Goal: Communication & Community: Answer question/provide support

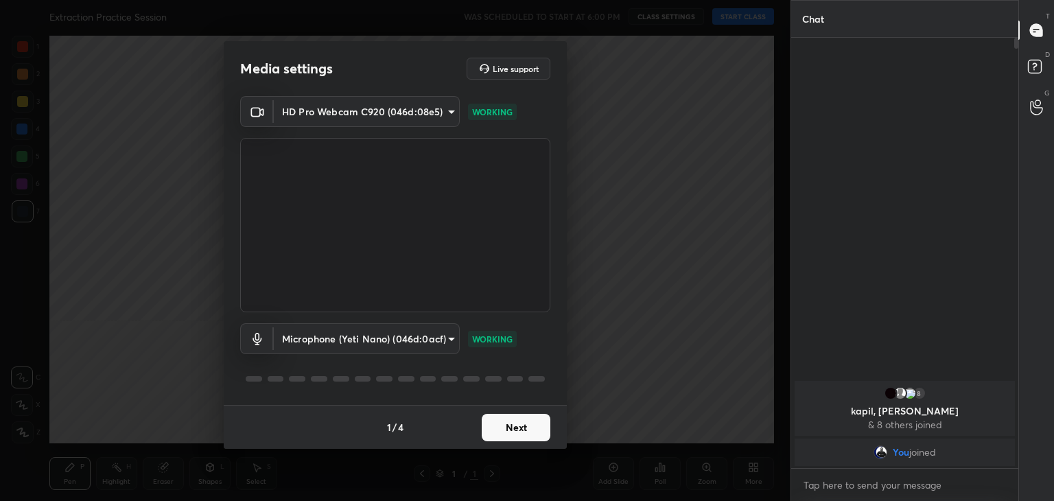
click at [521, 426] on button "Next" at bounding box center [516, 427] width 69 height 27
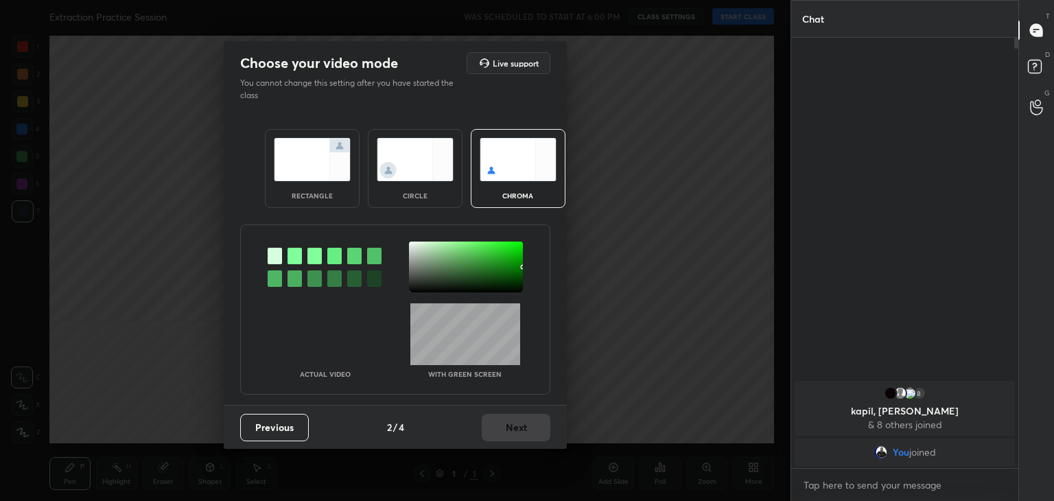
click at [298, 258] on div at bounding box center [294, 256] width 14 height 16
click at [414, 244] on div at bounding box center [466, 266] width 114 height 51
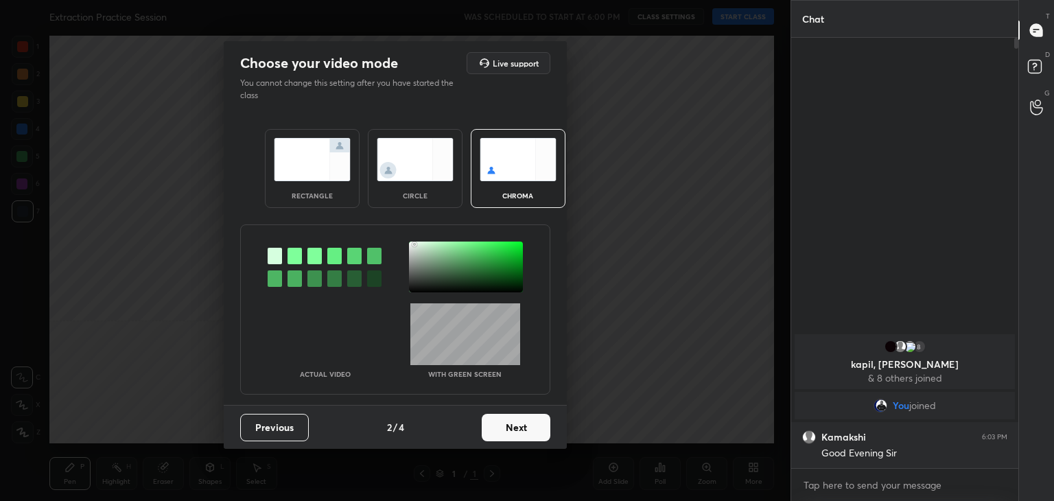
click at [501, 425] on button "Next" at bounding box center [516, 427] width 69 height 27
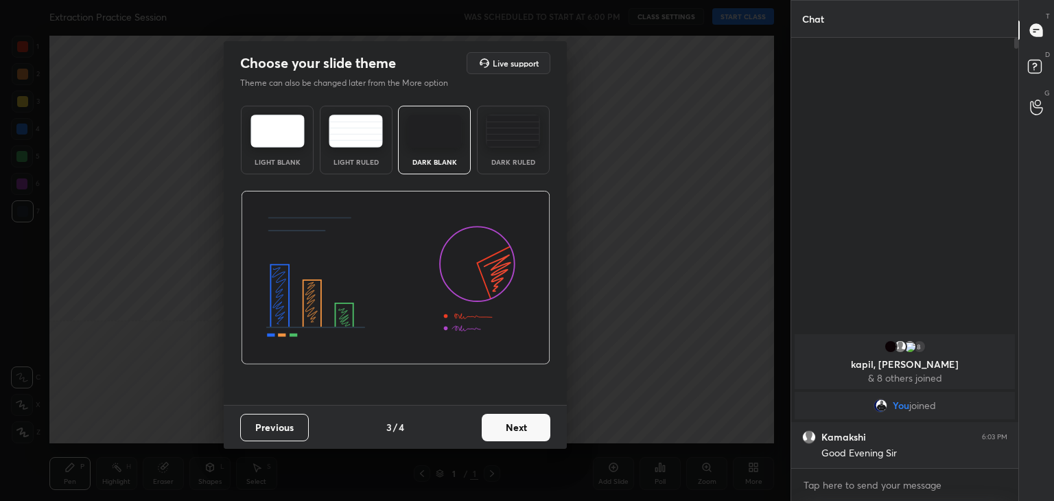
click at [528, 426] on button "Next" at bounding box center [516, 427] width 69 height 27
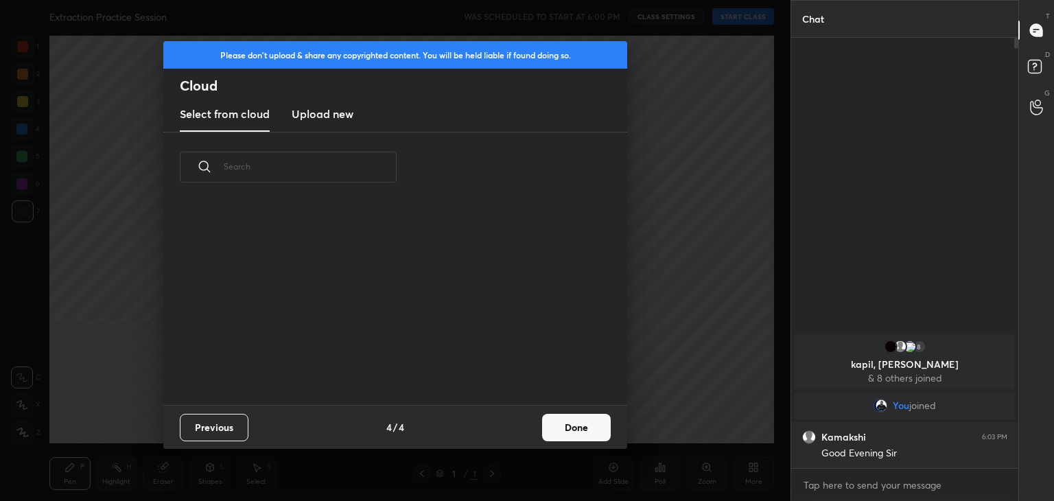
click at [571, 428] on button "Done" at bounding box center [576, 427] width 69 height 27
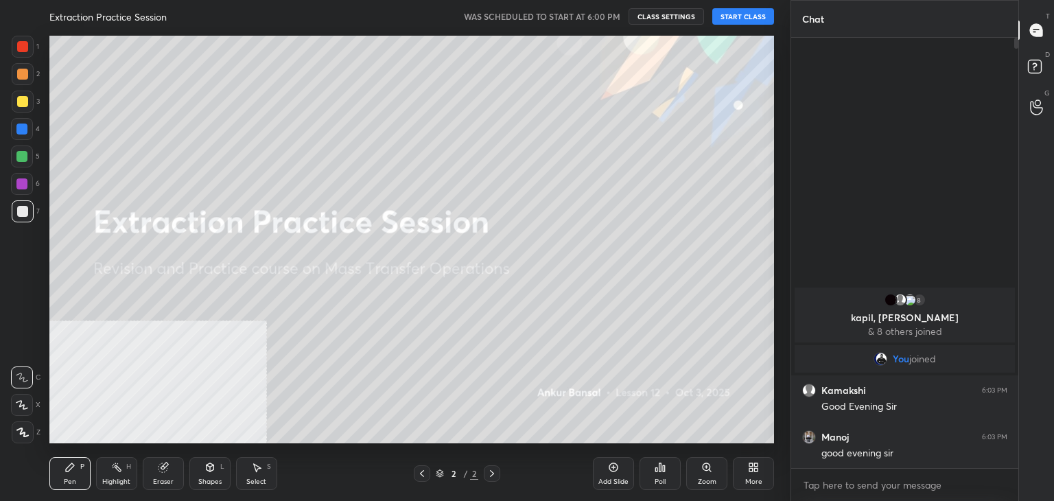
click at [739, 16] on button "START CLASS" at bounding box center [743, 16] width 62 height 16
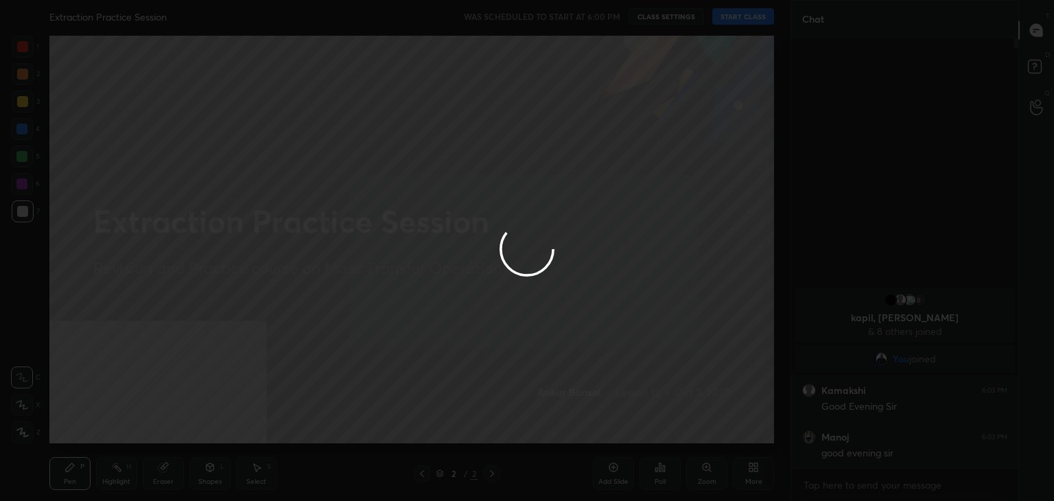
type textarea "x"
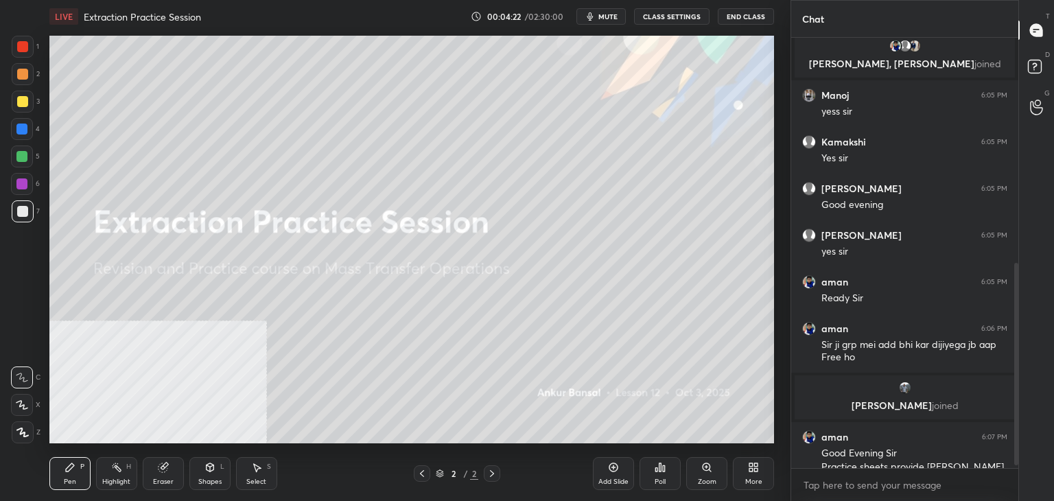
scroll to position [487, 0]
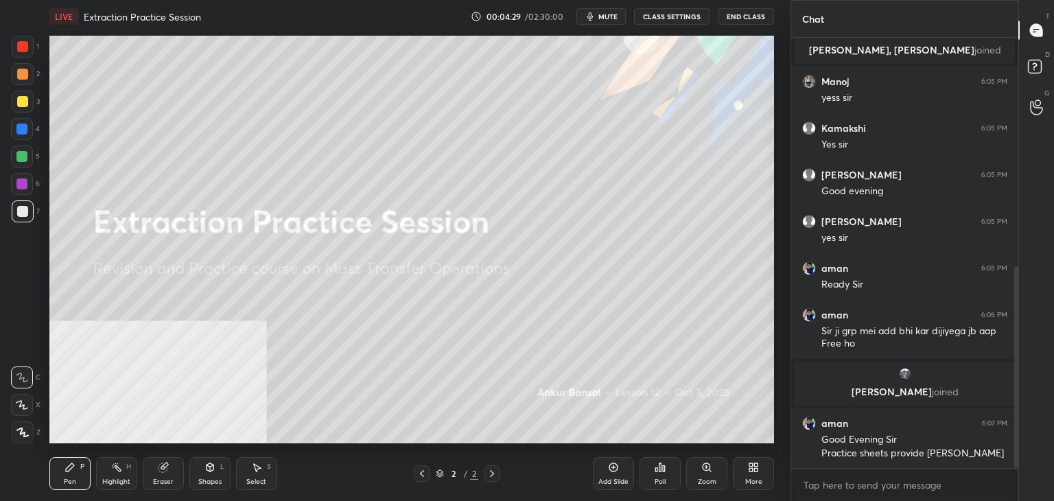
click at [766, 477] on div "More" at bounding box center [753, 473] width 41 height 33
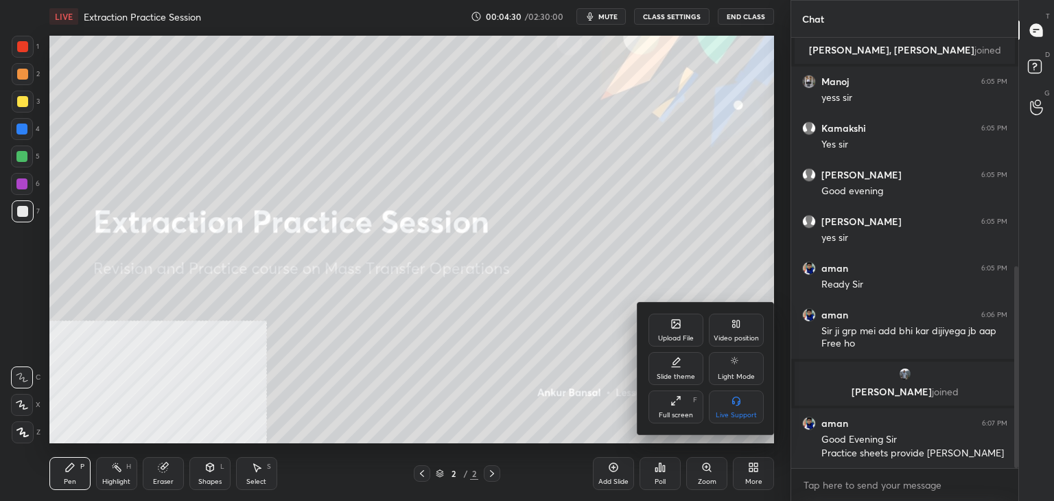
click at [676, 330] on div "Upload File" at bounding box center [675, 329] width 55 height 33
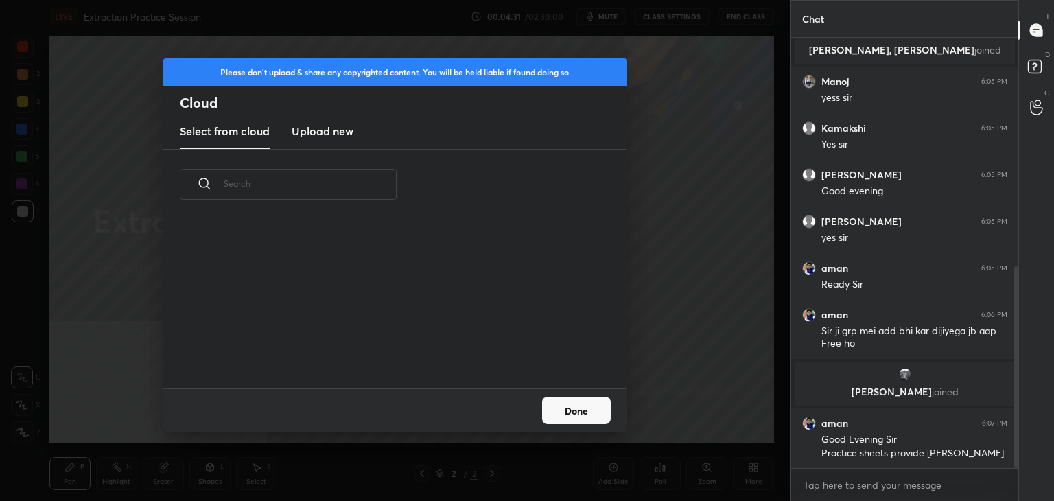
scroll to position [169, 440]
click at [324, 125] on h3 "Upload new" at bounding box center [323, 131] width 62 height 16
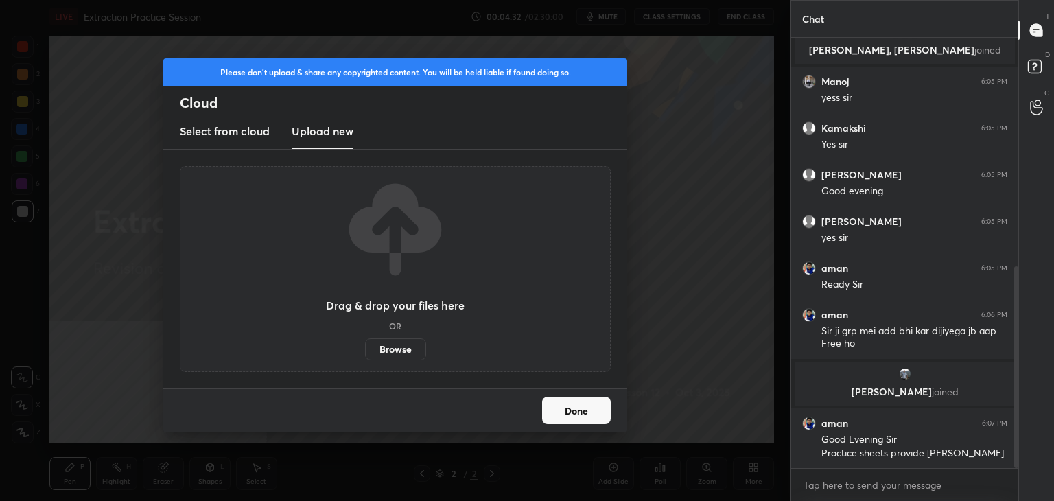
click at [390, 349] on label "Browse" at bounding box center [395, 349] width 61 height 22
click at [365, 349] on input "Browse" at bounding box center [365, 349] width 0 height 22
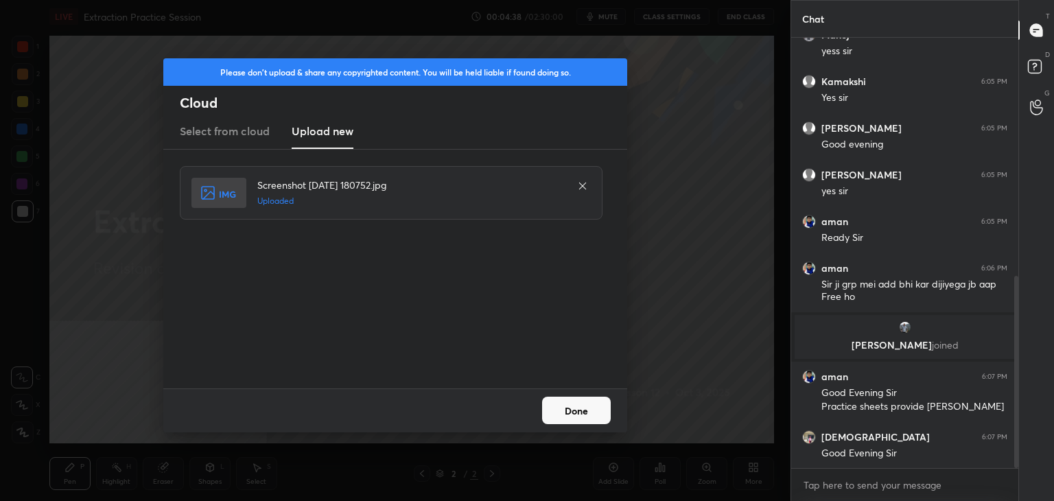
click at [582, 412] on button "Done" at bounding box center [576, 409] width 69 height 27
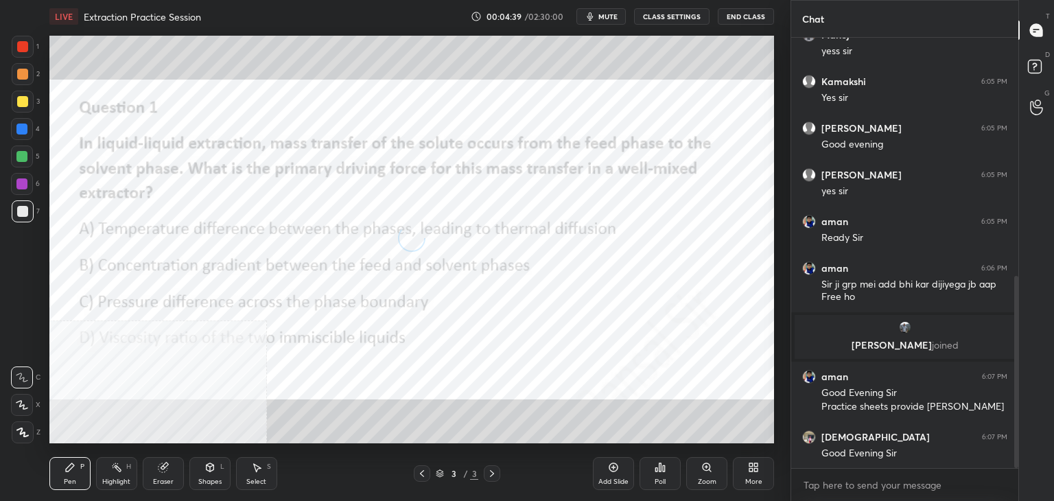
scroll to position [583, 0]
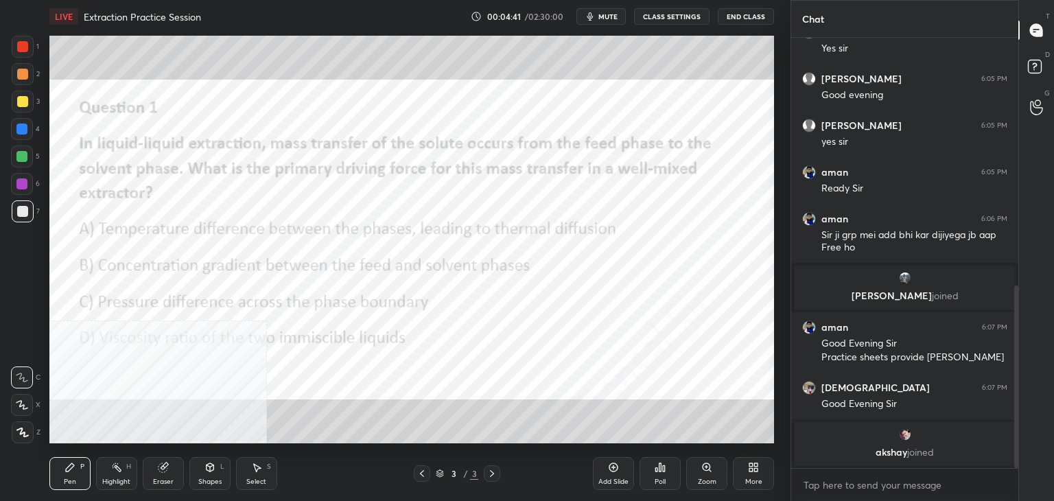
click at [752, 471] on icon at bounding box center [750, 469] width 3 height 3
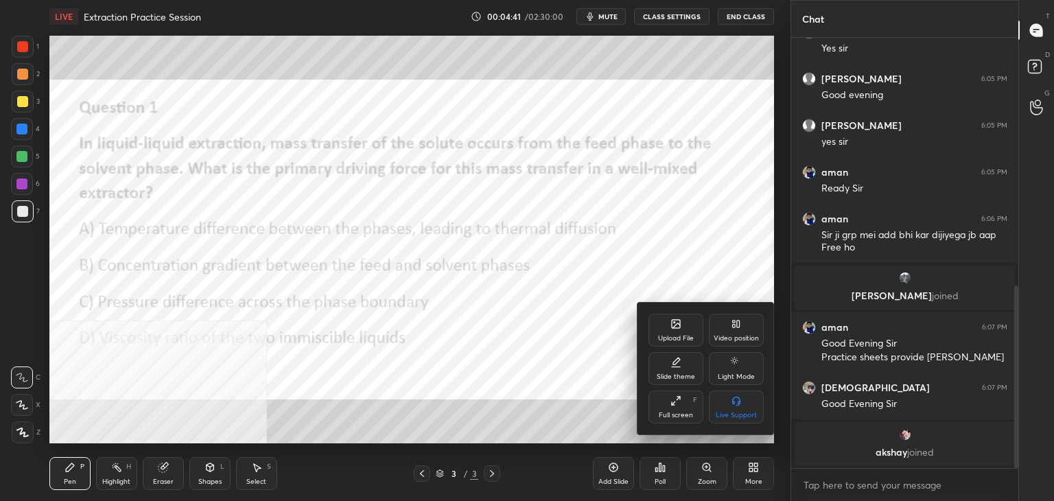
click at [750, 340] on div "Video position" at bounding box center [735, 338] width 45 height 7
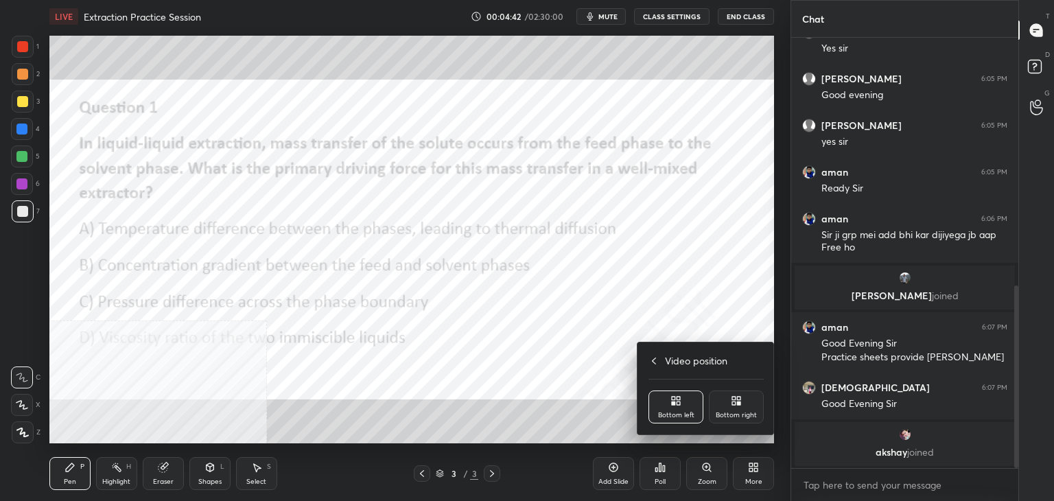
click at [755, 401] on div "Bottom right" at bounding box center [736, 406] width 55 height 33
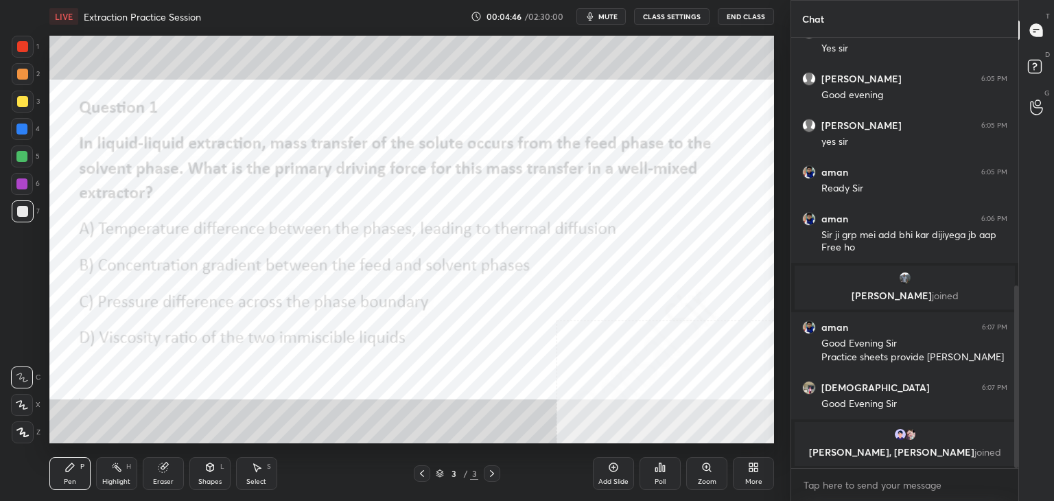
click at [665, 465] on icon at bounding box center [659, 467] width 11 height 11
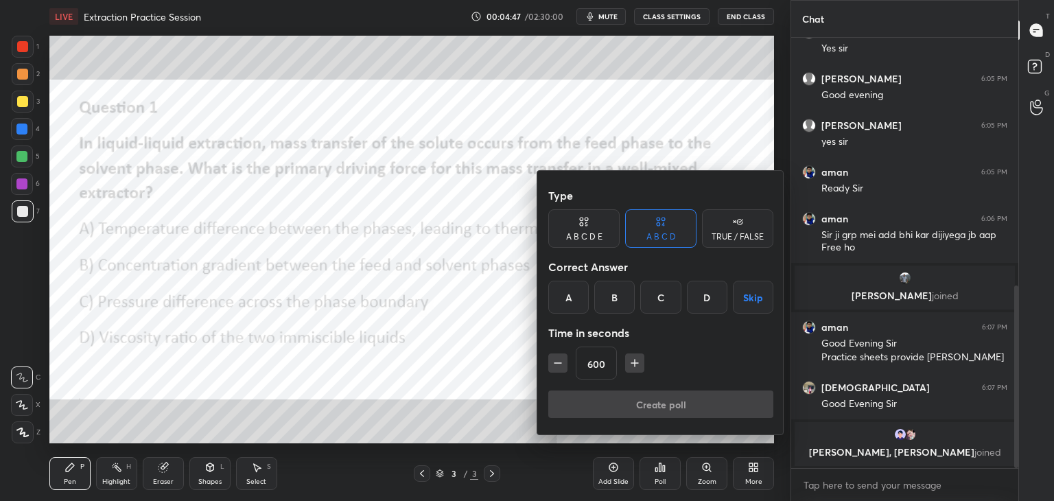
click at [617, 294] on div "B" at bounding box center [614, 297] width 40 height 33
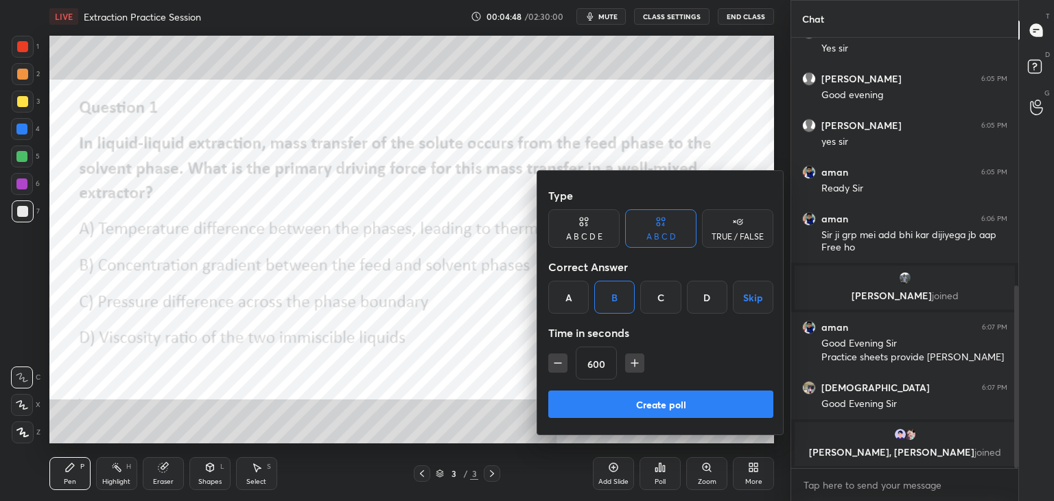
click at [598, 362] on input "600" at bounding box center [596, 363] width 40 height 33
type input "60"
click at [658, 407] on button "Create poll" at bounding box center [660, 403] width 225 height 27
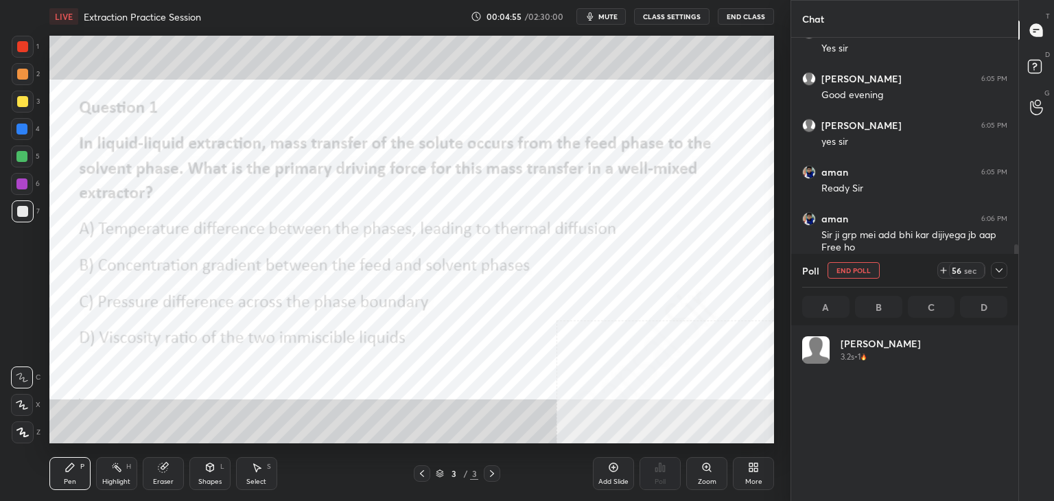
scroll to position [161, 201]
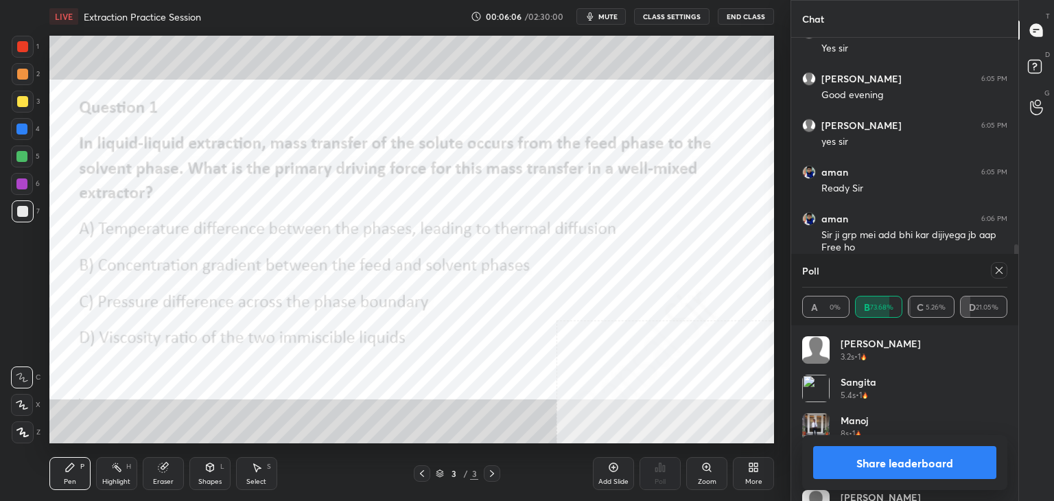
click at [996, 268] on icon at bounding box center [998, 270] width 7 height 7
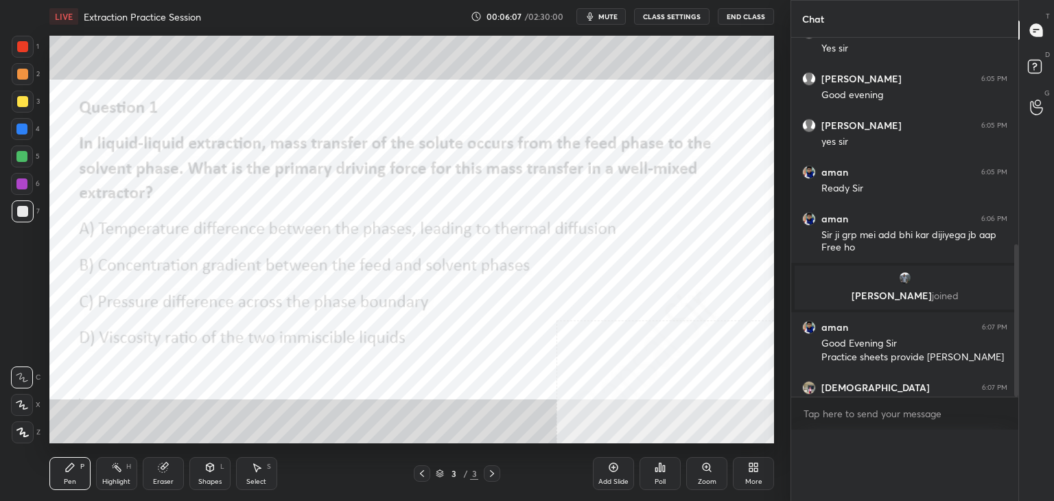
scroll to position [281, 223]
click at [613, 473] on icon at bounding box center [613, 467] width 11 height 11
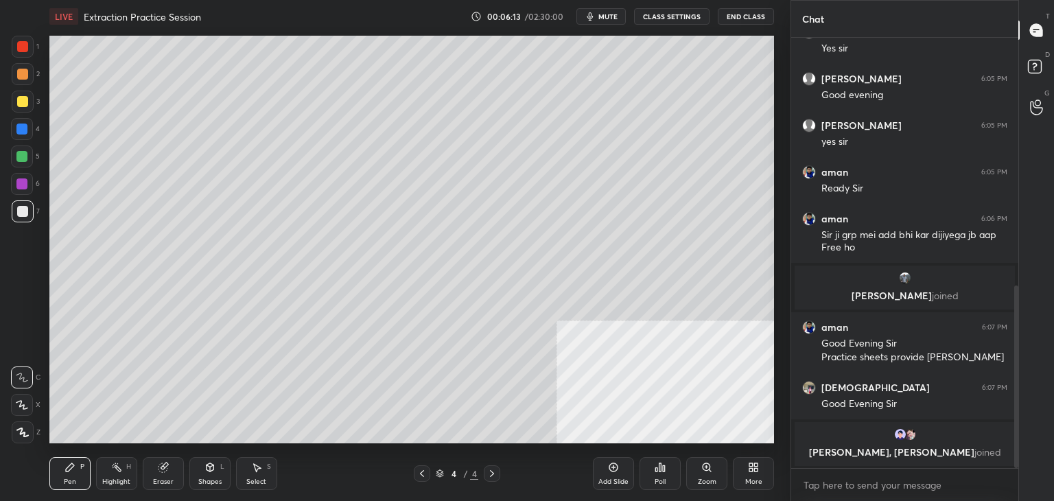
click at [21, 405] on icon at bounding box center [21, 405] width 11 height 8
click at [766, 478] on div "More" at bounding box center [753, 473] width 41 height 33
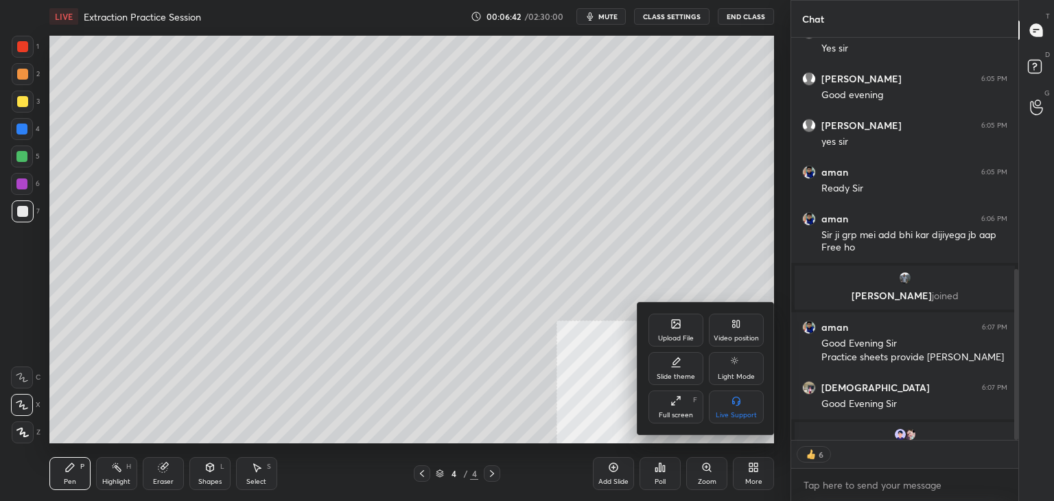
click at [683, 323] on div "Upload File" at bounding box center [675, 329] width 55 height 33
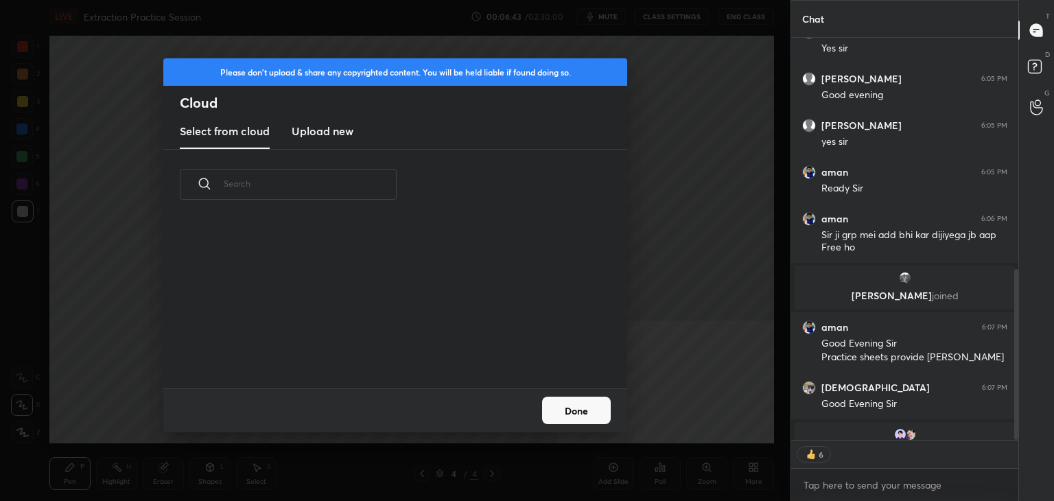
scroll to position [169, 440]
click at [309, 134] on h3 "Upload new" at bounding box center [323, 131] width 62 height 16
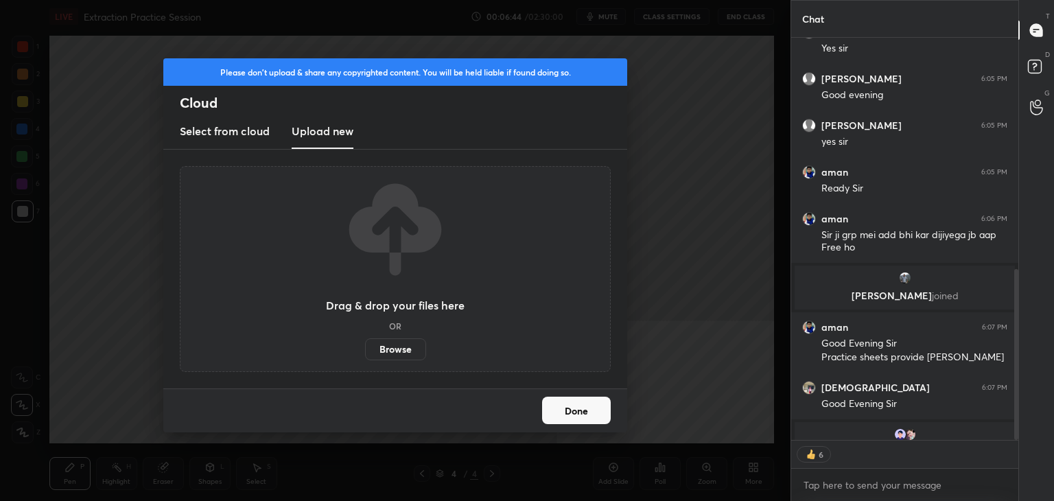
click at [389, 343] on label "Browse" at bounding box center [395, 349] width 61 height 22
click at [365, 343] on input "Browse" at bounding box center [365, 349] width 0 height 22
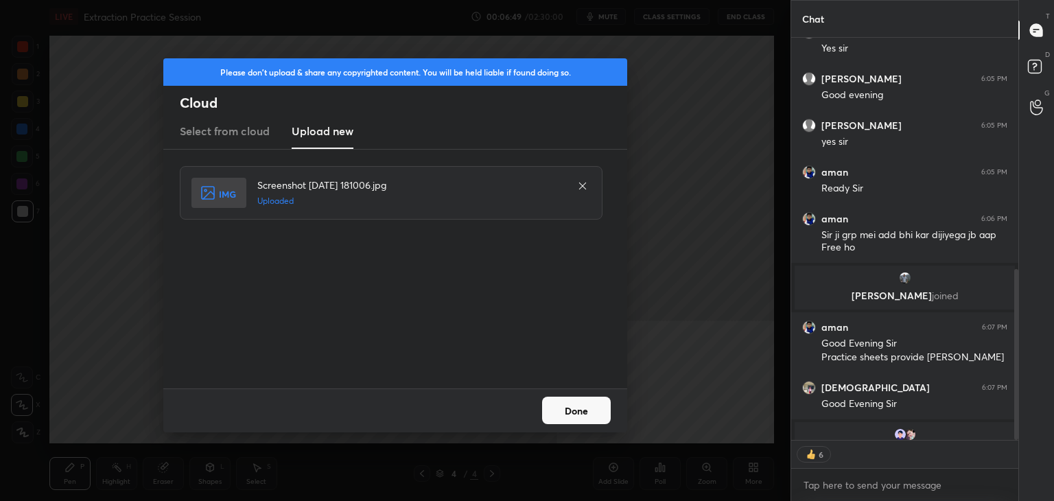
click at [564, 407] on button "Done" at bounding box center [576, 409] width 69 height 27
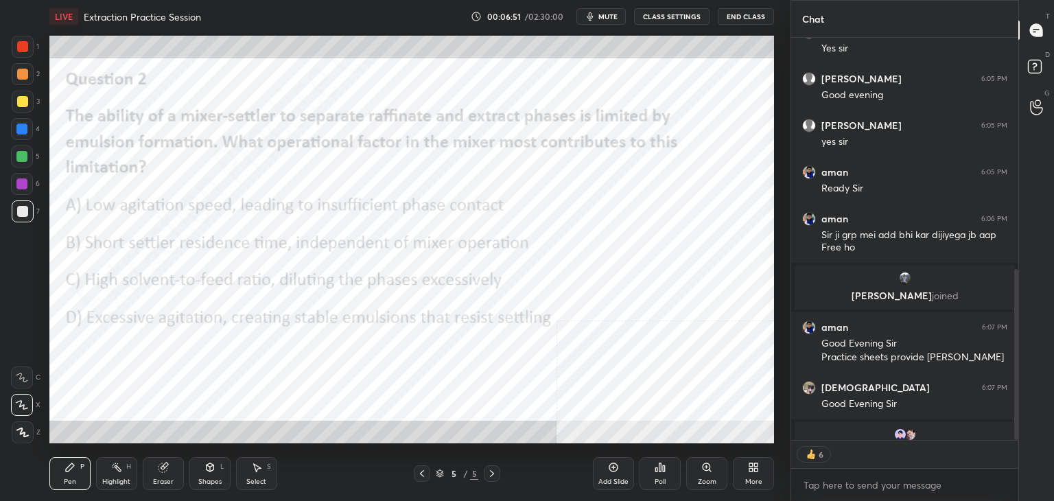
click at [665, 470] on div "Poll" at bounding box center [659, 473] width 41 height 33
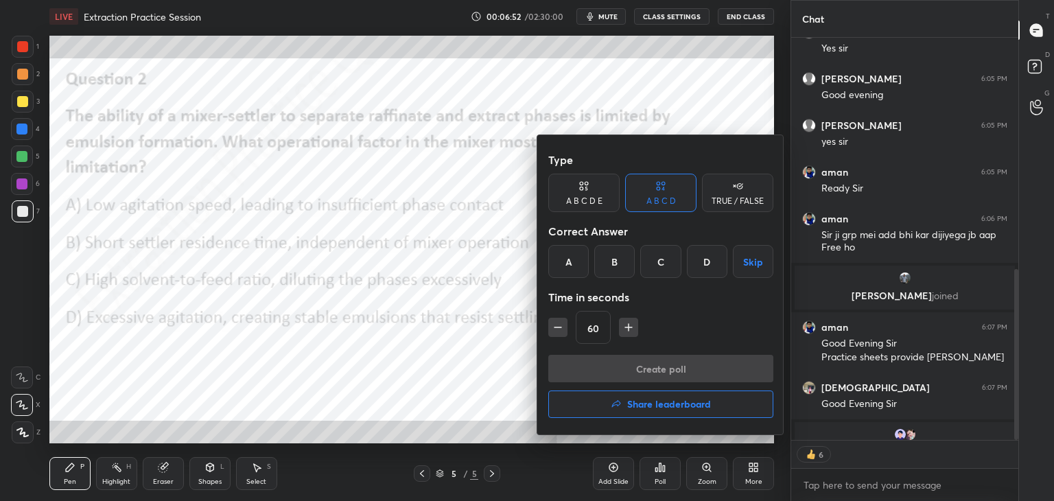
click at [700, 254] on div "D" at bounding box center [707, 261] width 40 height 33
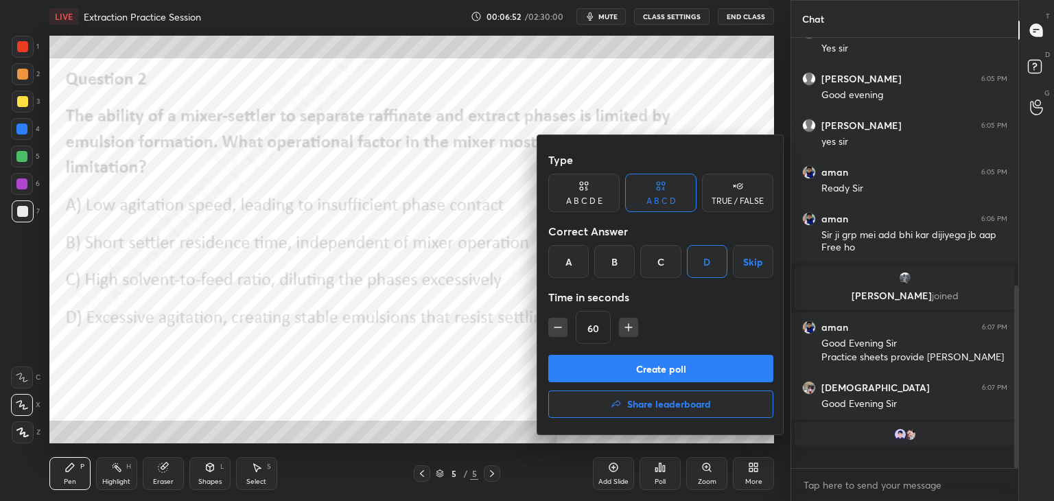
scroll to position [583, 0]
click at [662, 363] on button "Create poll" at bounding box center [660, 368] width 225 height 27
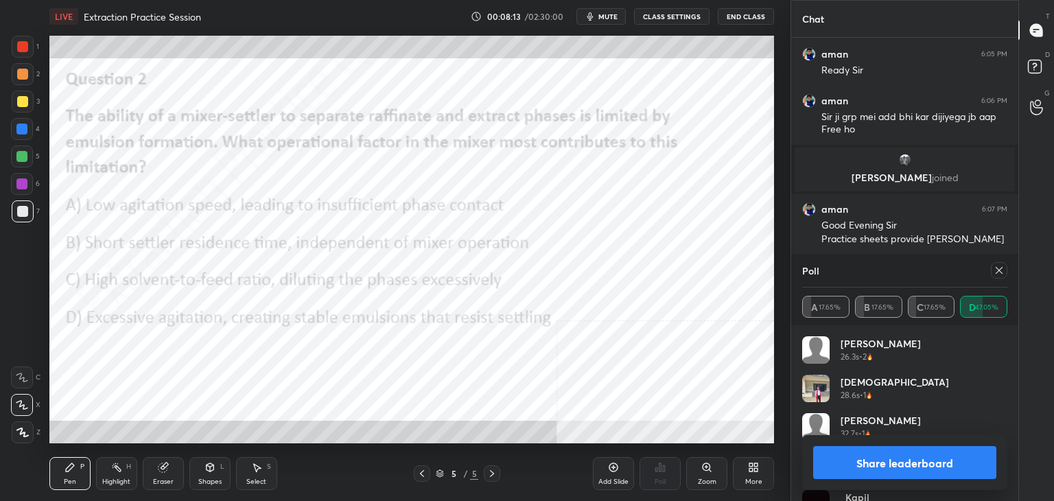
scroll to position [0, 0]
click at [998, 270] on icon at bounding box center [998, 270] width 7 height 7
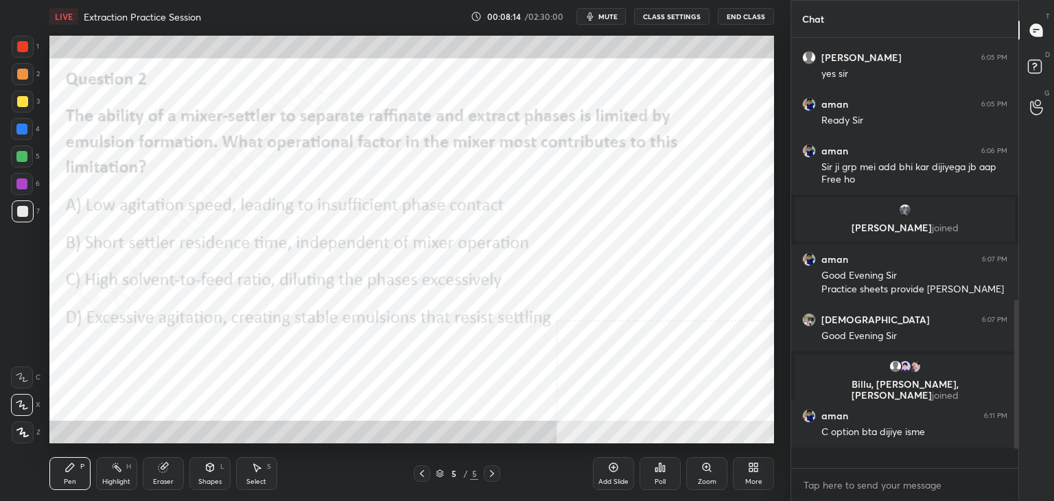
scroll to position [426, 223]
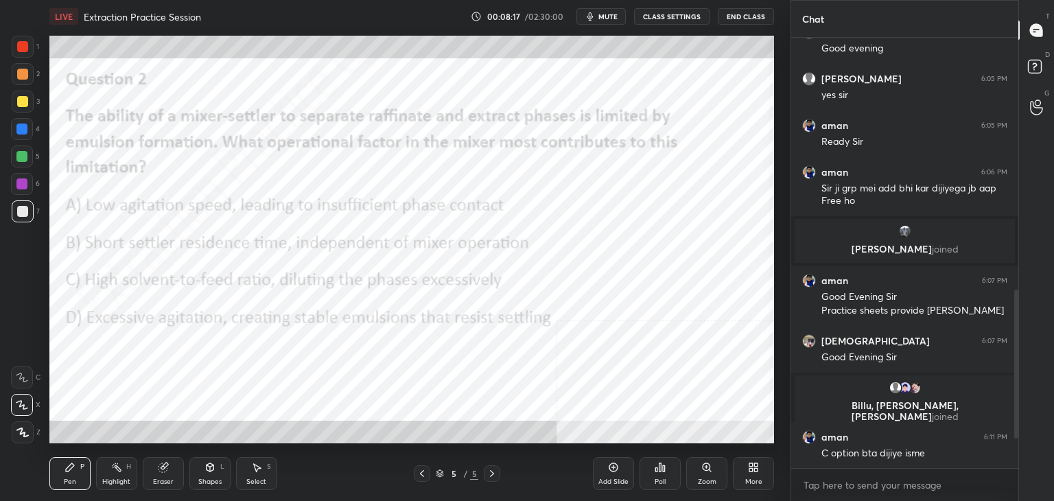
click at [615, 471] on icon at bounding box center [613, 467] width 9 height 9
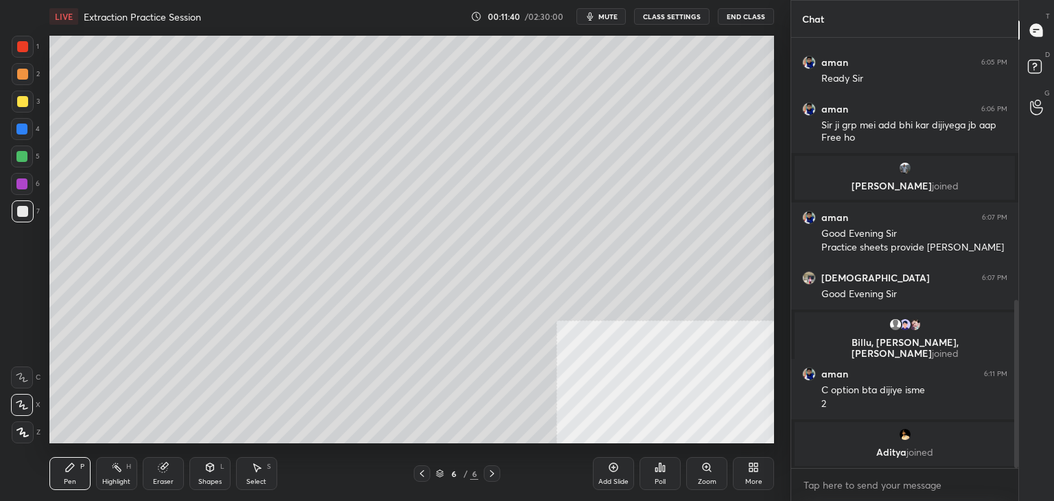
scroll to position [705, 0]
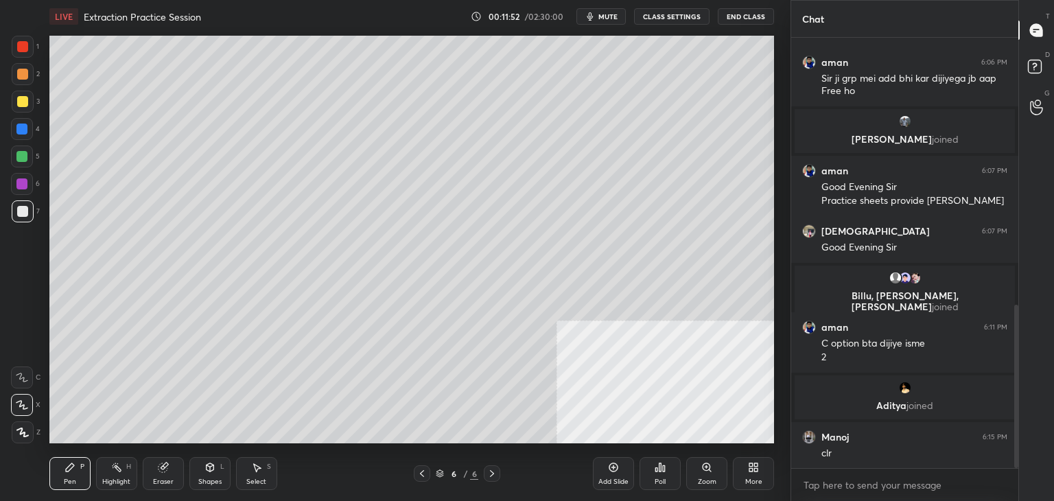
click at [756, 478] on div "More" at bounding box center [753, 481] width 17 height 7
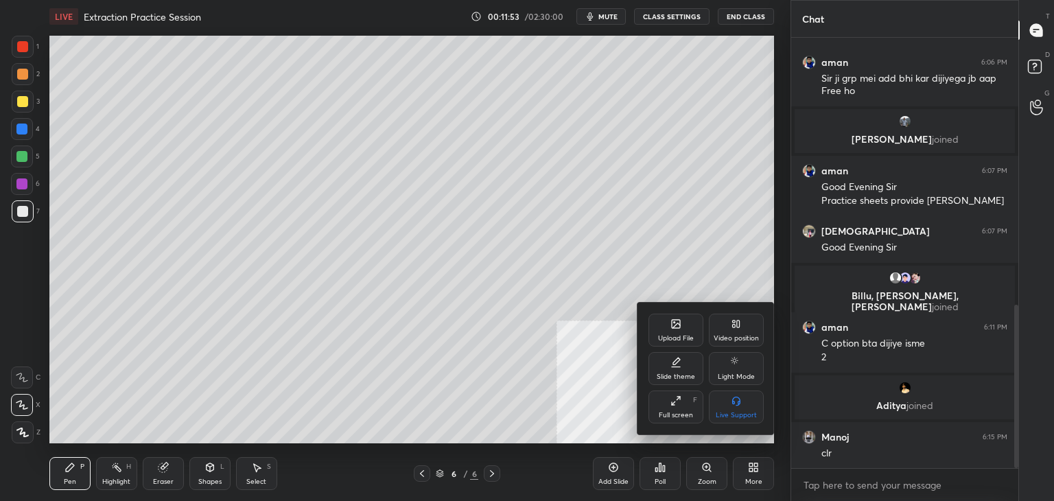
click at [680, 336] on div "Upload File" at bounding box center [676, 338] width 36 height 7
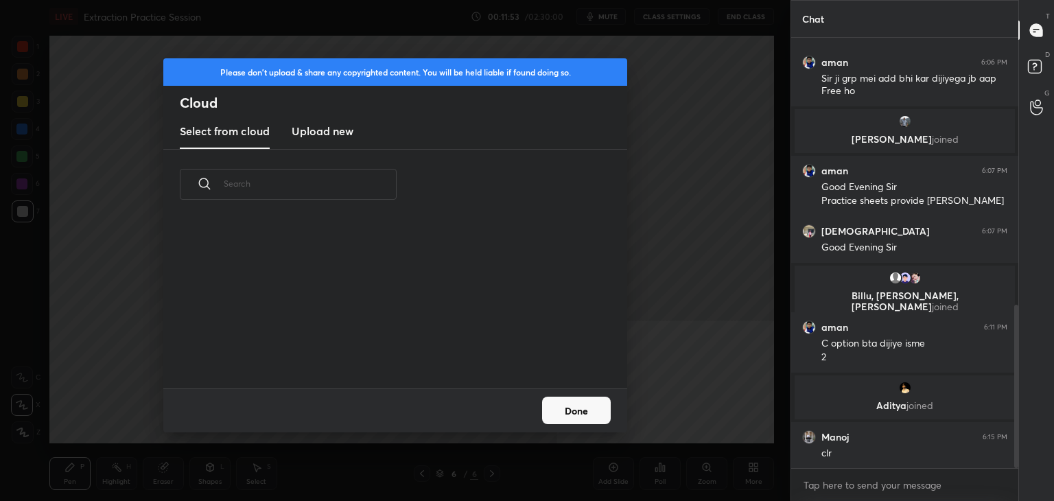
scroll to position [169, 440]
click at [343, 123] on h3 "Upload new" at bounding box center [323, 131] width 62 height 16
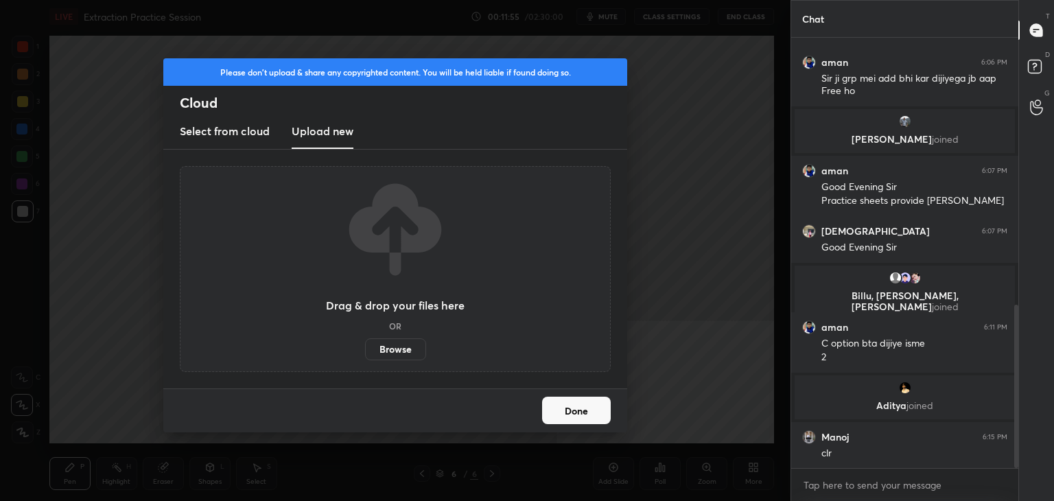
click at [403, 348] on label "Browse" at bounding box center [395, 349] width 61 height 22
click at [365, 348] on input "Browse" at bounding box center [365, 349] width 0 height 22
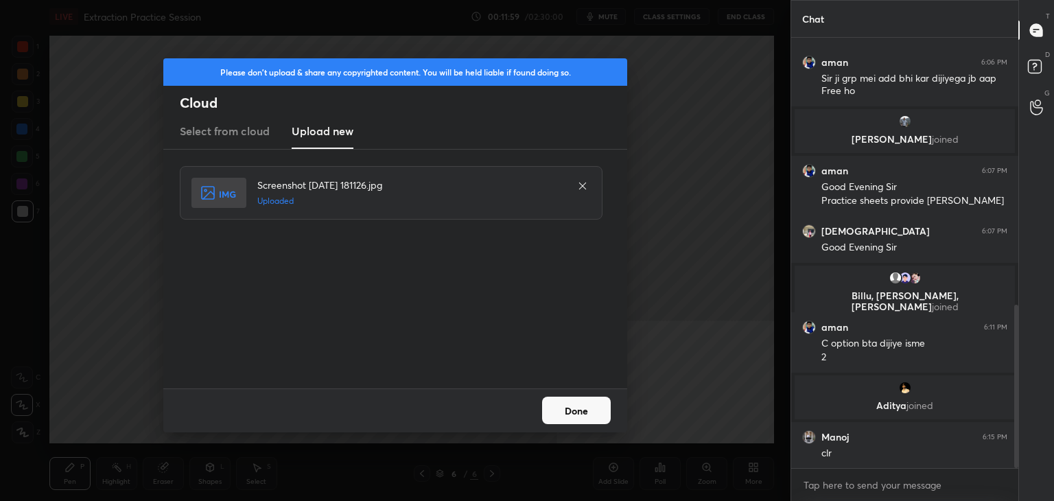
click at [591, 405] on button "Done" at bounding box center [576, 409] width 69 height 27
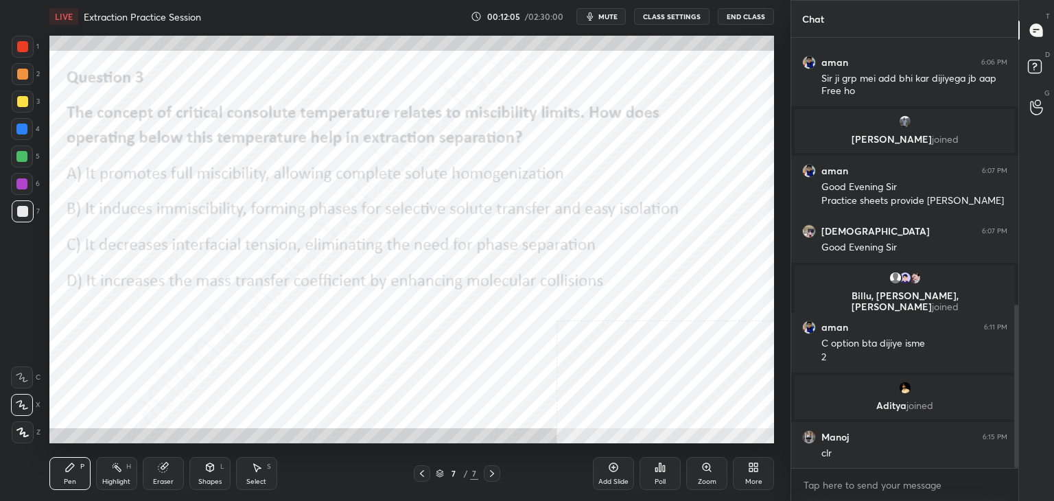
click at [669, 473] on div "Poll" at bounding box center [659, 473] width 41 height 33
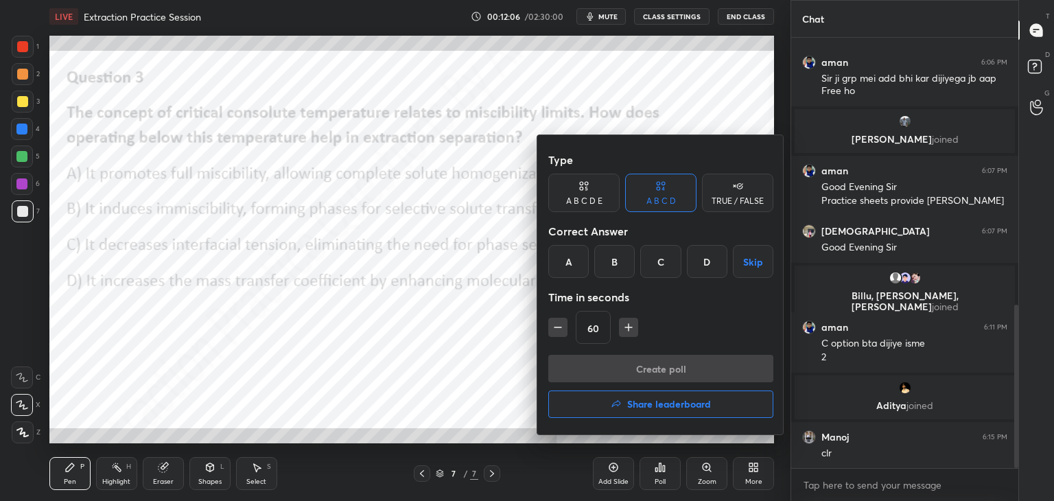
click at [623, 265] on div "B" at bounding box center [614, 261] width 40 height 33
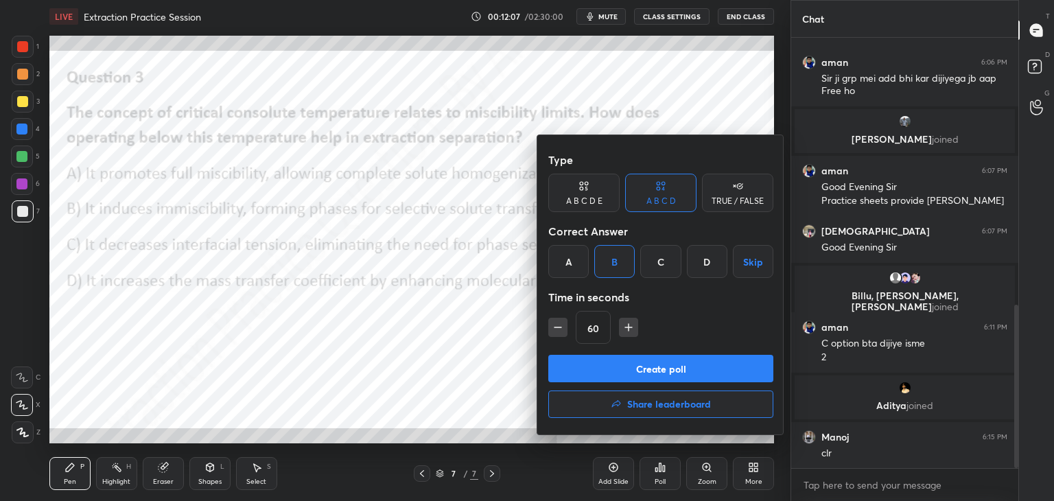
click at [632, 368] on button "Create poll" at bounding box center [660, 368] width 225 height 27
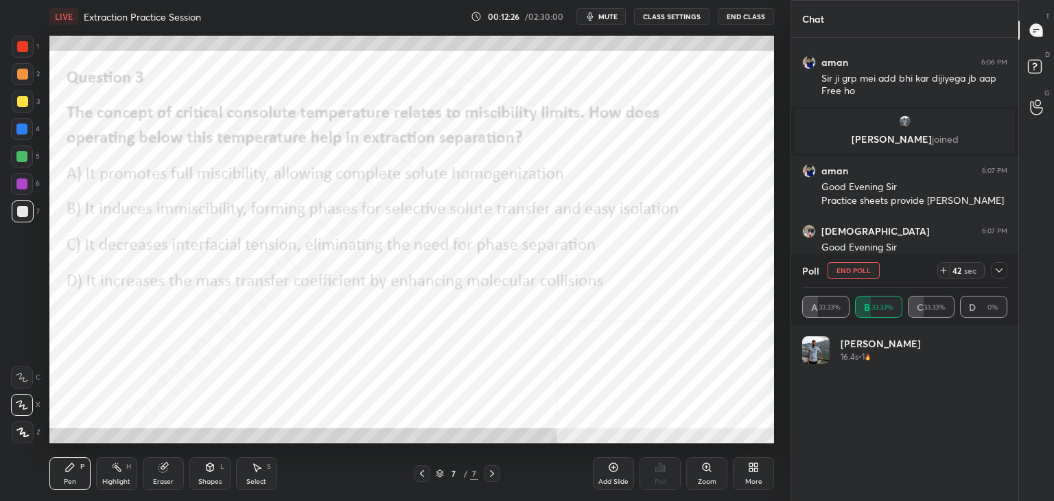
scroll to position [161, 201]
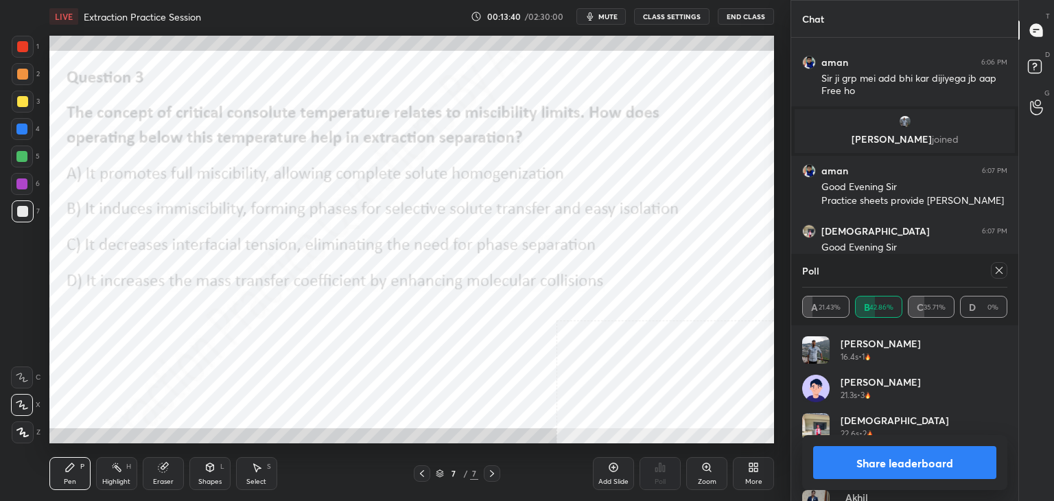
click at [613, 477] on div "Add Slide" at bounding box center [613, 473] width 41 height 33
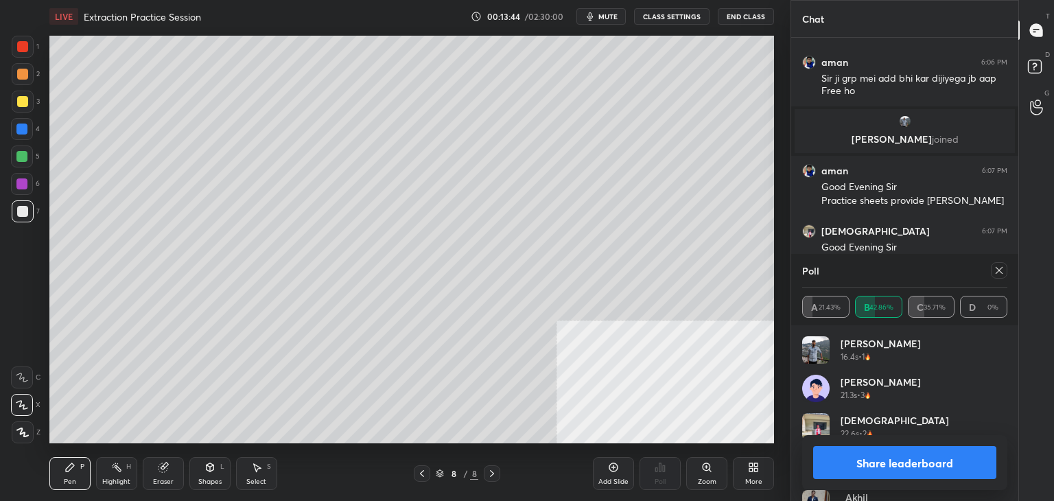
click at [999, 264] on div at bounding box center [999, 270] width 16 height 16
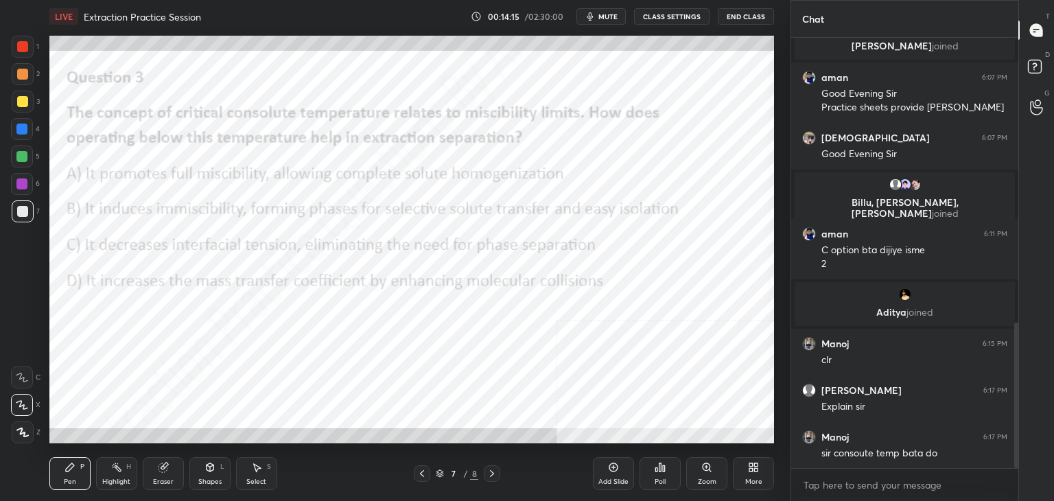
scroll to position [845, 0]
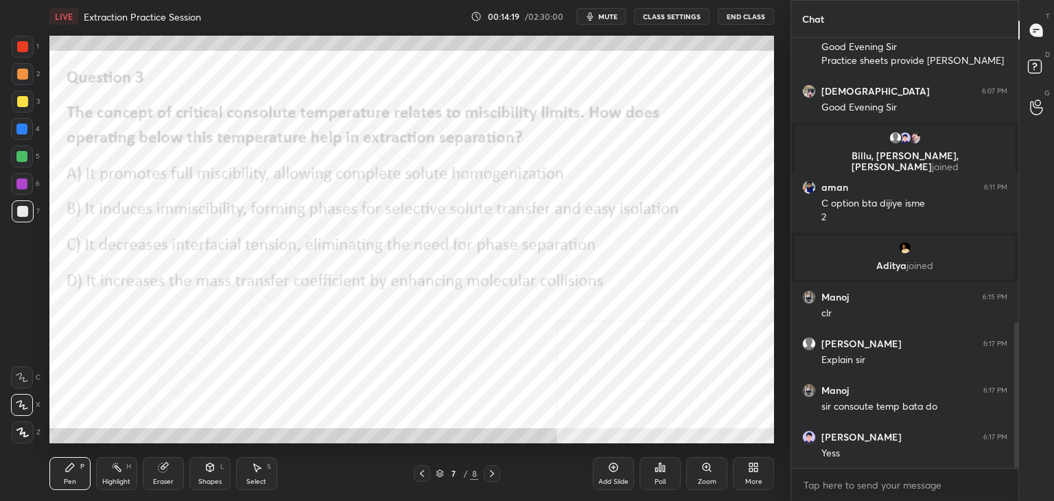
click at [491, 475] on icon at bounding box center [492, 473] width 4 height 7
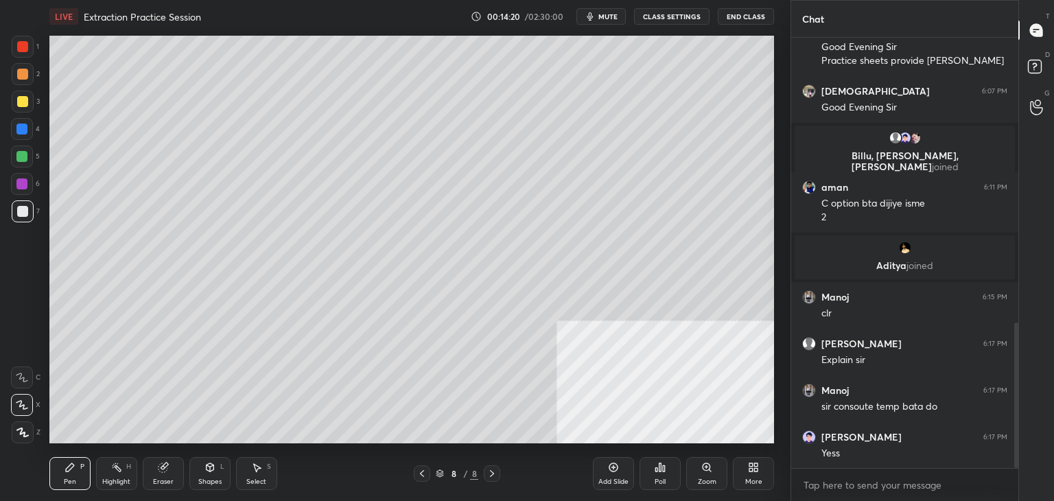
click at [611, 473] on div "Add Slide" at bounding box center [613, 473] width 41 height 33
click at [206, 475] on div "Shapes L" at bounding box center [209, 473] width 41 height 33
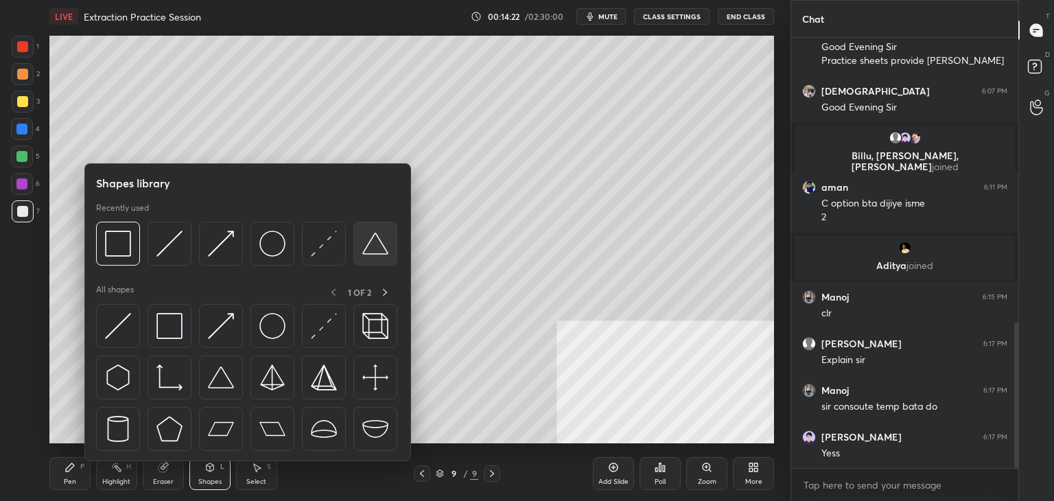
click at [360, 240] on div at bounding box center [375, 244] width 44 height 44
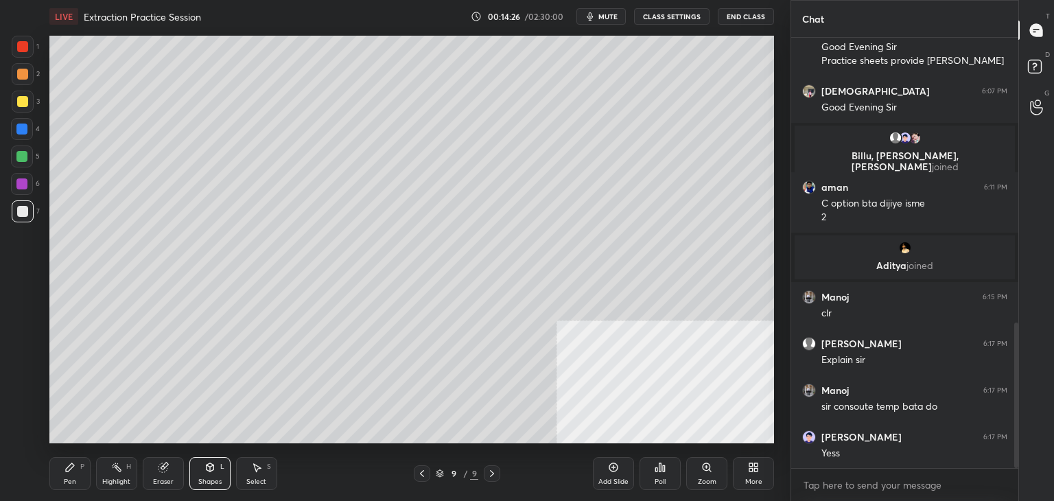
click at [205, 469] on icon at bounding box center [209, 467] width 11 height 11
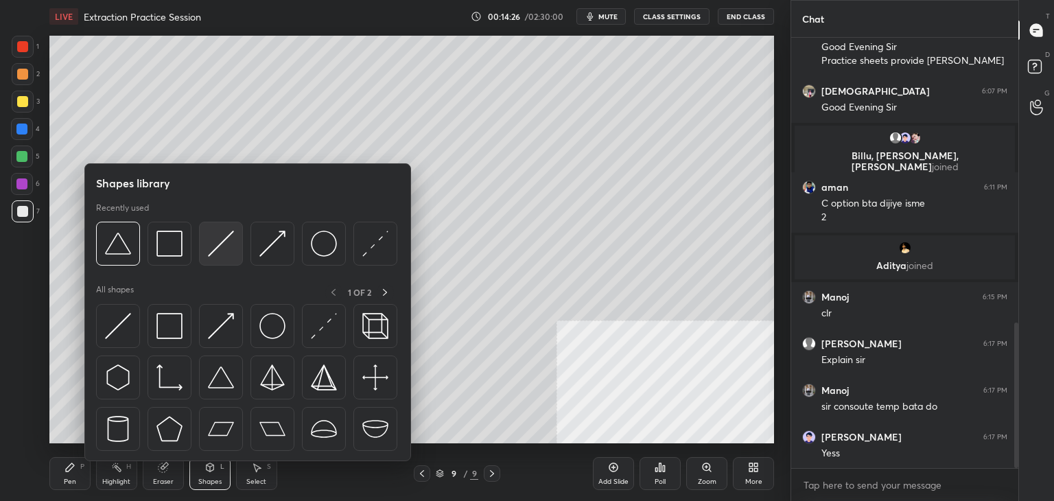
click at [217, 238] on img at bounding box center [221, 243] width 26 height 26
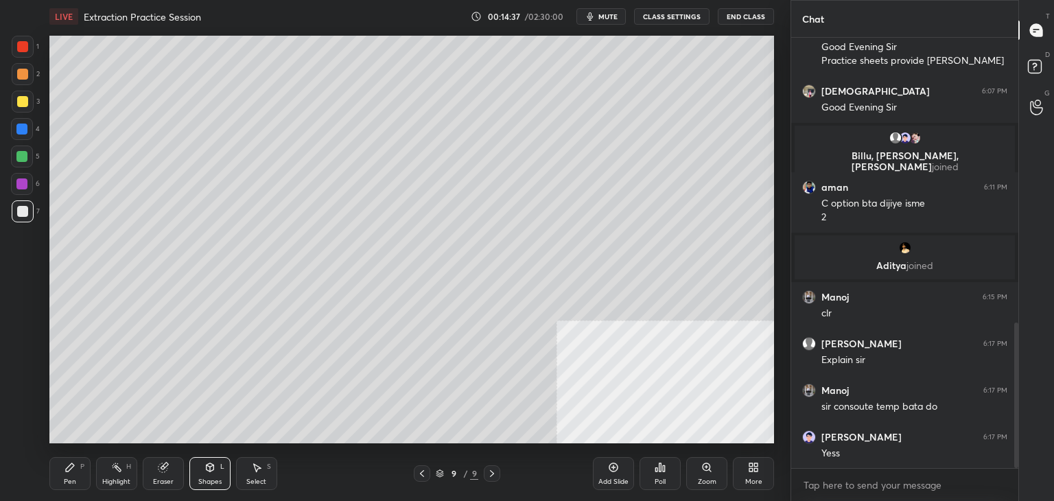
click at [70, 471] on icon at bounding box center [69, 467] width 11 height 11
click at [207, 470] on icon at bounding box center [210, 467] width 8 height 8
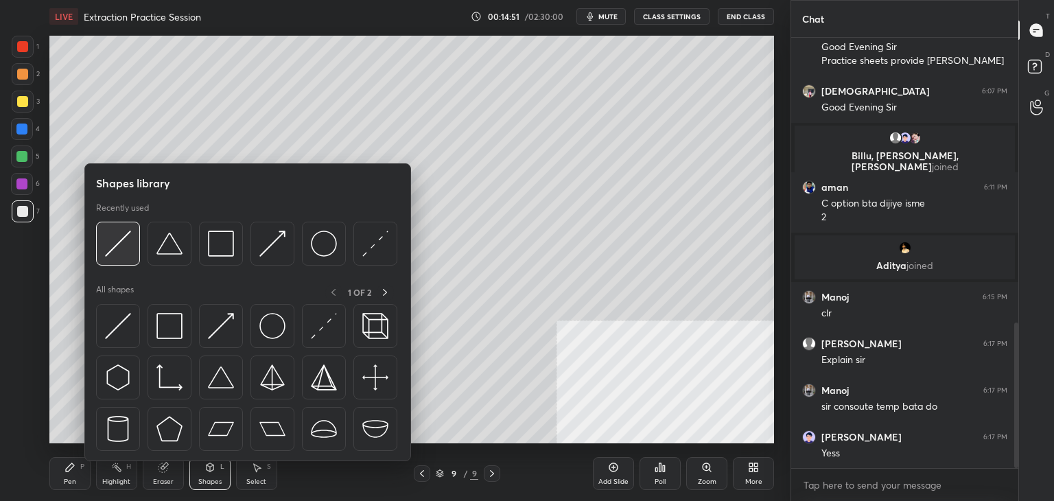
click at [114, 248] on img at bounding box center [118, 243] width 26 height 26
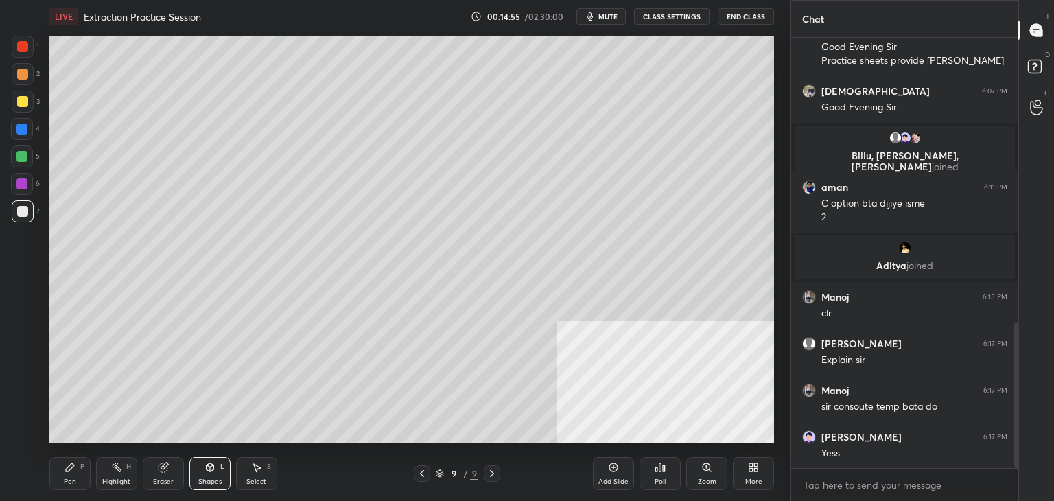
click at [63, 478] on div "Pen P" at bounding box center [69, 473] width 41 height 33
click at [208, 471] on icon at bounding box center [209, 467] width 11 height 11
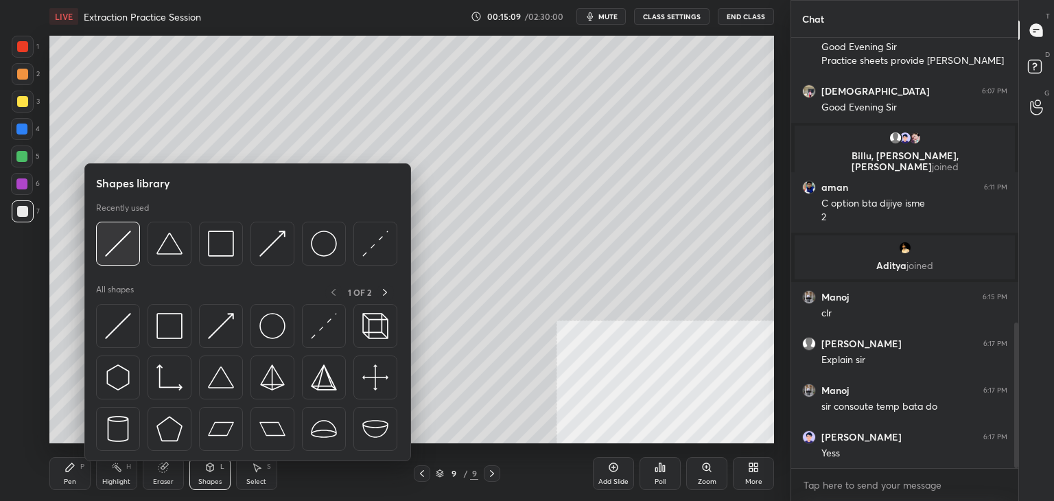
click at [117, 246] on img at bounding box center [118, 243] width 26 height 26
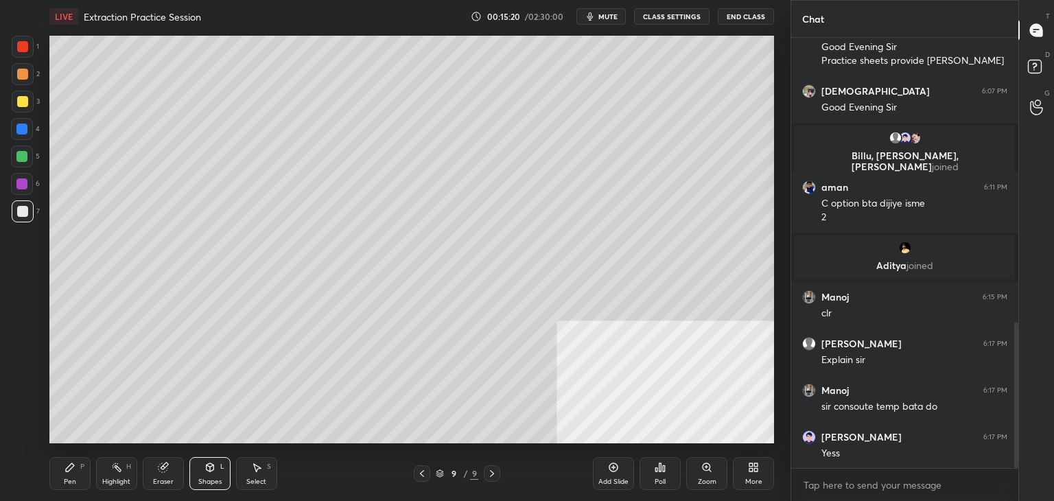
click at [210, 469] on icon at bounding box center [210, 468] width 0 height 5
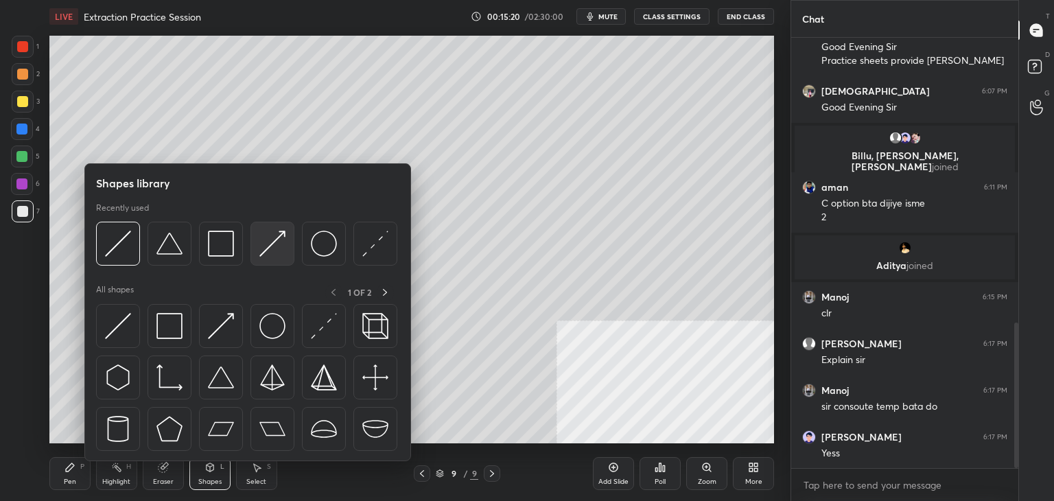
click at [261, 246] on img at bounding box center [272, 243] width 26 height 26
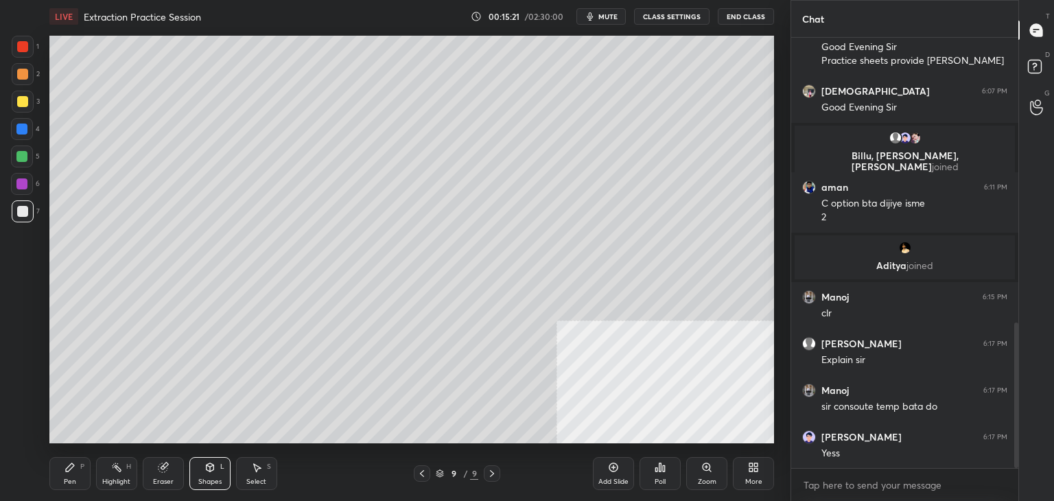
click at [24, 99] on div at bounding box center [22, 101] width 11 height 11
click at [75, 477] on div "Pen P" at bounding box center [69, 473] width 41 height 33
click at [604, 17] on span "mute" at bounding box center [607, 17] width 19 height 10
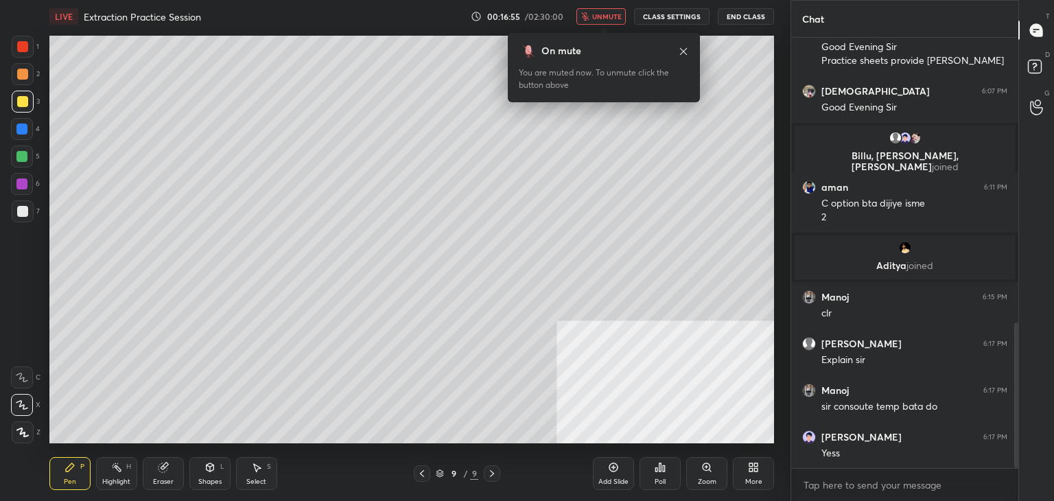
click at [682, 46] on icon at bounding box center [683, 51] width 11 height 11
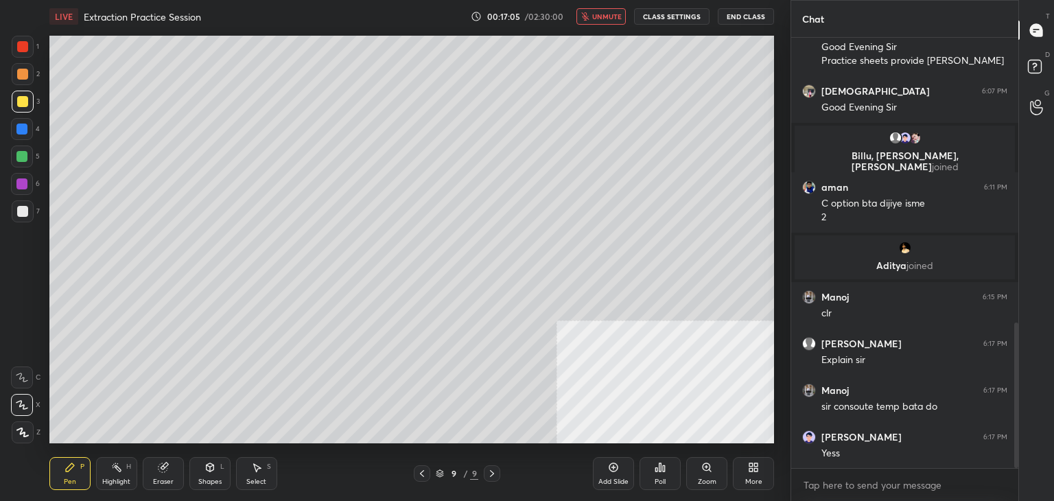
click at [606, 18] on span "unmute" at bounding box center [606, 17] width 29 height 10
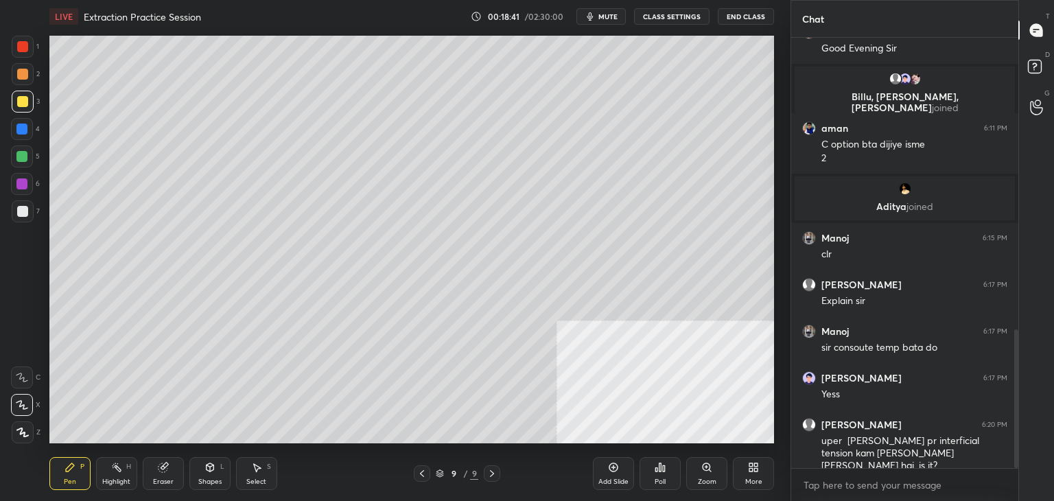
click at [609, 477] on div "Add Slide" at bounding box center [613, 473] width 41 height 33
click at [25, 217] on div at bounding box center [23, 211] width 22 height 22
click at [204, 473] on icon at bounding box center [209, 467] width 11 height 11
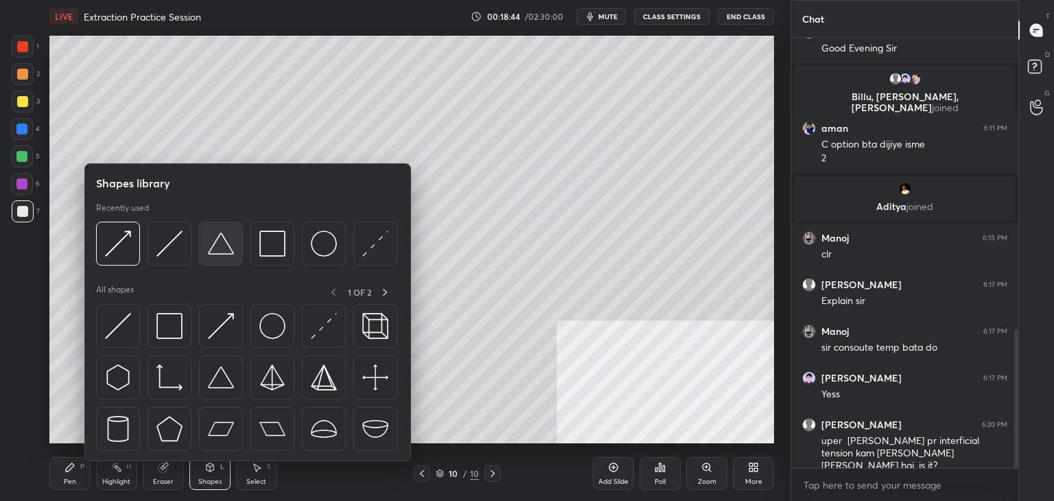
click at [211, 234] on img at bounding box center [221, 243] width 26 height 26
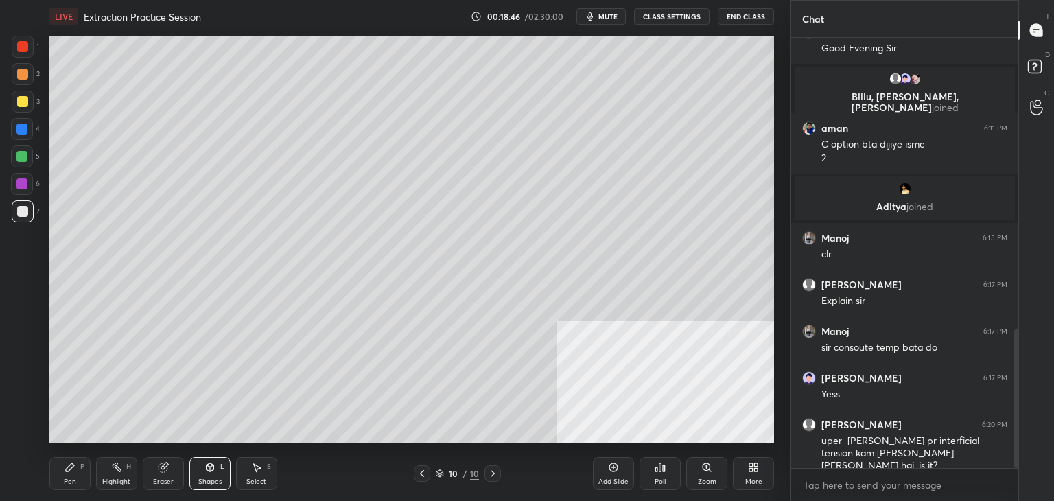
click at [209, 467] on icon at bounding box center [210, 467] width 8 height 8
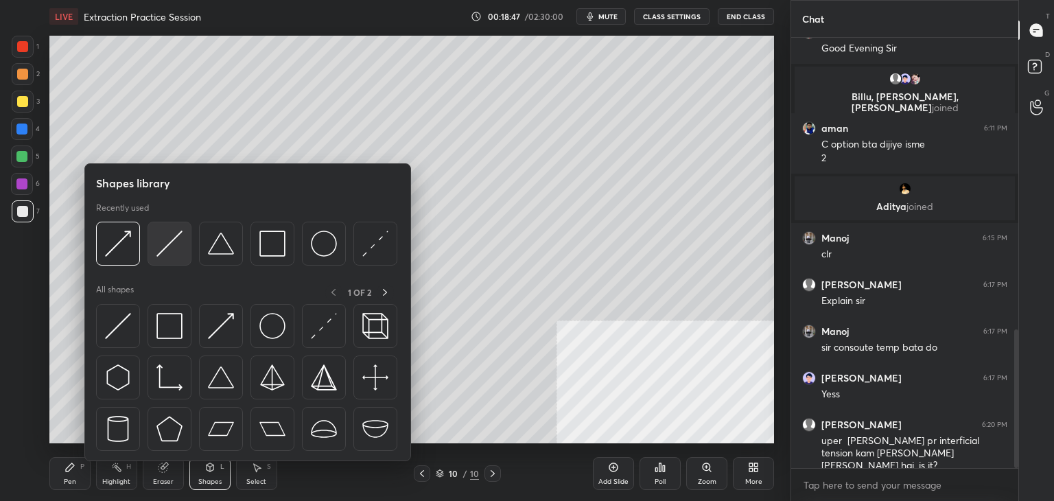
click at [166, 237] on img at bounding box center [169, 243] width 26 height 26
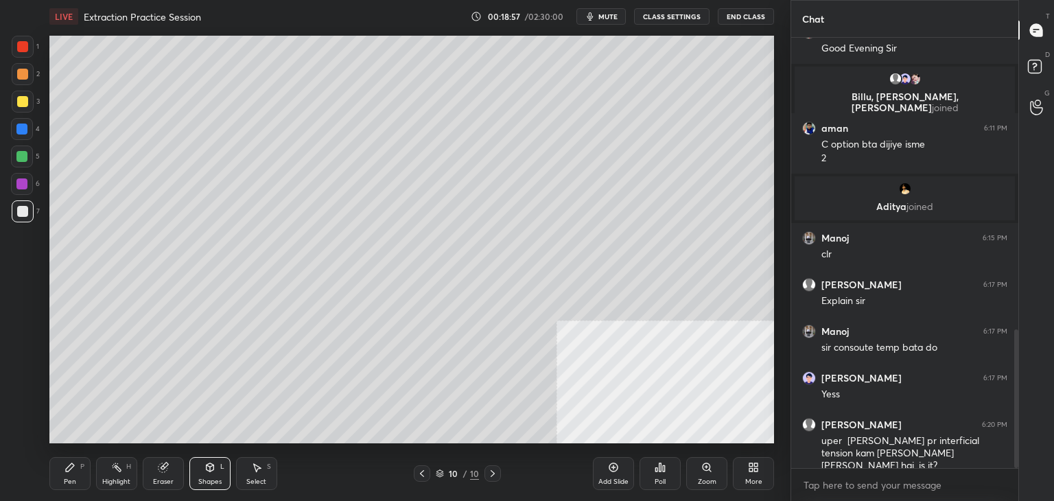
click at [73, 470] on icon at bounding box center [69, 467] width 11 height 11
click at [206, 474] on div "Shapes L" at bounding box center [209, 473] width 41 height 33
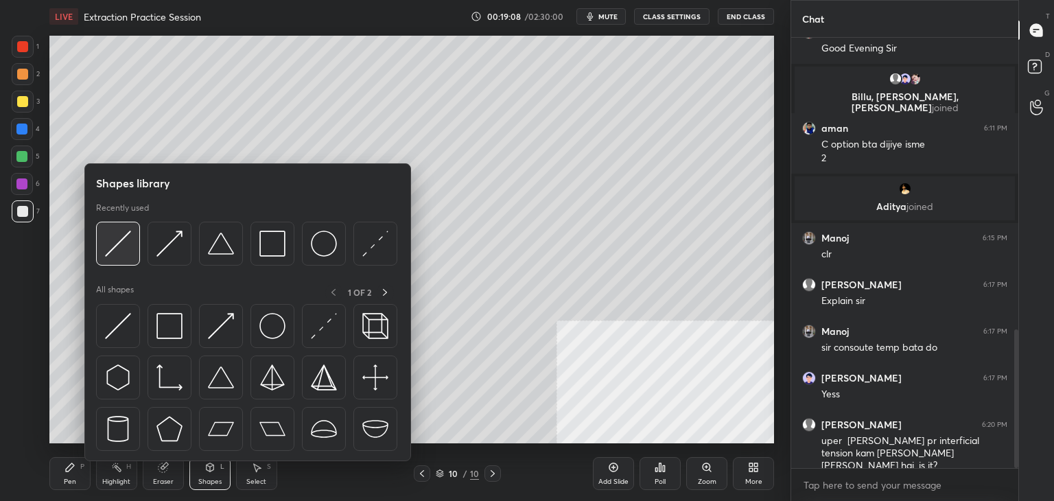
click at [138, 230] on div at bounding box center [118, 244] width 44 height 44
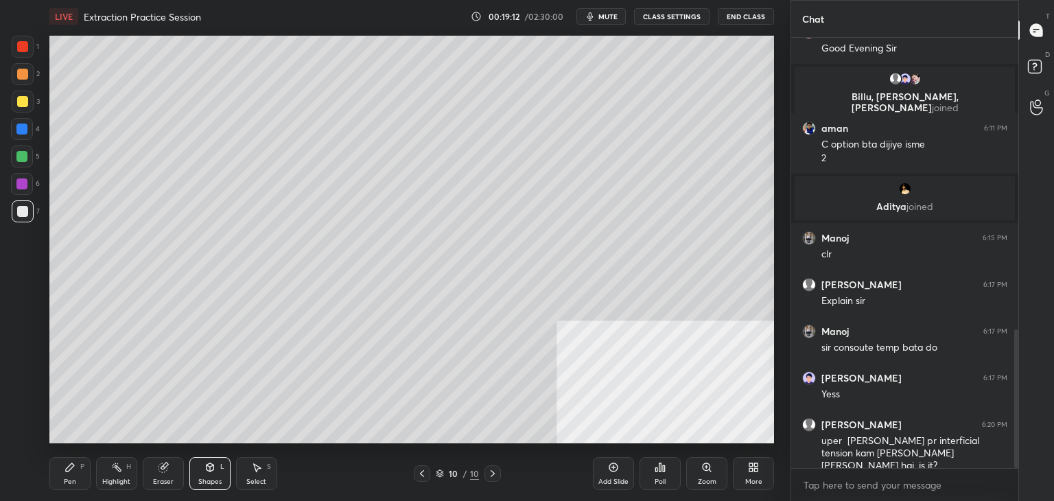
click at [65, 478] on div "Pen" at bounding box center [70, 481] width 12 height 7
click at [19, 99] on div at bounding box center [22, 101] width 11 height 11
click at [27, 71] on div at bounding box center [22, 74] width 11 height 11
click at [21, 210] on div at bounding box center [22, 211] width 11 height 11
click at [23, 49] on div at bounding box center [22, 46] width 11 height 11
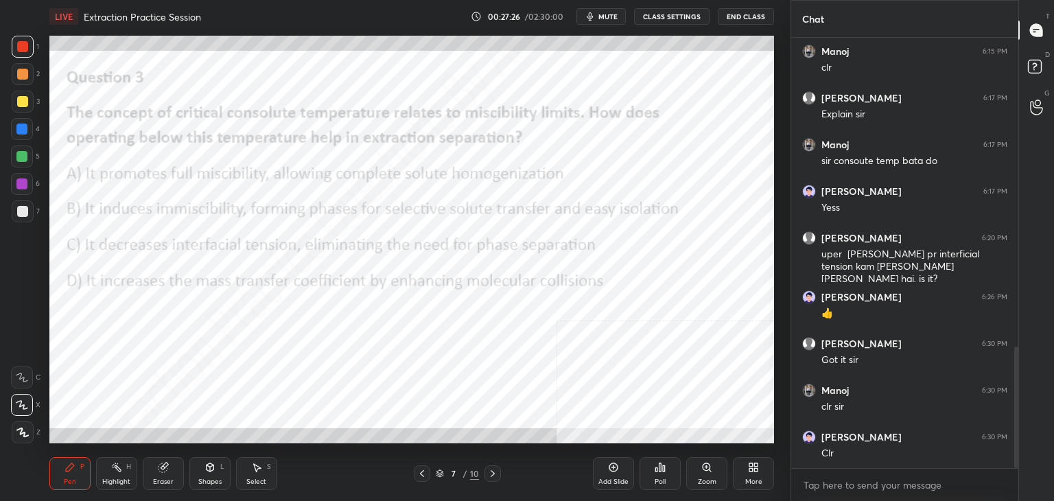
scroll to position [1150, 0]
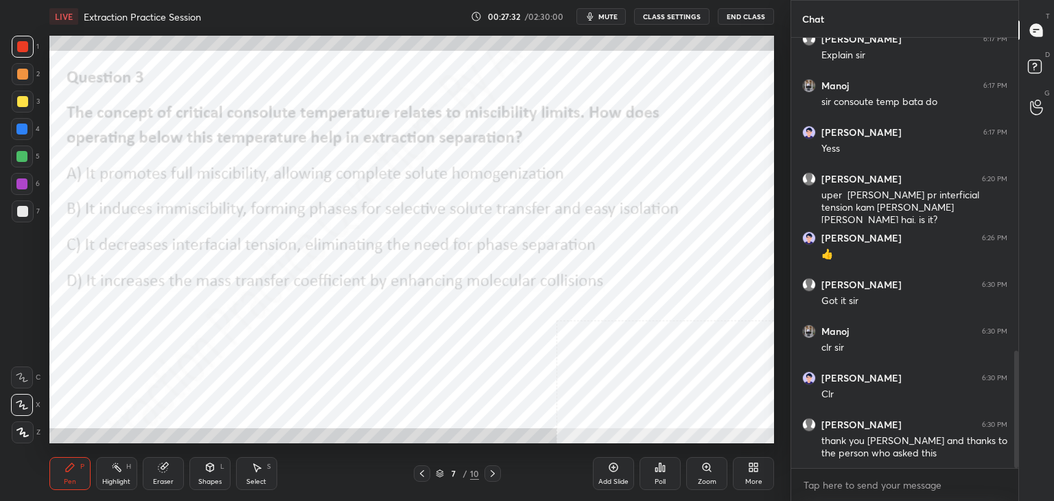
click at [492, 473] on icon at bounding box center [492, 473] width 11 height 11
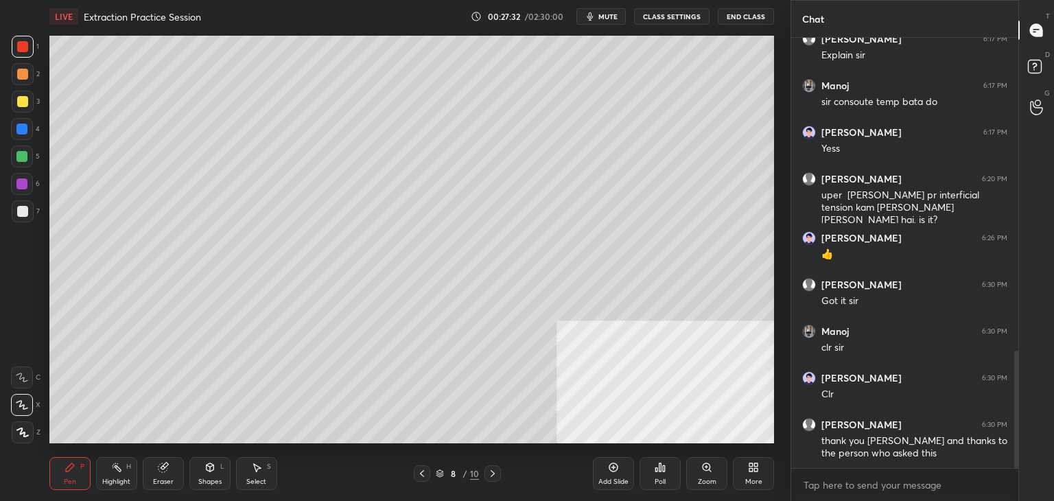
click at [492, 473] on icon at bounding box center [492, 473] width 11 height 11
click at [606, 478] on div "Add Slide" at bounding box center [613, 481] width 30 height 7
click at [757, 476] on div "More" at bounding box center [753, 473] width 41 height 33
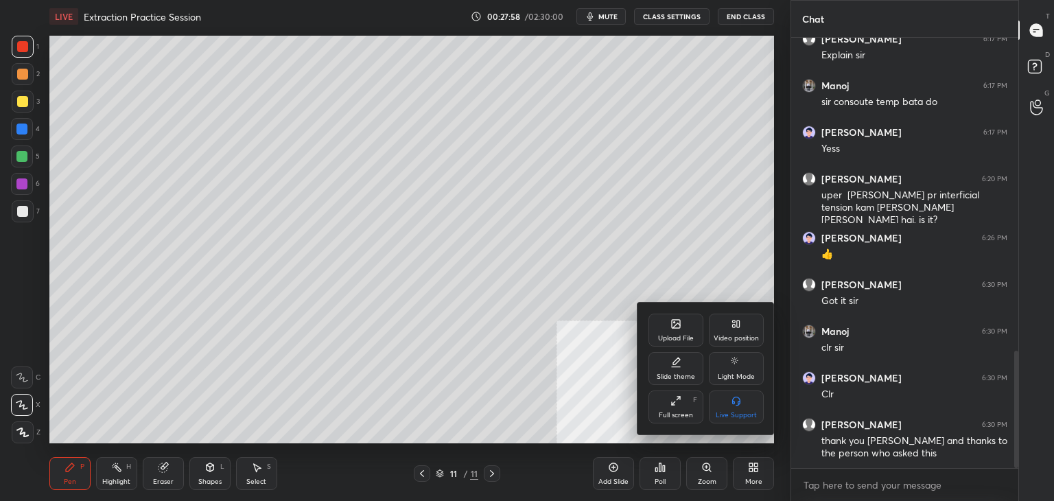
click at [672, 324] on icon at bounding box center [676, 324] width 8 height 8
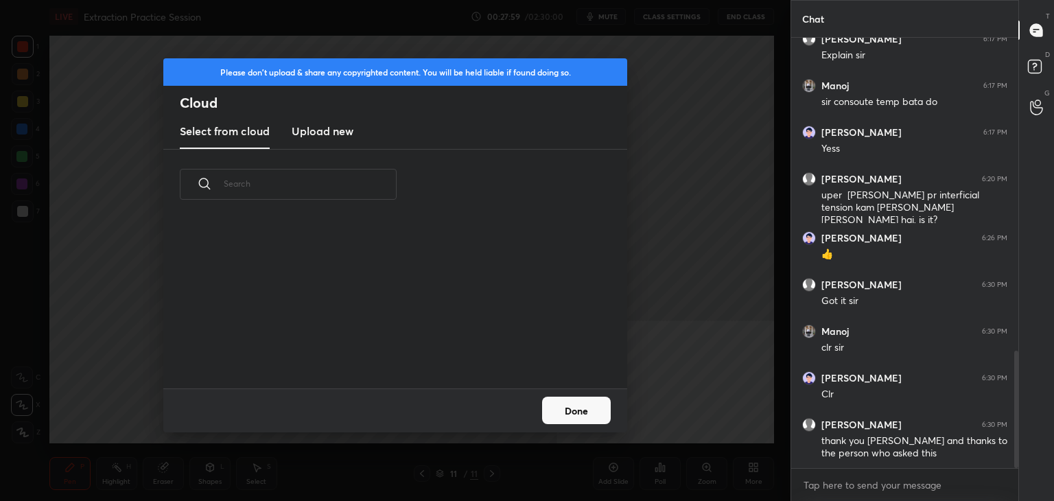
scroll to position [169, 440]
click at [316, 127] on h3 "Upload new" at bounding box center [323, 131] width 62 height 16
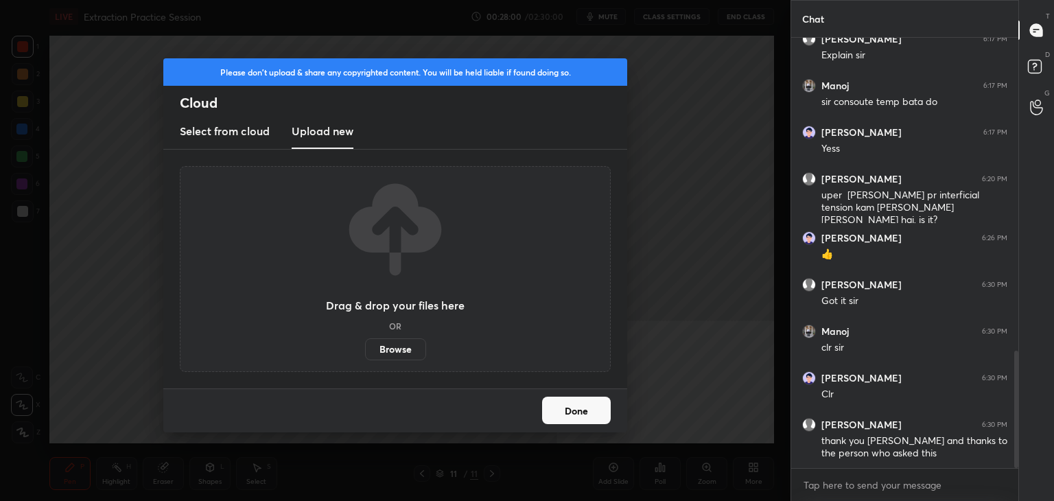
click at [392, 353] on label "Browse" at bounding box center [395, 349] width 61 height 22
click at [365, 353] on input "Browse" at bounding box center [365, 349] width 0 height 22
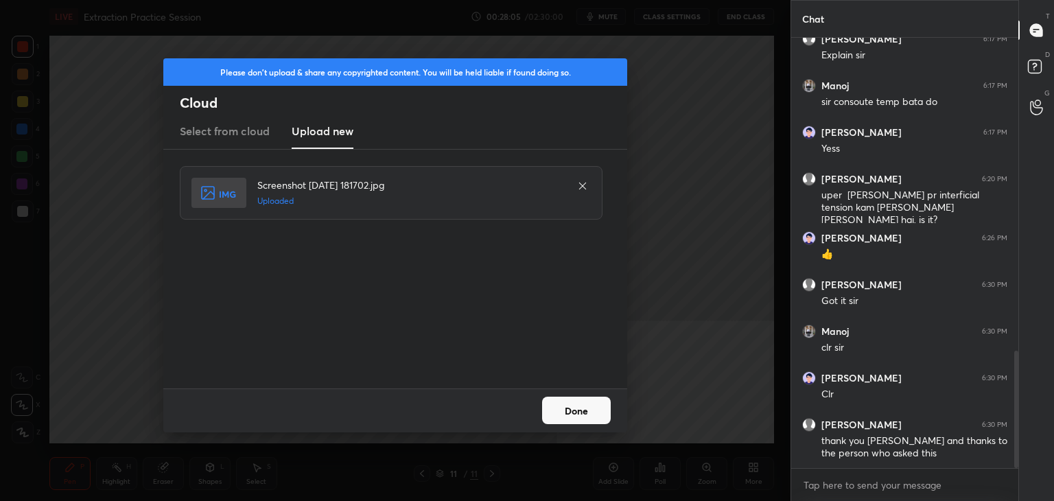
click at [571, 403] on button "Done" at bounding box center [576, 409] width 69 height 27
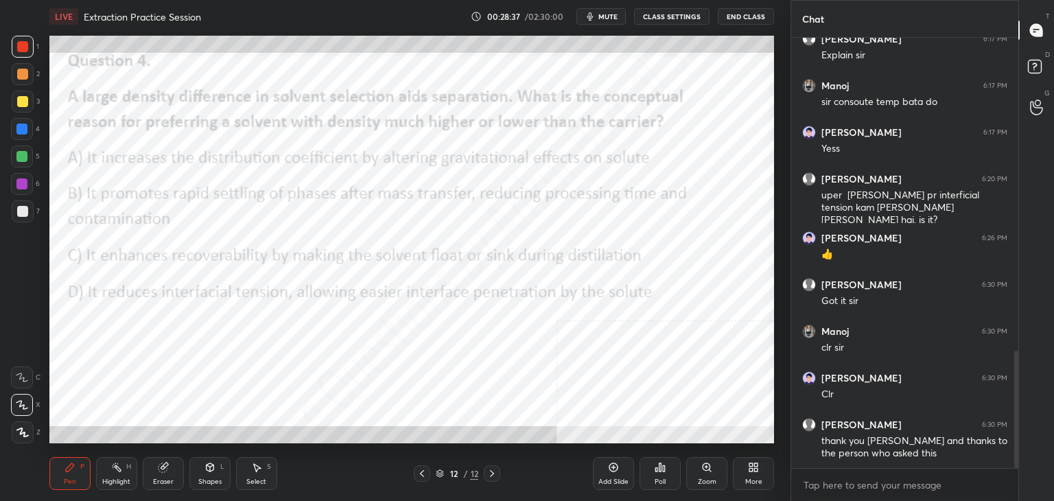
click at [665, 474] on div "Poll" at bounding box center [659, 473] width 41 height 33
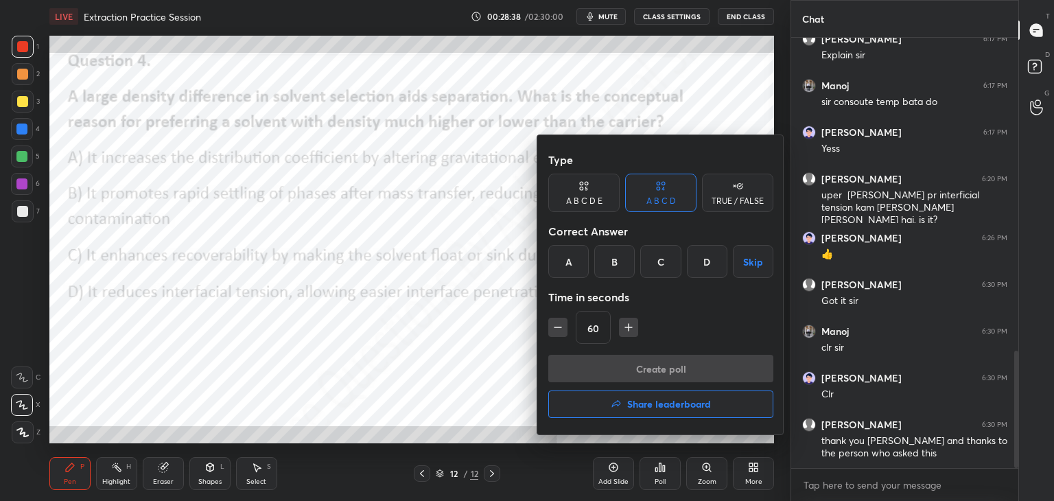
click at [613, 253] on div "B" at bounding box center [614, 261] width 40 height 33
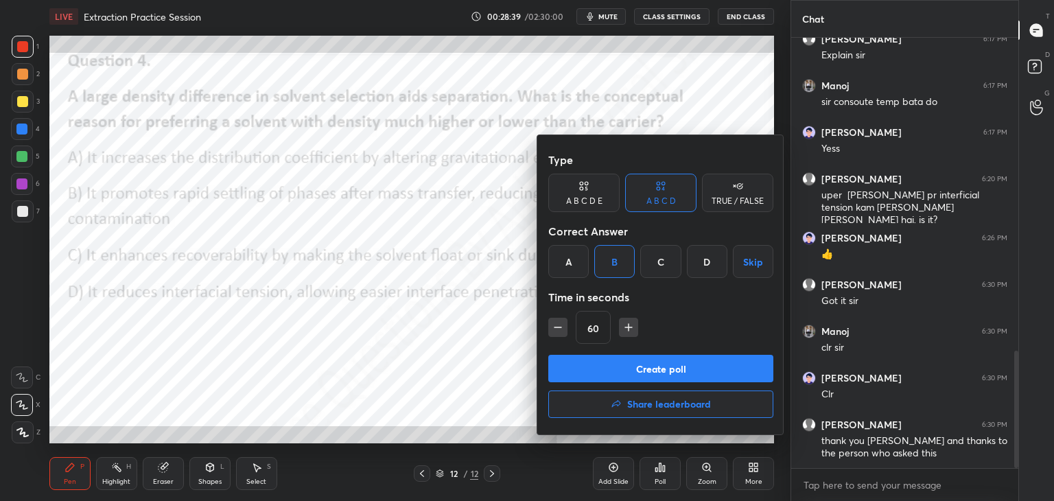
click at [645, 377] on button "Create poll" at bounding box center [660, 368] width 225 height 27
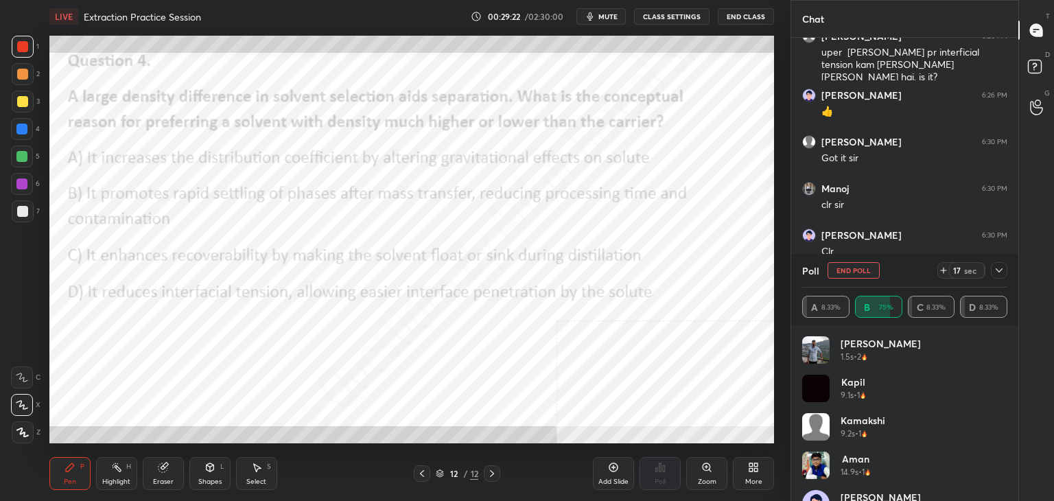
scroll to position [1306, 0]
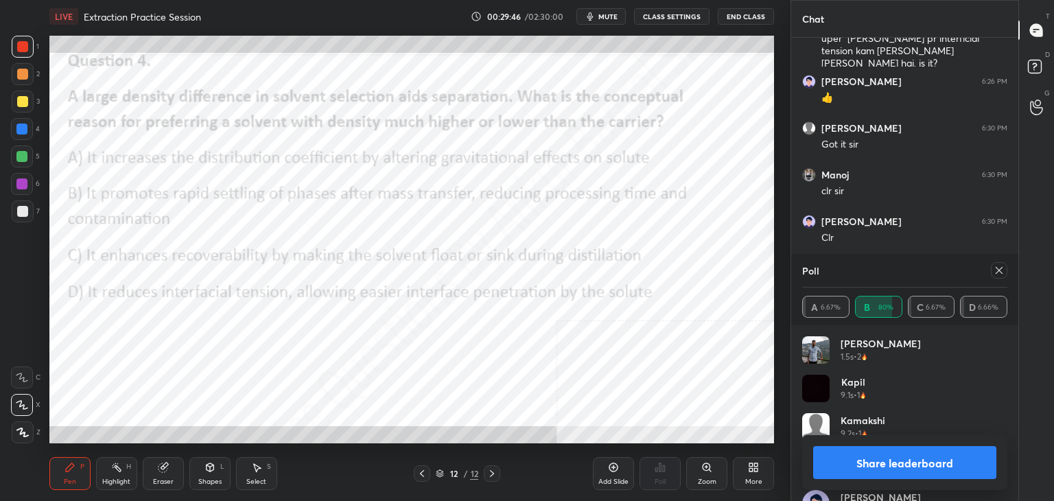
click at [995, 269] on icon at bounding box center [998, 270] width 11 height 11
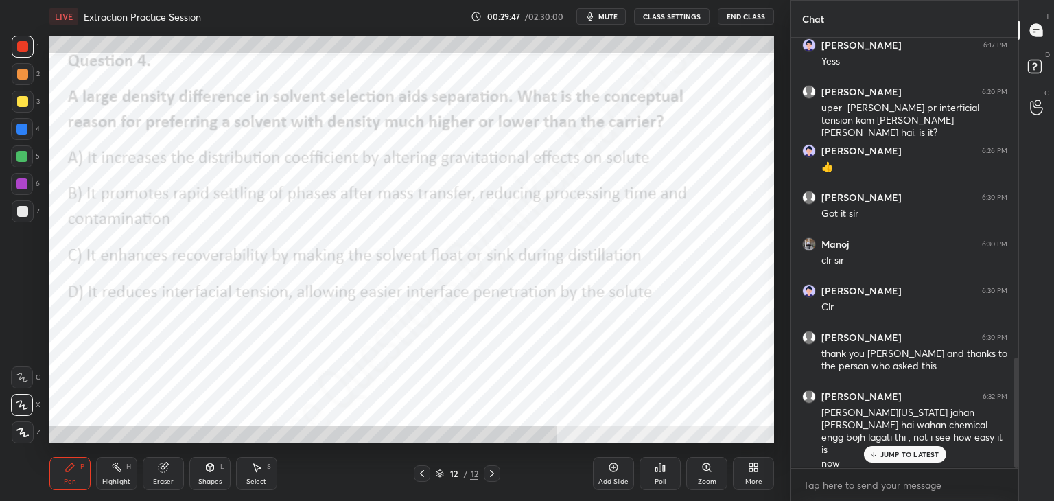
scroll to position [426, 223]
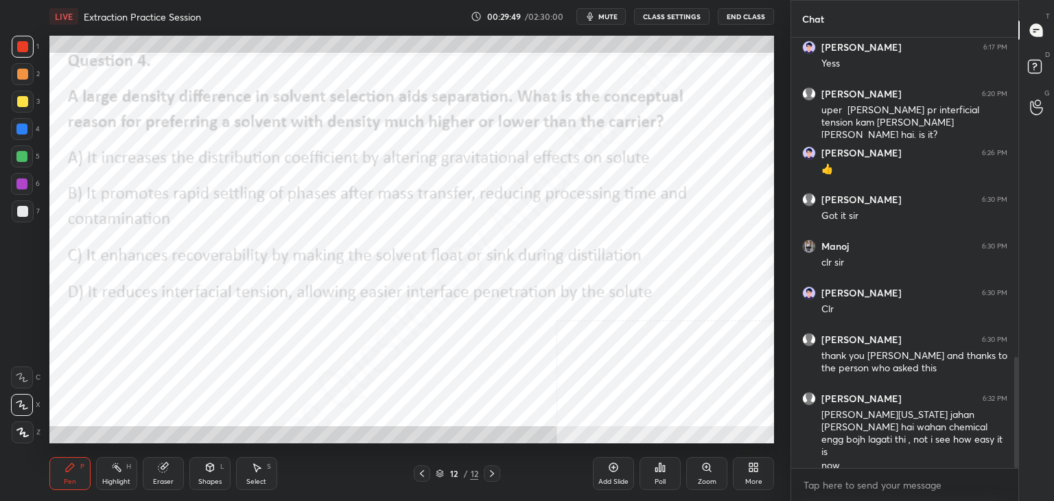
click at [604, 468] on div "Add Slide" at bounding box center [613, 473] width 41 height 33
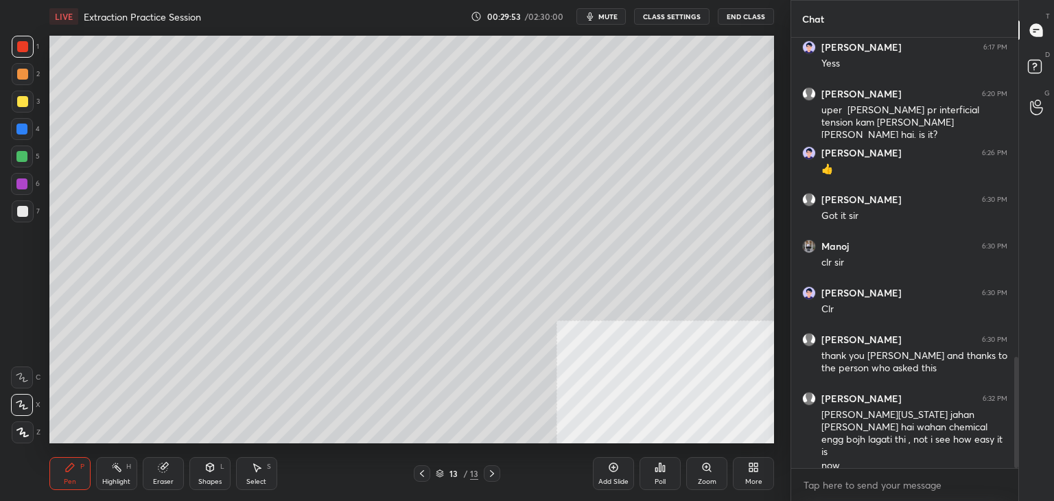
click at [19, 215] on div at bounding box center [22, 211] width 11 height 11
click at [757, 473] on div "More" at bounding box center [753, 473] width 41 height 33
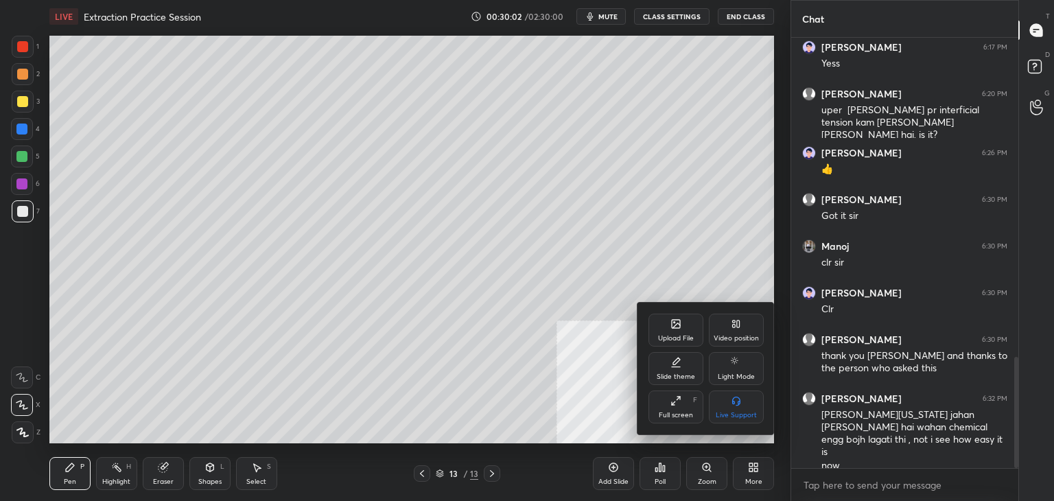
click at [691, 320] on div "Upload File" at bounding box center [675, 329] width 55 height 33
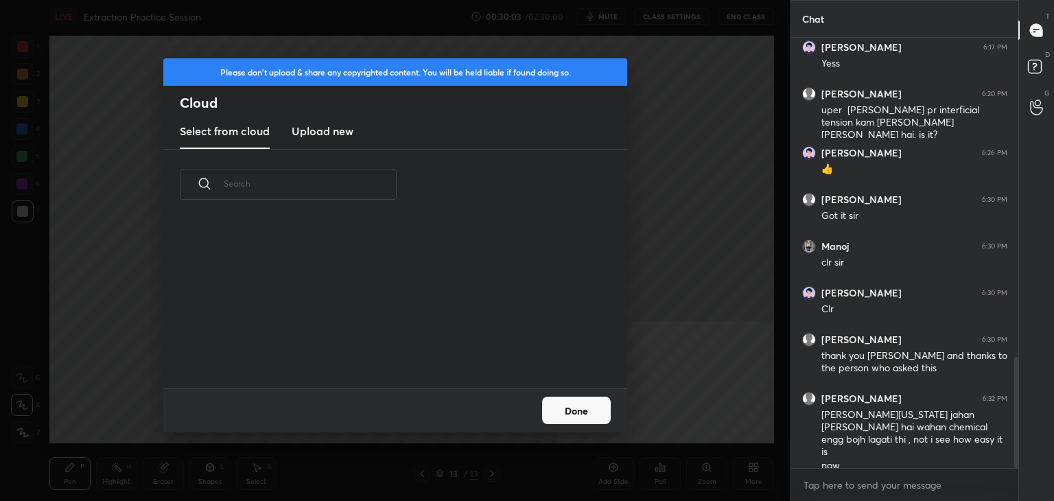
scroll to position [169, 440]
click at [318, 119] on new "Upload new" at bounding box center [323, 132] width 62 height 34
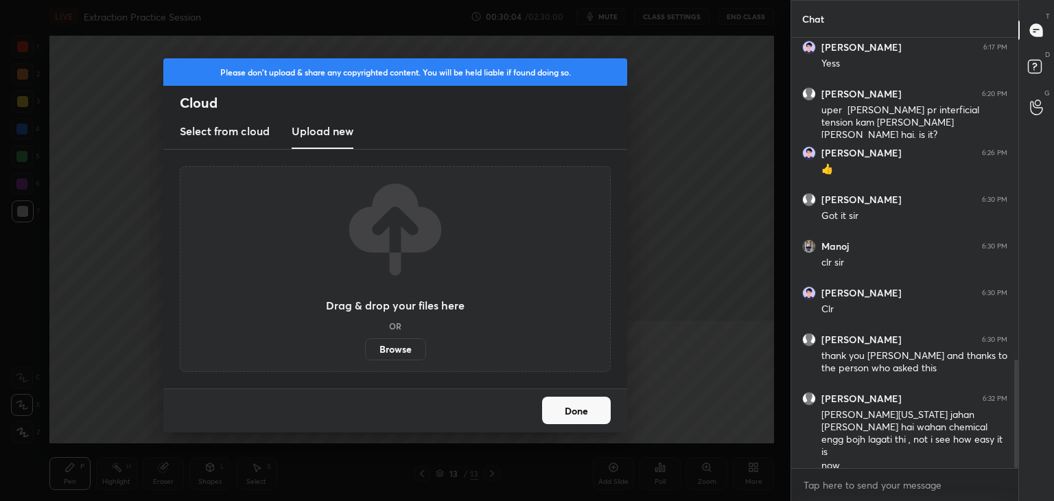
click at [398, 346] on label "Browse" at bounding box center [395, 349] width 61 height 22
click at [365, 346] on input "Browse" at bounding box center [365, 349] width 0 height 22
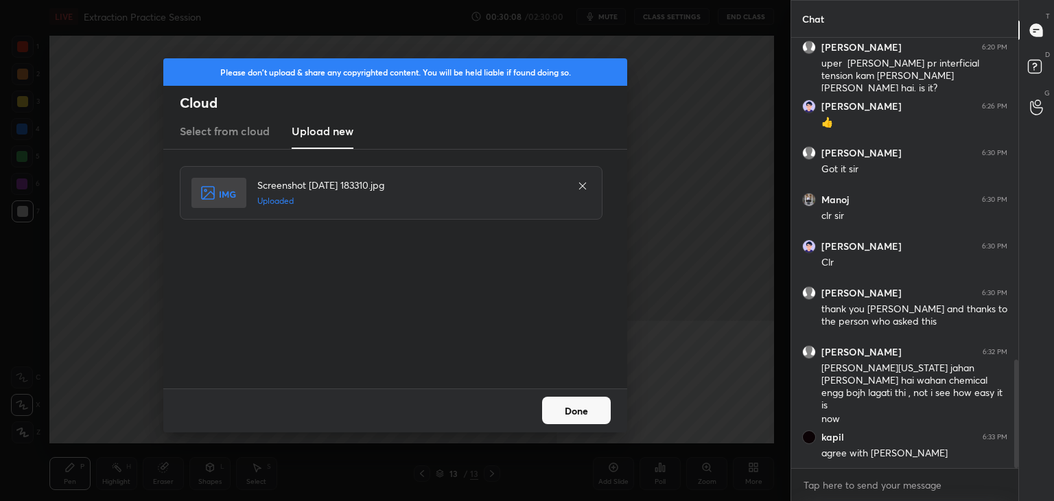
click at [582, 414] on button "Done" at bounding box center [576, 409] width 69 height 27
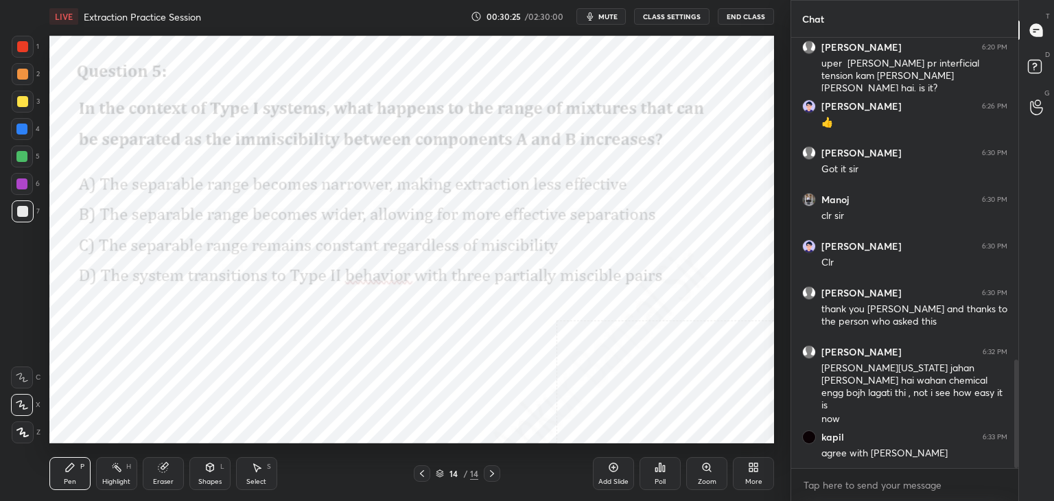
click at [651, 479] on div "Poll" at bounding box center [659, 473] width 41 height 33
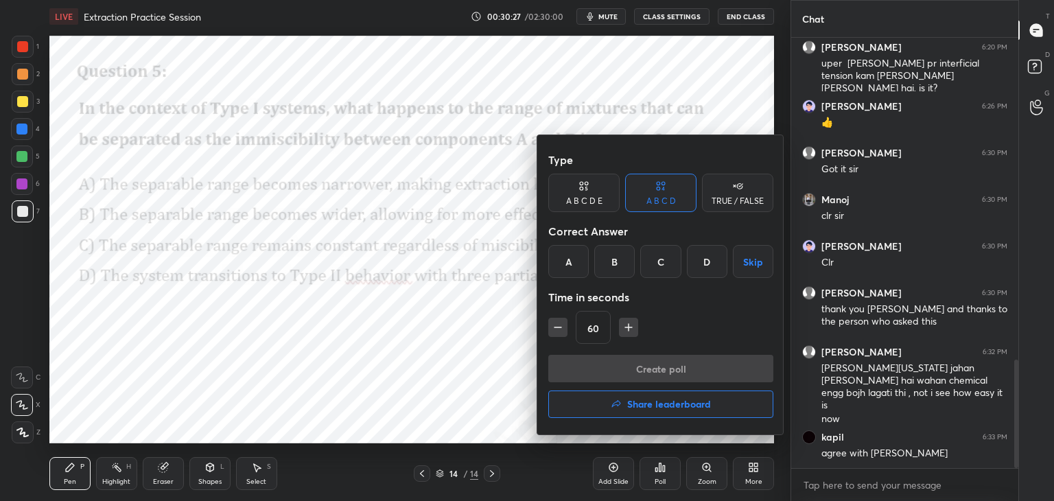
click at [604, 257] on div "B" at bounding box center [614, 261] width 40 height 33
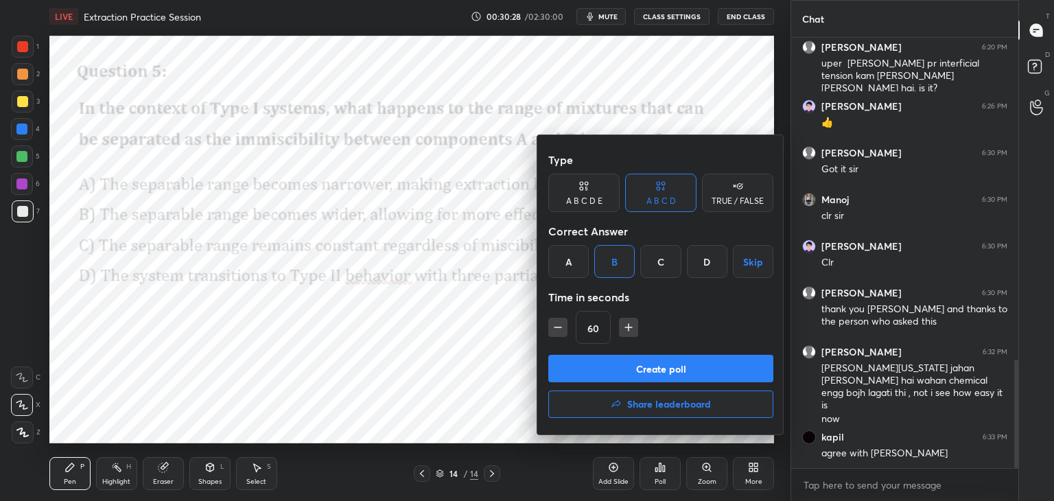
click at [641, 369] on button "Create poll" at bounding box center [660, 368] width 225 height 27
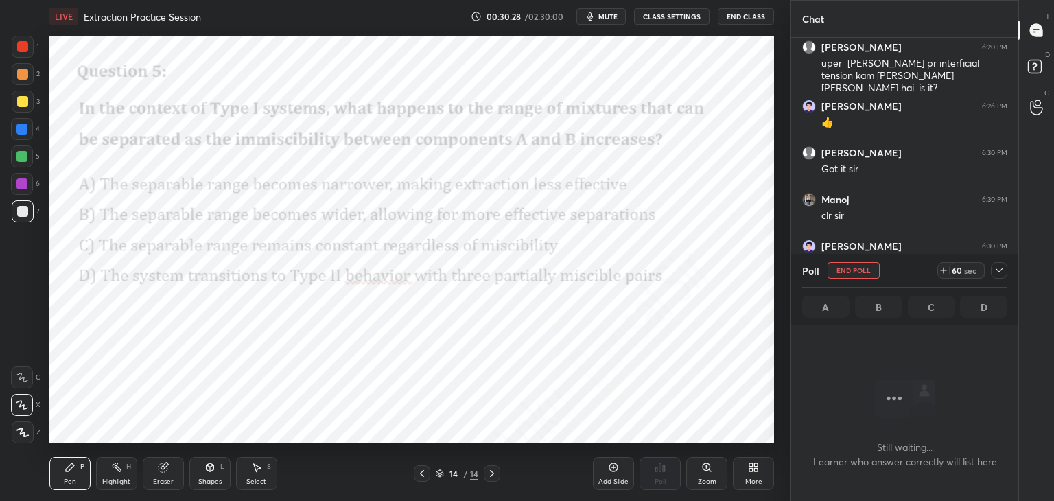
scroll to position [5, 4]
click at [997, 269] on icon at bounding box center [998, 270] width 11 height 11
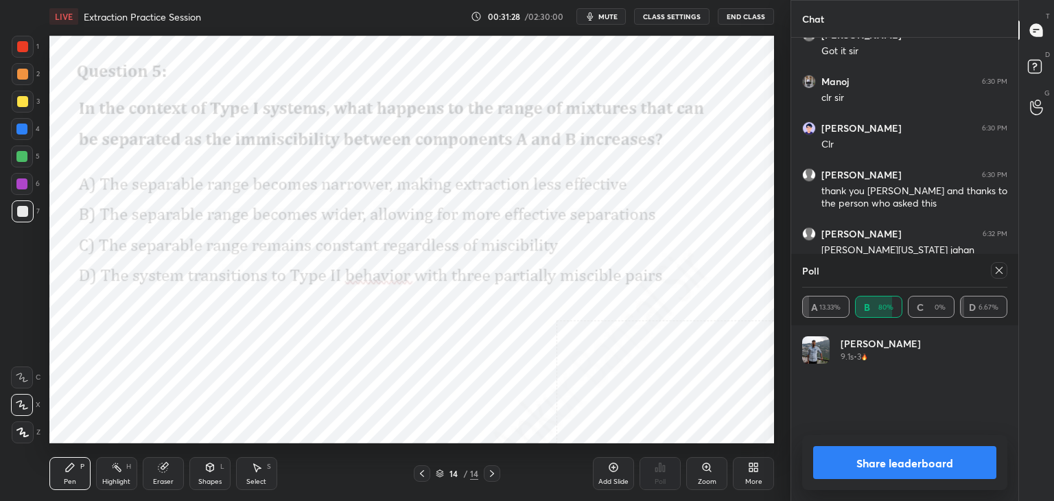
scroll to position [161, 201]
click at [998, 268] on icon at bounding box center [998, 270] width 11 height 11
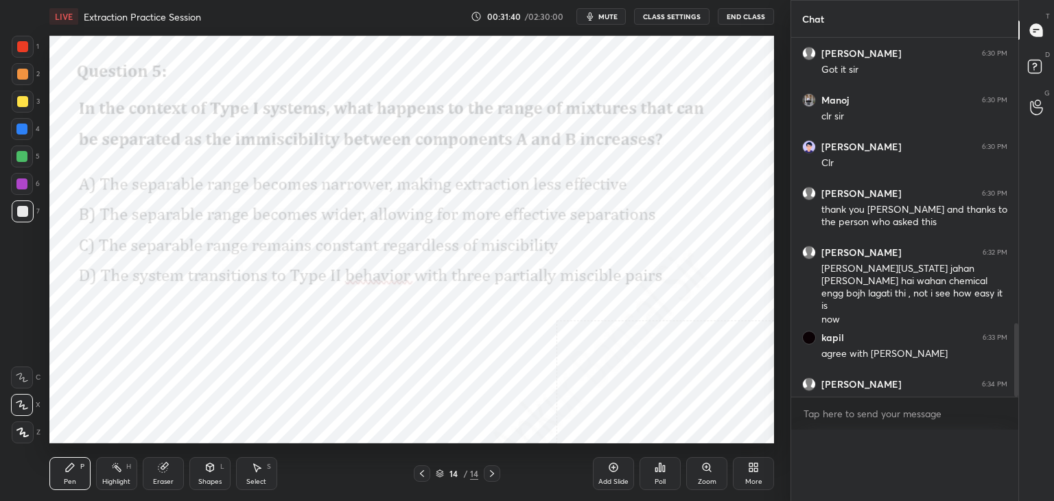
scroll to position [406, 223]
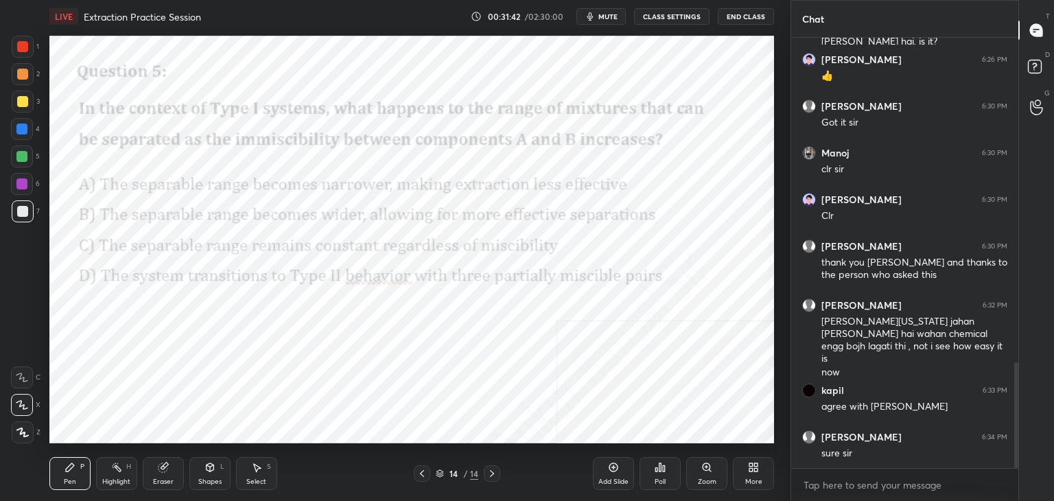
click at [613, 470] on icon at bounding box center [613, 467] width 11 height 11
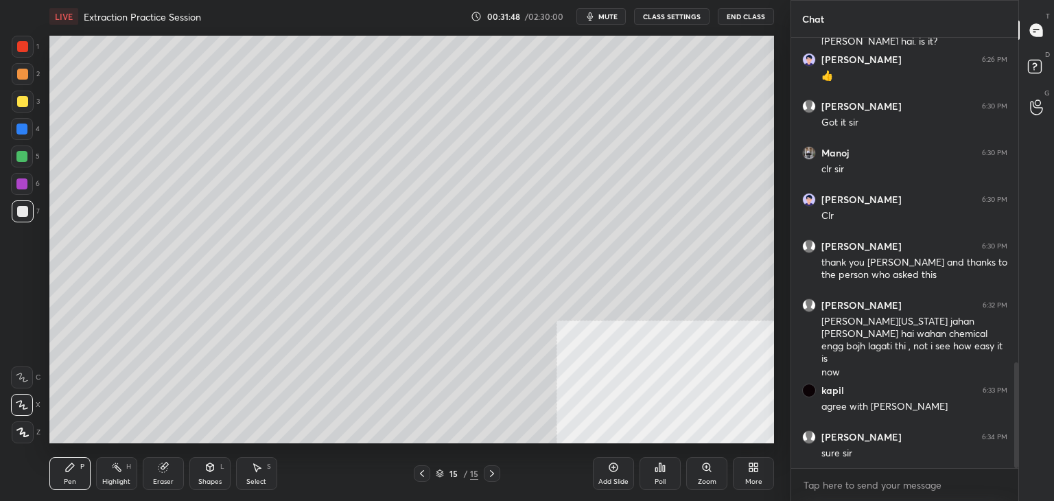
click at [750, 469] on icon at bounding box center [750, 469] width 3 height 3
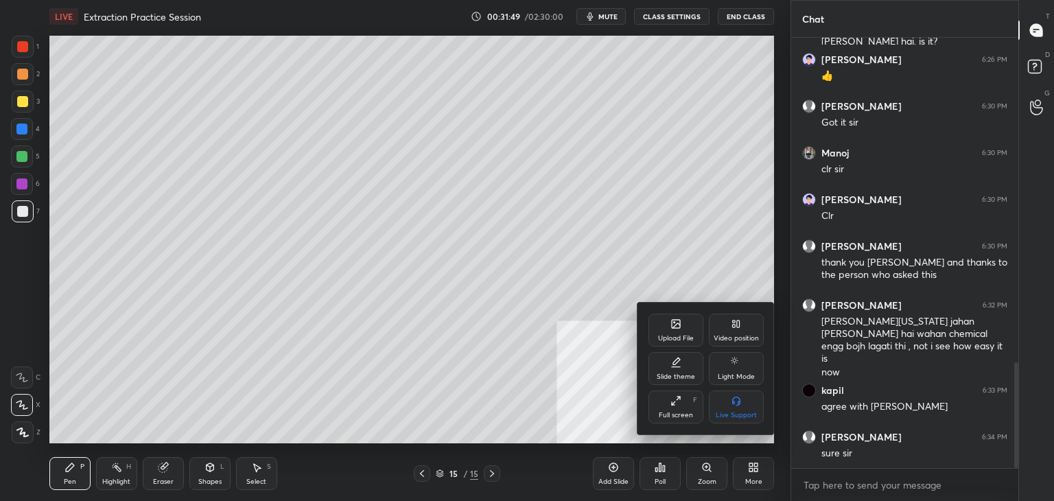
click at [683, 324] on div "Upload File" at bounding box center [675, 329] width 55 height 33
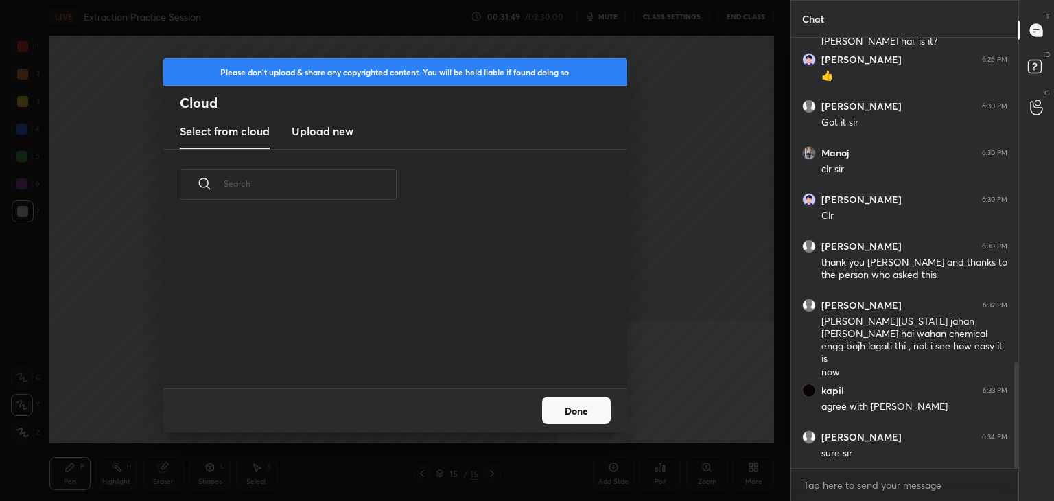
scroll to position [169, 440]
click at [337, 124] on h3 "Upload new" at bounding box center [323, 131] width 62 height 16
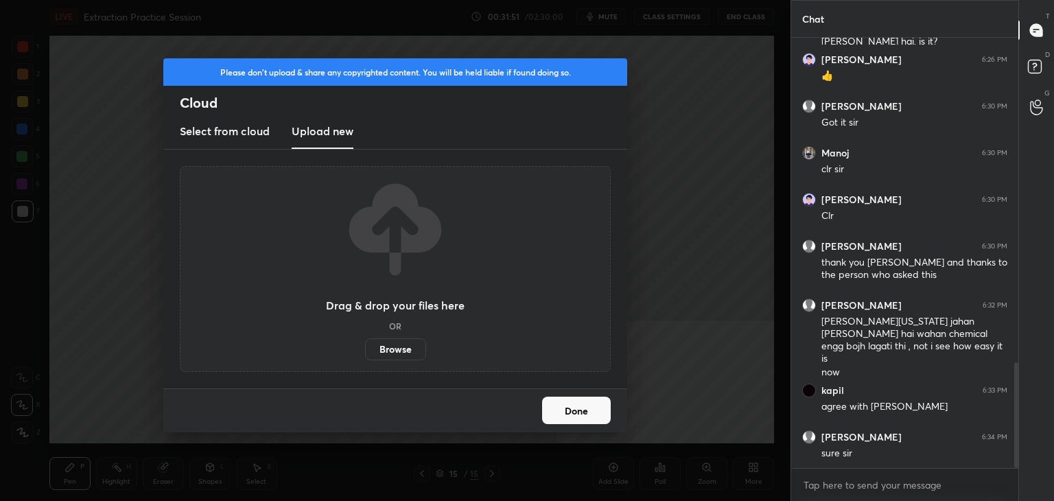
click at [404, 349] on label "Browse" at bounding box center [395, 349] width 61 height 22
click at [365, 349] on input "Browse" at bounding box center [365, 349] width 0 height 22
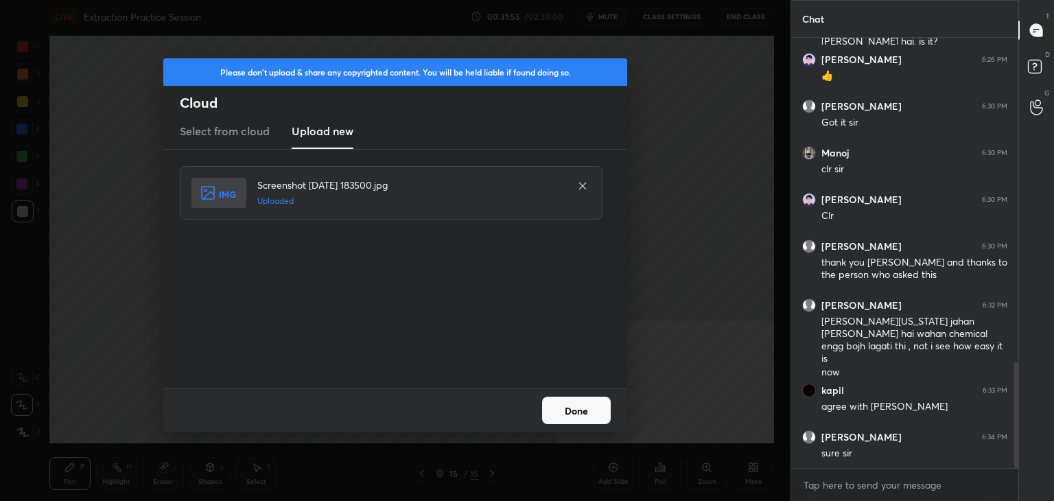
click at [573, 401] on button "Done" at bounding box center [576, 409] width 69 height 27
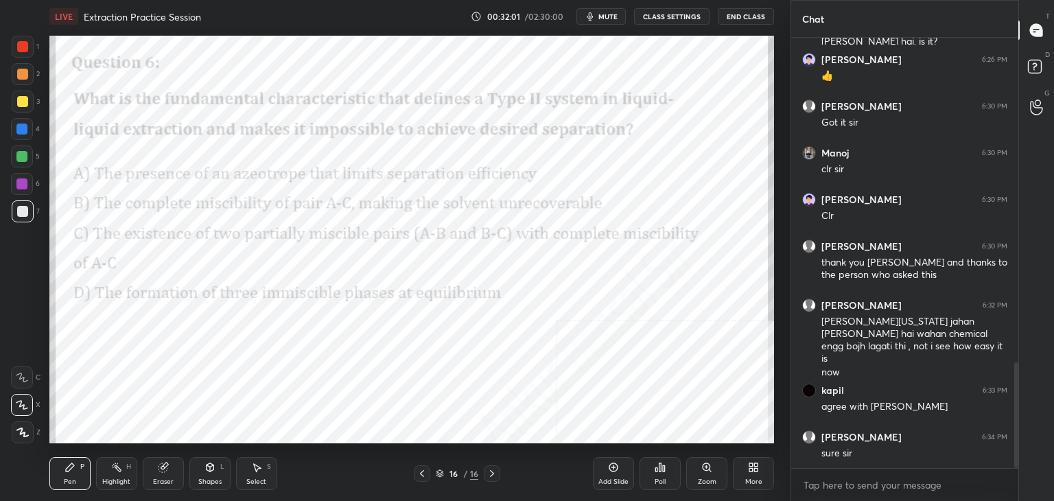
click at [669, 475] on div "Poll" at bounding box center [659, 473] width 41 height 33
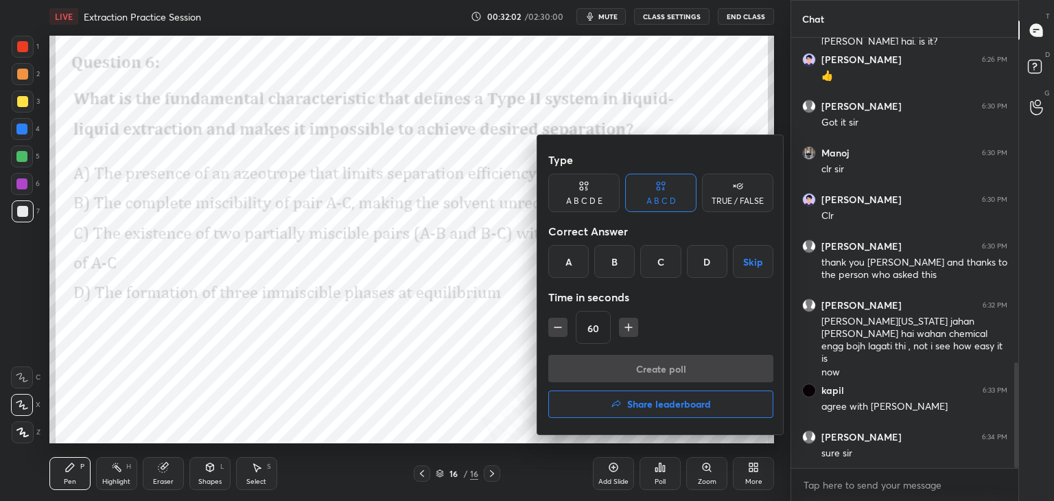
click at [667, 260] on div "C" at bounding box center [660, 261] width 40 height 33
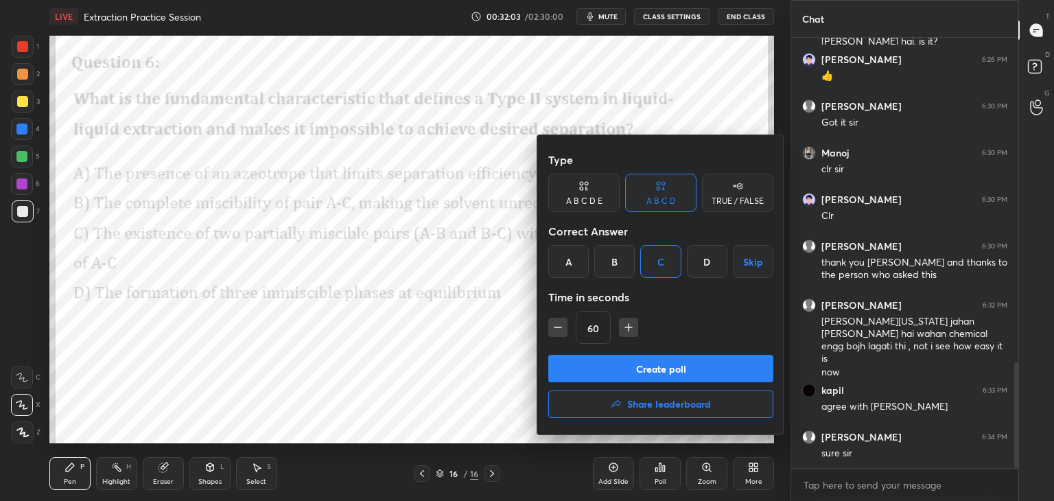
click at [669, 370] on button "Create poll" at bounding box center [660, 368] width 225 height 27
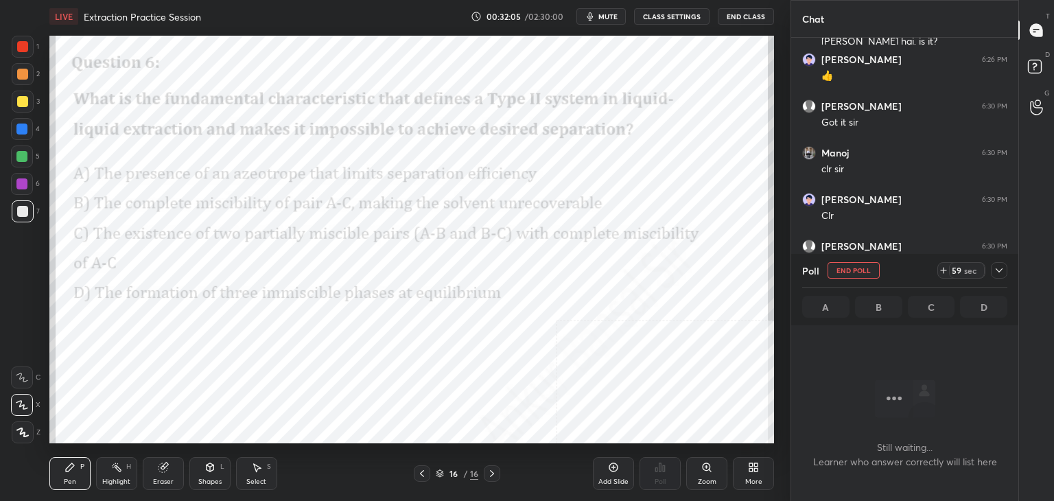
click at [996, 272] on icon at bounding box center [998, 270] width 11 height 11
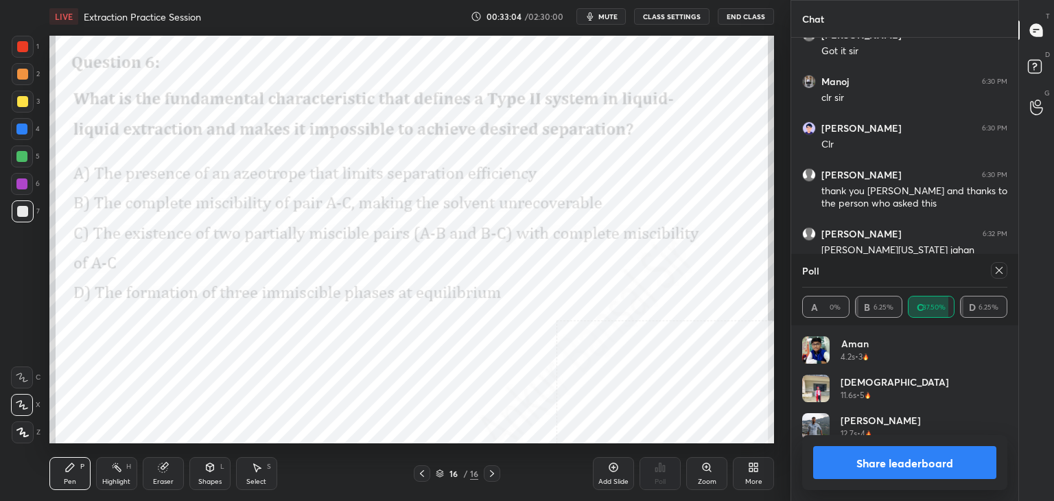
scroll to position [160, 201]
click at [1002, 270] on icon at bounding box center [998, 270] width 11 height 11
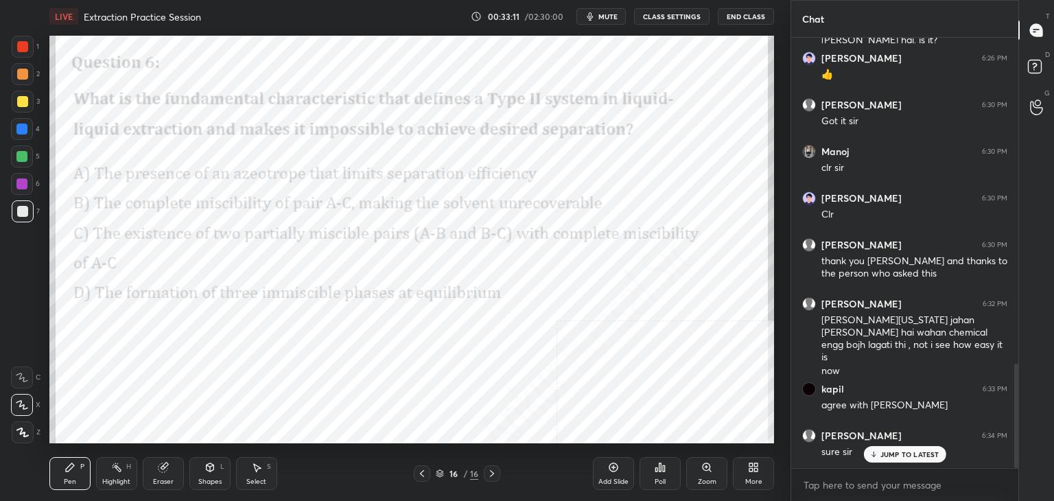
scroll to position [1328, 0]
click at [615, 473] on icon at bounding box center [613, 467] width 11 height 11
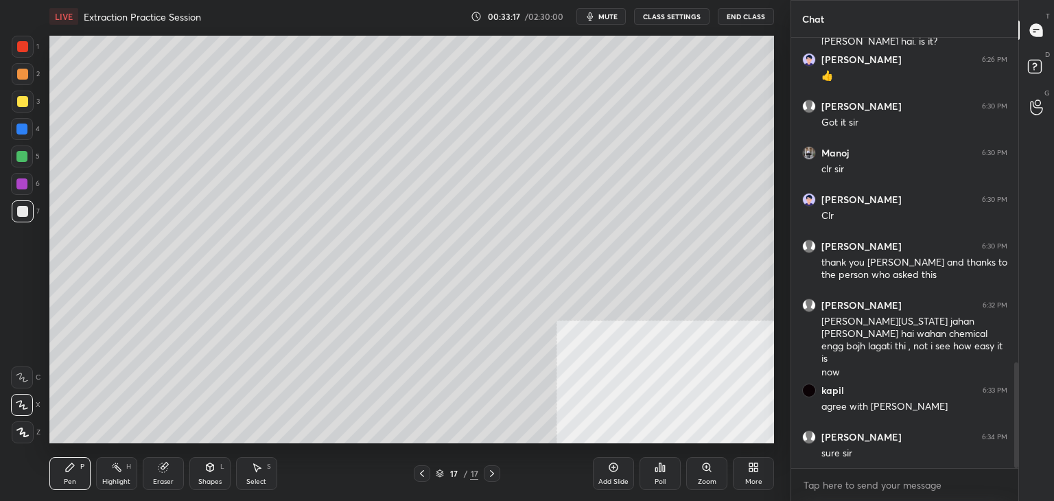
click at [748, 462] on icon at bounding box center [753, 467] width 11 height 11
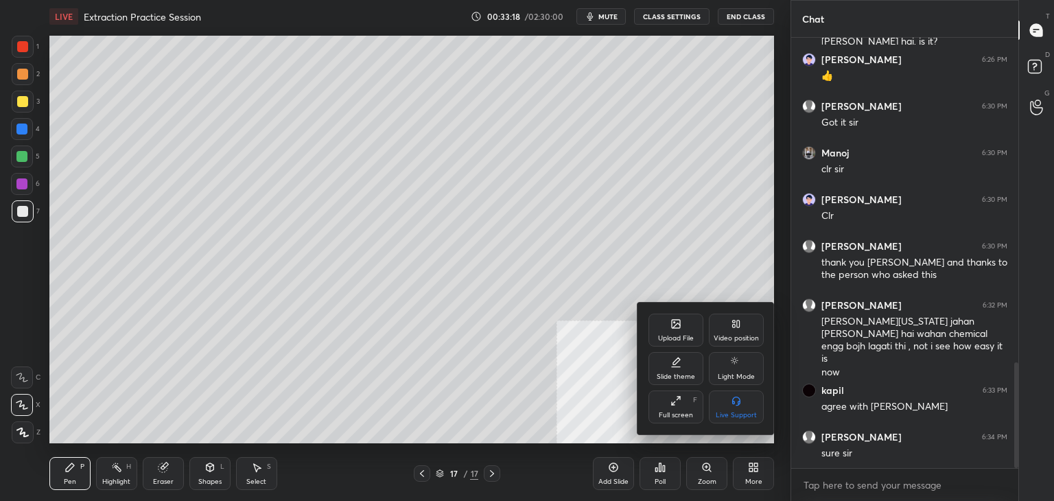
click at [672, 327] on icon at bounding box center [676, 324] width 8 height 8
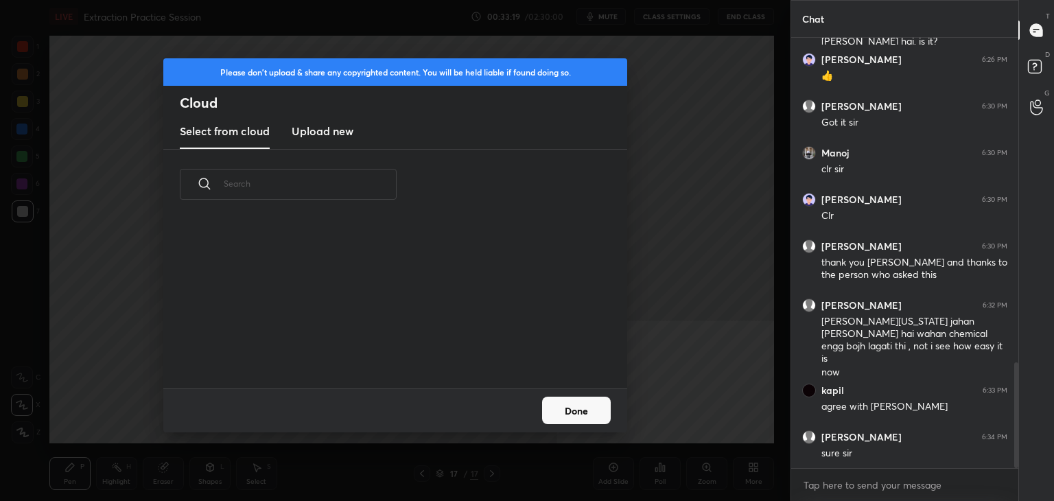
scroll to position [169, 440]
click at [342, 124] on h3 "Upload new" at bounding box center [323, 131] width 62 height 16
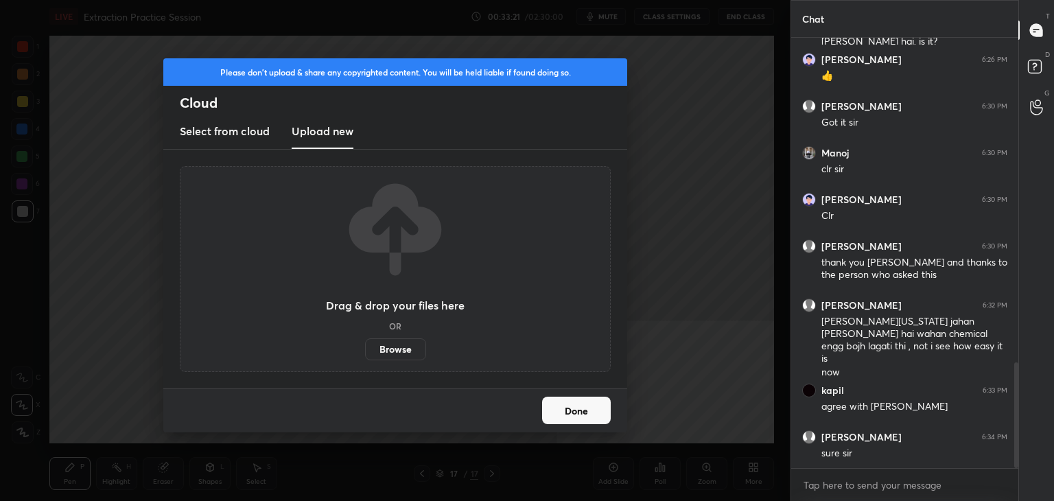
click at [399, 349] on label "Browse" at bounding box center [395, 349] width 61 height 22
click at [365, 349] on input "Browse" at bounding box center [365, 349] width 0 height 22
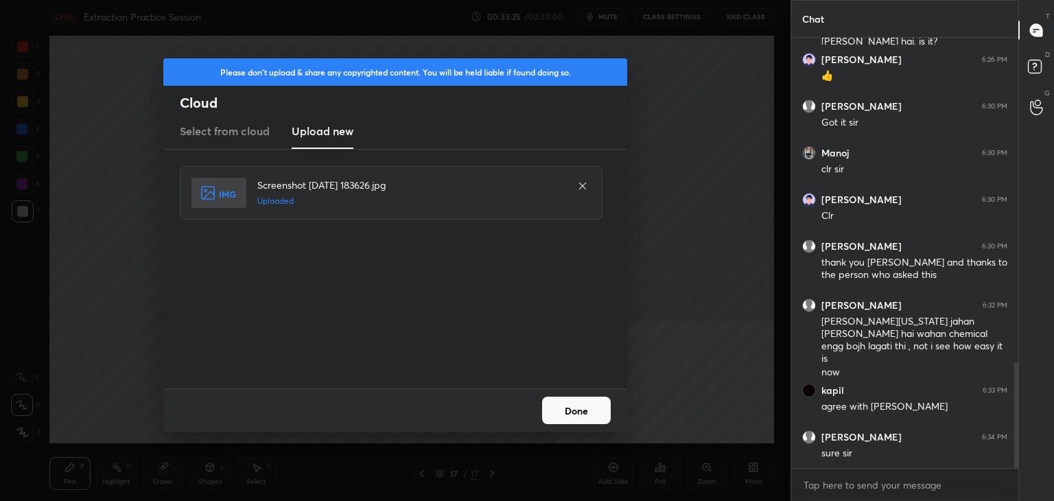
click at [587, 418] on button "Done" at bounding box center [576, 409] width 69 height 27
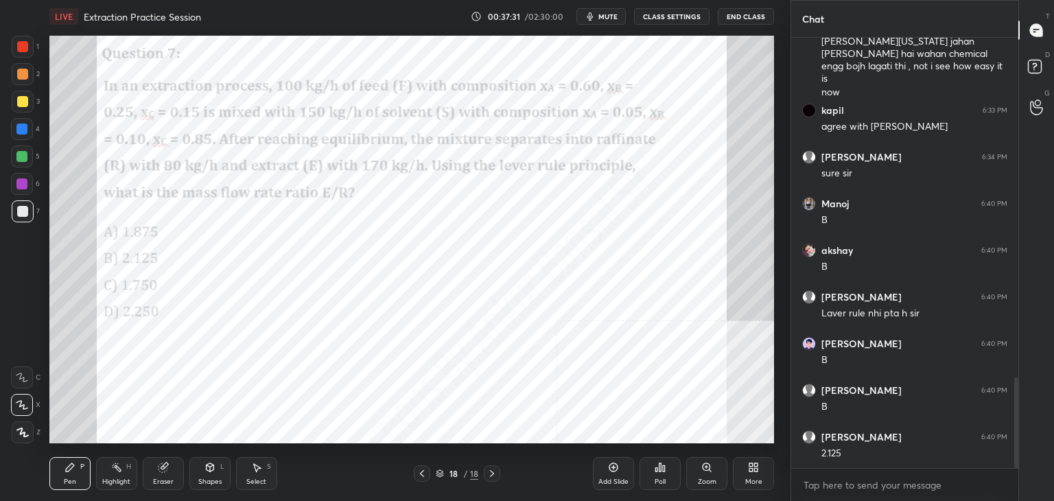
scroll to position [1655, 0]
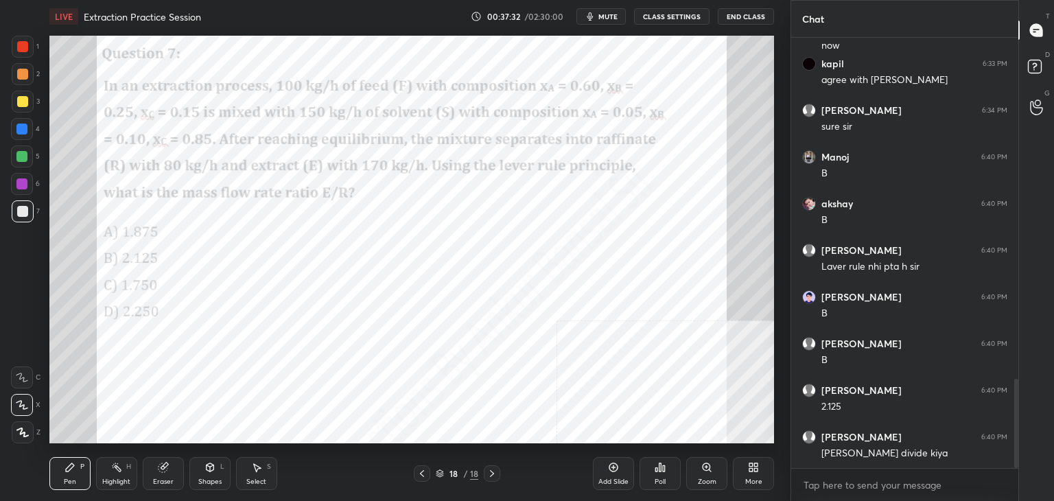
click at [620, 470] on div "Add Slide" at bounding box center [613, 473] width 41 height 33
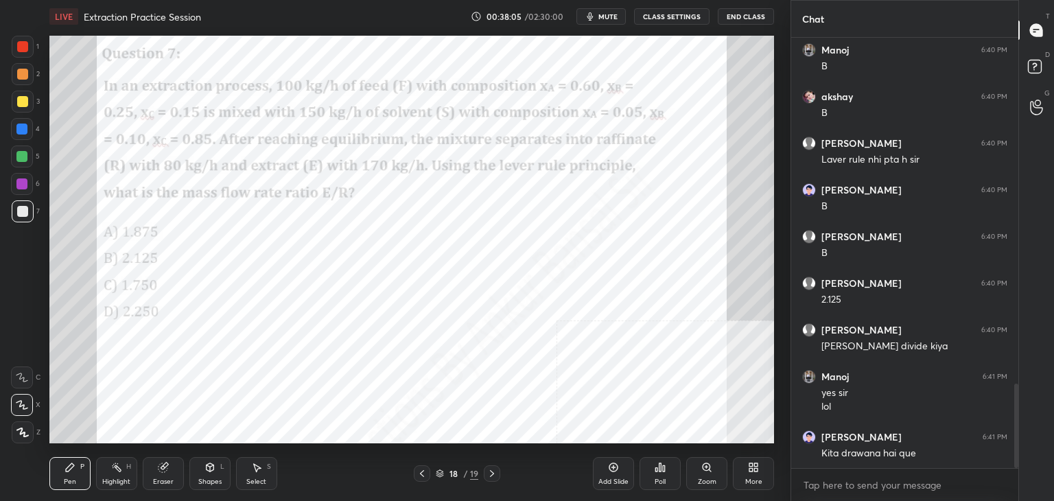
scroll to position [1775, 0]
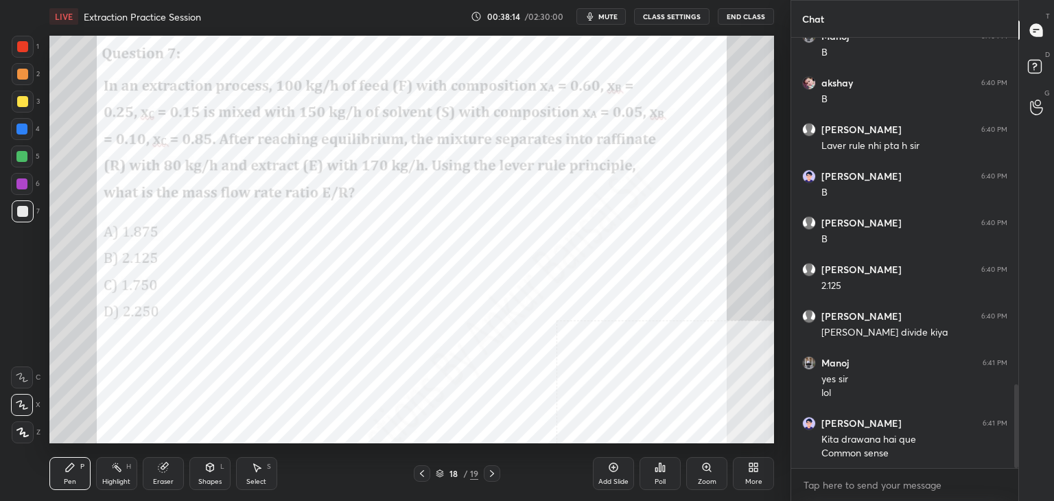
click at [492, 476] on icon at bounding box center [491, 473] width 11 height 11
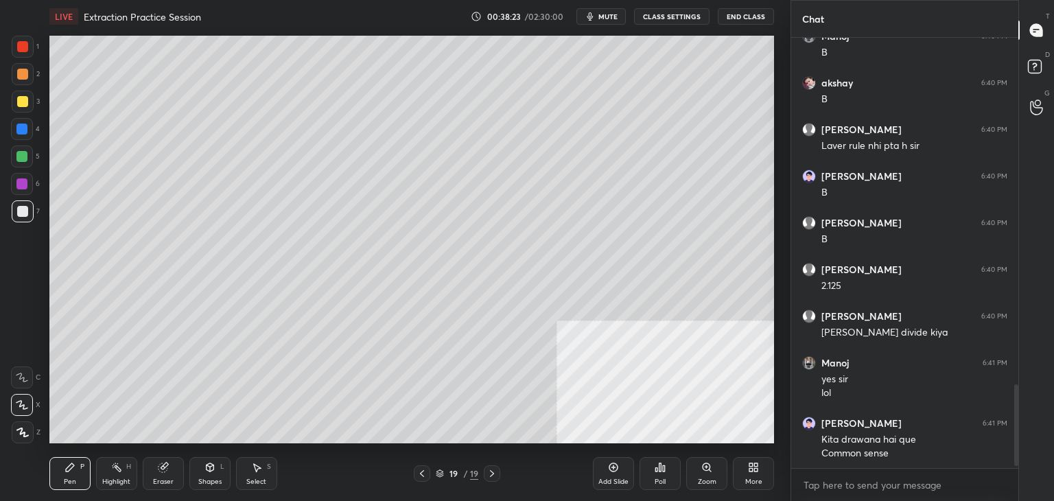
scroll to position [1822, 0]
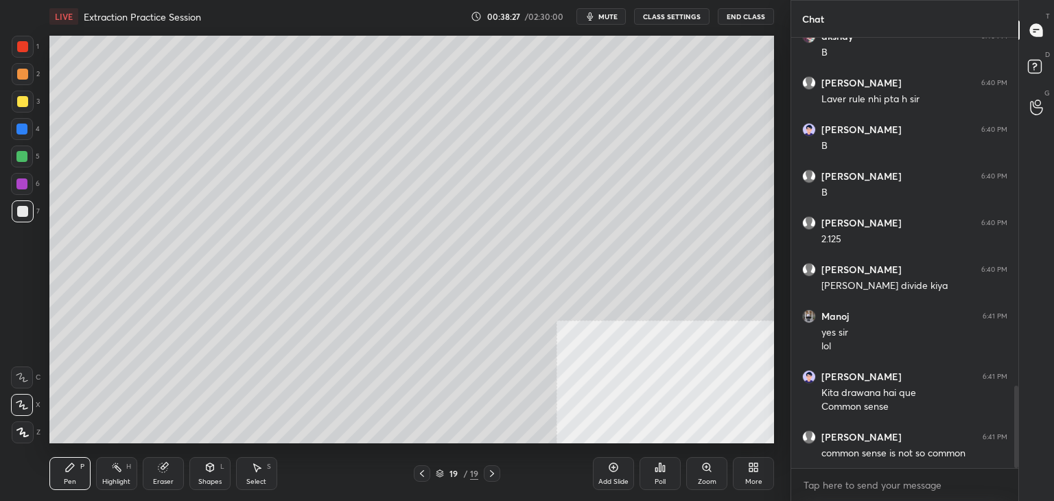
click at [424, 477] on icon at bounding box center [421, 473] width 11 height 11
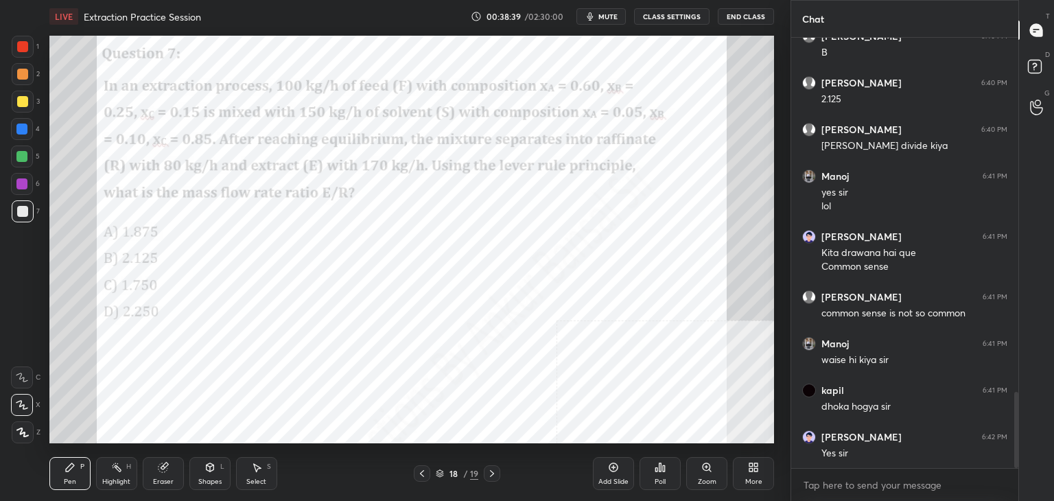
scroll to position [2008, 0]
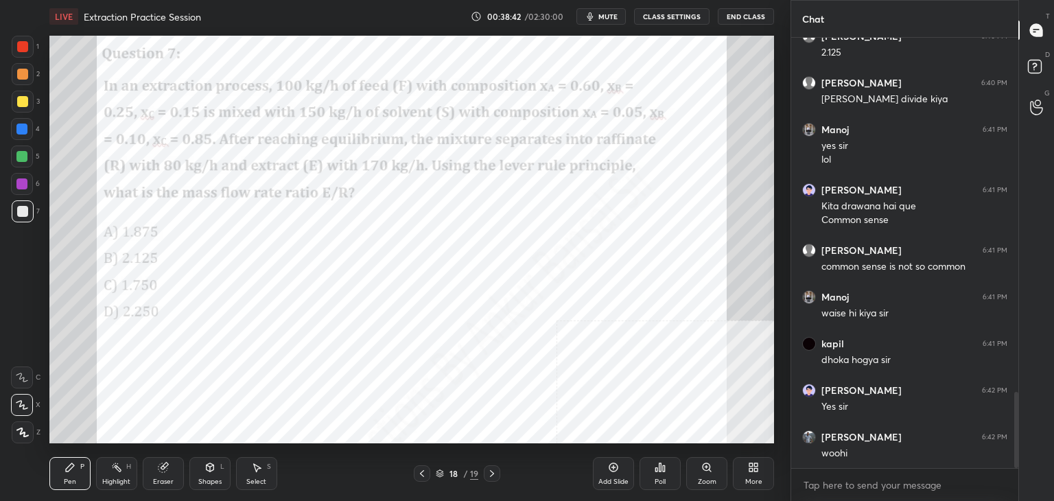
click at [491, 471] on icon at bounding box center [492, 473] width 4 height 7
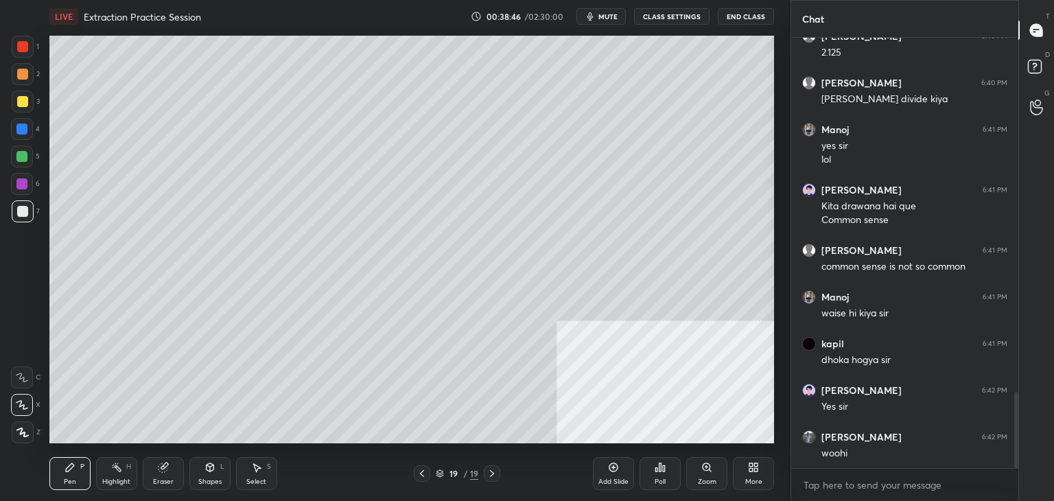
click at [757, 476] on div "More" at bounding box center [753, 473] width 41 height 33
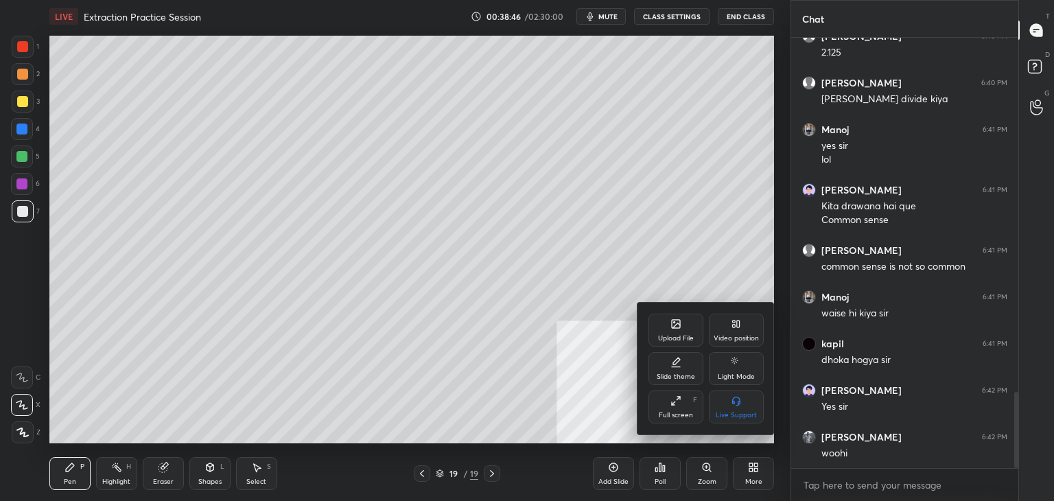
scroll to position [2055, 0]
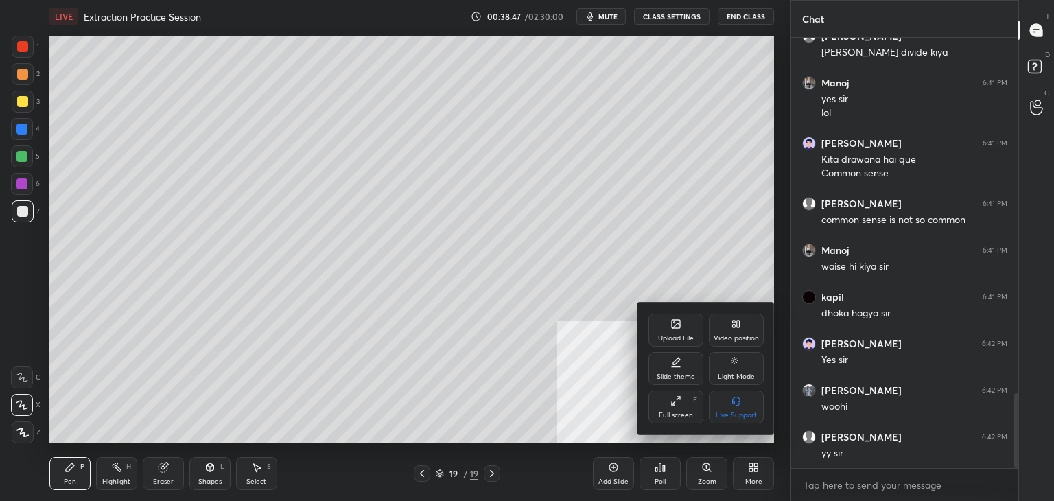
click at [678, 327] on icon at bounding box center [676, 324] width 8 height 8
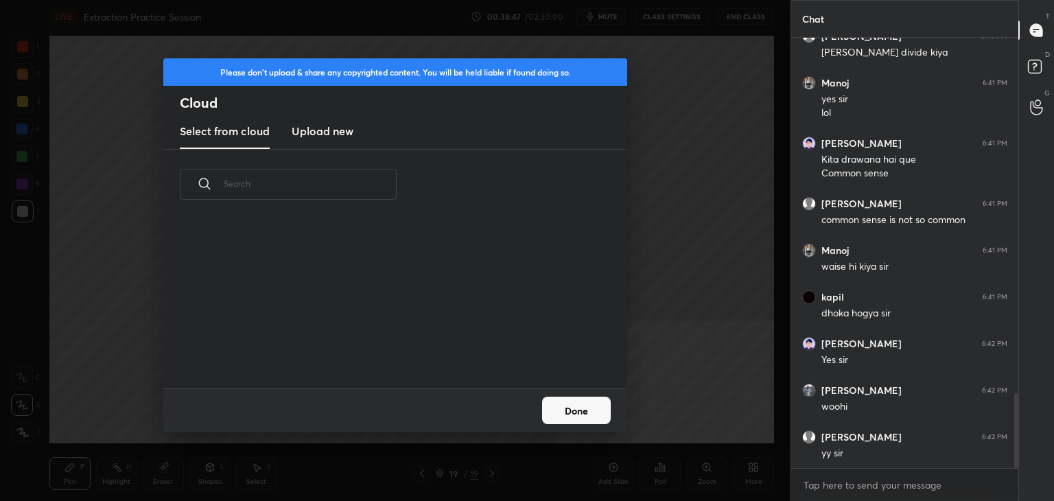
scroll to position [169, 440]
click at [342, 132] on h3 "Upload new" at bounding box center [323, 131] width 62 height 16
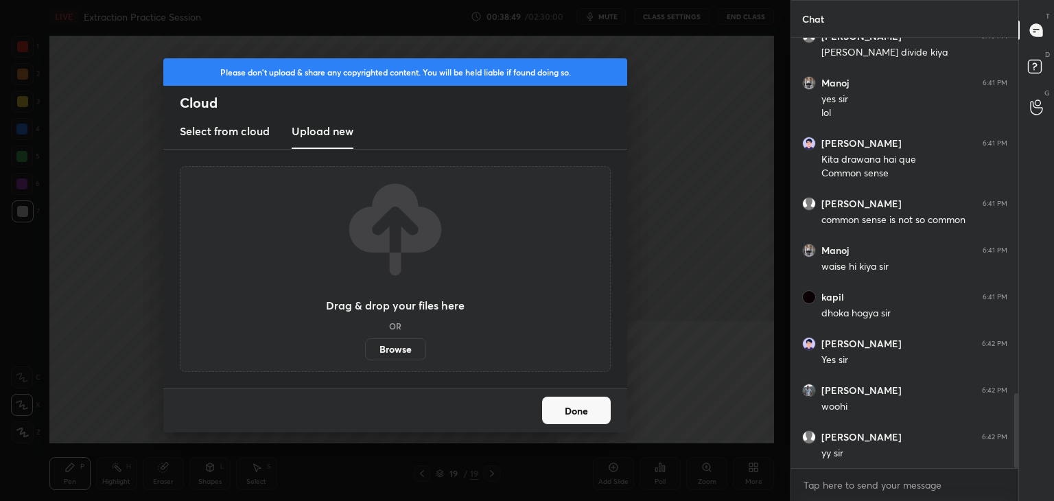
click at [388, 349] on label "Browse" at bounding box center [395, 349] width 61 height 22
click at [365, 349] on input "Browse" at bounding box center [365, 349] width 0 height 22
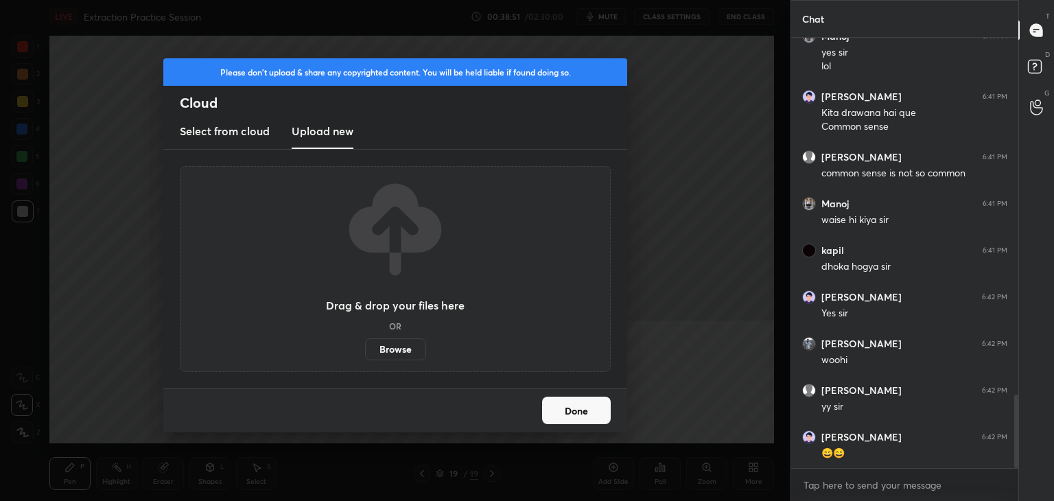
scroll to position [2148, 0]
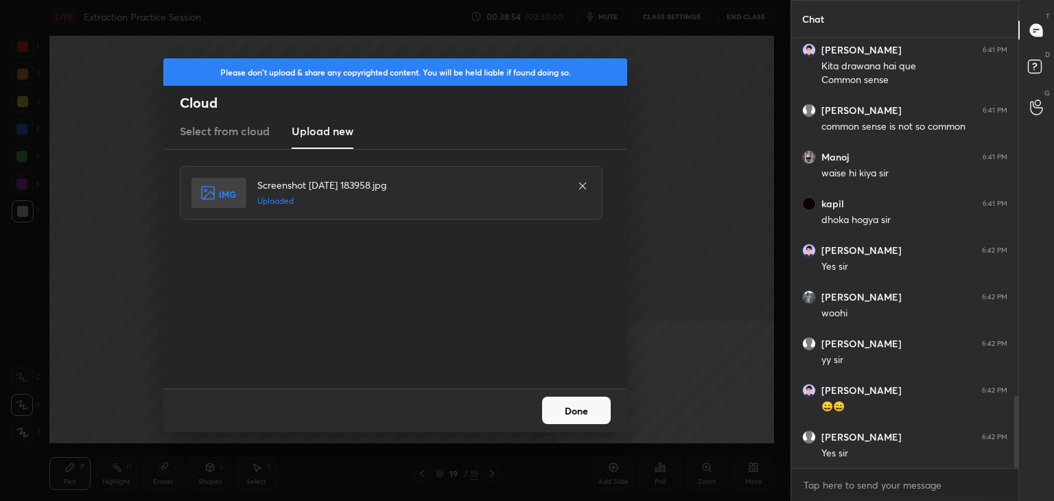
click at [570, 414] on button "Done" at bounding box center [576, 409] width 69 height 27
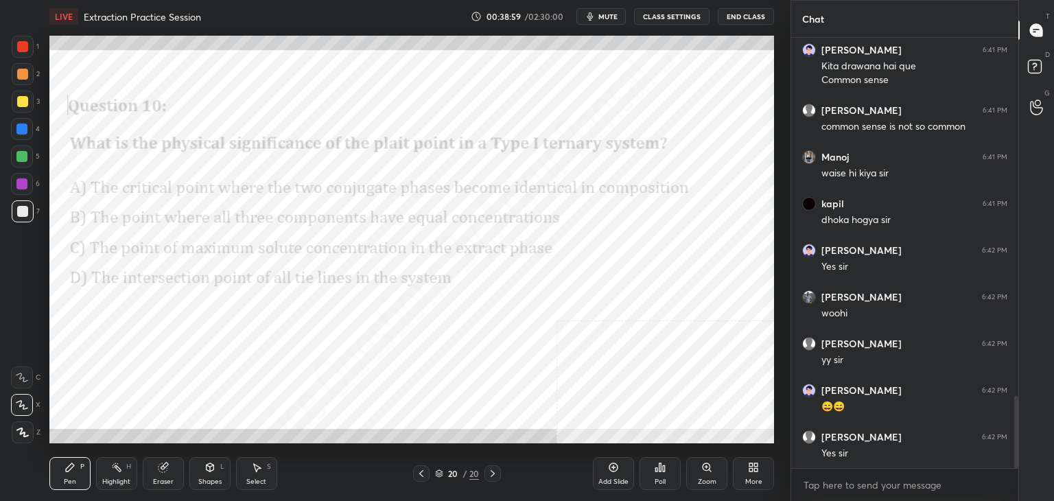
click at [656, 480] on div "Poll" at bounding box center [659, 481] width 11 height 7
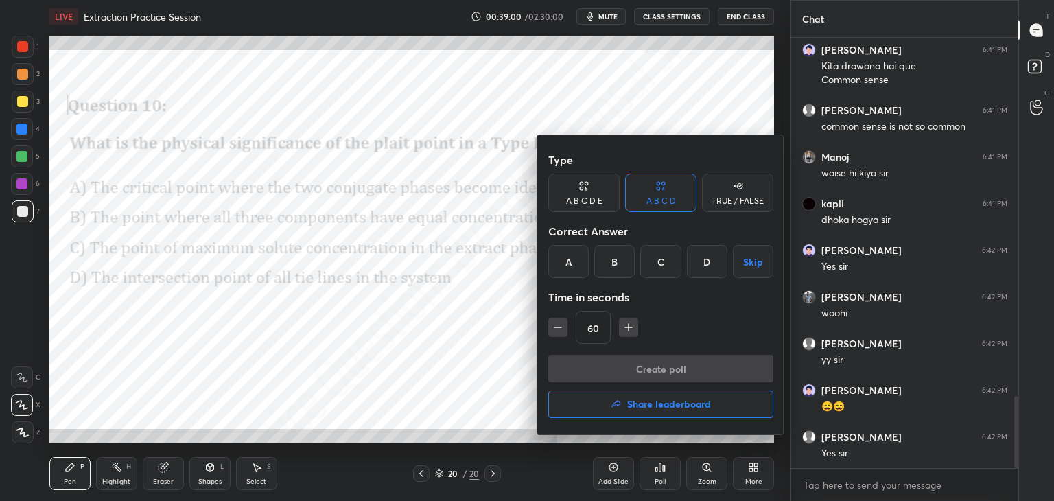
click at [563, 256] on div "A" at bounding box center [568, 261] width 40 height 33
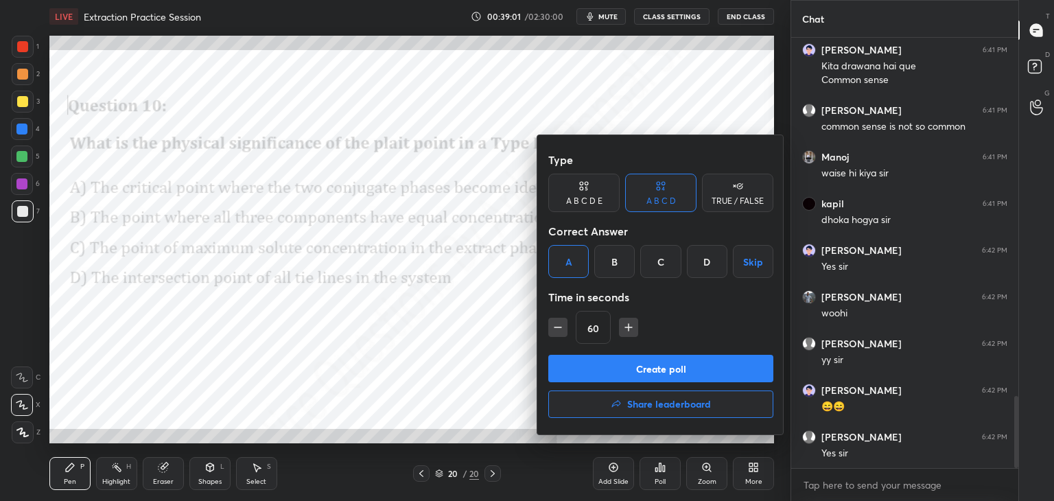
click at [626, 368] on button "Create poll" at bounding box center [660, 368] width 225 height 27
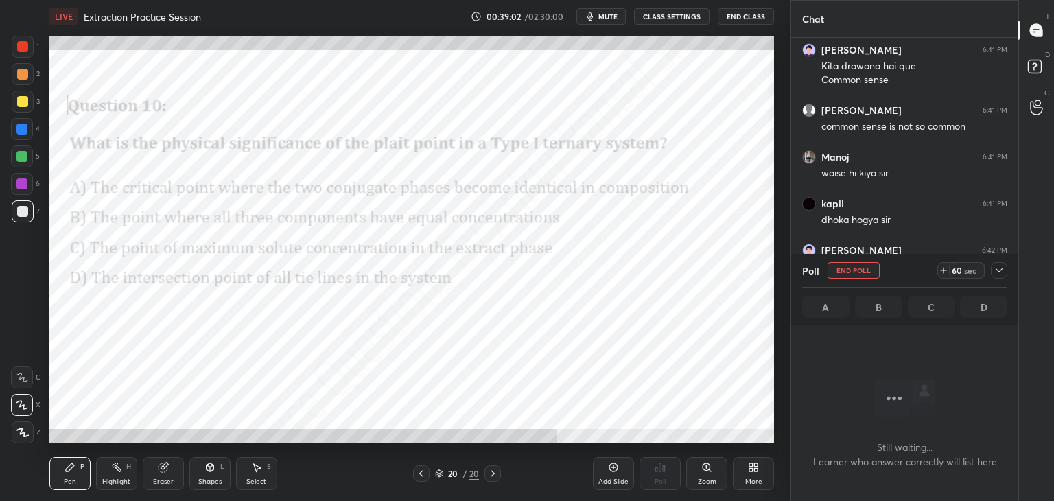
scroll to position [241, 223]
click at [997, 270] on icon at bounding box center [998, 270] width 11 height 11
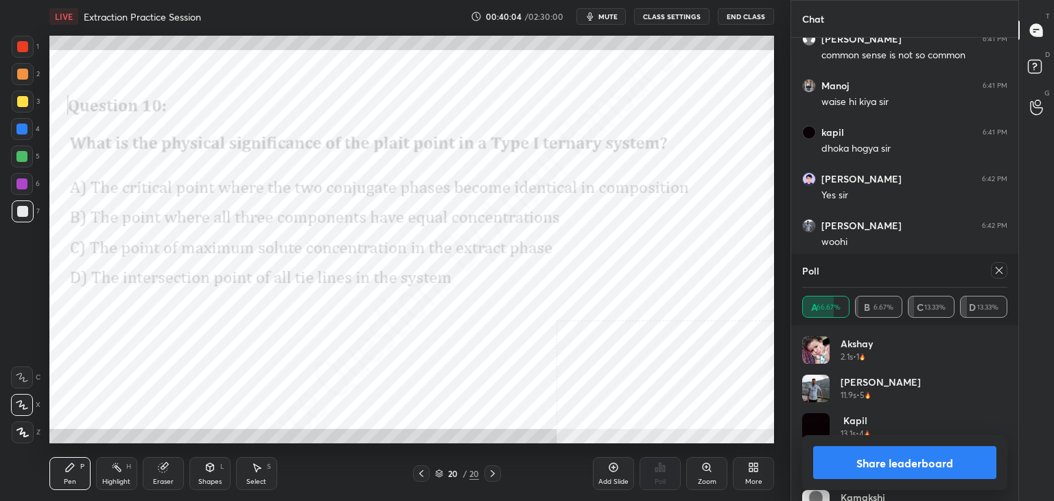
scroll to position [2266, 0]
click at [1001, 269] on icon at bounding box center [998, 270] width 11 height 11
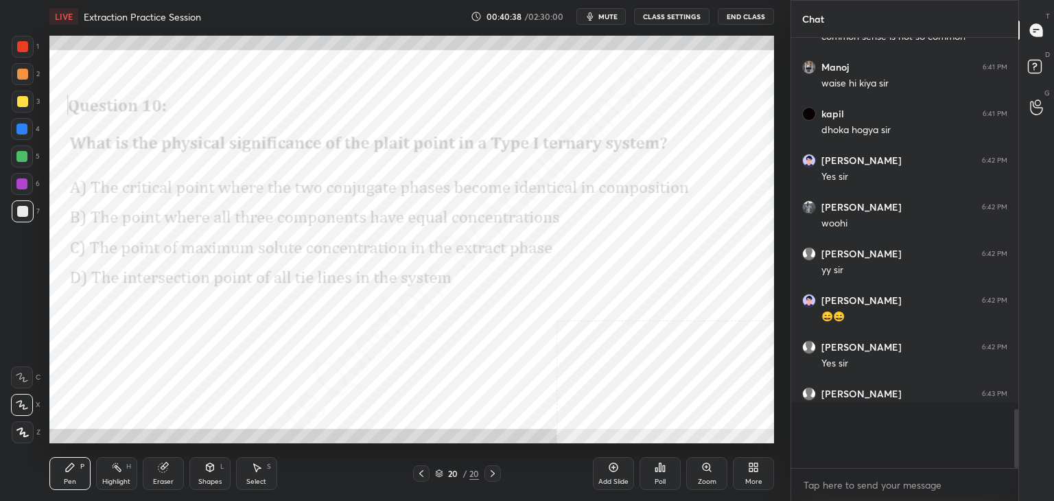
scroll to position [426, 223]
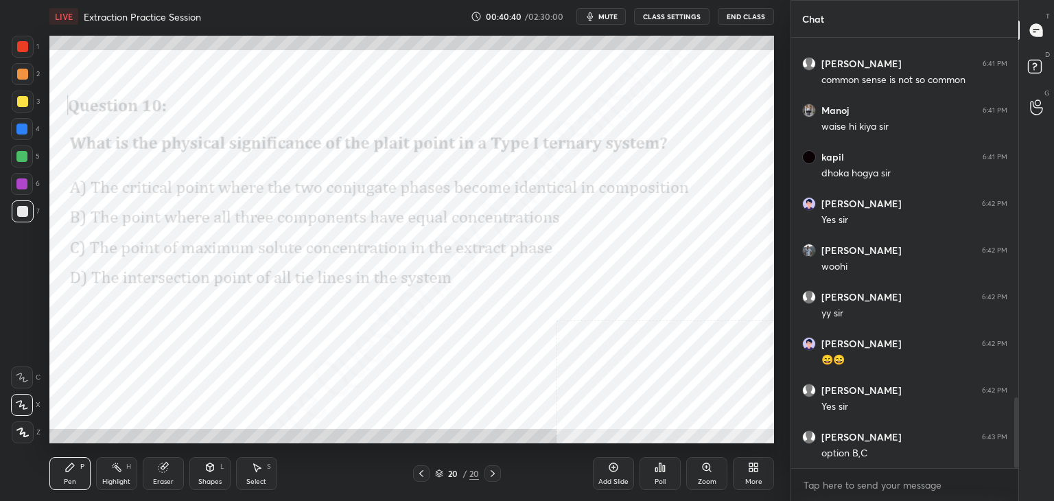
click at [608, 478] on div "Add Slide" at bounding box center [613, 481] width 30 height 7
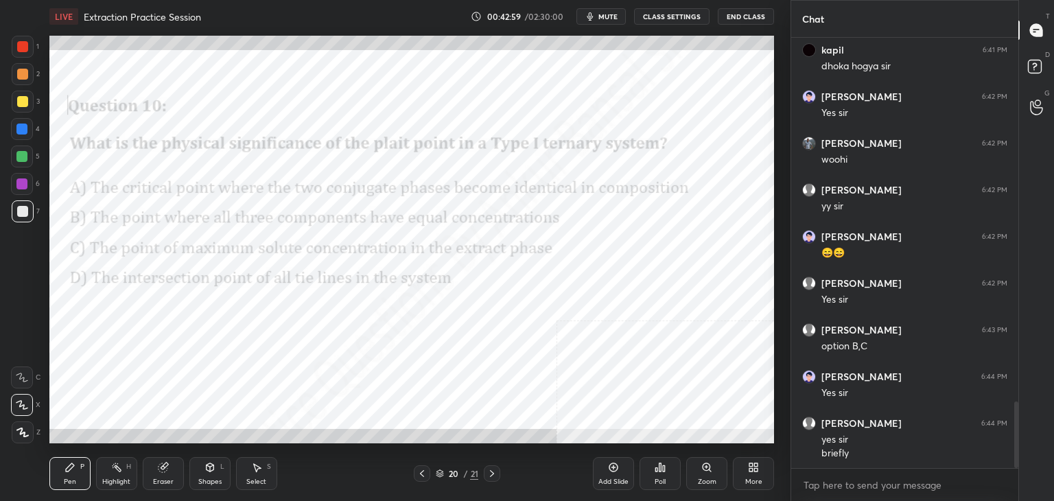
scroll to position [2349, 0]
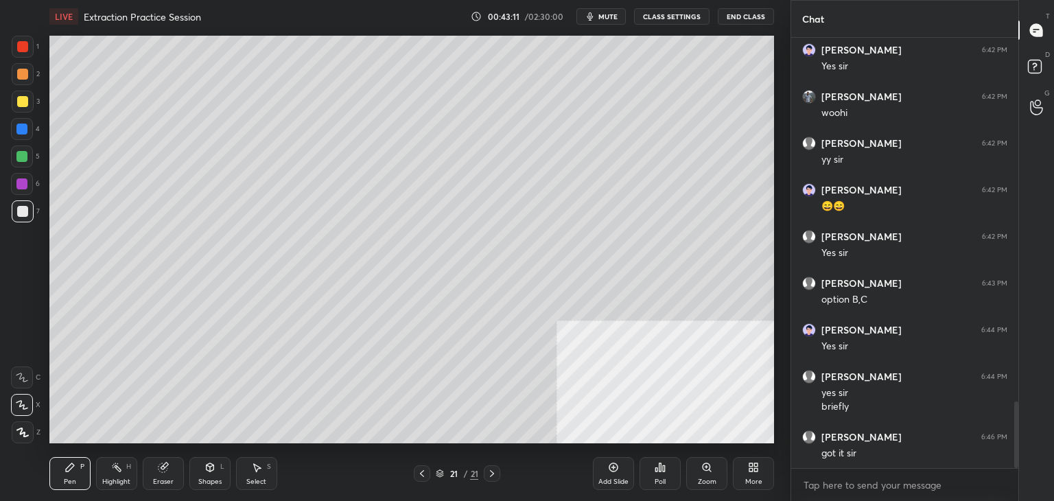
click at [759, 475] on div "More" at bounding box center [753, 473] width 41 height 33
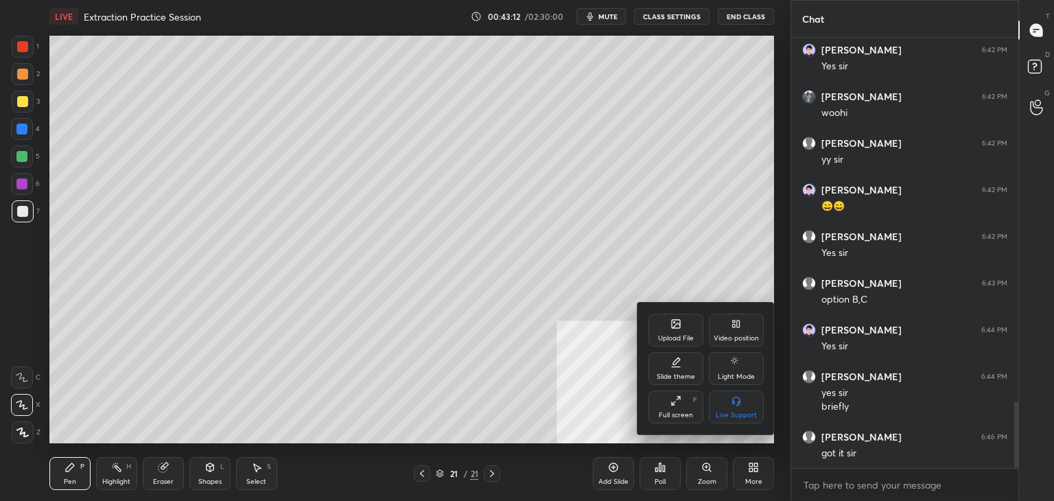
click at [663, 331] on div "Upload File" at bounding box center [675, 329] width 55 height 33
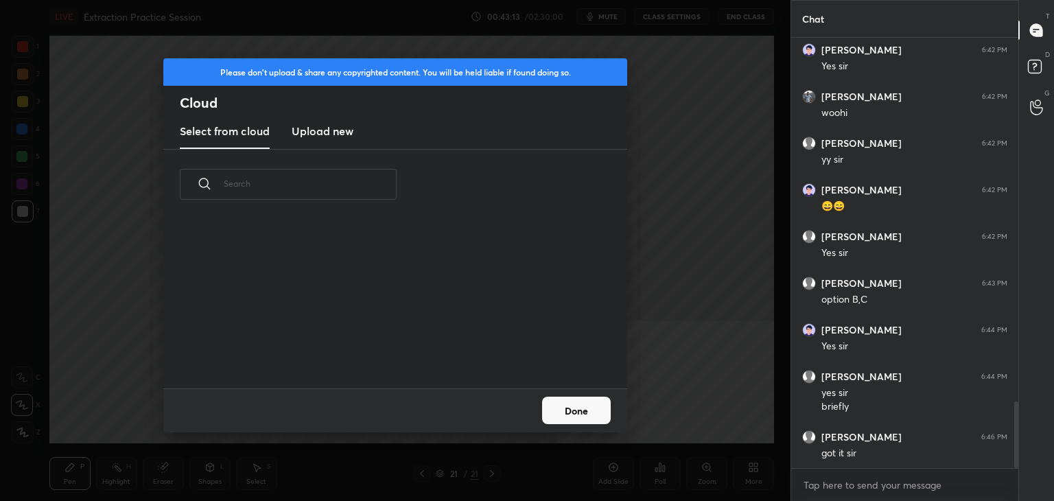
scroll to position [169, 440]
click at [313, 124] on h3 "Upload new" at bounding box center [323, 131] width 62 height 16
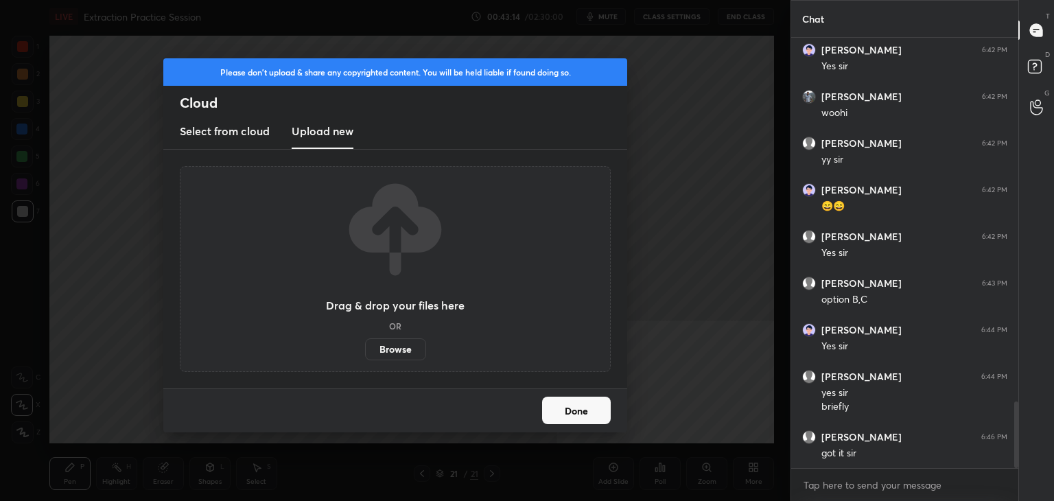
click at [391, 351] on label "Browse" at bounding box center [395, 349] width 61 height 22
click at [365, 351] on input "Browse" at bounding box center [365, 349] width 0 height 22
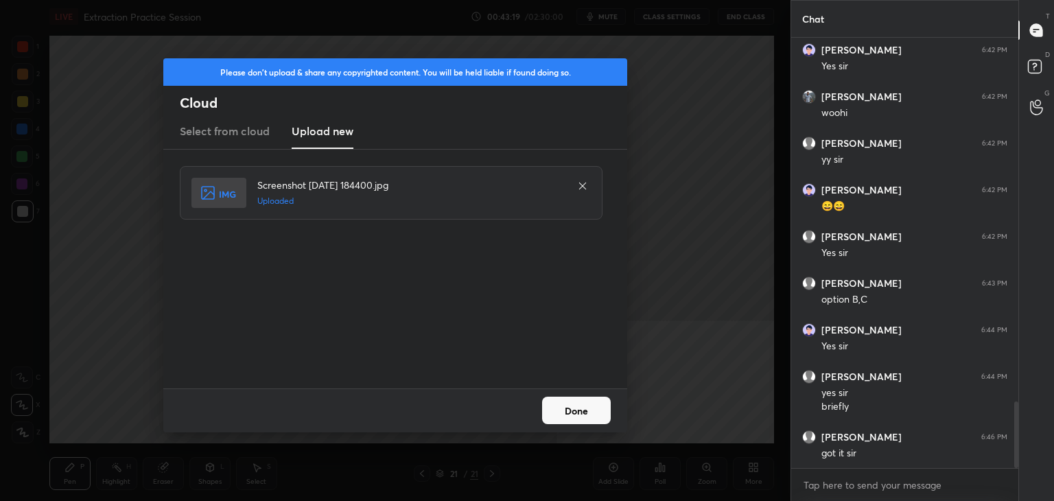
click at [586, 414] on button "Done" at bounding box center [576, 409] width 69 height 27
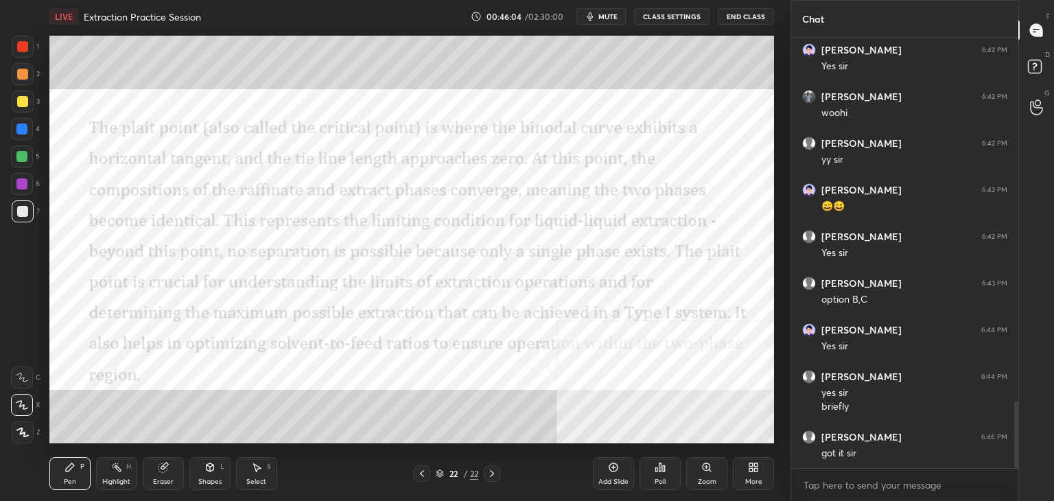
click at [747, 473] on div "More" at bounding box center [753, 473] width 41 height 33
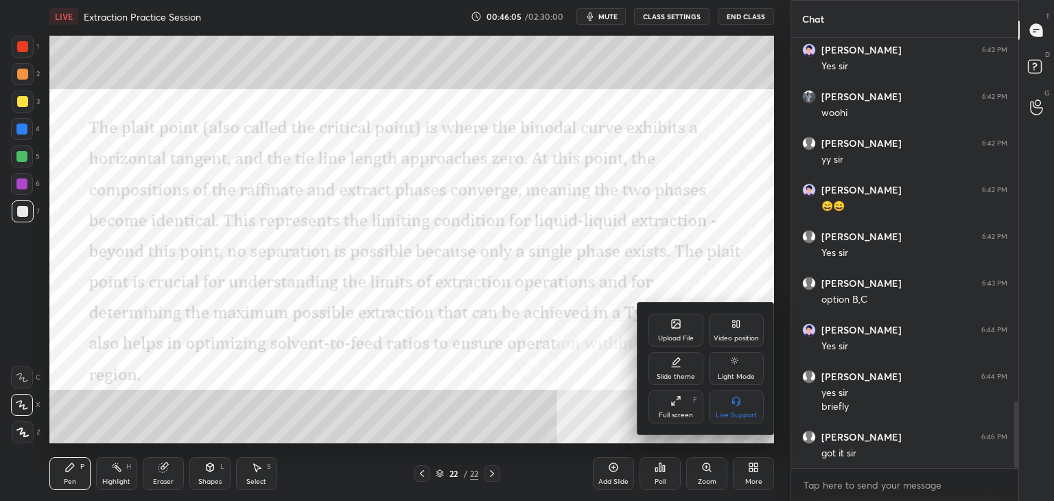
click at [676, 327] on icon at bounding box center [676, 324] width 8 height 8
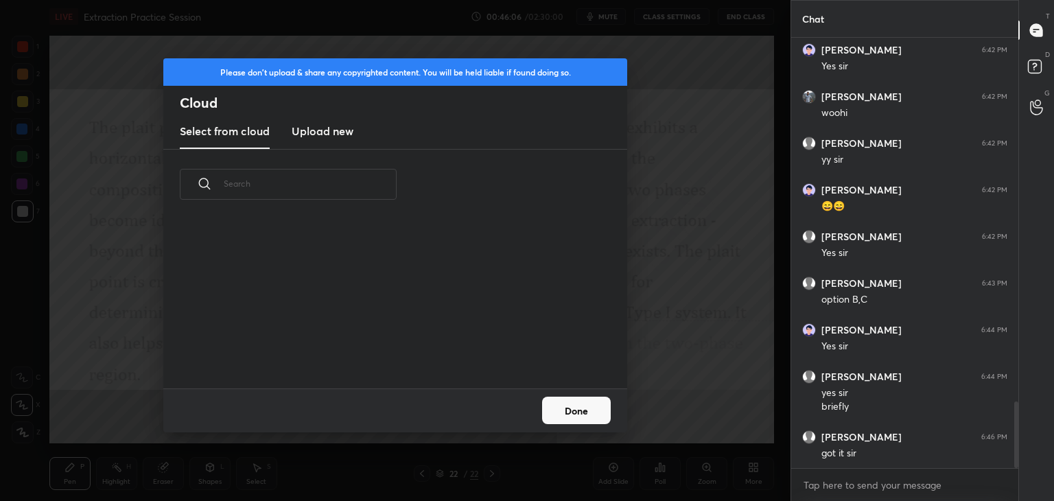
click at [316, 124] on h3 "Upload new" at bounding box center [323, 131] width 62 height 16
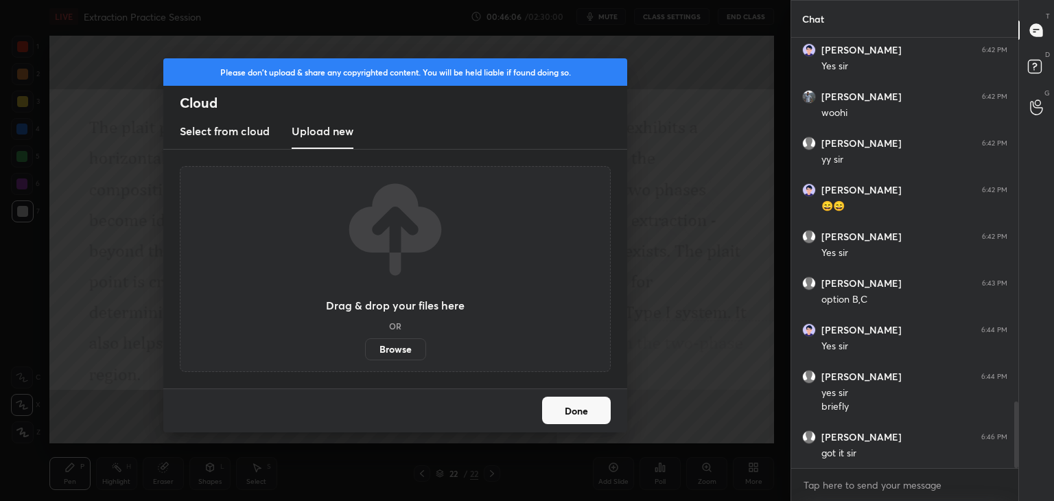
click at [391, 351] on label "Browse" at bounding box center [395, 349] width 61 height 22
click at [365, 351] on input "Browse" at bounding box center [365, 349] width 0 height 22
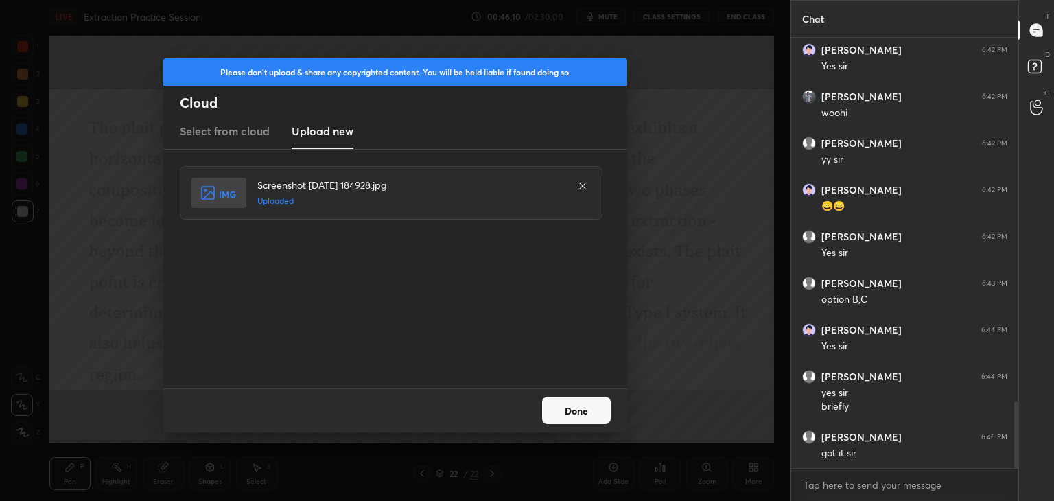
click at [589, 405] on button "Done" at bounding box center [576, 409] width 69 height 27
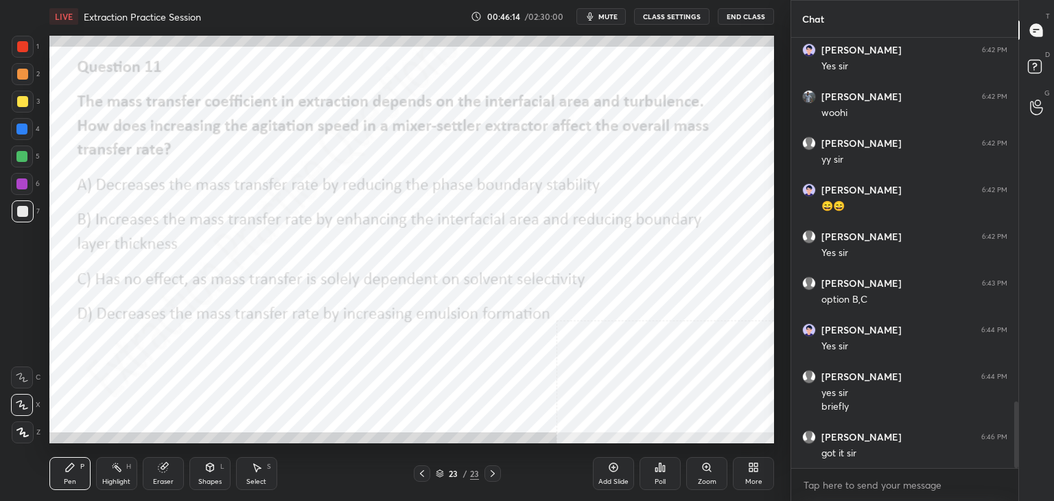
click at [663, 479] on div "Poll" at bounding box center [659, 481] width 11 height 7
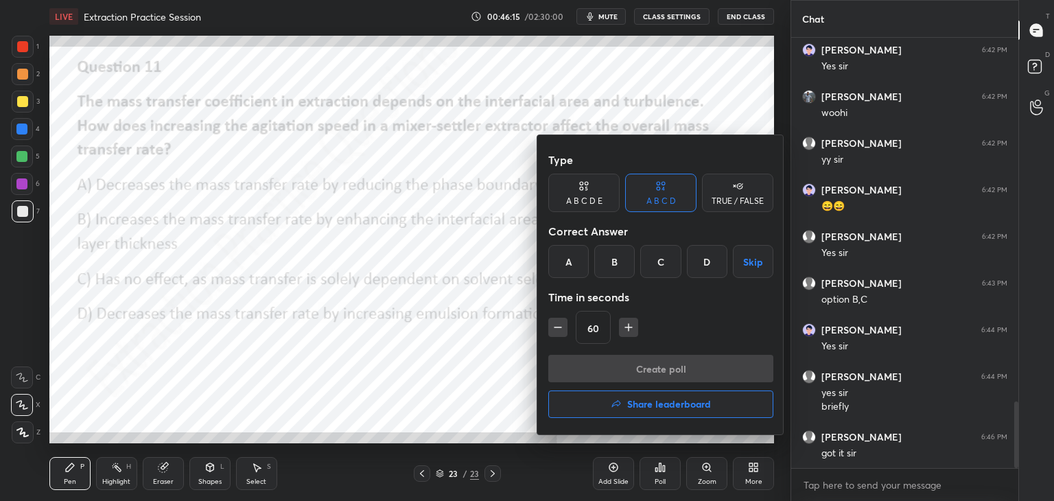
click at [617, 264] on div "B" at bounding box center [614, 261] width 40 height 33
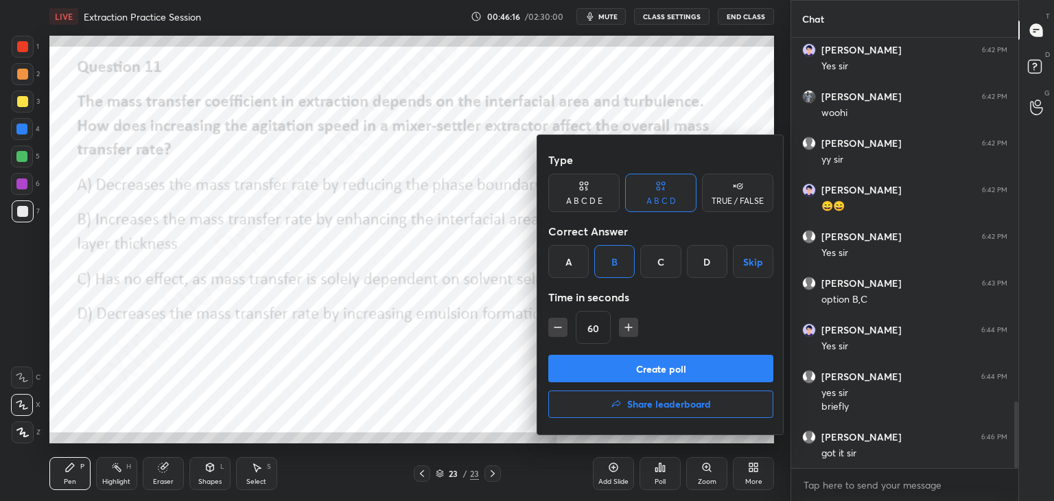
click at [650, 370] on button "Create poll" at bounding box center [660, 368] width 225 height 27
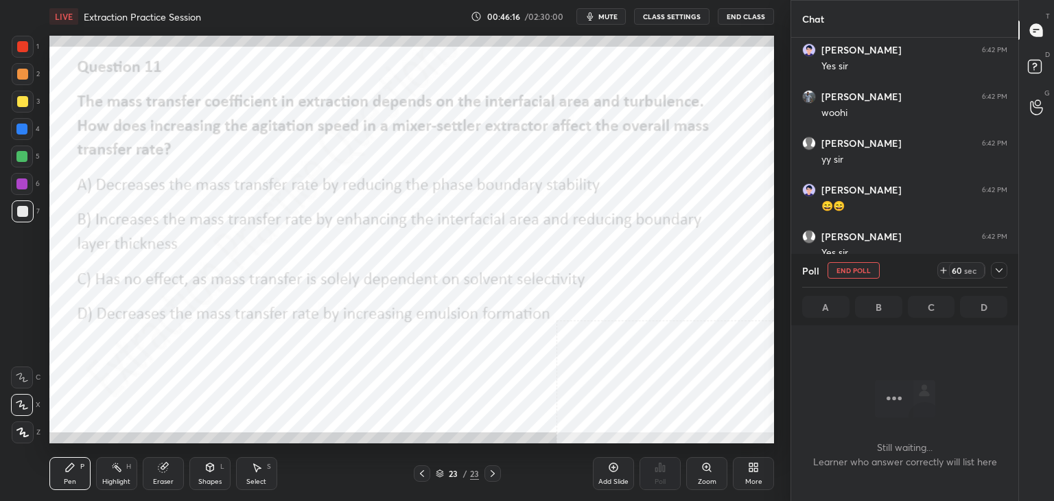
scroll to position [241, 223]
click at [998, 268] on icon at bounding box center [998, 270] width 11 height 11
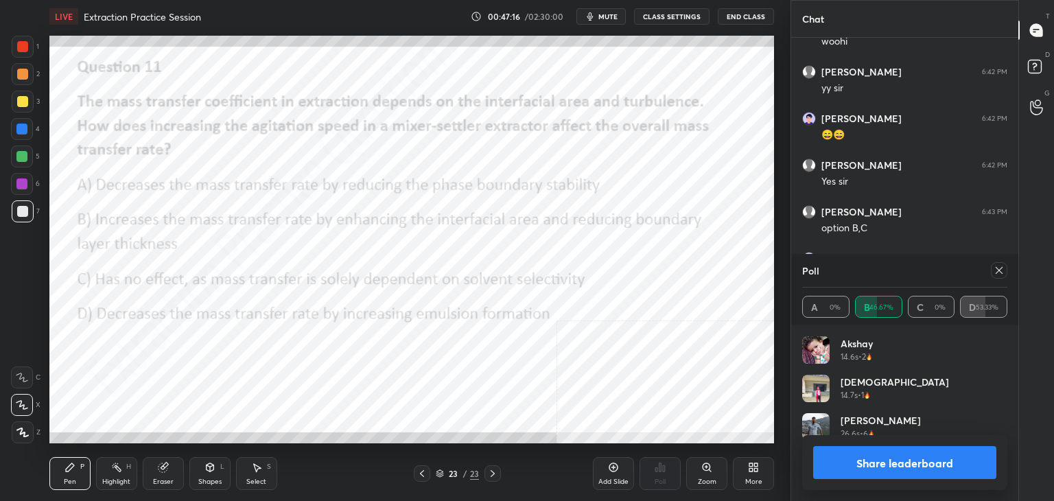
scroll to position [160, 201]
click at [999, 269] on icon at bounding box center [998, 270] width 11 height 11
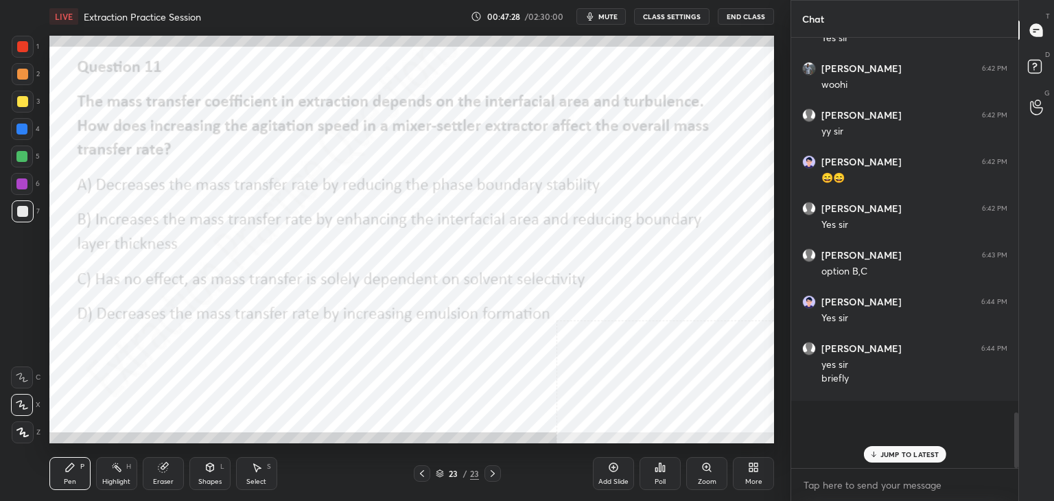
scroll to position [4, 4]
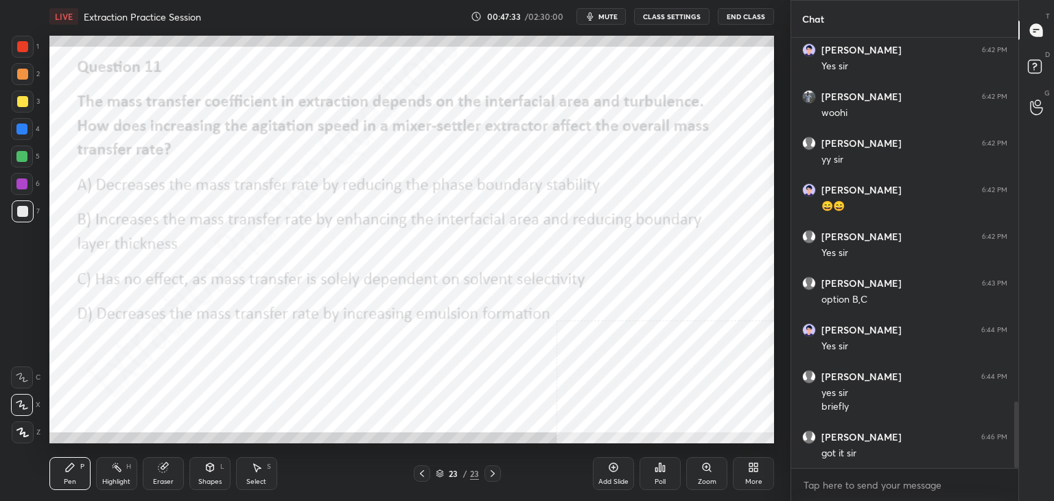
click at [761, 472] on div "More" at bounding box center [753, 473] width 41 height 33
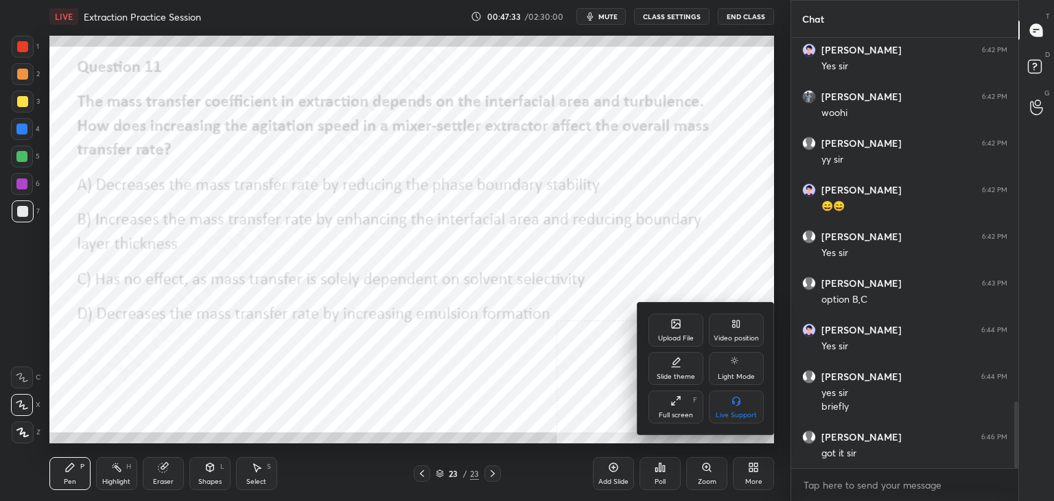
click at [669, 324] on div "Upload File" at bounding box center [675, 329] width 55 height 33
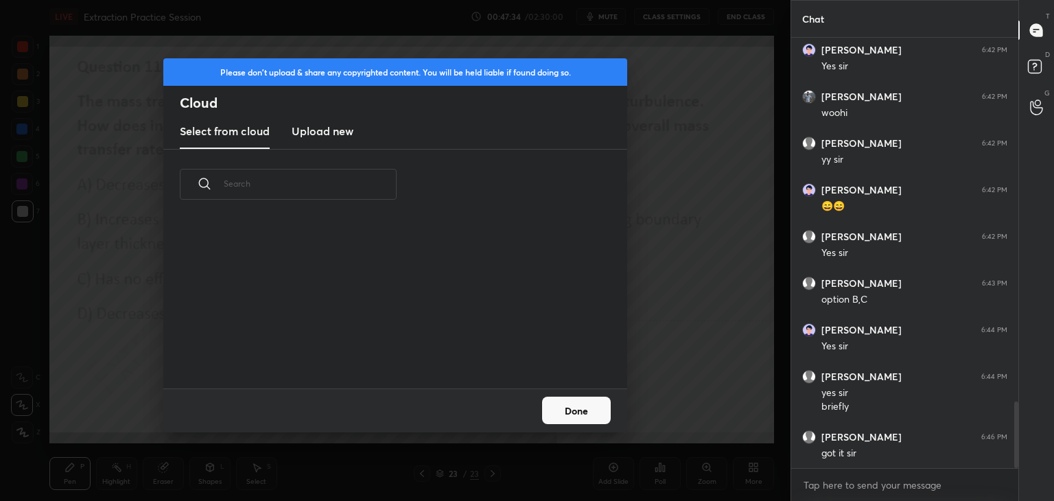
scroll to position [169, 440]
click at [327, 127] on h3 "Upload new" at bounding box center [323, 131] width 62 height 16
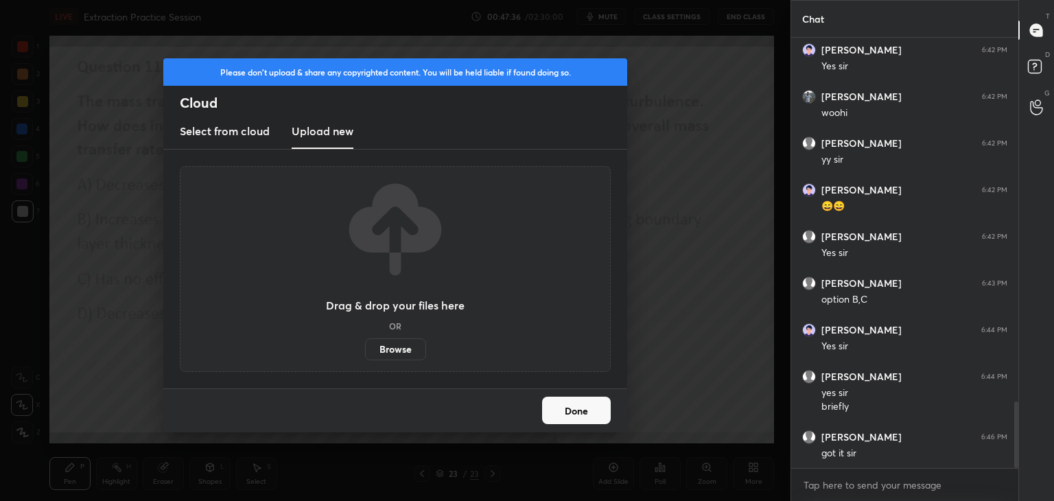
click at [395, 350] on label "Browse" at bounding box center [395, 349] width 61 height 22
click at [365, 350] on input "Browse" at bounding box center [365, 349] width 0 height 22
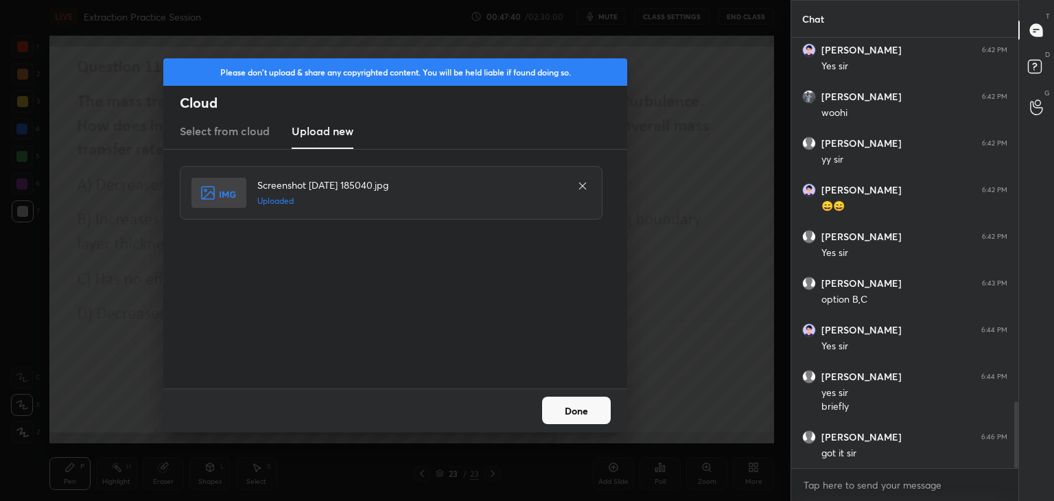
click at [584, 408] on button "Done" at bounding box center [576, 409] width 69 height 27
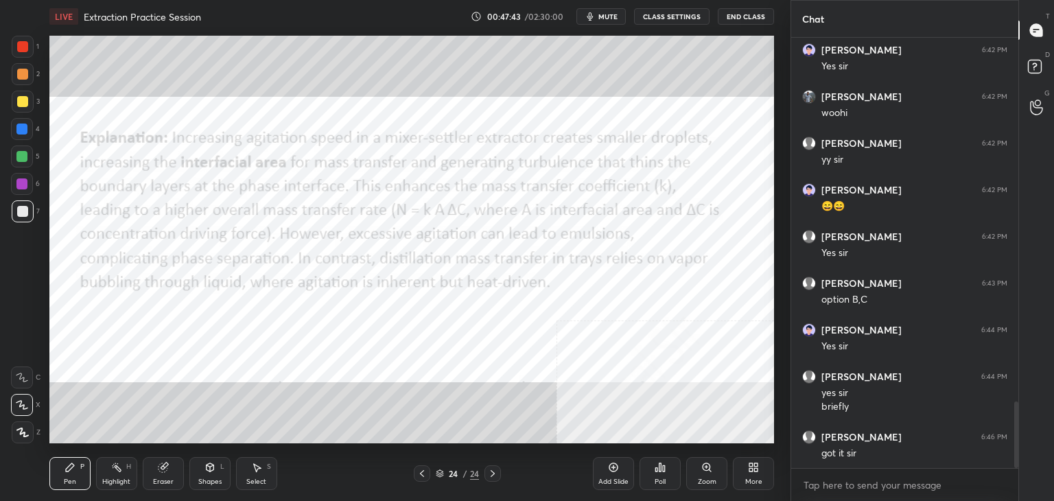
click at [21, 47] on div at bounding box center [22, 46] width 11 height 11
click at [209, 466] on icon at bounding box center [210, 466] width 8 height 2
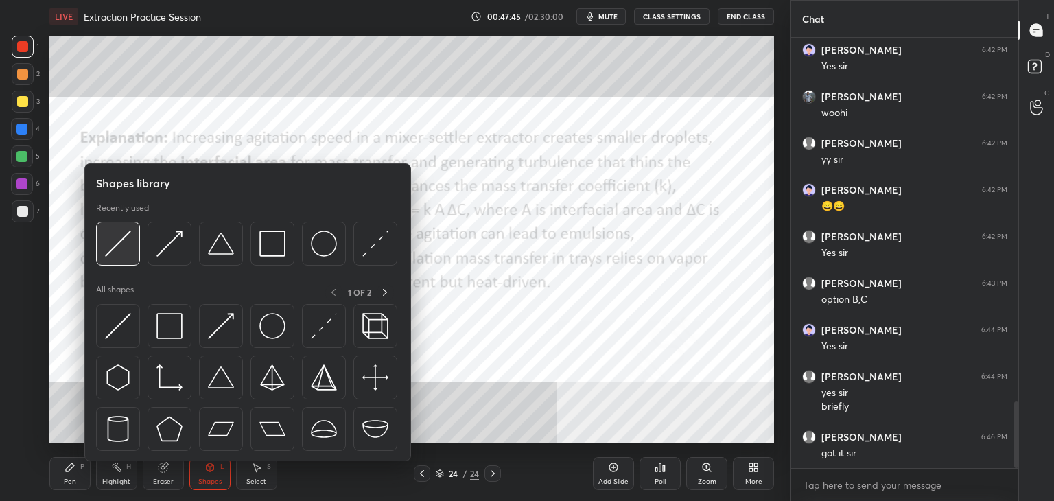
click at [137, 248] on div at bounding box center [118, 244] width 44 height 44
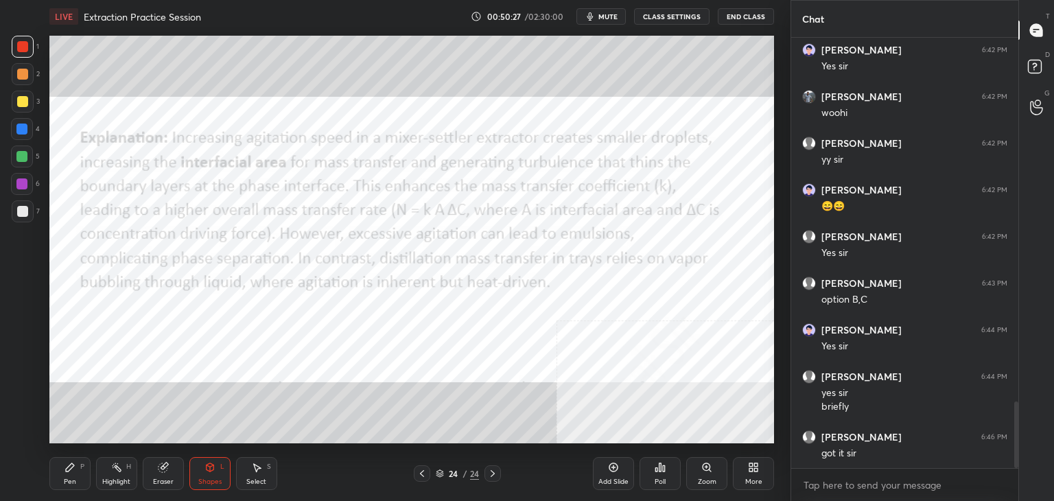
click at [69, 473] on div "Pen P" at bounding box center [69, 473] width 41 height 33
click at [207, 471] on icon at bounding box center [209, 467] width 11 height 11
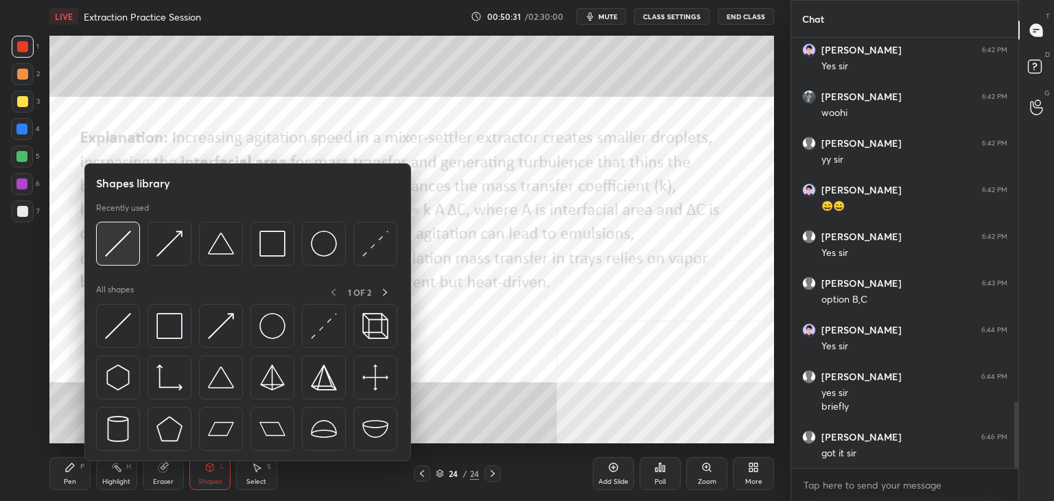
click at [119, 235] on img at bounding box center [118, 243] width 26 height 26
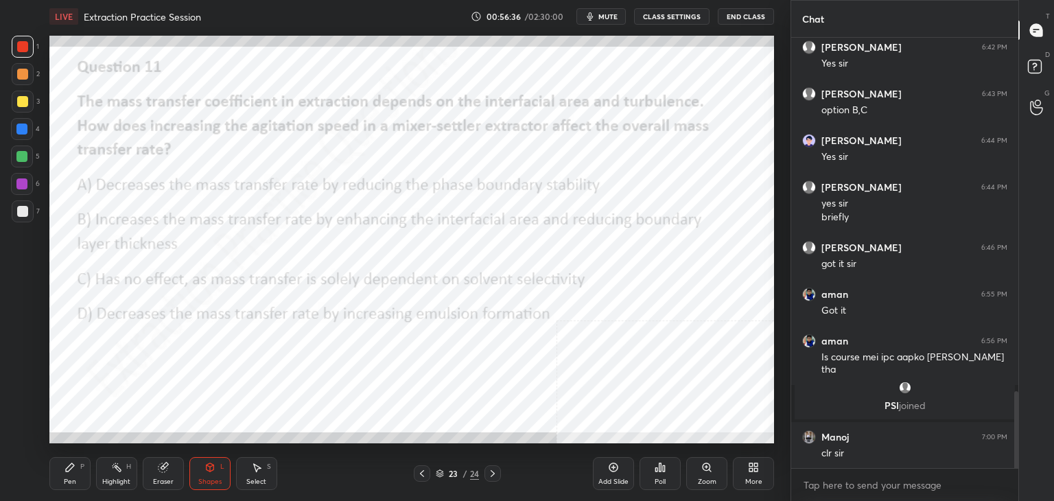
scroll to position [1989, 0]
click at [608, 470] on icon at bounding box center [613, 467] width 11 height 11
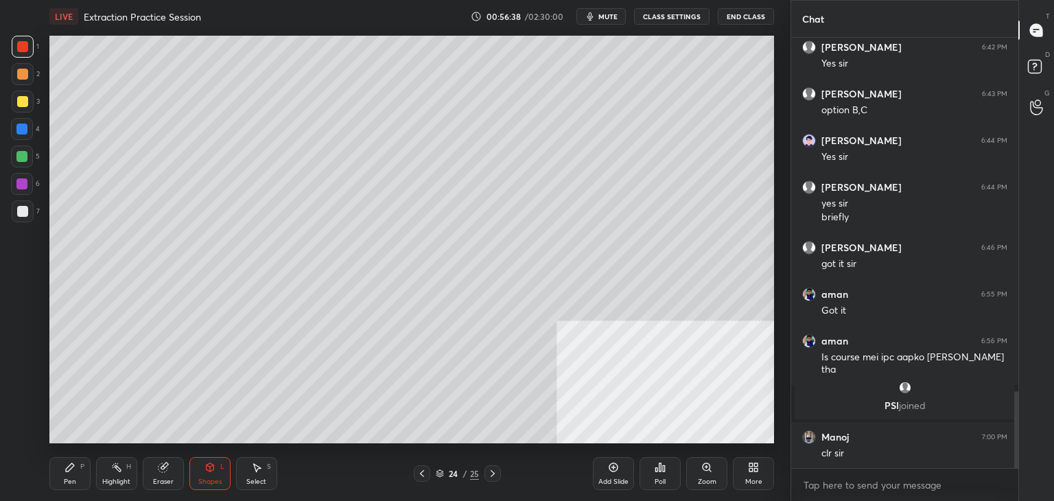
click at [64, 469] on icon at bounding box center [69, 467] width 11 height 11
click at [15, 211] on div at bounding box center [23, 211] width 22 height 22
click at [488, 473] on icon at bounding box center [492, 473] width 11 height 11
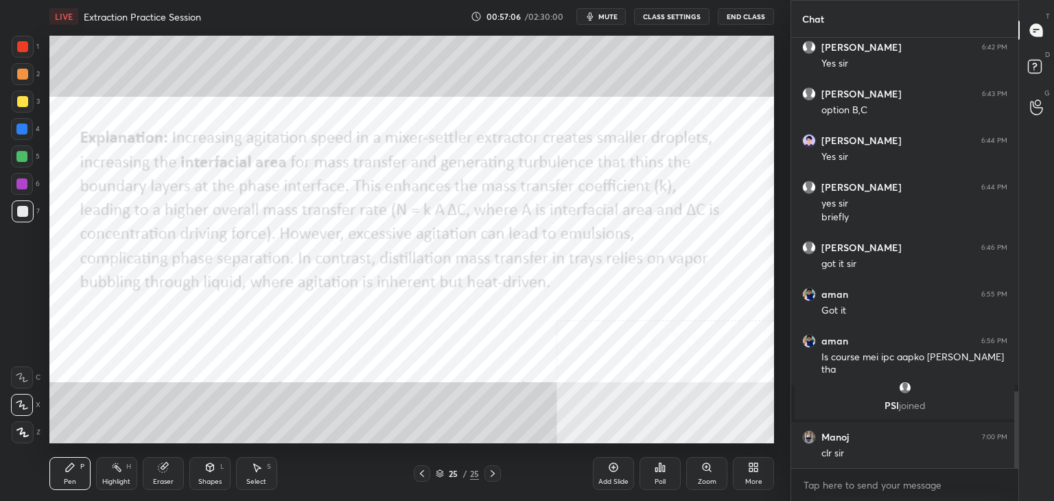
click at [755, 475] on div "More" at bounding box center [753, 473] width 41 height 33
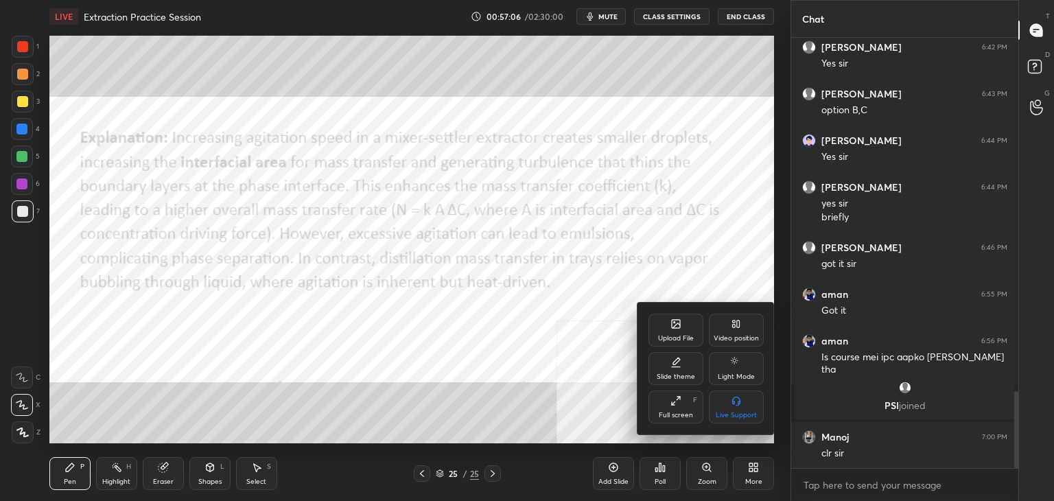
click at [684, 329] on div "Upload File" at bounding box center [675, 329] width 55 height 33
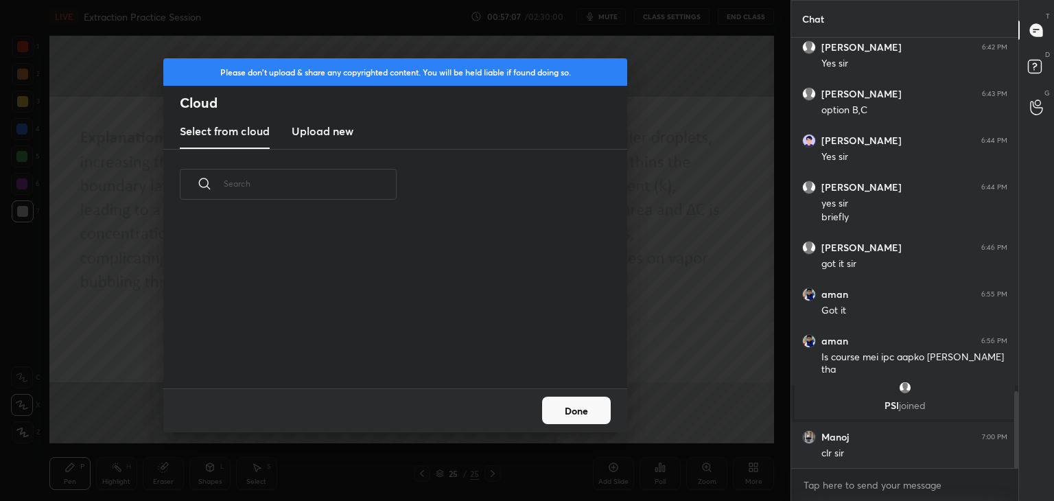
scroll to position [169, 440]
click at [327, 123] on h3 "Upload new" at bounding box center [323, 131] width 62 height 16
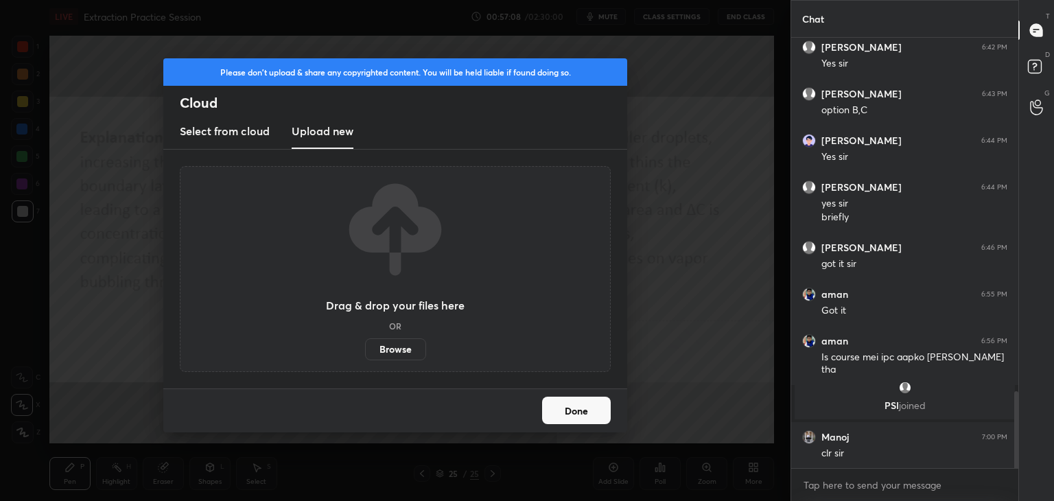
click at [403, 348] on label "Browse" at bounding box center [395, 349] width 61 height 22
click at [365, 348] on input "Browse" at bounding box center [365, 349] width 0 height 22
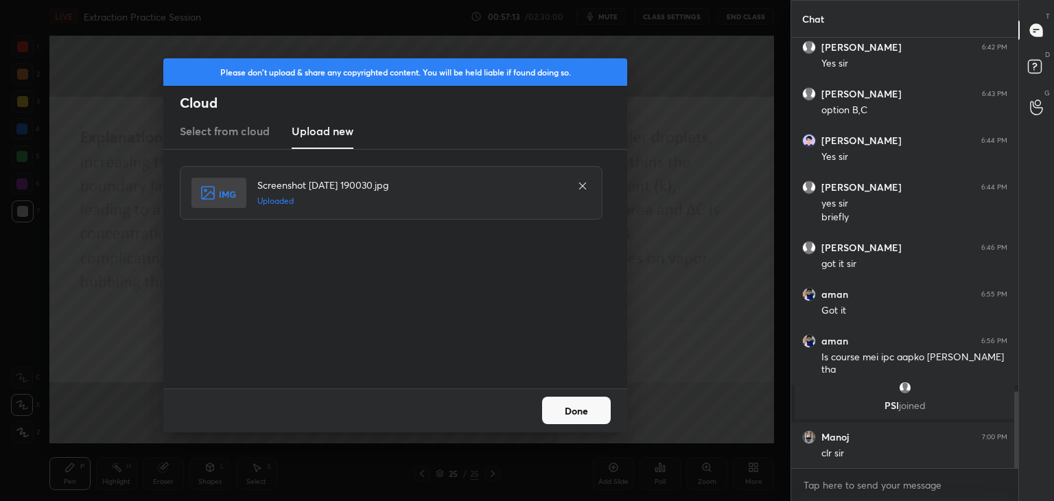
click at [584, 412] on button "Done" at bounding box center [576, 409] width 69 height 27
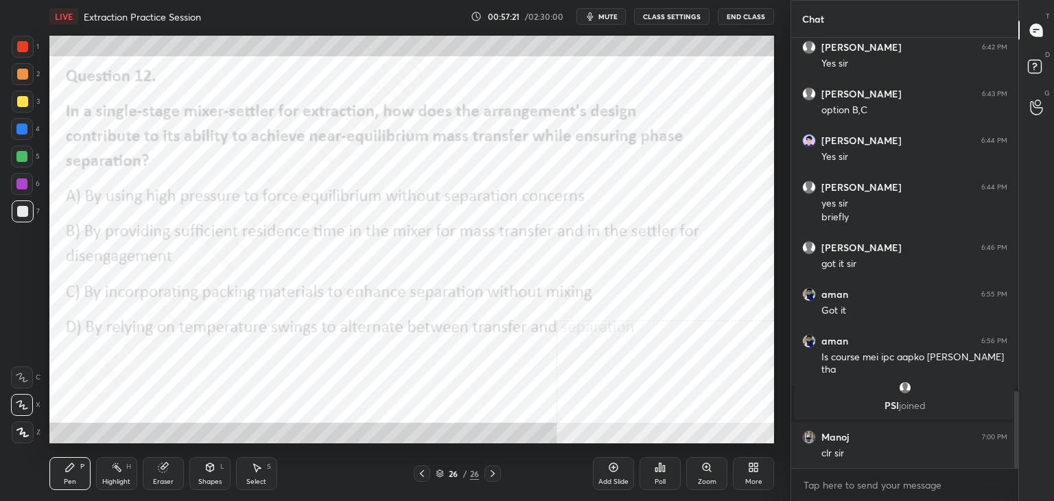
click at [656, 475] on div "Poll" at bounding box center [659, 473] width 41 height 33
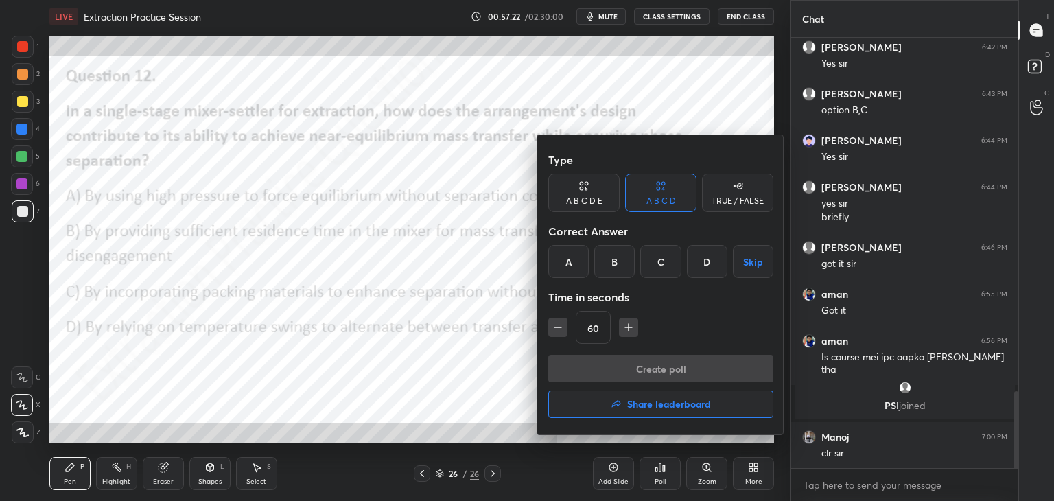
click at [617, 261] on div "B" at bounding box center [614, 261] width 40 height 33
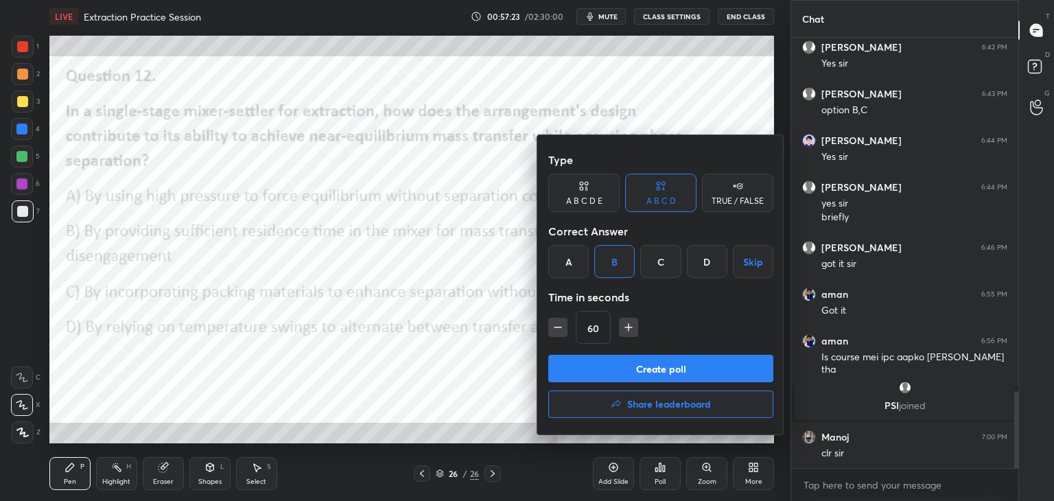
click at [640, 370] on button "Create poll" at bounding box center [660, 368] width 225 height 27
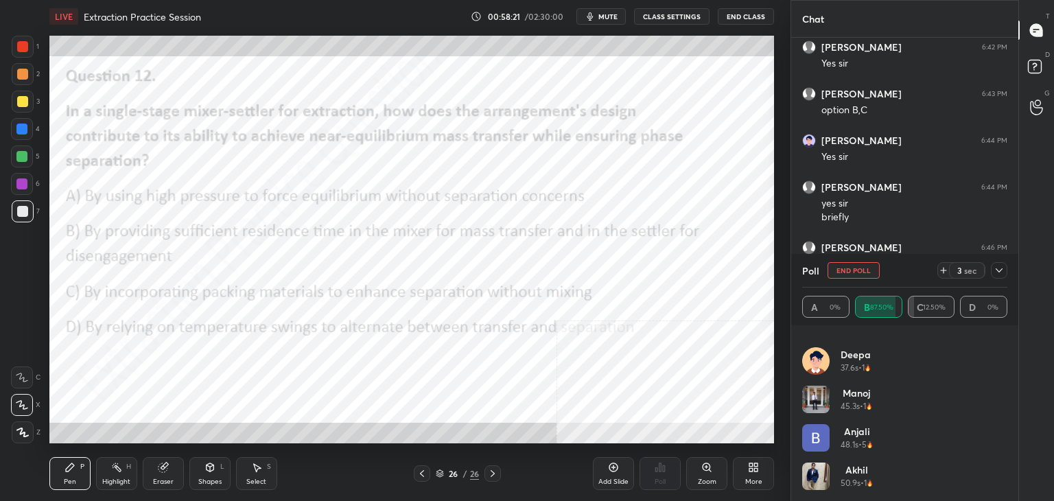
scroll to position [2120, 0]
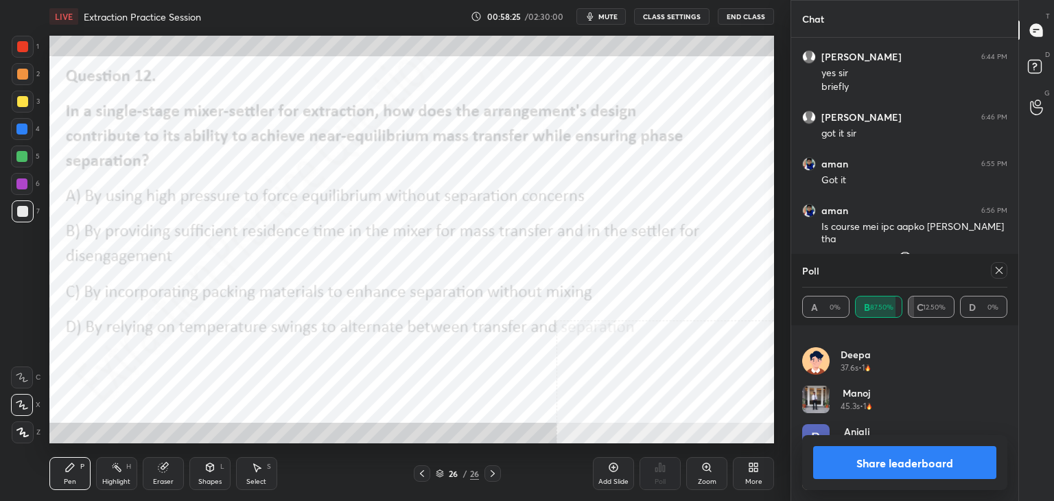
click at [1000, 268] on icon at bounding box center [998, 270] width 11 height 11
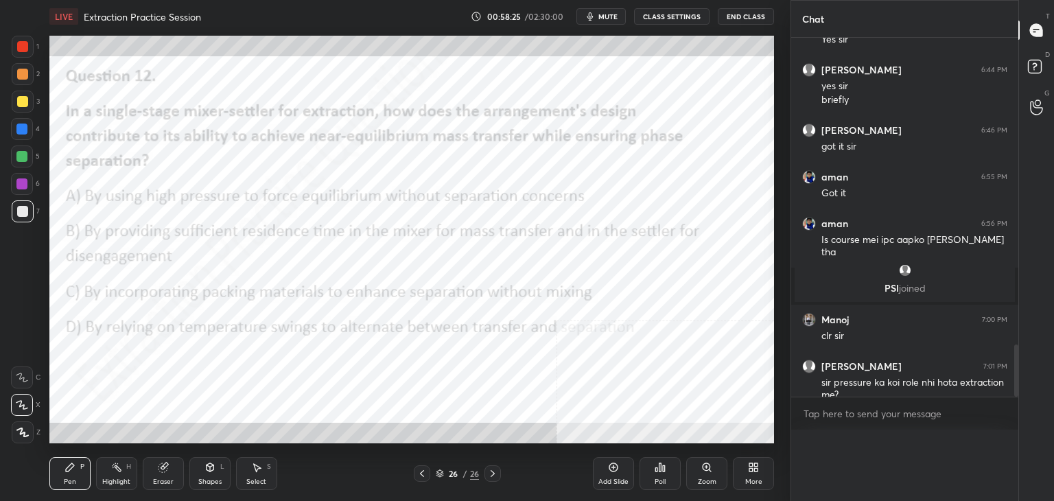
scroll to position [4, 4]
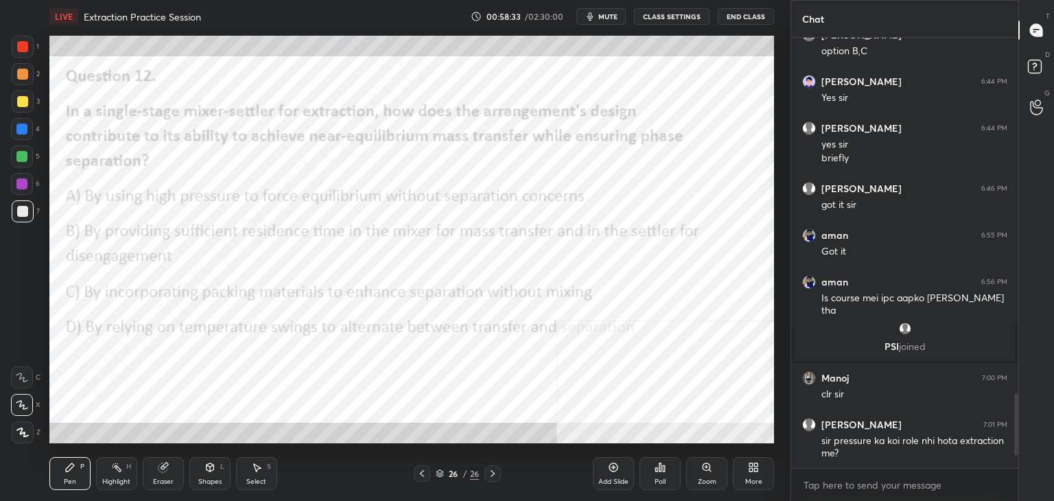
click at [617, 474] on div "Add Slide" at bounding box center [613, 473] width 41 height 33
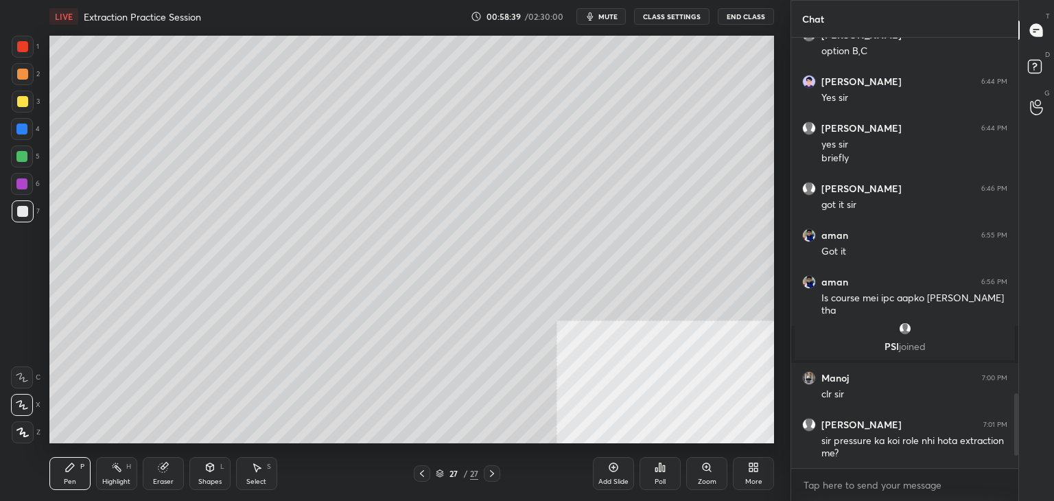
click at [169, 481] on div "Eraser" at bounding box center [163, 481] width 21 height 7
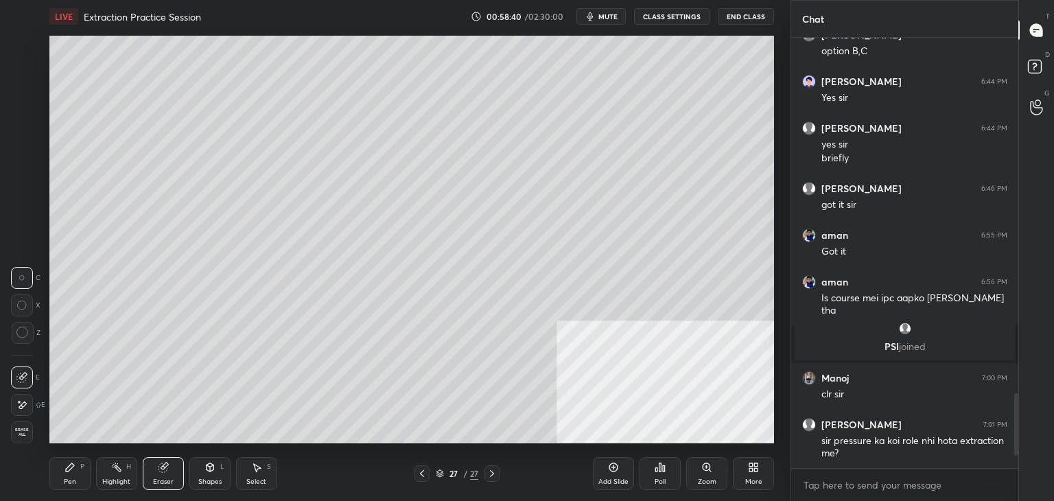
click at [15, 405] on div at bounding box center [22, 405] width 22 height 22
click at [77, 477] on div "Pen P" at bounding box center [69, 473] width 41 height 33
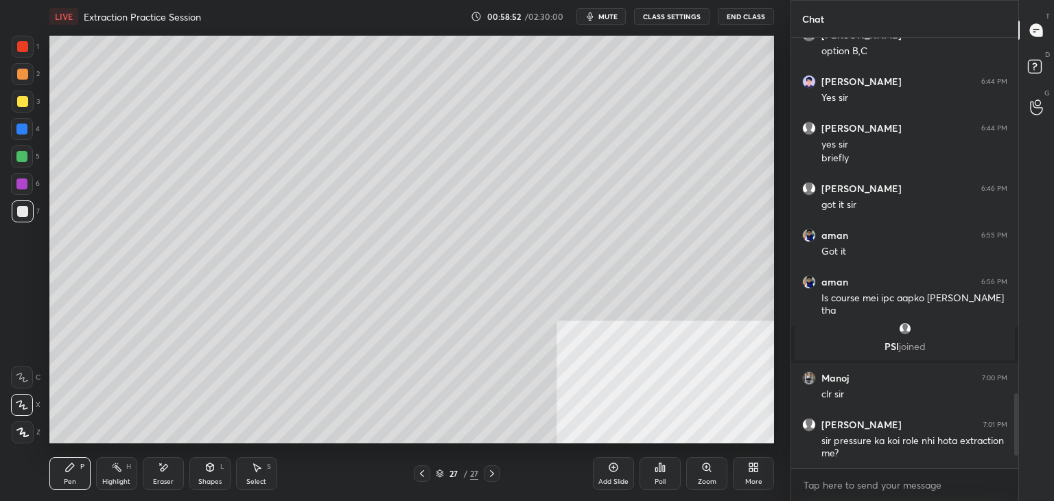
click at [744, 467] on div "More" at bounding box center [753, 473] width 41 height 33
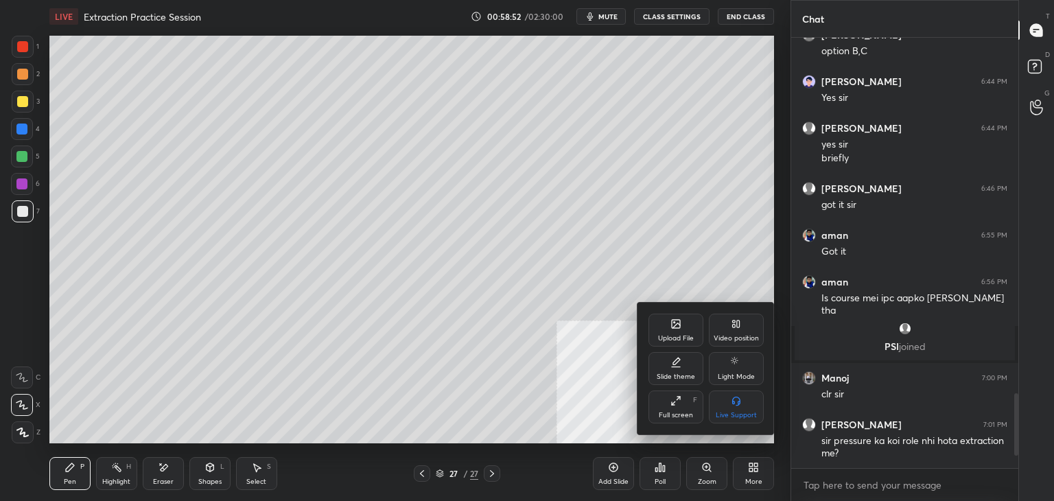
click at [664, 324] on div "Upload File" at bounding box center [675, 329] width 55 height 33
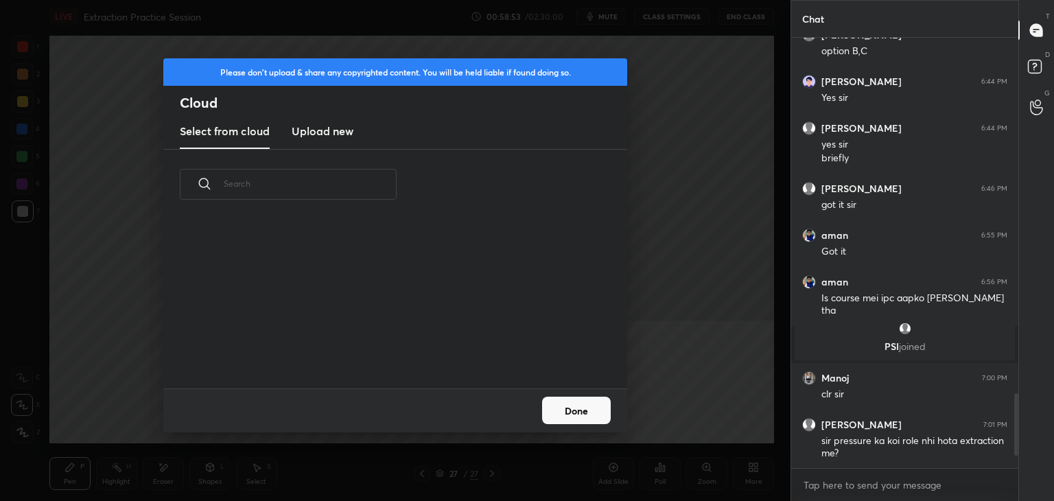
scroll to position [169, 440]
click at [316, 137] on h3 "Upload new" at bounding box center [323, 131] width 62 height 16
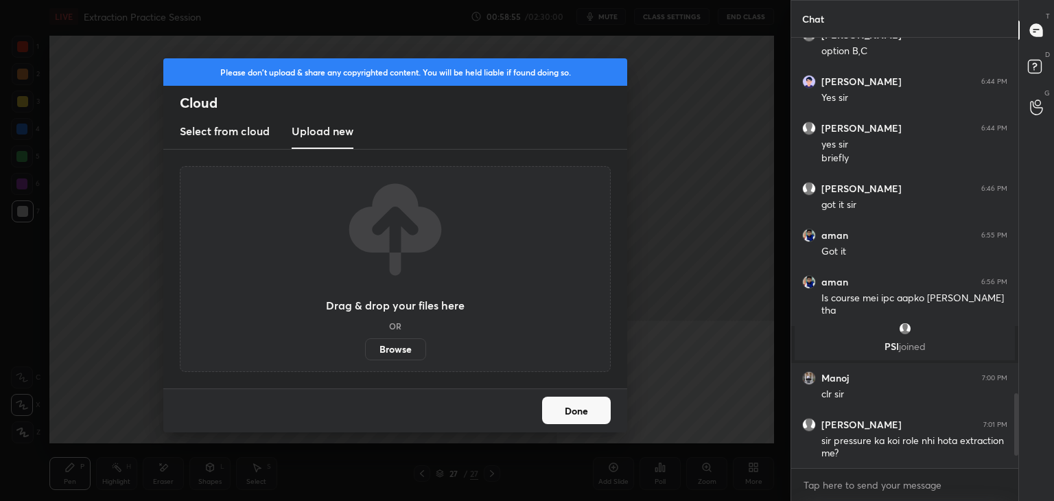
click at [395, 346] on label "Browse" at bounding box center [395, 349] width 61 height 22
click at [365, 346] on input "Browse" at bounding box center [365, 349] width 0 height 22
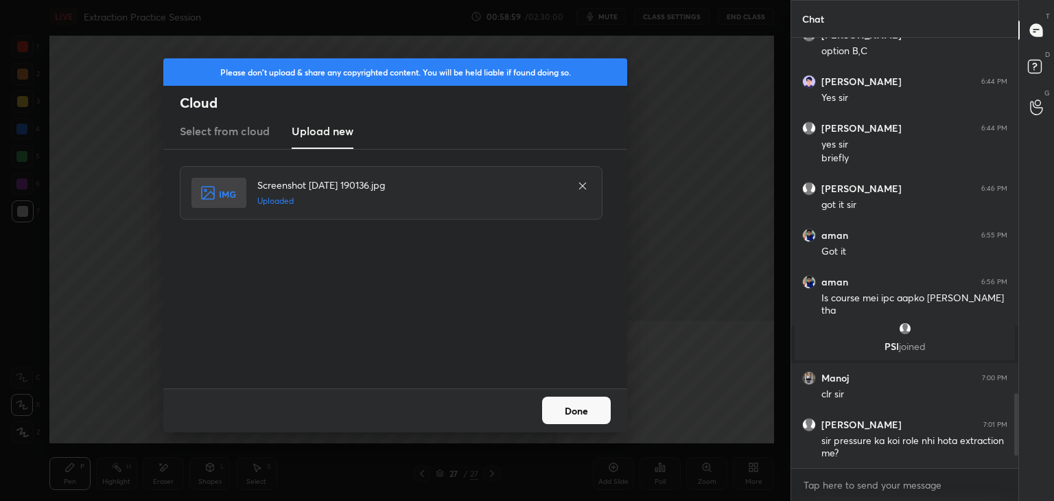
click at [576, 410] on button "Done" at bounding box center [576, 409] width 69 height 27
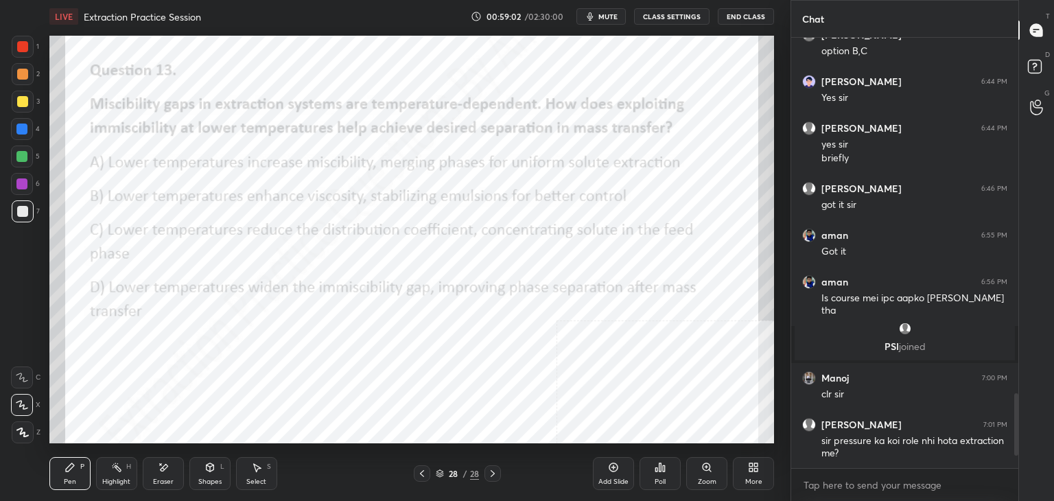
scroll to position [2095, 0]
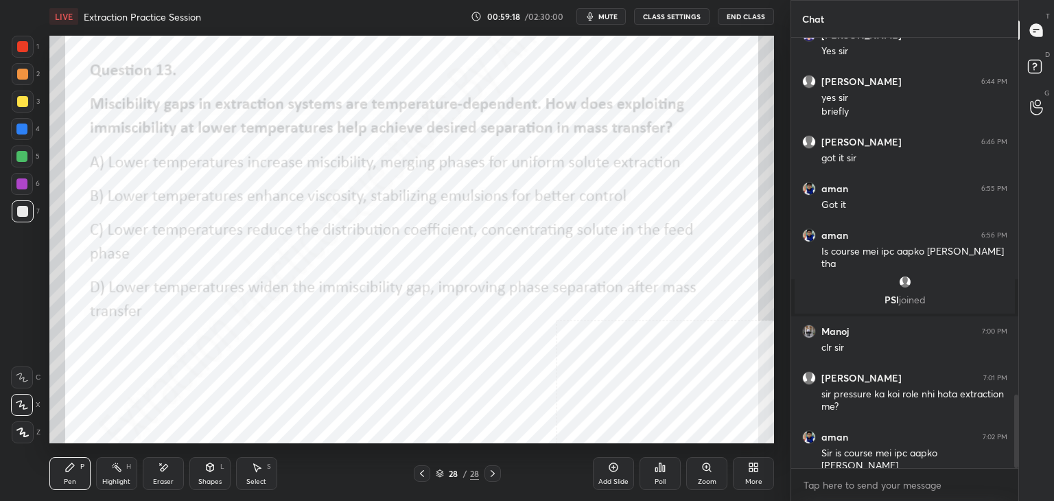
click at [656, 468] on icon at bounding box center [656, 469] width 2 height 3
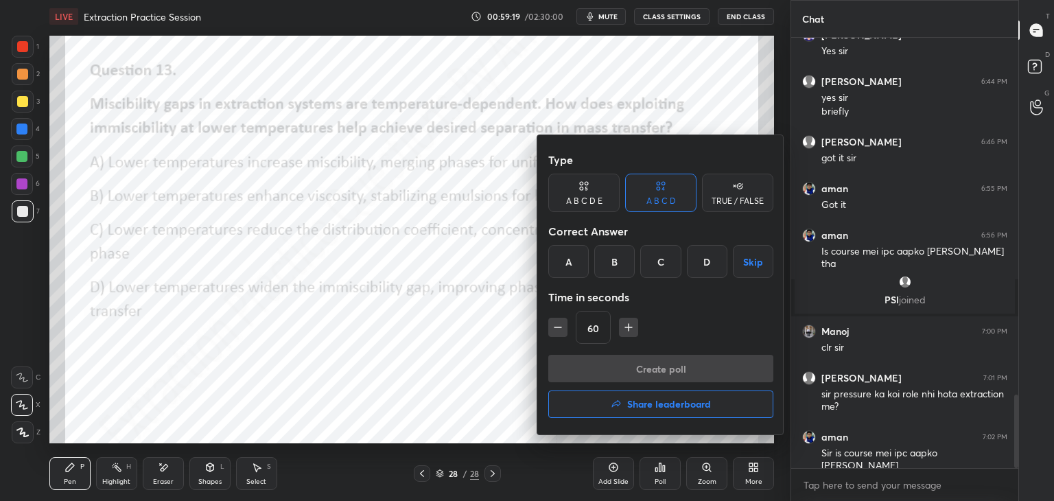
click at [711, 259] on div "D" at bounding box center [707, 261] width 40 height 33
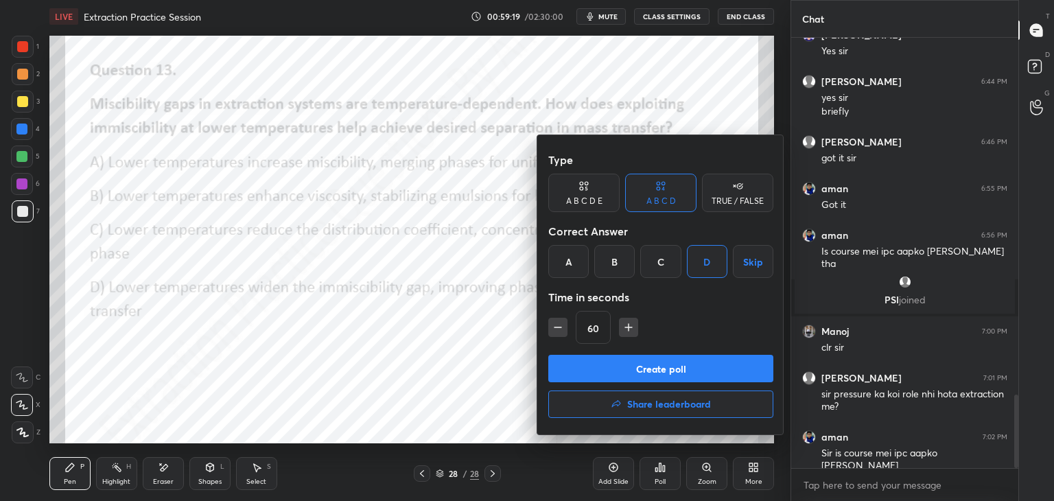
click at [659, 363] on button "Create poll" at bounding box center [660, 368] width 225 height 27
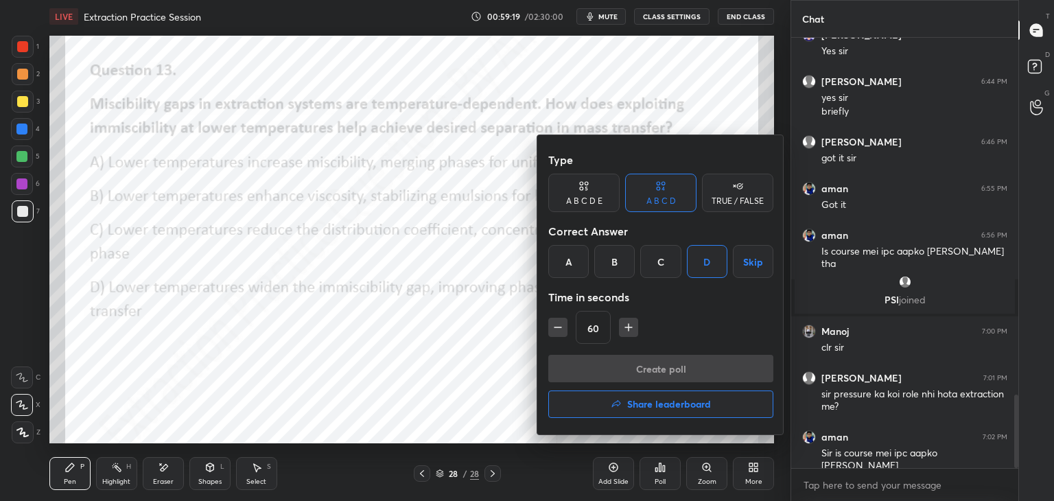
scroll to position [413, 223]
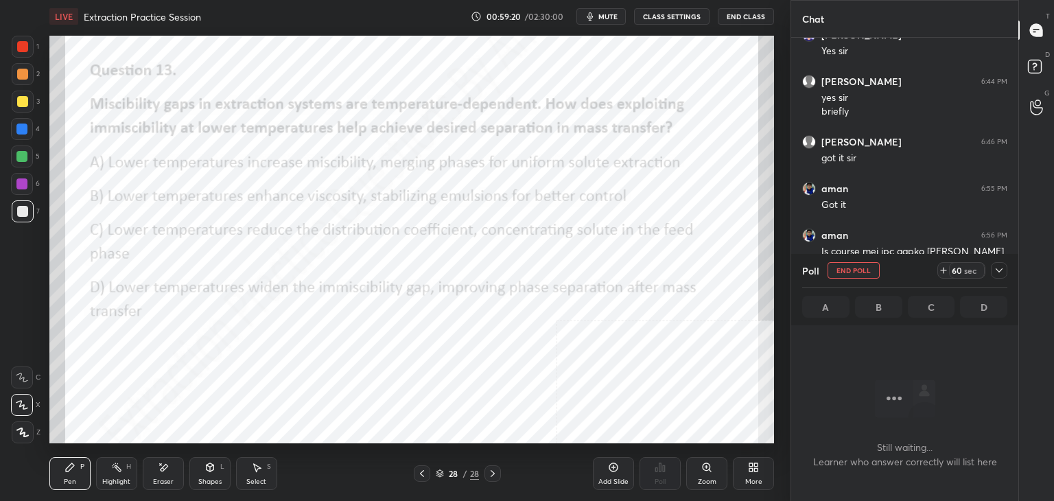
click at [1003, 271] on icon at bounding box center [998, 270] width 11 height 11
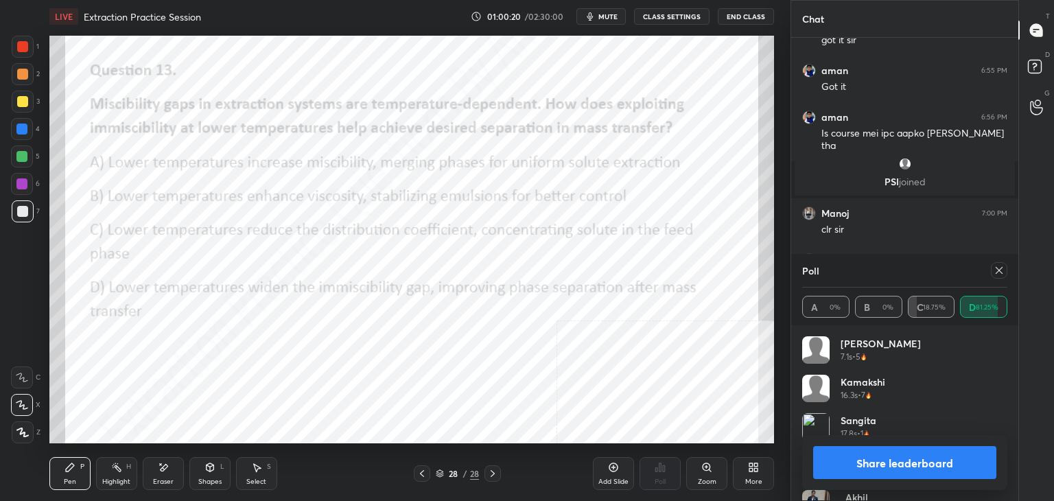
scroll to position [161, 201]
click at [999, 270] on icon at bounding box center [998, 270] width 7 height 7
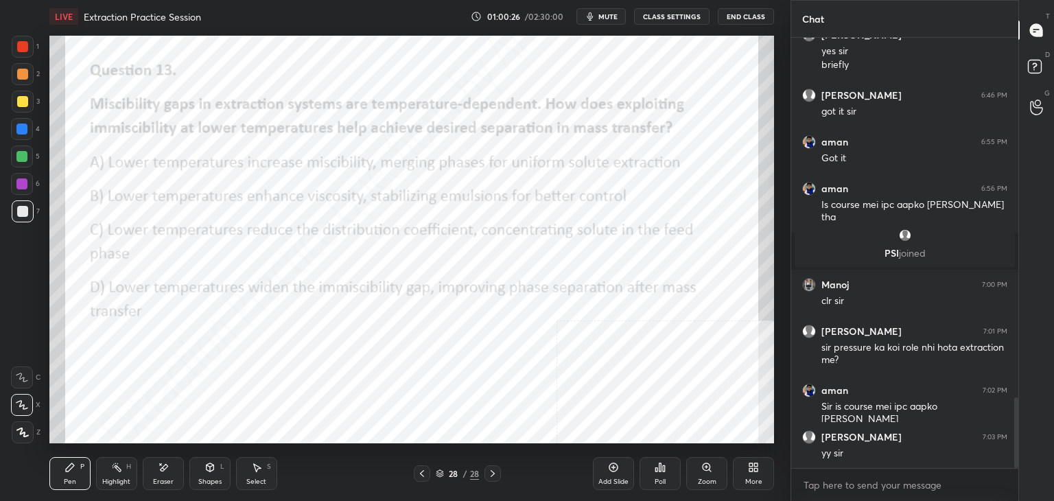
scroll to position [2201, 0]
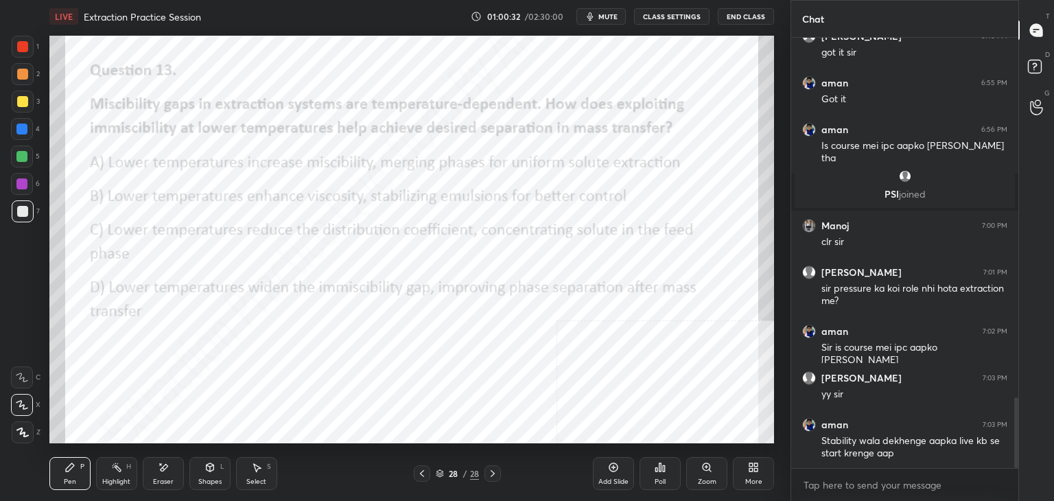
click at [612, 475] on div "Add Slide" at bounding box center [613, 473] width 41 height 33
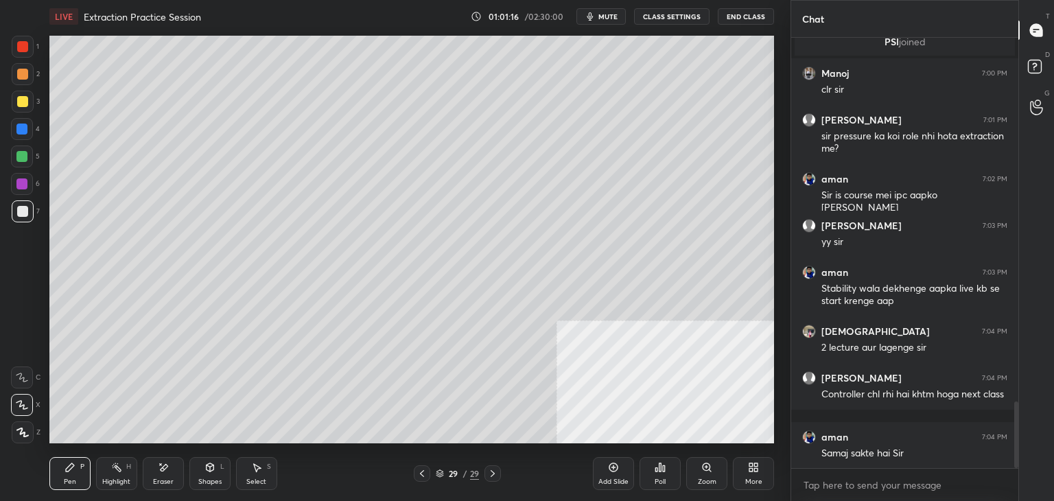
scroll to position [2399, 0]
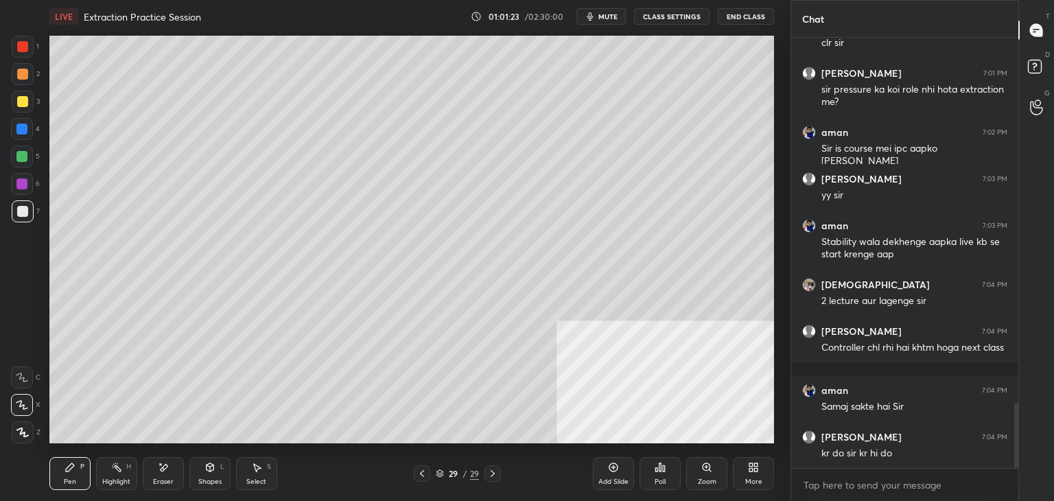
click at [756, 471] on icon at bounding box center [755, 469] width 3 height 3
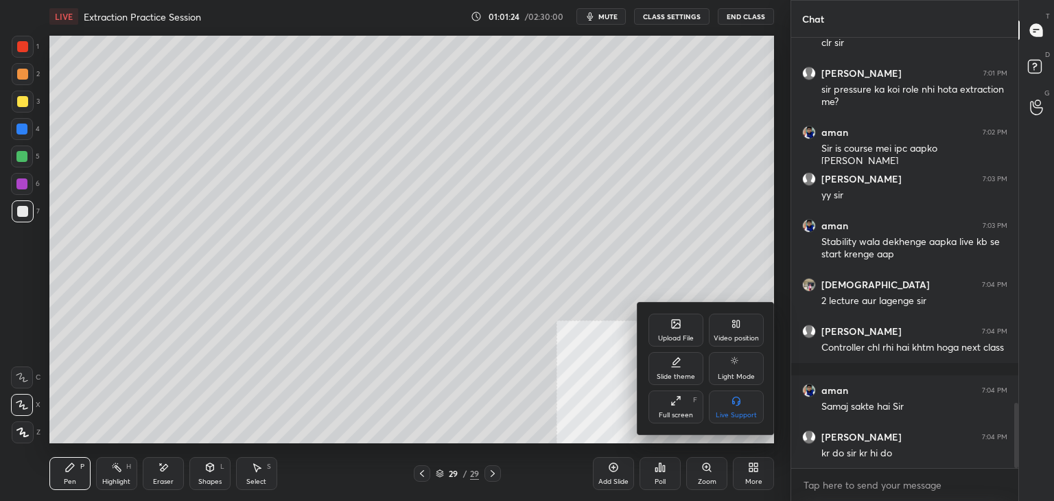
click at [680, 332] on div "Upload File" at bounding box center [675, 329] width 55 height 33
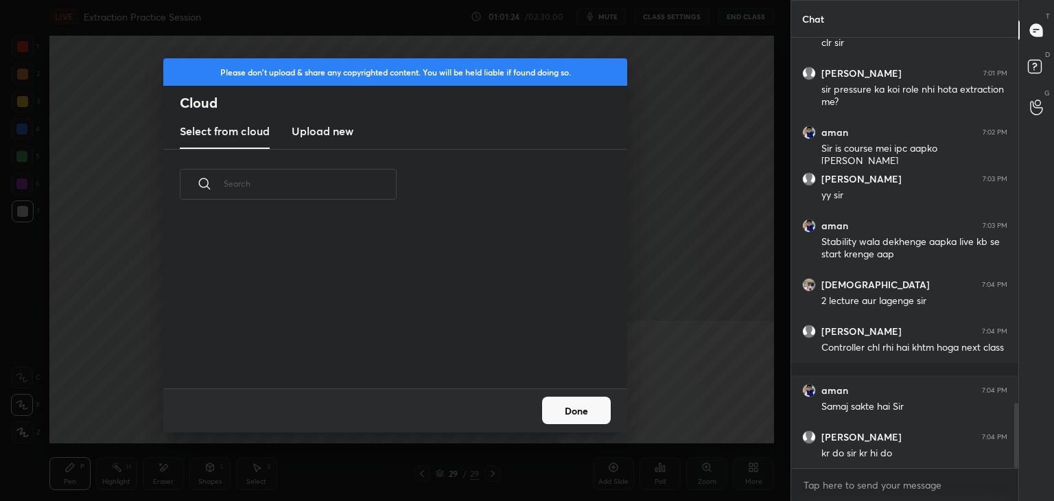
scroll to position [3, 7]
click at [329, 135] on h3 "Upload new" at bounding box center [323, 131] width 62 height 16
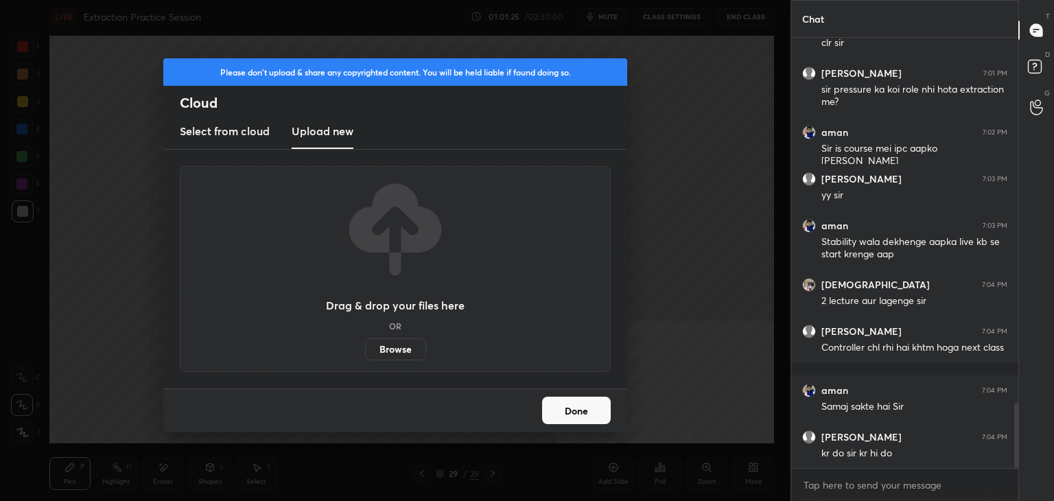
click at [397, 349] on label "Browse" at bounding box center [395, 349] width 61 height 22
click at [365, 349] on input "Browse" at bounding box center [365, 349] width 0 height 22
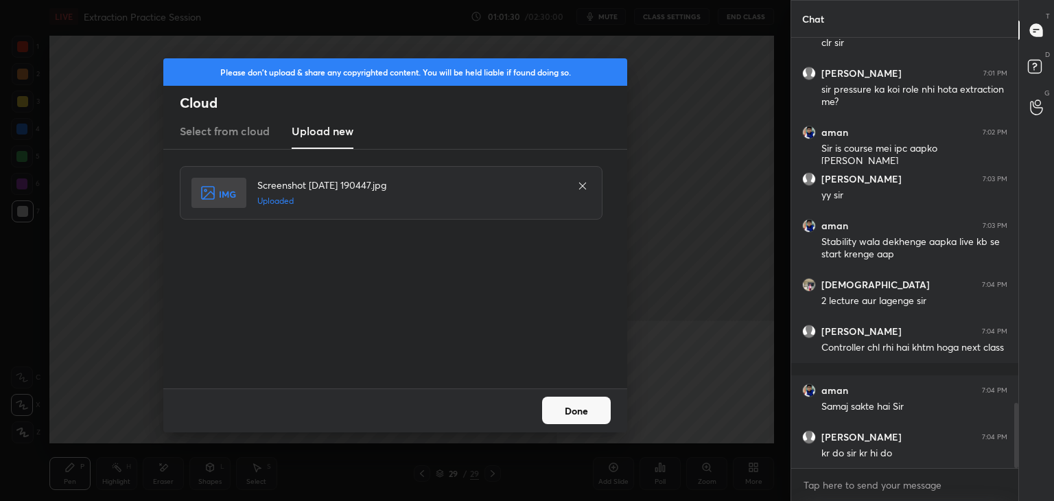
click at [583, 410] on button "Done" at bounding box center [576, 409] width 69 height 27
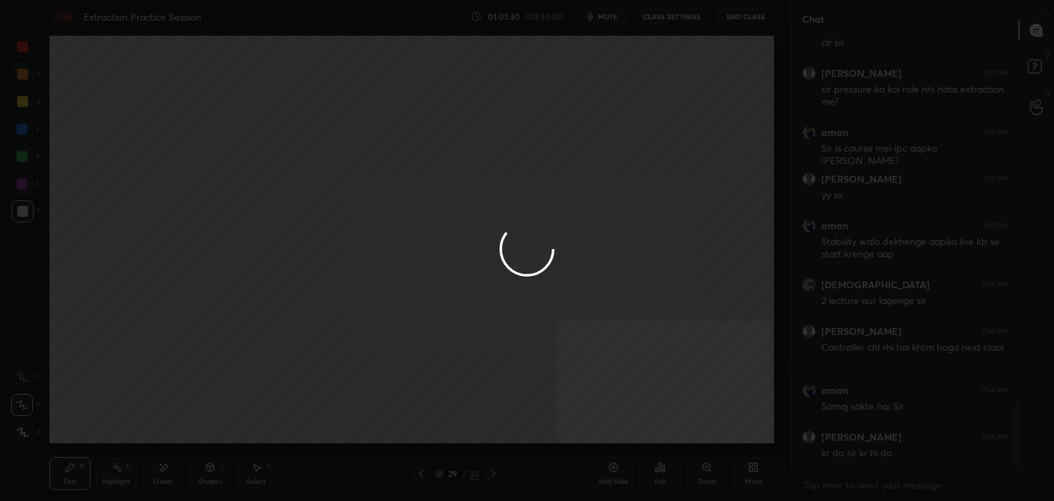
scroll to position [2446, 0]
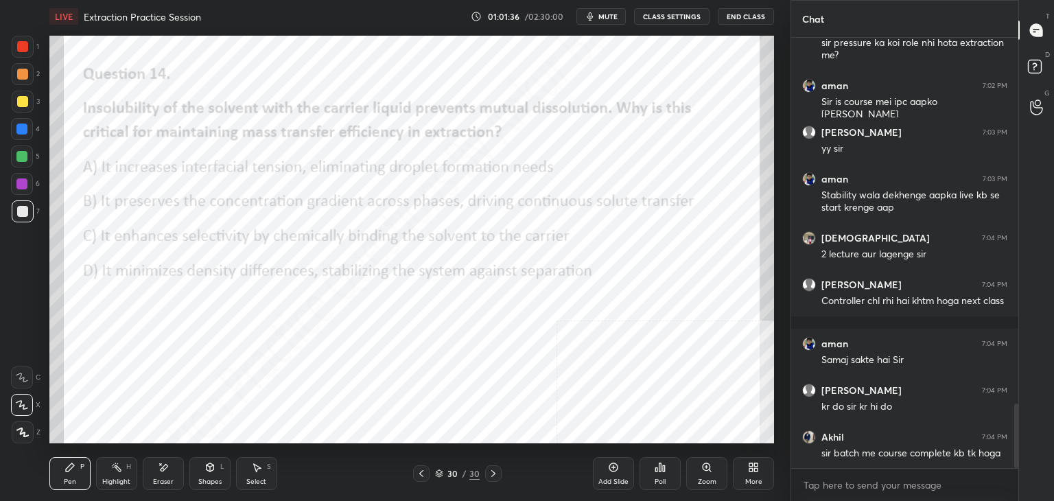
click at [659, 473] on div "Poll" at bounding box center [659, 473] width 41 height 33
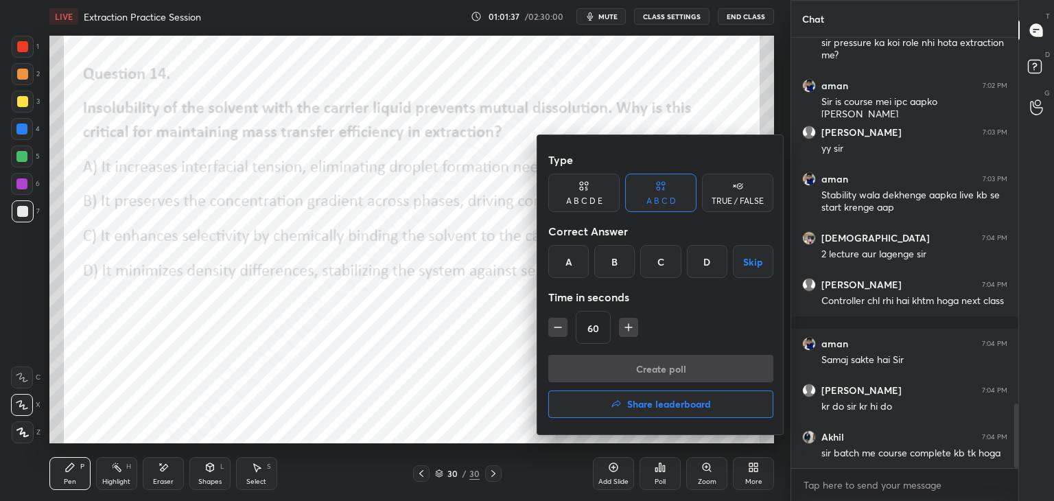
click at [612, 268] on div "B" at bounding box center [614, 261] width 40 height 33
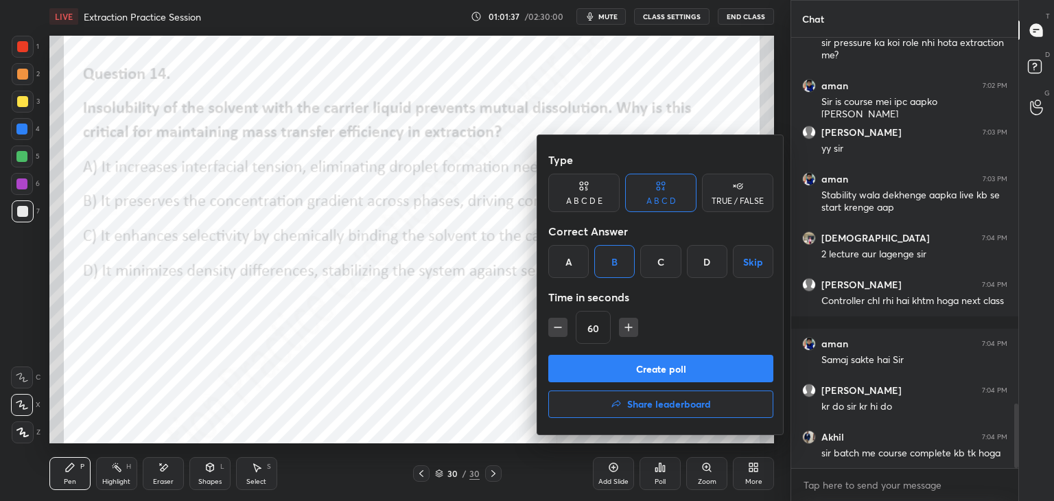
click at [645, 375] on button "Create poll" at bounding box center [660, 368] width 225 height 27
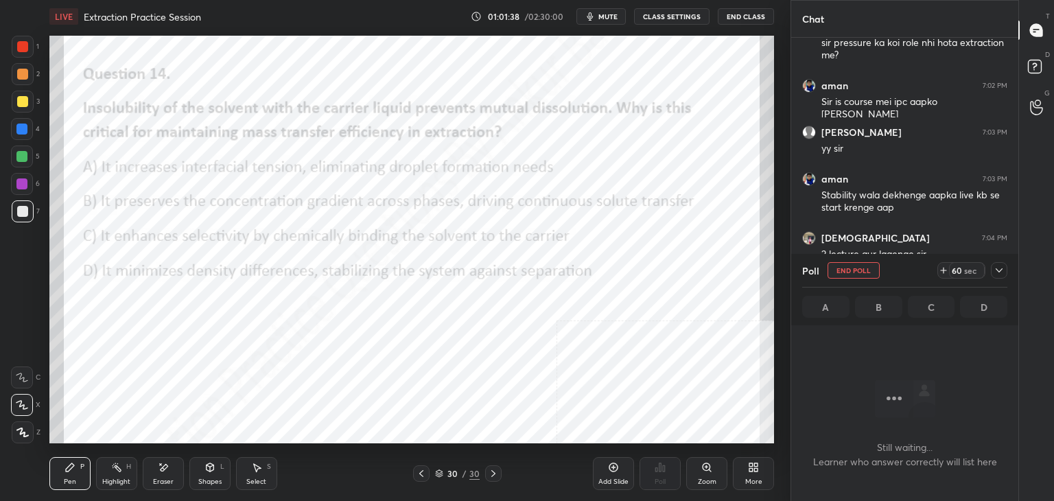
scroll to position [241, 223]
click at [1004, 268] on div at bounding box center [999, 270] width 16 height 16
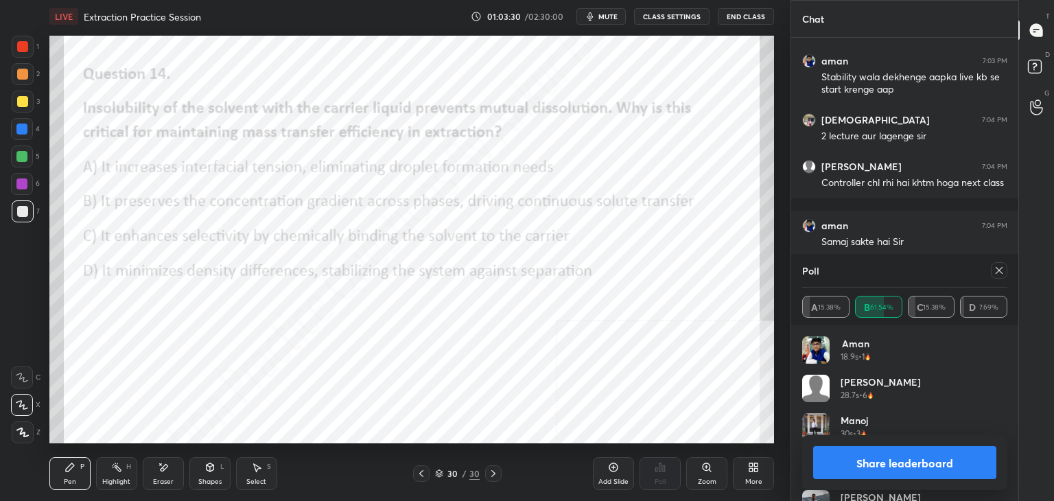
scroll to position [2635, 0]
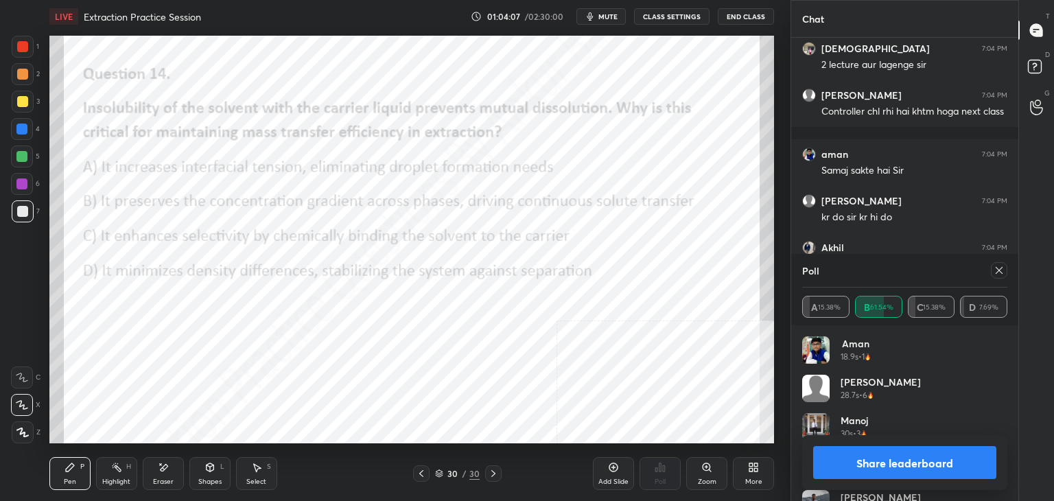
click at [999, 270] on icon at bounding box center [998, 270] width 7 height 7
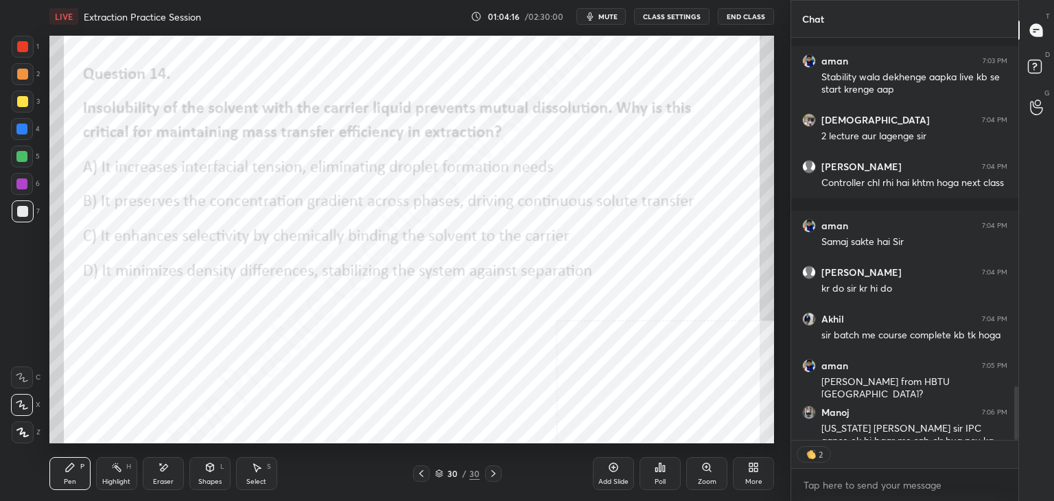
scroll to position [2639, 0]
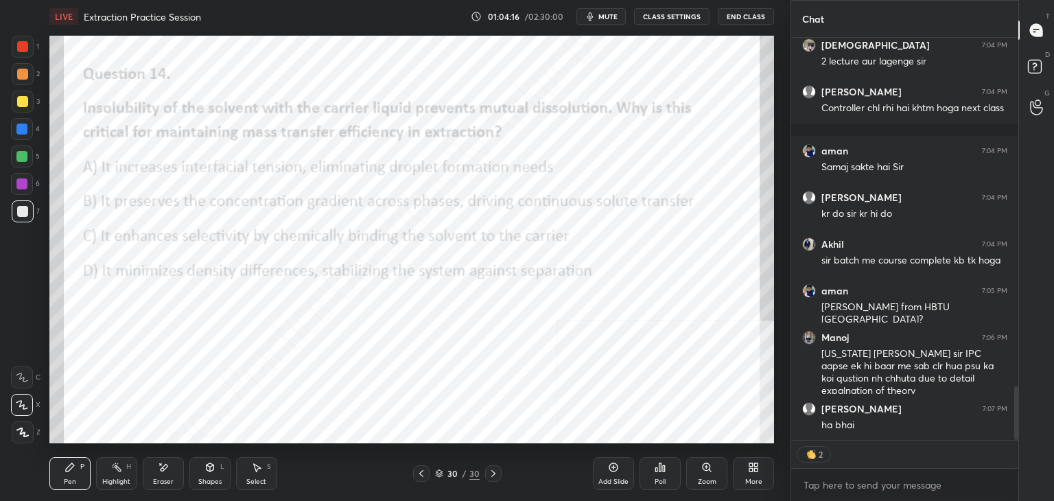
click at [615, 470] on icon at bounding box center [613, 467] width 11 height 11
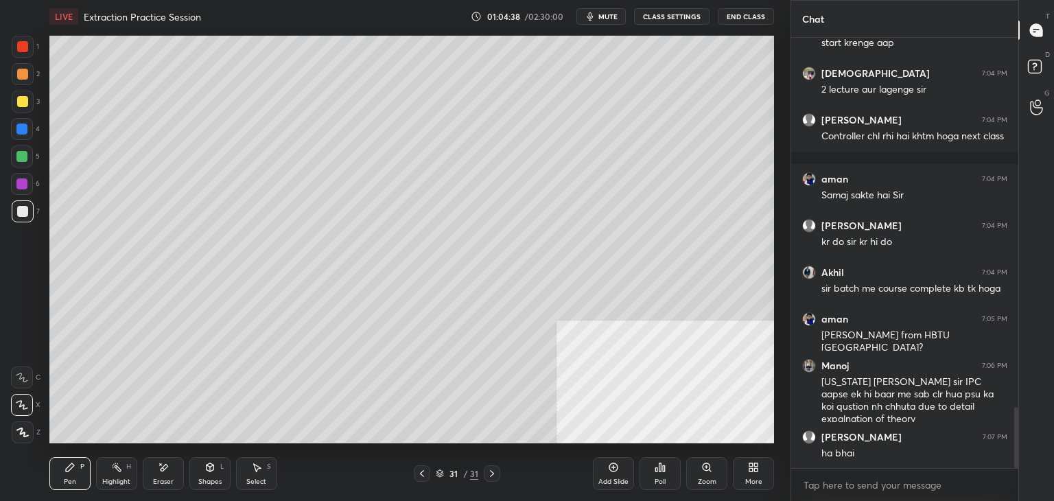
scroll to position [2670, 0]
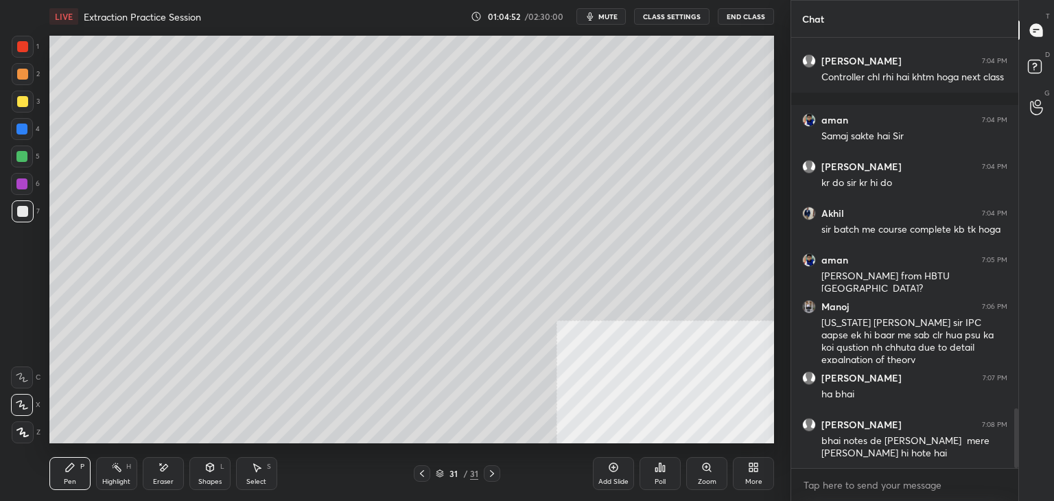
click at [761, 478] on div "More" at bounding box center [753, 481] width 17 height 7
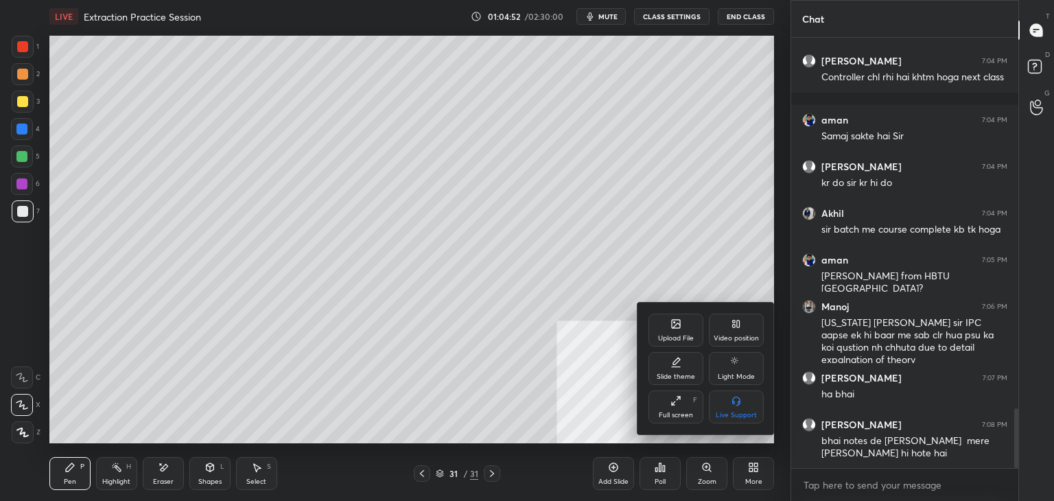
click at [672, 327] on icon at bounding box center [676, 325] width 8 height 5
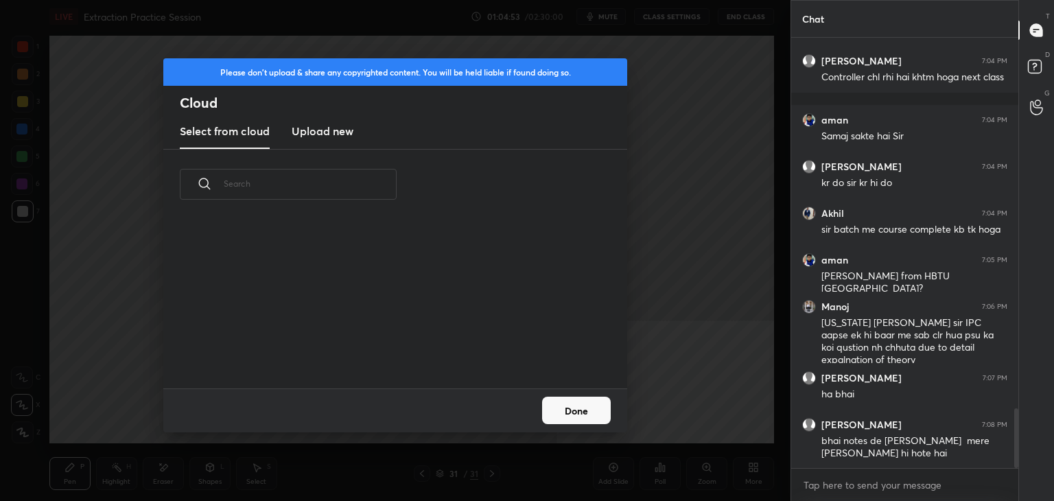
scroll to position [169, 440]
click at [329, 128] on h3 "Upload new" at bounding box center [323, 131] width 62 height 16
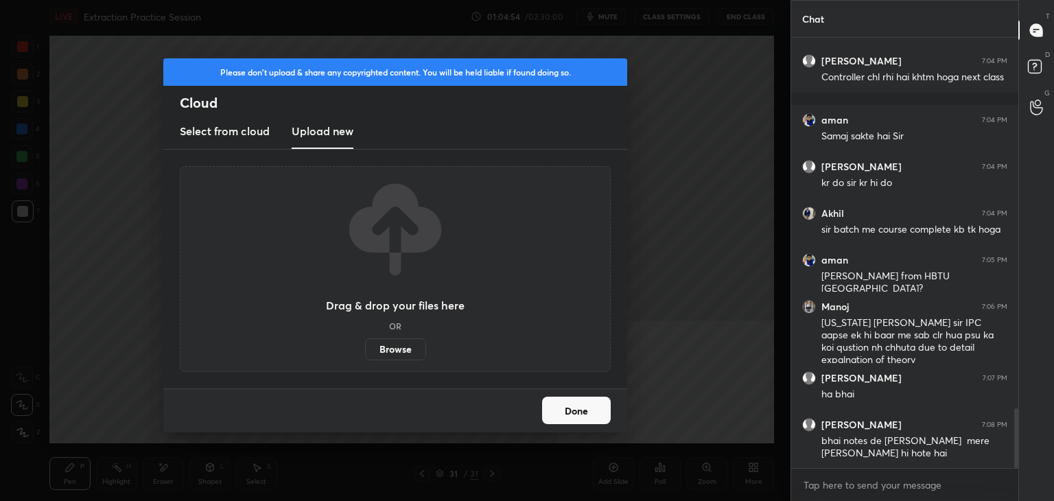
click at [396, 344] on label "Browse" at bounding box center [395, 349] width 61 height 22
click at [365, 344] on input "Browse" at bounding box center [365, 349] width 0 height 22
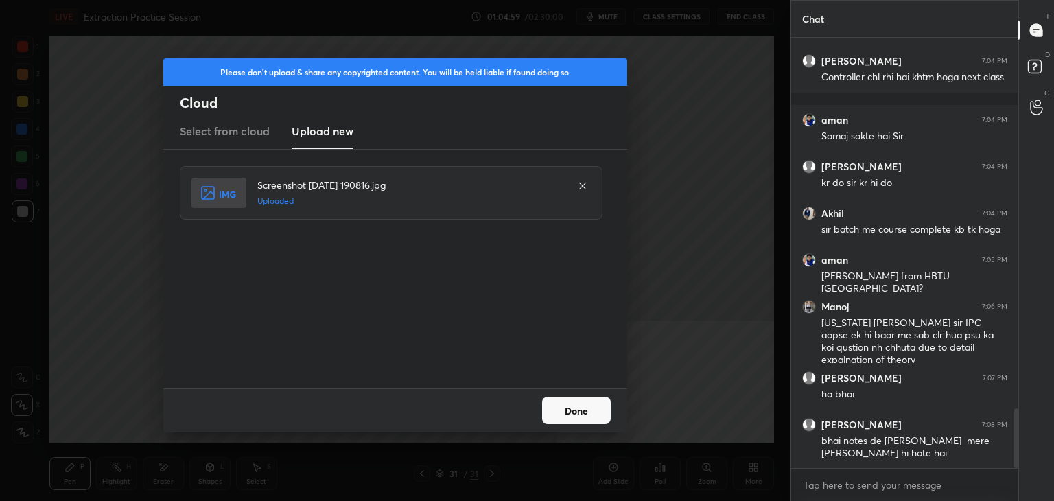
click at [584, 410] on button "Done" at bounding box center [576, 409] width 69 height 27
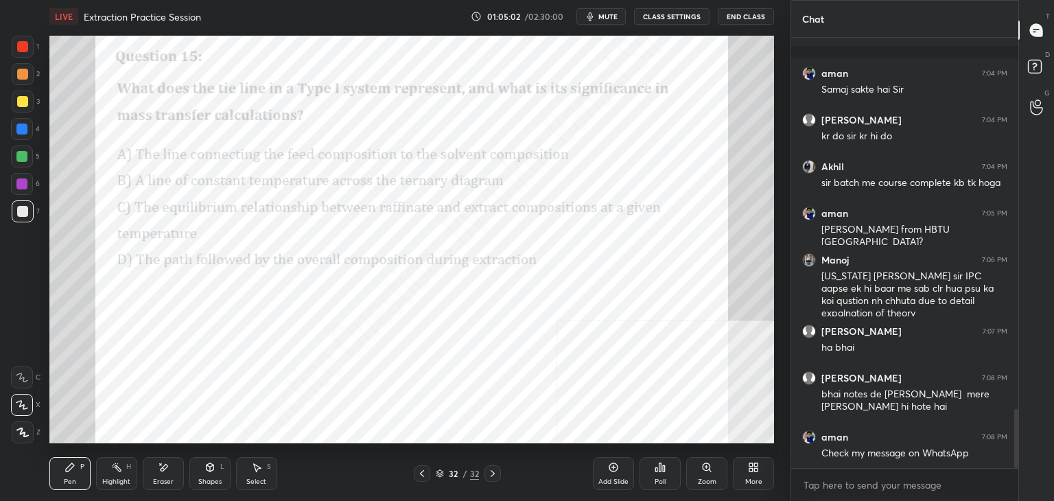
click at [660, 475] on div "Poll" at bounding box center [659, 473] width 41 height 33
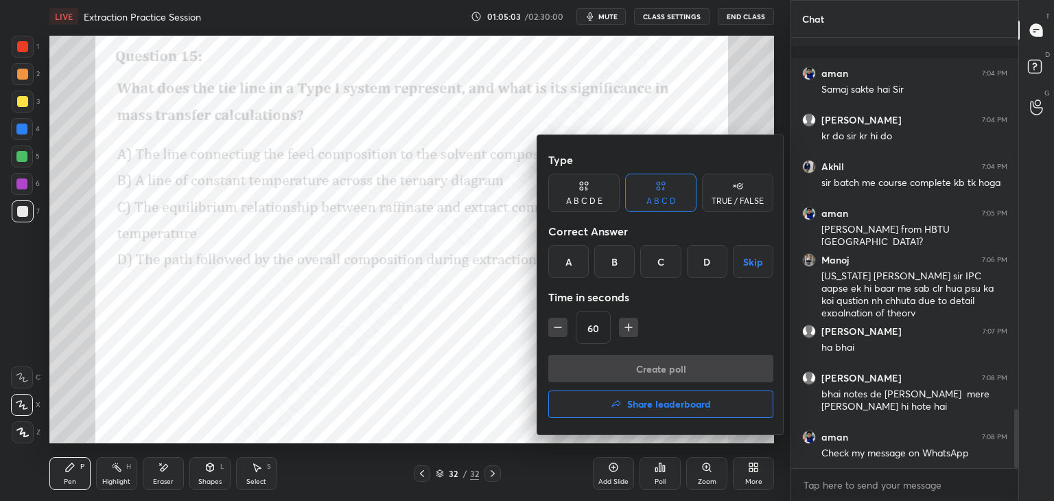
click at [650, 264] on div "C" at bounding box center [660, 261] width 40 height 33
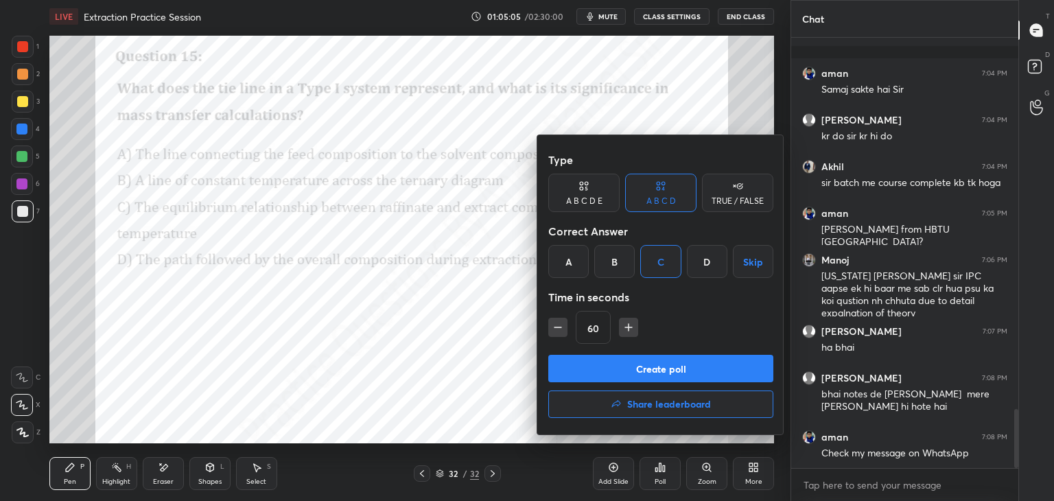
click at [626, 365] on button "Create poll" at bounding box center [660, 368] width 225 height 27
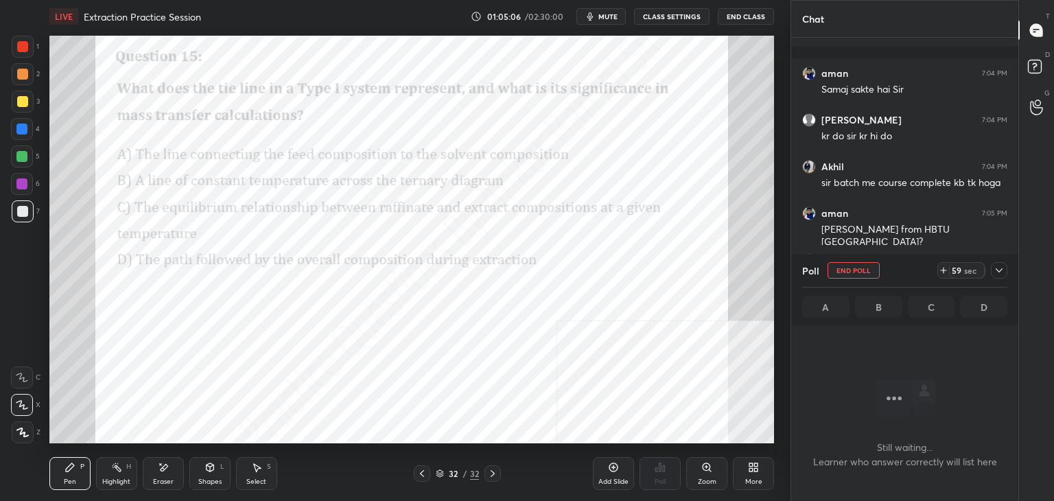
click at [999, 265] on icon at bounding box center [998, 270] width 11 height 11
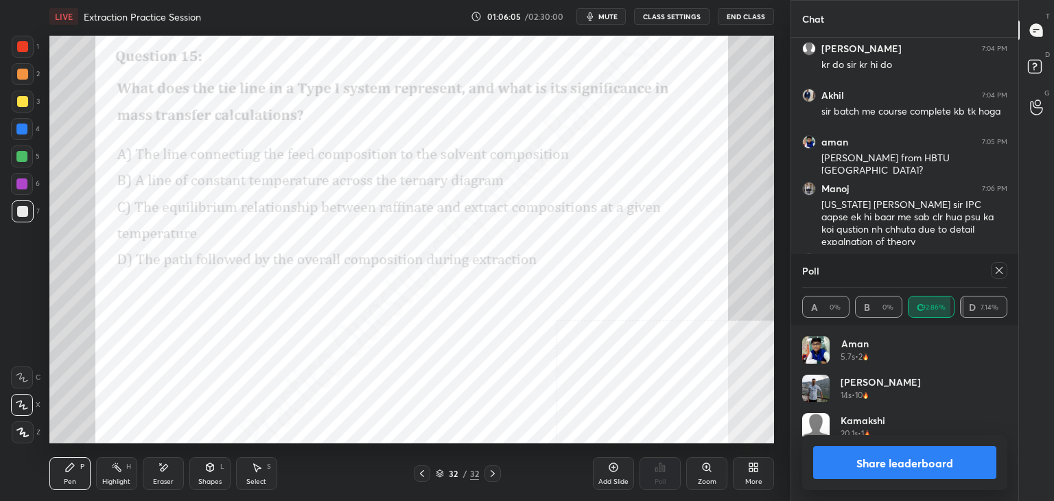
scroll to position [160, 201]
click at [1002, 270] on icon at bounding box center [998, 270] width 11 height 11
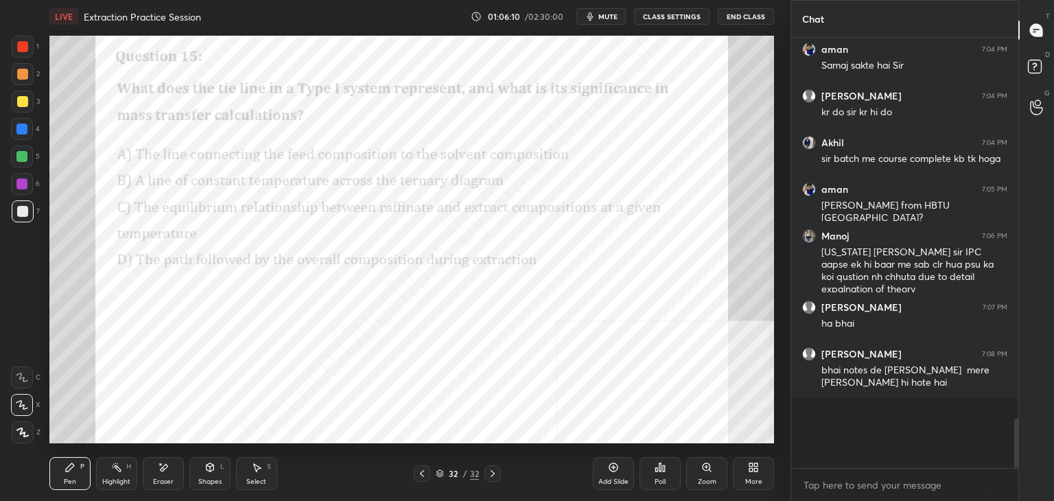
scroll to position [421, 223]
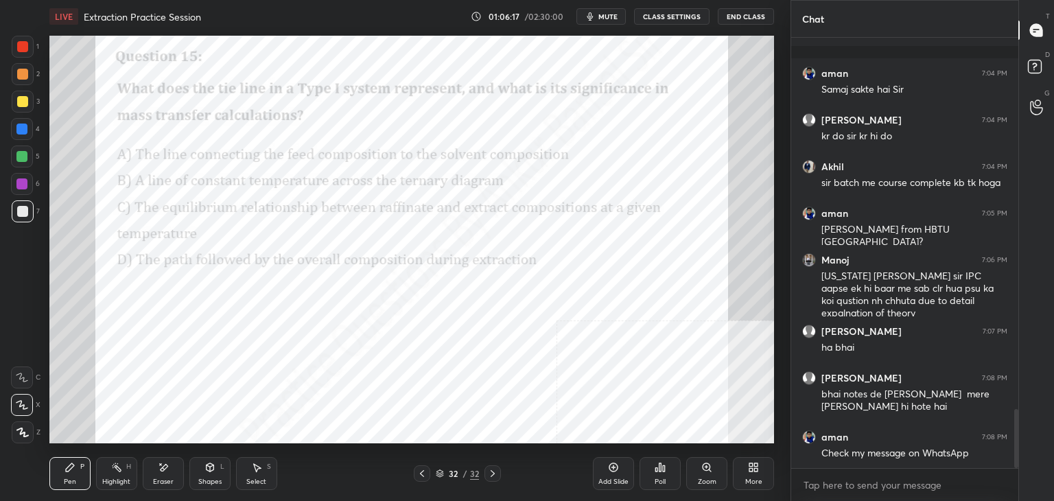
click at [608, 472] on icon at bounding box center [613, 467] width 11 height 11
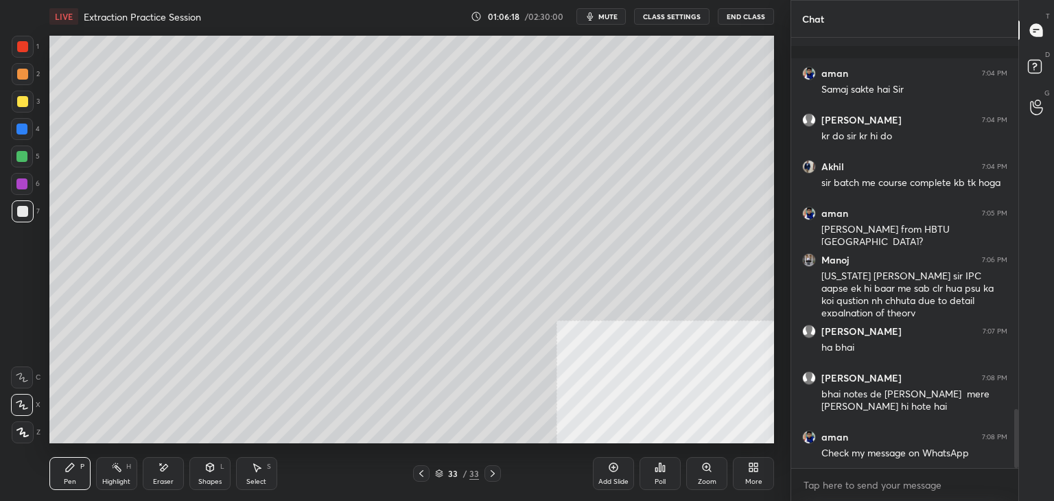
scroll to position [2763, 0]
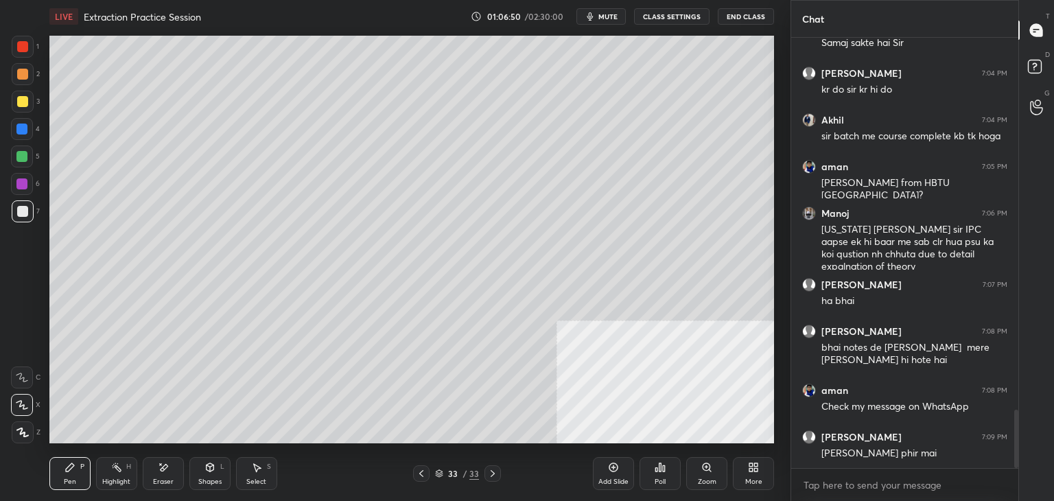
click at [752, 469] on icon at bounding box center [750, 469] width 3 height 3
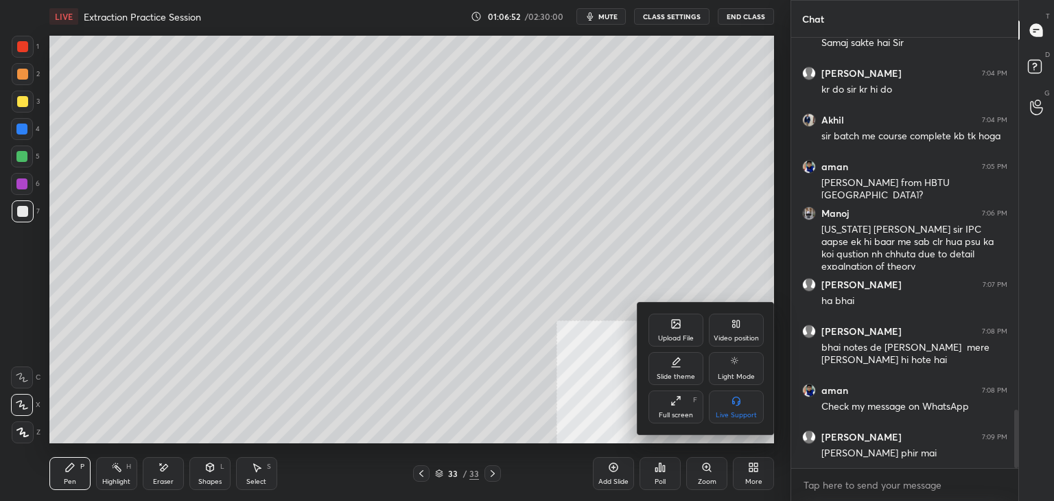
click at [674, 329] on icon at bounding box center [675, 323] width 11 height 11
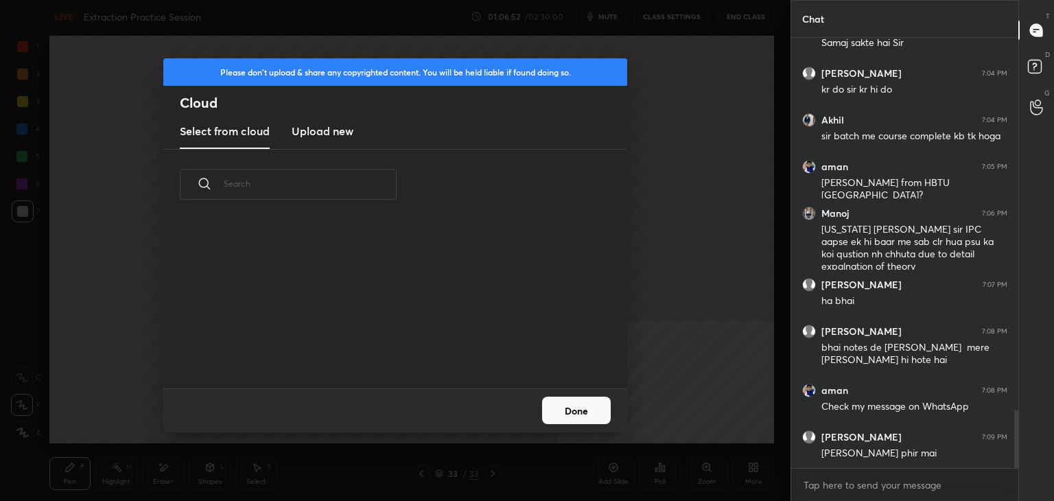
scroll to position [169, 440]
click at [340, 138] on h3 "Upload new" at bounding box center [323, 131] width 62 height 16
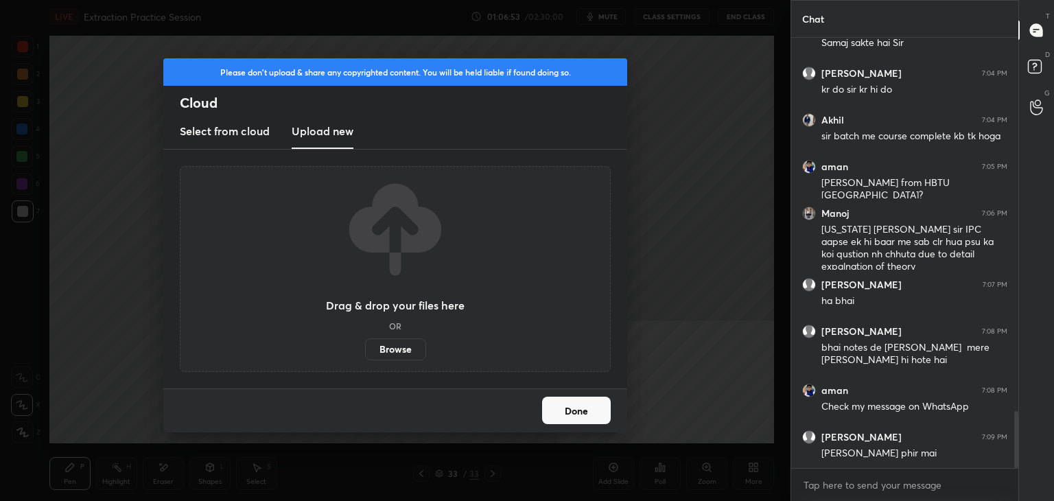
scroll to position [2822, 0]
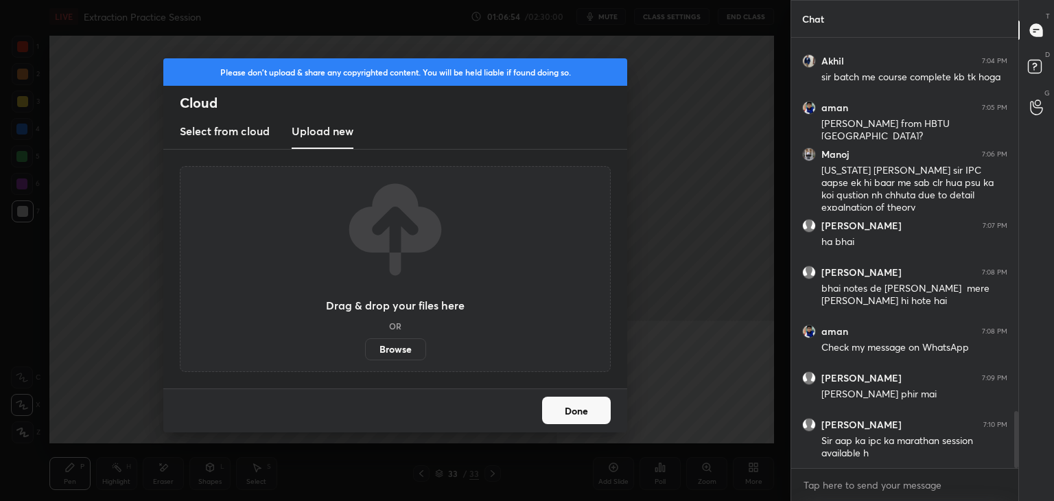
click at [401, 353] on label "Browse" at bounding box center [395, 349] width 61 height 22
click at [365, 353] on input "Browse" at bounding box center [365, 349] width 0 height 22
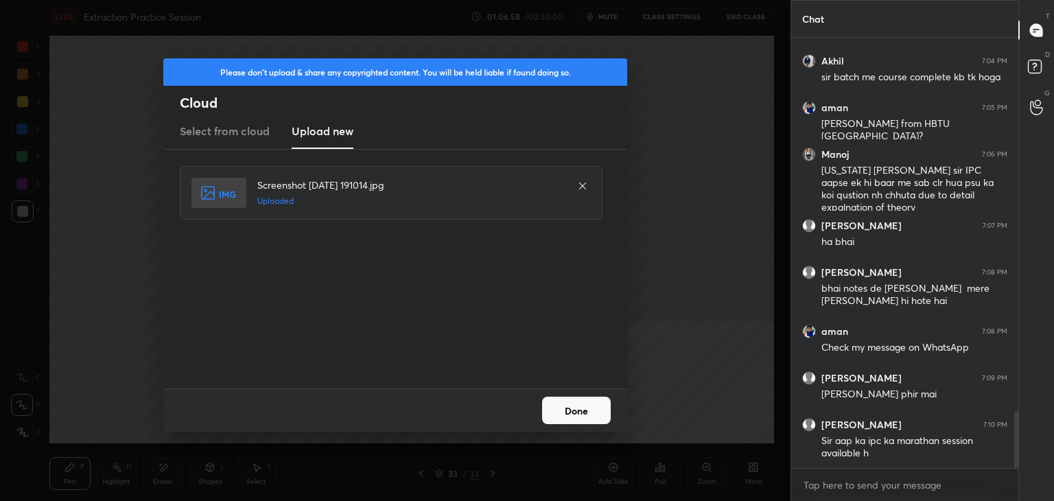
click at [585, 403] on button "Done" at bounding box center [576, 409] width 69 height 27
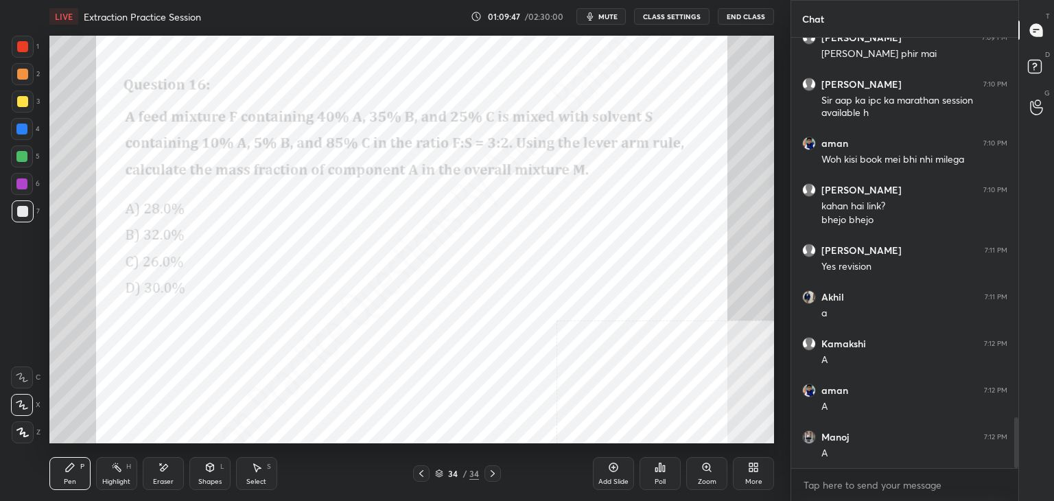
scroll to position [3209, 0]
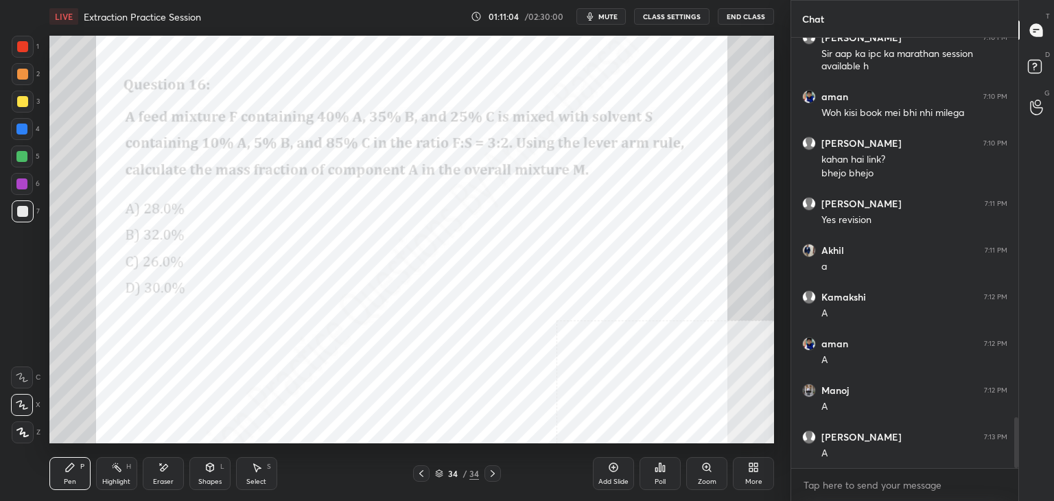
click at [615, 472] on icon at bounding box center [613, 467] width 11 height 11
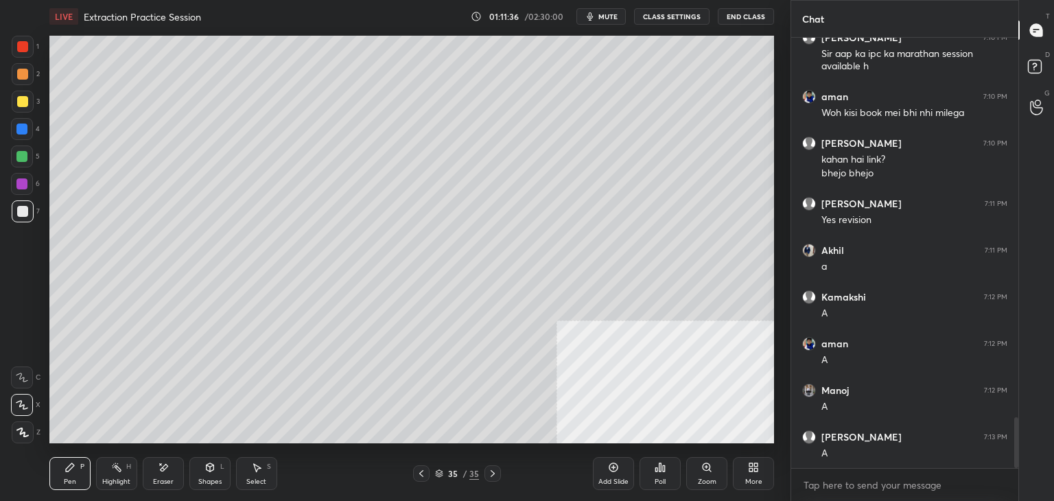
click at [723, 437] on div "Add Slide Poll Zoom More" at bounding box center [683, 473] width 181 height 77
click at [757, 478] on div "More" at bounding box center [753, 481] width 17 height 7
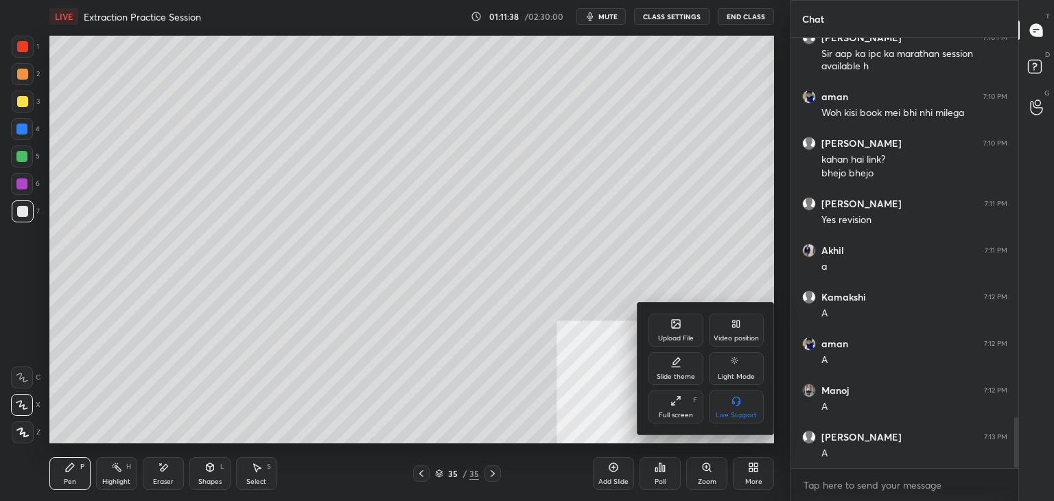
click at [680, 316] on div "Upload File" at bounding box center [675, 329] width 55 height 33
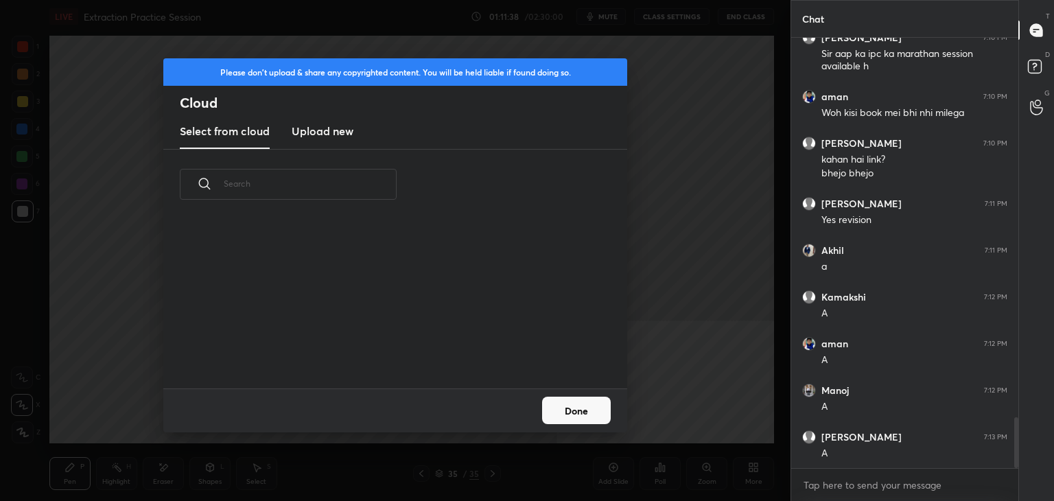
scroll to position [169, 440]
click at [318, 115] on new "Upload new" at bounding box center [323, 132] width 62 height 34
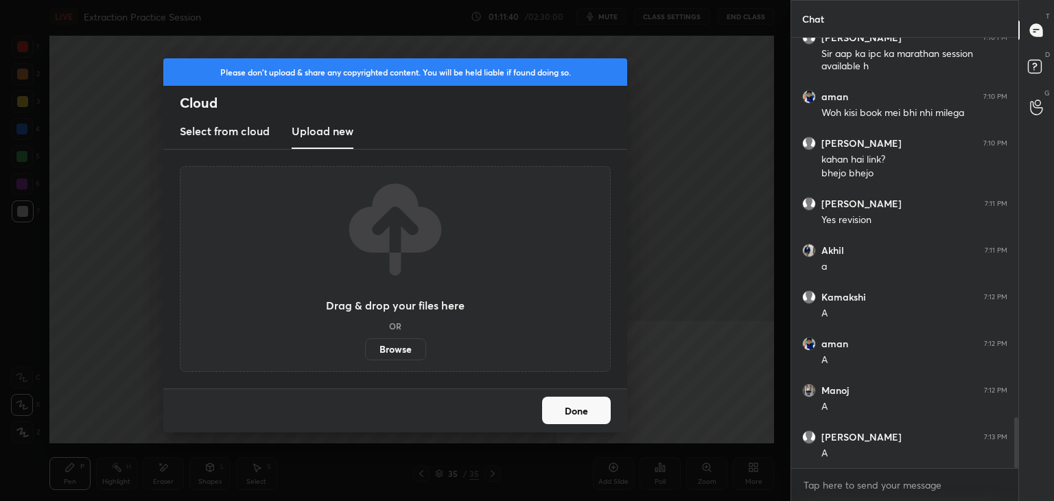
click at [393, 348] on label "Browse" at bounding box center [395, 349] width 61 height 22
click at [365, 348] on input "Browse" at bounding box center [365, 349] width 0 height 22
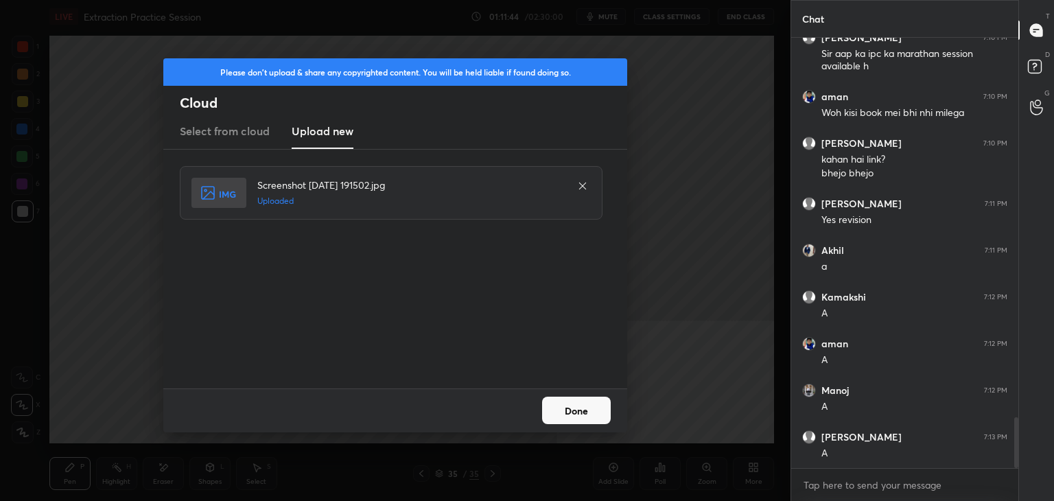
click at [570, 405] on button "Done" at bounding box center [576, 409] width 69 height 27
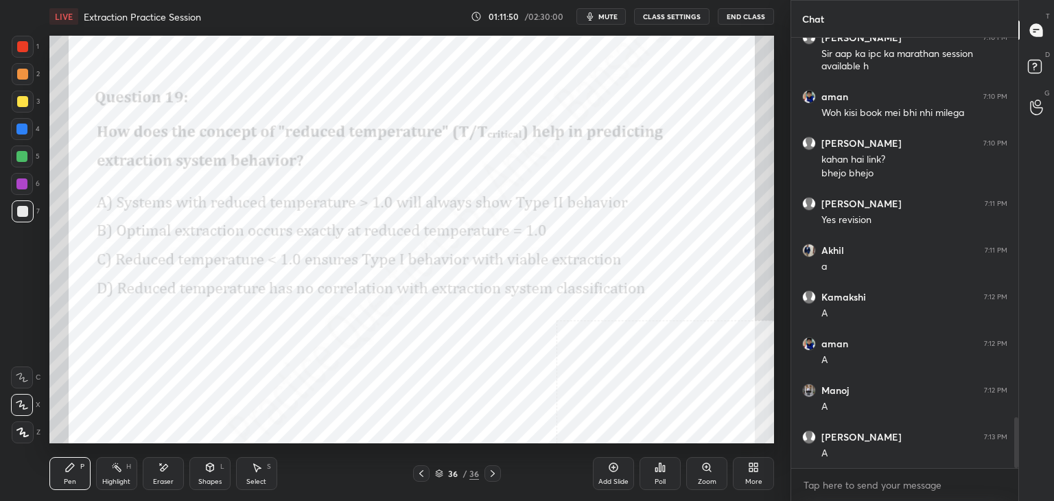
click at [661, 479] on div "Poll" at bounding box center [659, 481] width 11 height 7
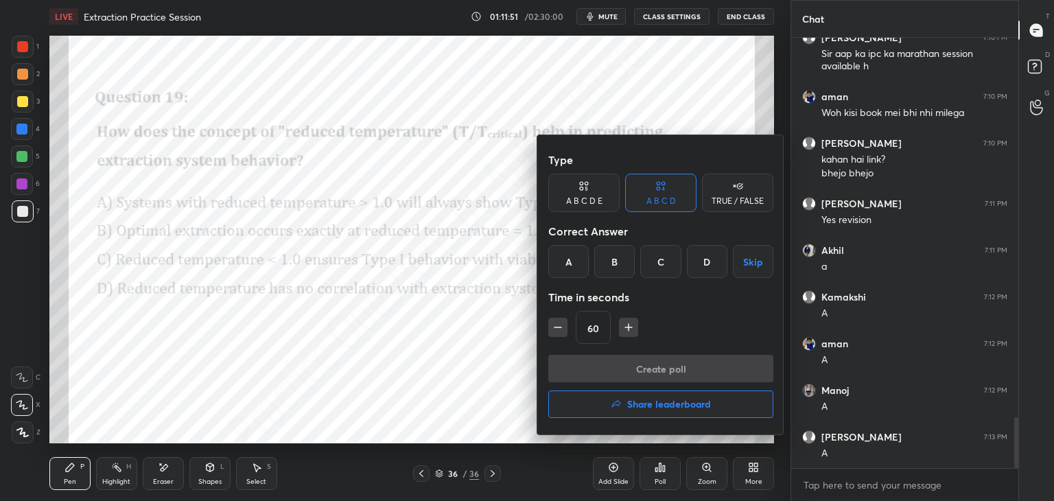
click at [664, 266] on div "C" at bounding box center [660, 261] width 40 height 33
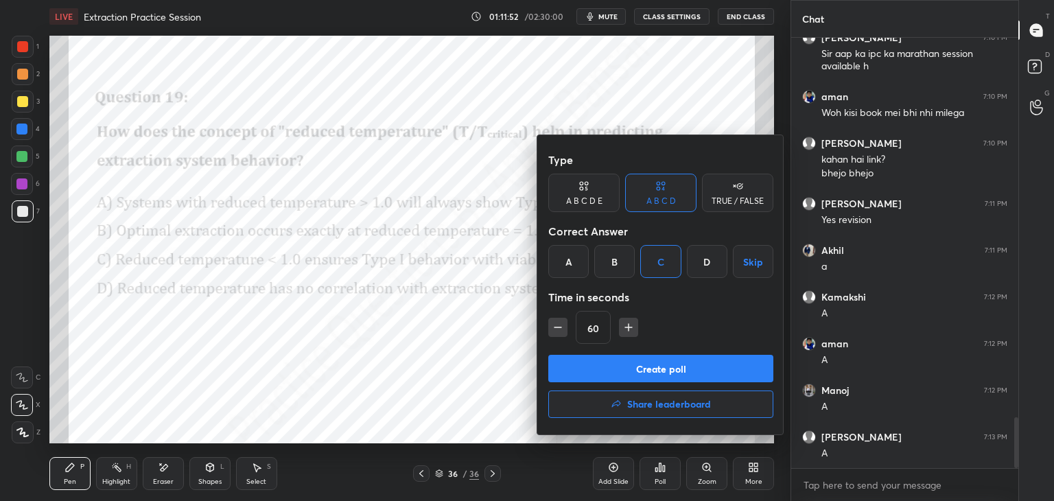
scroll to position [3256, 0]
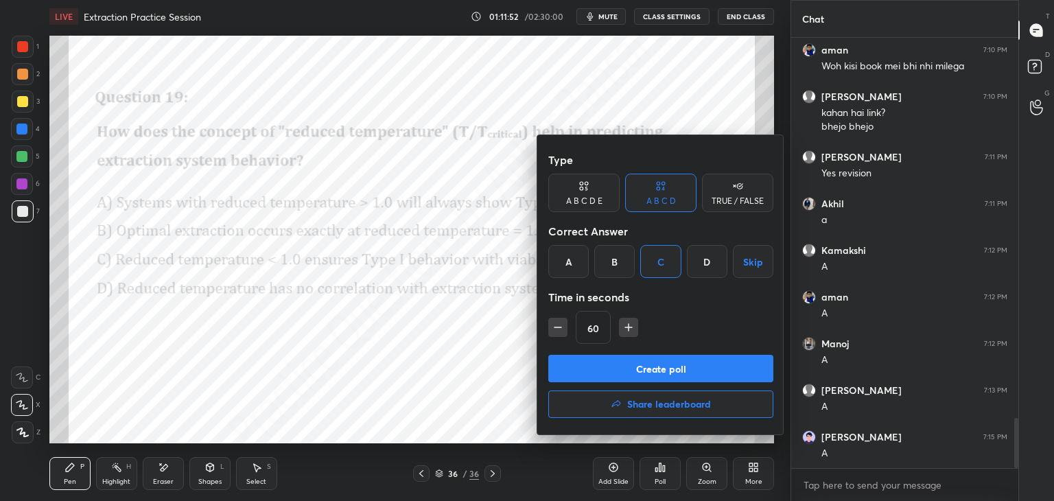
click at [637, 366] on button "Create poll" at bounding box center [660, 368] width 225 height 27
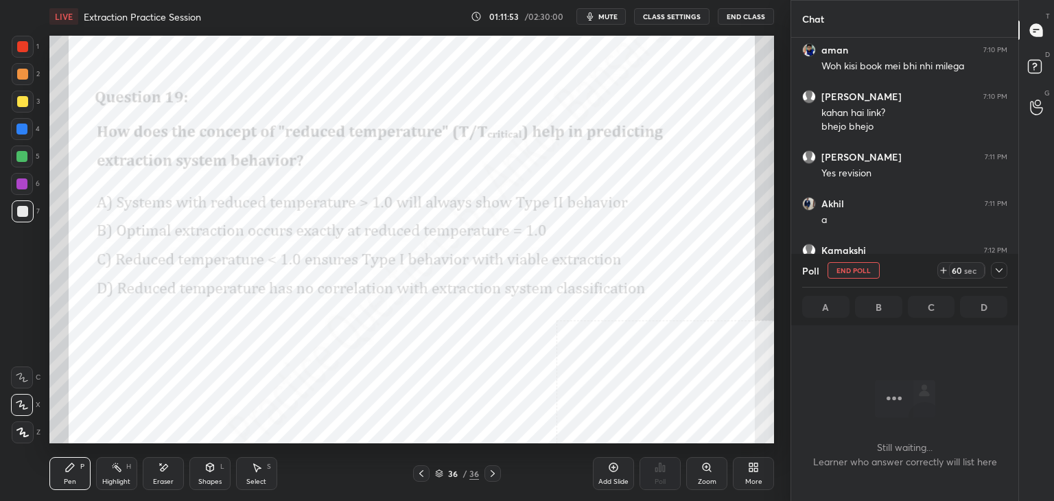
scroll to position [4, 4]
click at [1001, 266] on icon at bounding box center [998, 270] width 11 height 11
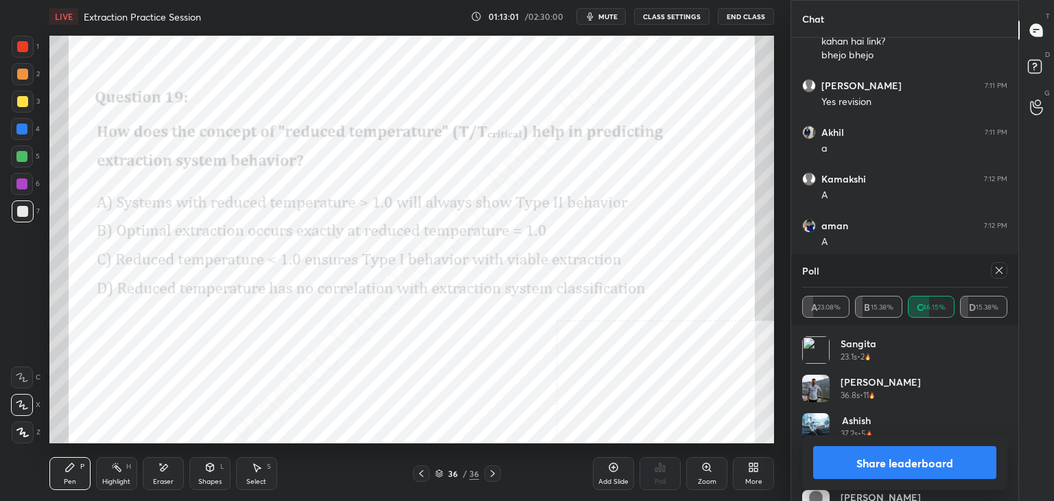
scroll to position [3376, 0]
click at [1002, 268] on icon at bounding box center [998, 270] width 11 height 11
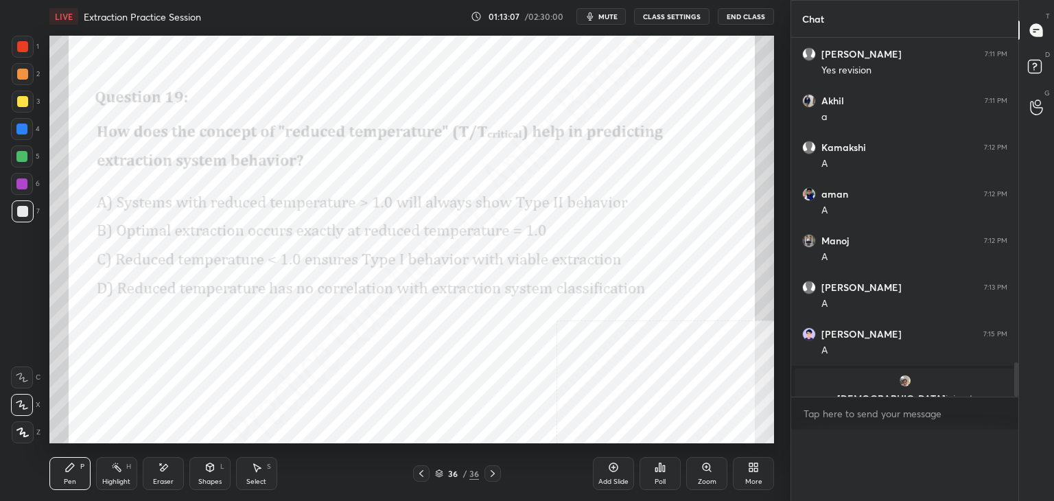
scroll to position [406, 223]
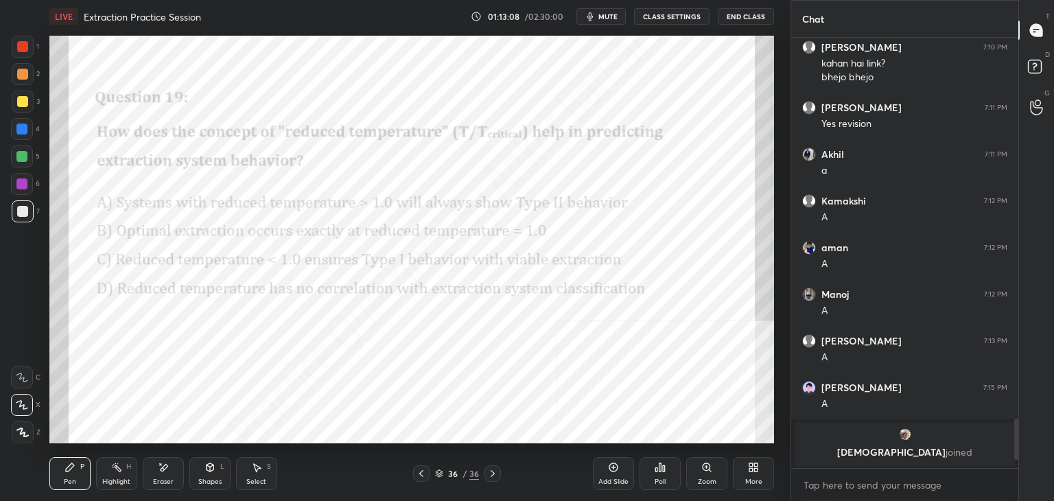
click at [610, 469] on icon at bounding box center [613, 467] width 11 height 11
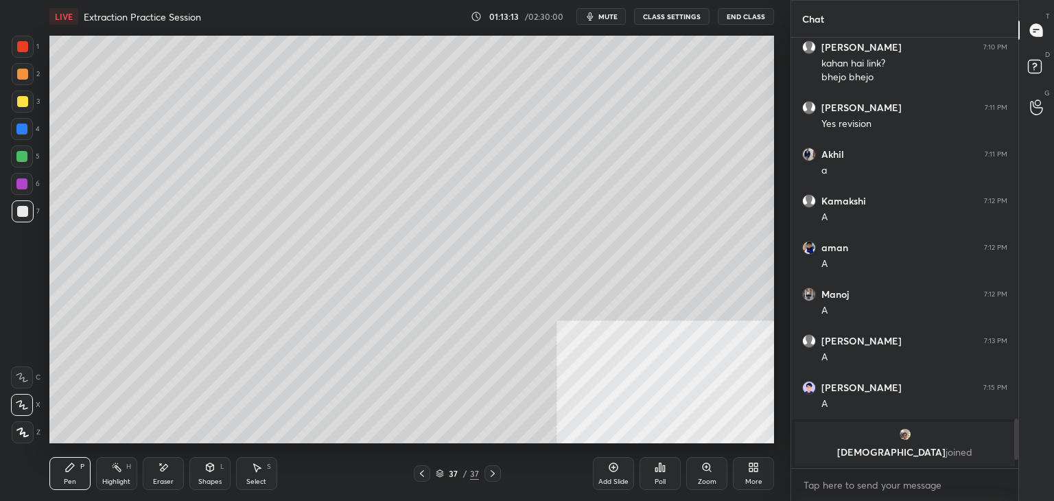
click at [751, 464] on icon at bounding box center [750, 464] width 3 height 3
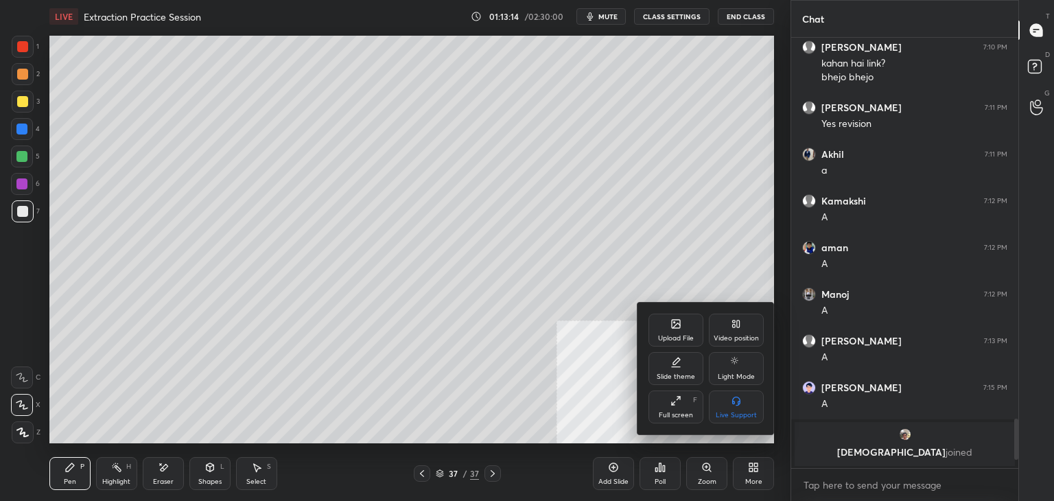
click at [683, 316] on div "Upload File" at bounding box center [675, 329] width 55 height 33
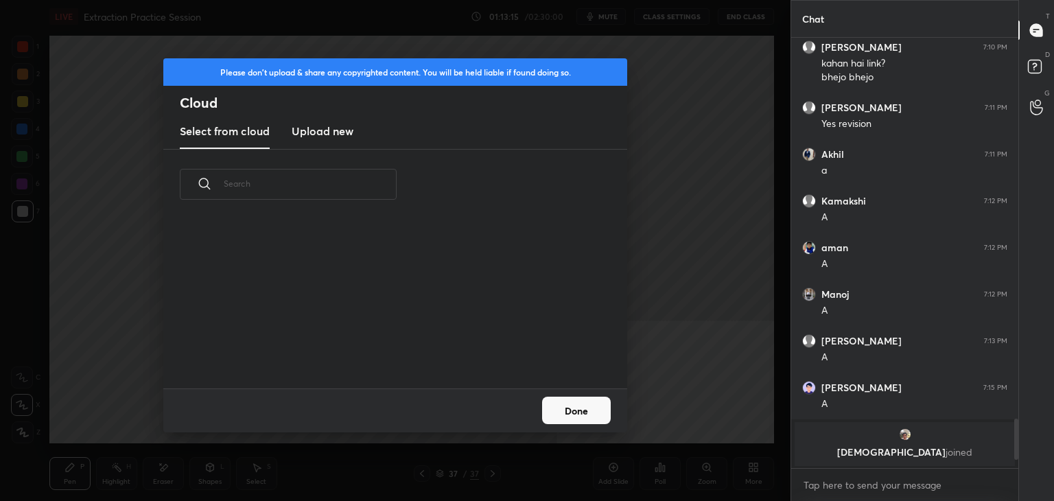
click at [327, 134] on h3 "Upload new" at bounding box center [323, 131] width 62 height 16
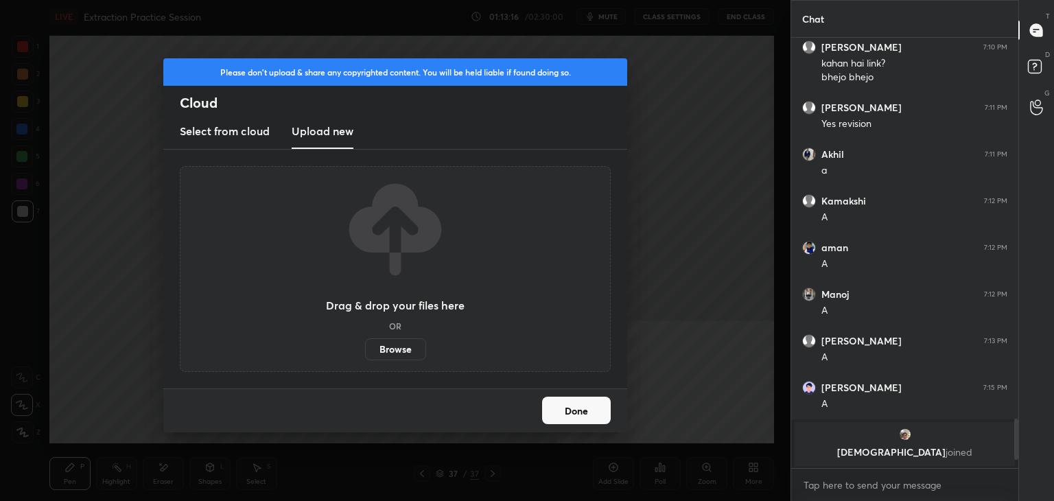
click at [384, 349] on label "Browse" at bounding box center [395, 349] width 61 height 22
click at [365, 349] on input "Browse" at bounding box center [365, 349] width 0 height 22
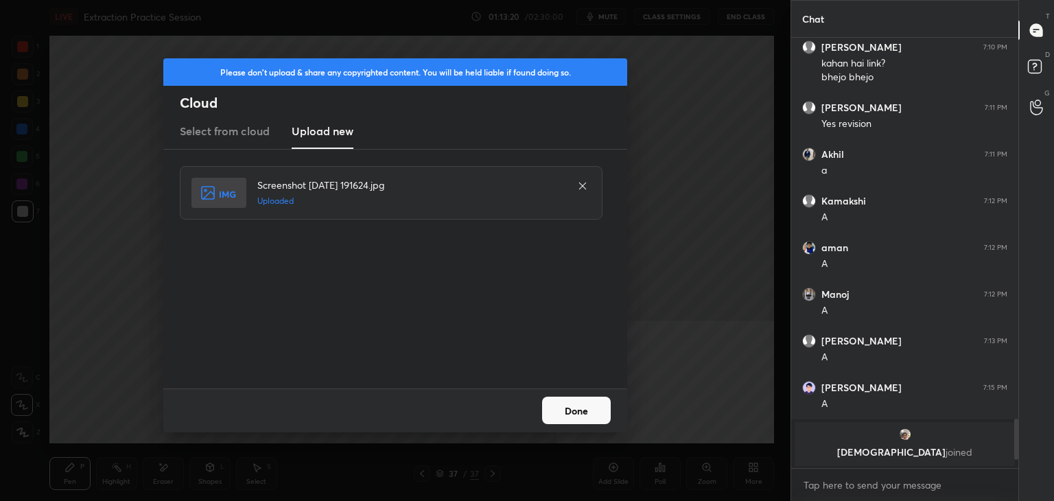
click at [567, 401] on button "Done" at bounding box center [576, 409] width 69 height 27
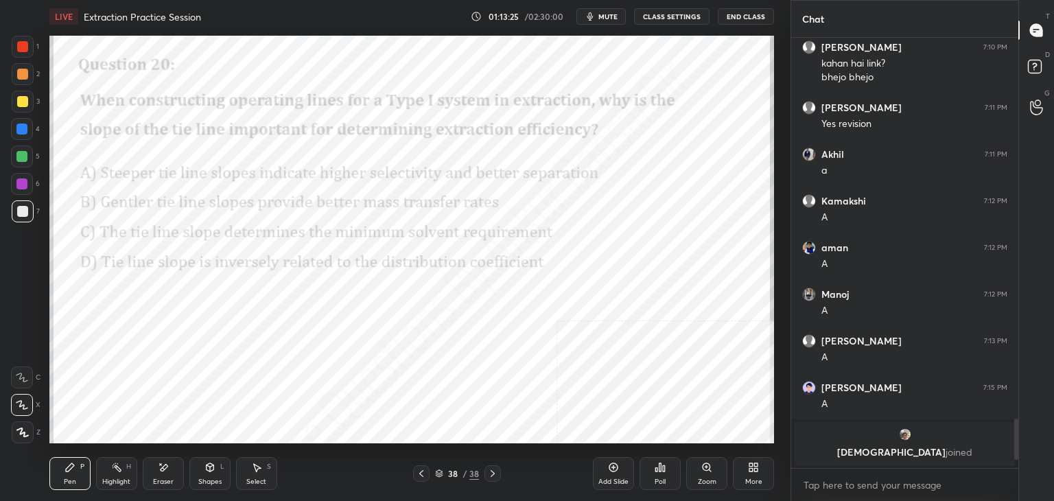
click at [655, 475] on div "Poll" at bounding box center [659, 473] width 41 height 33
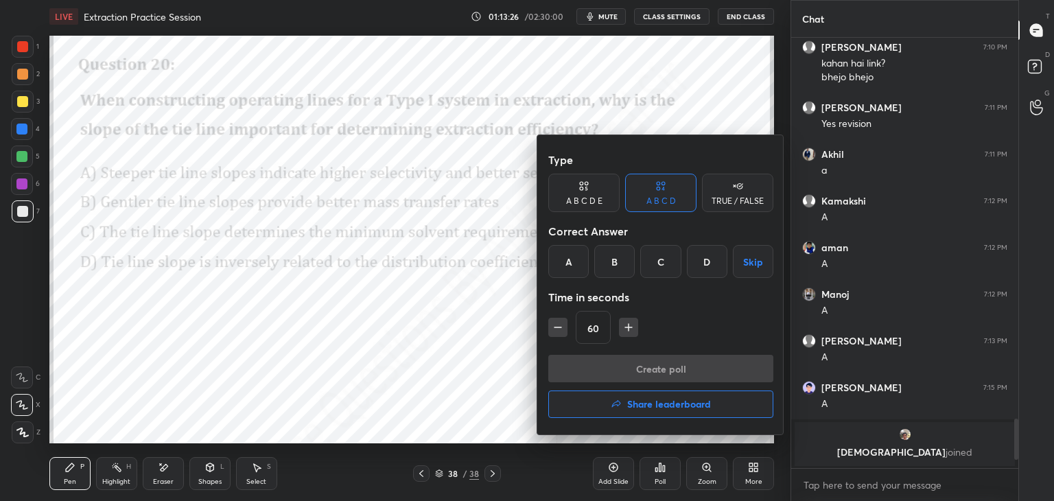
click at [565, 256] on div "A" at bounding box center [568, 261] width 40 height 33
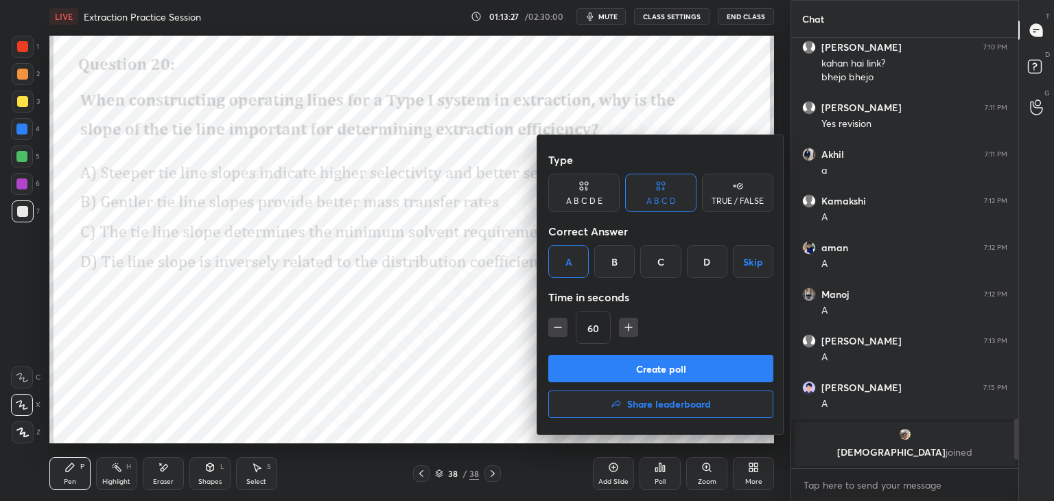
click at [627, 357] on button "Create poll" at bounding box center [660, 368] width 225 height 27
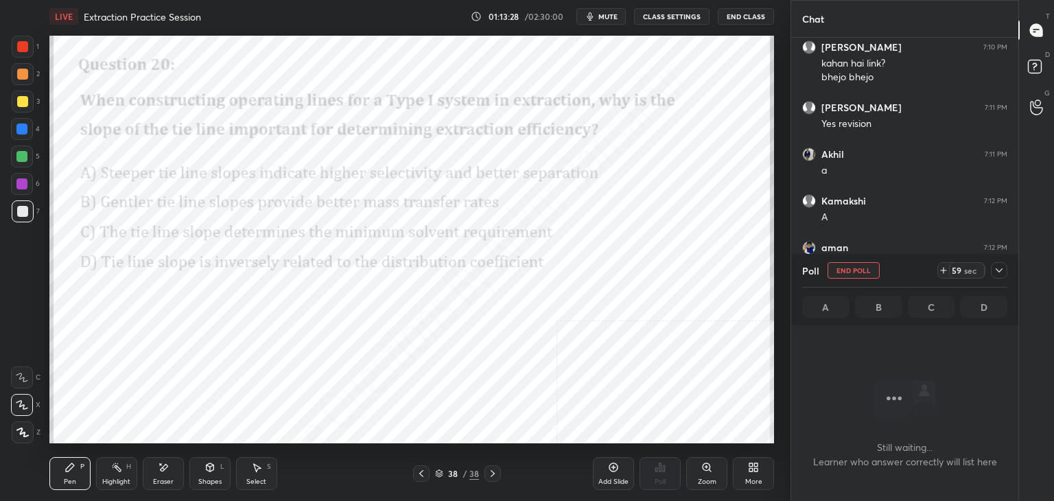
click at [1002, 272] on icon at bounding box center [998, 270] width 11 height 11
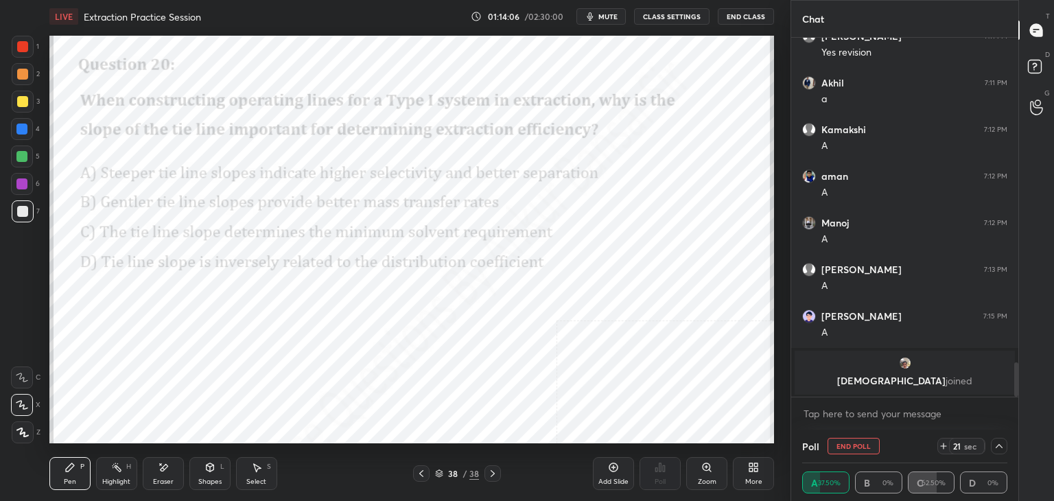
click at [759, 475] on div "More" at bounding box center [753, 473] width 41 height 33
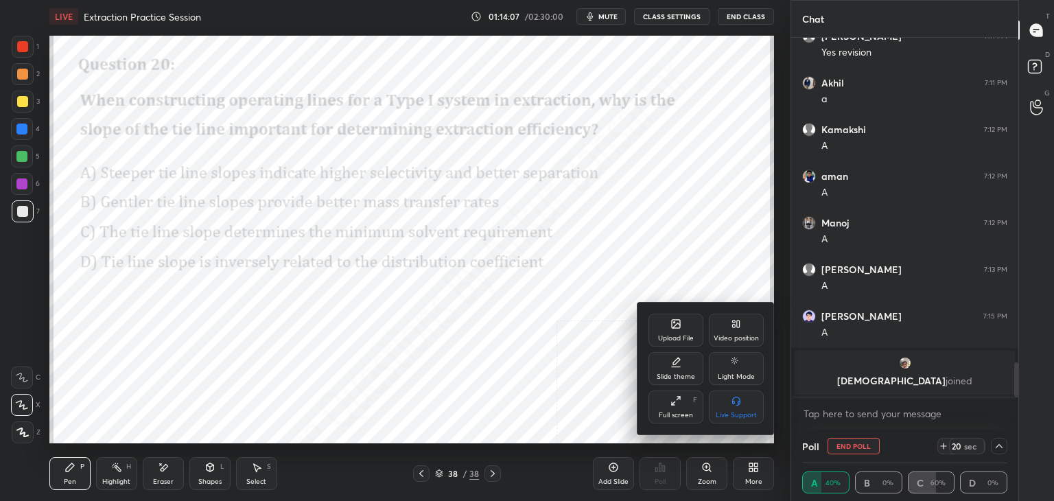
click at [683, 327] on div "Upload File" at bounding box center [675, 329] width 55 height 33
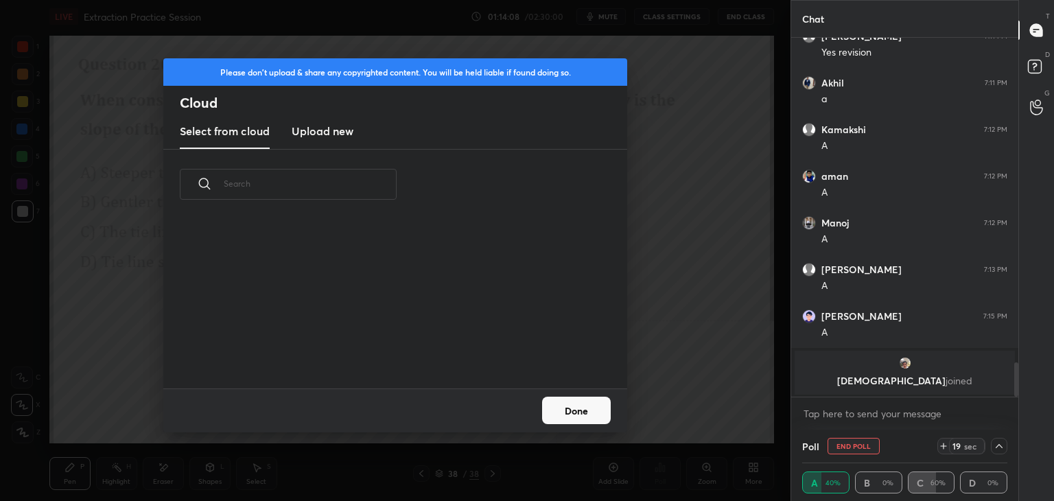
scroll to position [169, 440]
click at [343, 141] on new "Upload new" at bounding box center [323, 132] width 62 height 34
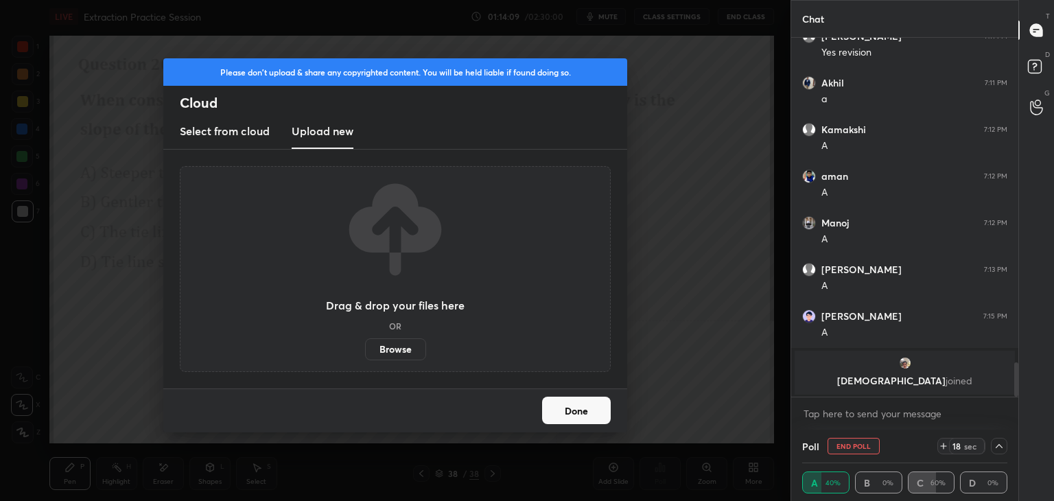
click at [401, 349] on label "Browse" at bounding box center [395, 349] width 61 height 22
click at [365, 349] on input "Browse" at bounding box center [365, 349] width 0 height 22
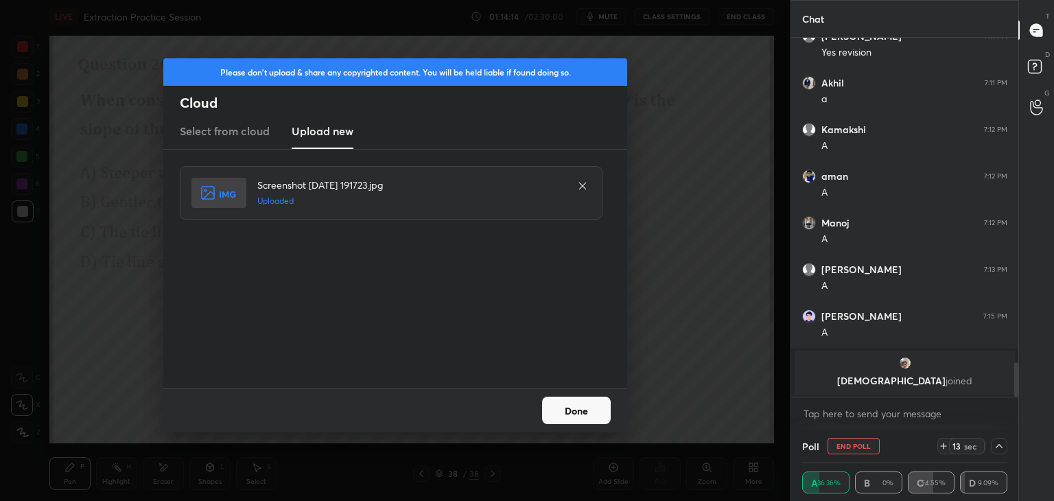
click at [589, 410] on button "Done" at bounding box center [576, 409] width 69 height 27
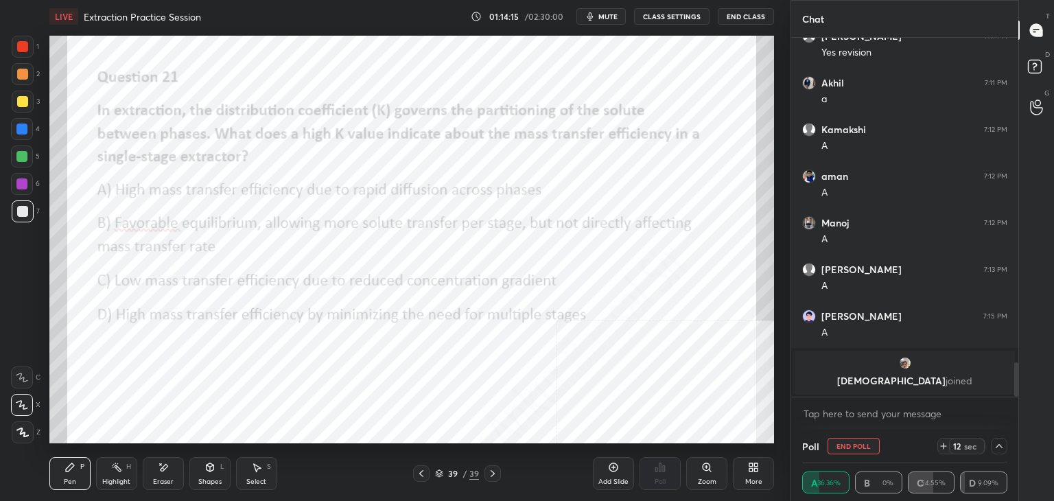
click at [423, 473] on icon at bounding box center [421, 473] width 11 height 11
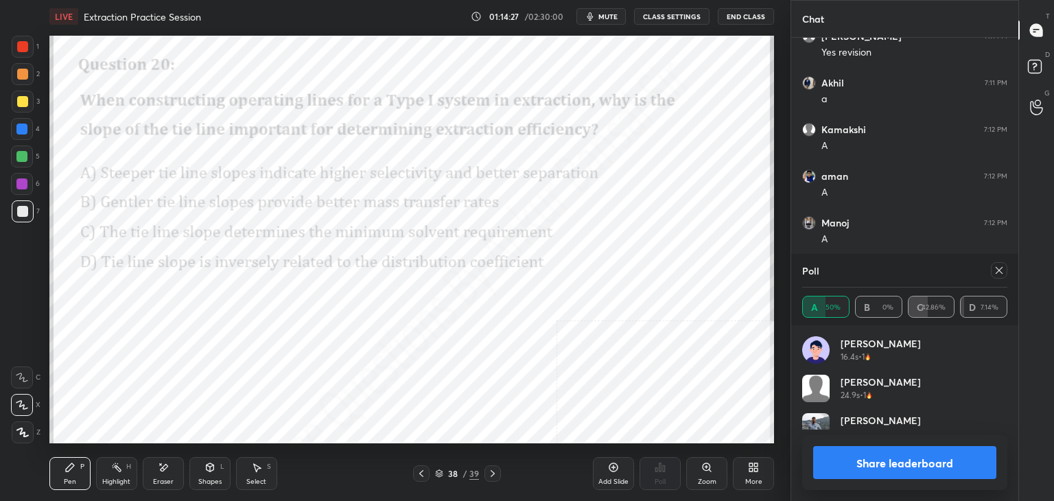
scroll to position [161, 201]
click at [999, 270] on icon at bounding box center [998, 270] width 11 height 11
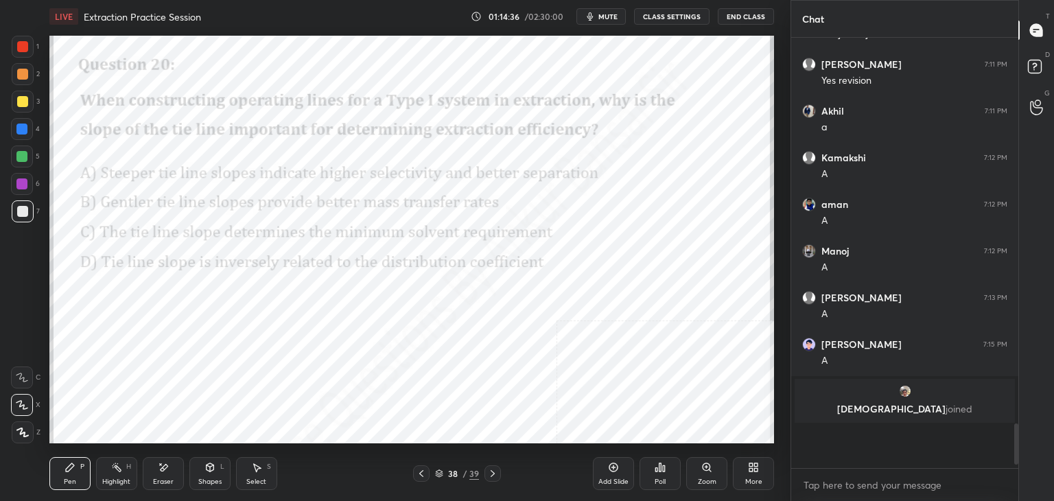
scroll to position [425, 223]
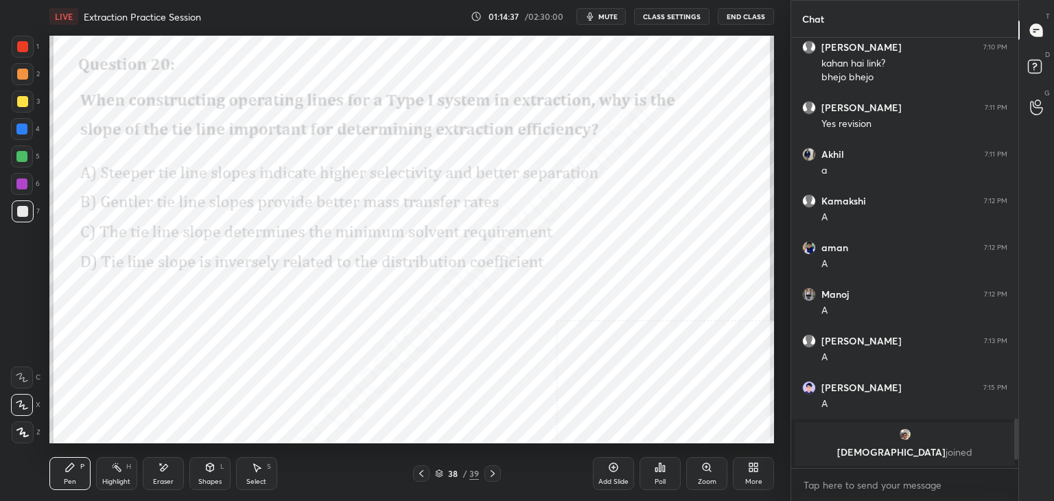
click at [611, 472] on icon at bounding box center [613, 467] width 11 height 11
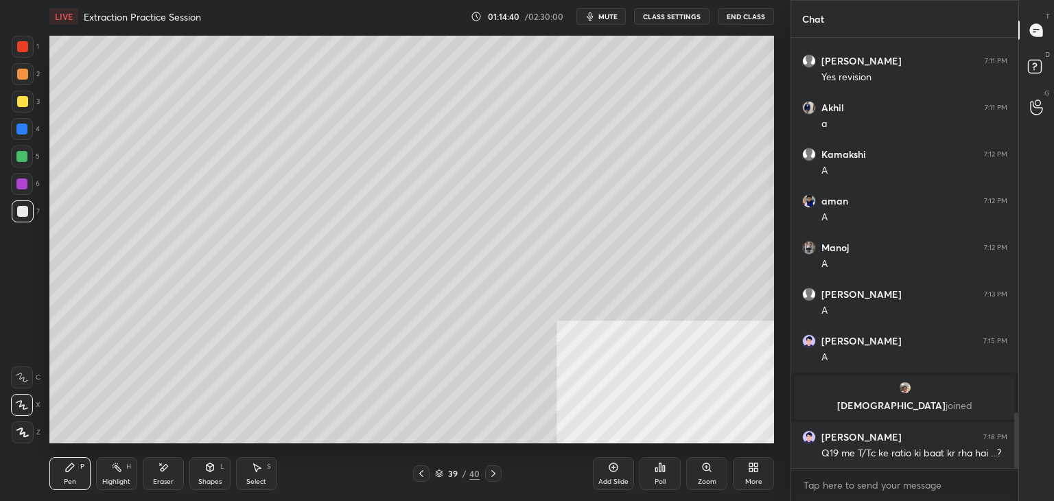
scroll to position [2900, 0]
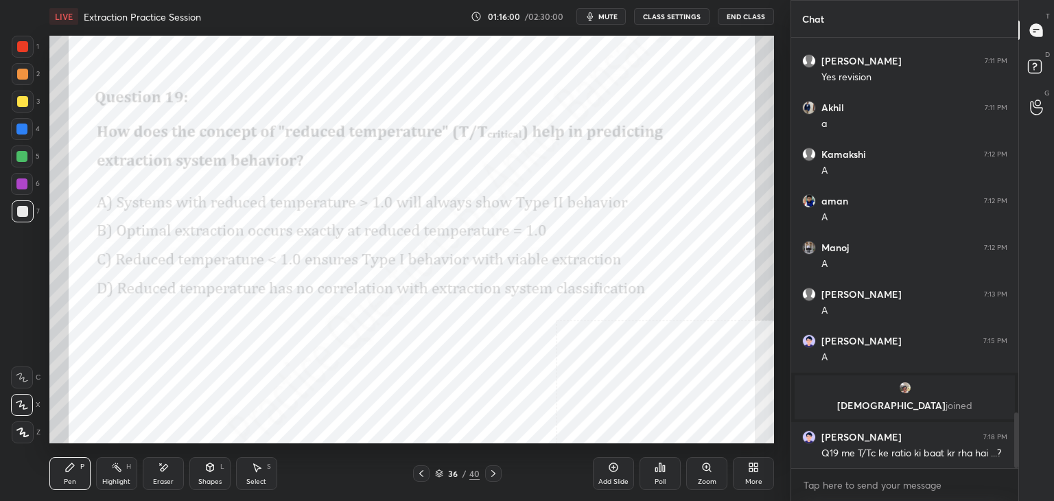
click at [494, 472] on icon at bounding box center [493, 473] width 11 height 11
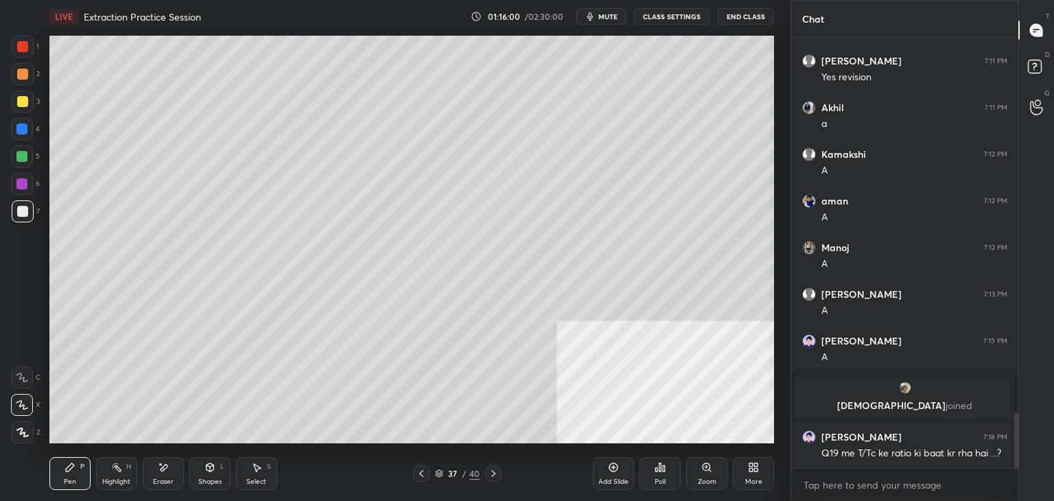
click at [494, 472] on icon at bounding box center [493, 473] width 11 height 11
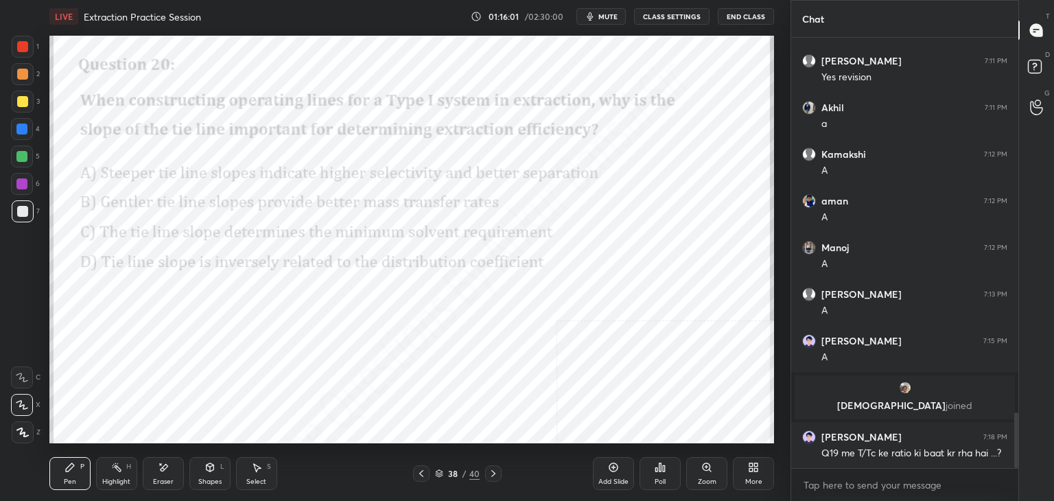
click at [494, 472] on icon at bounding box center [493, 473] width 11 height 11
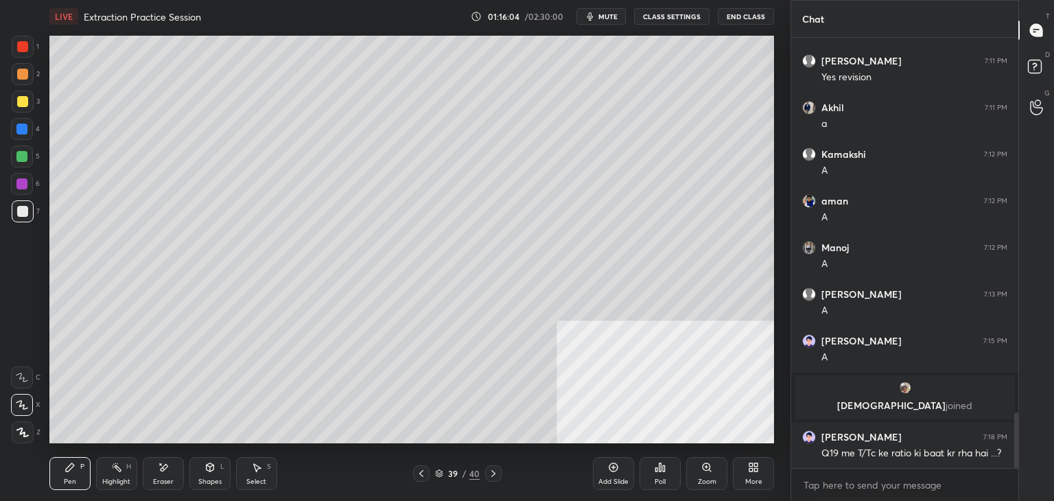
click at [493, 475] on icon at bounding box center [493, 473] width 11 height 11
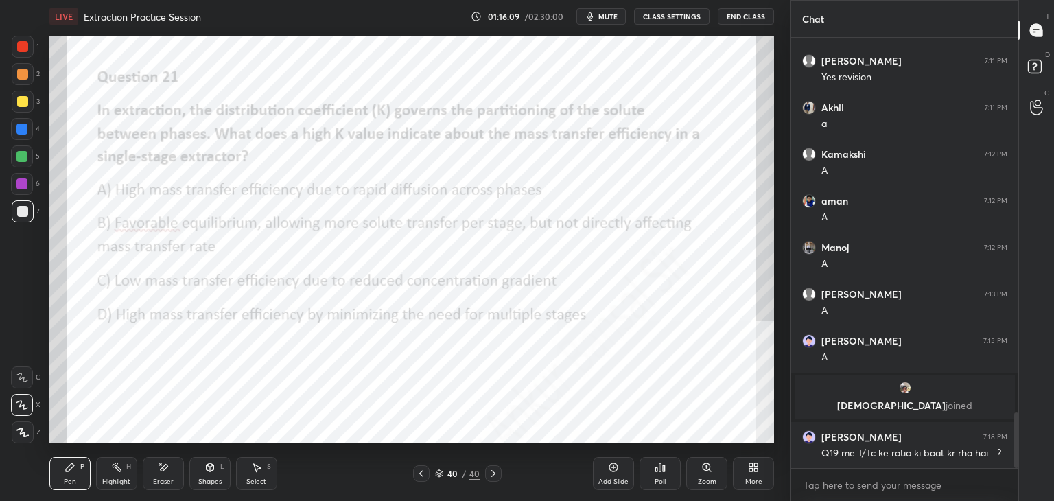
click at [656, 475] on div "Poll" at bounding box center [659, 473] width 41 height 33
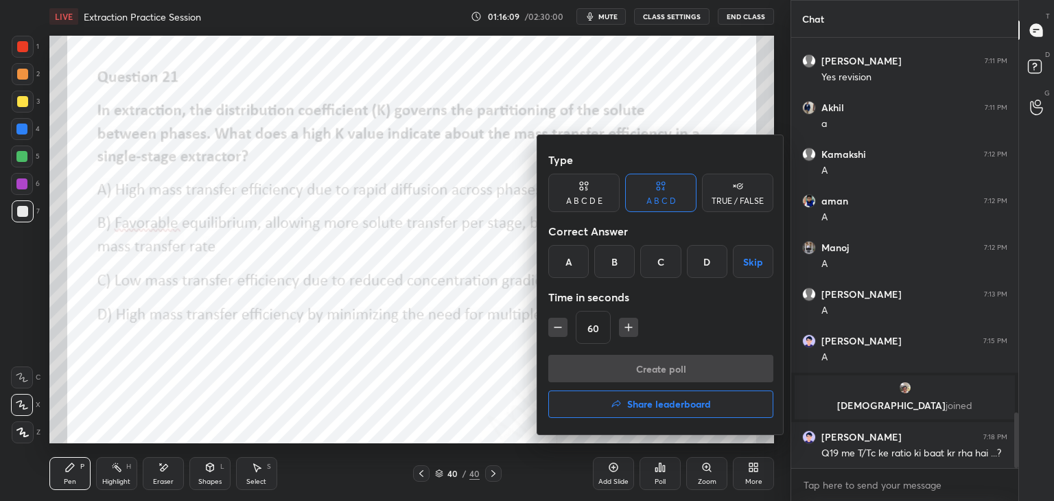
scroll to position [2947, 0]
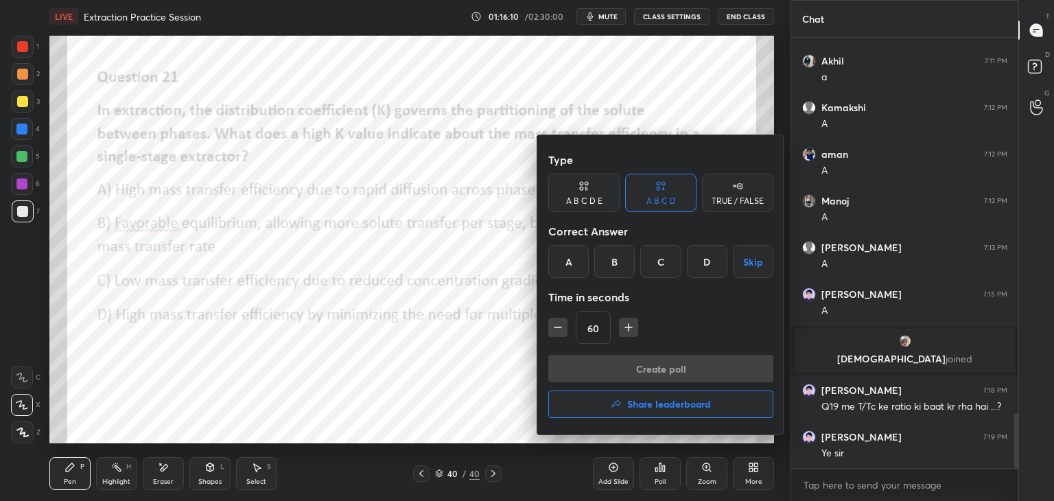
click at [606, 257] on div "B" at bounding box center [614, 261] width 40 height 33
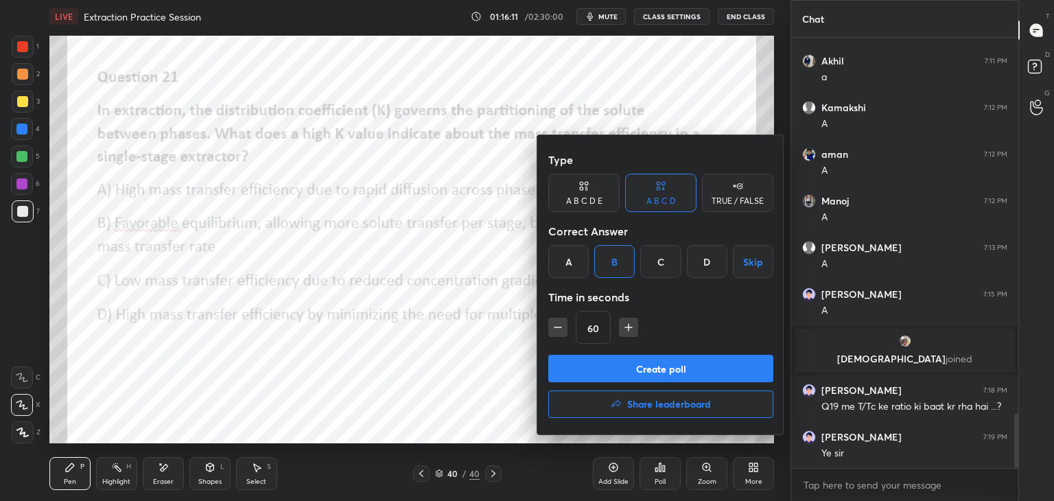
click at [609, 368] on button "Create poll" at bounding box center [660, 368] width 225 height 27
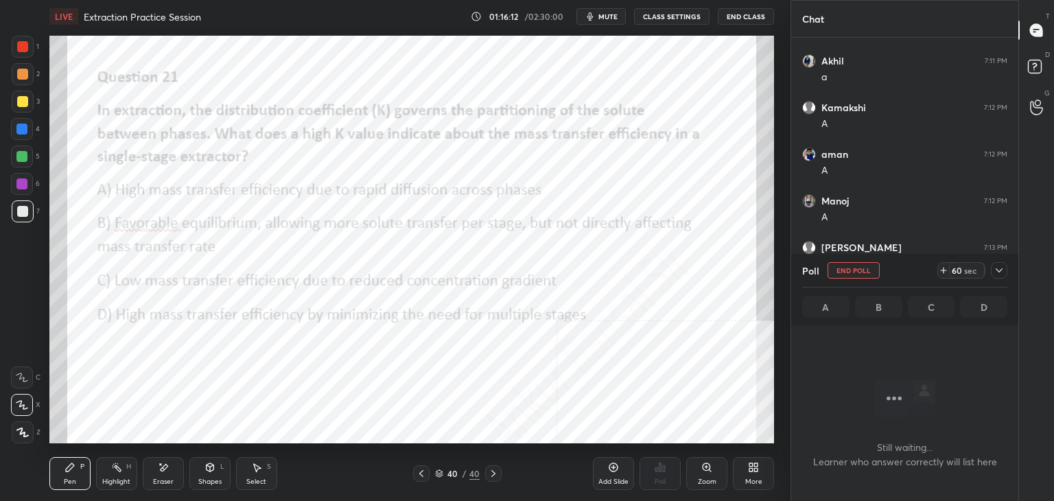
scroll to position [244, 223]
click at [1001, 272] on icon at bounding box center [998, 270] width 11 height 11
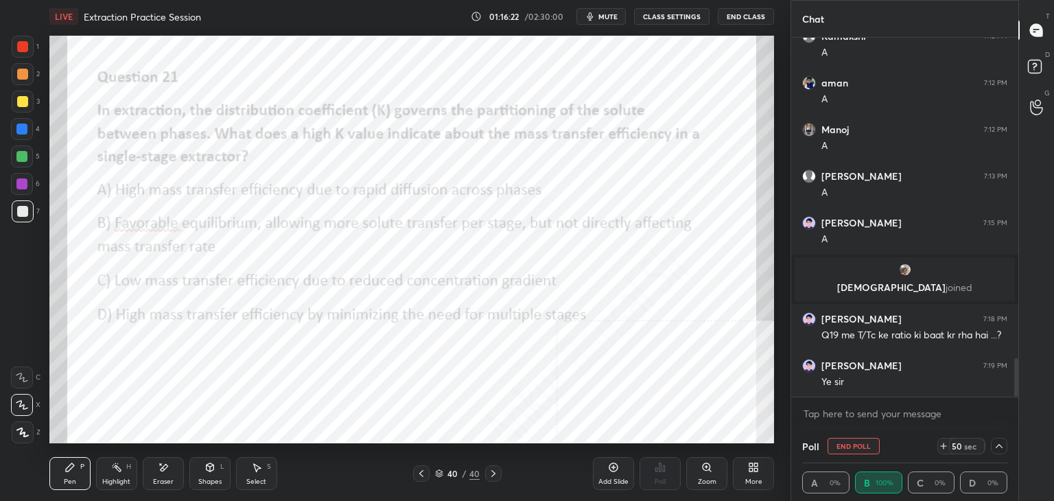
scroll to position [0, 4]
click at [754, 479] on div "More" at bounding box center [753, 481] width 17 height 7
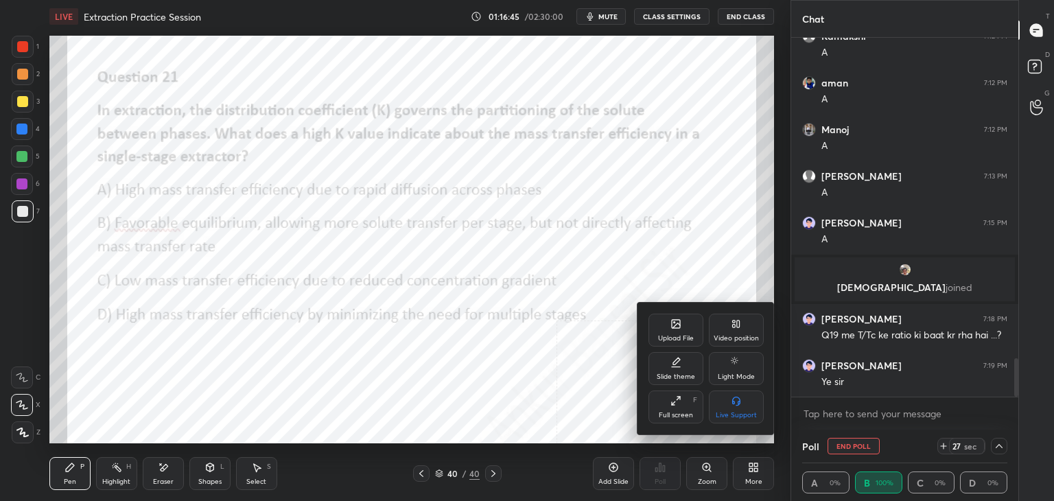
click at [667, 310] on div "Upload File Video position Slide theme Light Mode Full screen F Live Support" at bounding box center [705, 369] width 137 height 132
click at [676, 330] on div "Upload File" at bounding box center [675, 329] width 55 height 33
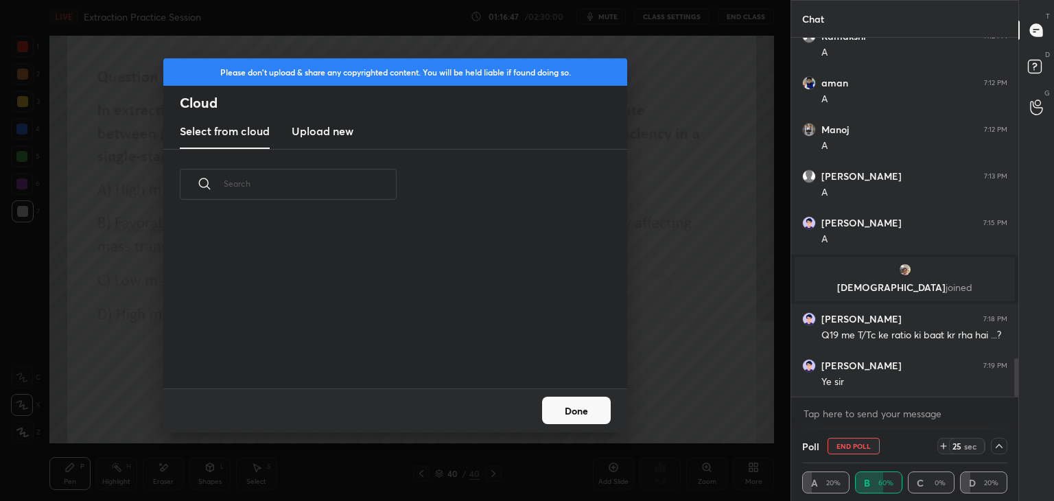
scroll to position [169, 440]
click at [310, 124] on h3 "Upload new" at bounding box center [323, 131] width 62 height 16
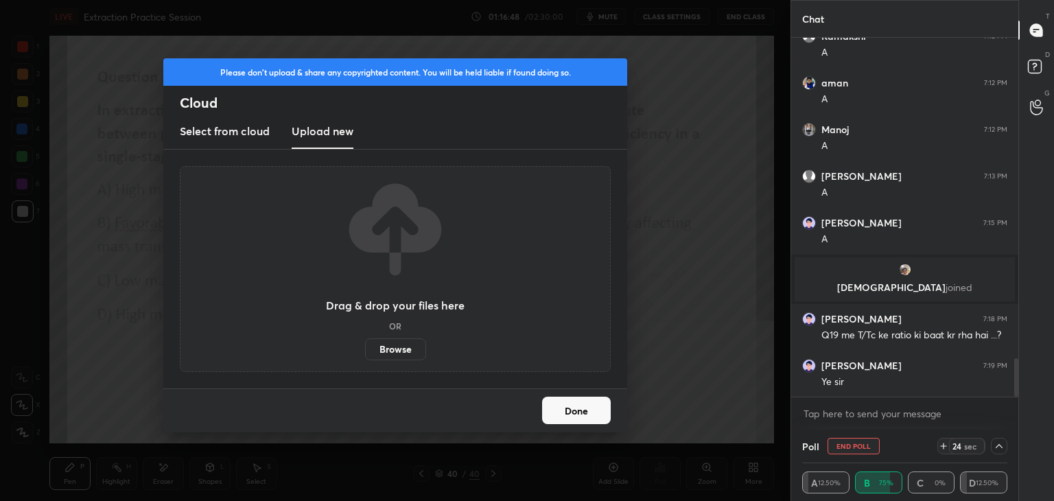
click at [399, 353] on label "Browse" at bounding box center [395, 349] width 61 height 22
click at [365, 353] on input "Browse" at bounding box center [365, 349] width 0 height 22
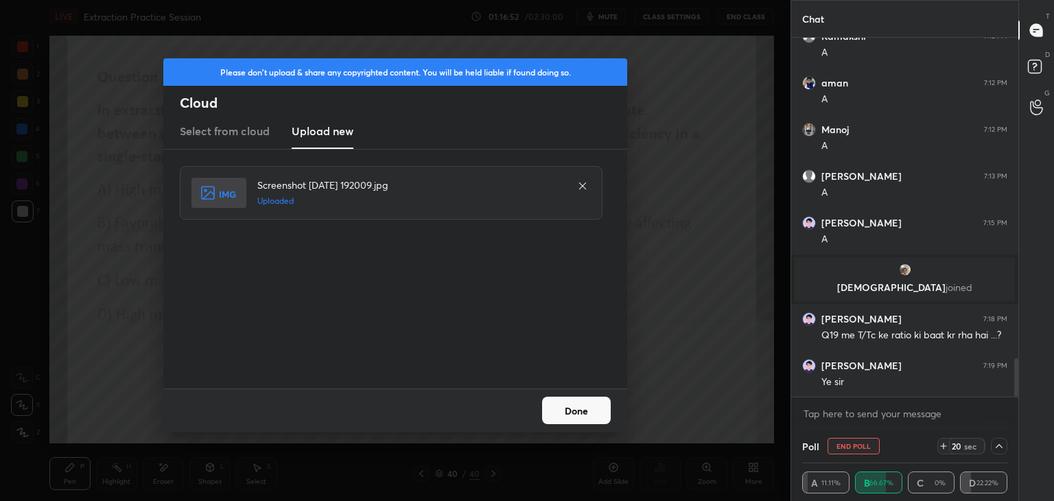
click at [576, 414] on button "Done" at bounding box center [576, 409] width 69 height 27
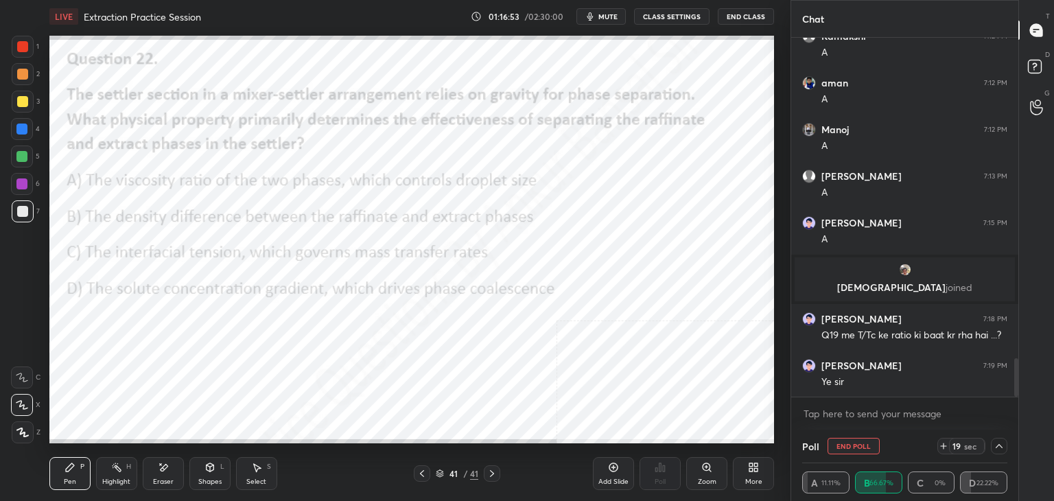
click at [423, 477] on icon at bounding box center [421, 473] width 11 height 11
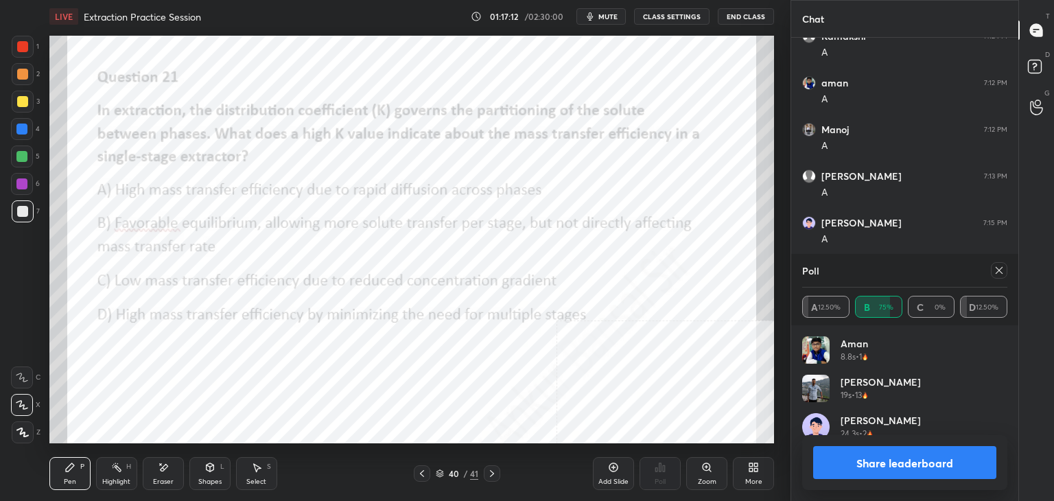
scroll to position [161, 201]
click at [998, 267] on icon at bounding box center [998, 270] width 11 height 11
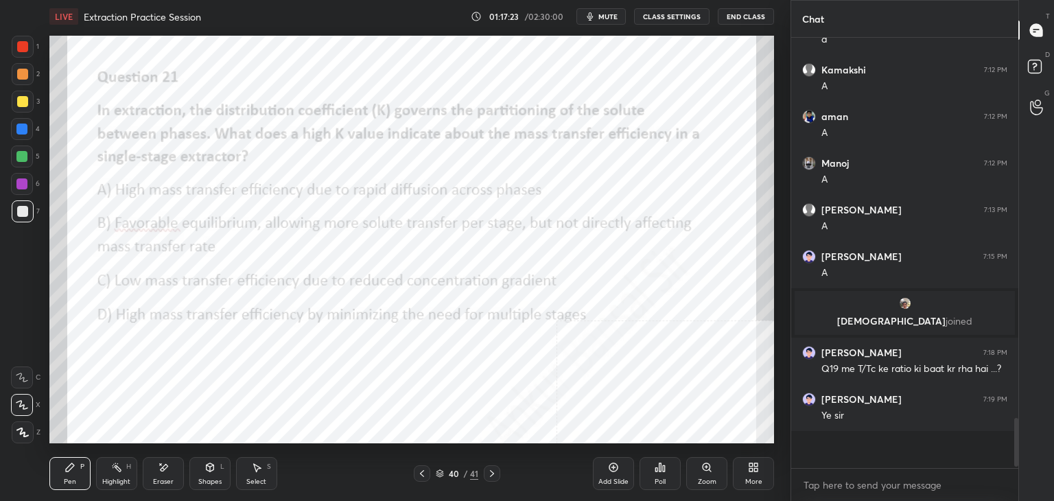
scroll to position [421, 223]
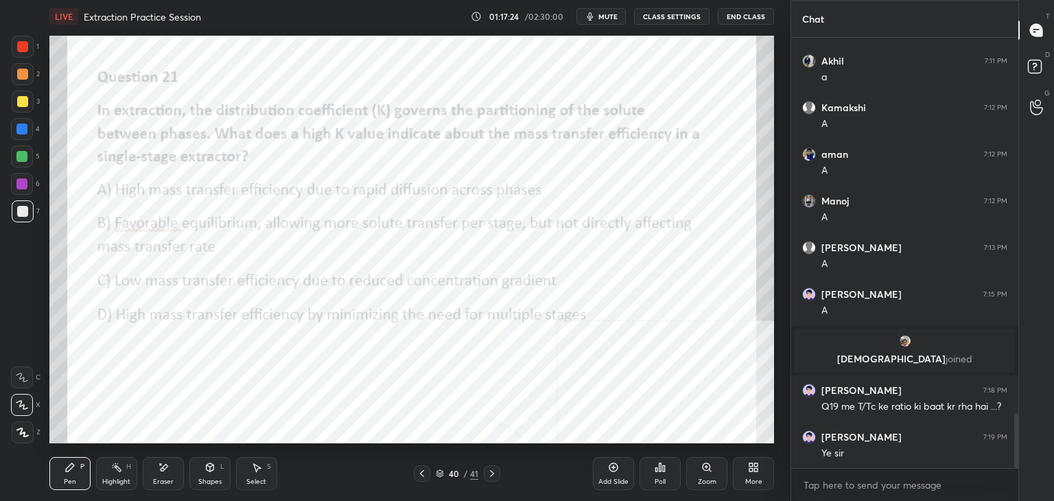
click at [615, 475] on div "Add Slide" at bounding box center [613, 473] width 41 height 33
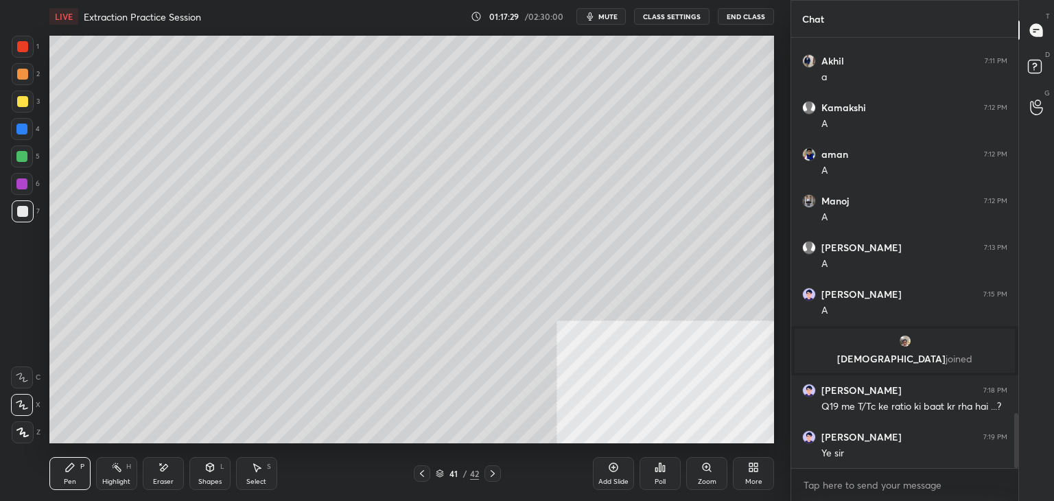
click at [491, 471] on icon at bounding box center [492, 473] width 11 height 11
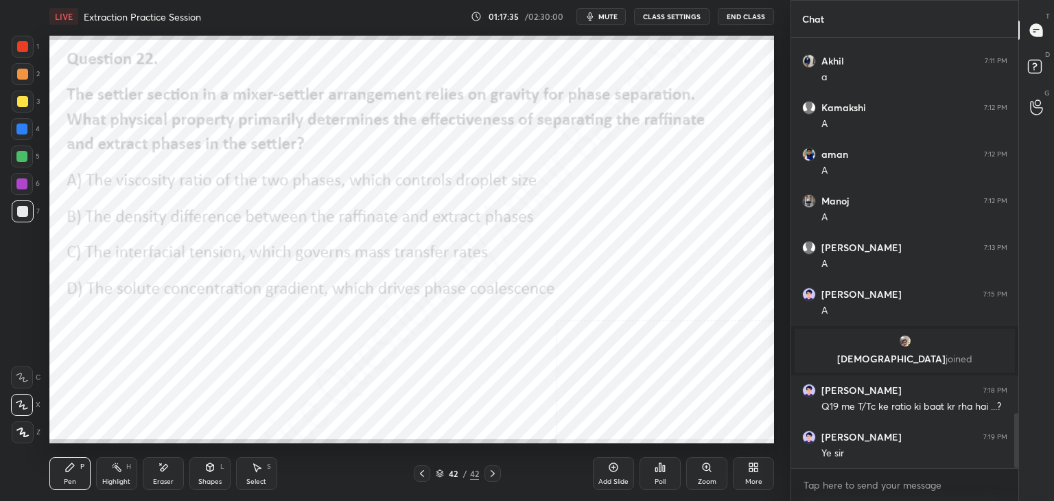
click at [668, 464] on div "Poll" at bounding box center [659, 473] width 41 height 33
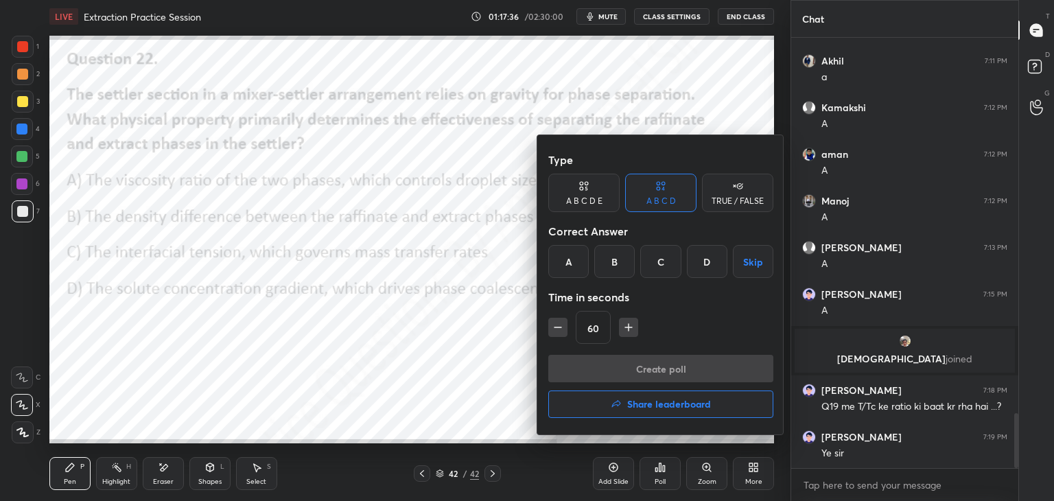
click at [626, 259] on div "B" at bounding box center [614, 261] width 40 height 33
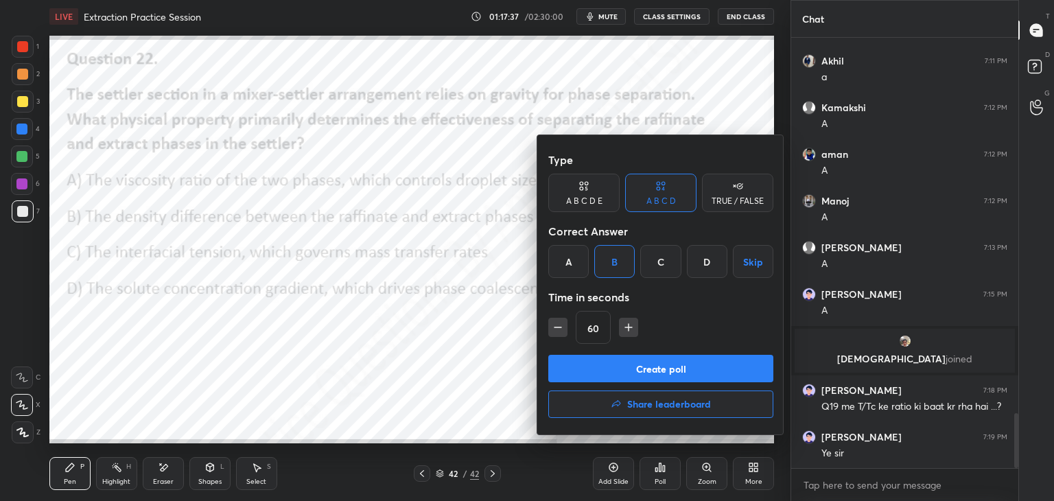
click at [623, 370] on button "Create poll" at bounding box center [660, 368] width 225 height 27
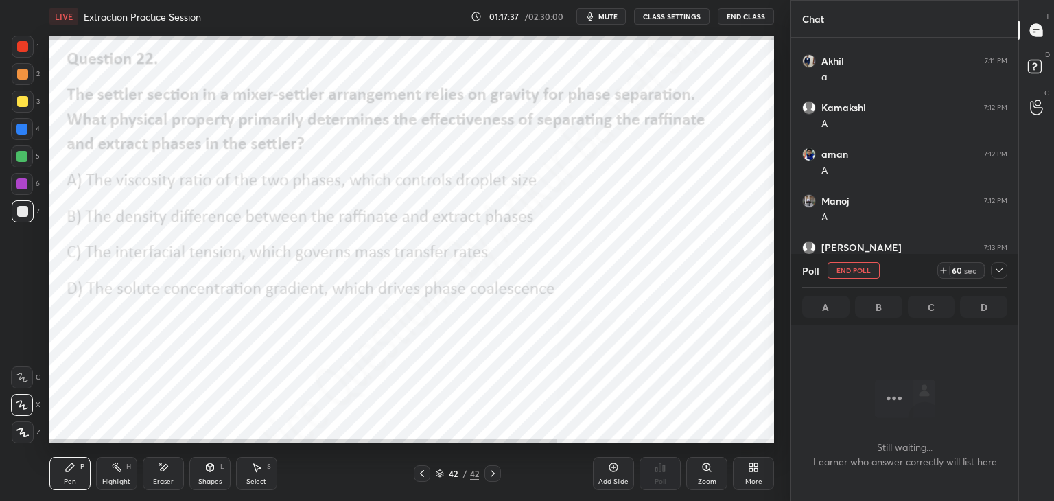
scroll to position [381, 223]
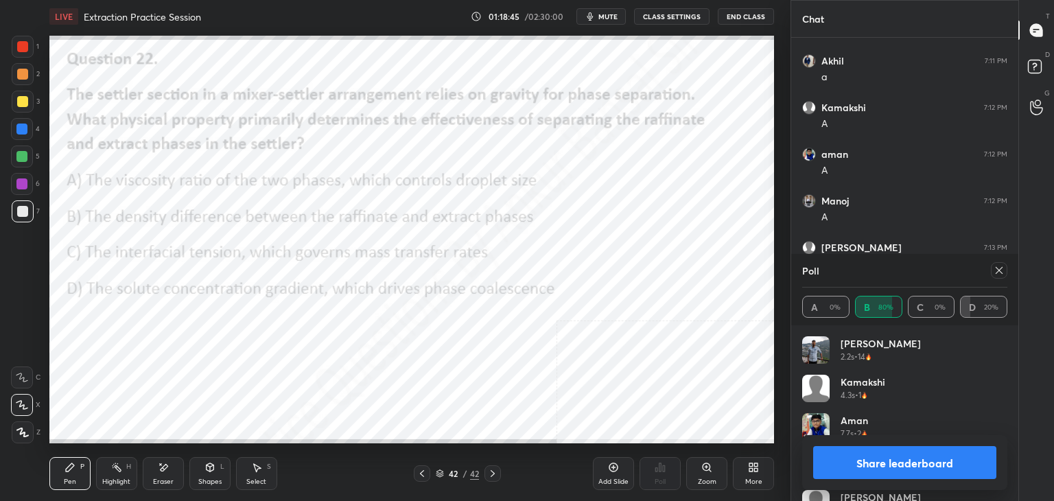
click at [1000, 268] on icon at bounding box center [998, 270] width 11 height 11
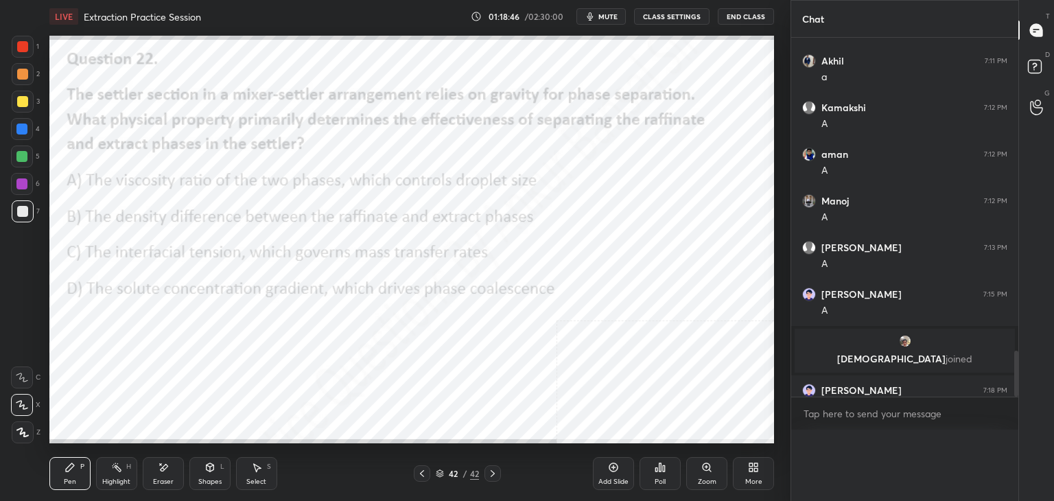
scroll to position [4, 4]
click at [613, 470] on icon at bounding box center [613, 467] width 11 height 11
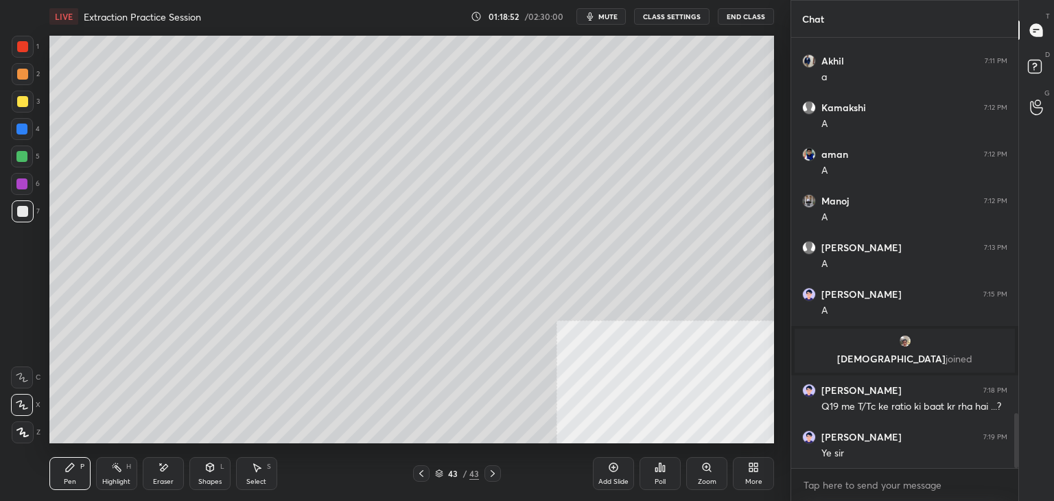
click at [748, 476] on div "More" at bounding box center [753, 473] width 41 height 33
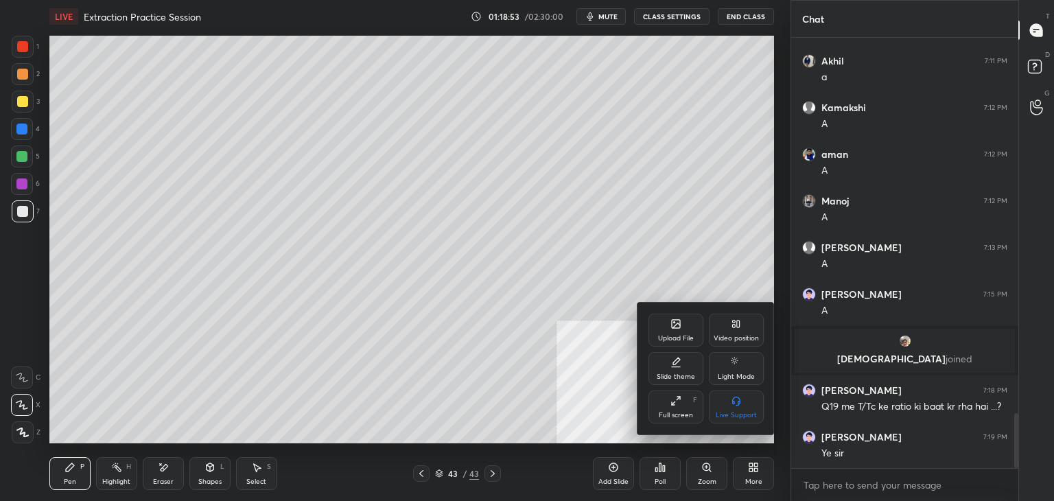
click at [682, 335] on div "Upload File" at bounding box center [676, 338] width 36 height 7
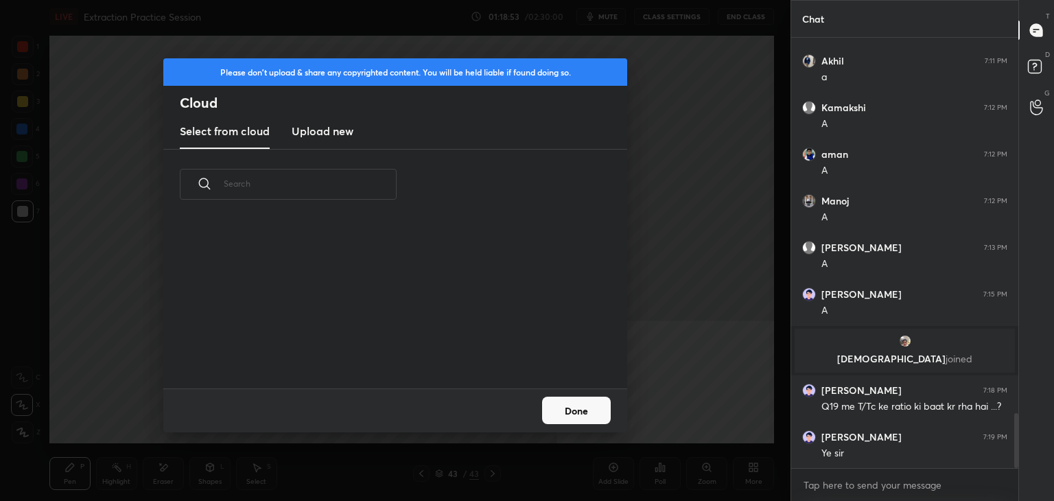
scroll to position [169, 440]
click at [310, 130] on h3 "Upload new" at bounding box center [323, 131] width 62 height 16
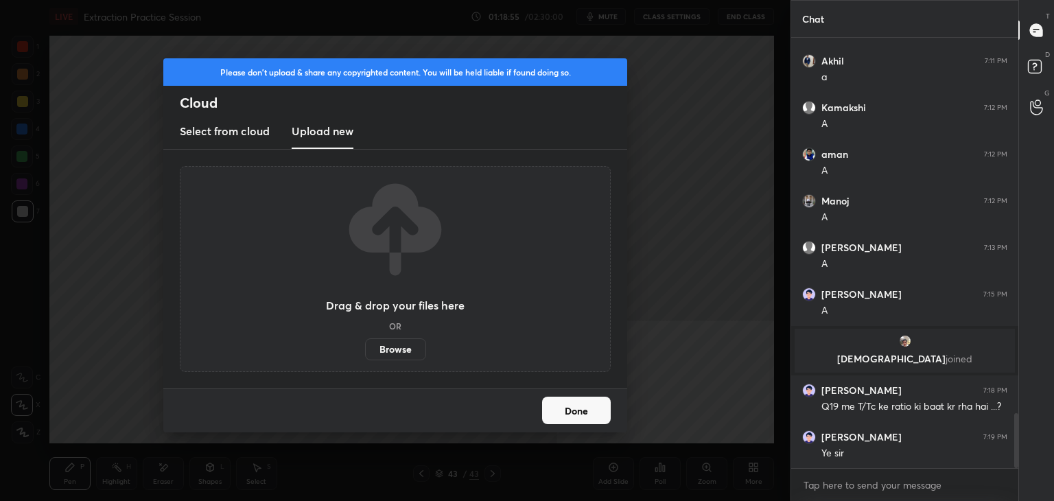
click at [390, 340] on label "Browse" at bounding box center [395, 349] width 61 height 22
click at [365, 340] on input "Browse" at bounding box center [365, 349] width 0 height 22
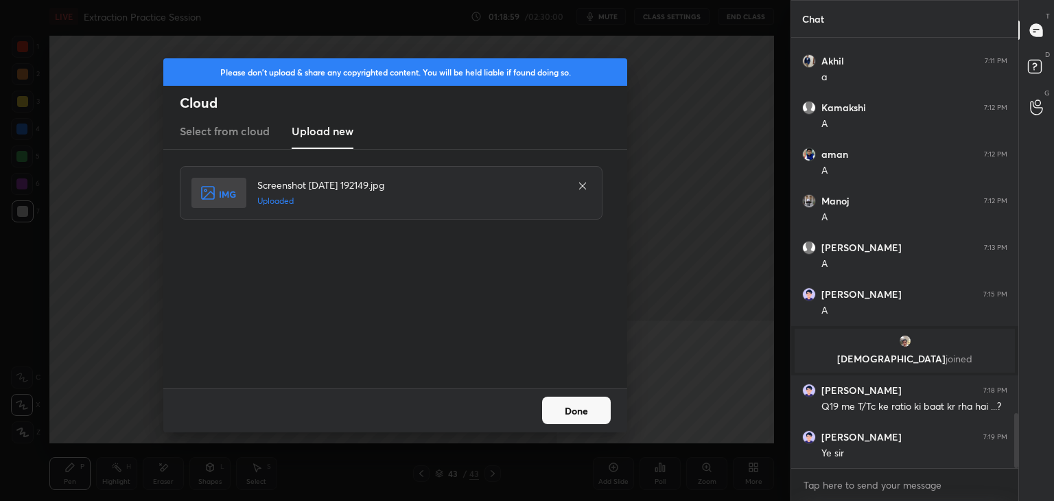
click at [587, 414] on button "Done" at bounding box center [576, 409] width 69 height 27
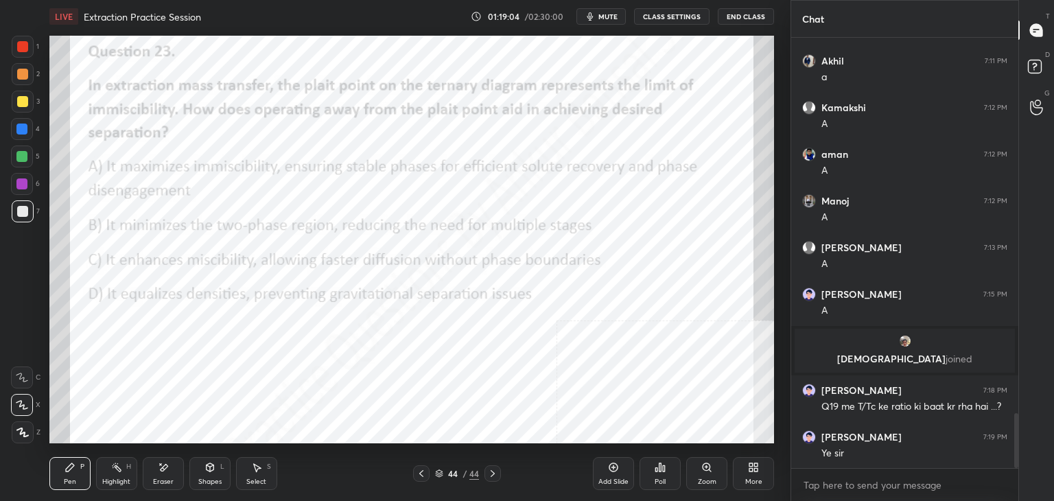
drag, startPoint x: 785, startPoint y: 316, endPoint x: 777, endPoint y: 314, distance: 8.3
click at [785, 316] on div "1 2 3 4 5 6 7 C X Z E E Erase all H H LIVE Extraction Practice Session 01:19:04…" at bounding box center [395, 250] width 790 height 501
click at [652, 475] on div "Poll" at bounding box center [659, 473] width 41 height 33
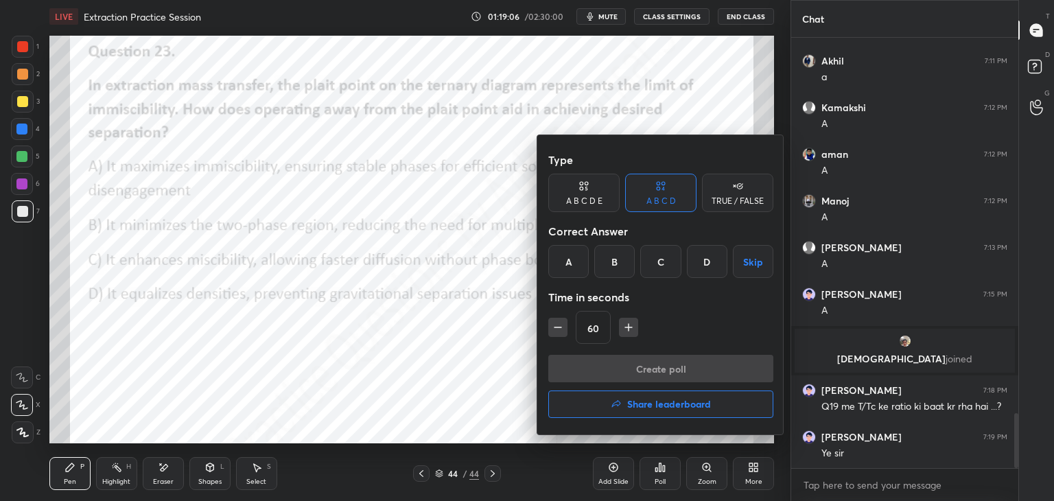
click at [568, 270] on div "A" at bounding box center [568, 261] width 40 height 33
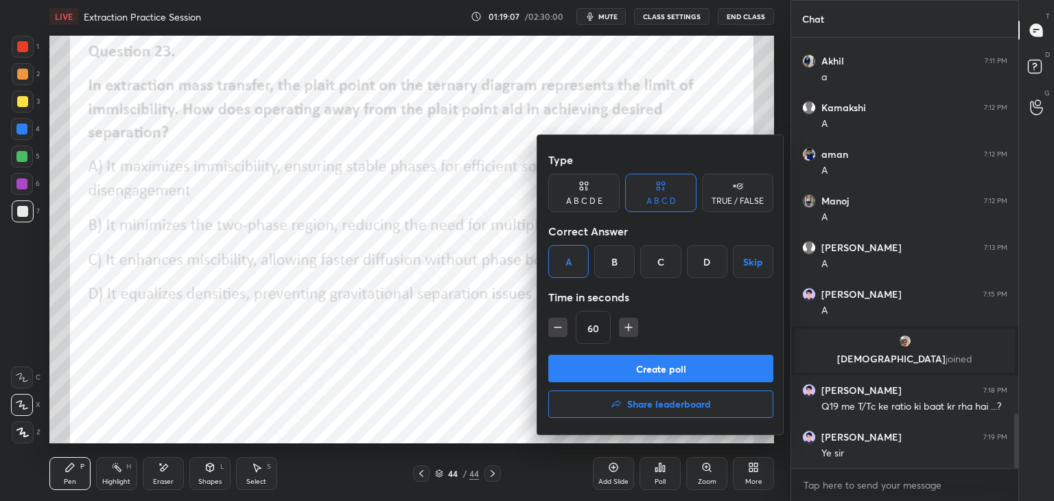
click at [640, 372] on button "Create poll" at bounding box center [660, 368] width 225 height 27
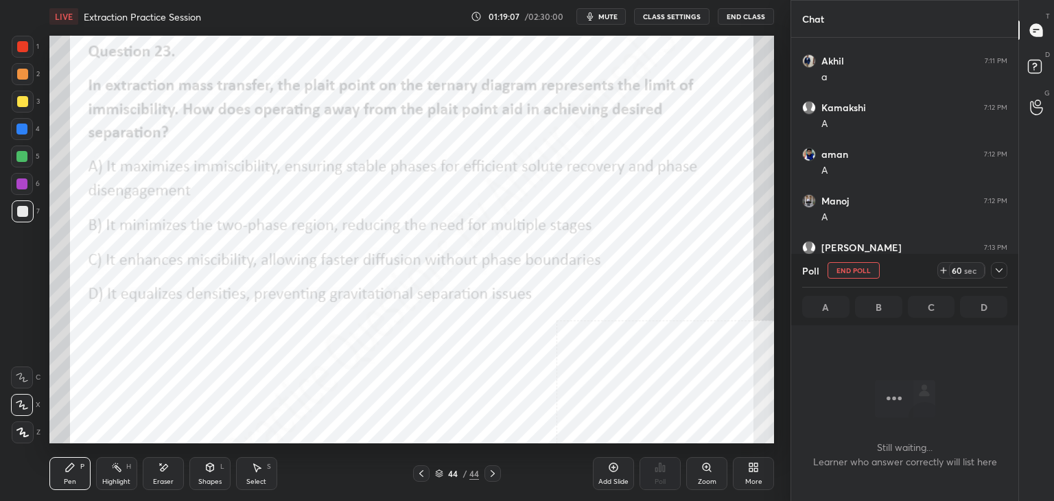
scroll to position [241, 223]
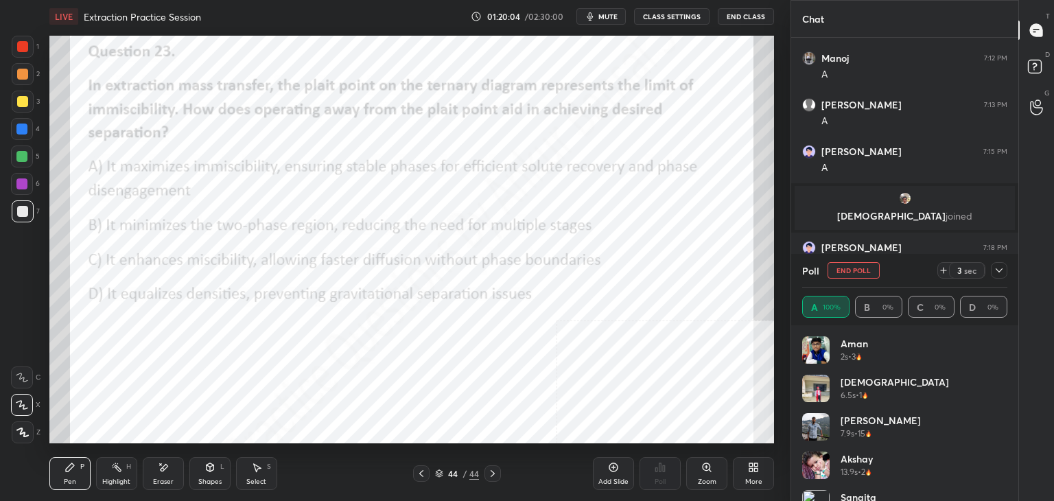
click at [755, 473] on div "More" at bounding box center [753, 473] width 41 height 33
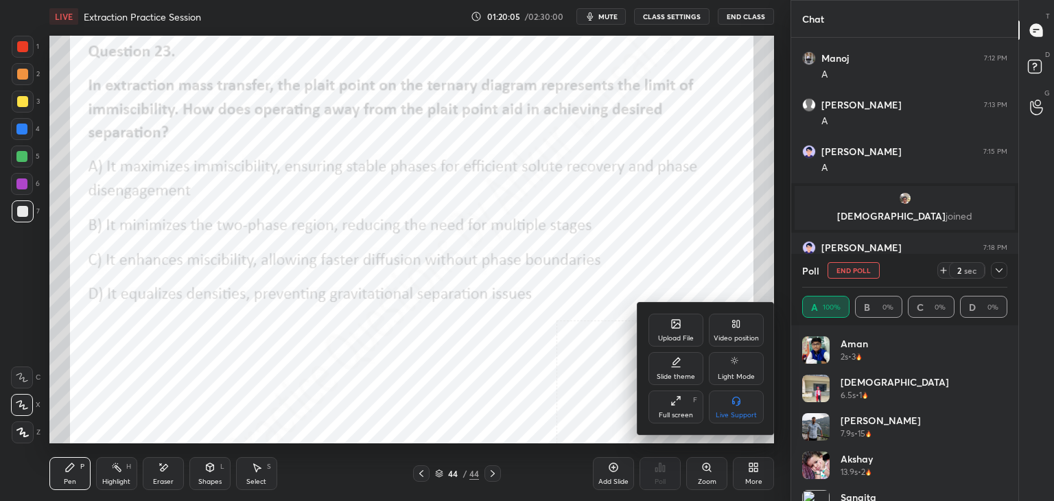
click at [672, 329] on icon at bounding box center [675, 323] width 11 height 11
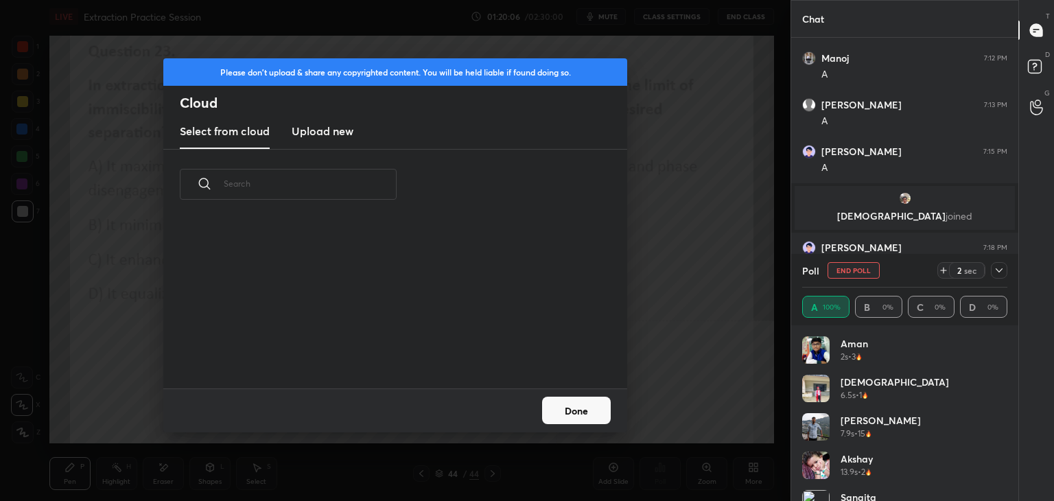
scroll to position [169, 440]
click at [313, 125] on h3 "Upload new" at bounding box center [323, 131] width 62 height 16
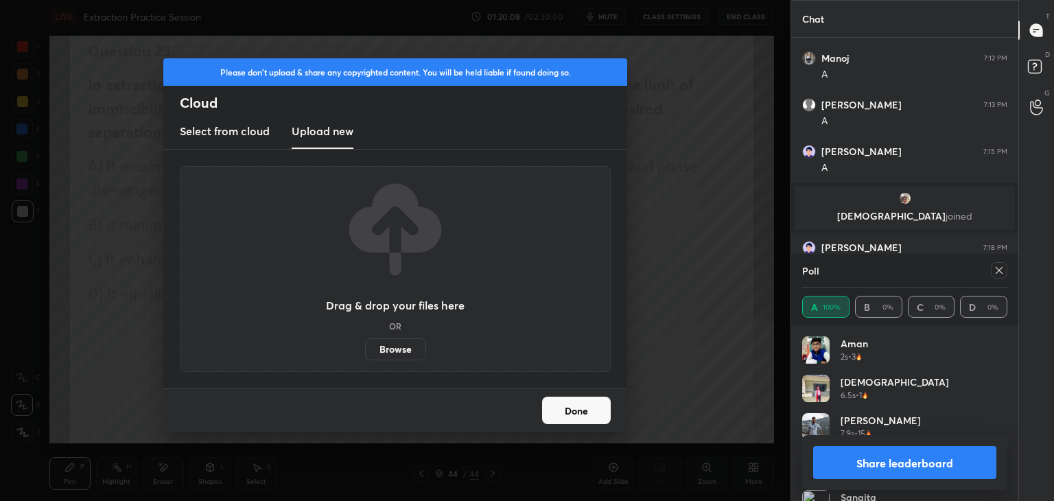
click at [397, 347] on label "Browse" at bounding box center [395, 349] width 61 height 22
click at [365, 347] on input "Browse" at bounding box center [365, 349] width 0 height 22
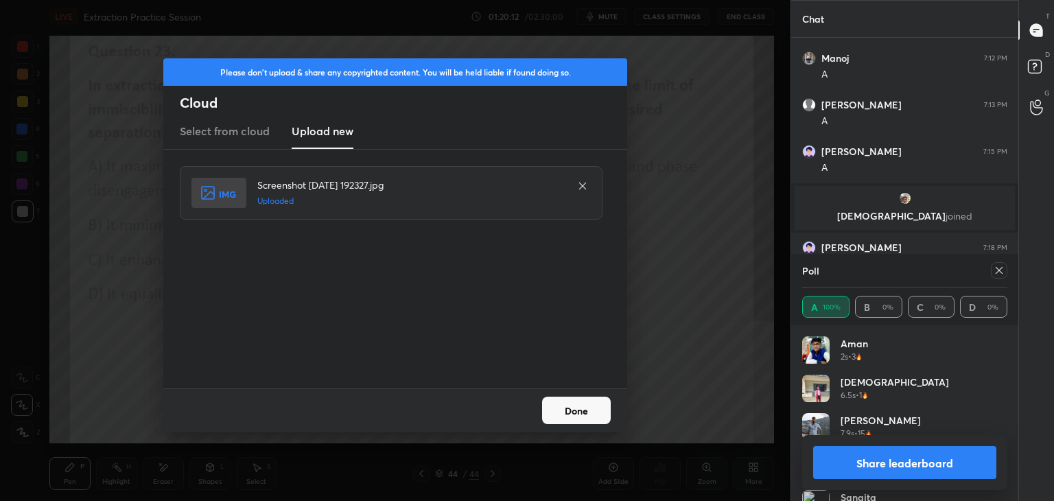
click at [584, 410] on button "Done" at bounding box center [576, 409] width 69 height 27
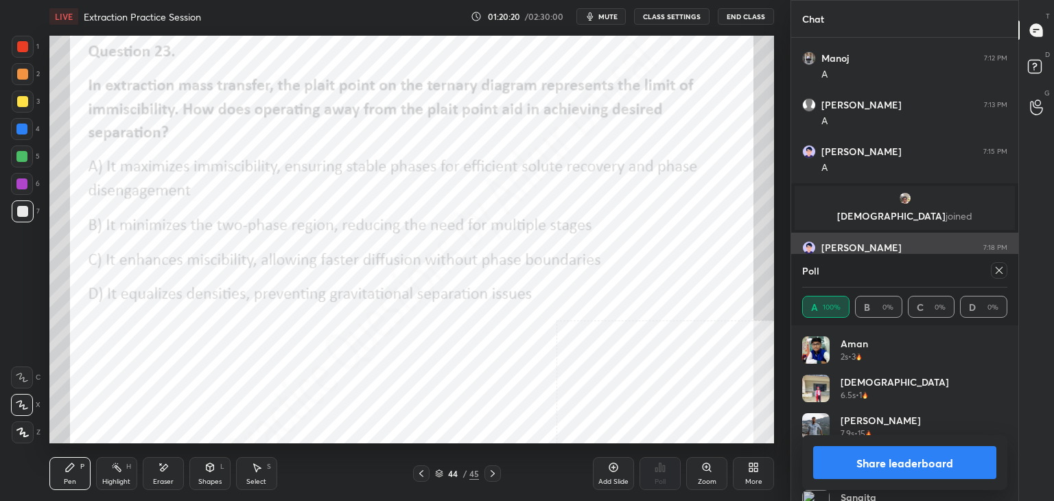
click at [1004, 264] on div at bounding box center [999, 270] width 16 height 16
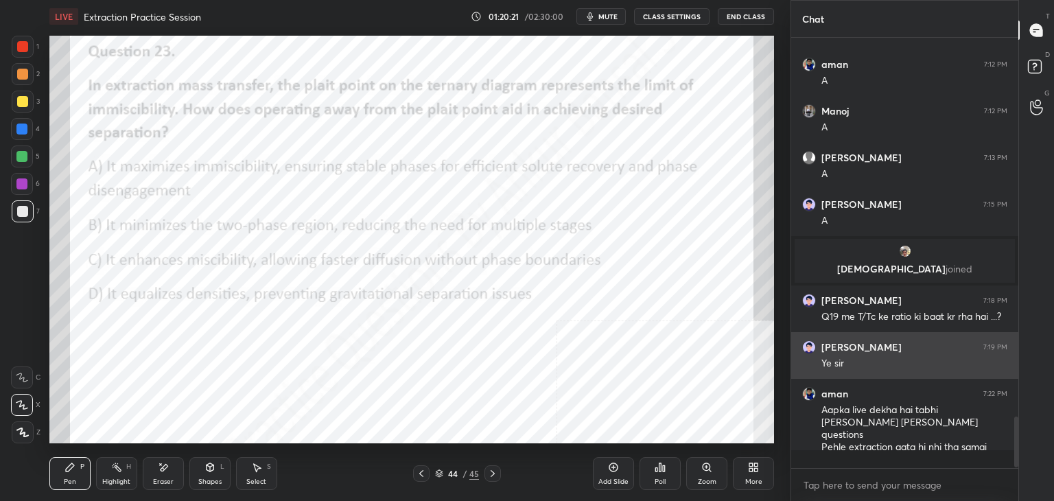
scroll to position [418, 223]
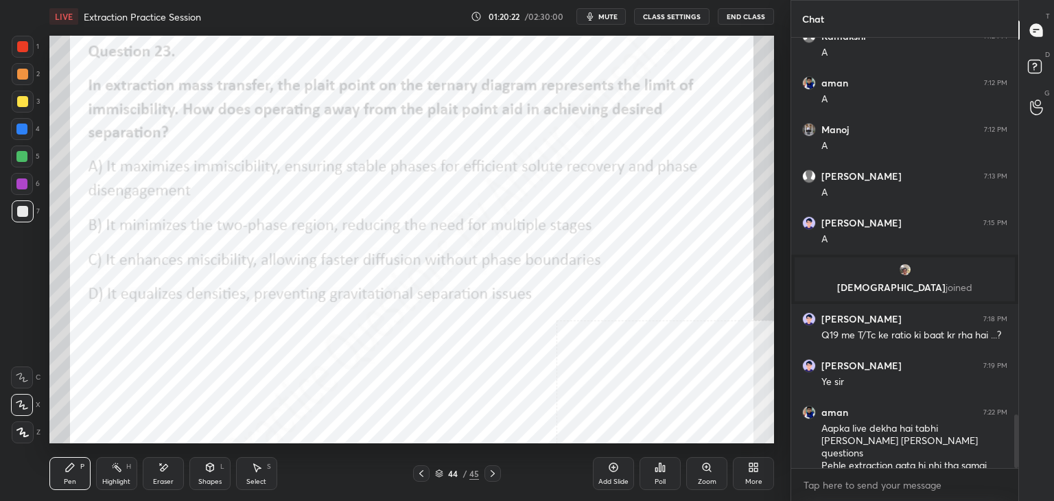
click at [610, 472] on icon at bounding box center [613, 467] width 11 height 11
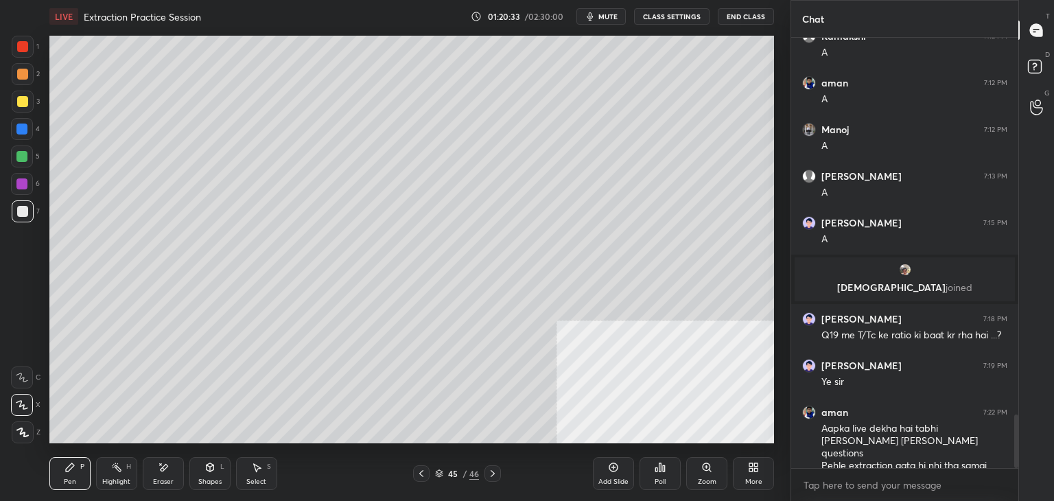
scroll to position [3065, 0]
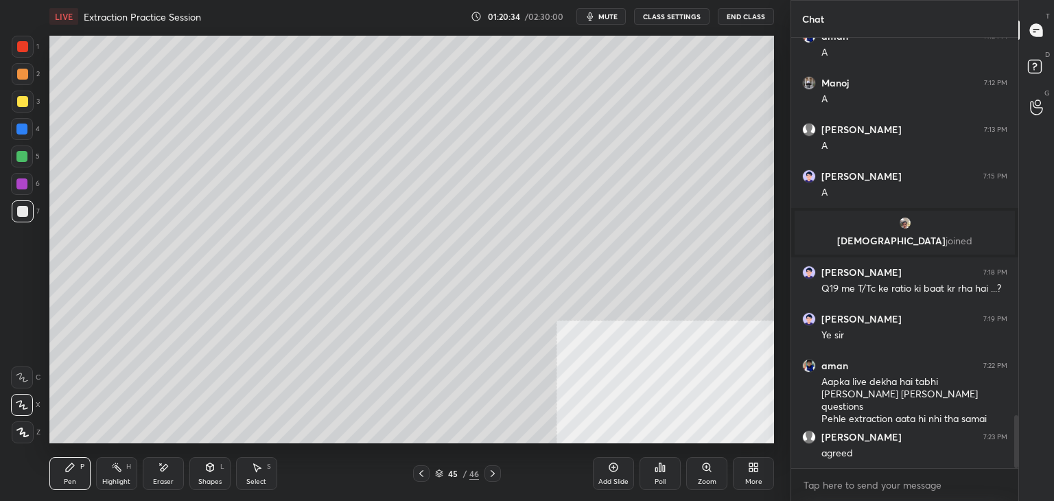
click at [760, 475] on div "More" at bounding box center [753, 473] width 41 height 33
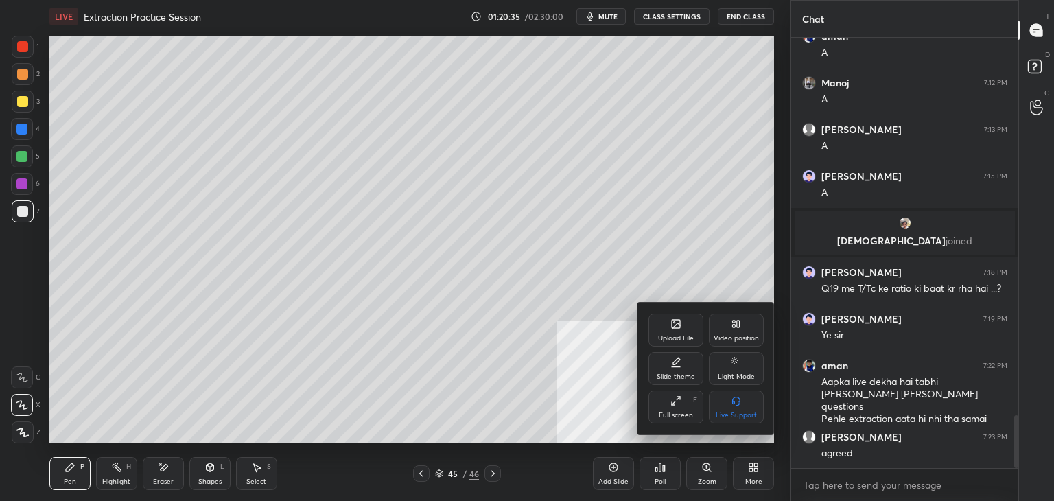
click at [671, 335] on div "Upload File" at bounding box center [676, 338] width 36 height 7
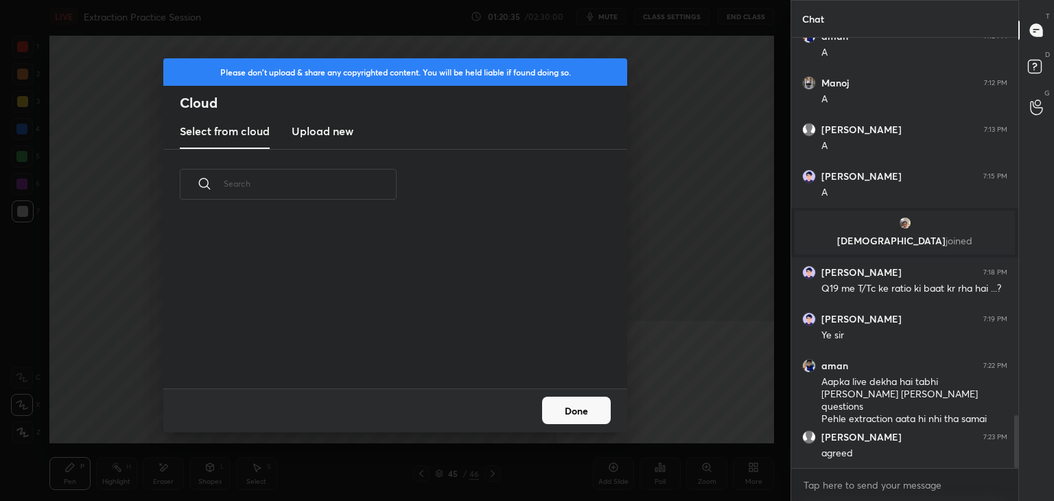
scroll to position [169, 440]
click at [331, 131] on h3 "Upload new" at bounding box center [323, 131] width 62 height 16
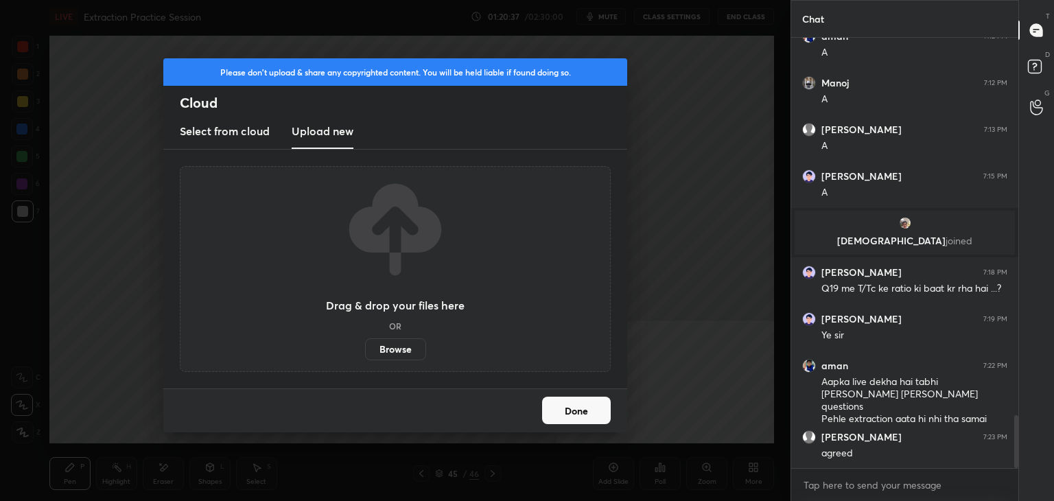
click at [394, 347] on label "Browse" at bounding box center [395, 349] width 61 height 22
click at [365, 347] on input "Browse" at bounding box center [365, 349] width 0 height 22
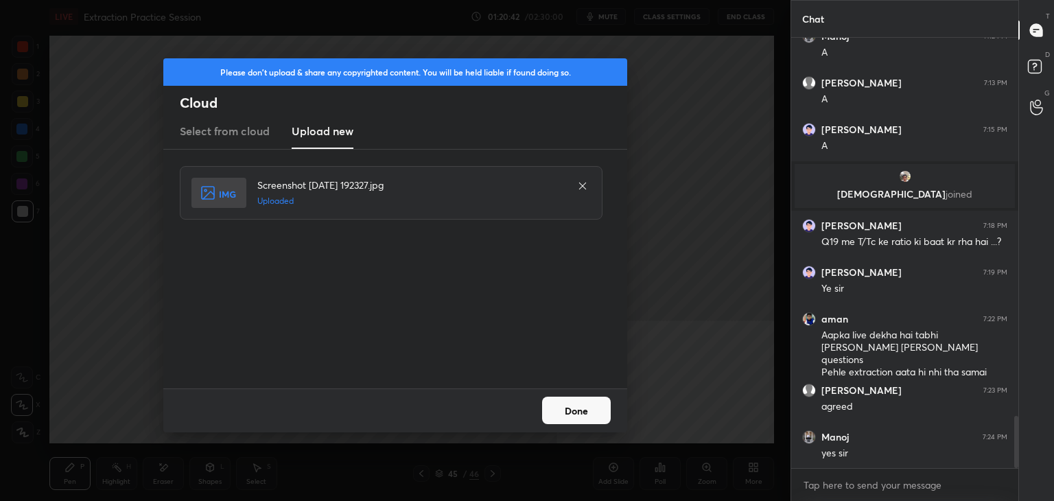
click at [565, 417] on button "Done" at bounding box center [576, 409] width 69 height 27
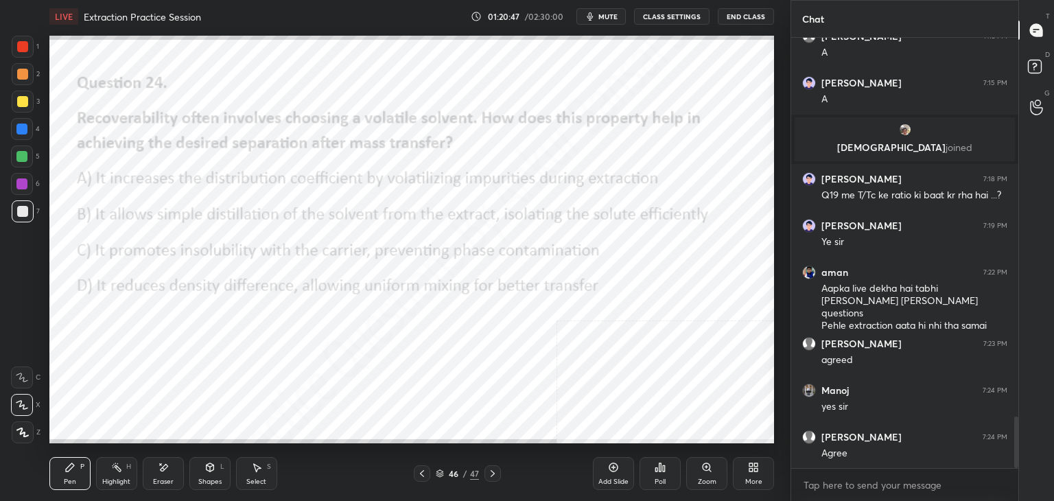
scroll to position [3205, 0]
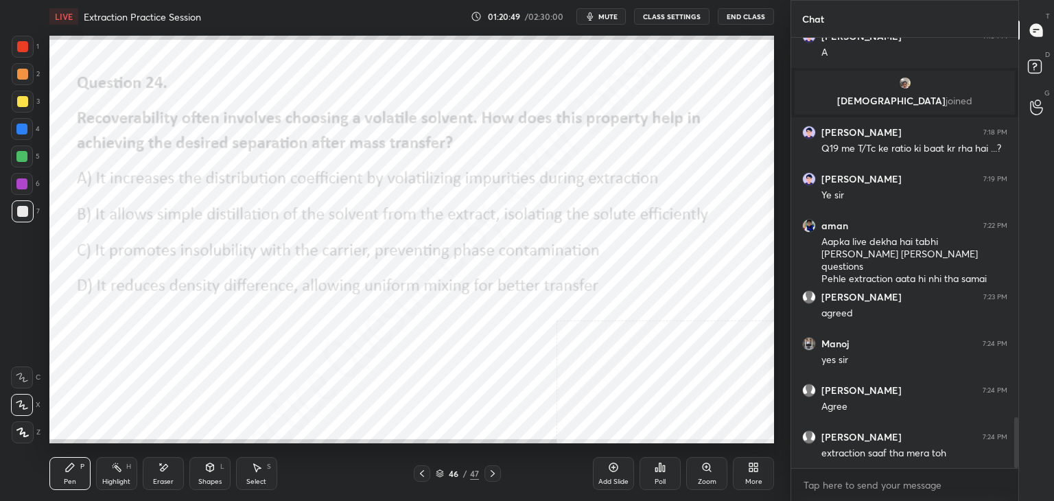
click at [656, 481] on div "Poll" at bounding box center [659, 481] width 11 height 7
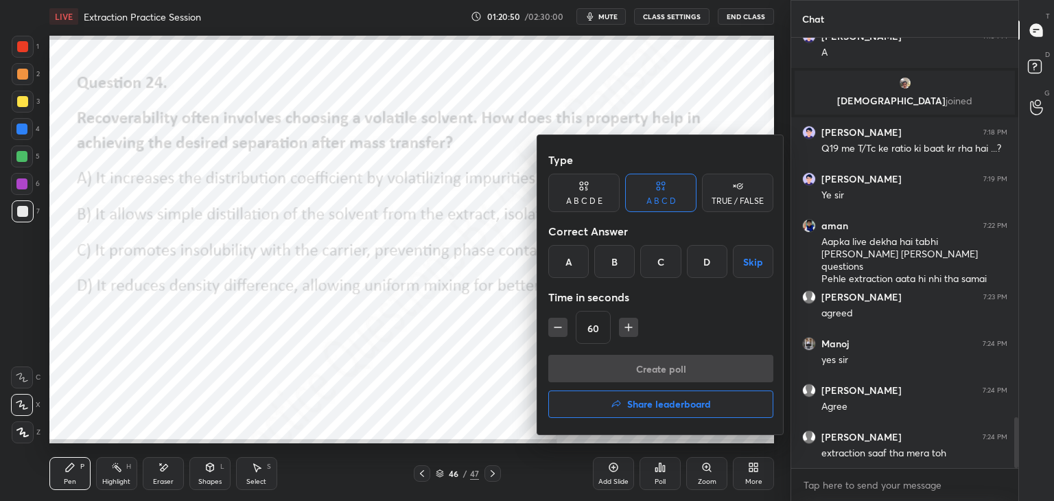
click at [612, 270] on div "B" at bounding box center [614, 261] width 40 height 33
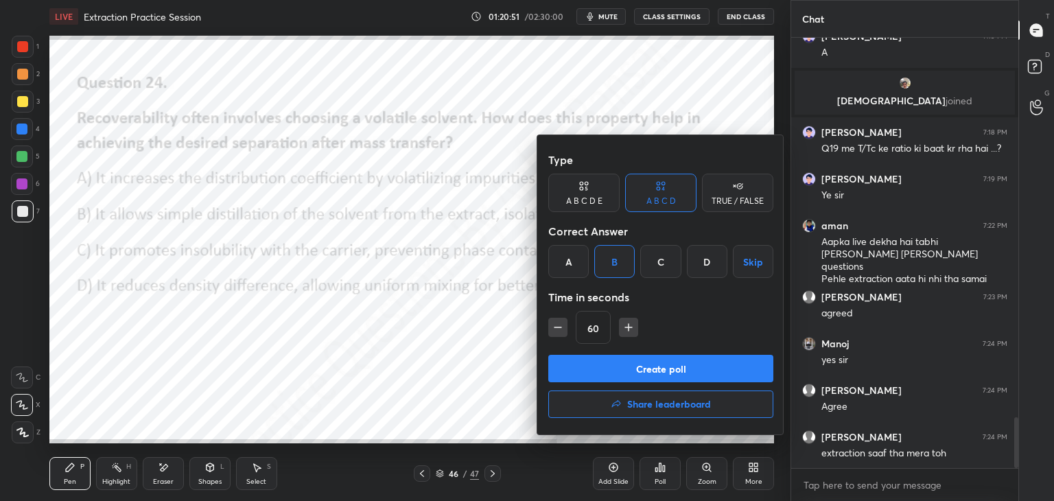
click at [623, 373] on button "Create poll" at bounding box center [660, 368] width 225 height 27
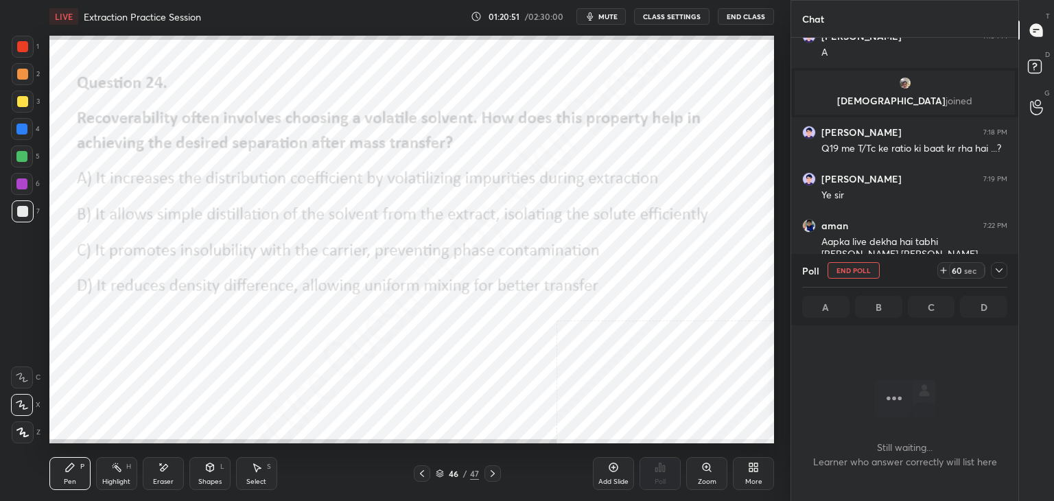
scroll to position [357, 223]
click at [1002, 276] on div at bounding box center [999, 270] width 16 height 16
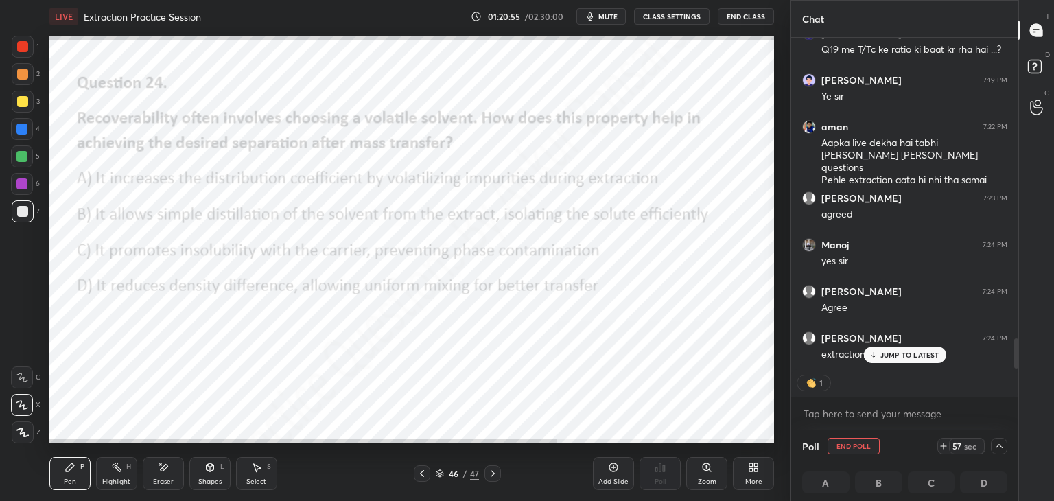
click at [903, 346] on div "JUMP TO LATEST" at bounding box center [904, 354] width 82 height 16
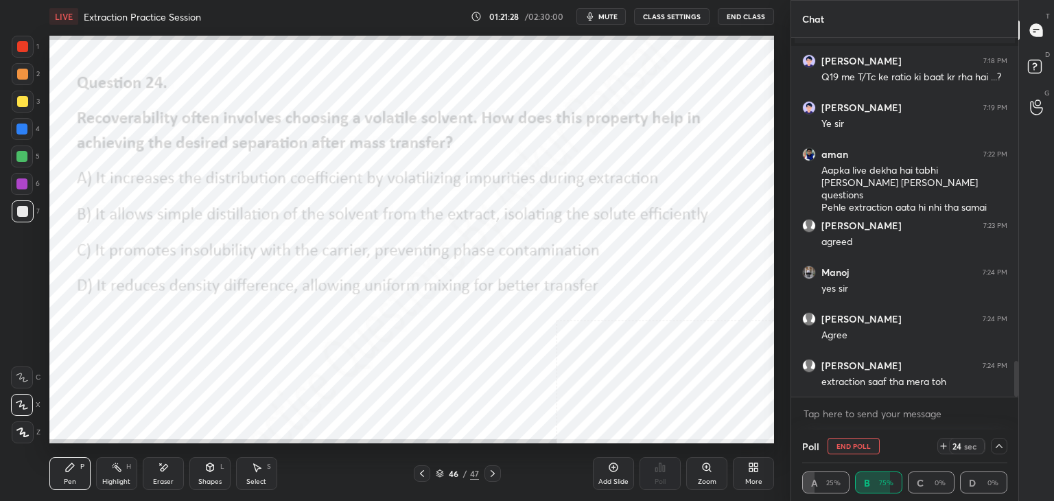
click at [757, 478] on div "More" at bounding box center [753, 481] width 17 height 7
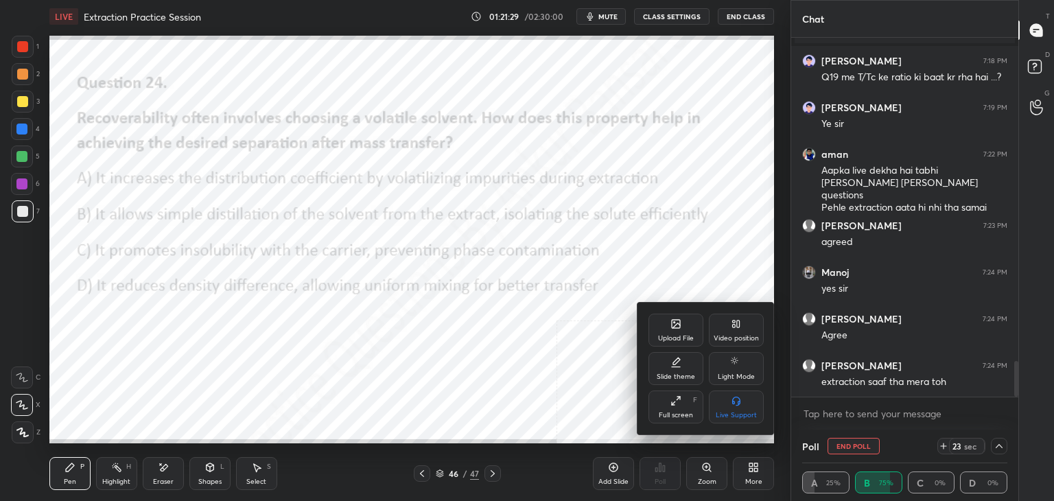
click at [679, 327] on icon at bounding box center [676, 324] width 8 height 8
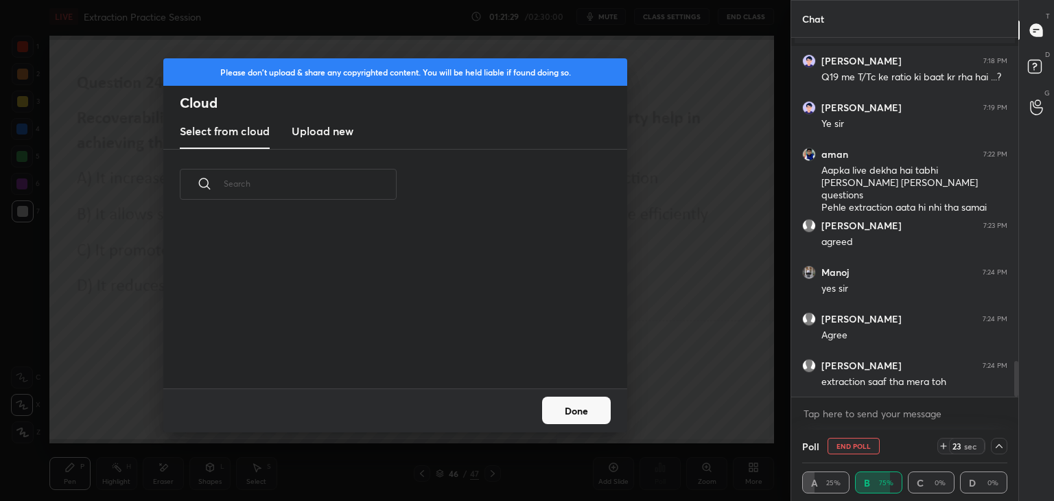
scroll to position [169, 440]
click at [335, 132] on h3 "Upload new" at bounding box center [323, 131] width 62 height 16
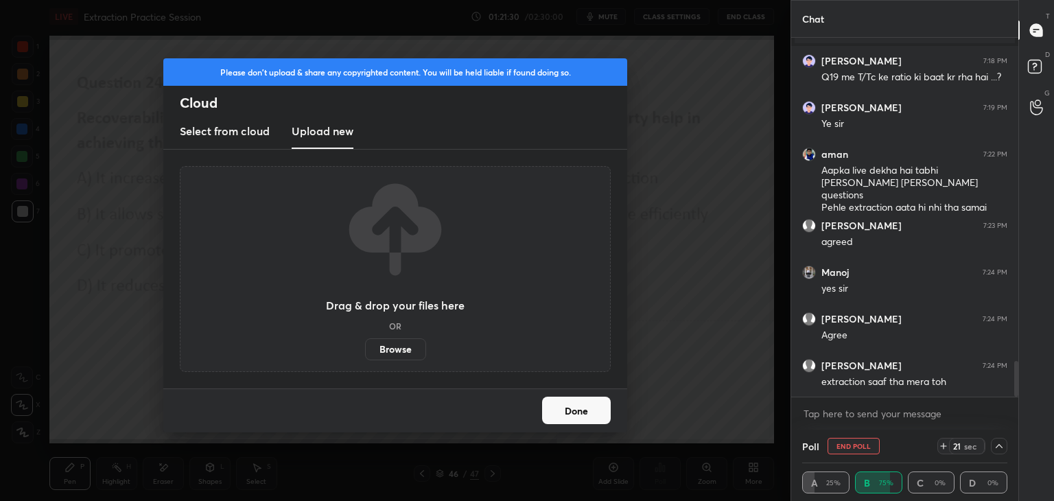
click at [390, 348] on label "Browse" at bounding box center [395, 349] width 61 height 22
click at [365, 348] on input "Browse" at bounding box center [365, 349] width 0 height 22
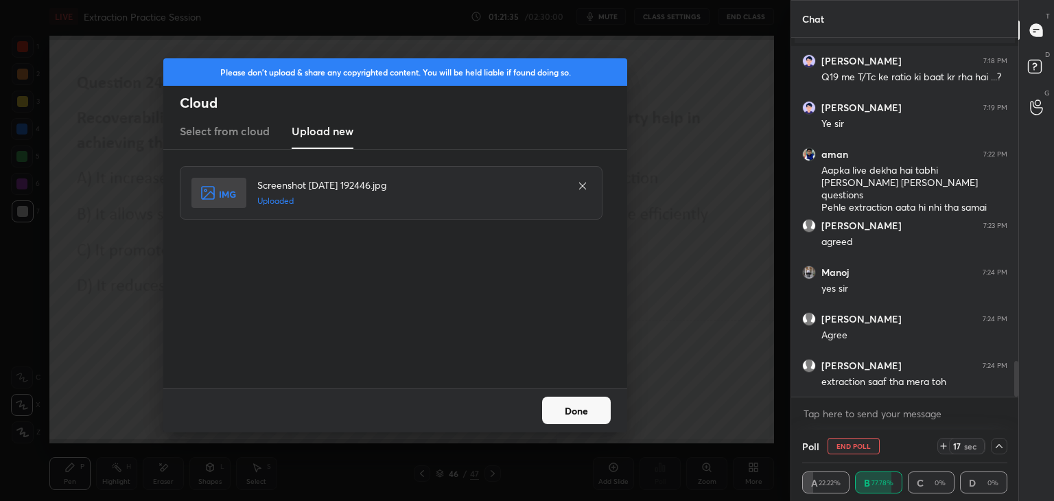
click at [583, 401] on button "Done" at bounding box center [576, 409] width 69 height 27
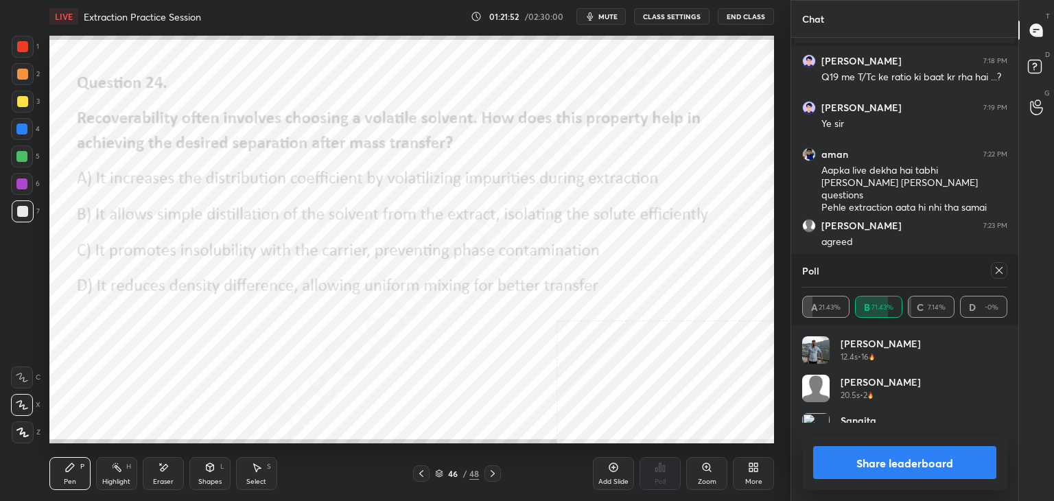
scroll to position [161, 201]
click at [1005, 267] on div at bounding box center [999, 270] width 16 height 16
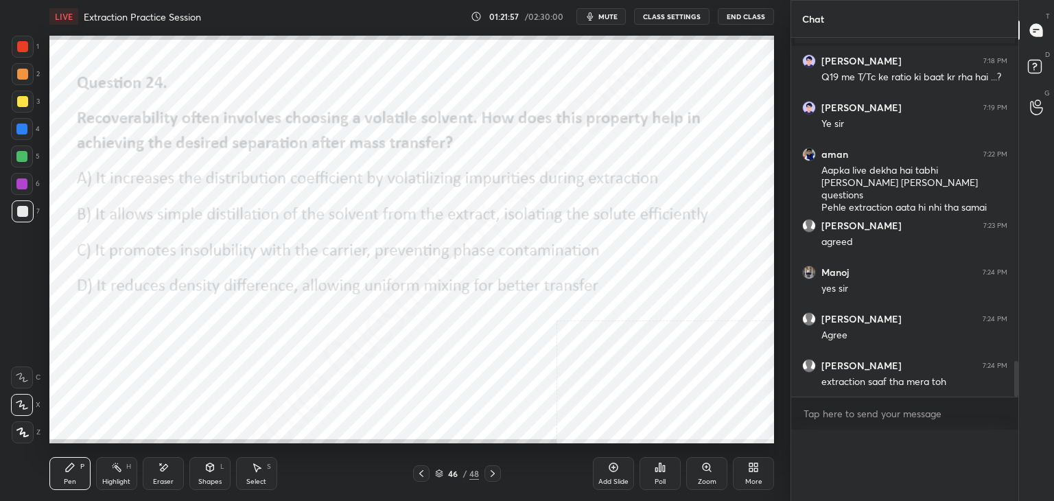
scroll to position [3260, 0]
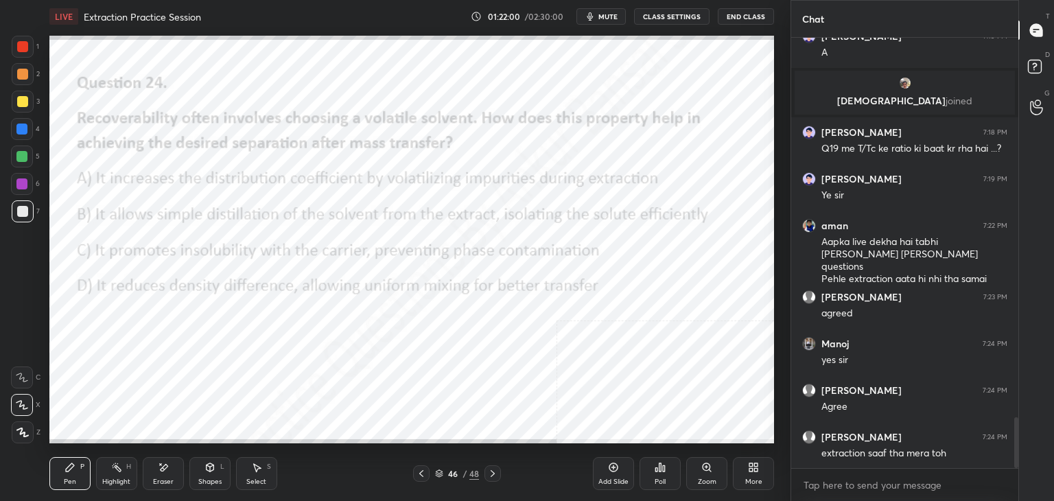
click at [615, 469] on icon at bounding box center [613, 467] width 11 height 11
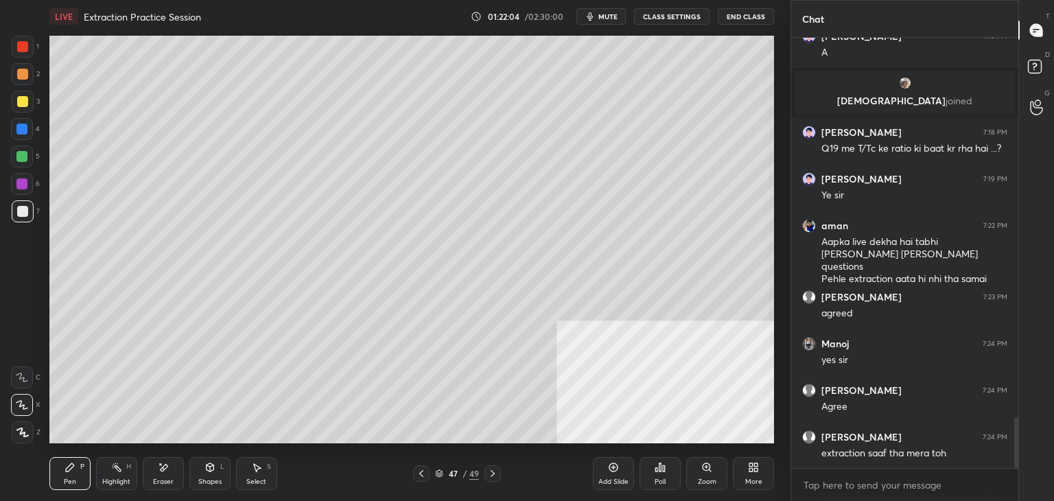
click at [494, 471] on icon at bounding box center [492, 473] width 11 height 11
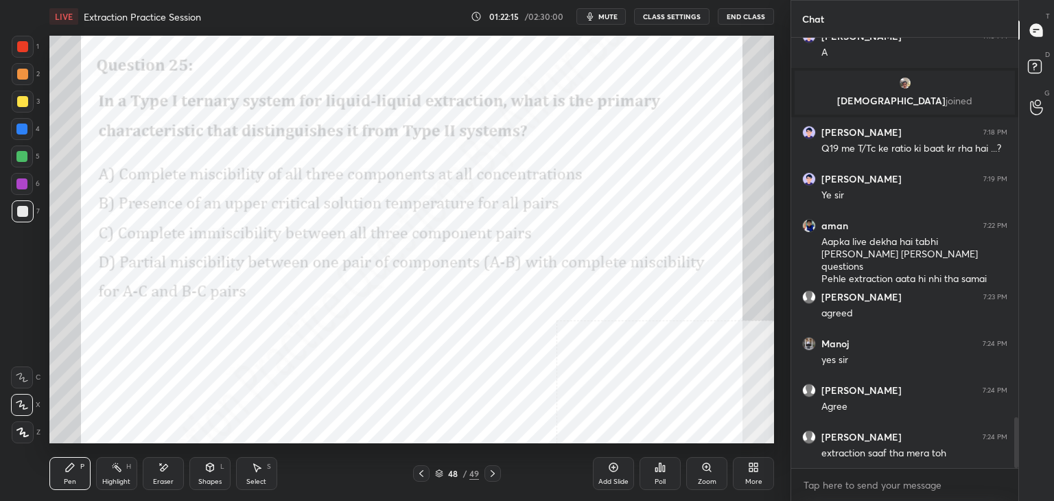
click at [663, 473] on div "Poll" at bounding box center [659, 473] width 41 height 33
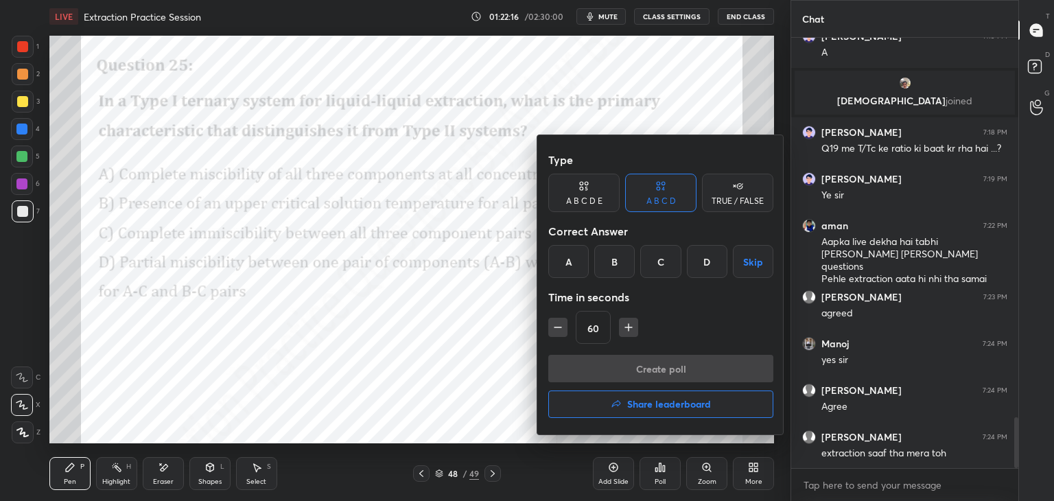
click at [702, 260] on div "D" at bounding box center [707, 261] width 40 height 33
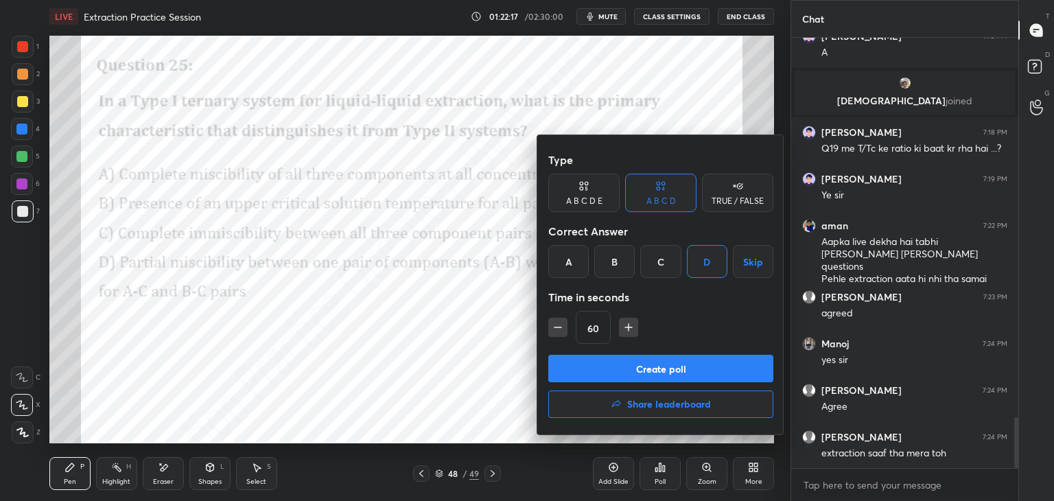
click at [634, 368] on button "Create poll" at bounding box center [660, 368] width 225 height 27
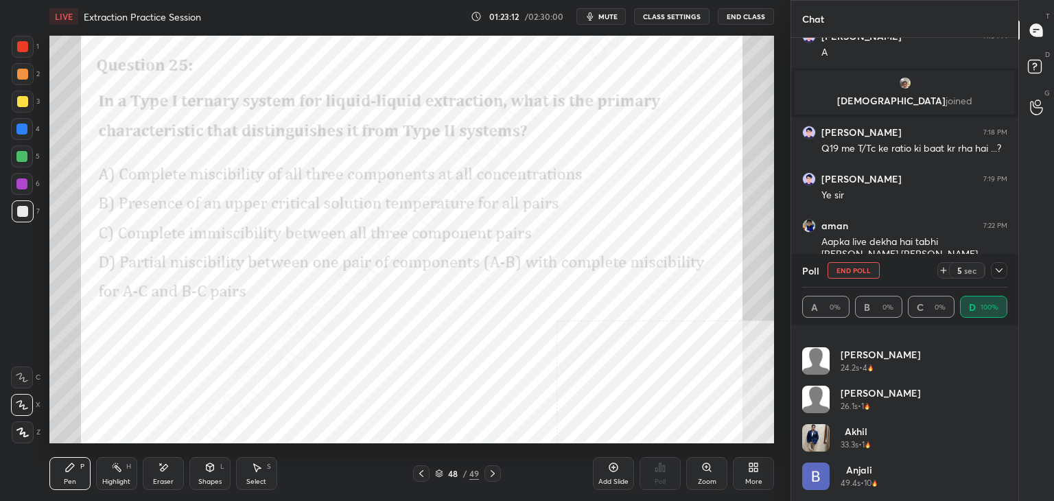
scroll to position [0, 0]
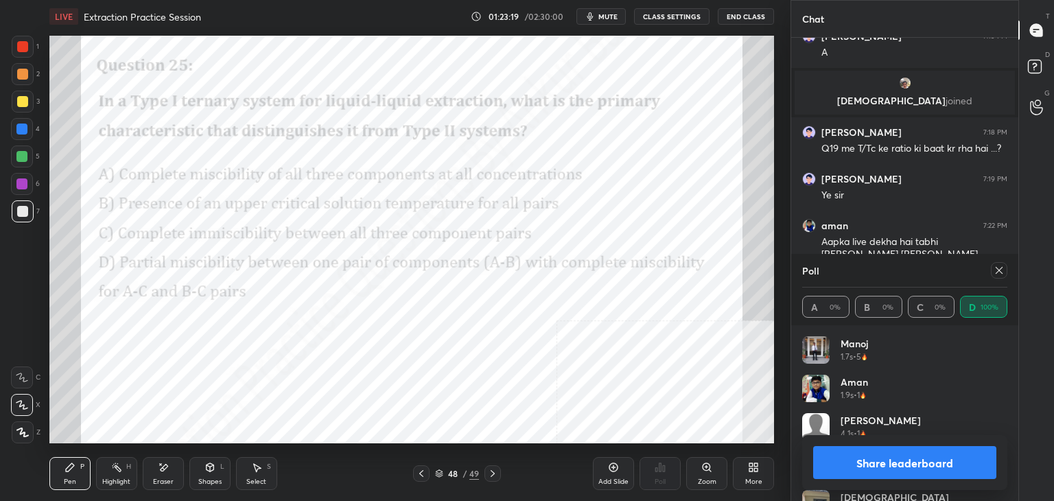
click at [999, 263] on div at bounding box center [999, 270] width 16 height 16
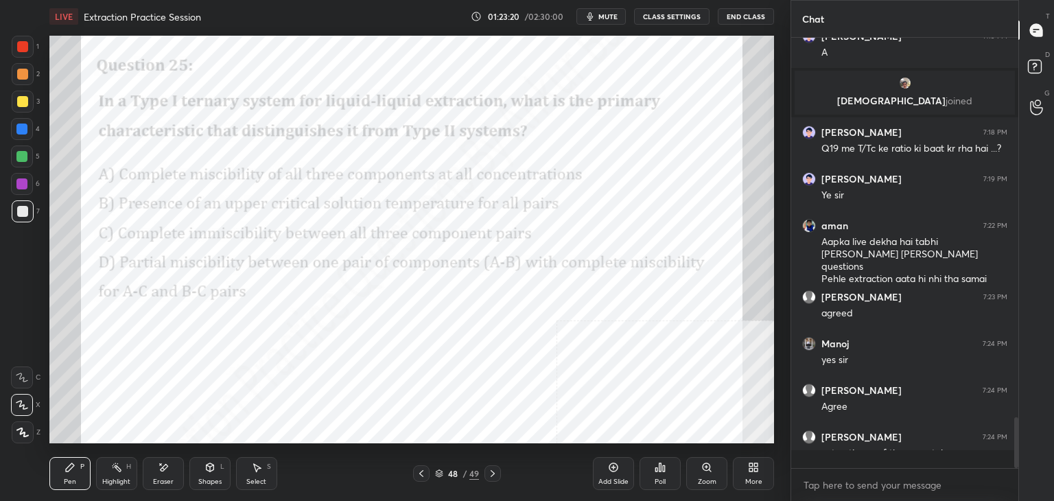
scroll to position [313, 223]
click at [609, 473] on div "Add Slide" at bounding box center [613, 473] width 41 height 33
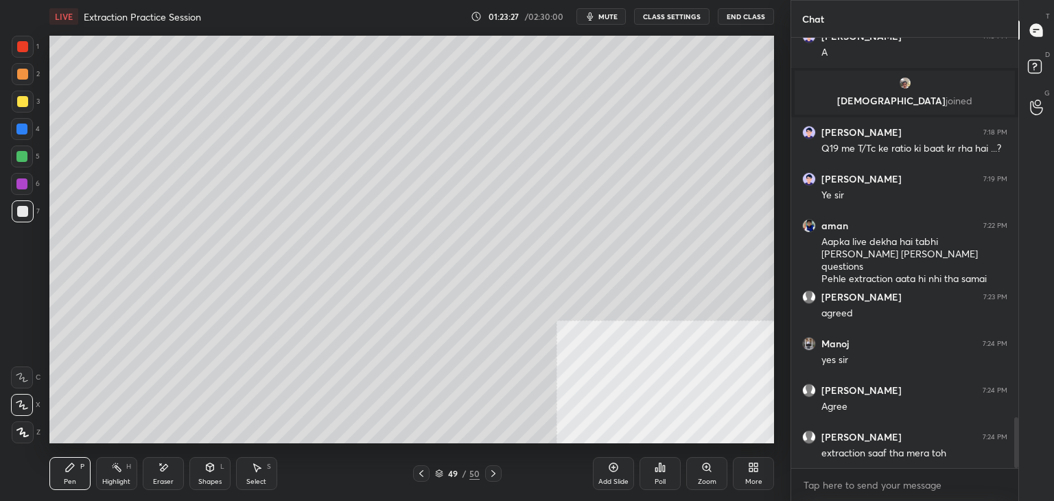
click at [496, 474] on icon at bounding box center [493, 473] width 11 height 11
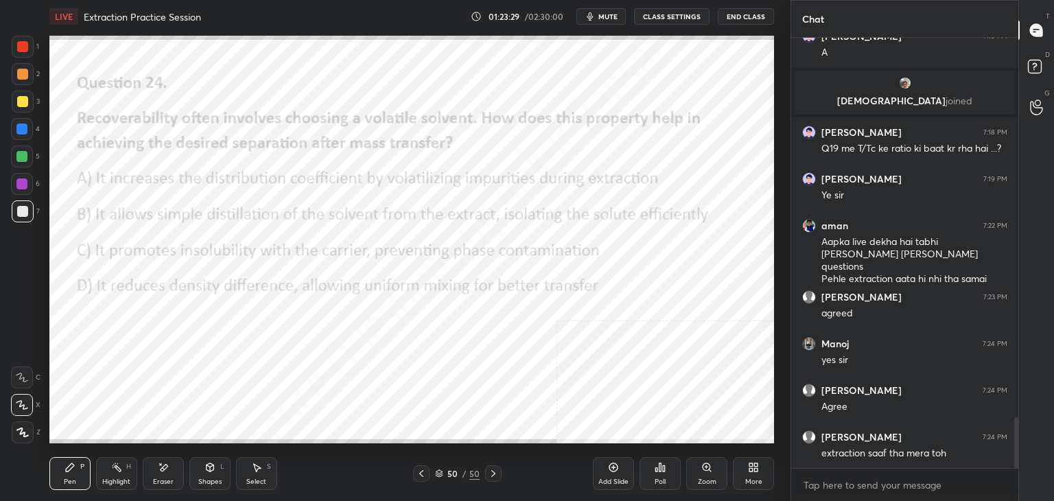
click at [750, 478] on div "More" at bounding box center [753, 481] width 17 height 7
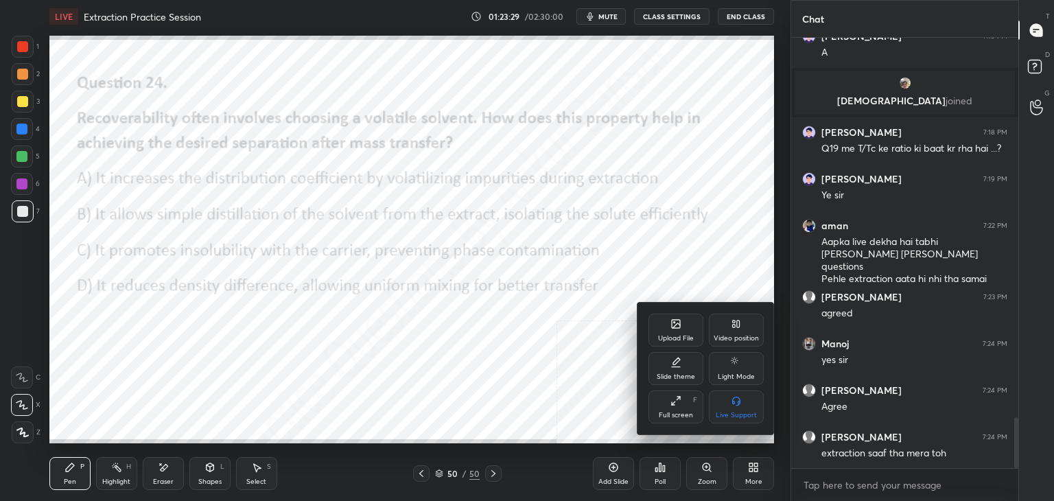
click at [674, 333] on div "Upload File" at bounding box center [675, 329] width 55 height 33
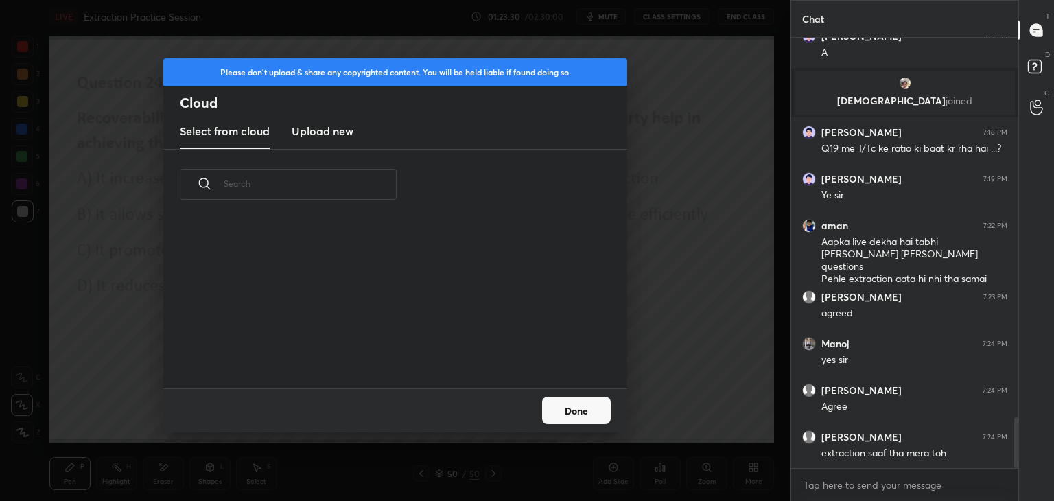
scroll to position [169, 440]
click at [331, 125] on h3 "Upload new" at bounding box center [323, 131] width 62 height 16
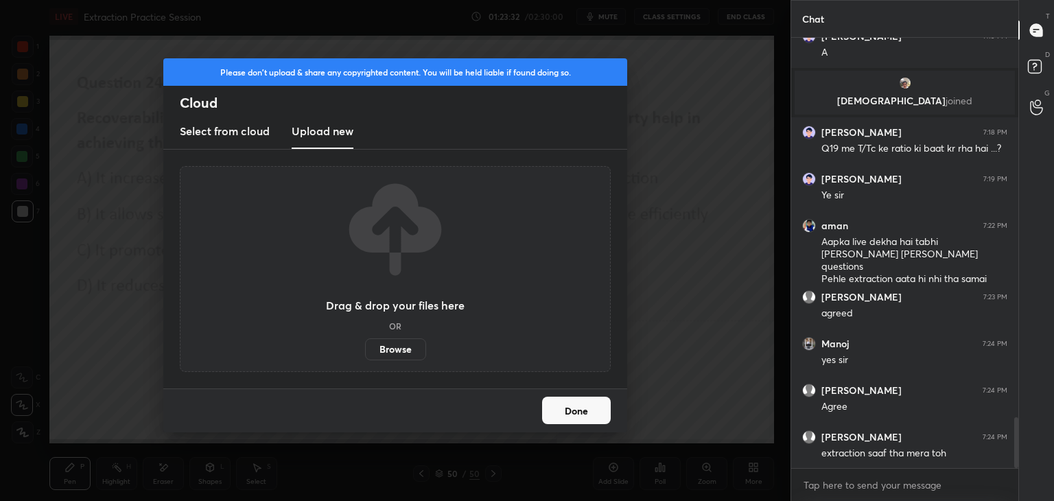
click at [384, 352] on label "Browse" at bounding box center [395, 349] width 61 height 22
click at [365, 352] on input "Browse" at bounding box center [365, 349] width 0 height 22
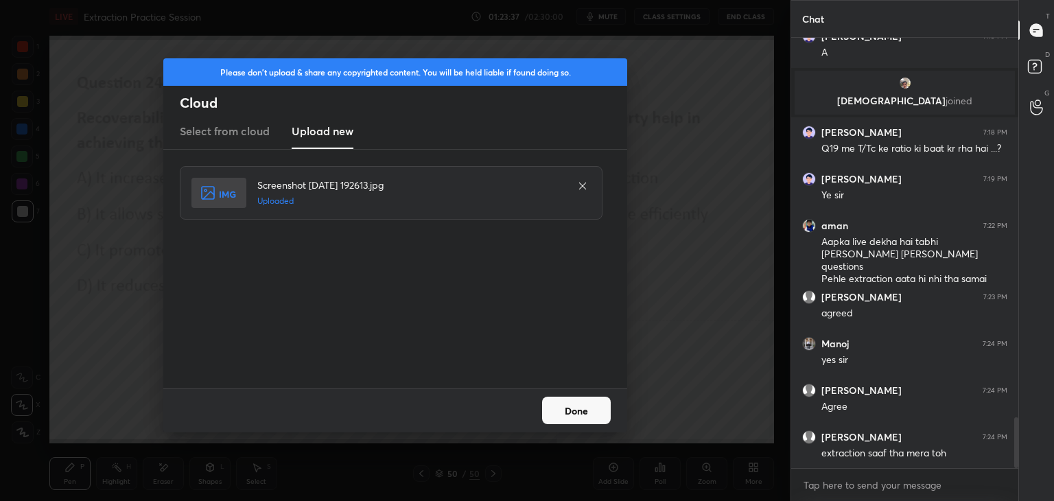
click at [584, 405] on button "Done" at bounding box center [576, 409] width 69 height 27
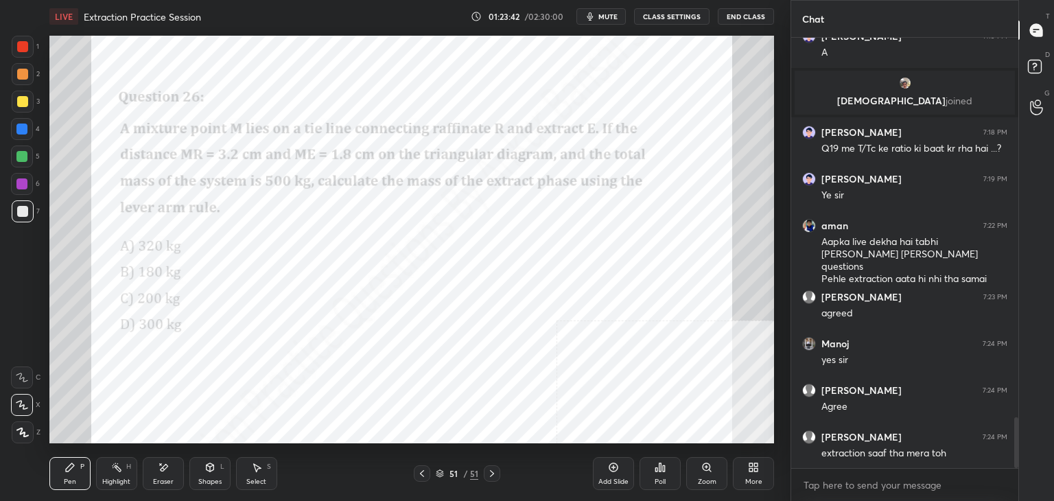
click at [648, 473] on div "Poll" at bounding box center [659, 473] width 41 height 33
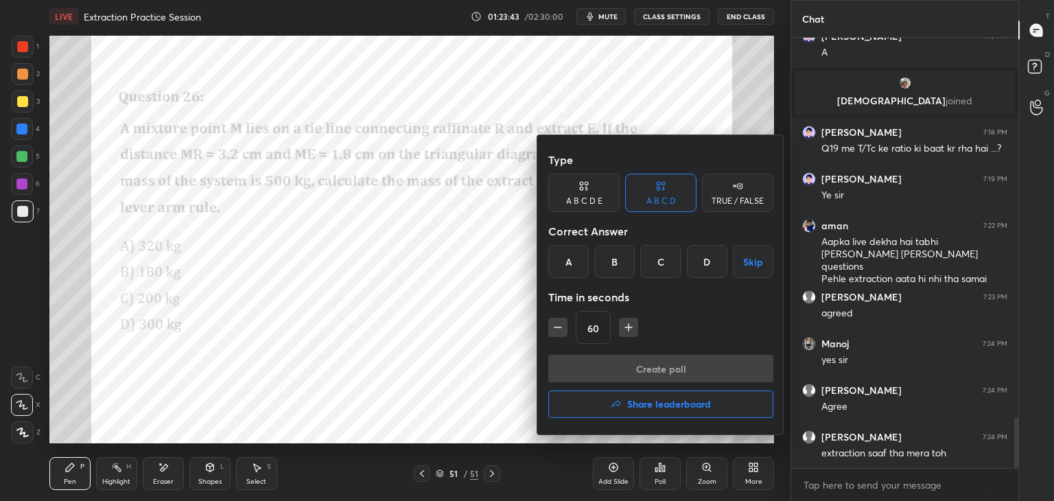
click at [559, 254] on div "A" at bounding box center [568, 261] width 40 height 33
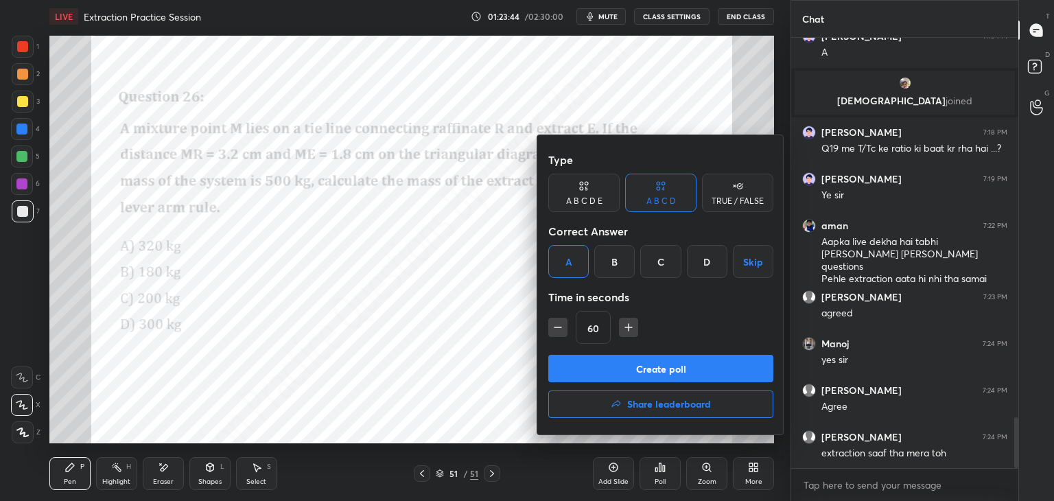
click at [634, 371] on button "Create poll" at bounding box center [660, 368] width 225 height 27
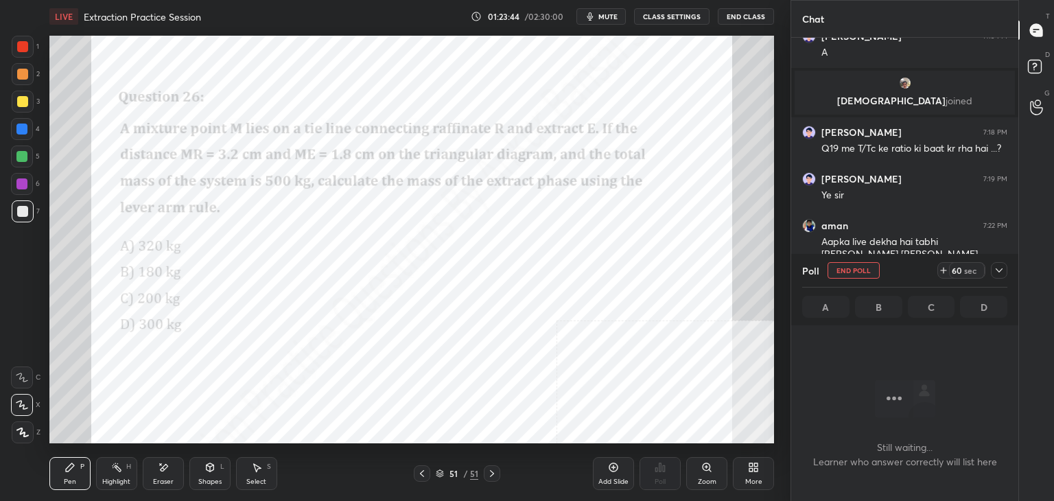
scroll to position [4, 4]
click at [997, 267] on icon at bounding box center [998, 270] width 11 height 11
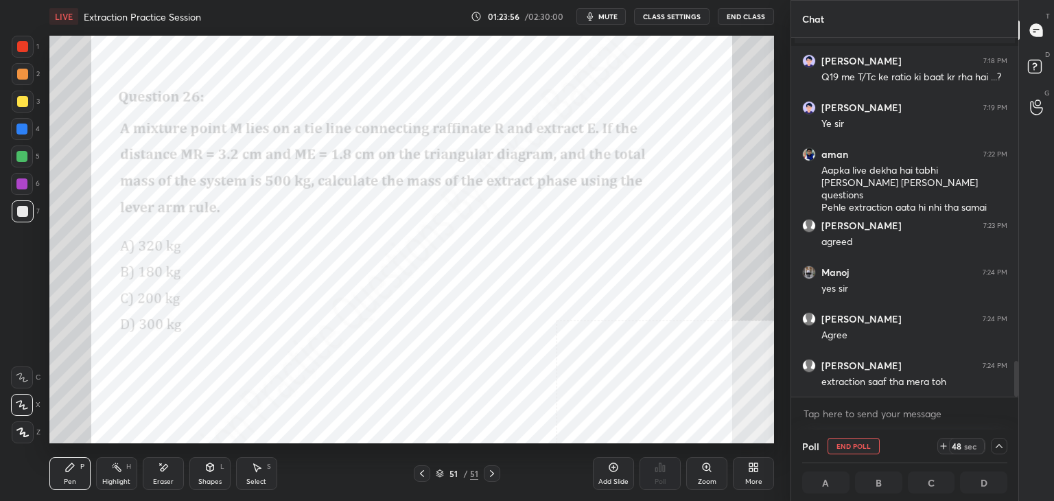
click at [867, 446] on button "End Poll" at bounding box center [853, 446] width 52 height 16
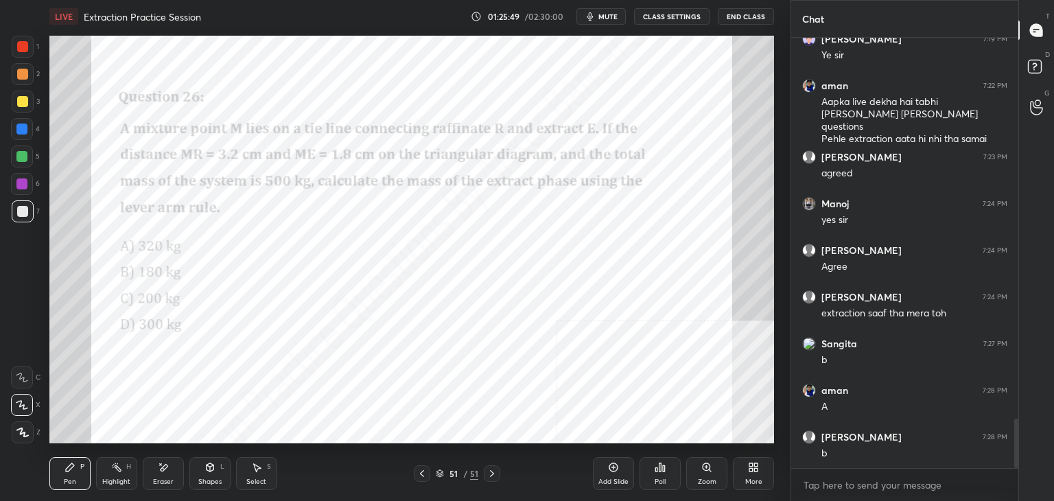
scroll to position [3391, 0]
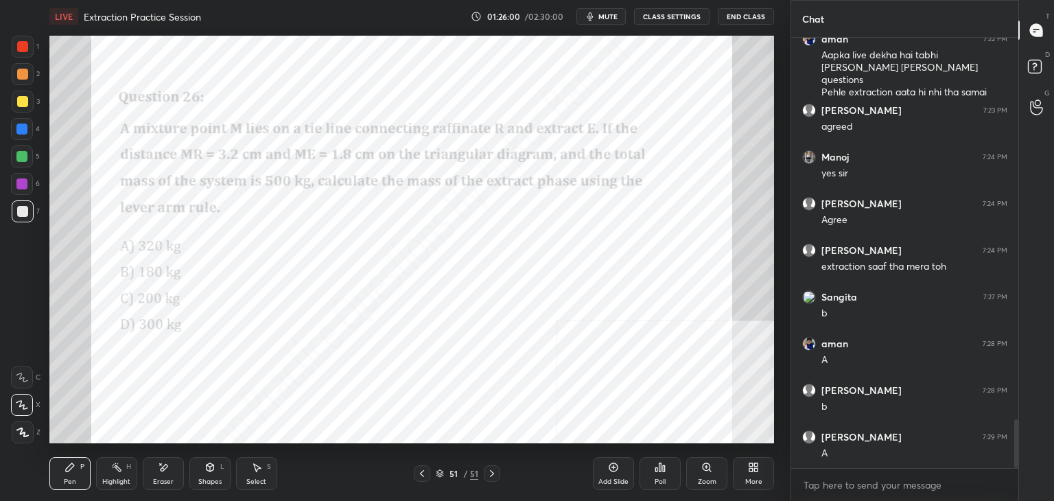
click at [608, 470] on icon at bounding box center [613, 467] width 11 height 11
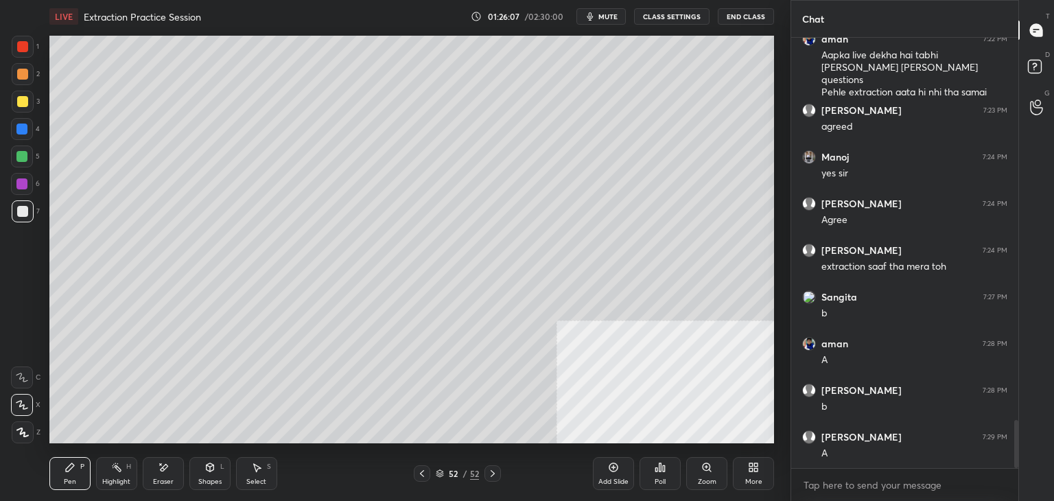
scroll to position [3438, 0]
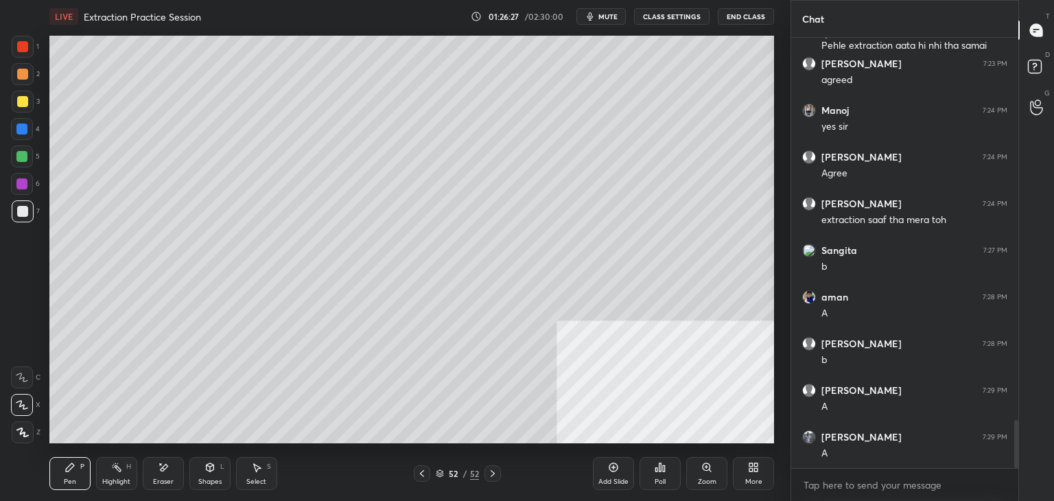
click at [217, 468] on div "Shapes L" at bounding box center [209, 473] width 41 height 33
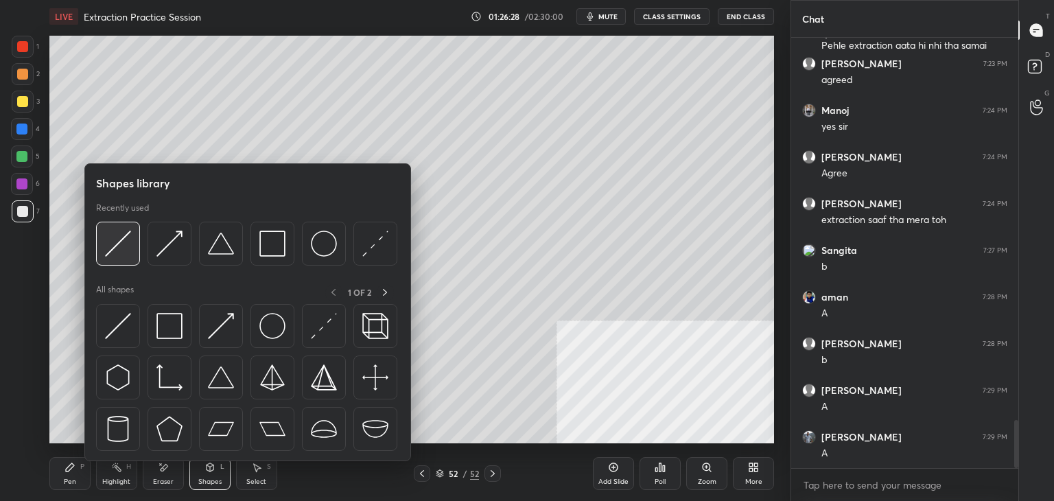
click at [129, 245] on img at bounding box center [118, 243] width 26 height 26
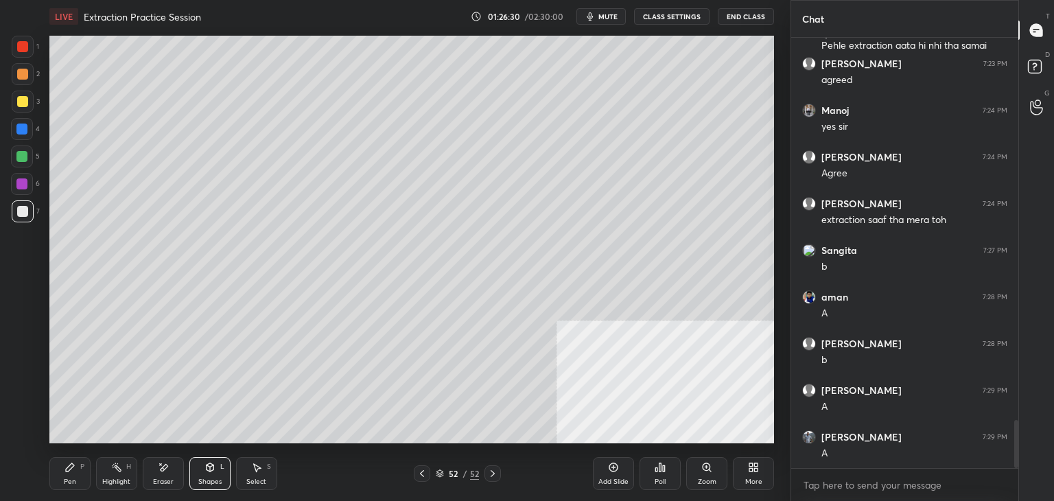
click at [65, 475] on div "Pen P" at bounding box center [69, 473] width 41 height 33
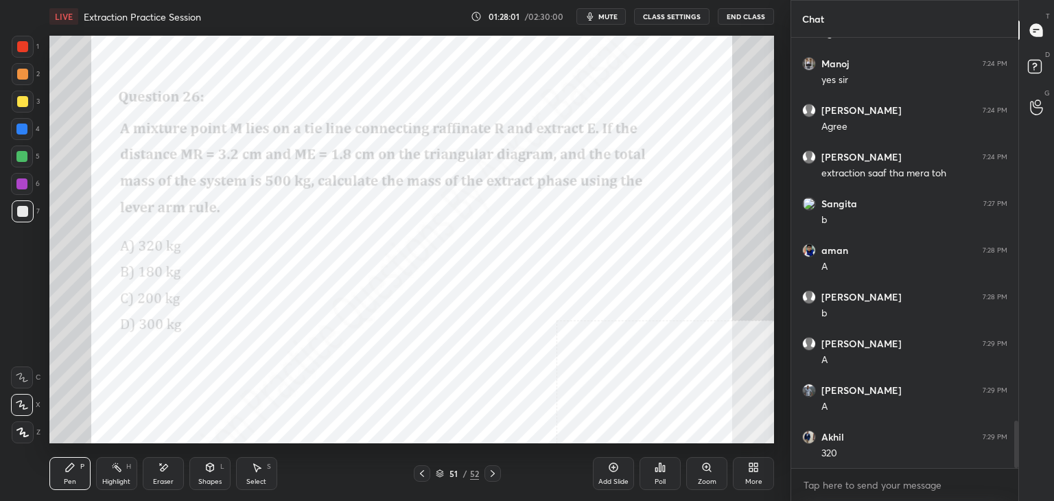
click at [494, 470] on icon at bounding box center [492, 473] width 11 height 11
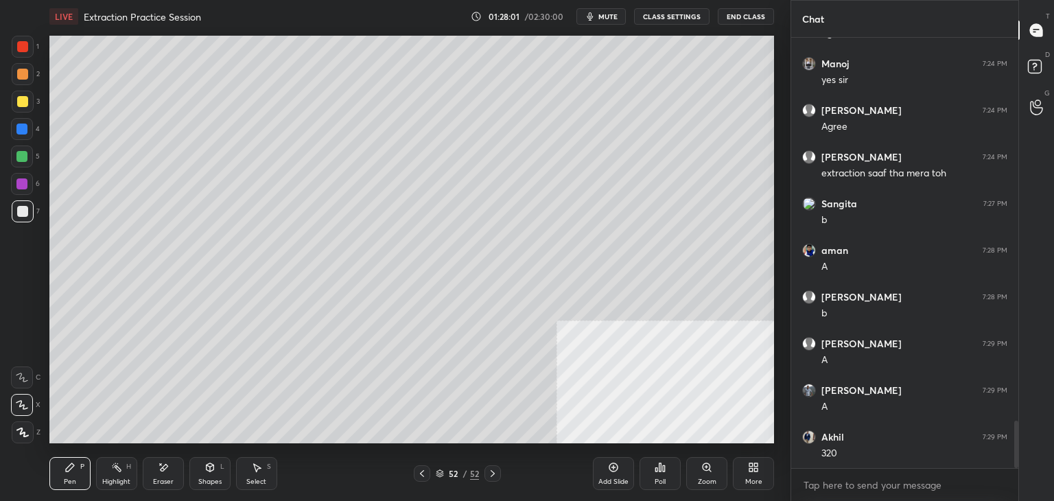
click at [612, 473] on div "Add Slide" at bounding box center [613, 473] width 41 height 33
click at [204, 472] on icon at bounding box center [209, 467] width 11 height 11
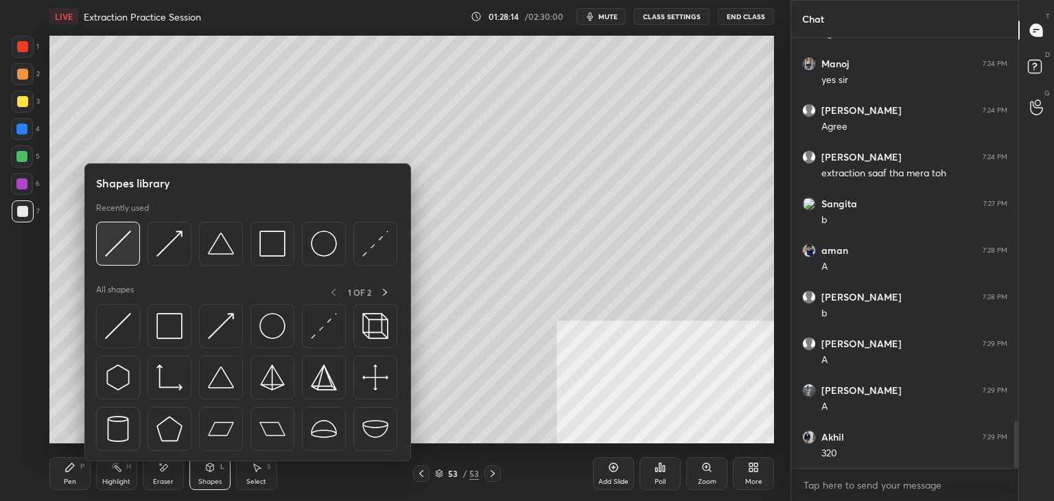
click at [112, 239] on img at bounding box center [118, 243] width 26 height 26
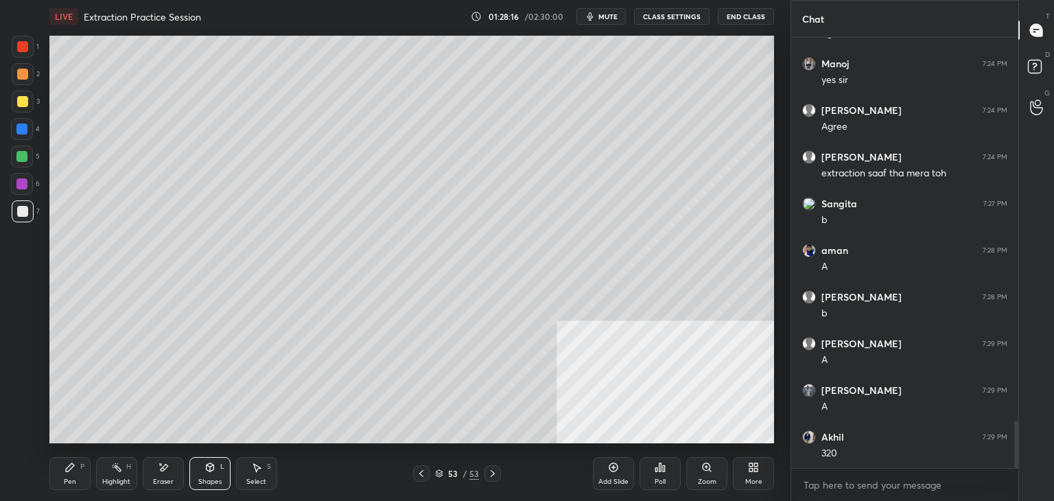
click at [69, 464] on icon at bounding box center [69, 467] width 11 height 11
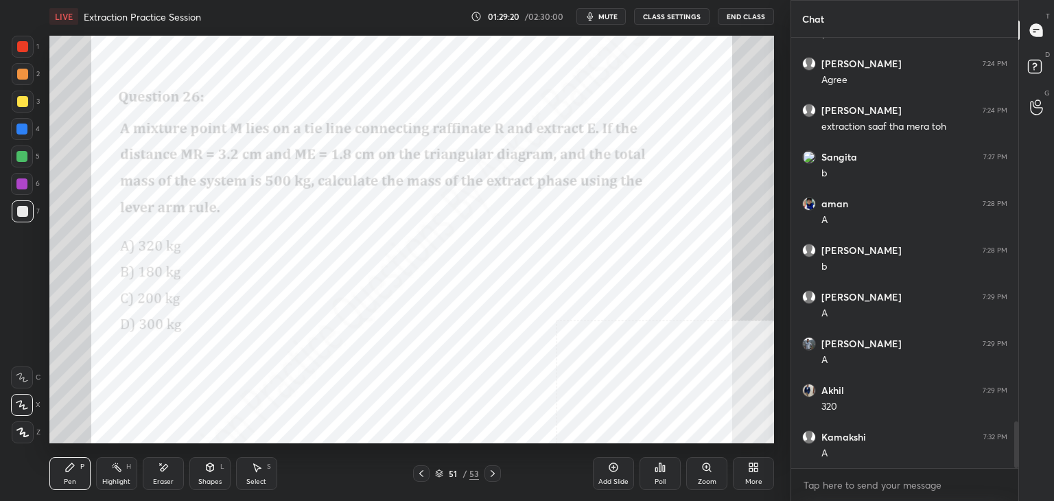
click at [493, 473] on icon at bounding box center [492, 473] width 4 height 7
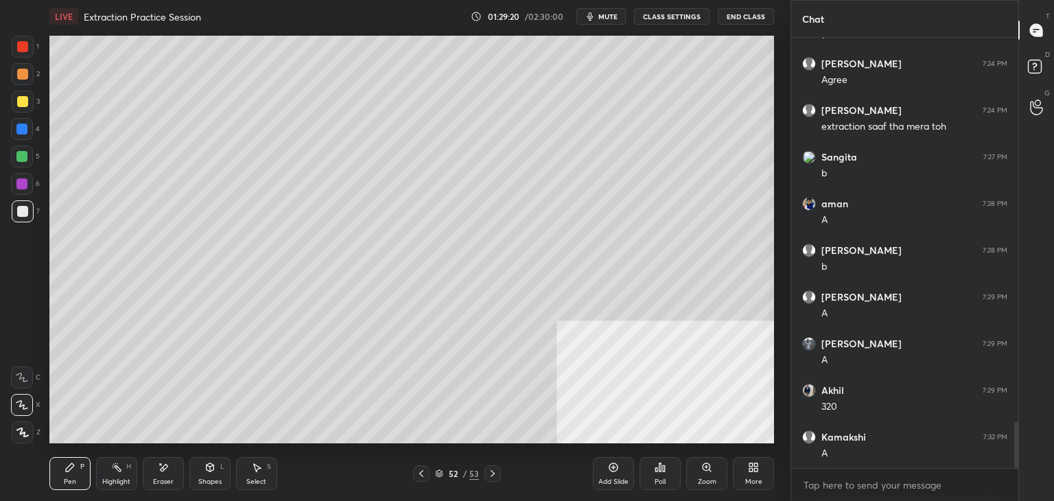
click at [494, 473] on icon at bounding box center [492, 473] width 4 height 7
click at [615, 473] on icon at bounding box center [613, 467] width 11 height 11
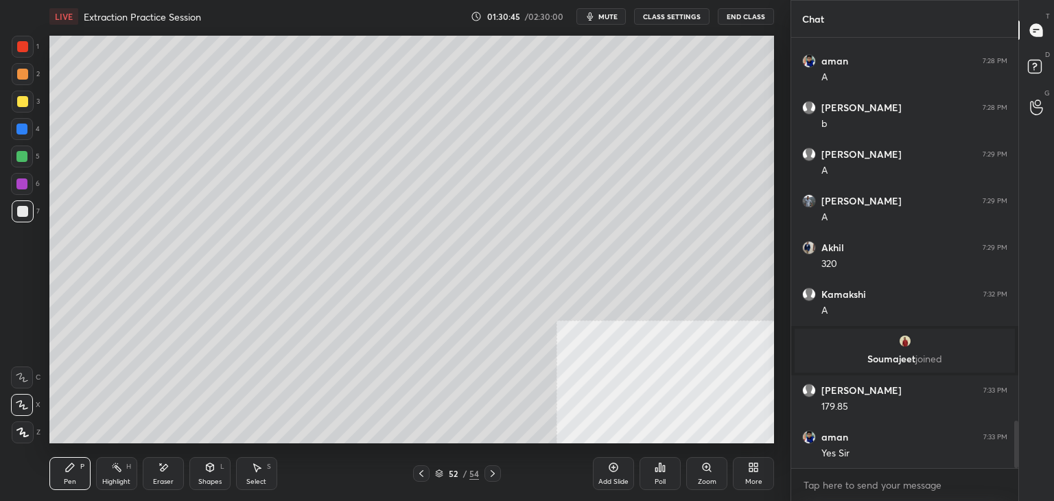
scroll to position [3509, 0]
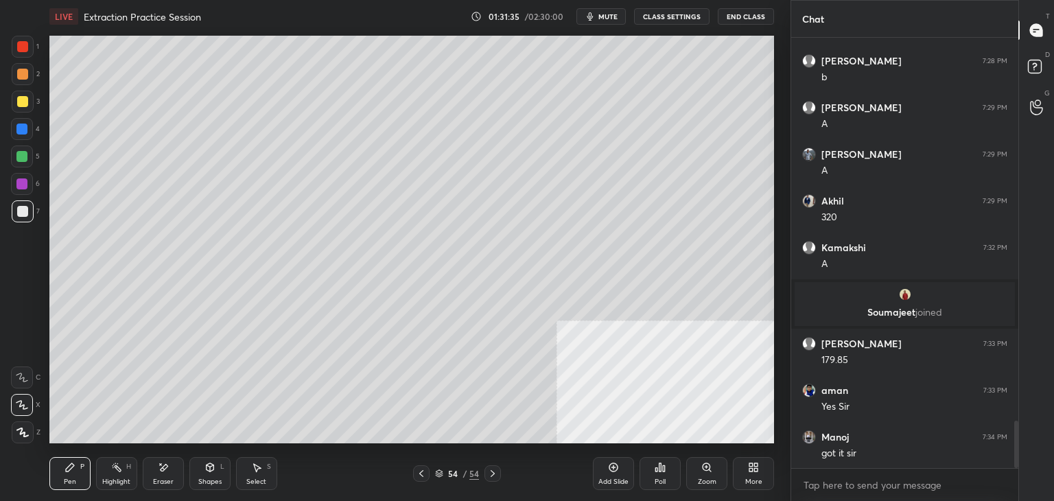
click at [761, 479] on div "More" at bounding box center [753, 473] width 41 height 33
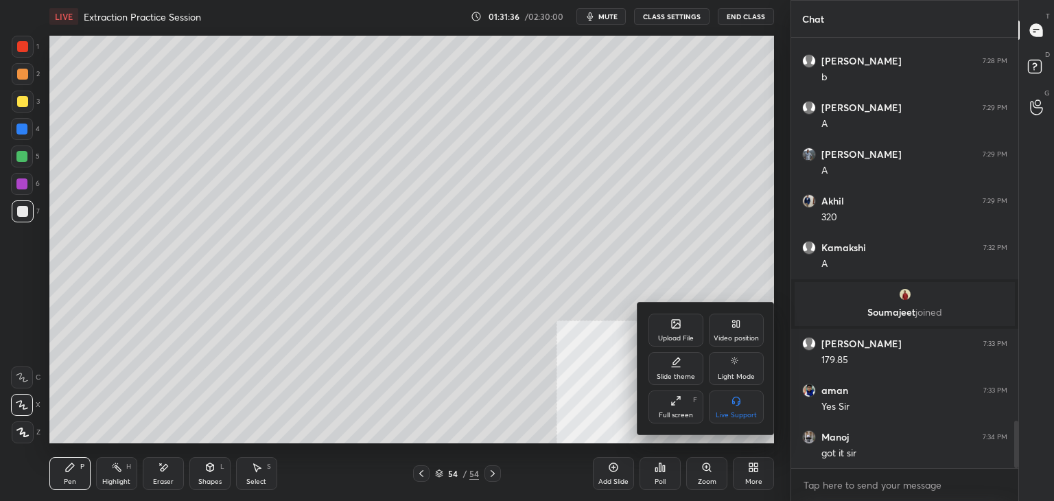
click at [674, 335] on div "Upload File" at bounding box center [676, 338] width 36 height 7
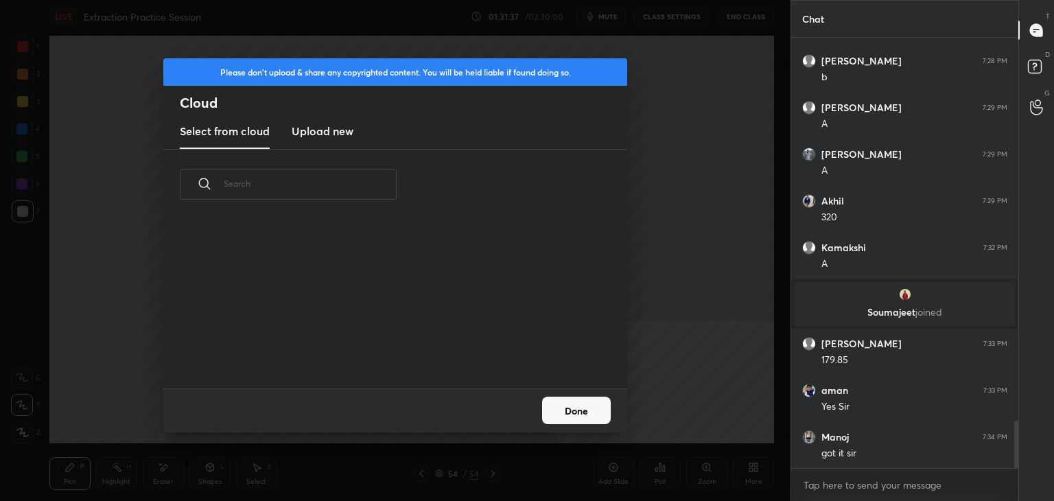
scroll to position [169, 440]
click at [340, 121] on new "Upload new" at bounding box center [323, 132] width 62 height 34
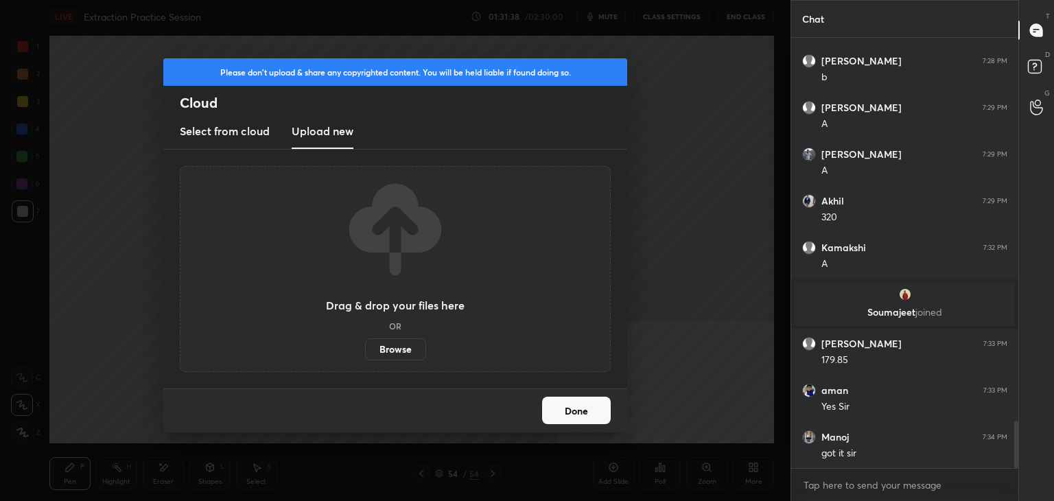
click at [406, 355] on label "Browse" at bounding box center [395, 349] width 61 height 22
click at [365, 355] on input "Browse" at bounding box center [365, 349] width 0 height 22
click at [603, 406] on button "Done" at bounding box center [576, 409] width 69 height 27
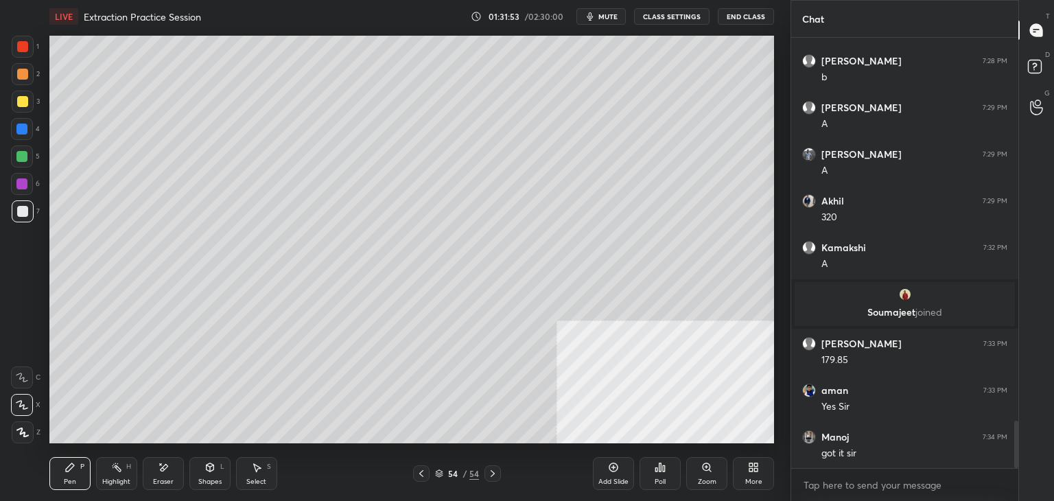
click at [752, 475] on div "More" at bounding box center [753, 473] width 41 height 33
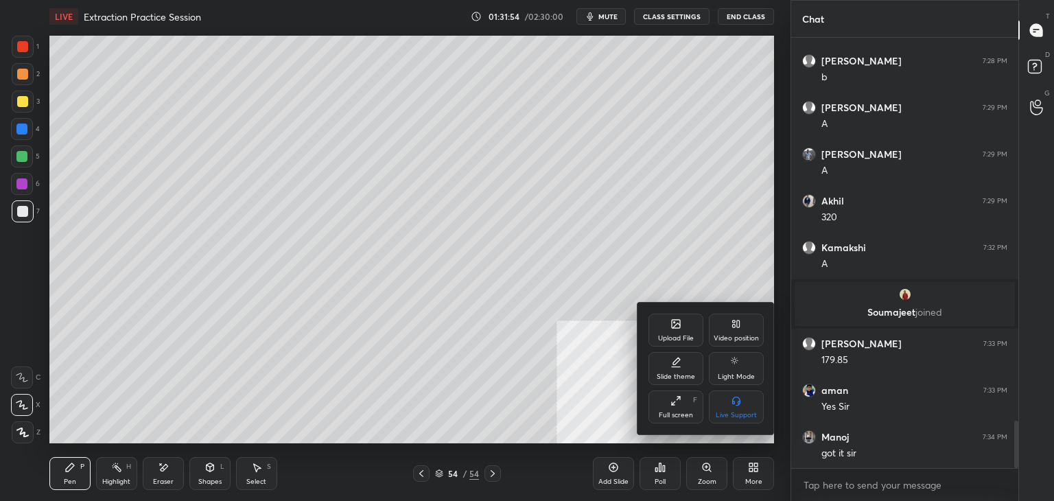
click at [670, 327] on icon at bounding box center [675, 323] width 11 height 11
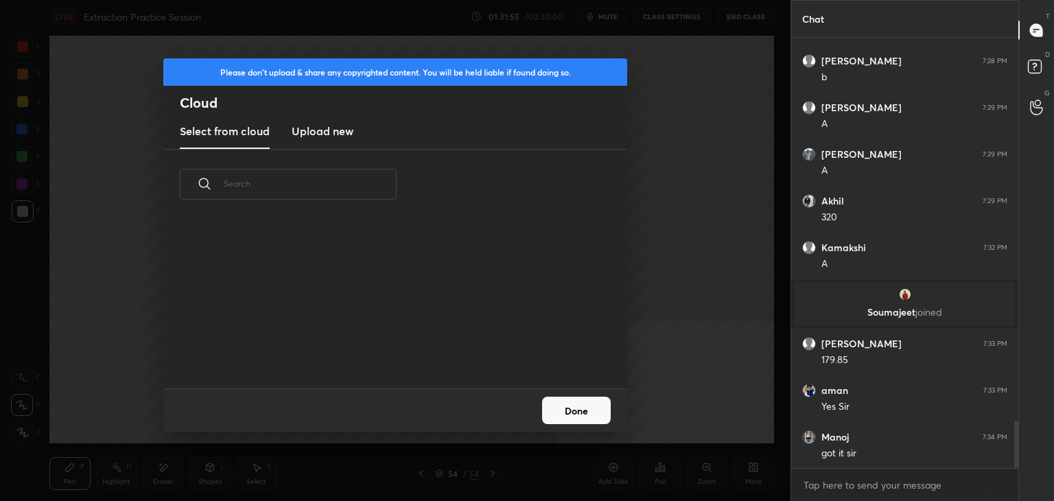
click at [299, 124] on h3 "Upload new" at bounding box center [323, 131] width 62 height 16
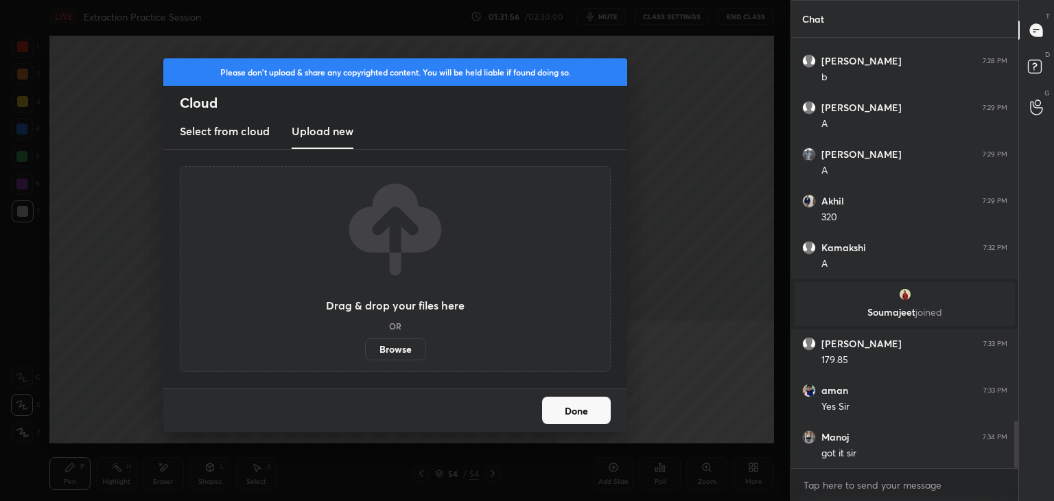
click at [387, 342] on label "Browse" at bounding box center [395, 349] width 61 height 22
click at [365, 342] on input "Browse" at bounding box center [365, 349] width 0 height 22
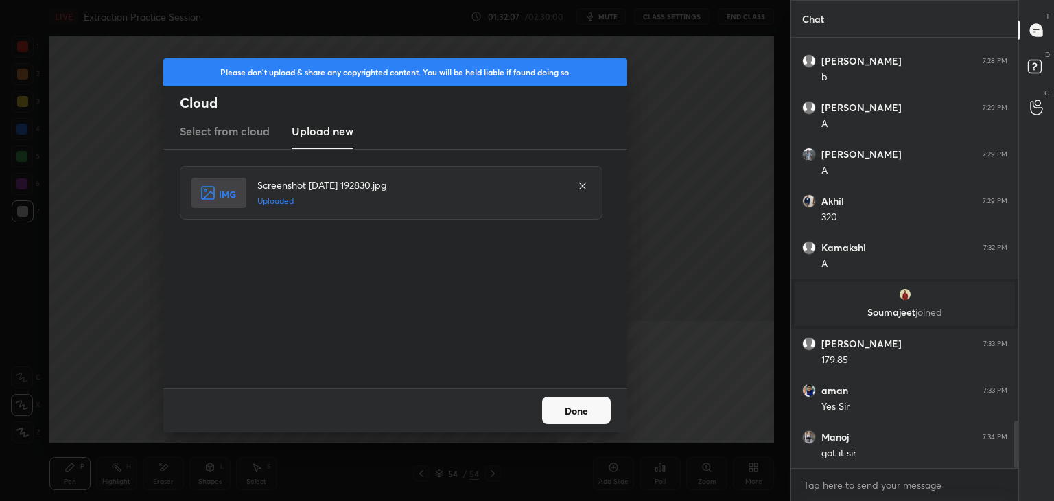
click at [580, 410] on button "Done" at bounding box center [576, 409] width 69 height 27
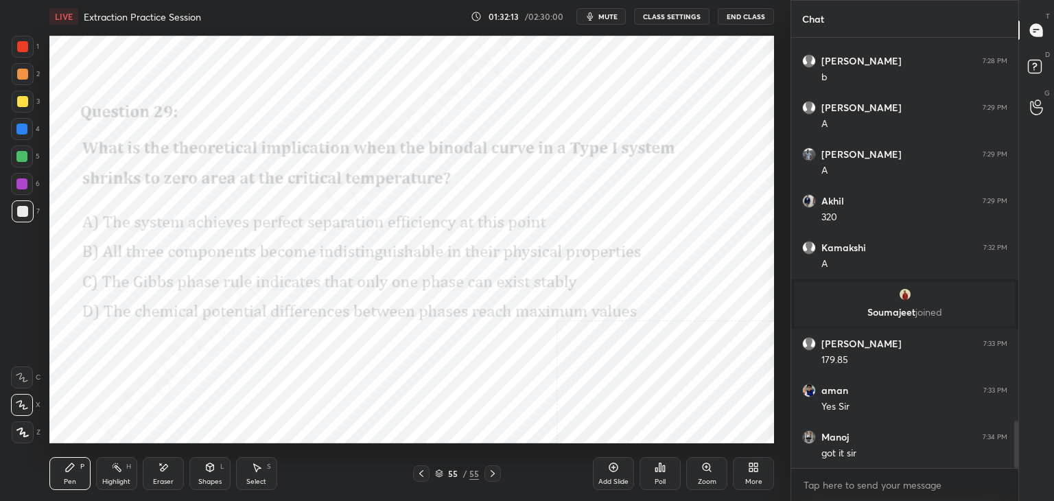
click at [655, 471] on icon at bounding box center [656, 469] width 2 height 3
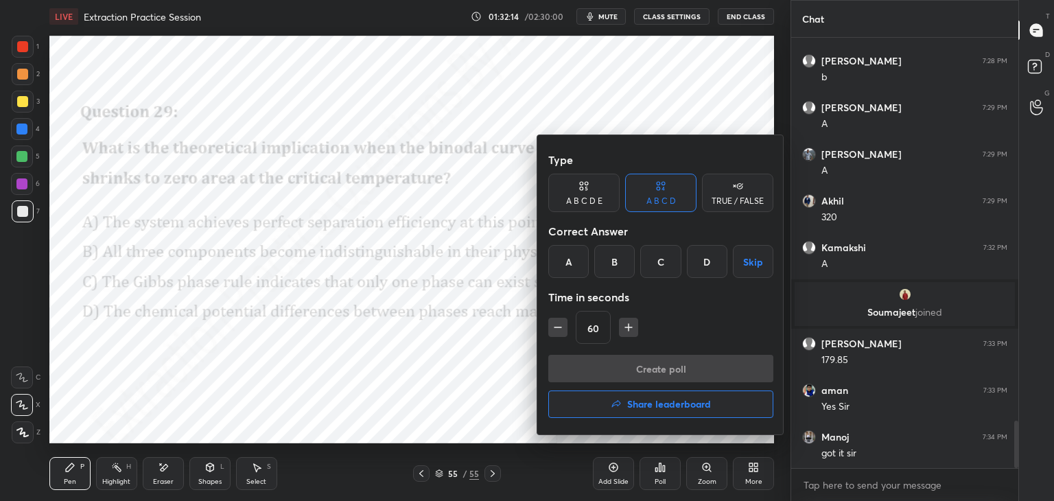
click at [667, 259] on div "C" at bounding box center [660, 261] width 40 height 33
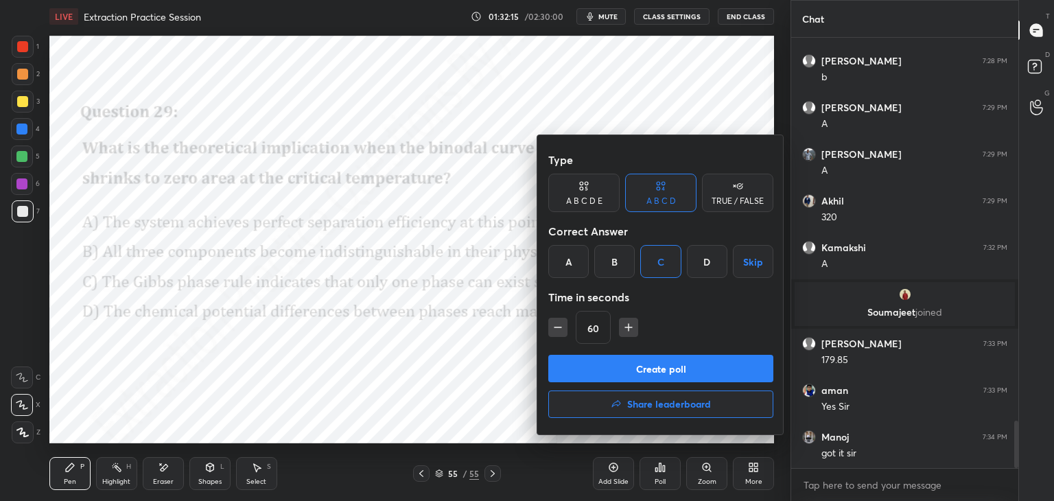
click at [619, 357] on button "Create poll" at bounding box center [660, 368] width 225 height 27
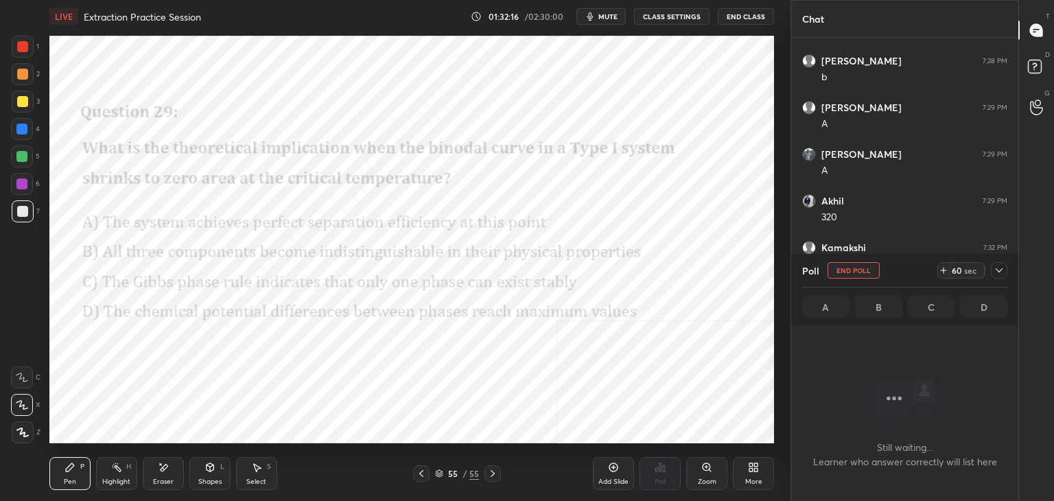
scroll to position [4, 4]
click at [1001, 270] on icon at bounding box center [998, 270] width 11 height 11
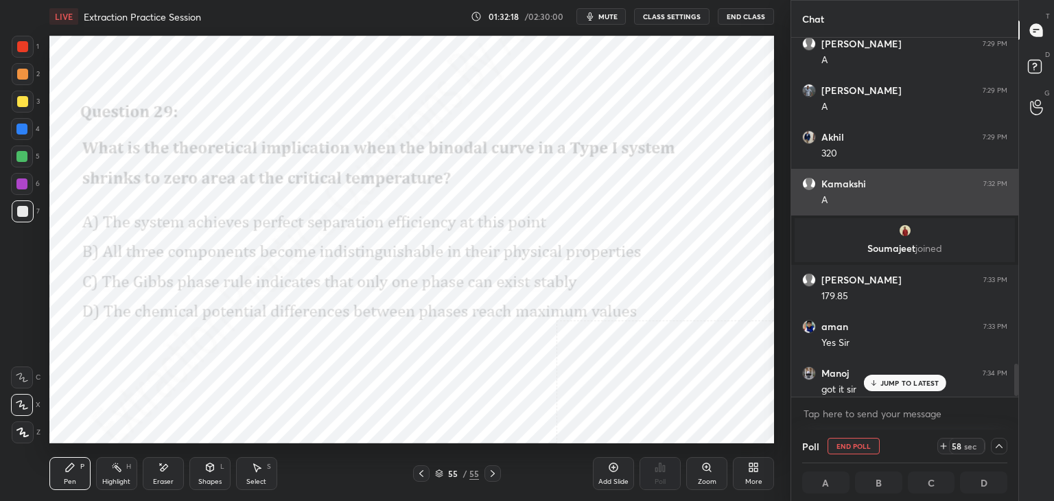
scroll to position [3581, 0]
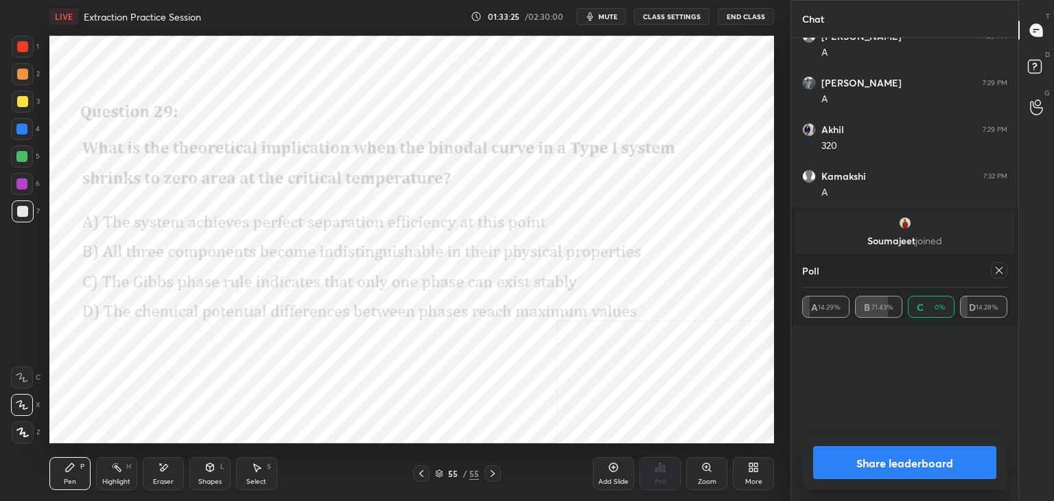
click at [1000, 272] on icon at bounding box center [998, 270] width 7 height 7
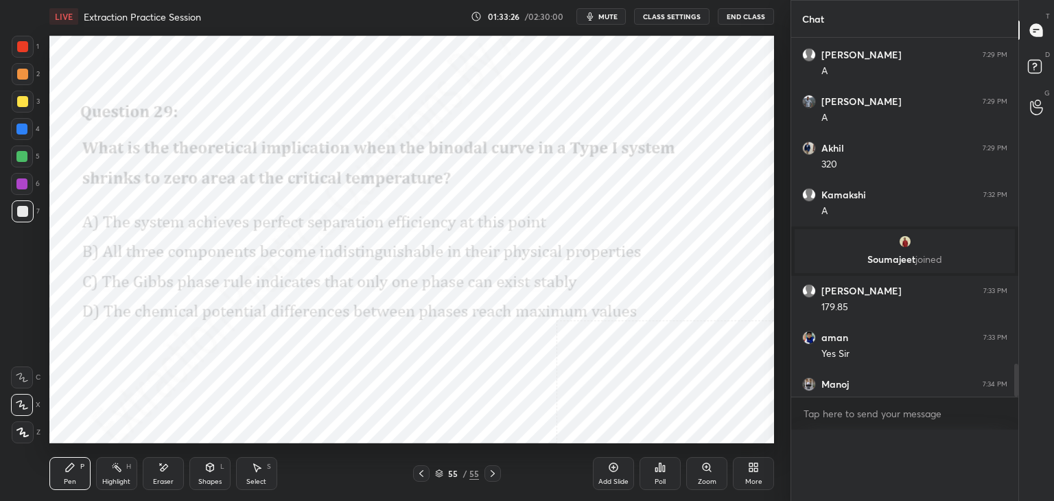
scroll to position [4, 4]
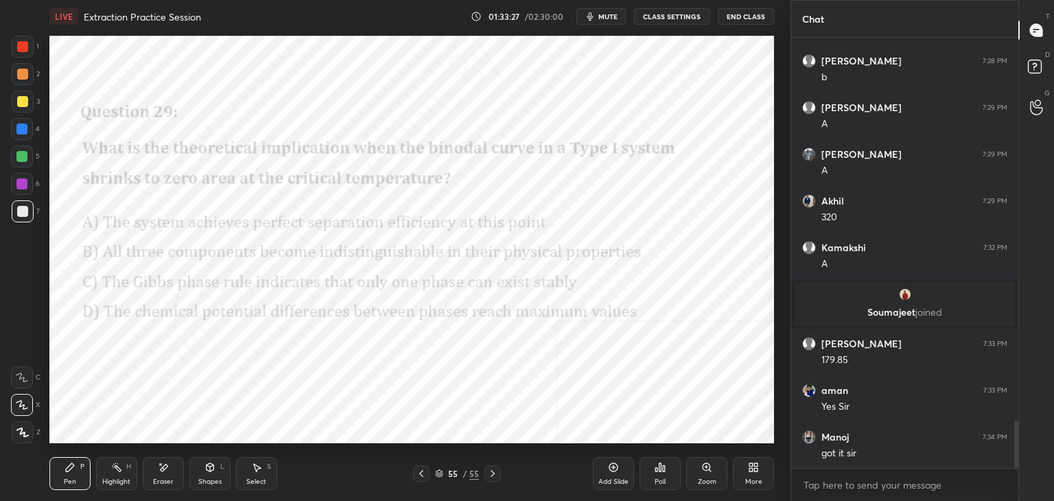
click at [616, 469] on icon at bounding box center [613, 467] width 11 height 11
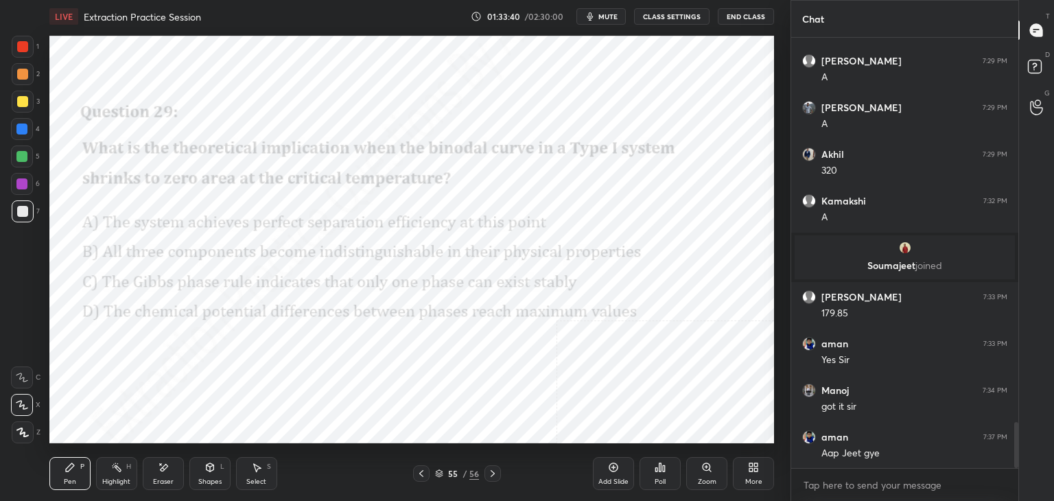
scroll to position [3603, 0]
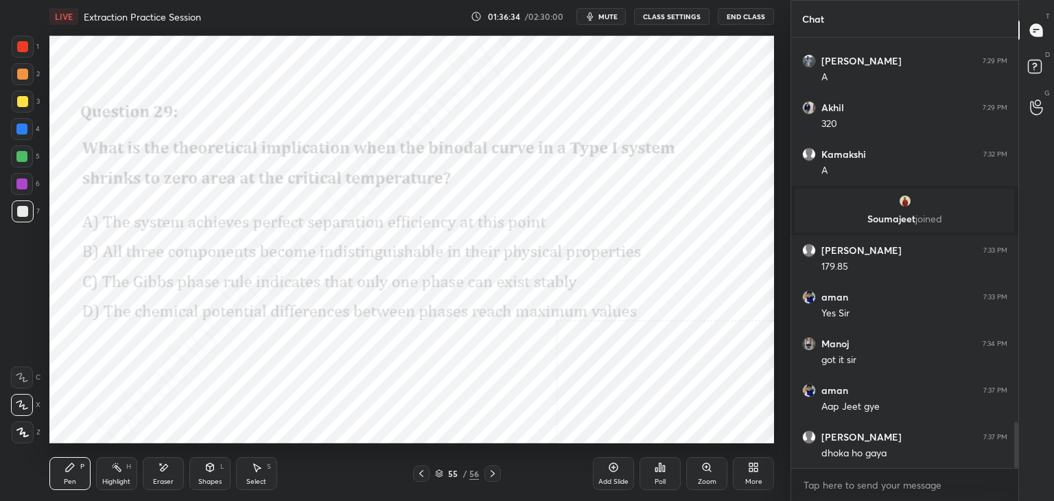
click at [492, 475] on icon at bounding box center [492, 473] width 11 height 11
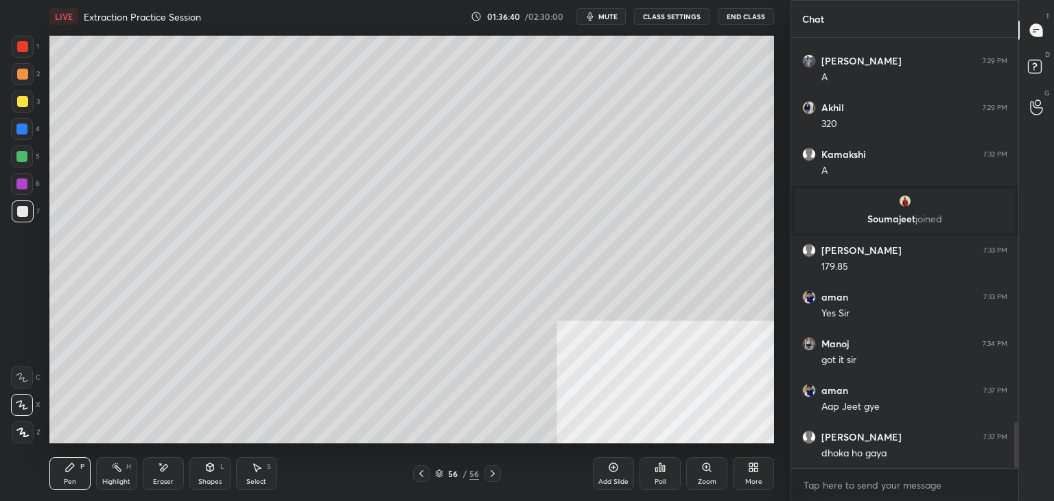
click at [612, 14] on span "mute" at bounding box center [607, 17] width 19 height 10
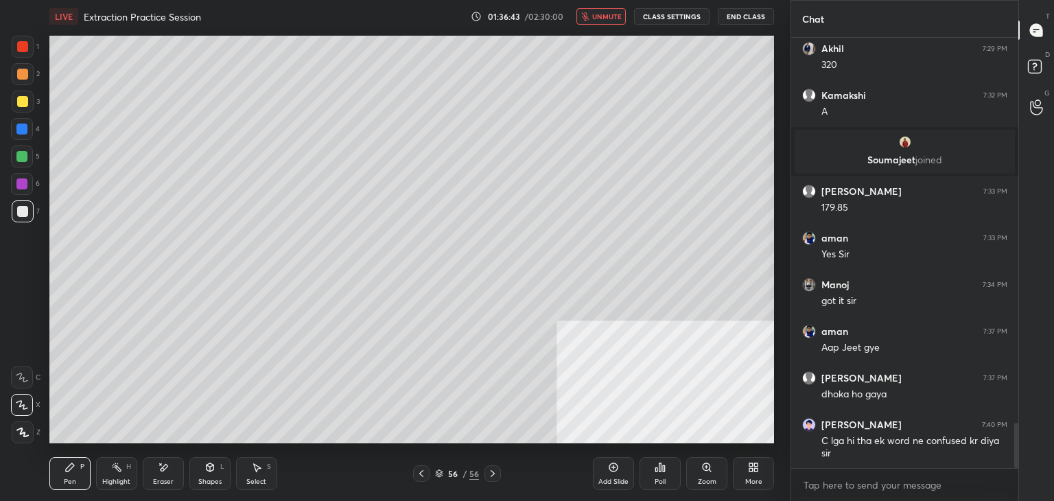
scroll to position [3708, 0]
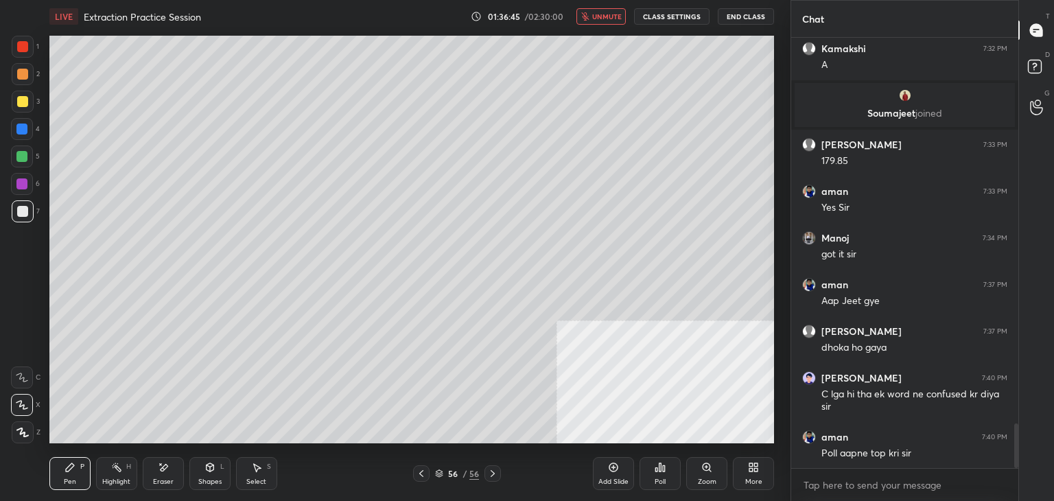
click at [606, 12] on span "unmute" at bounding box center [606, 17] width 29 height 10
click at [759, 466] on div "More" at bounding box center [753, 473] width 41 height 33
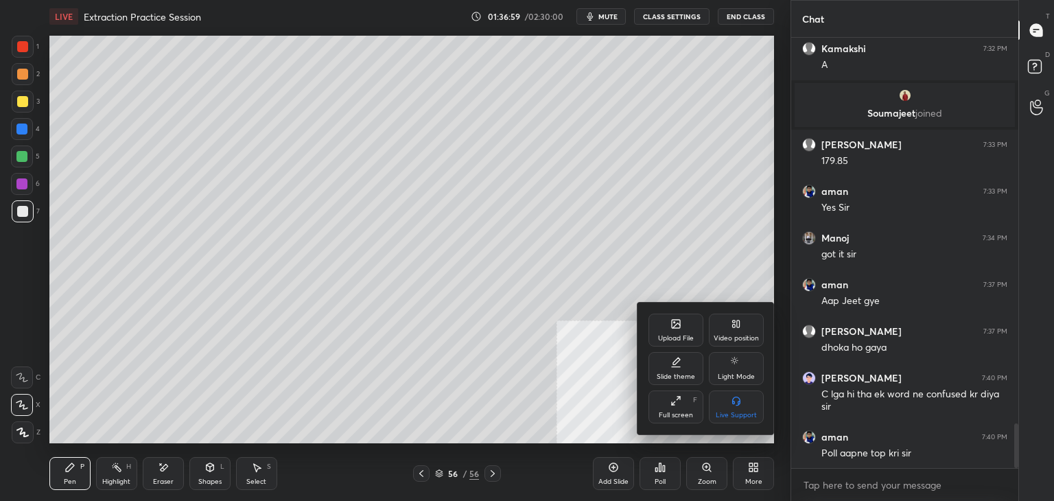
click at [656, 327] on div "Upload File" at bounding box center [675, 329] width 55 height 33
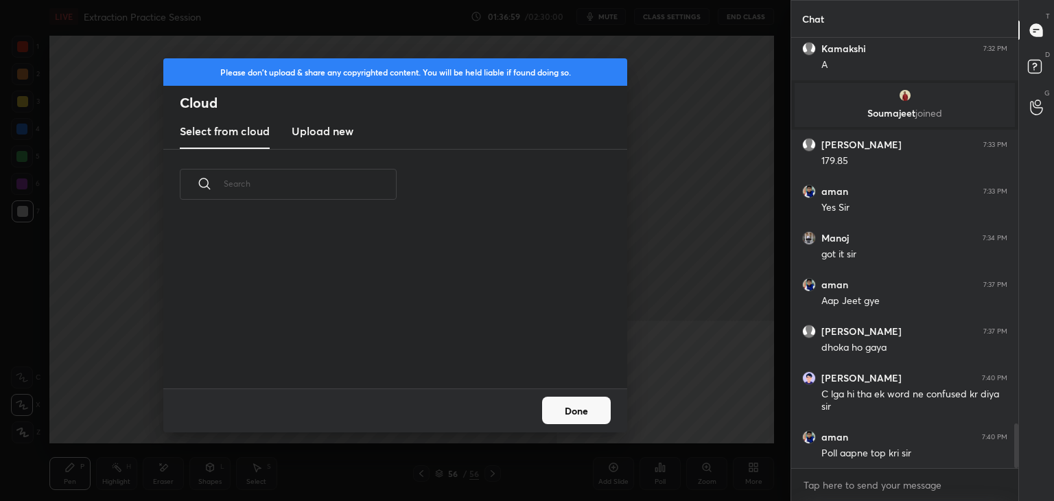
scroll to position [169, 440]
click at [318, 128] on h3 "Upload new" at bounding box center [323, 131] width 62 height 16
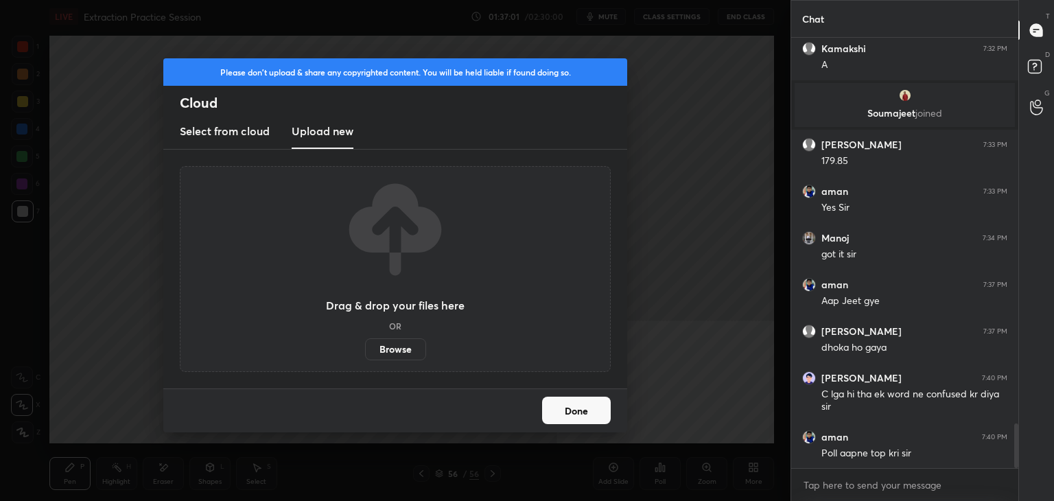
click at [390, 349] on label "Browse" at bounding box center [395, 349] width 61 height 22
click at [365, 349] on input "Browse" at bounding box center [365, 349] width 0 height 22
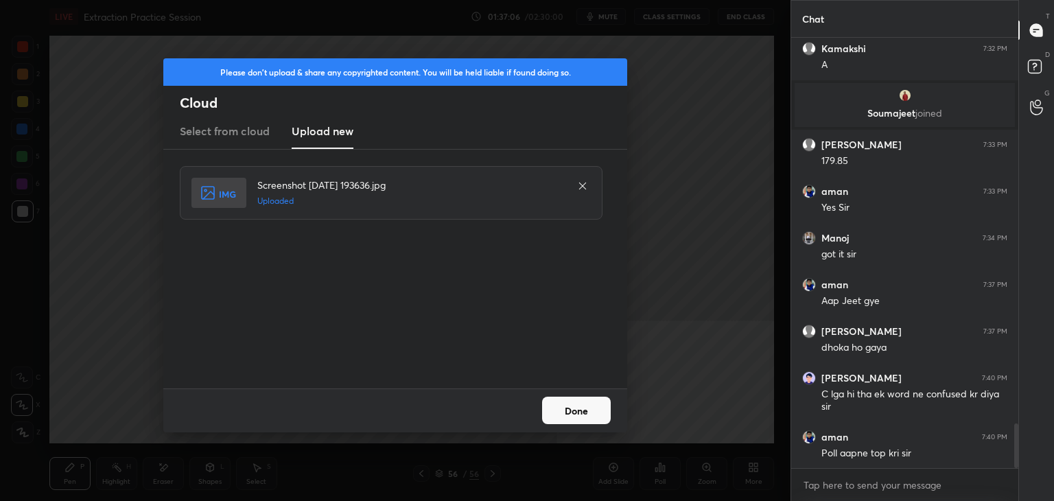
click at [581, 401] on button "Done" at bounding box center [576, 409] width 69 height 27
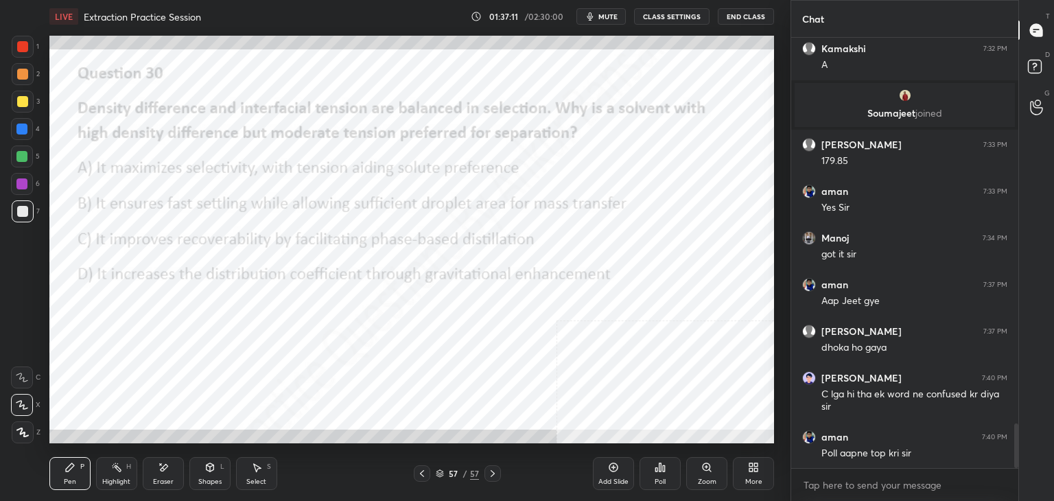
click at [663, 473] on div "Poll" at bounding box center [659, 473] width 41 height 33
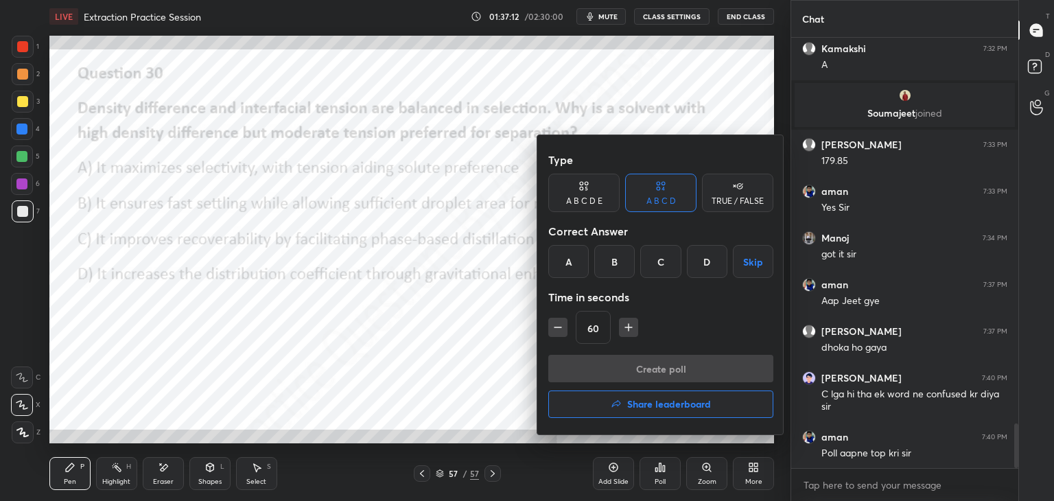
click at [622, 262] on div "B" at bounding box center [614, 261] width 40 height 33
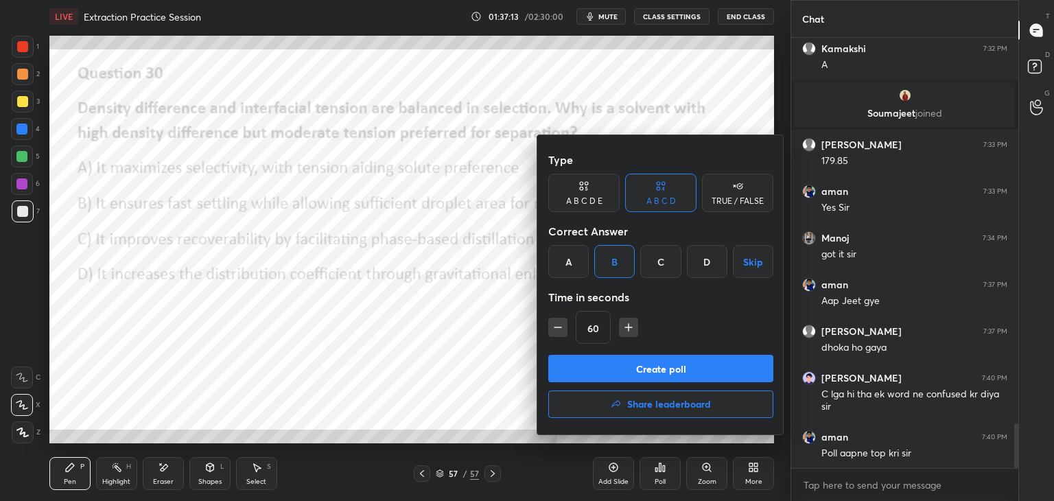
click at [646, 374] on button "Create poll" at bounding box center [660, 368] width 225 height 27
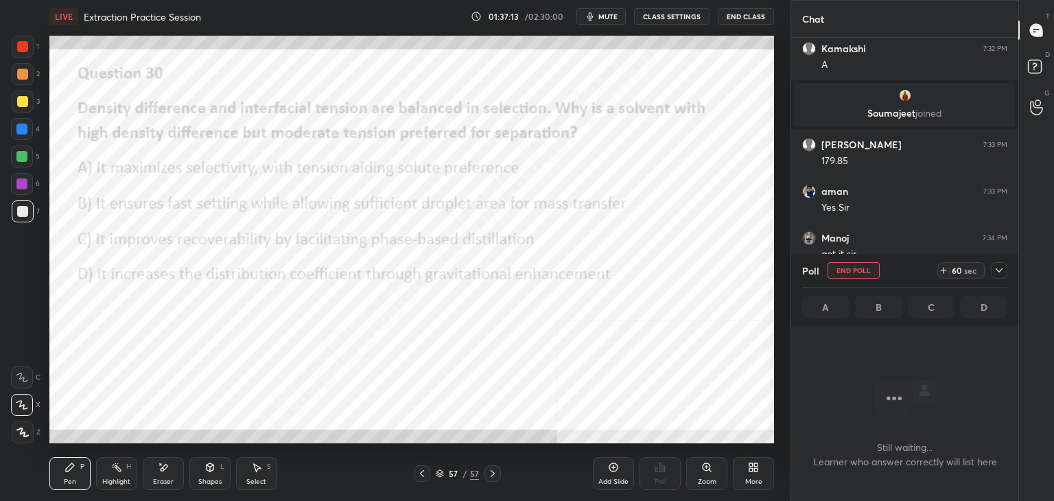
scroll to position [241, 223]
click at [993, 272] on div at bounding box center [999, 270] width 16 height 16
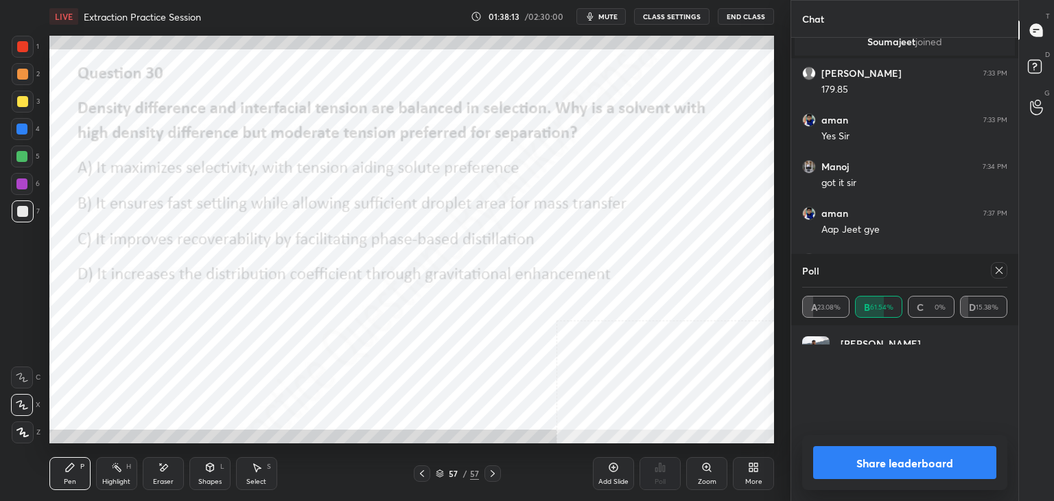
scroll to position [160, 201]
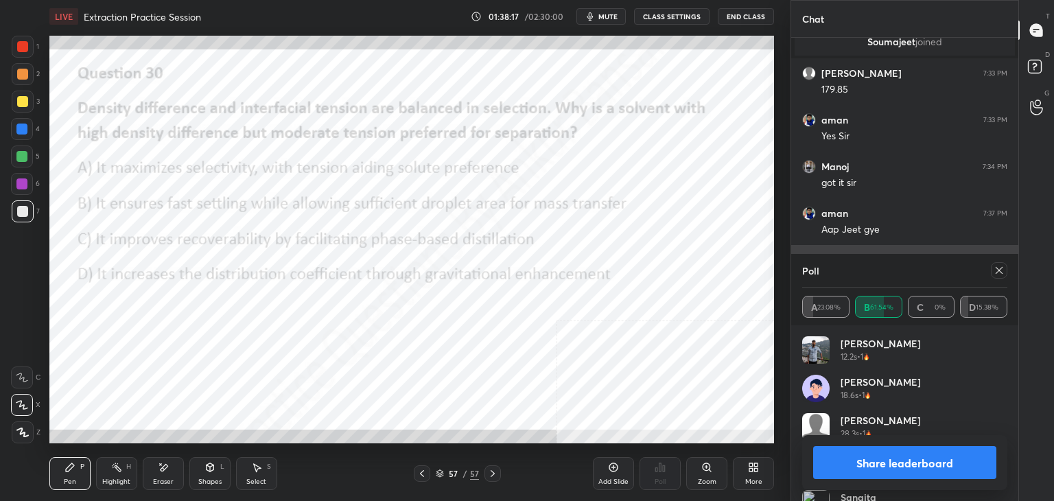
click at [998, 265] on icon at bounding box center [998, 270] width 11 height 11
type textarea "x"
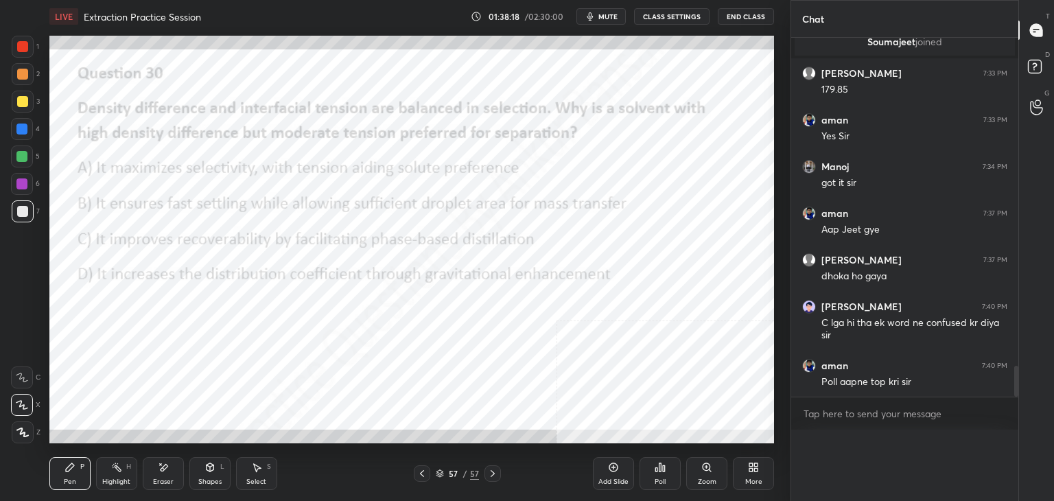
scroll to position [269, 223]
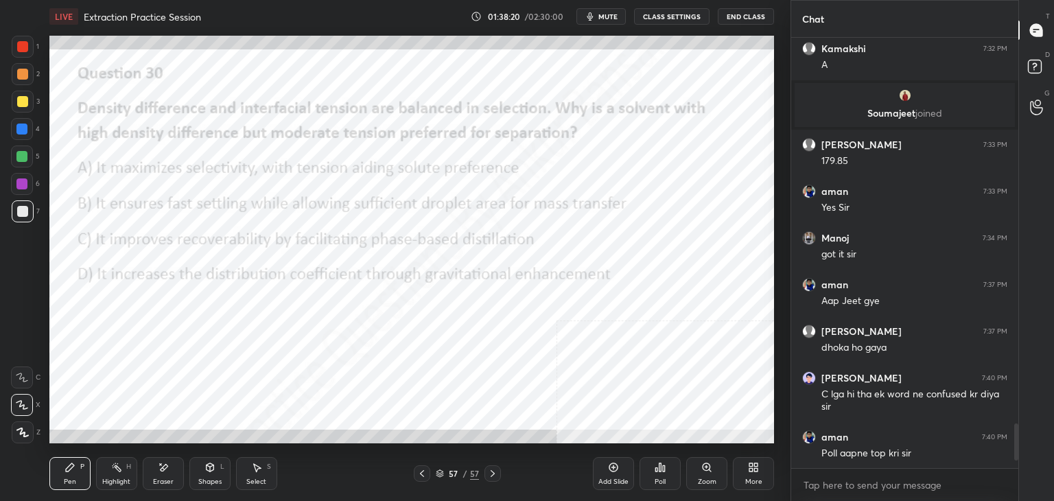
click at [608, 464] on icon at bounding box center [613, 467] width 11 height 11
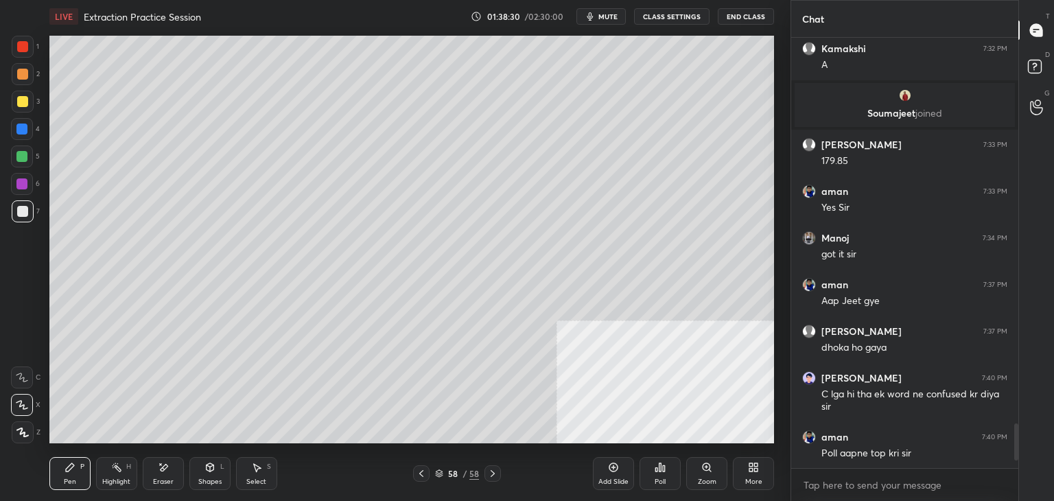
click at [423, 469] on icon at bounding box center [421, 473] width 11 height 11
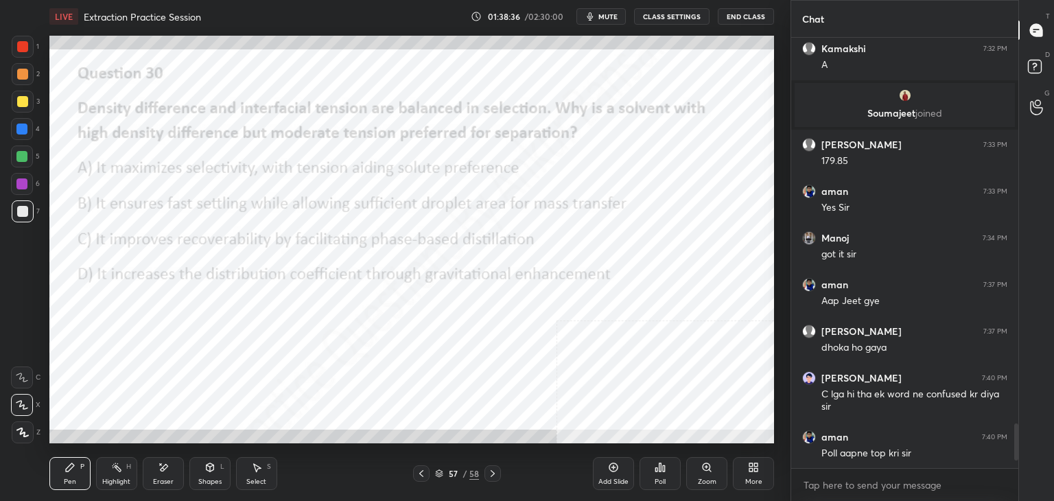
click at [656, 468] on icon at bounding box center [656, 469] width 2 height 3
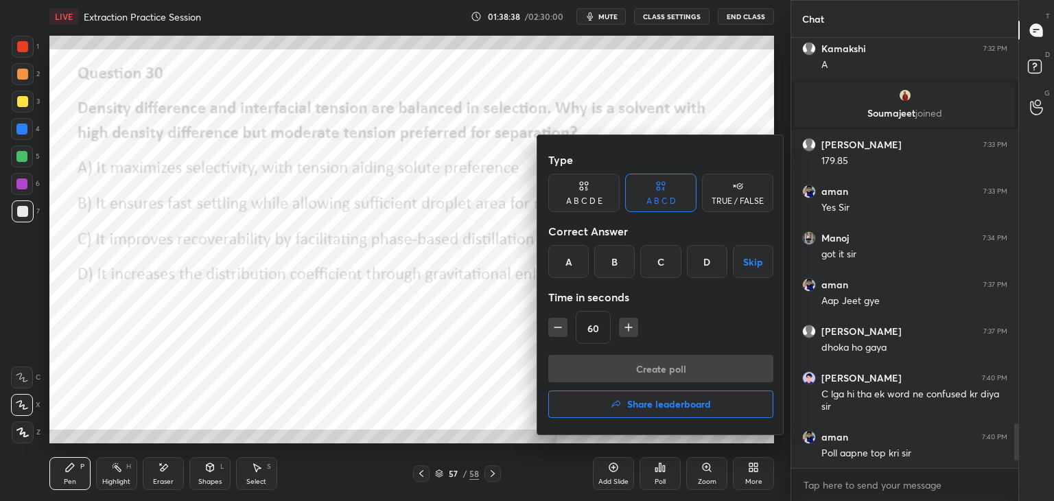
click at [595, 322] on input "60" at bounding box center [593, 327] width 34 height 33
type input "600"
click at [750, 256] on button "Skip" at bounding box center [753, 261] width 40 height 33
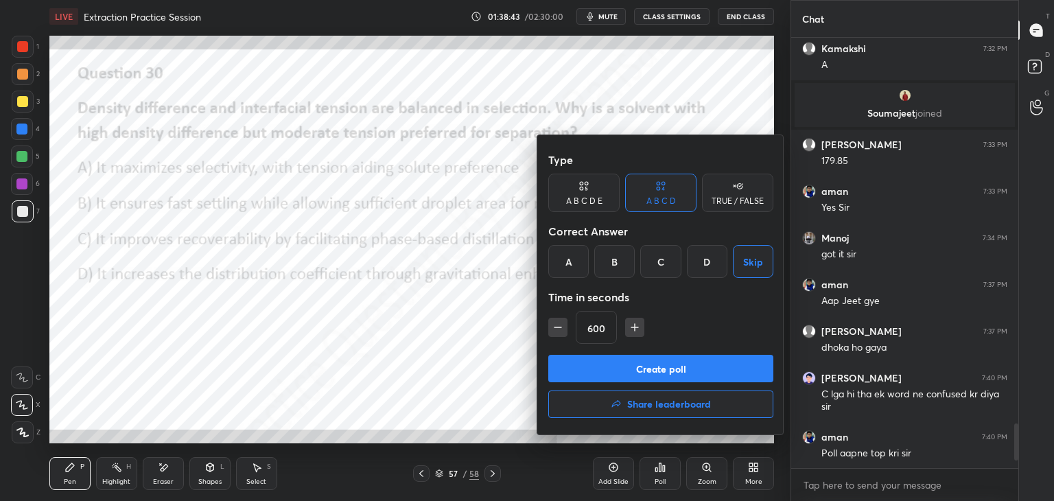
click at [659, 362] on button "Create poll" at bounding box center [660, 368] width 225 height 27
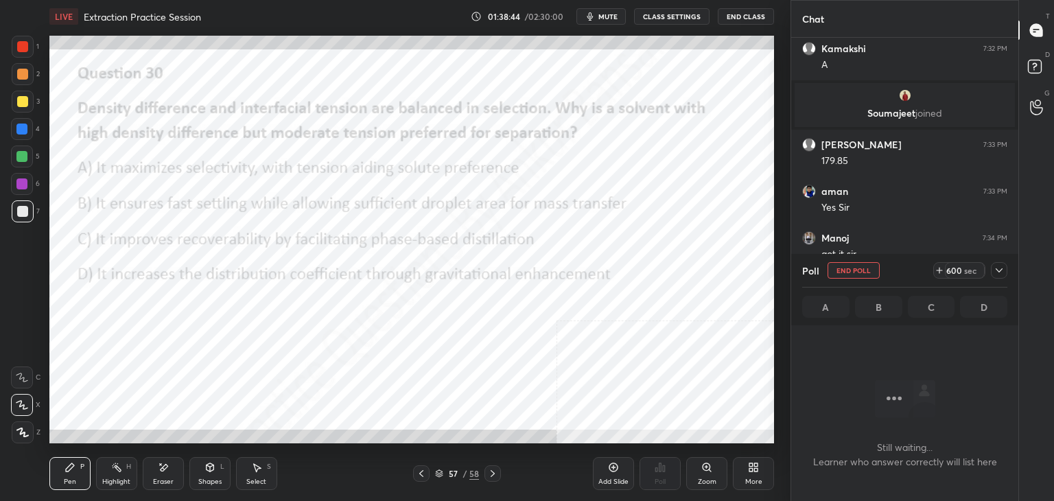
scroll to position [355, 223]
click at [757, 469] on icon at bounding box center [755, 469] width 3 height 3
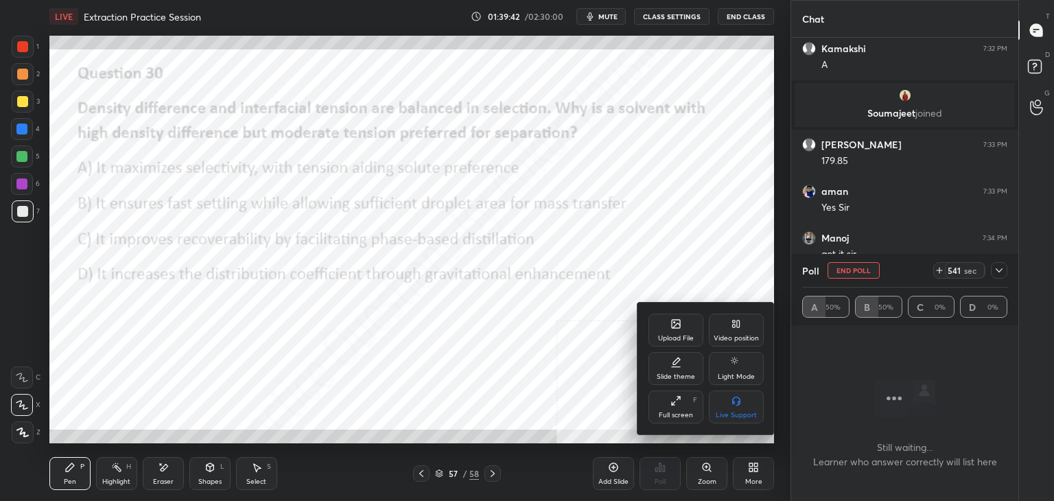
click at [672, 329] on icon at bounding box center [675, 323] width 11 height 11
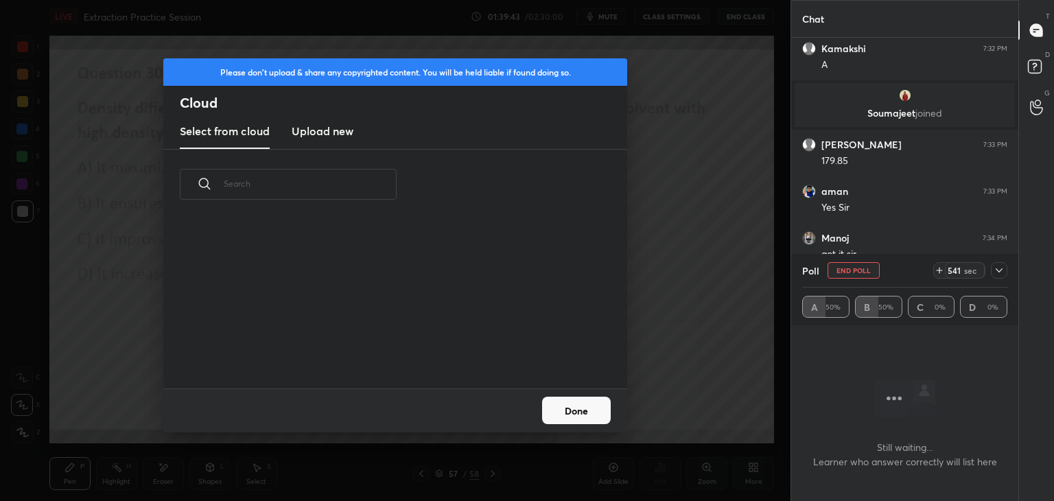
scroll to position [169, 440]
click at [348, 141] on new "Upload new" at bounding box center [323, 132] width 62 height 34
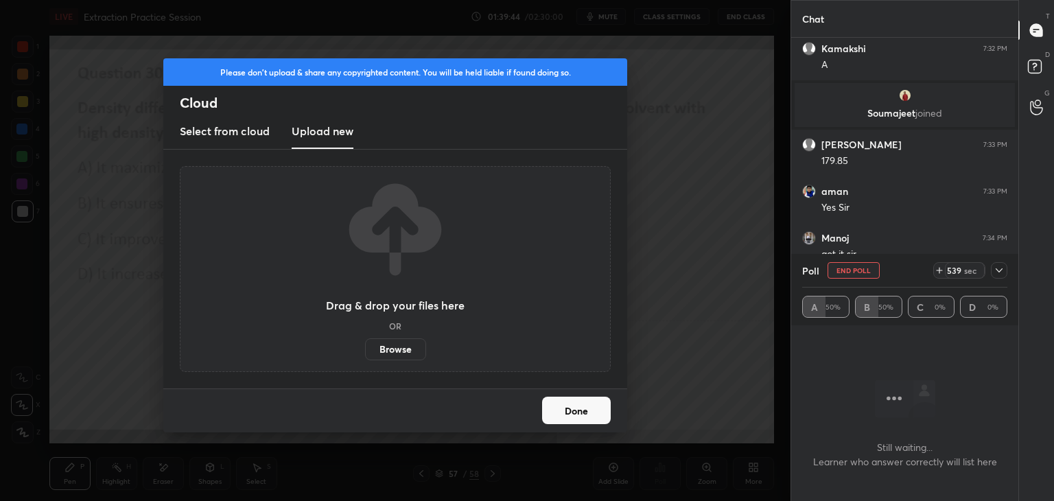
click at [385, 342] on label "Browse" at bounding box center [395, 349] width 61 height 22
click at [365, 342] on input "Browse" at bounding box center [365, 349] width 0 height 22
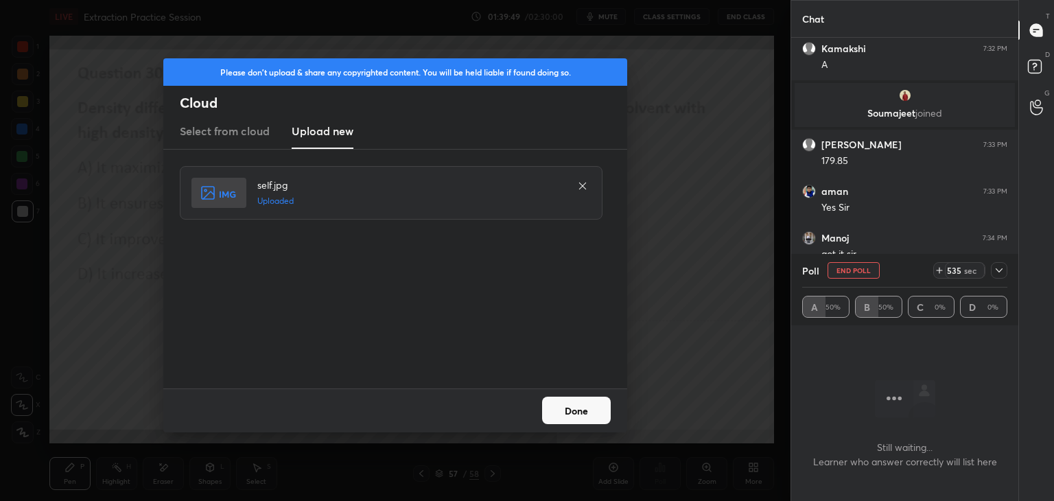
click at [572, 409] on button "Done" at bounding box center [576, 409] width 69 height 27
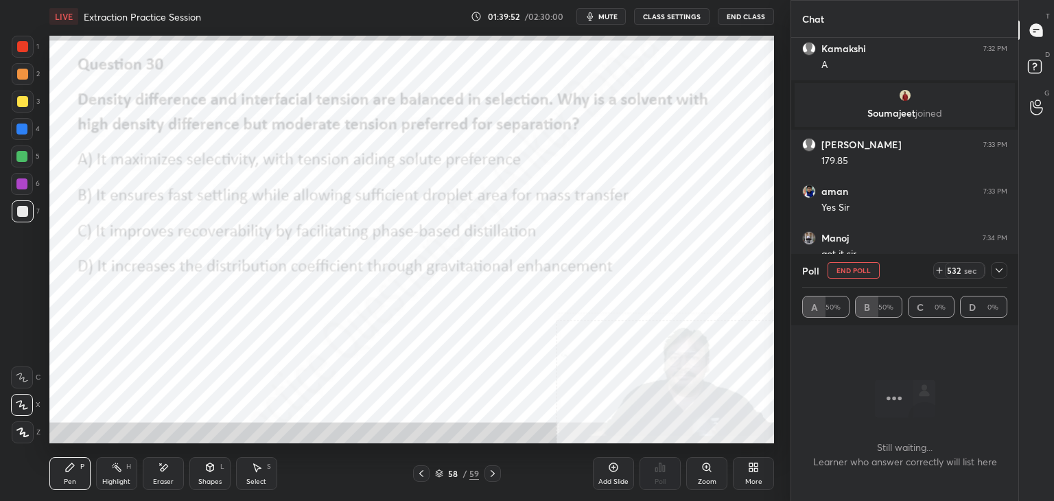
click at [996, 272] on icon at bounding box center [998, 270] width 11 height 11
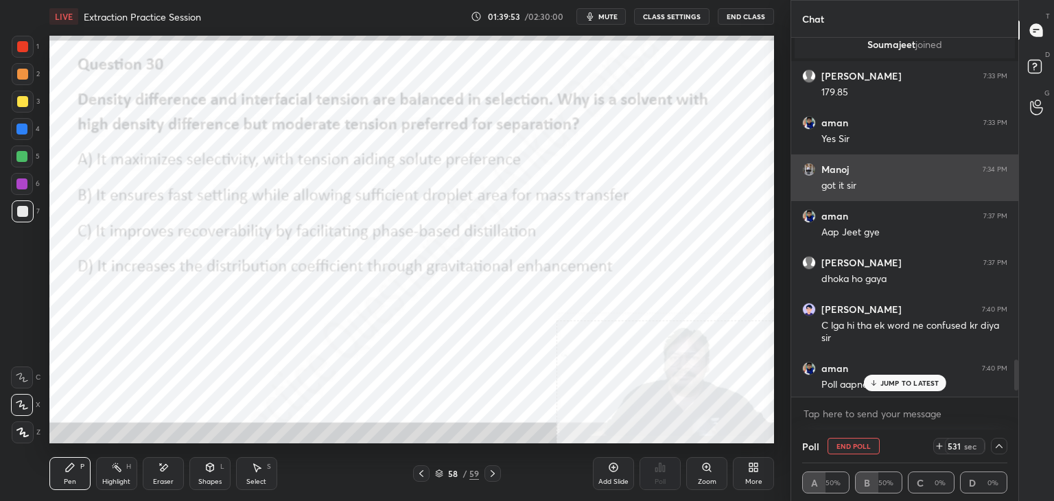
scroll to position [3780, 0]
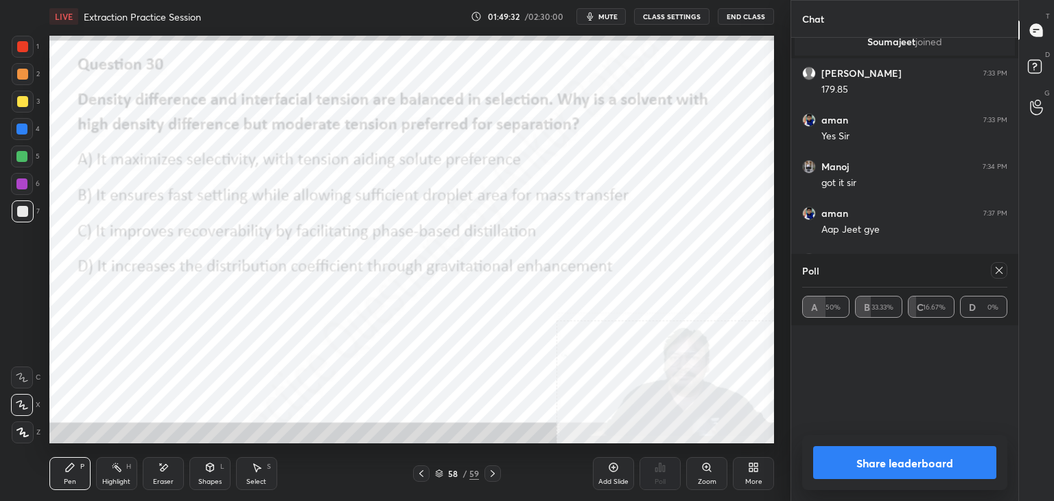
click at [999, 272] on icon at bounding box center [998, 270] width 11 height 11
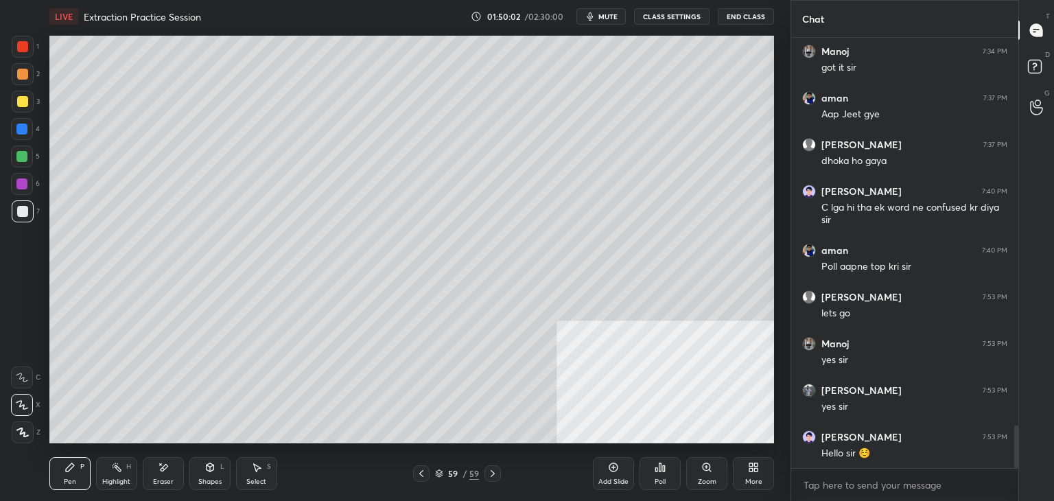
scroll to position [3942, 0]
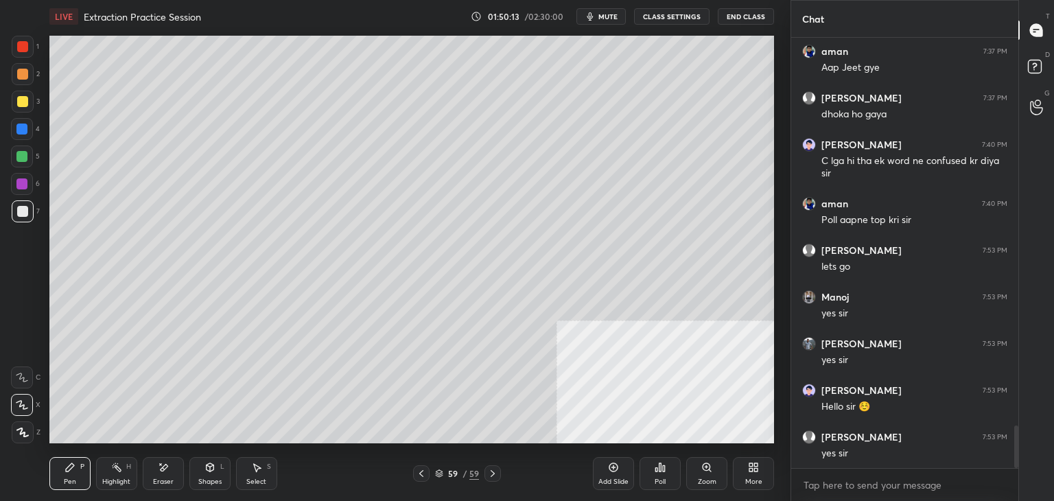
click at [753, 464] on icon at bounding box center [753, 467] width 11 height 11
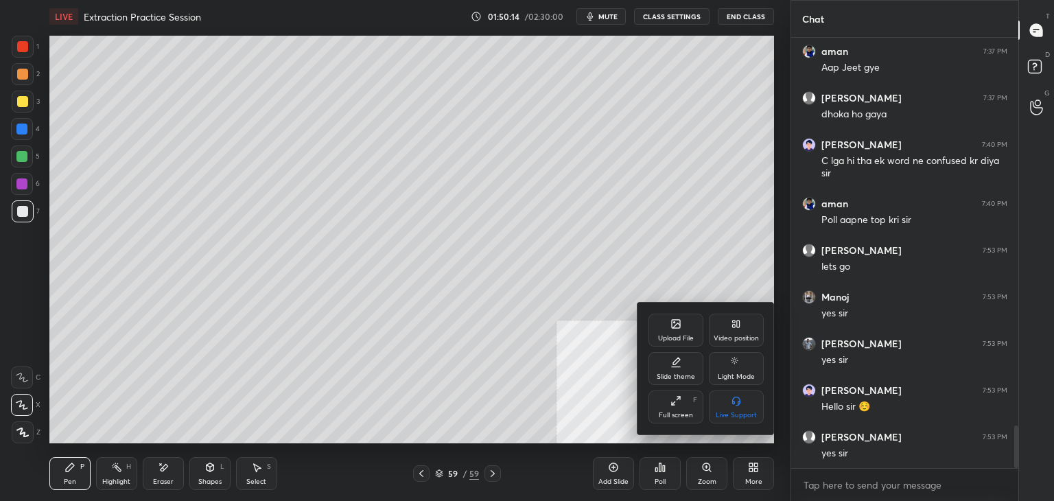
click at [675, 316] on div "Upload File" at bounding box center [675, 329] width 55 height 33
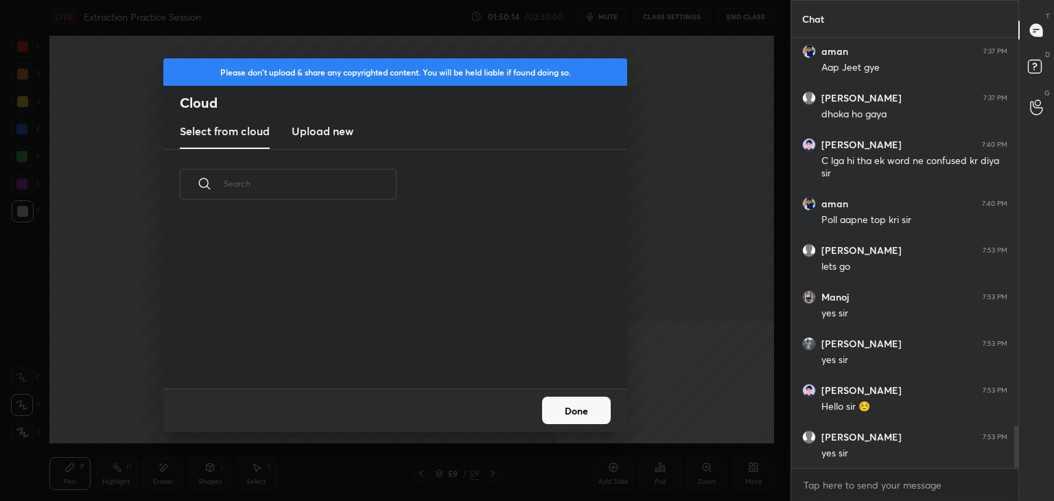
scroll to position [169, 440]
click at [321, 134] on h3 "Upload new" at bounding box center [323, 131] width 62 height 16
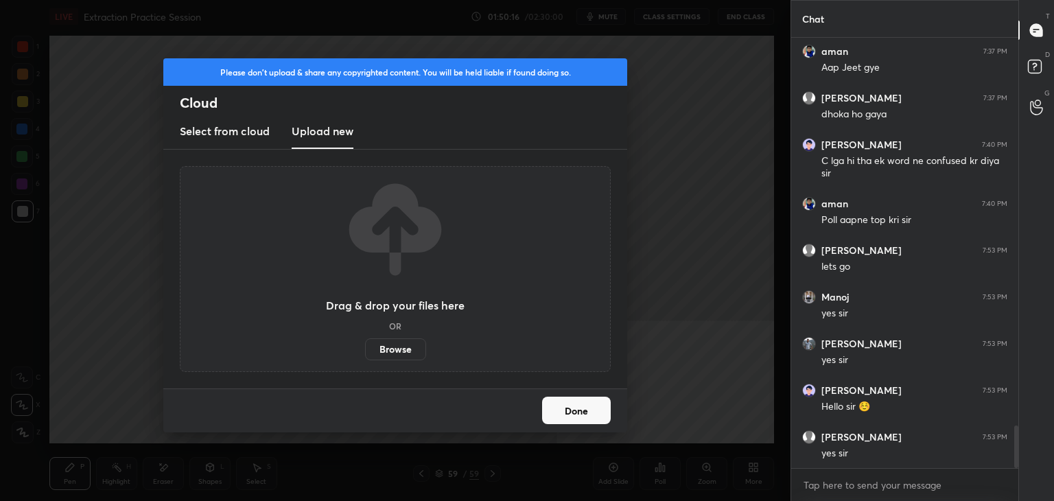
click at [398, 348] on label "Browse" at bounding box center [395, 349] width 61 height 22
click at [365, 348] on input "Browse" at bounding box center [365, 349] width 0 height 22
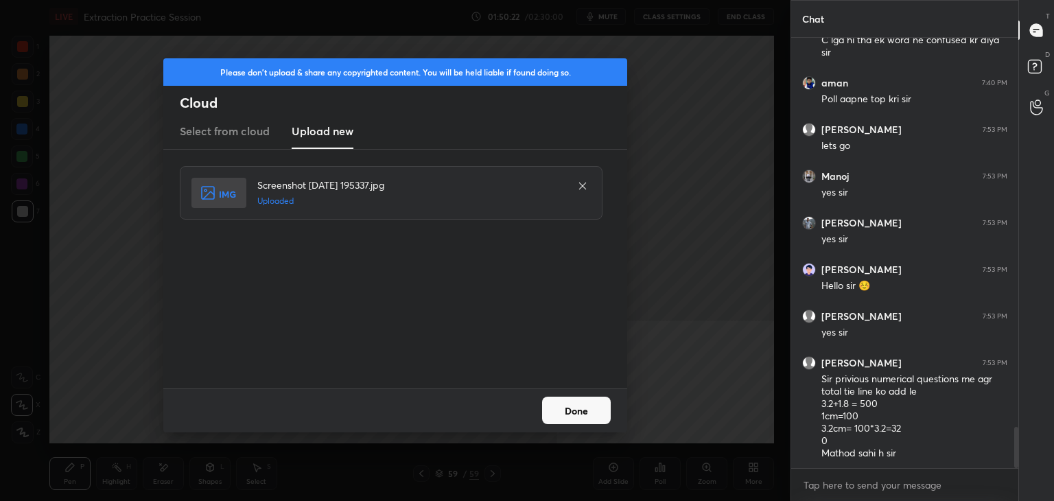
click at [589, 412] on button "Done" at bounding box center [576, 409] width 69 height 27
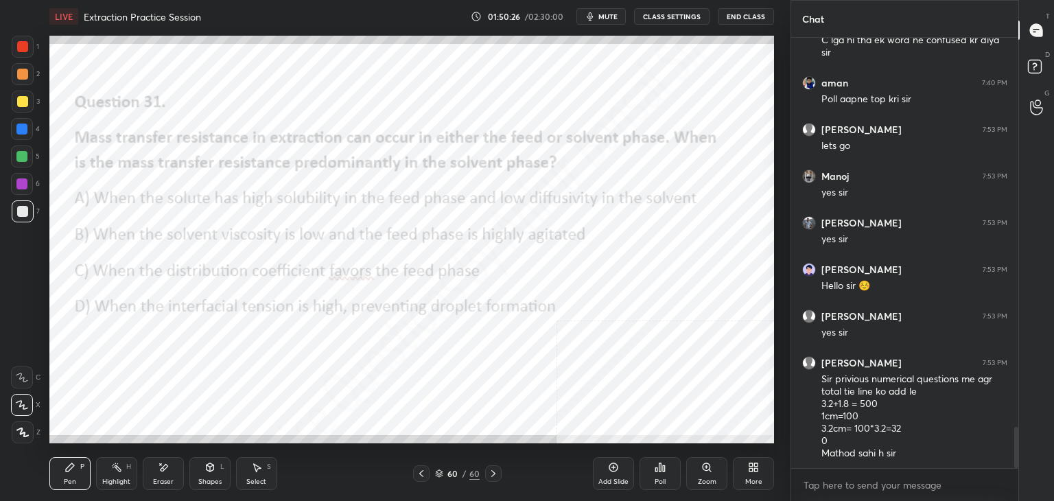
scroll to position [4109, 0]
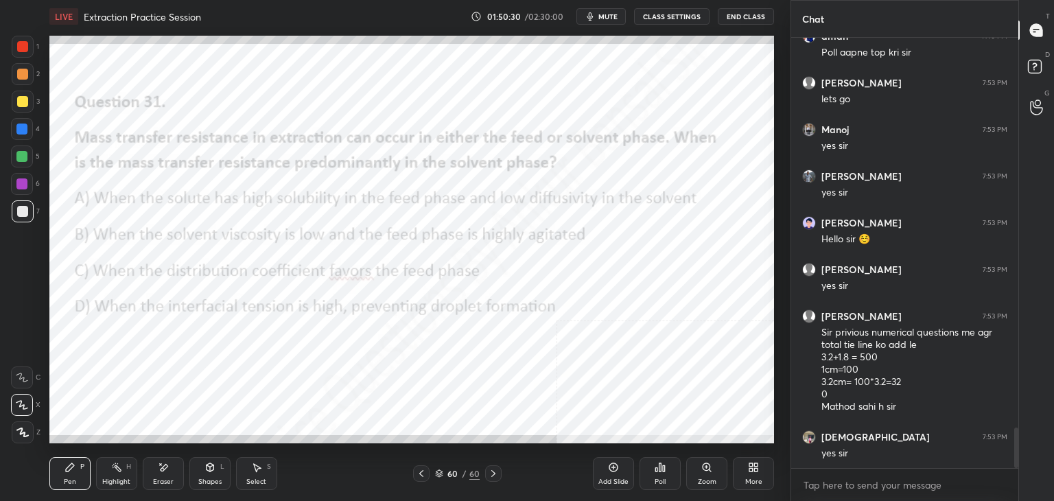
click at [659, 478] on div "Poll" at bounding box center [659, 481] width 11 height 7
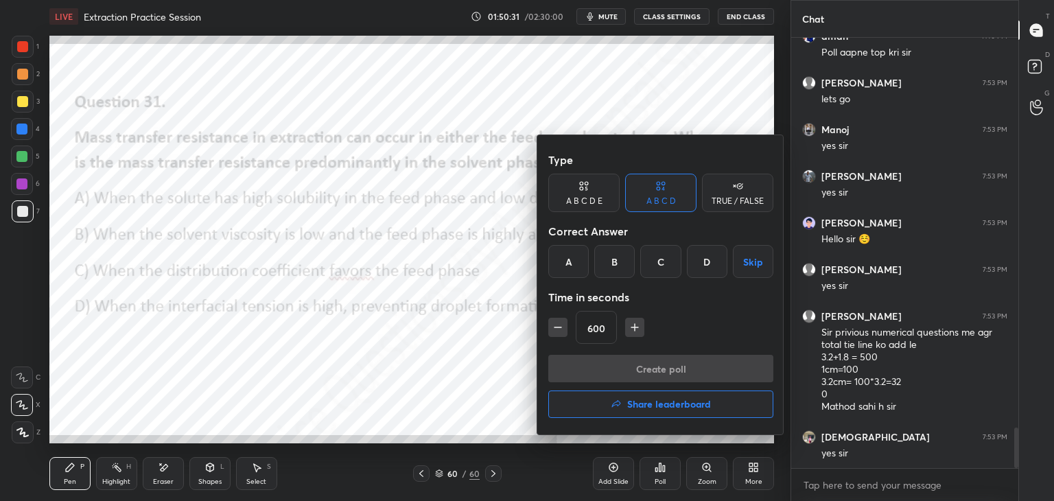
click at [563, 251] on div "A" at bounding box center [568, 261] width 40 height 33
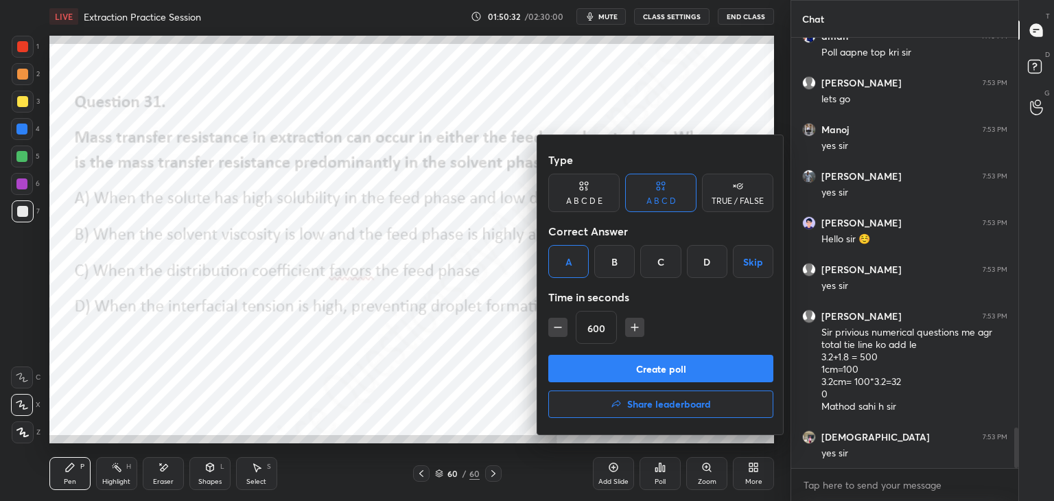
click at [631, 362] on button "Create poll" at bounding box center [660, 368] width 225 height 27
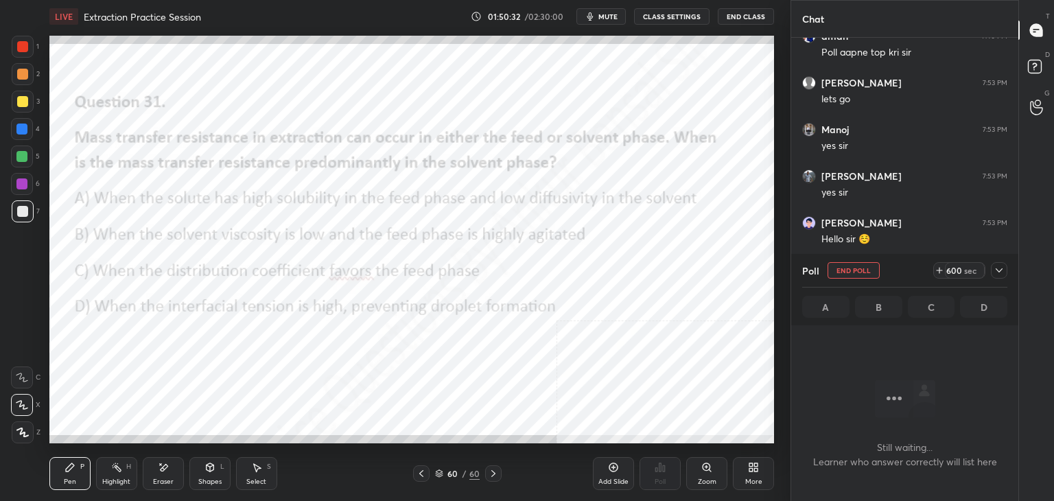
scroll to position [4, 4]
click at [999, 272] on icon at bounding box center [998, 270] width 7 height 4
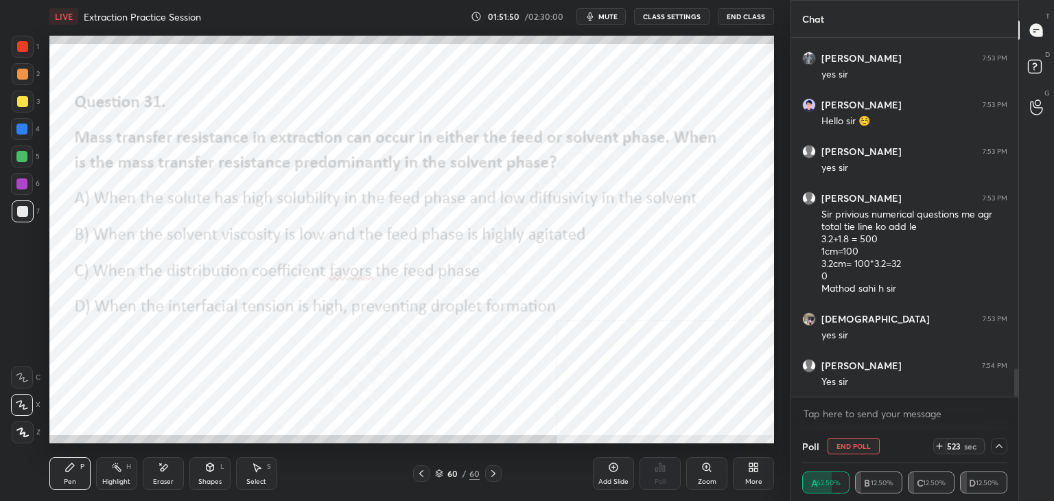
scroll to position [4274, 0]
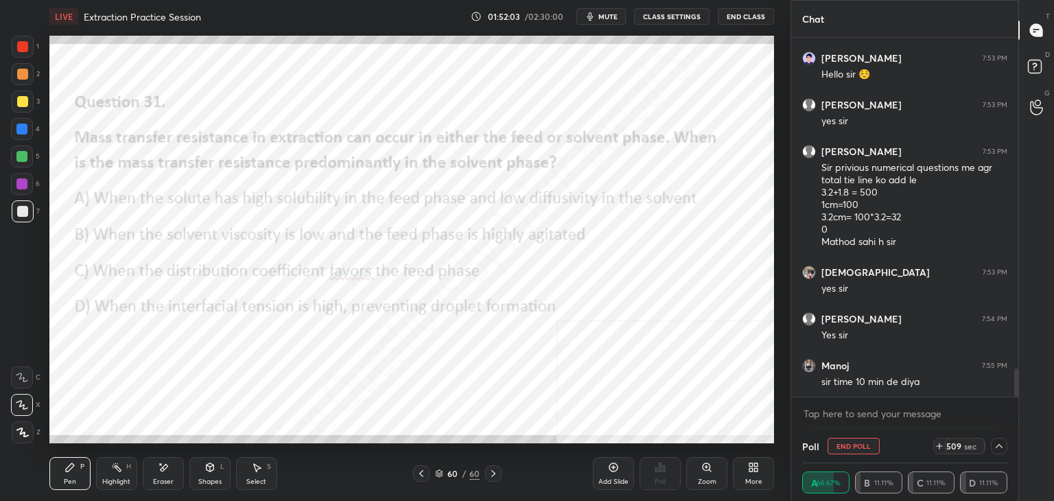
click at [867, 443] on button "End Poll" at bounding box center [853, 446] width 52 height 16
type textarea "x"
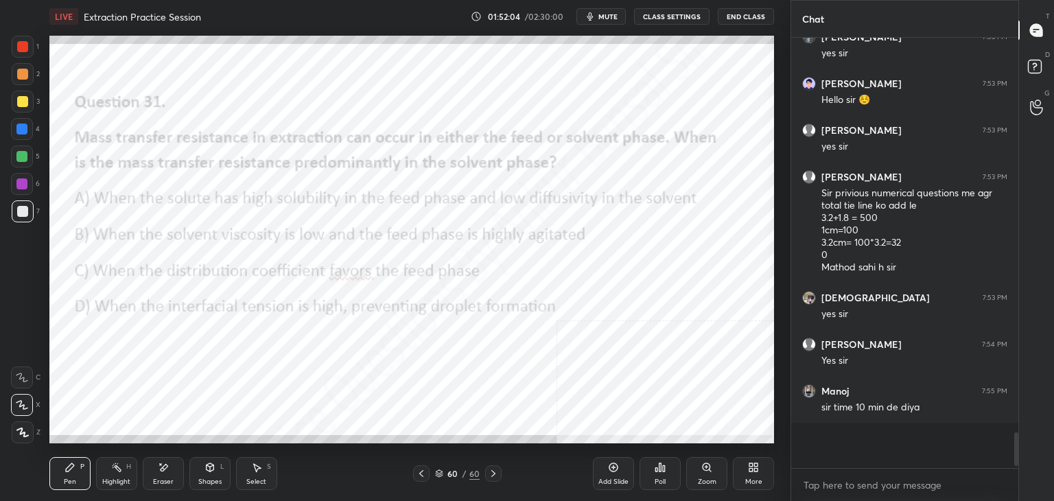
scroll to position [5, 4]
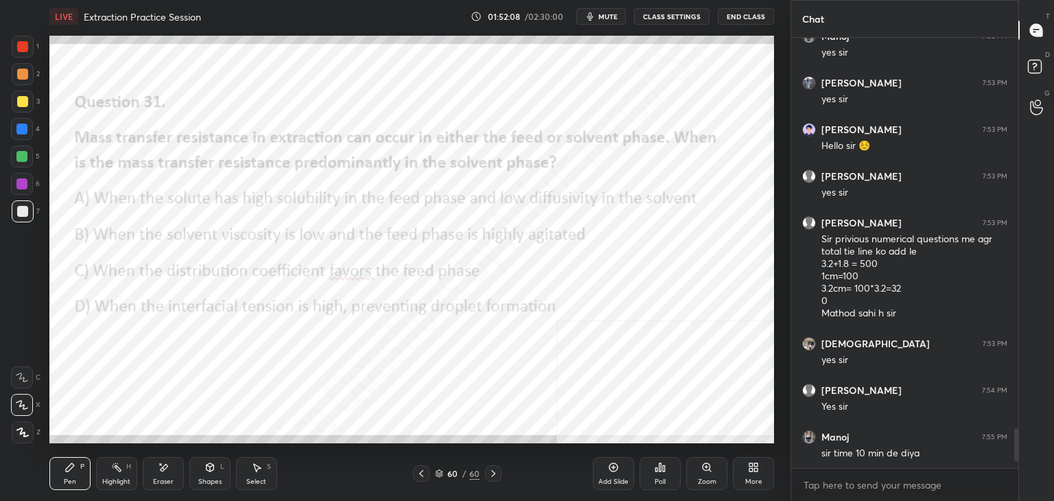
click at [617, 471] on icon at bounding box center [613, 467] width 11 height 11
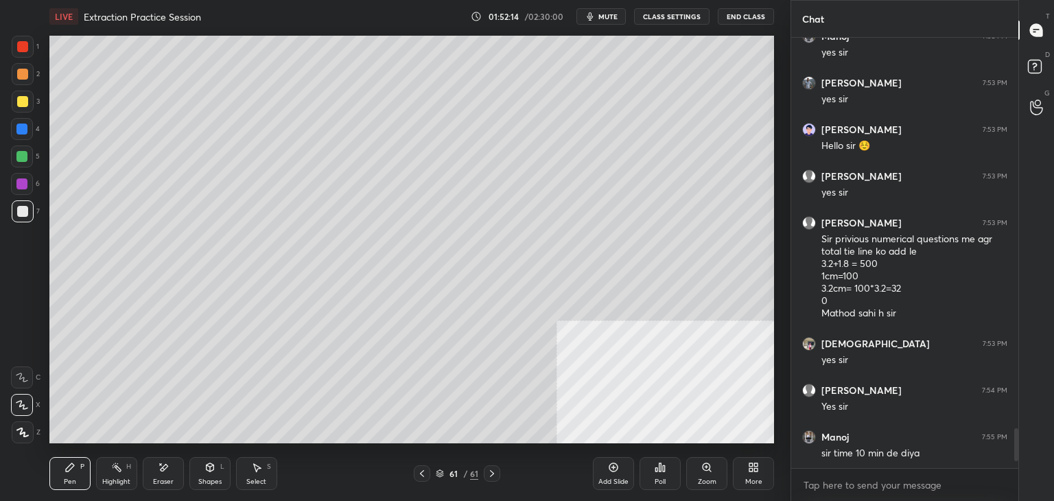
click at [757, 469] on icon at bounding box center [753, 467] width 11 height 11
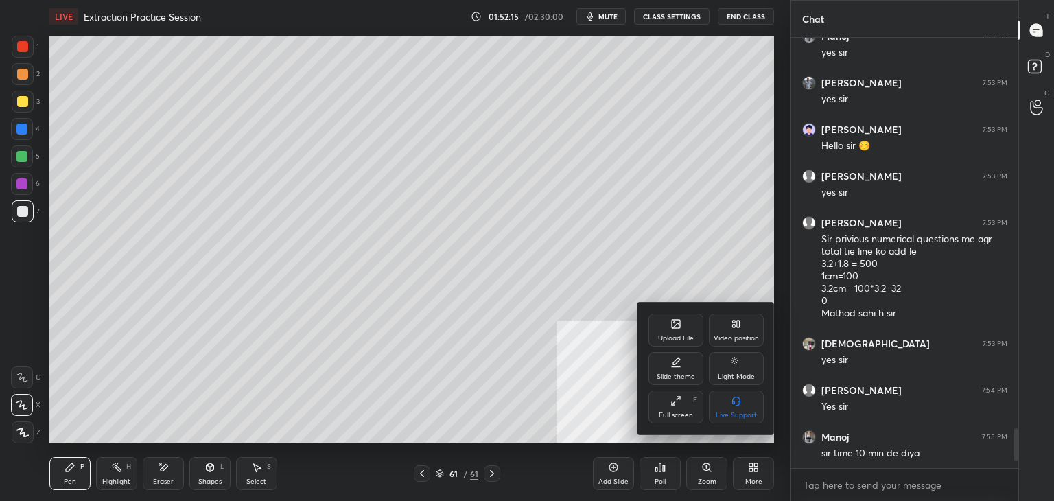
click at [675, 319] on icon at bounding box center [675, 323] width 11 height 11
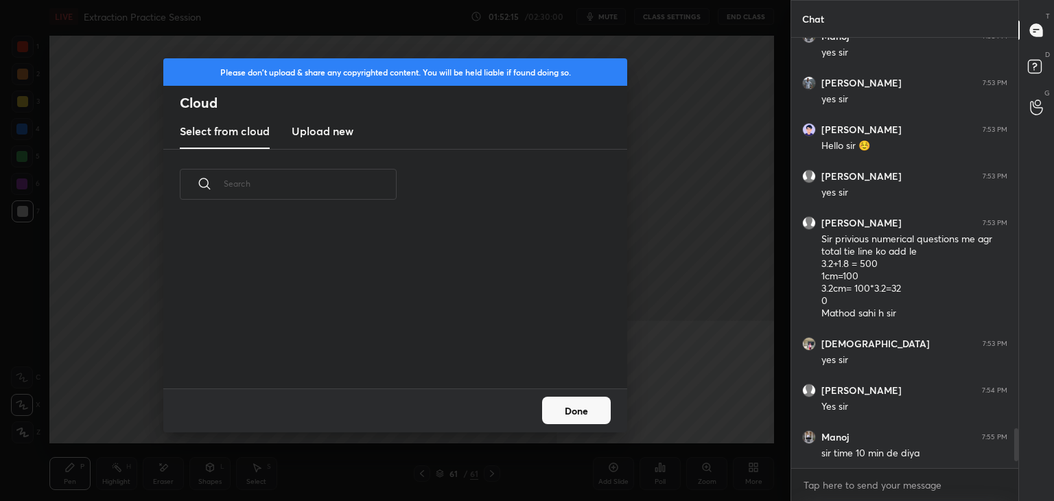
scroll to position [169, 440]
click at [322, 132] on h3 "Upload new" at bounding box center [323, 131] width 62 height 16
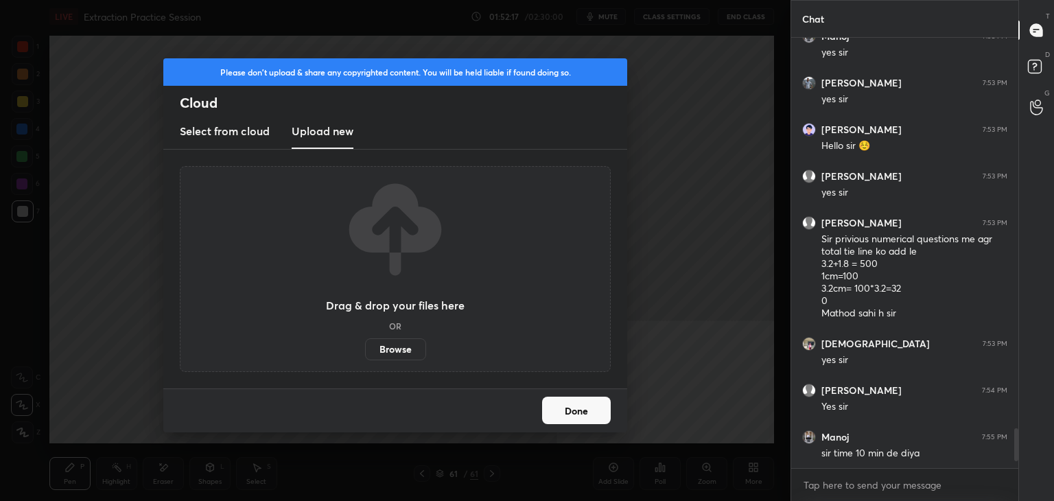
click at [396, 346] on label "Browse" at bounding box center [395, 349] width 61 height 22
click at [365, 346] on input "Browse" at bounding box center [365, 349] width 0 height 22
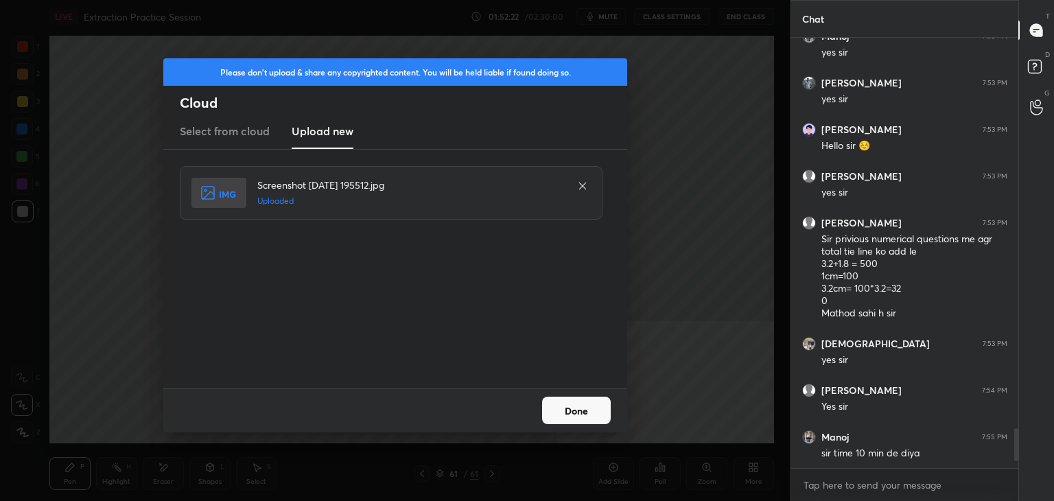
click at [580, 416] on button "Done" at bounding box center [576, 409] width 69 height 27
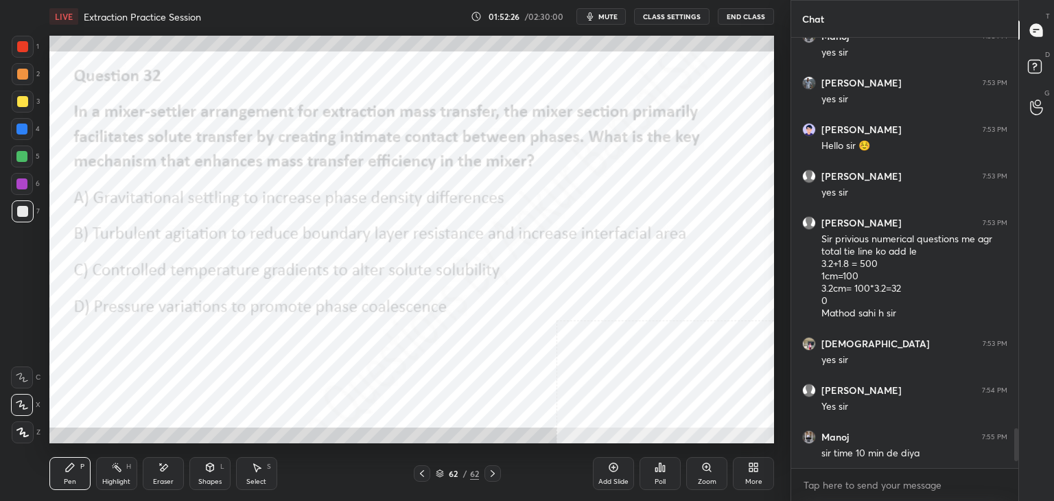
click at [667, 475] on div "Poll" at bounding box center [659, 473] width 41 height 33
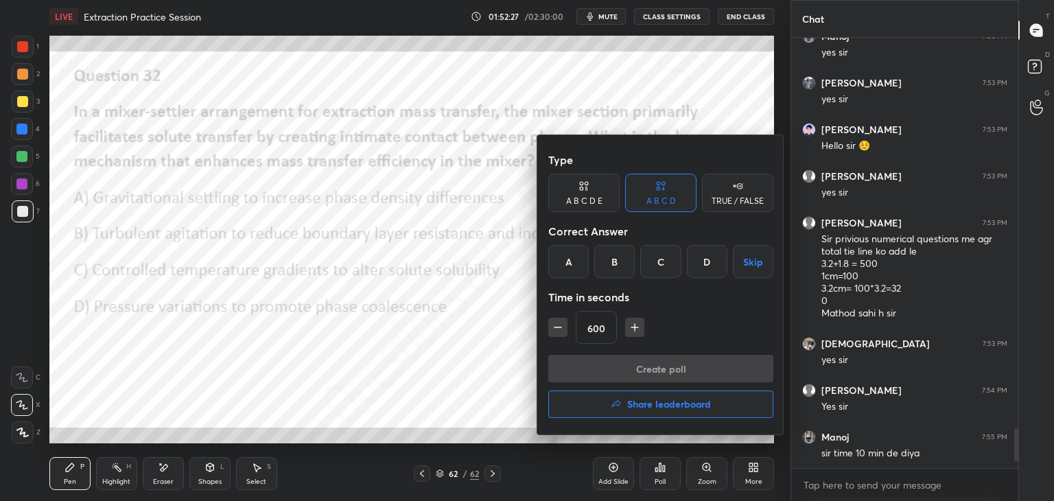
click at [615, 263] on div "B" at bounding box center [614, 261] width 40 height 33
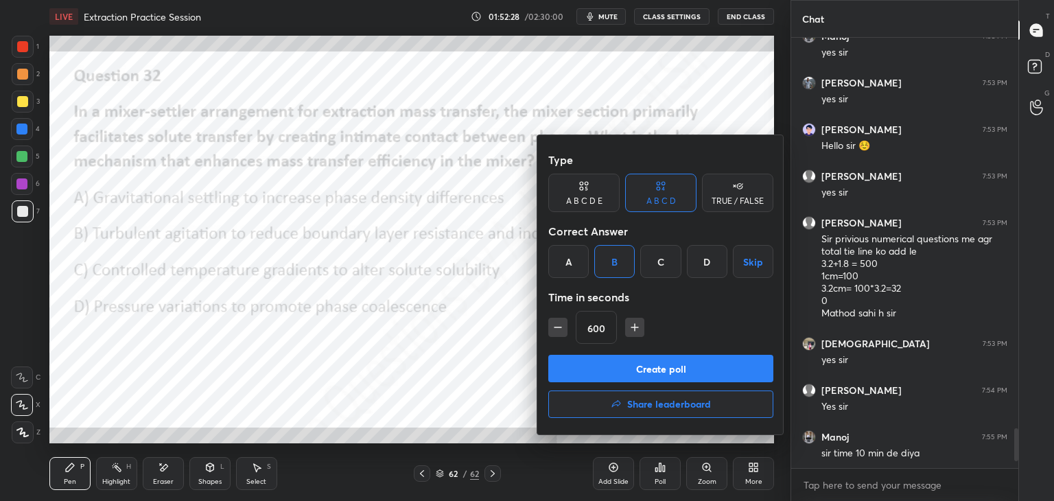
click at [601, 331] on input "600" at bounding box center [596, 327] width 40 height 33
type input "60"
click at [632, 370] on button "Create poll" at bounding box center [660, 368] width 225 height 27
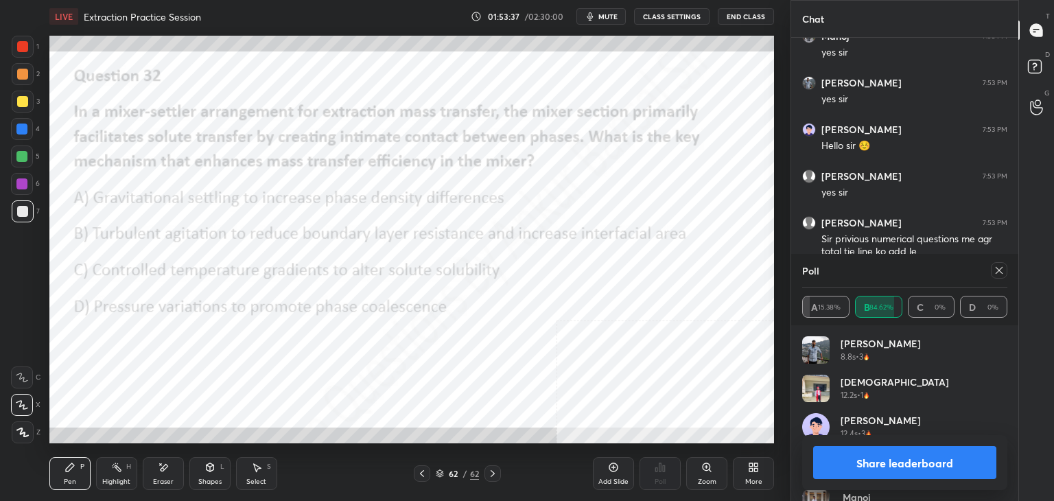
scroll to position [4, 4]
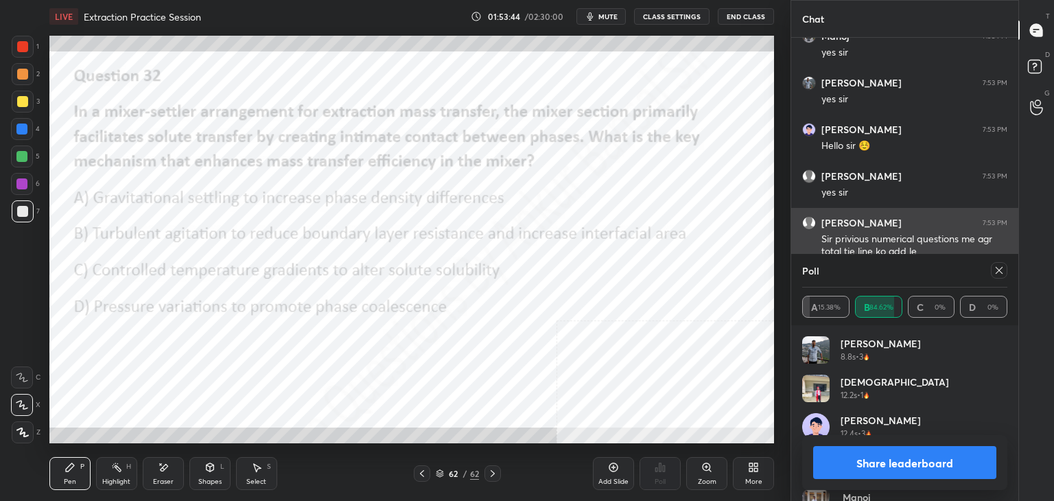
click at [999, 270] on icon at bounding box center [998, 270] width 11 height 11
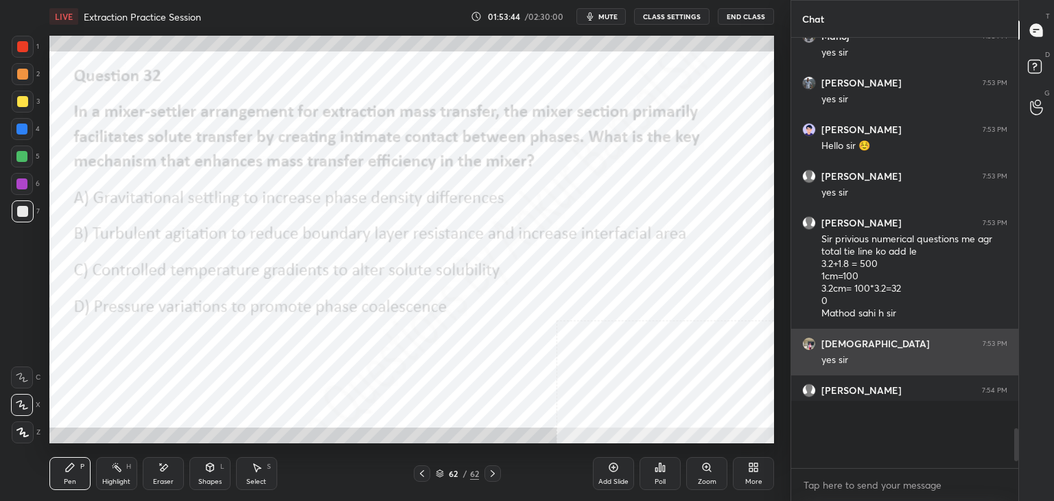
scroll to position [308, 223]
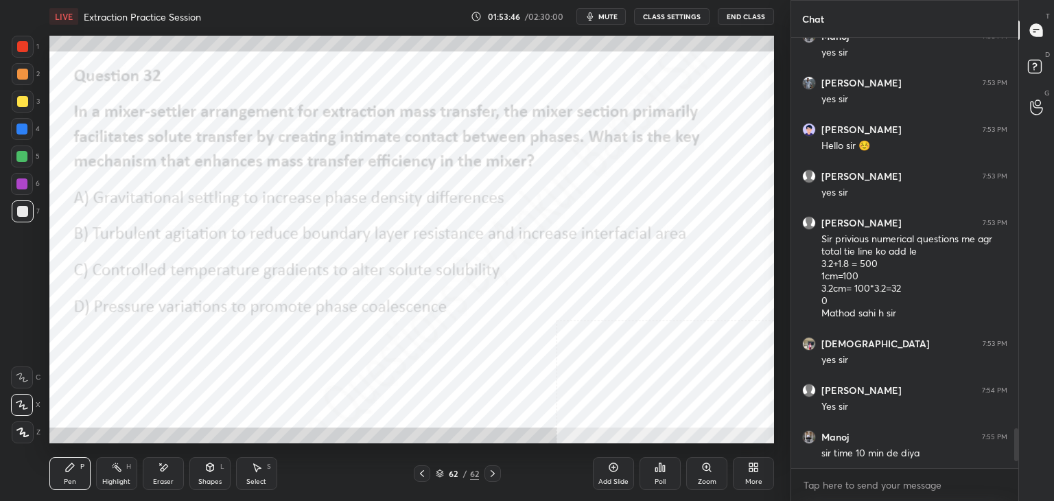
click at [617, 470] on icon at bounding box center [613, 467] width 11 height 11
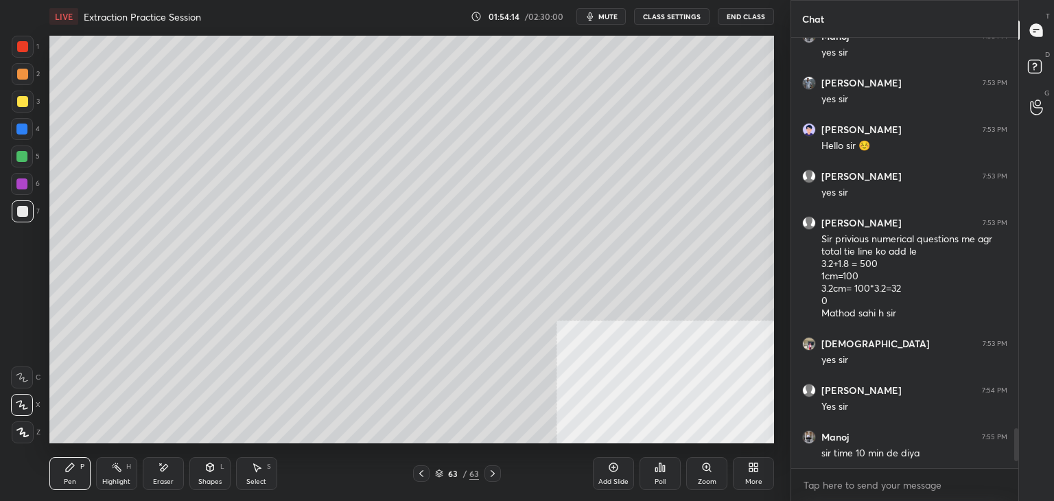
click at [750, 470] on icon at bounding box center [750, 469] width 3 height 3
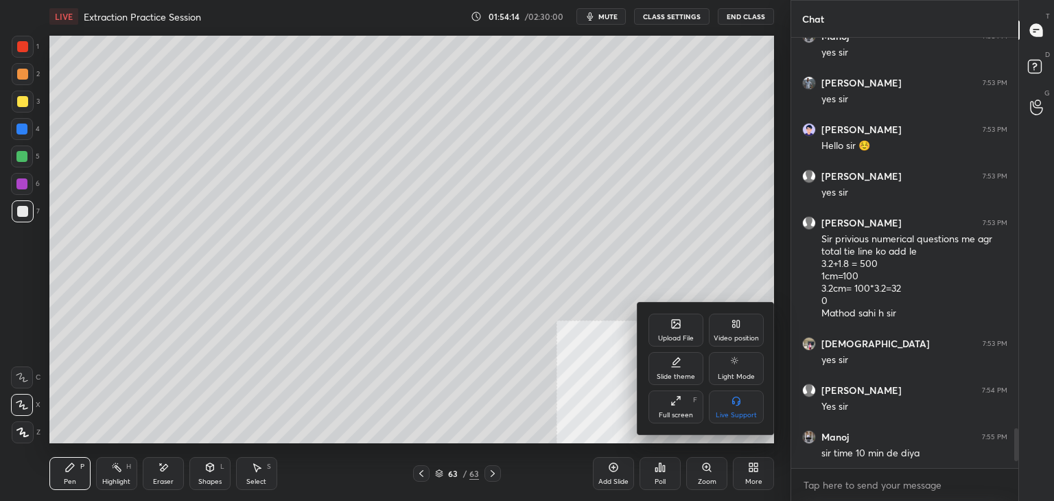
click at [664, 322] on div "Upload File" at bounding box center [675, 329] width 55 height 33
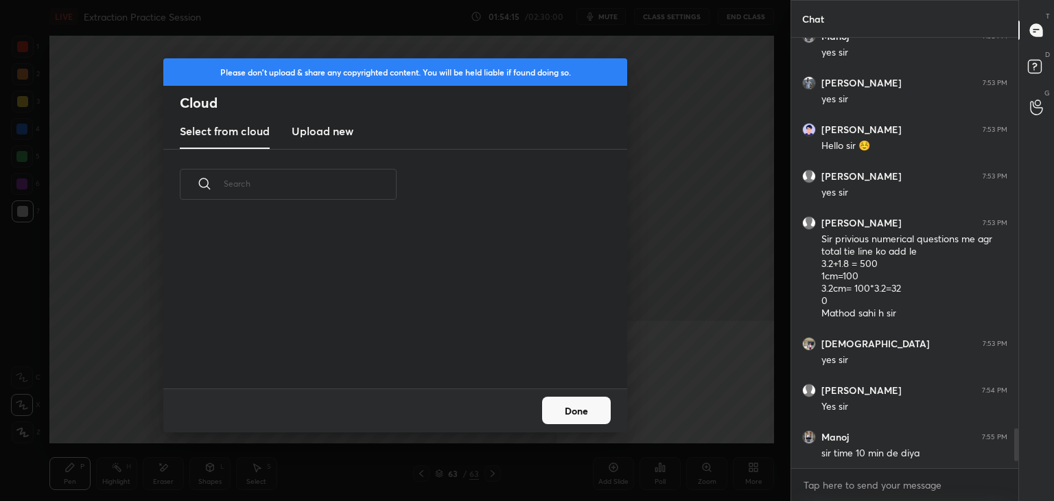
scroll to position [169, 440]
click at [318, 128] on h3 "Upload new" at bounding box center [323, 131] width 62 height 16
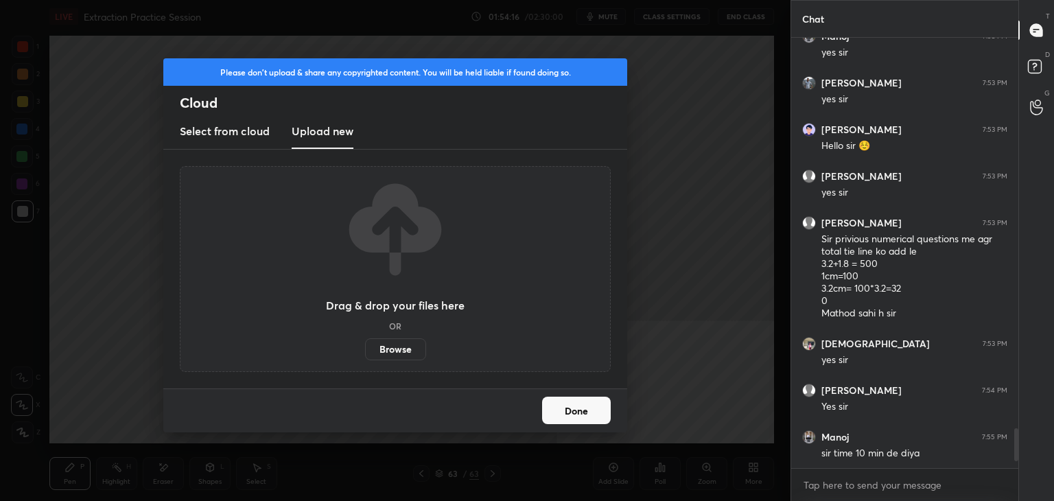
click at [398, 342] on label "Browse" at bounding box center [395, 349] width 61 height 22
click at [365, 342] on input "Browse" at bounding box center [365, 349] width 0 height 22
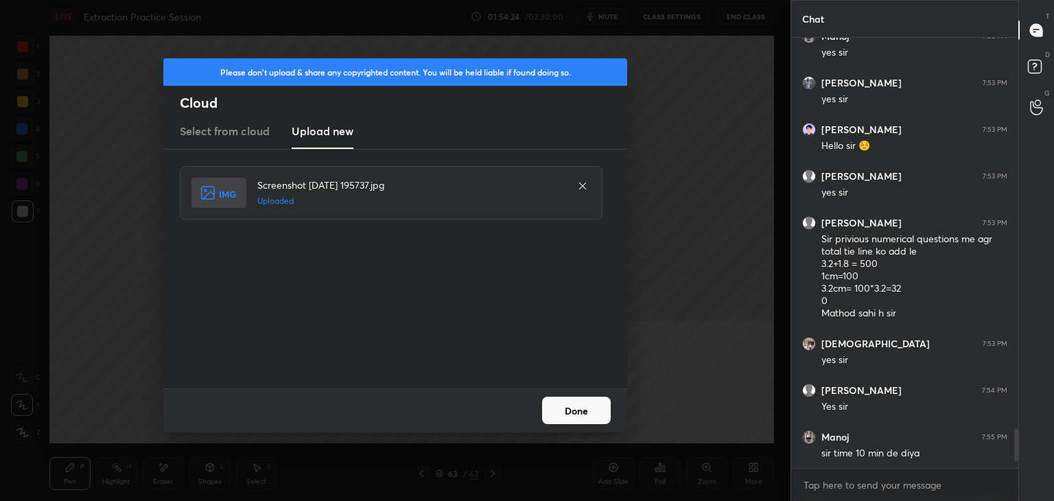
click at [562, 410] on button "Done" at bounding box center [576, 409] width 69 height 27
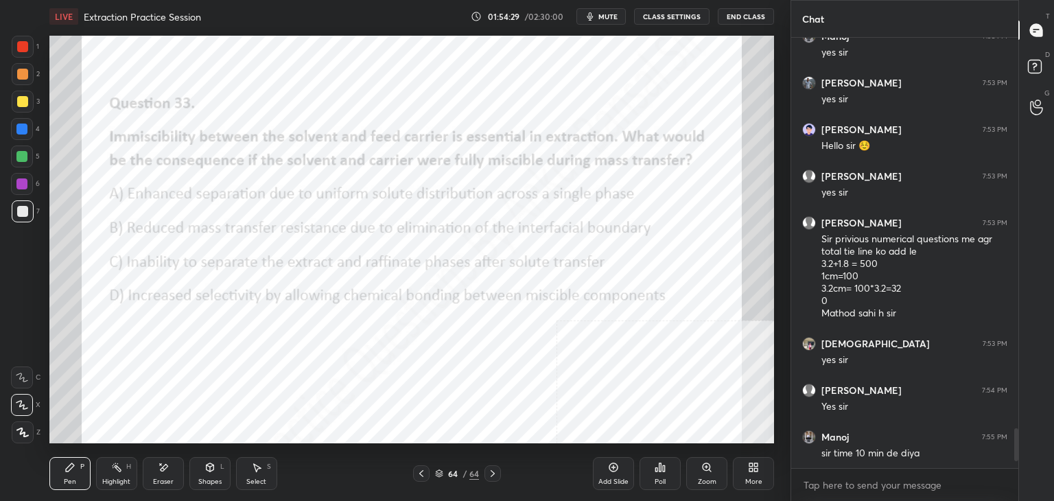
click at [658, 481] on div "Poll" at bounding box center [659, 481] width 11 height 7
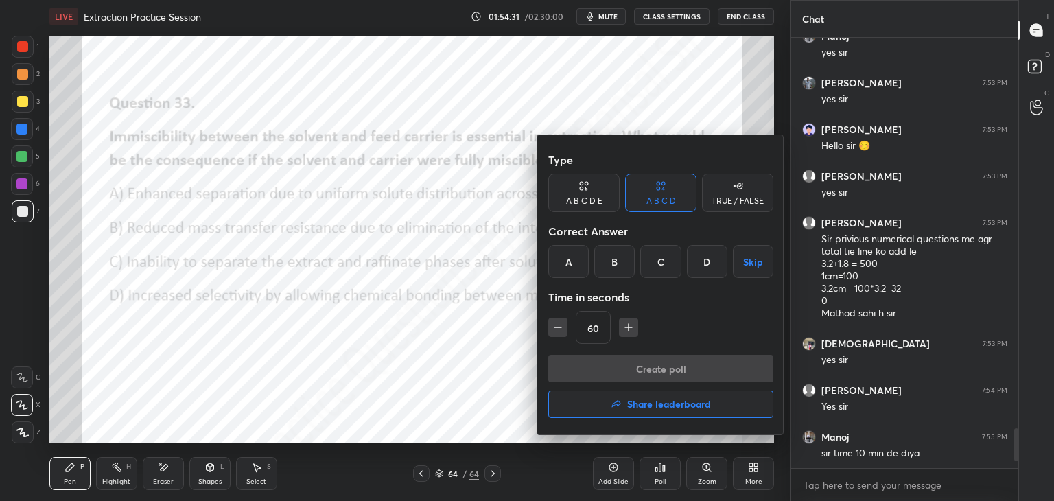
click at [648, 263] on div "C" at bounding box center [660, 261] width 40 height 33
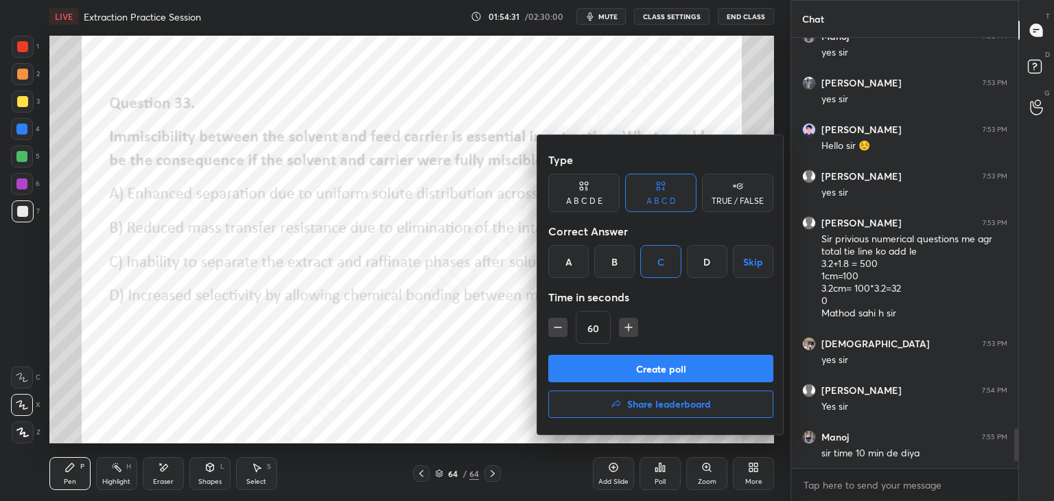
click at [633, 364] on button "Create poll" at bounding box center [660, 368] width 225 height 27
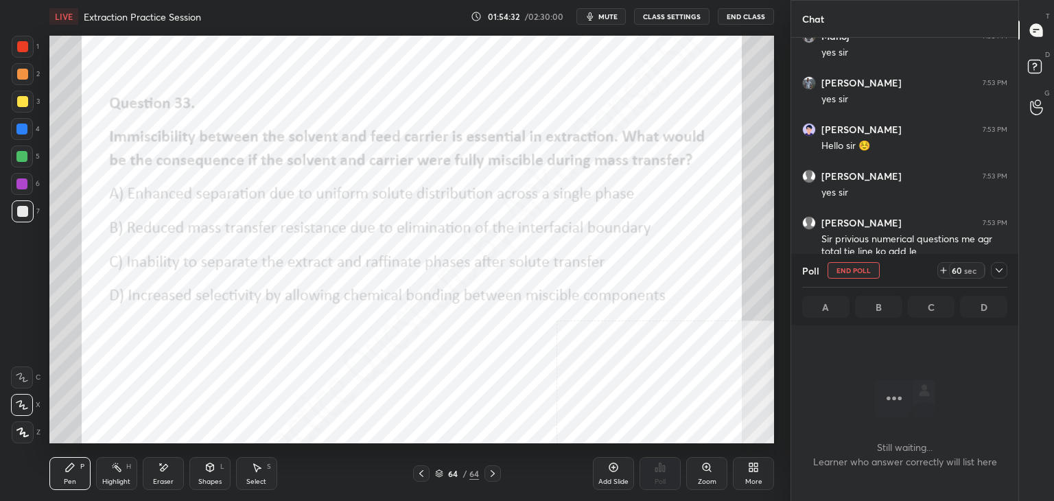
scroll to position [355, 223]
click at [999, 265] on icon at bounding box center [998, 270] width 11 height 11
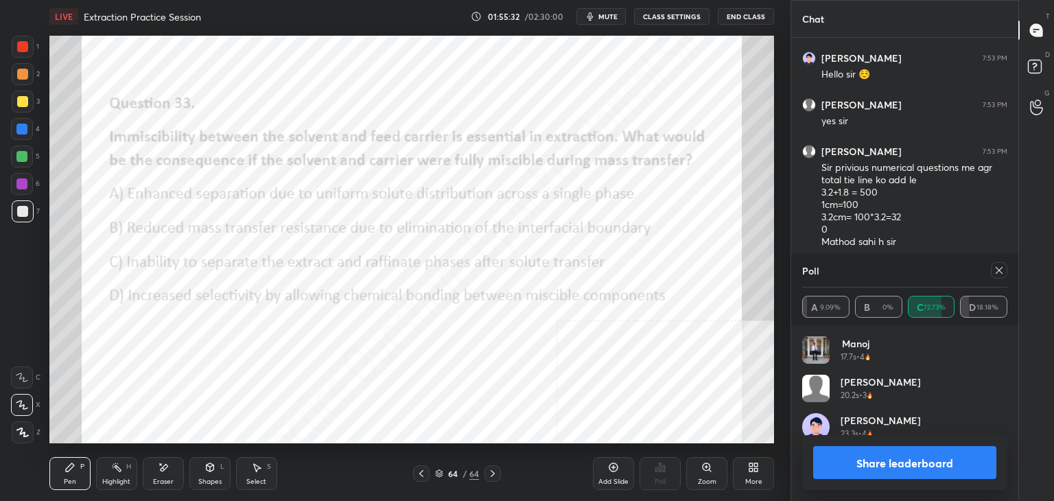
scroll to position [160, 201]
click at [999, 267] on icon at bounding box center [998, 270] width 11 height 11
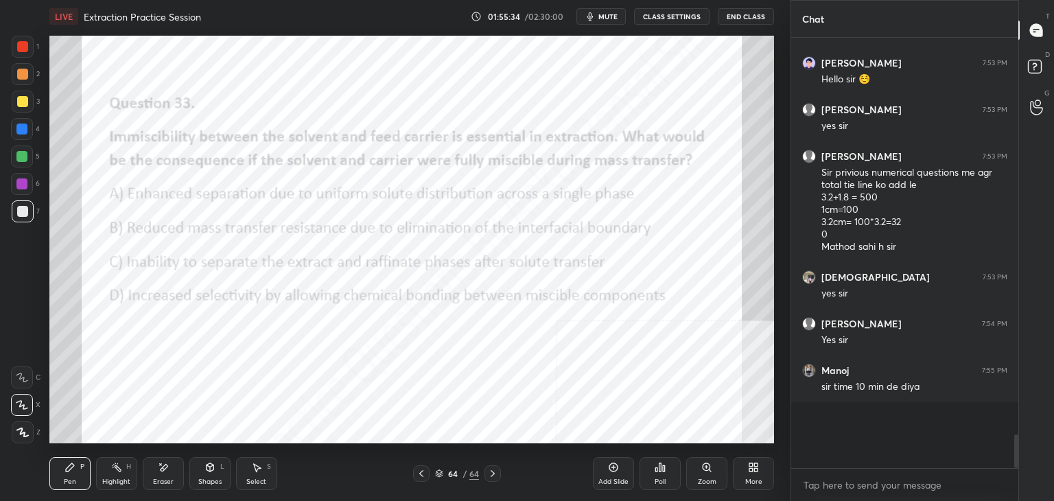
scroll to position [252, 223]
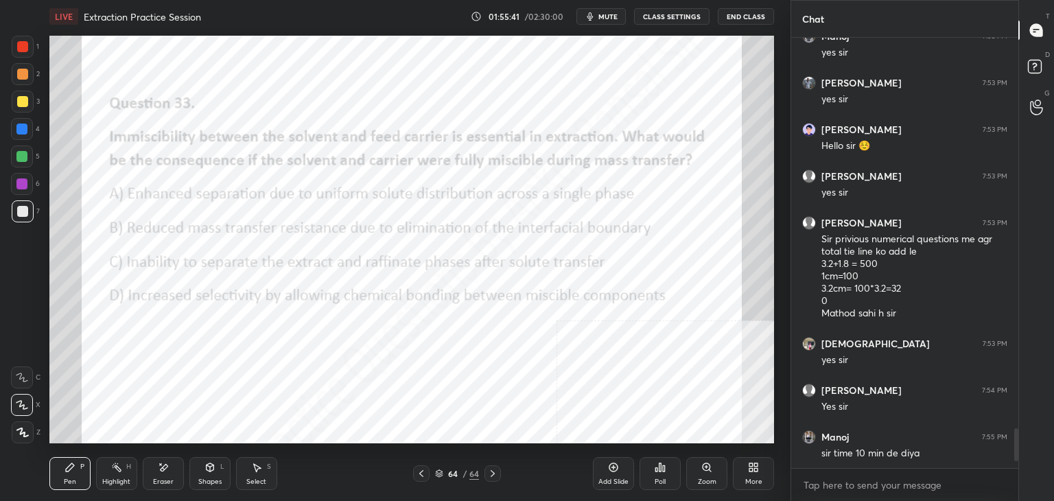
click at [617, 466] on icon at bounding box center [613, 467] width 9 height 9
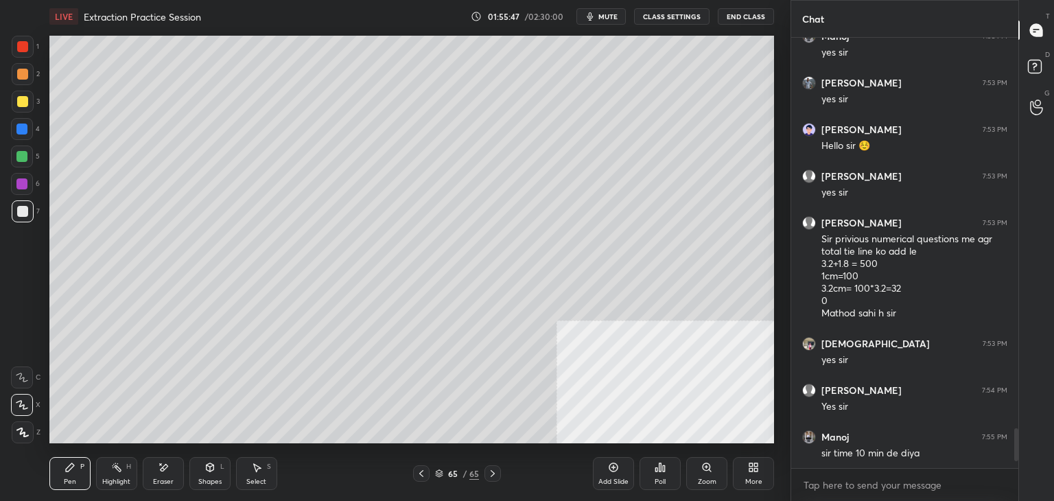
click at [744, 469] on div "More" at bounding box center [753, 473] width 41 height 33
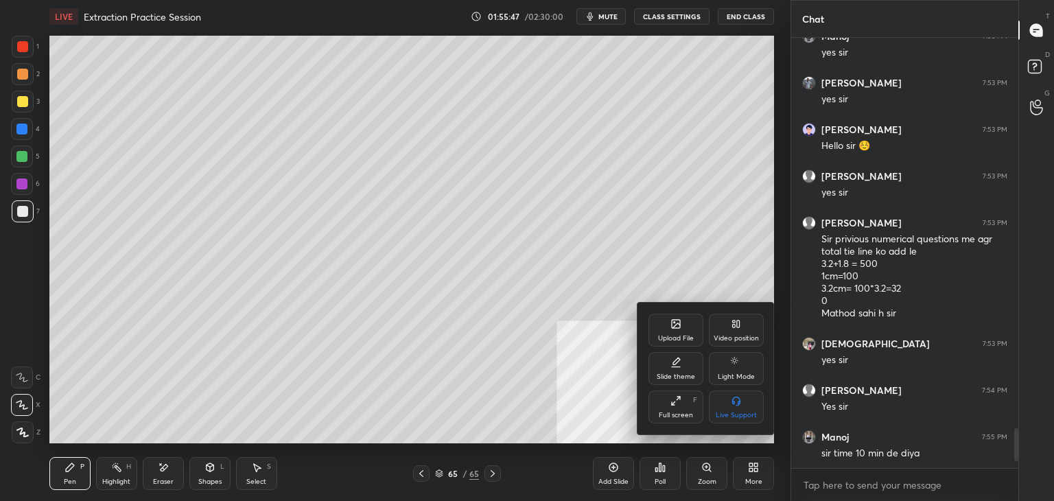
click at [669, 316] on div "Upload File" at bounding box center [675, 329] width 55 height 33
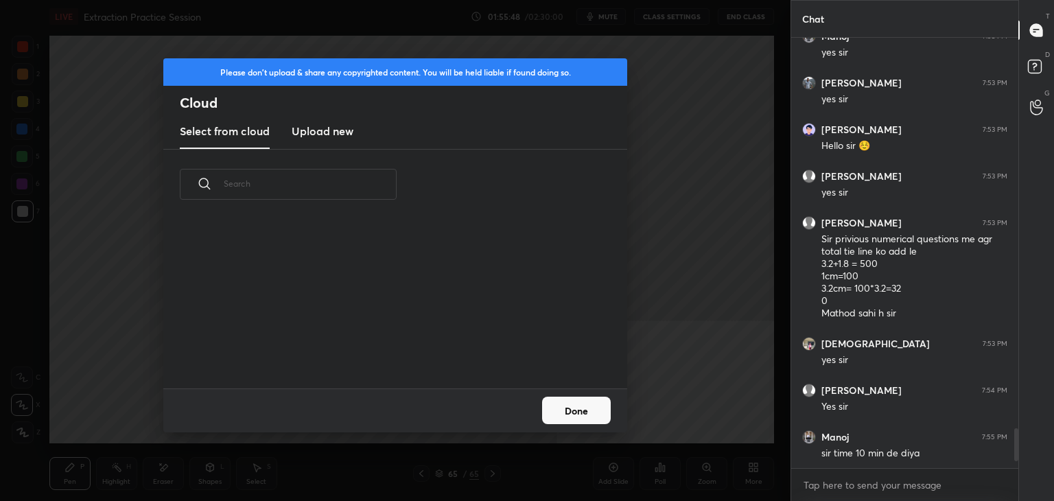
scroll to position [169, 440]
click at [302, 110] on h2 "Cloud" at bounding box center [403, 103] width 447 height 18
click at [313, 127] on h3 "Upload new" at bounding box center [323, 131] width 62 height 16
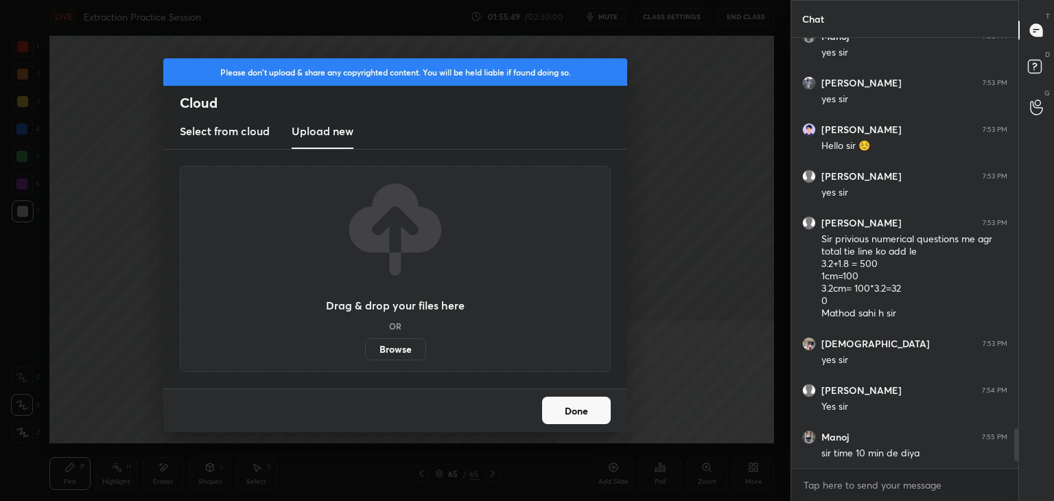
click at [392, 344] on label "Browse" at bounding box center [395, 349] width 61 height 22
click at [365, 344] on input "Browse" at bounding box center [365, 349] width 0 height 22
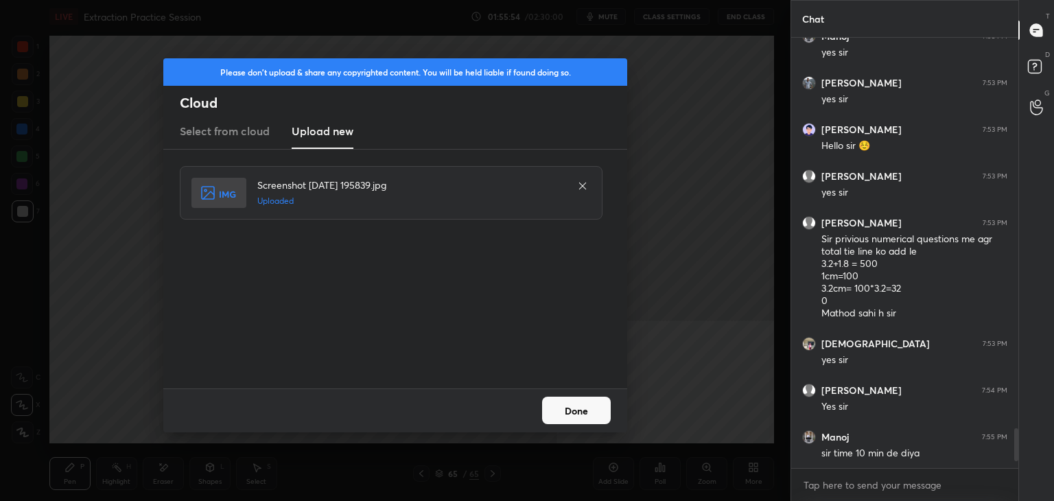
click at [566, 411] on button "Done" at bounding box center [576, 409] width 69 height 27
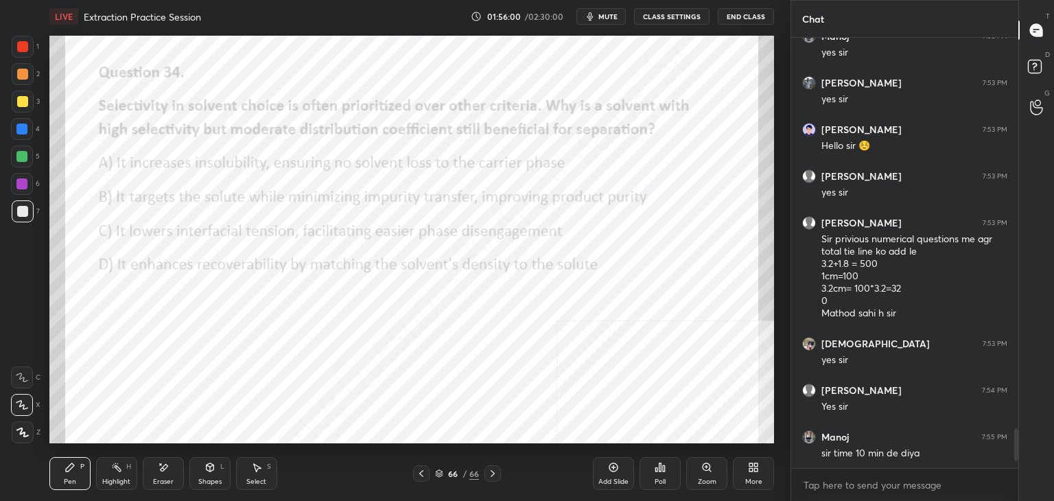
click at [656, 471] on icon at bounding box center [656, 469] width 2 height 3
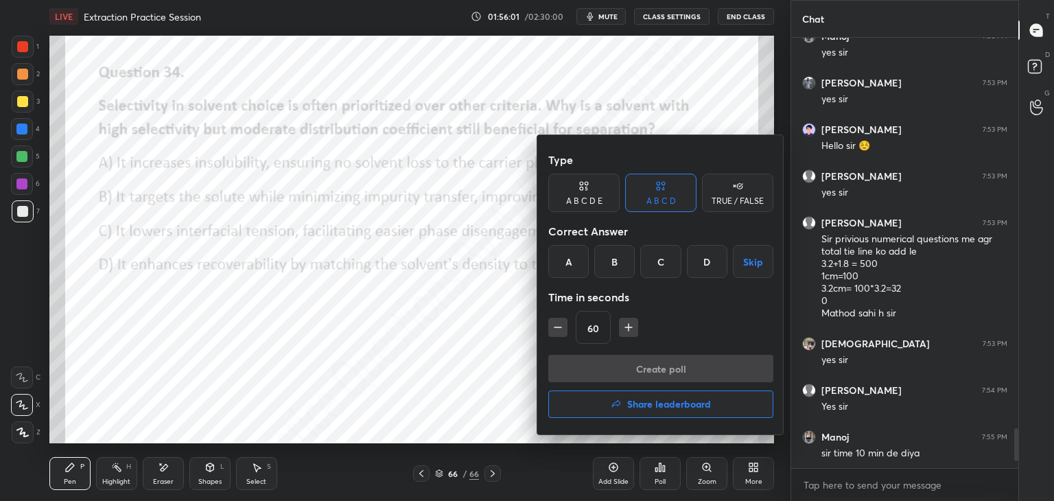
click at [617, 256] on div "B" at bounding box center [614, 261] width 40 height 33
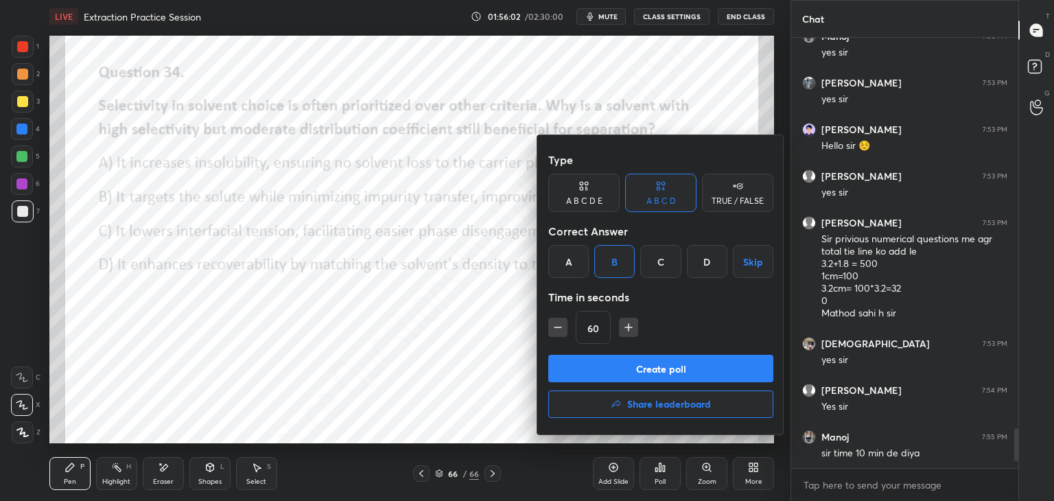
click at [632, 361] on button "Create poll" at bounding box center [660, 368] width 225 height 27
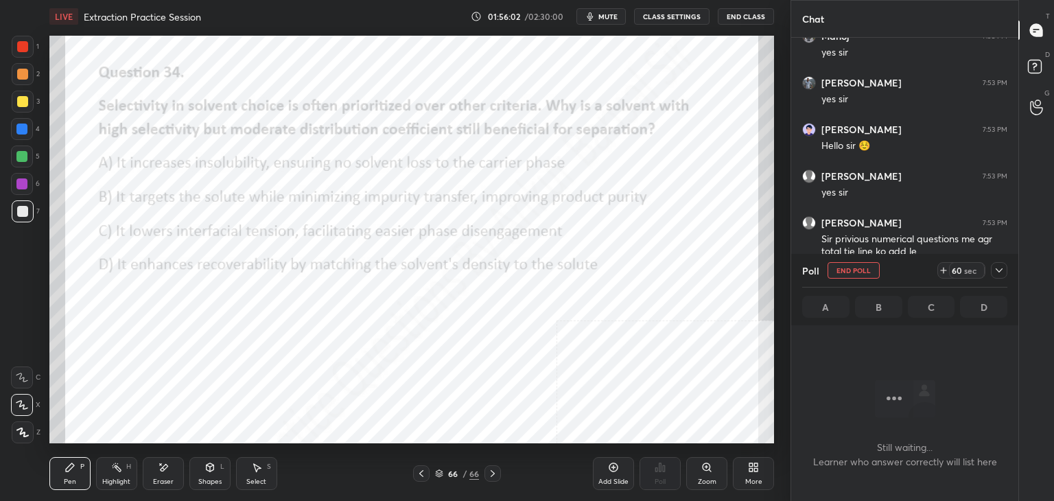
scroll to position [4, 4]
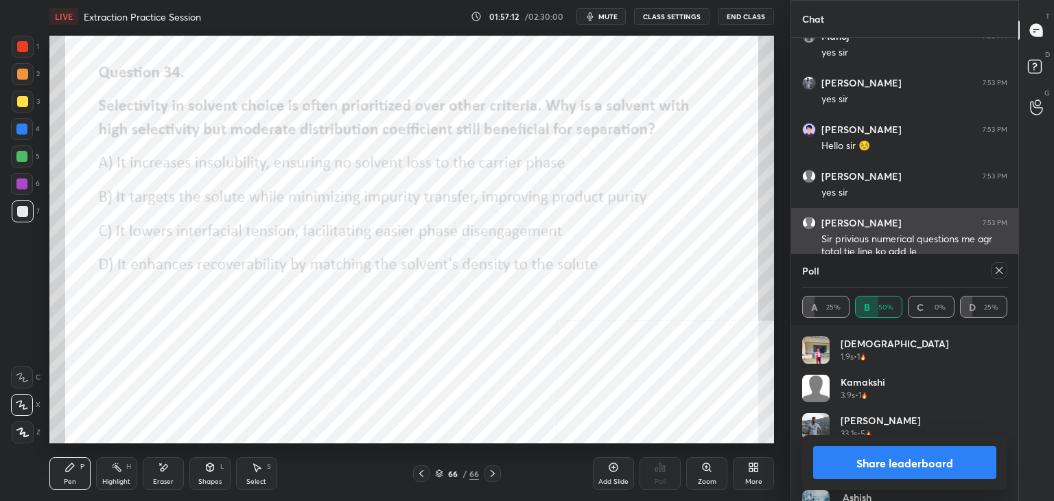
click at [999, 272] on icon at bounding box center [998, 270] width 11 height 11
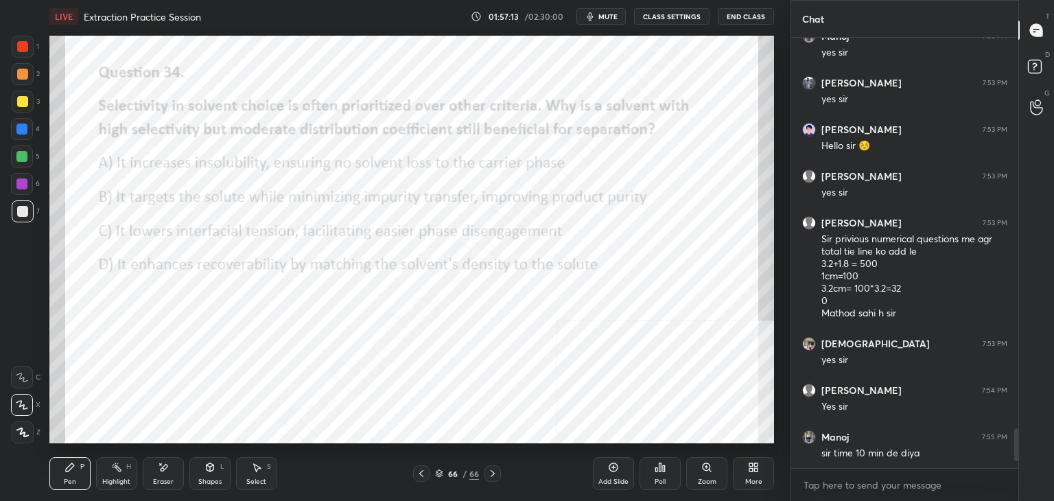
scroll to position [5, 4]
click at [610, 471] on icon at bounding box center [613, 467] width 11 height 11
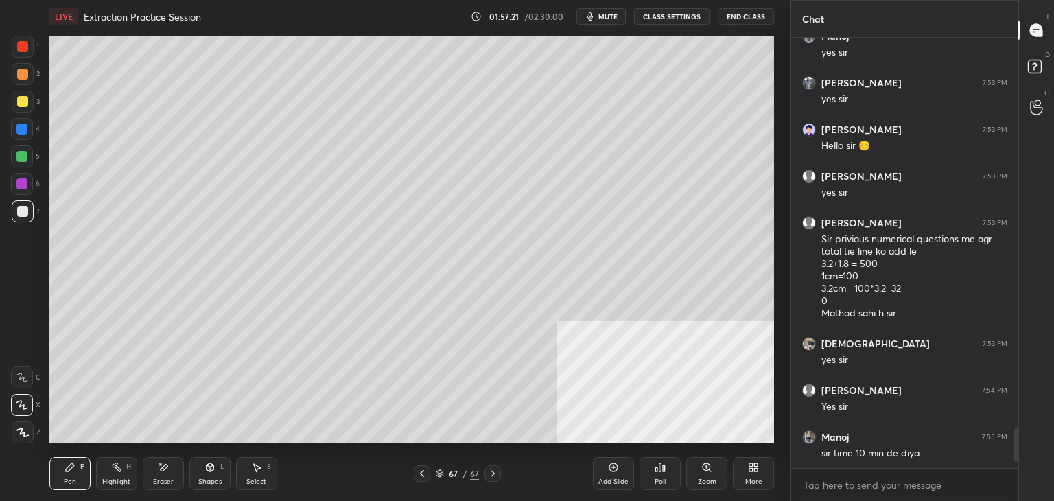
click at [753, 478] on div "More" at bounding box center [753, 481] width 17 height 7
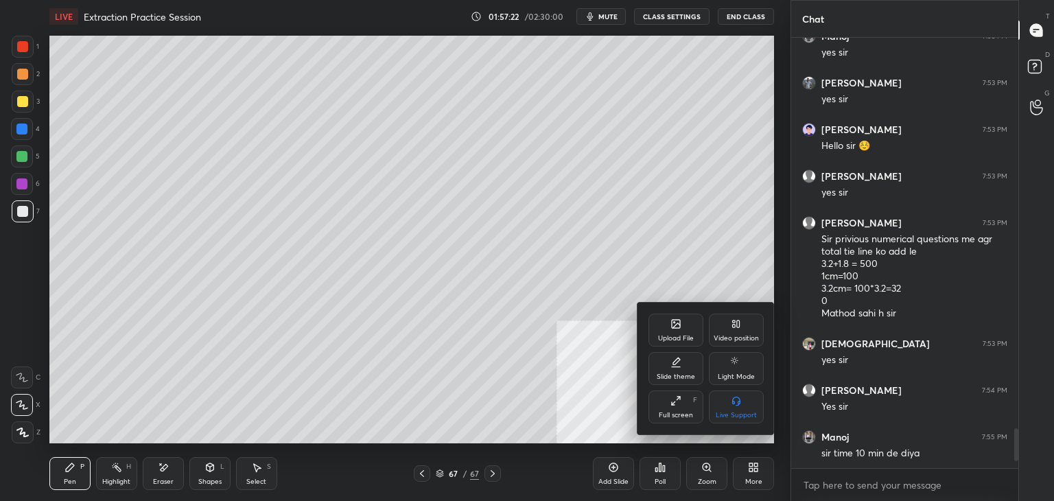
click at [689, 321] on div "Upload File" at bounding box center [675, 329] width 55 height 33
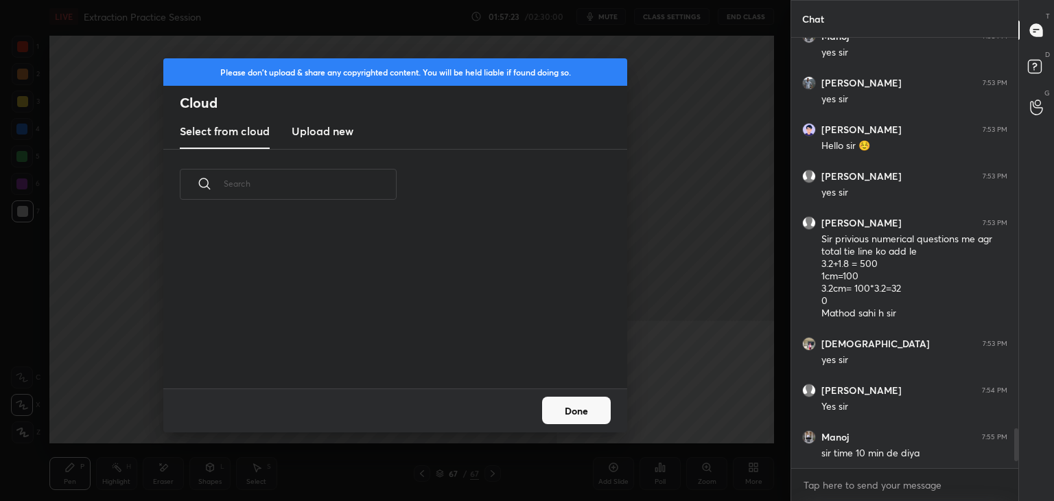
scroll to position [169, 440]
click at [320, 123] on h3 "Upload new" at bounding box center [323, 131] width 62 height 16
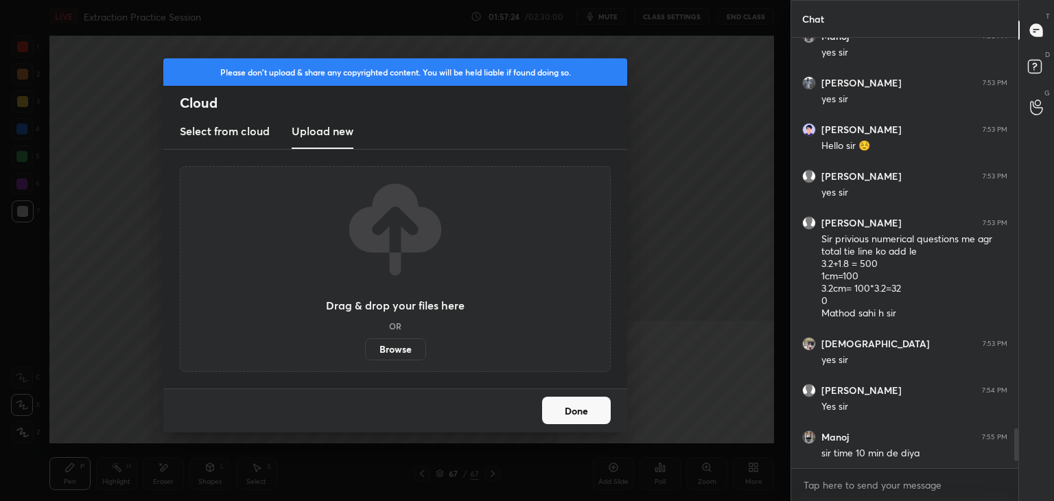
click at [395, 341] on label "Browse" at bounding box center [395, 349] width 61 height 22
click at [365, 341] on input "Browse" at bounding box center [365, 349] width 0 height 22
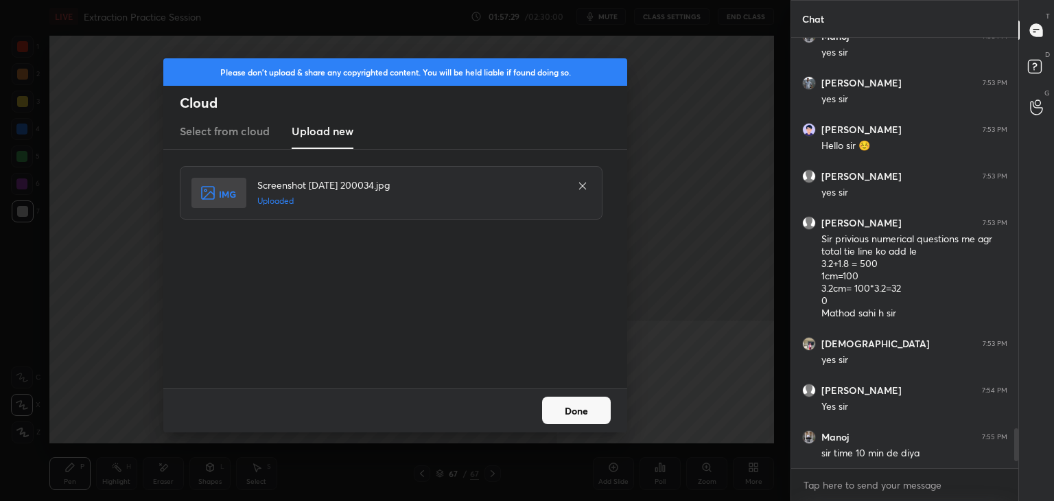
click at [586, 407] on button "Done" at bounding box center [576, 409] width 69 height 27
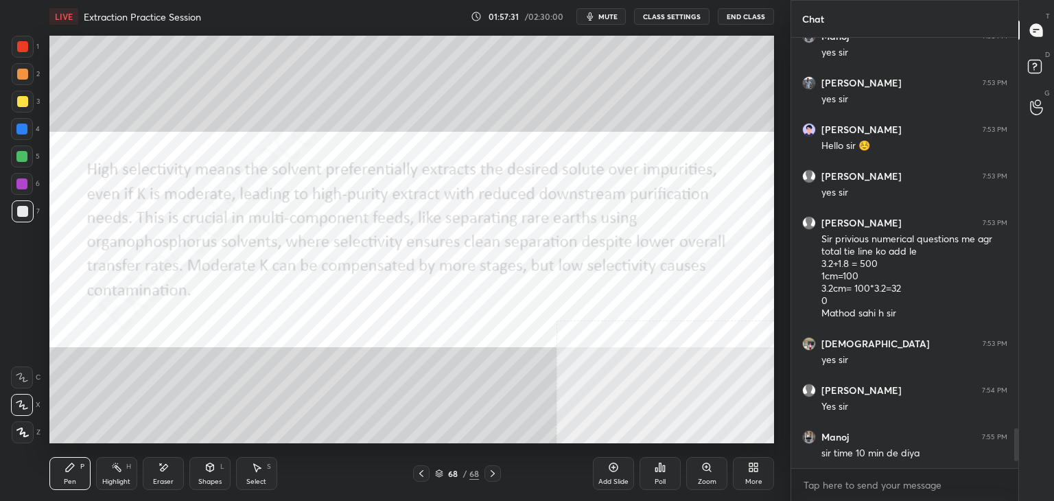
click at [202, 469] on div "Shapes L" at bounding box center [209, 473] width 41 height 33
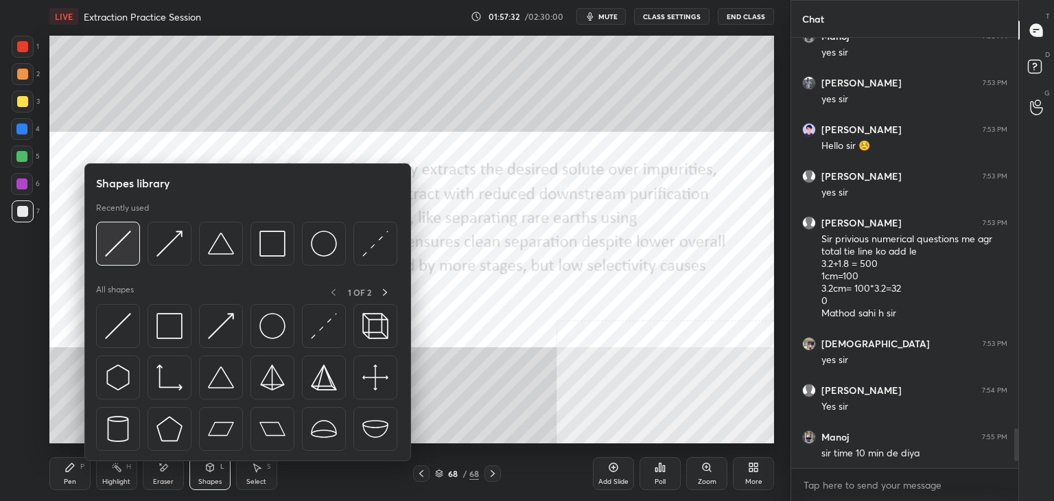
click at [104, 245] on div at bounding box center [118, 244] width 44 height 44
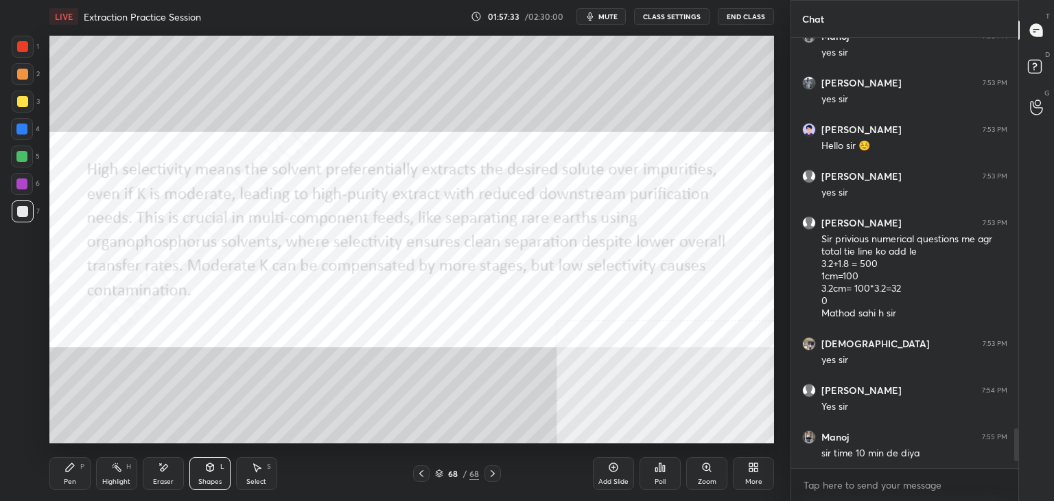
click at [15, 49] on div at bounding box center [23, 47] width 22 height 22
click at [78, 458] on div "Pen P" at bounding box center [69, 473] width 41 height 33
click at [422, 471] on icon at bounding box center [421, 473] width 4 height 7
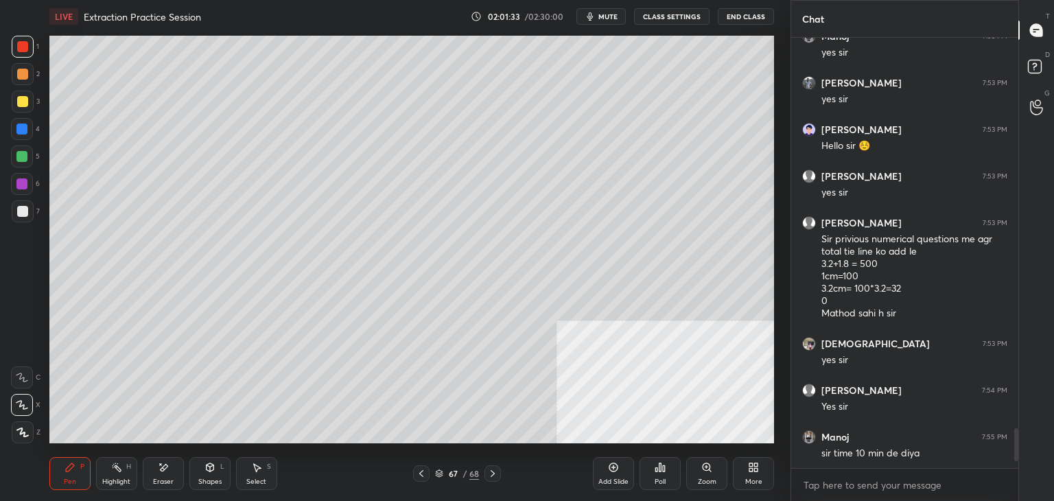
click at [490, 471] on icon at bounding box center [492, 473] width 11 height 11
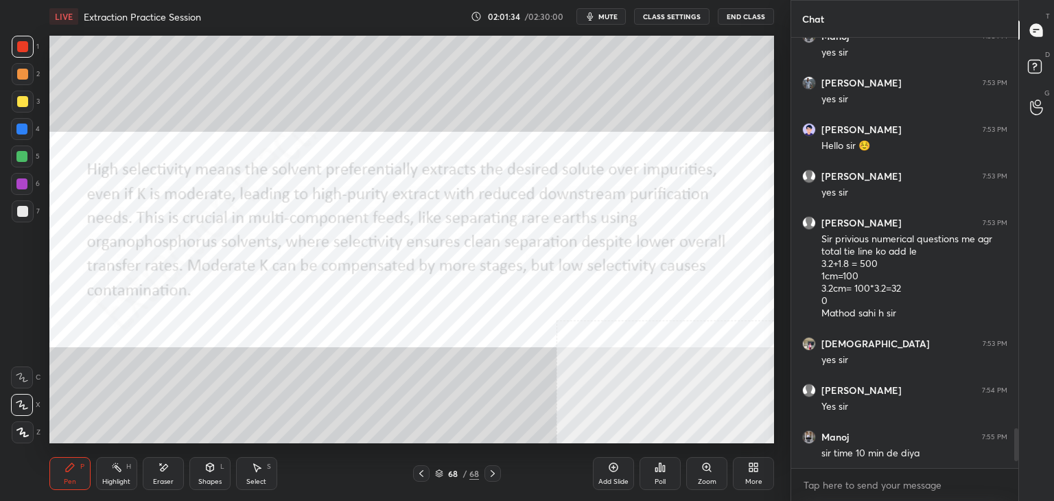
click at [755, 471] on icon at bounding box center [755, 469] width 3 height 3
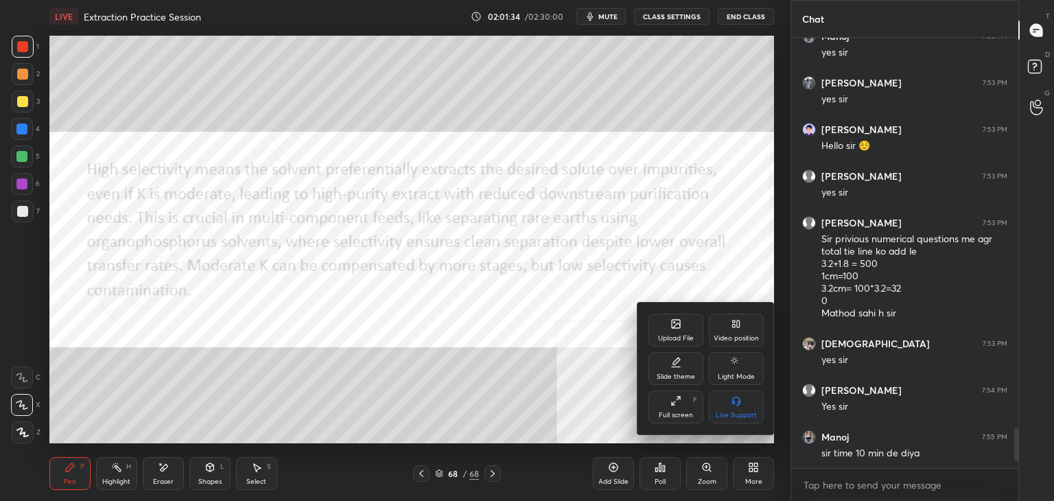
click at [679, 319] on icon at bounding box center [675, 323] width 11 height 11
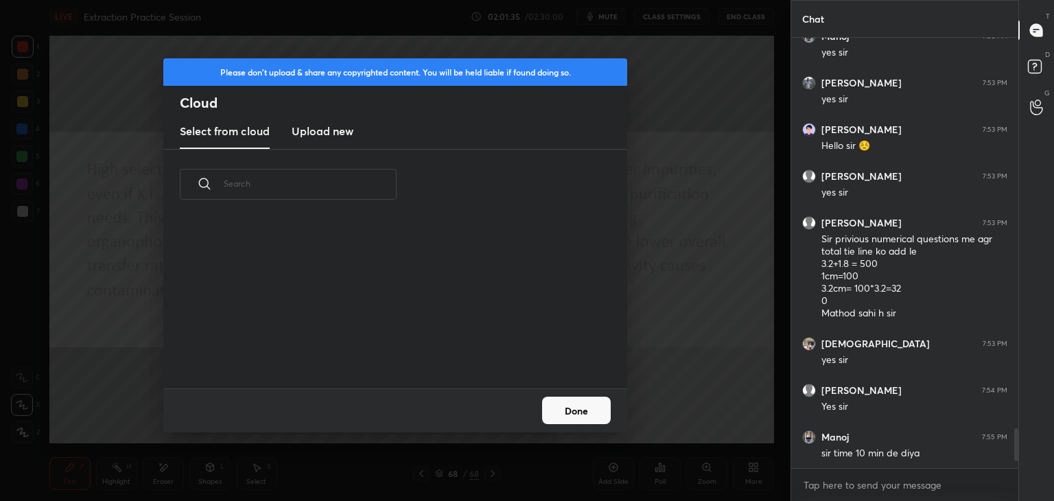
click at [337, 134] on h3 "Upload new" at bounding box center [323, 131] width 62 height 16
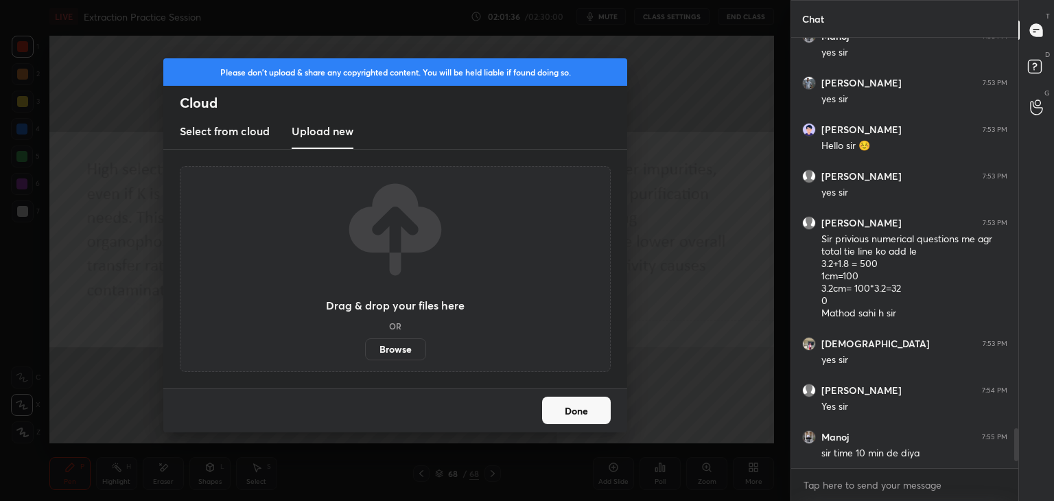
click at [386, 351] on label "Browse" at bounding box center [395, 349] width 61 height 22
click at [365, 351] on input "Browse" at bounding box center [365, 349] width 0 height 22
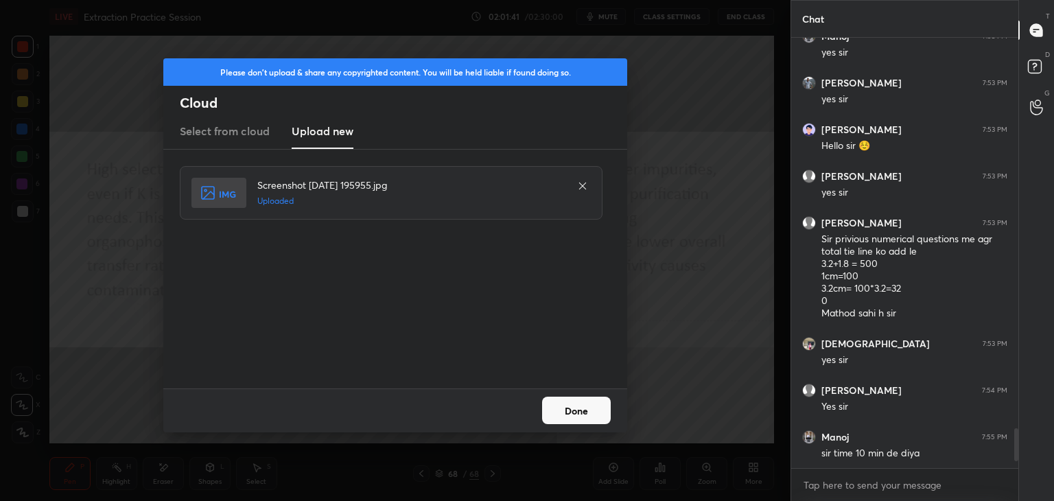
click at [584, 416] on button "Done" at bounding box center [576, 409] width 69 height 27
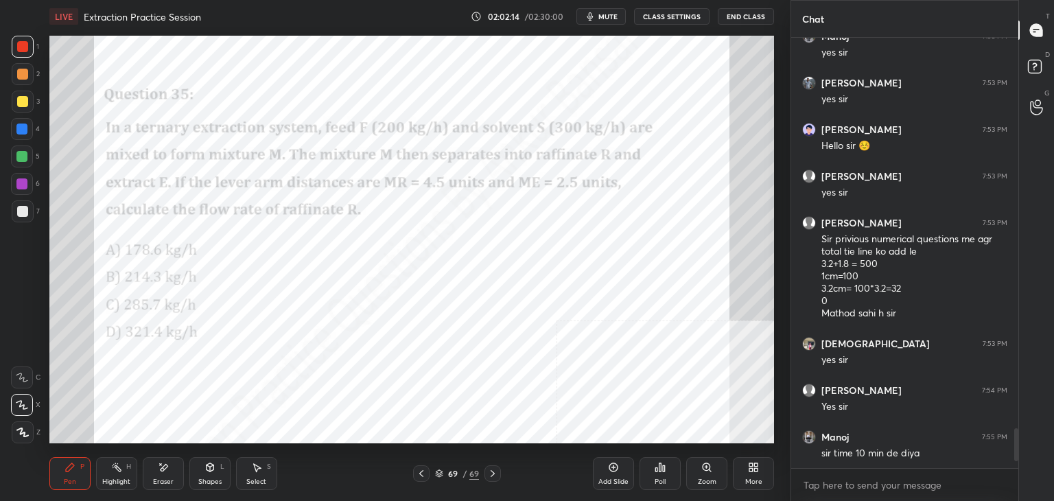
click at [754, 469] on icon at bounding box center [755, 469] width 3 height 3
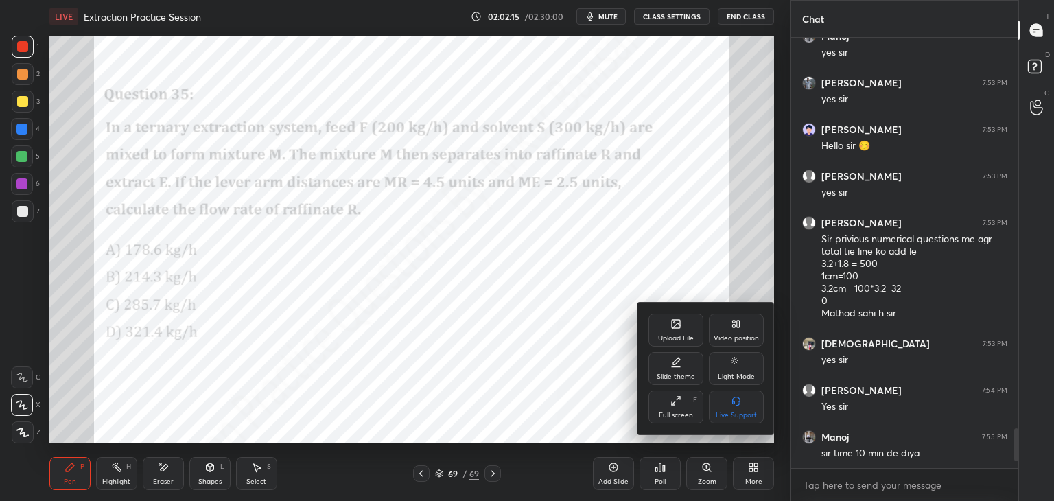
click at [588, 340] on div at bounding box center [527, 250] width 1054 height 501
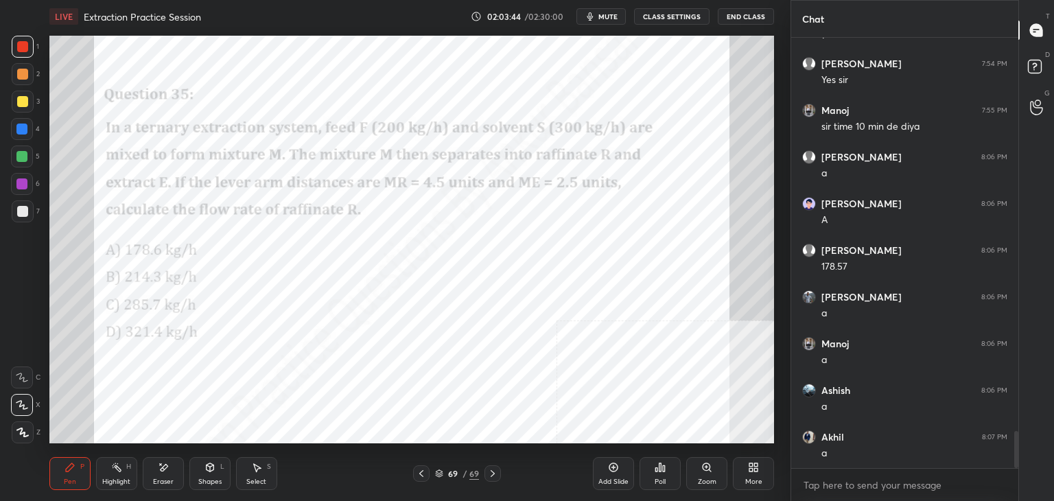
scroll to position [4575, 0]
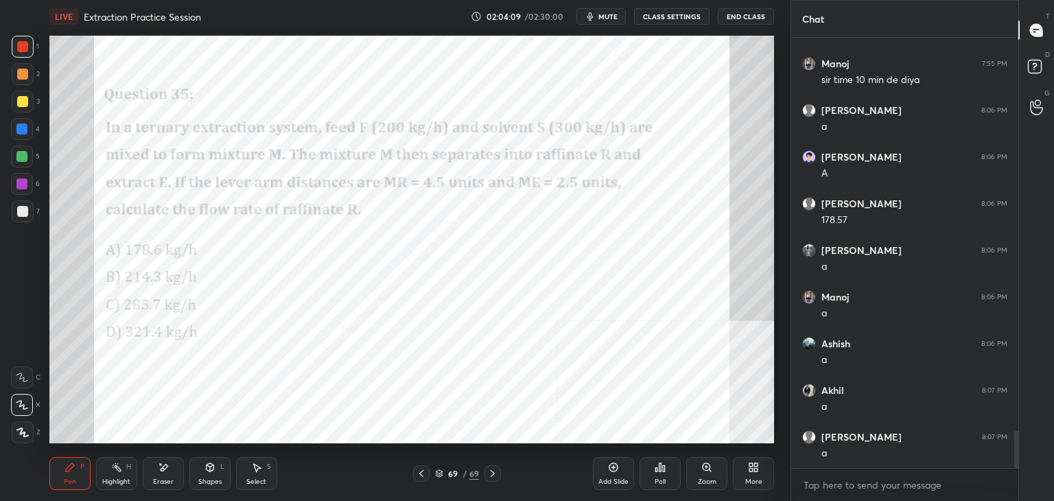
click at [617, 464] on icon at bounding box center [613, 467] width 11 height 11
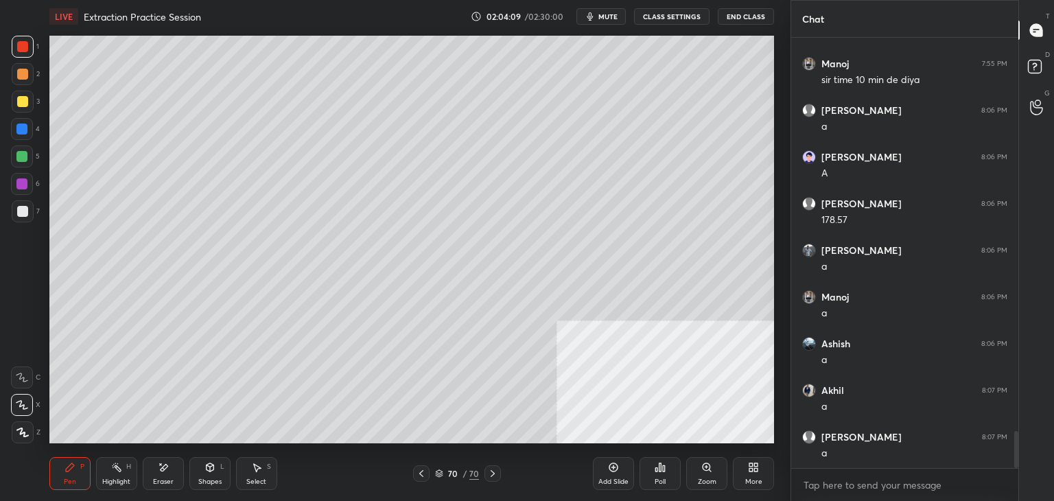
scroll to position [4622, 0]
click at [22, 208] on div at bounding box center [22, 211] width 11 height 11
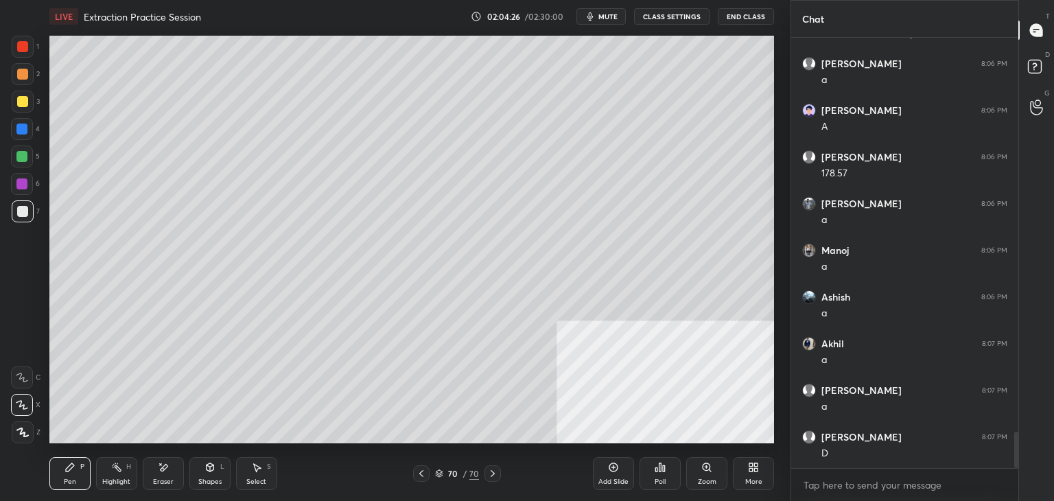
click at [755, 478] on div "More" at bounding box center [753, 481] width 17 height 7
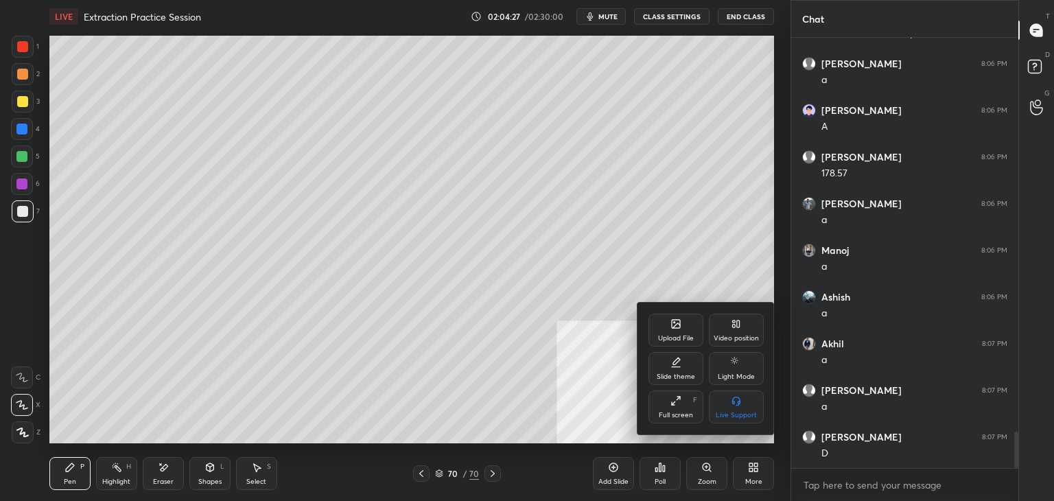
click at [669, 324] on div "Upload File" at bounding box center [675, 329] width 55 height 33
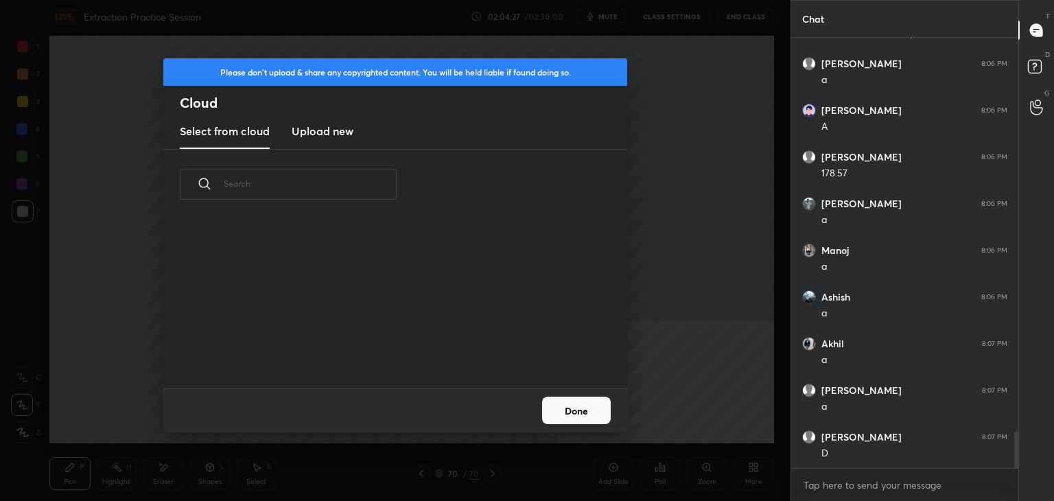
scroll to position [169, 440]
click at [324, 129] on h3 "Upload new" at bounding box center [323, 131] width 62 height 16
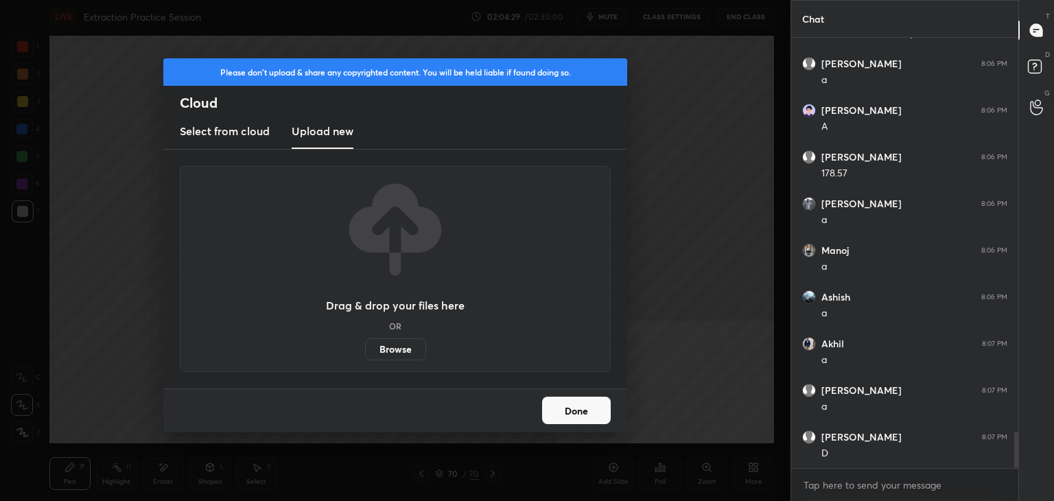
click at [382, 346] on label "Browse" at bounding box center [395, 349] width 61 height 22
click at [365, 346] on input "Browse" at bounding box center [365, 349] width 0 height 22
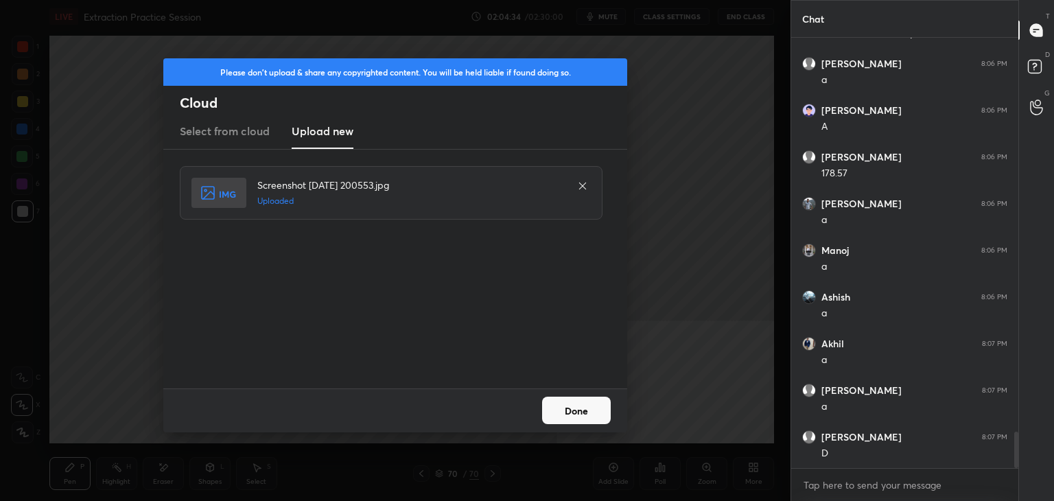
click at [569, 404] on button "Done" at bounding box center [576, 409] width 69 height 27
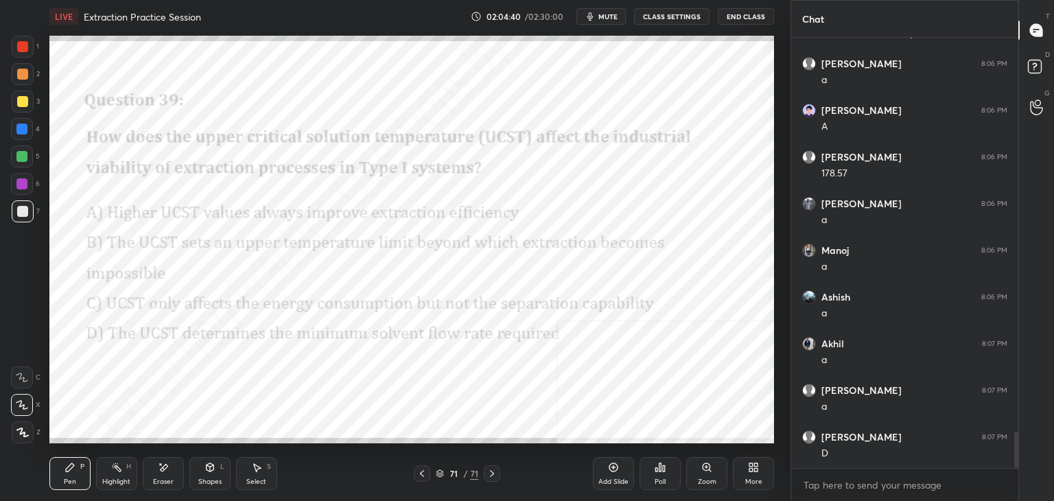
click at [668, 469] on div "Poll" at bounding box center [659, 473] width 41 height 33
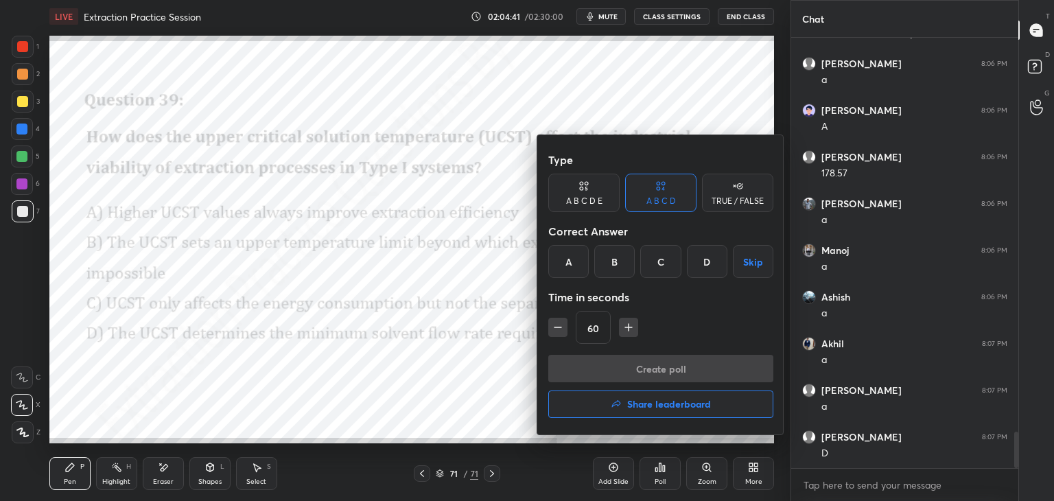
click at [619, 256] on div "B" at bounding box center [614, 261] width 40 height 33
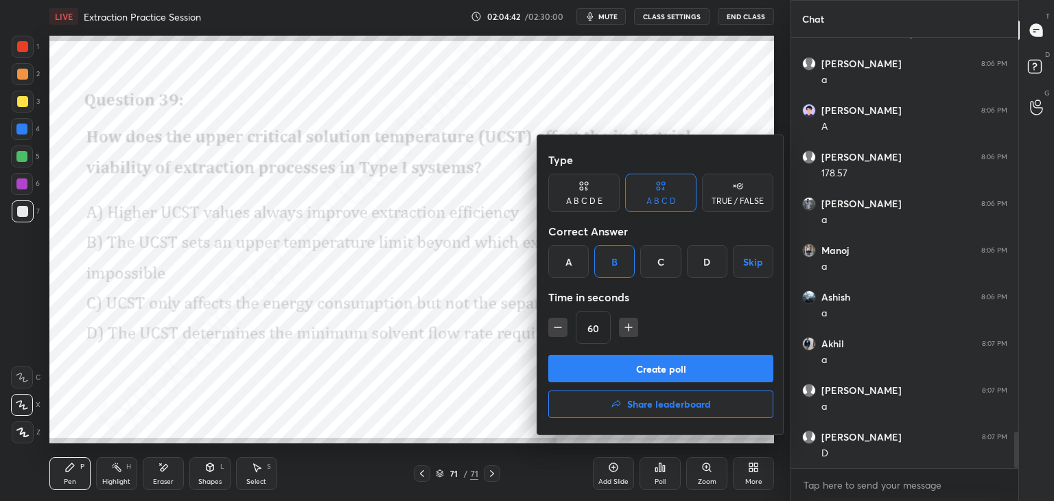
click at [650, 360] on button "Create poll" at bounding box center [660, 368] width 225 height 27
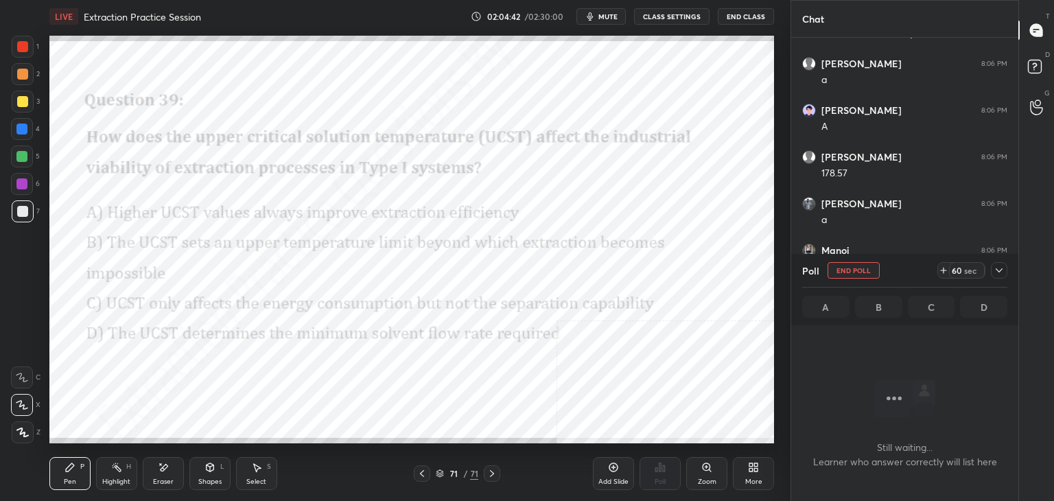
scroll to position [241, 223]
click at [1003, 269] on icon at bounding box center [998, 270] width 11 height 11
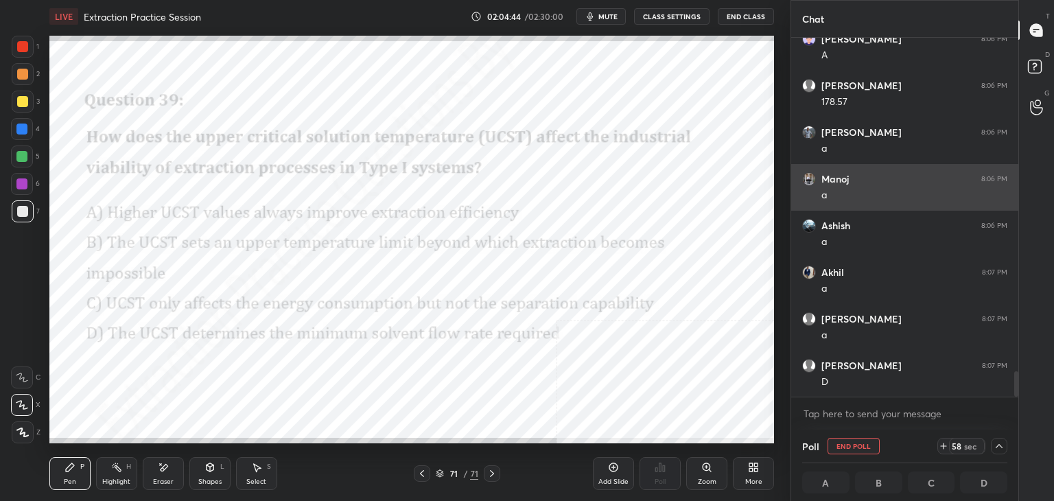
scroll to position [0, 4]
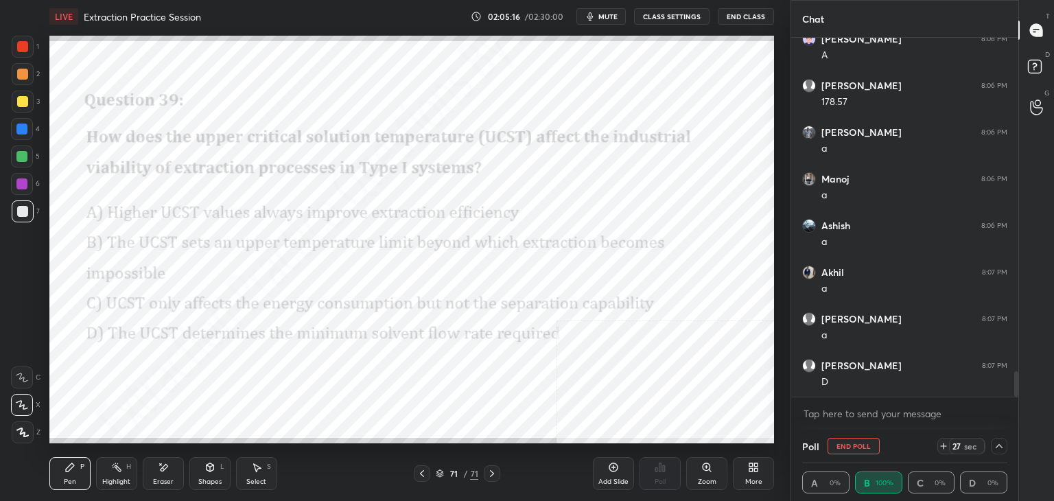
click at [999, 442] on icon at bounding box center [998, 445] width 11 height 11
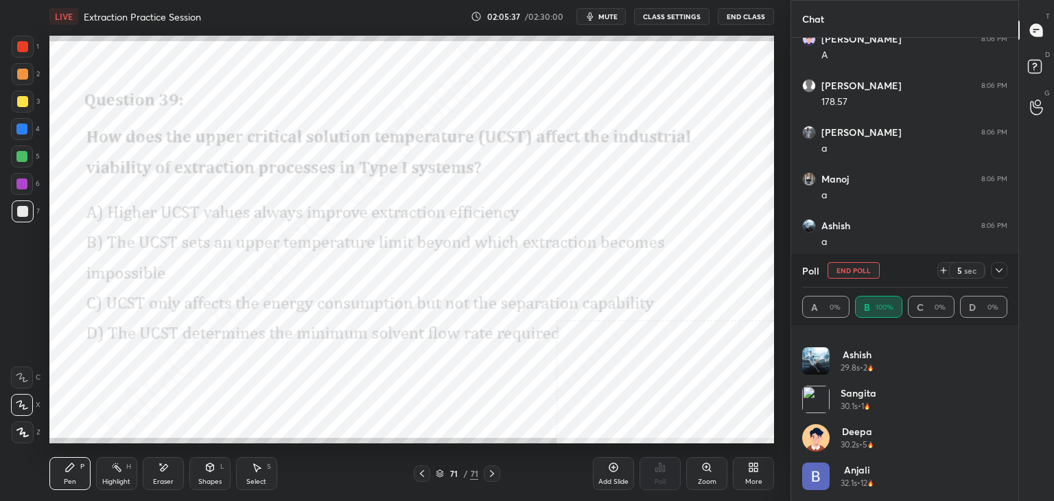
scroll to position [258, 0]
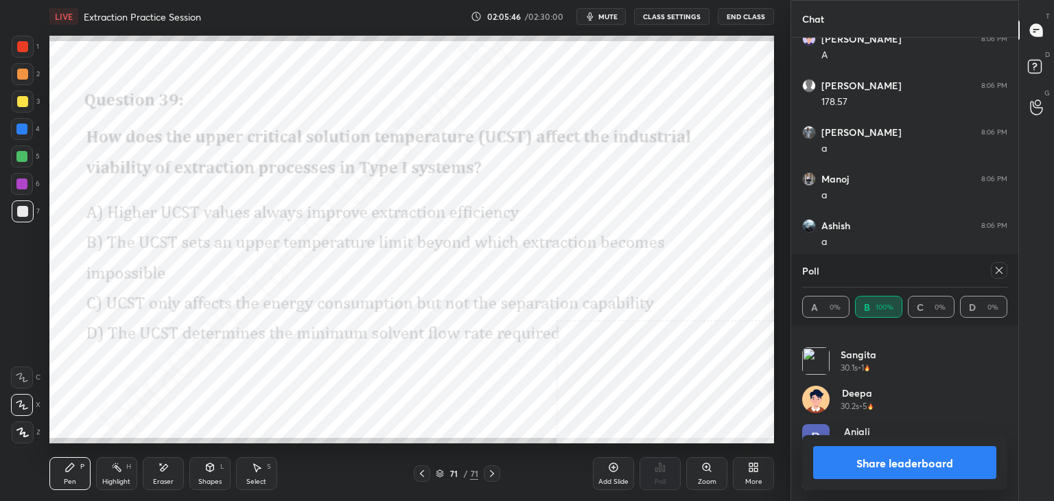
click at [1002, 270] on icon at bounding box center [998, 270] width 11 height 11
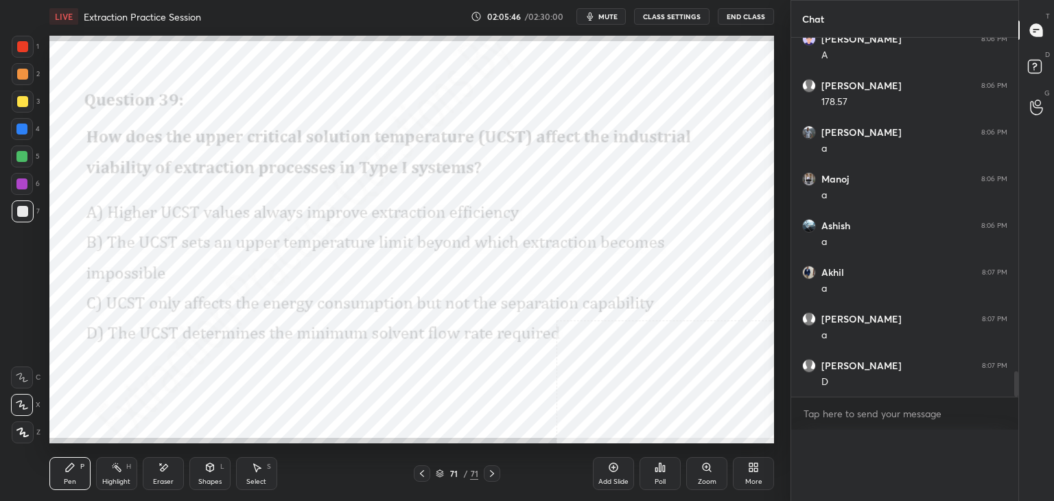
scroll to position [4680, 0]
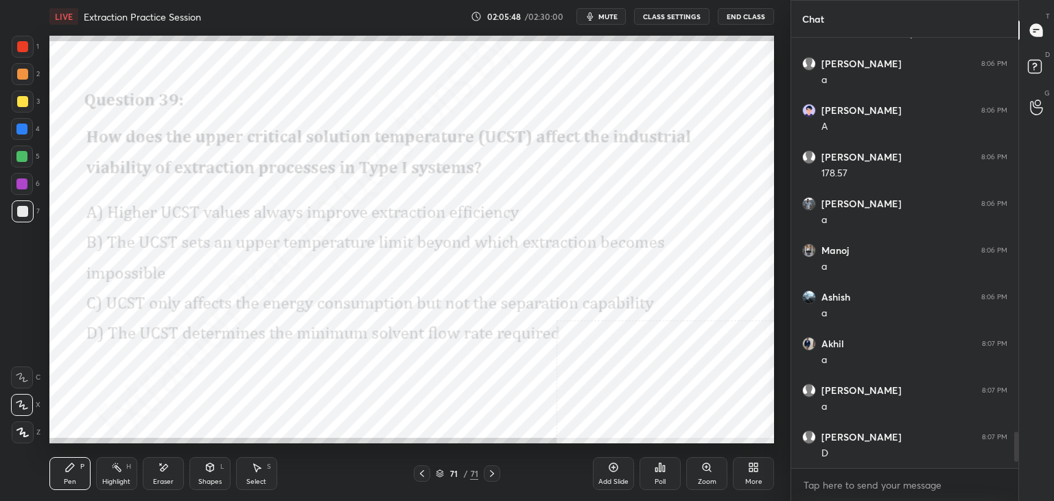
click at [616, 471] on icon at bounding box center [613, 467] width 9 height 9
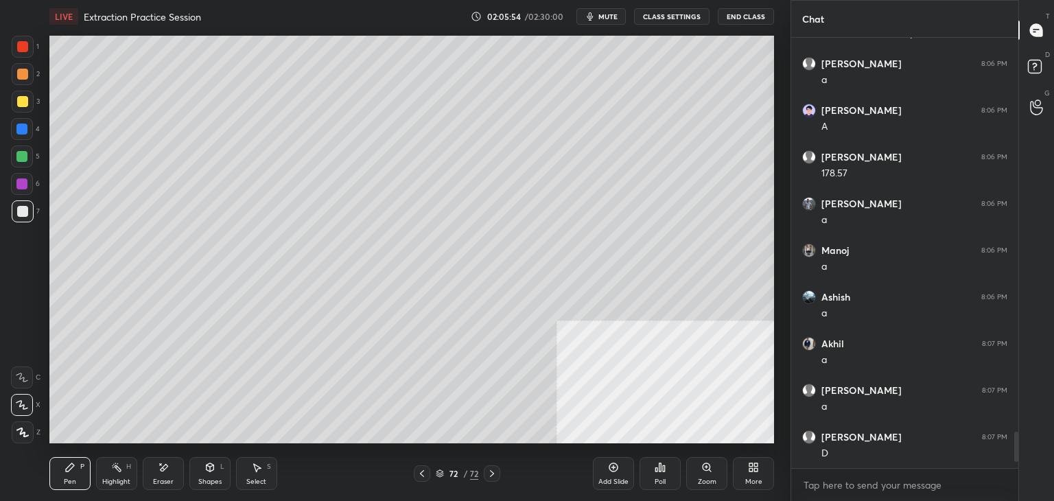
click at [750, 470] on icon at bounding box center [750, 469] width 3 height 3
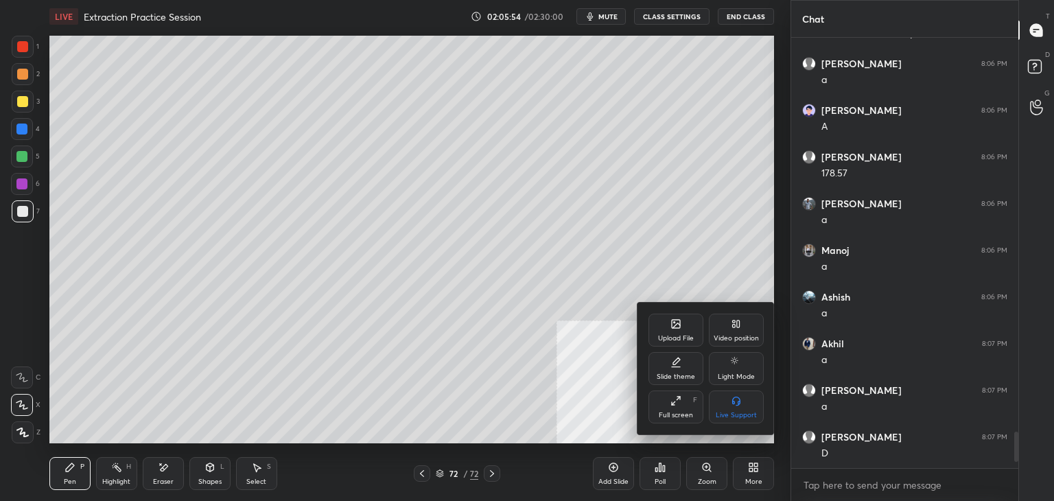
click at [683, 338] on div "Upload File" at bounding box center [676, 338] width 36 height 7
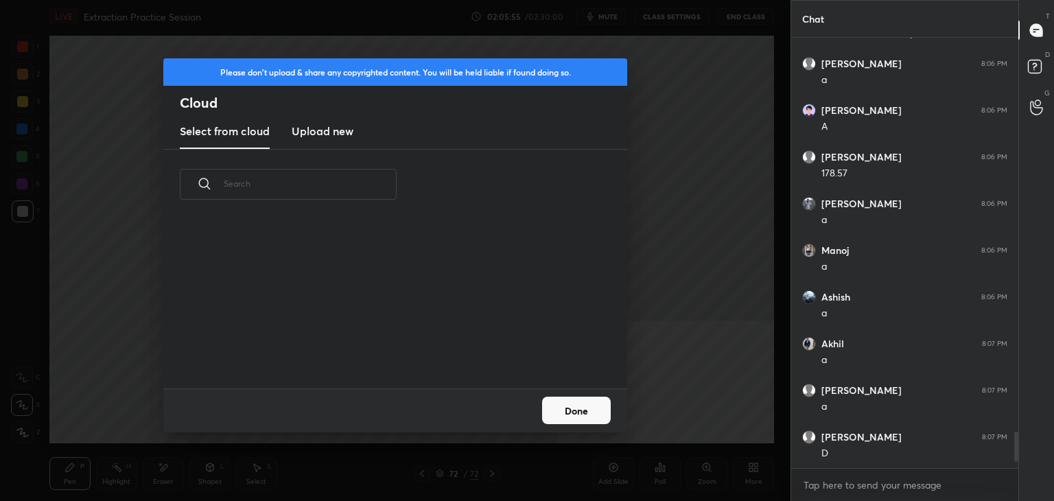
scroll to position [169, 440]
click at [319, 134] on h3 "Upload new" at bounding box center [323, 131] width 62 height 16
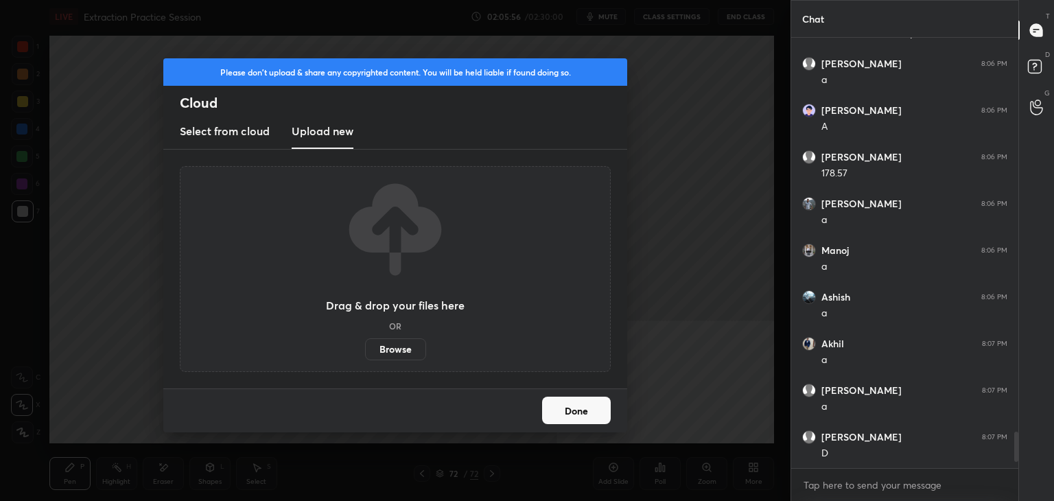
click at [387, 346] on label "Browse" at bounding box center [395, 349] width 61 height 22
click at [365, 346] on input "Browse" at bounding box center [365, 349] width 0 height 22
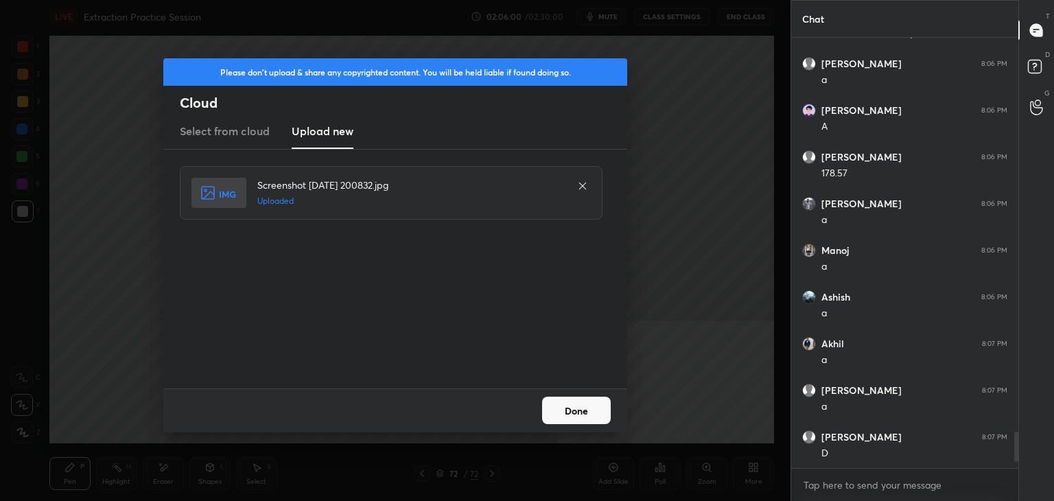
click at [579, 410] on button "Done" at bounding box center [576, 409] width 69 height 27
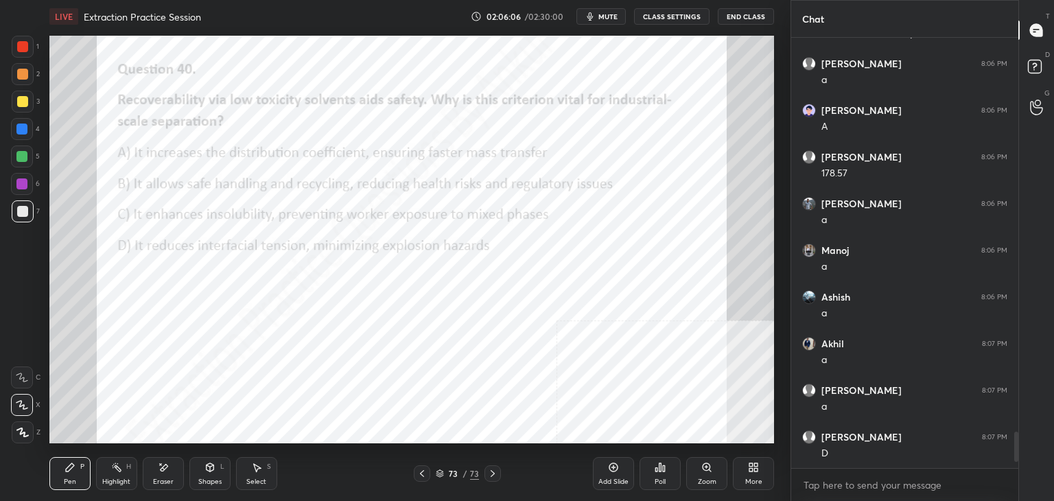
click at [650, 475] on div "Poll" at bounding box center [659, 473] width 41 height 33
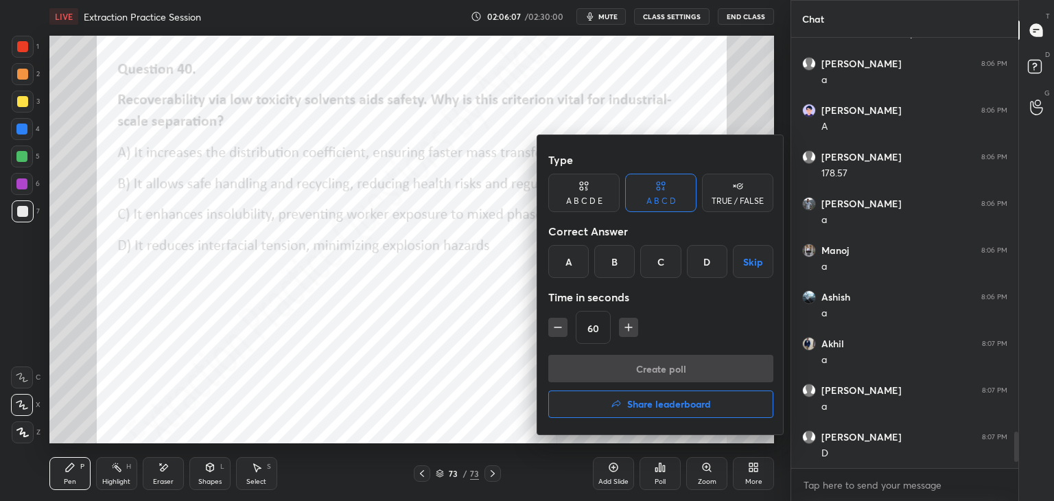
click at [606, 252] on div "B" at bounding box center [614, 261] width 40 height 33
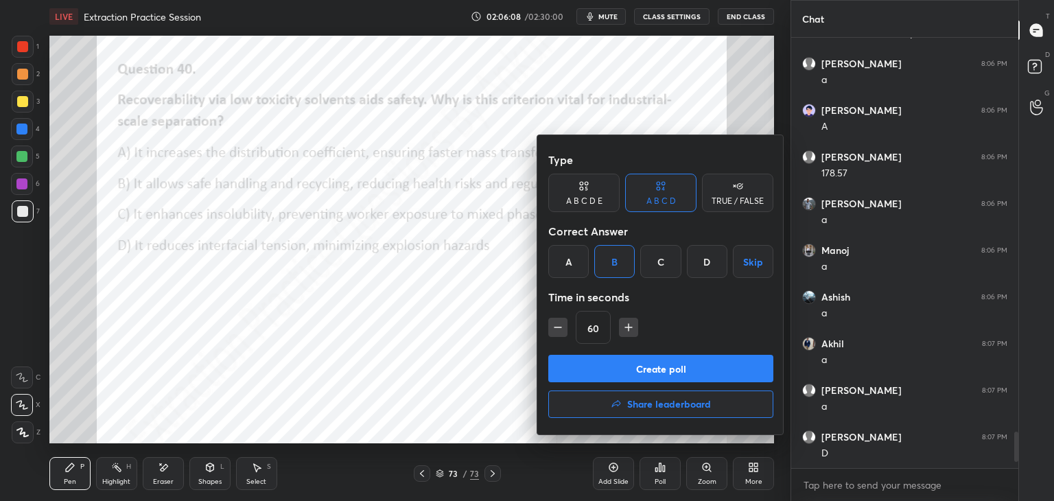
click at [623, 379] on button "Create poll" at bounding box center [660, 368] width 225 height 27
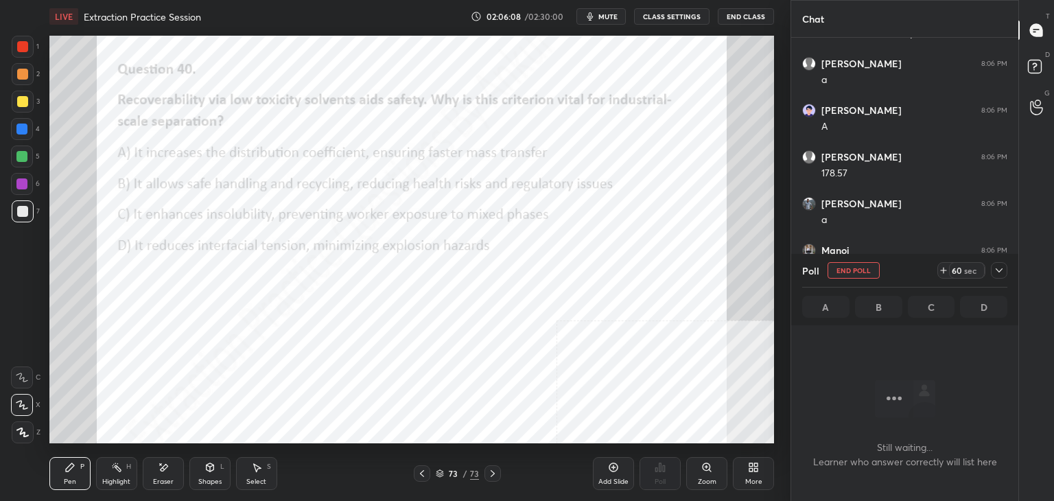
scroll to position [370, 223]
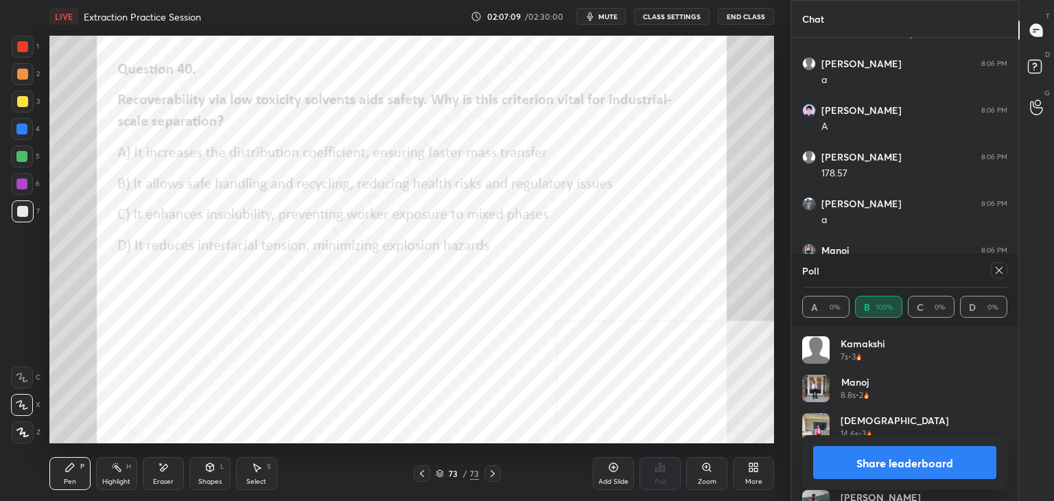
click at [1004, 267] on div at bounding box center [999, 270] width 16 height 16
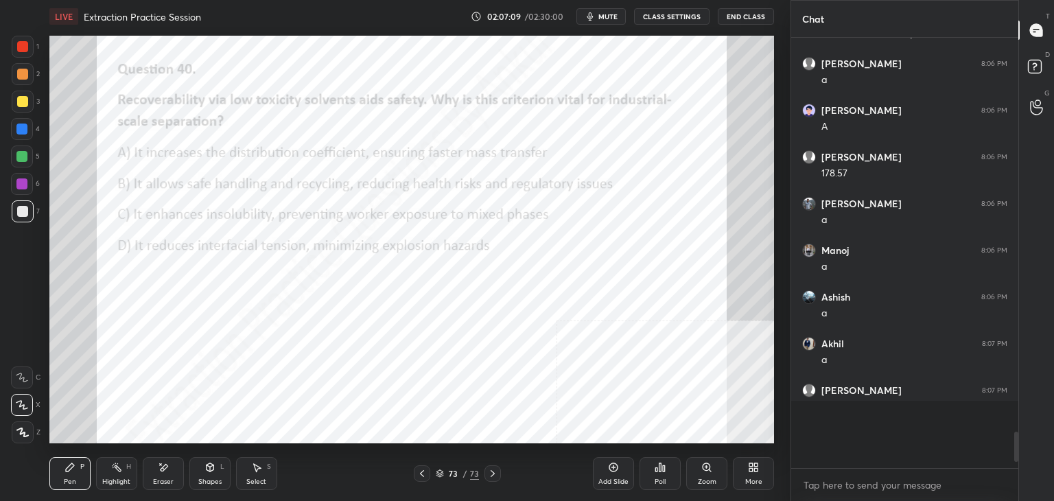
scroll to position [4, 4]
click at [604, 482] on div "Add Slide" at bounding box center [613, 481] width 30 height 7
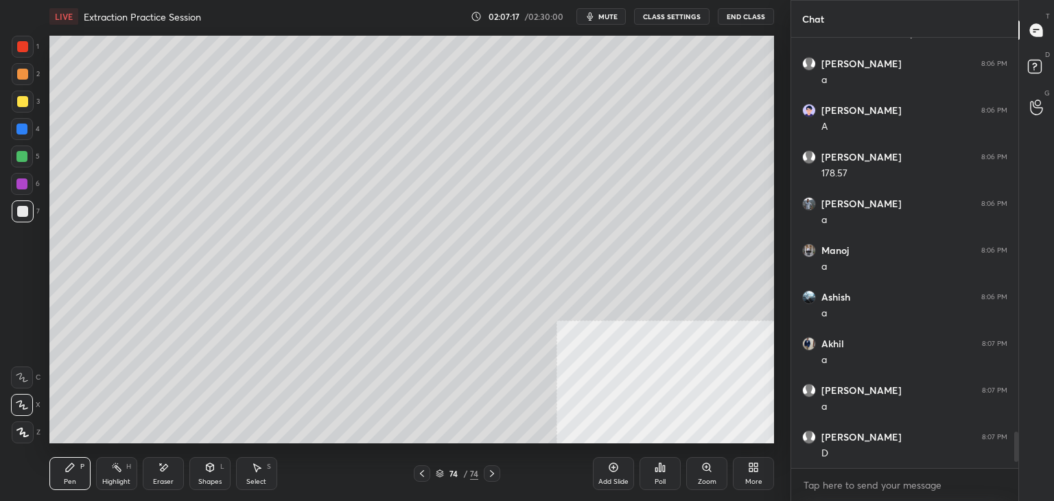
click at [748, 472] on icon at bounding box center [753, 467] width 11 height 11
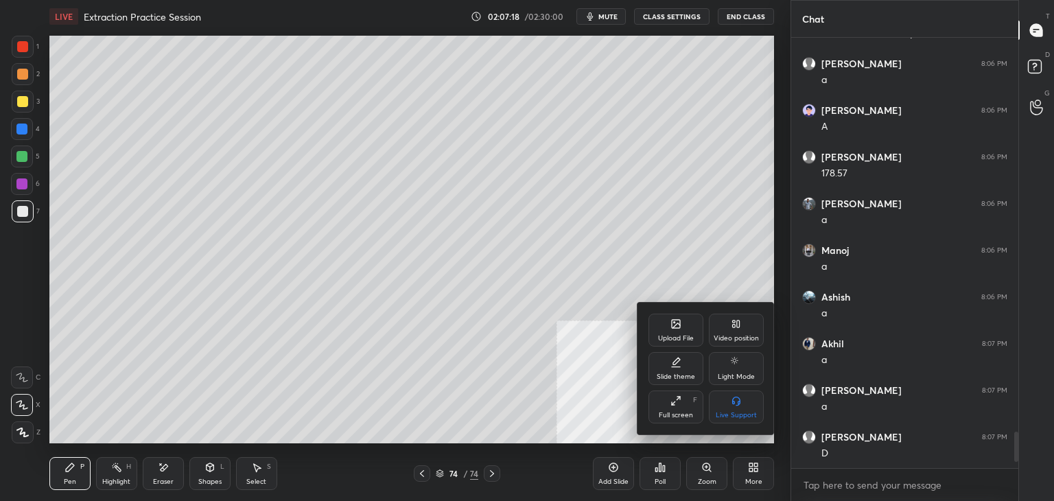
click at [668, 344] on div "Upload File" at bounding box center [675, 329] width 55 height 33
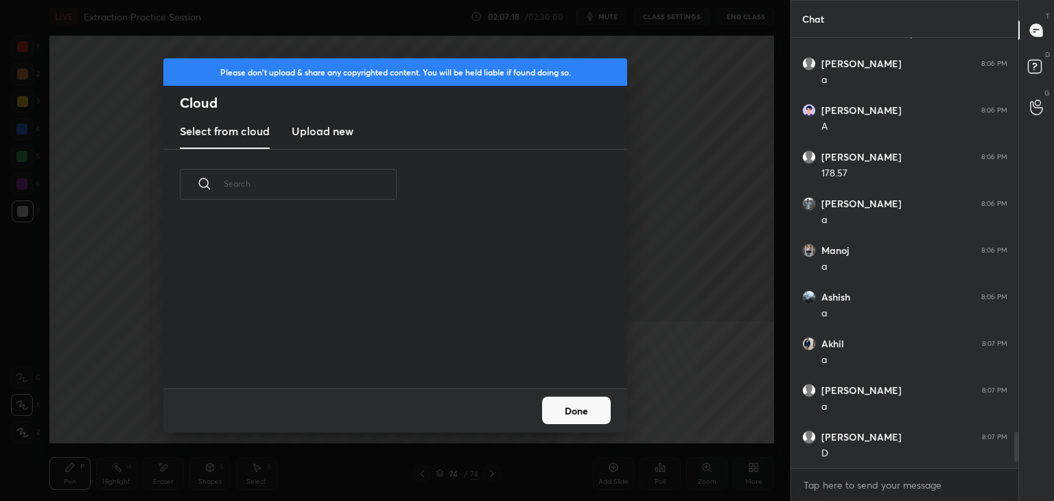
scroll to position [169, 440]
click at [318, 134] on h3 "Upload new" at bounding box center [323, 131] width 62 height 16
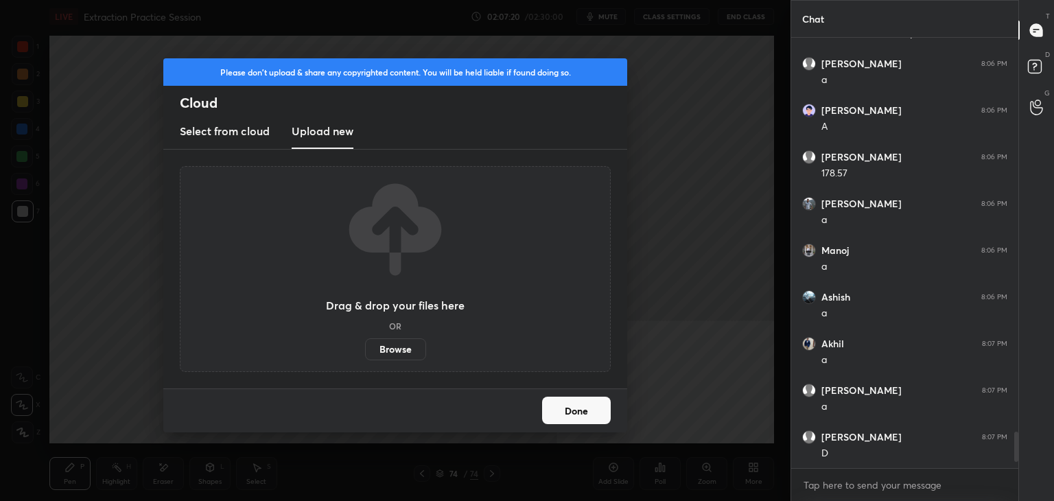
click at [387, 350] on label "Browse" at bounding box center [395, 349] width 61 height 22
click at [365, 350] on input "Browse" at bounding box center [365, 349] width 0 height 22
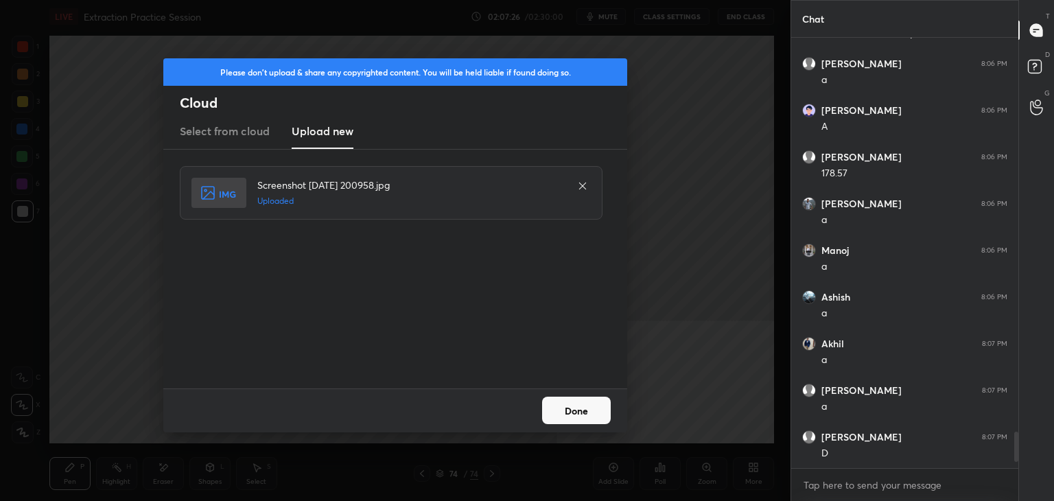
click at [573, 410] on button "Done" at bounding box center [576, 409] width 69 height 27
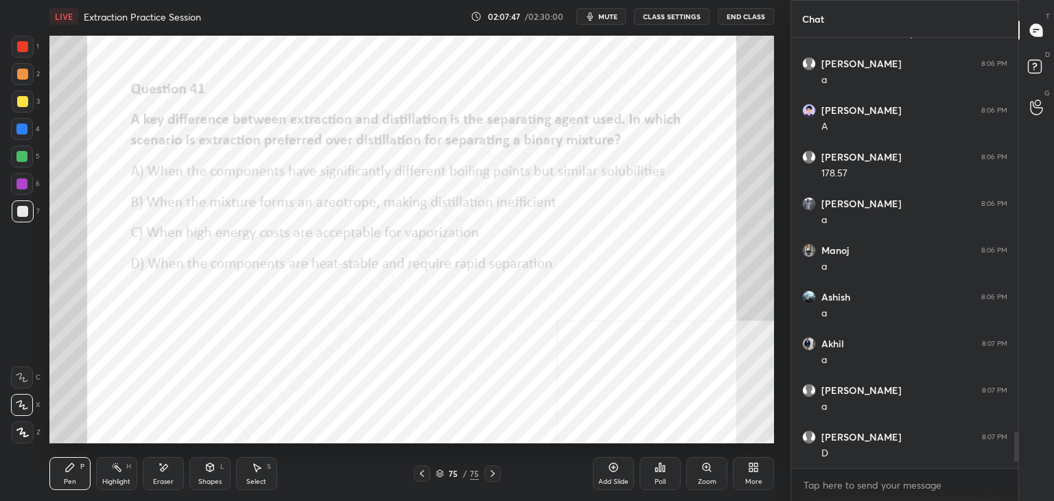
click at [669, 467] on div "Poll" at bounding box center [659, 473] width 41 height 33
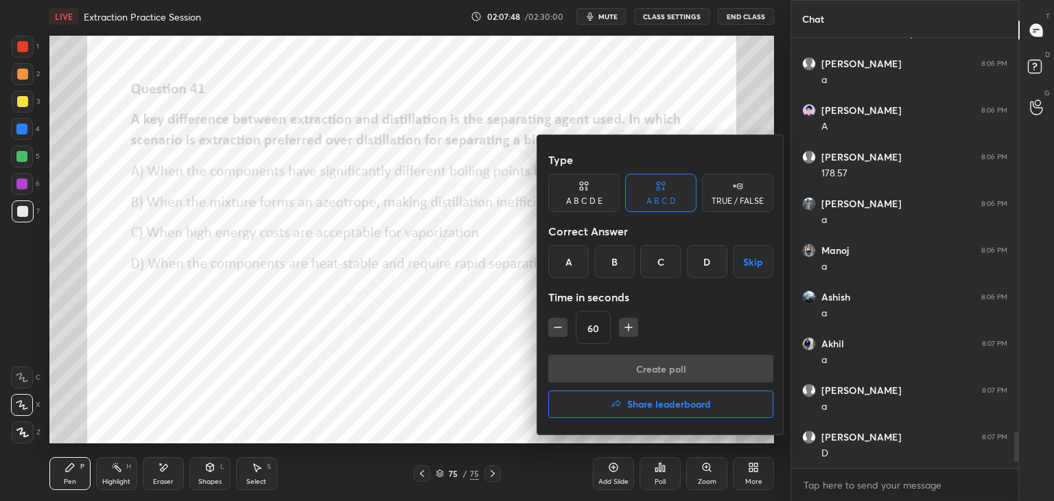
click at [628, 266] on div "B" at bounding box center [614, 261] width 40 height 33
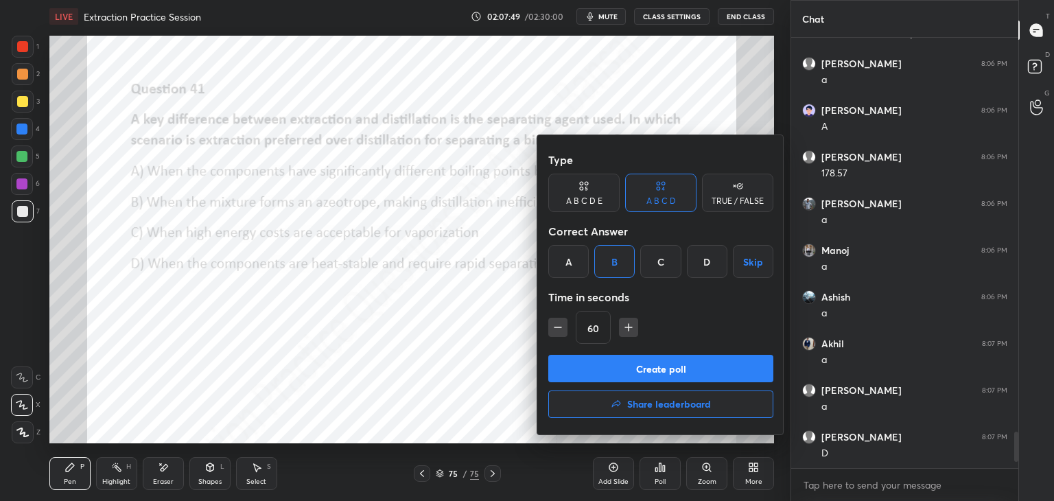
click at [628, 358] on button "Create poll" at bounding box center [660, 368] width 225 height 27
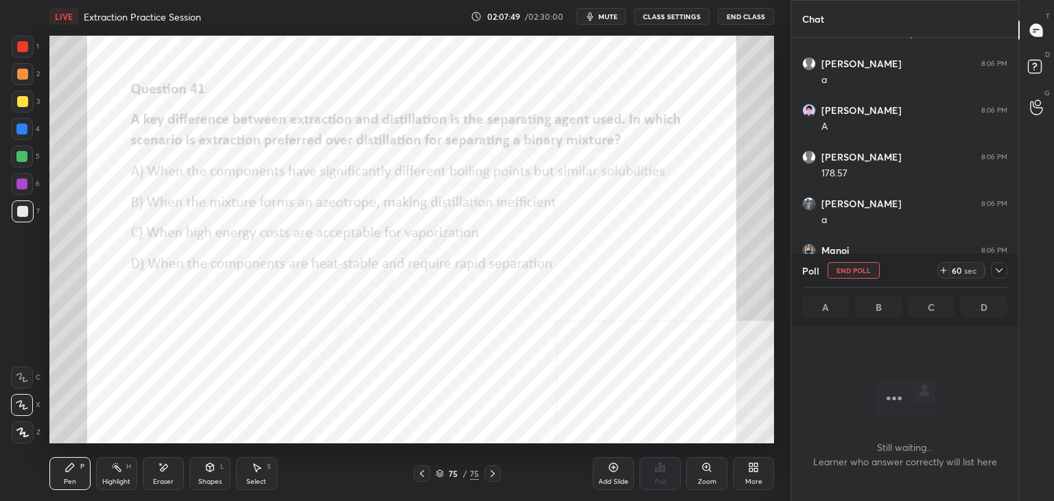
scroll to position [241, 223]
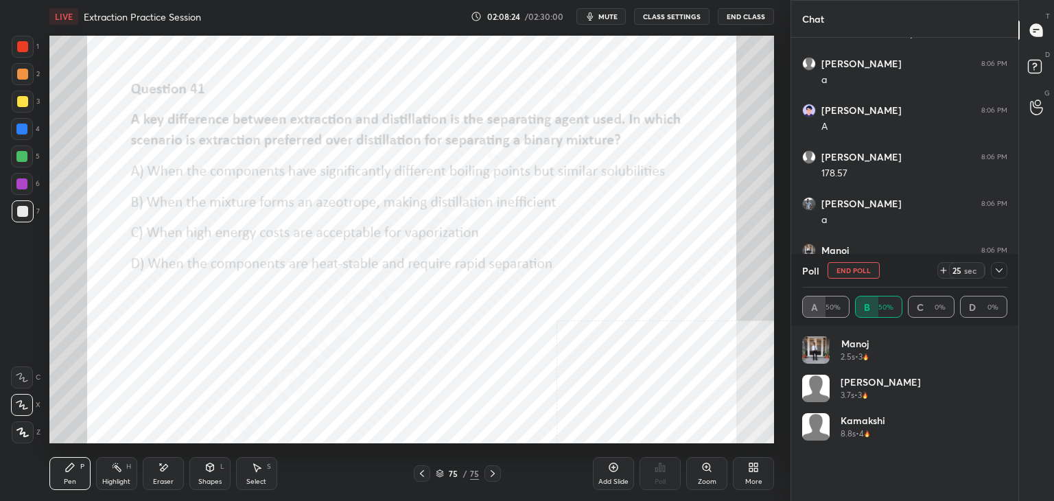
click at [779, 279] on div "1 2 3 4 5 6 7 C X Z E E Erase all H H LIVE Extraction Practice Session 02:08:24…" at bounding box center [395, 250] width 790 height 501
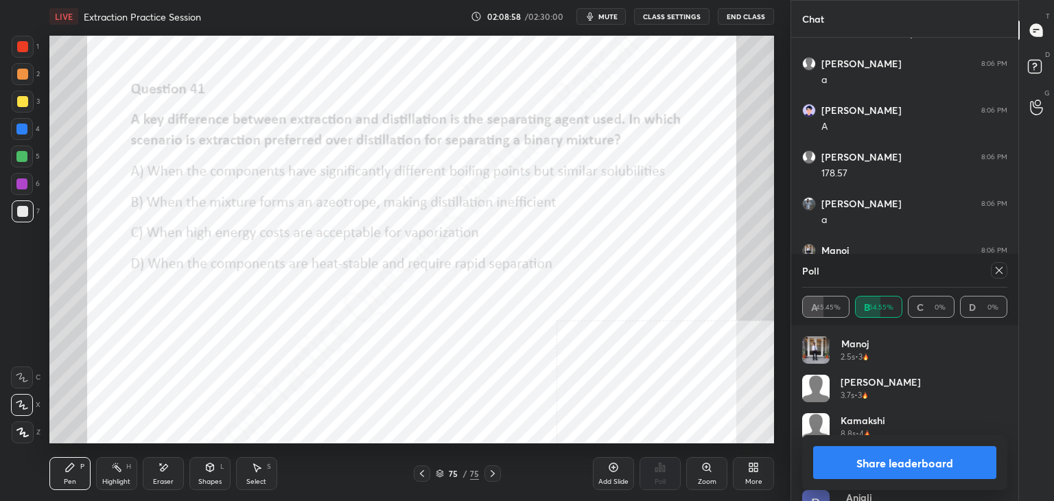
click at [996, 272] on icon at bounding box center [998, 270] width 11 height 11
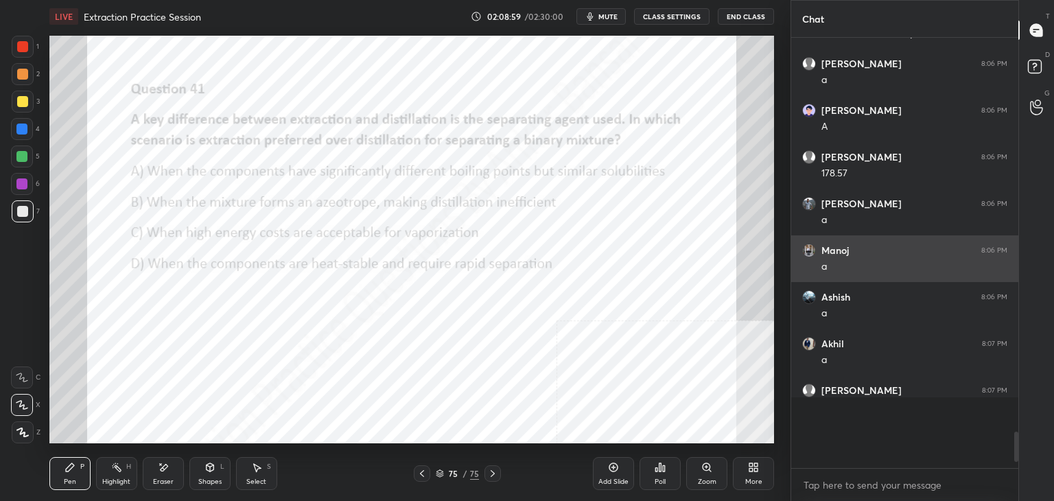
scroll to position [307, 223]
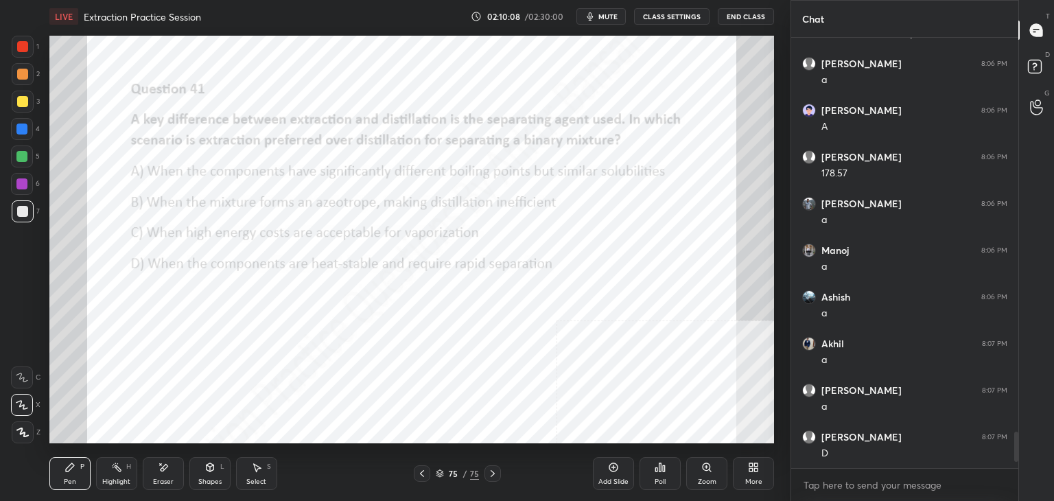
click at [198, 467] on div "Shapes L" at bounding box center [209, 473] width 41 height 33
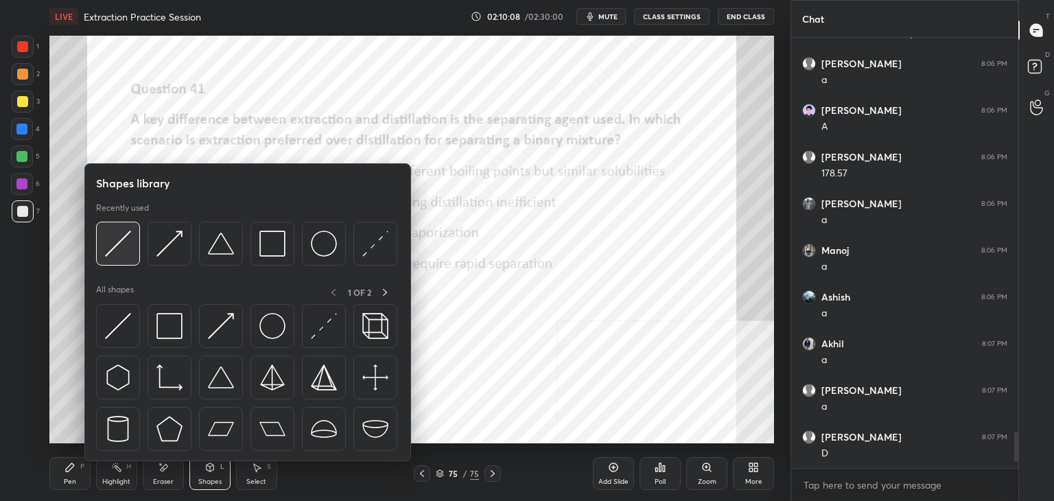
click at [126, 249] on img at bounding box center [118, 243] width 26 height 26
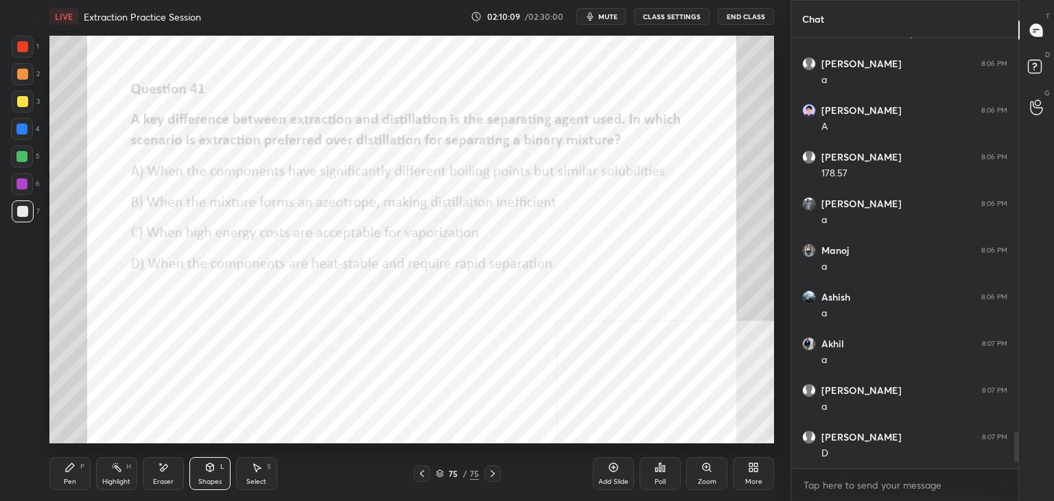
click at [25, 43] on div at bounding box center [22, 46] width 11 height 11
click at [78, 475] on div "Pen P" at bounding box center [69, 473] width 41 height 33
click at [25, 210] on div at bounding box center [22, 211] width 11 height 11
click at [609, 478] on div "Add Slide" at bounding box center [613, 481] width 30 height 7
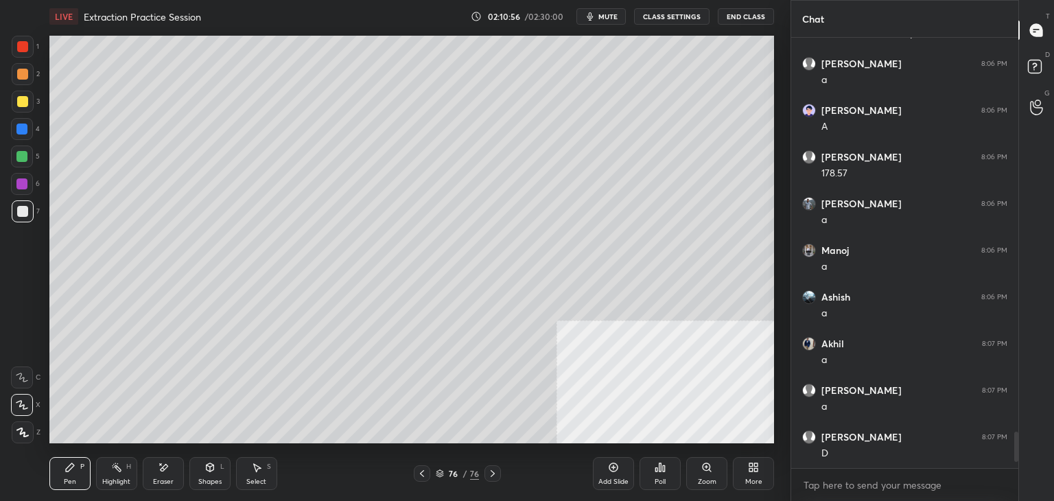
click at [755, 479] on div "More" at bounding box center [753, 481] width 17 height 7
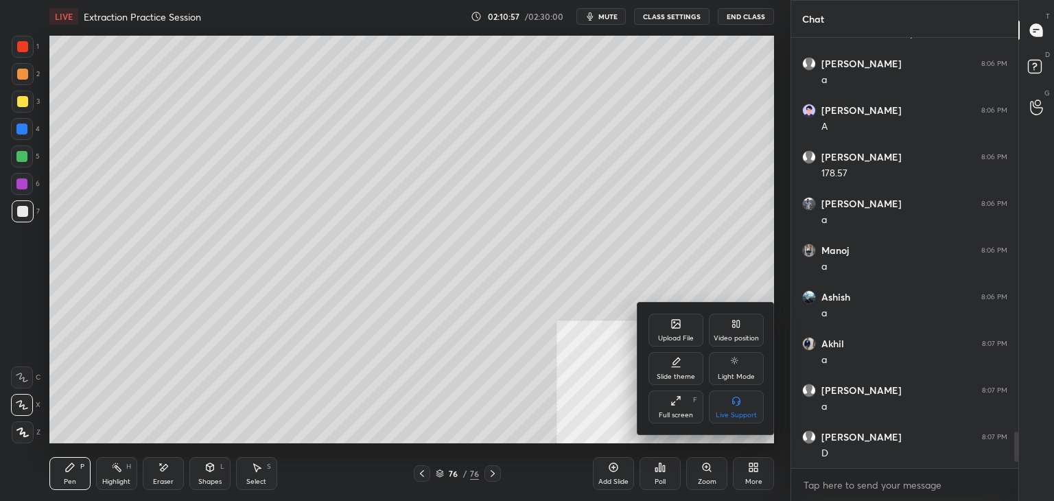
click at [675, 324] on icon at bounding box center [676, 324] width 8 height 8
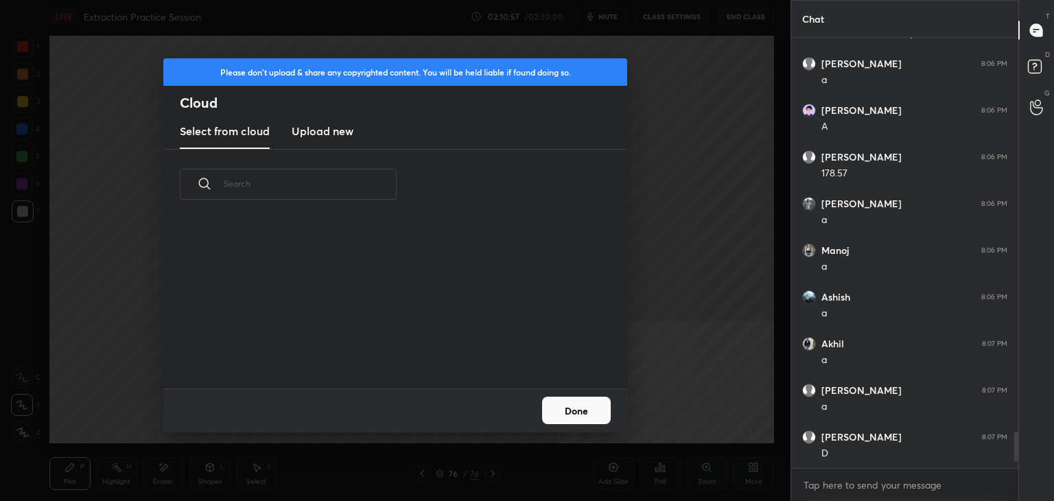
scroll to position [169, 440]
click at [316, 121] on new "Upload new" at bounding box center [323, 132] width 62 height 34
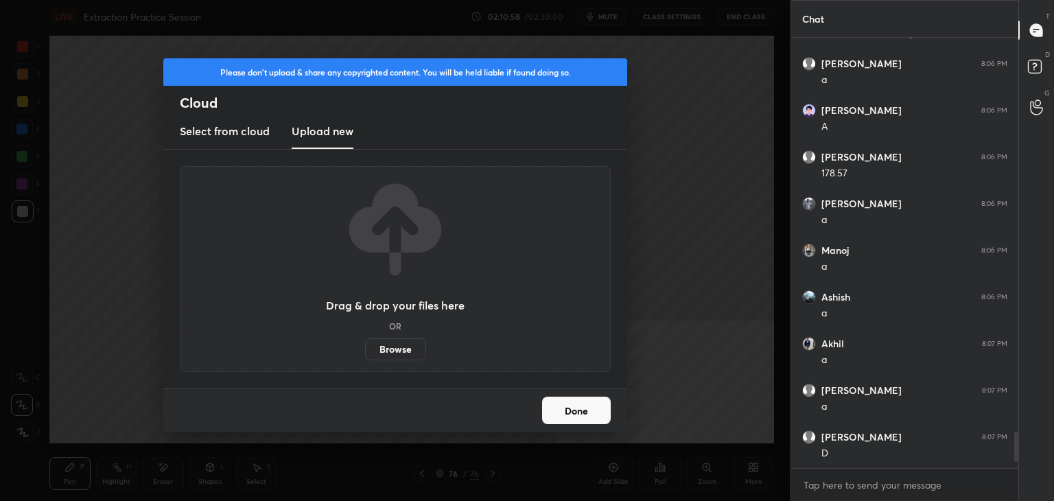
click at [385, 351] on label "Browse" at bounding box center [395, 349] width 61 height 22
click at [365, 351] on input "Browse" at bounding box center [365, 349] width 0 height 22
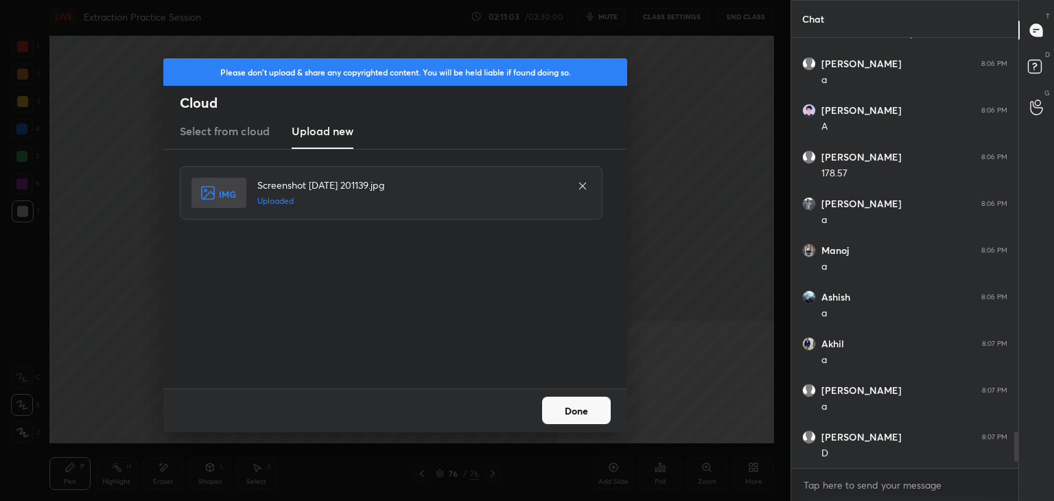
click at [591, 415] on button "Done" at bounding box center [576, 409] width 69 height 27
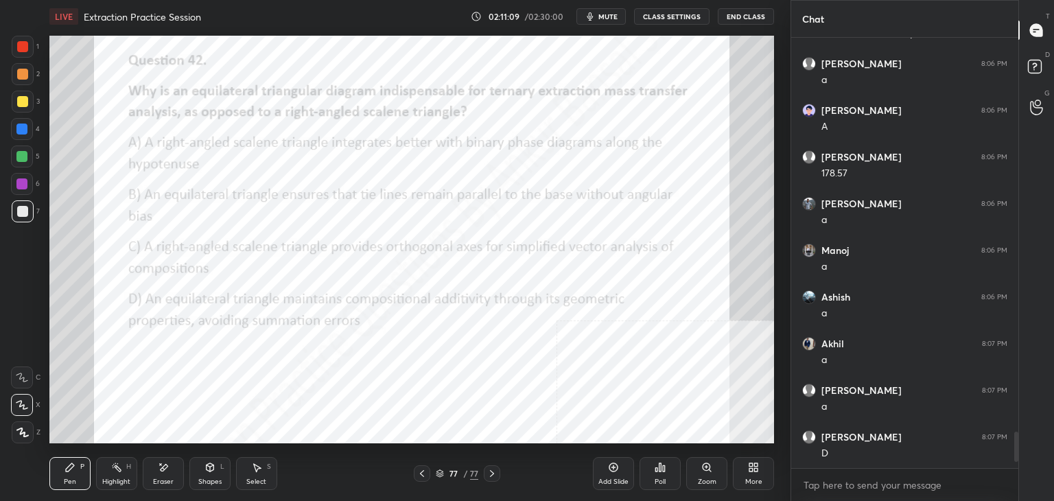
click at [660, 466] on icon at bounding box center [660, 467] width 2 height 8
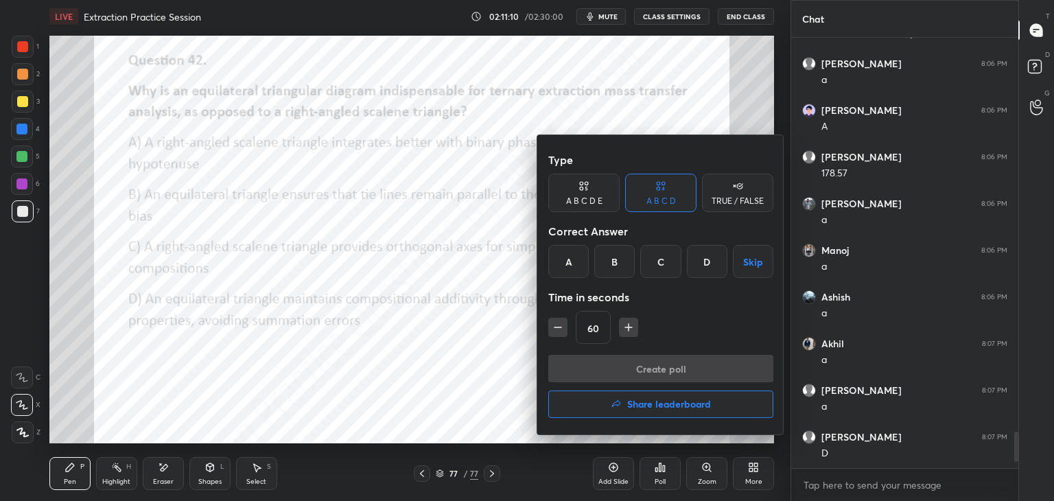
click at [711, 265] on div "D" at bounding box center [707, 261] width 40 height 33
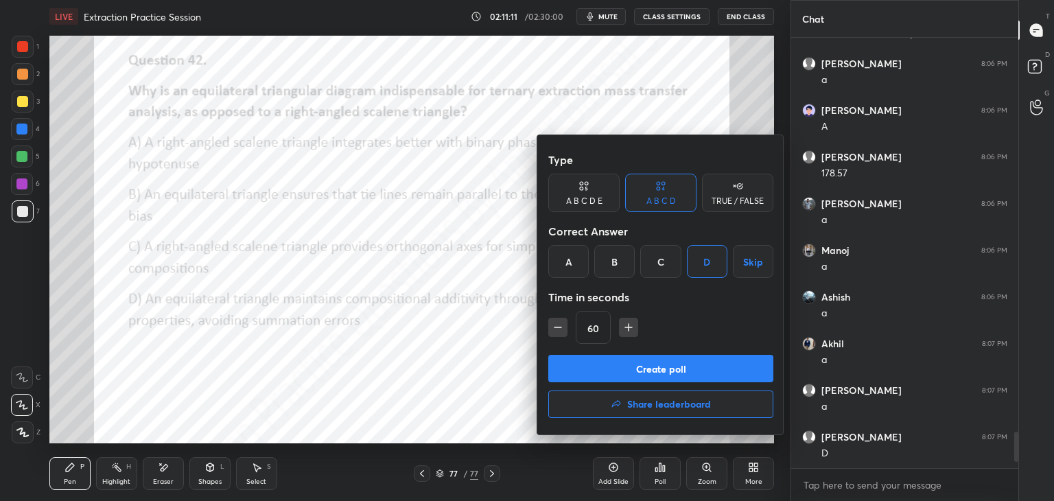
click at [672, 365] on button "Create poll" at bounding box center [660, 368] width 225 height 27
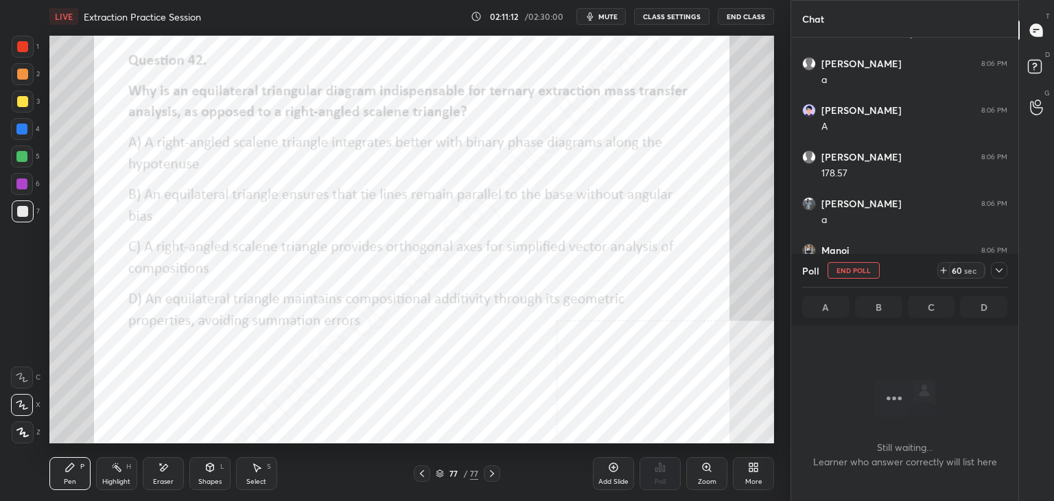
scroll to position [4, 4]
click at [1004, 270] on div at bounding box center [999, 270] width 16 height 16
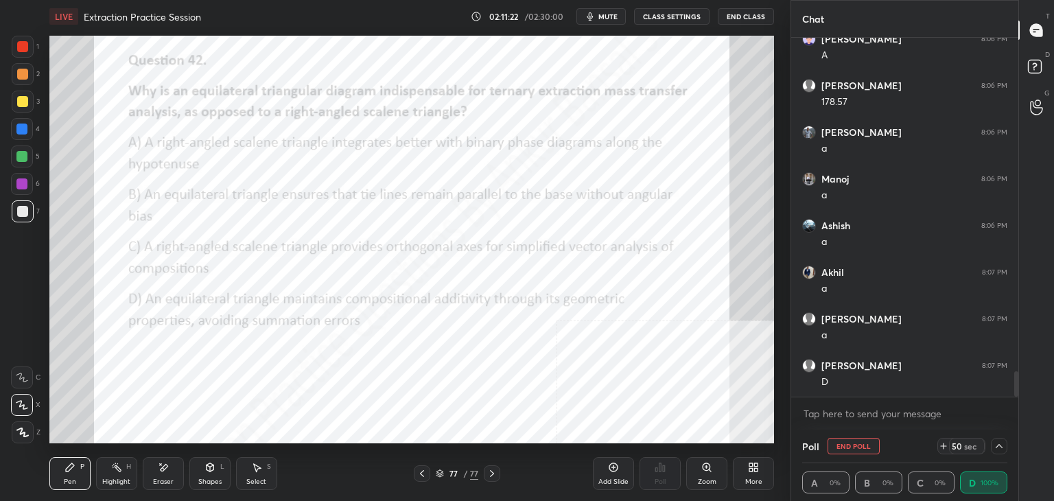
scroll to position [0, 4]
click at [999, 442] on icon at bounding box center [998, 445] width 11 height 11
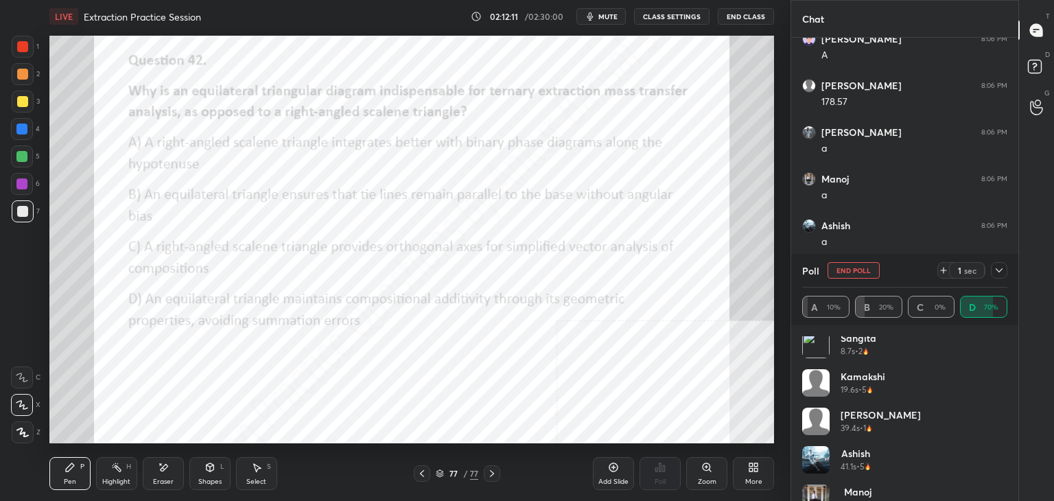
scroll to position [0, 0]
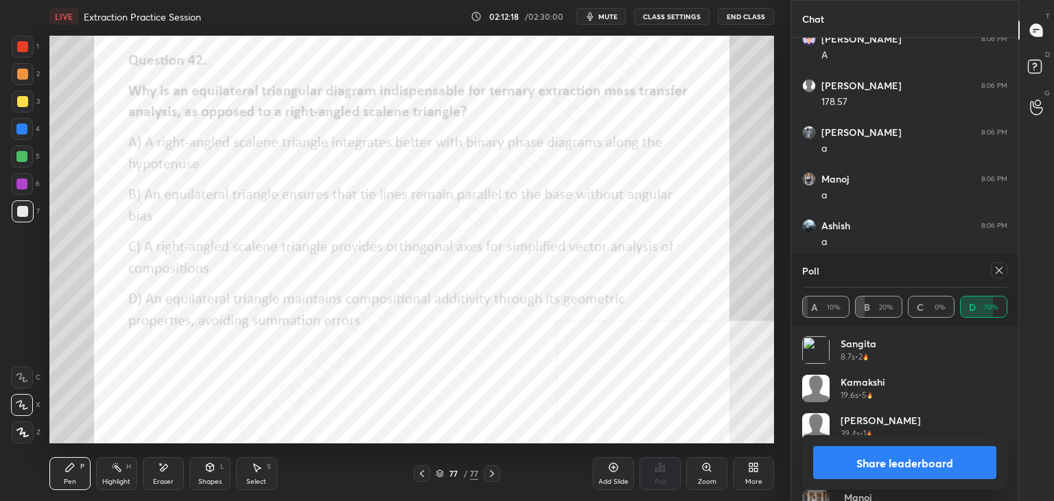
click at [997, 270] on icon at bounding box center [998, 270] width 11 height 11
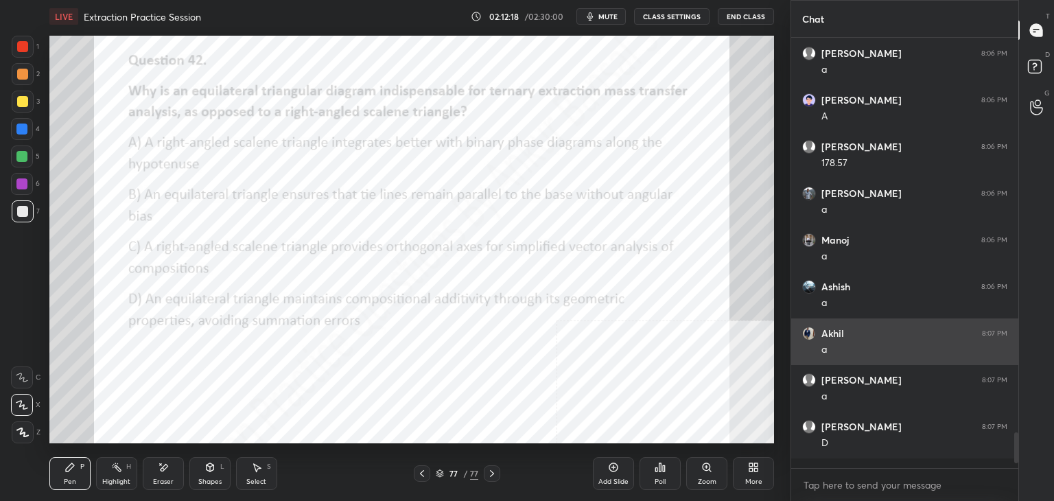
scroll to position [426, 223]
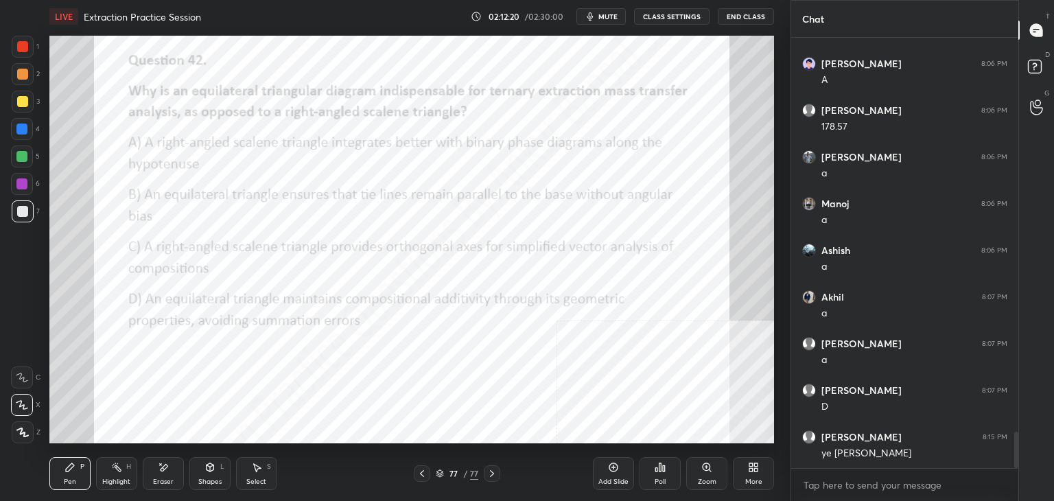
click at [609, 475] on div "Add Slide" at bounding box center [613, 473] width 41 height 33
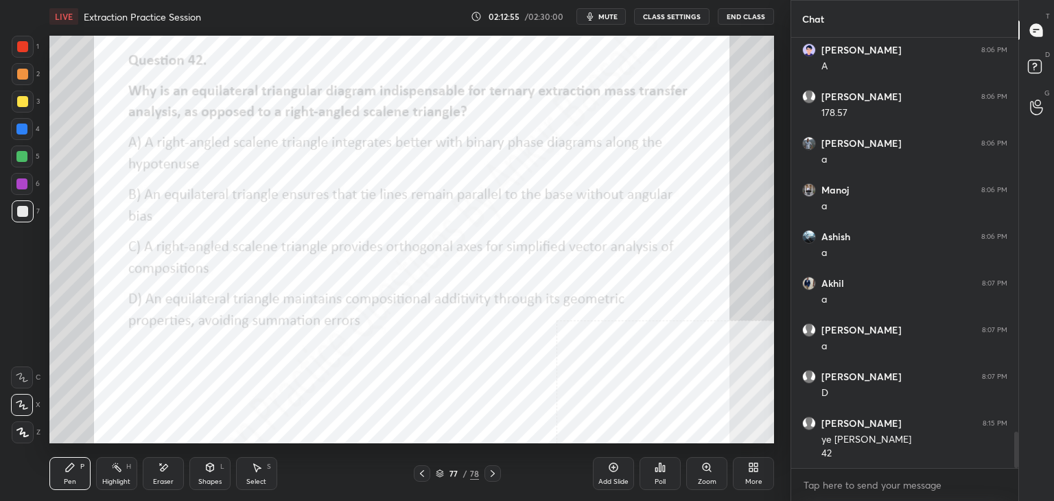
click at [207, 473] on div "Shapes L" at bounding box center [209, 473] width 41 height 33
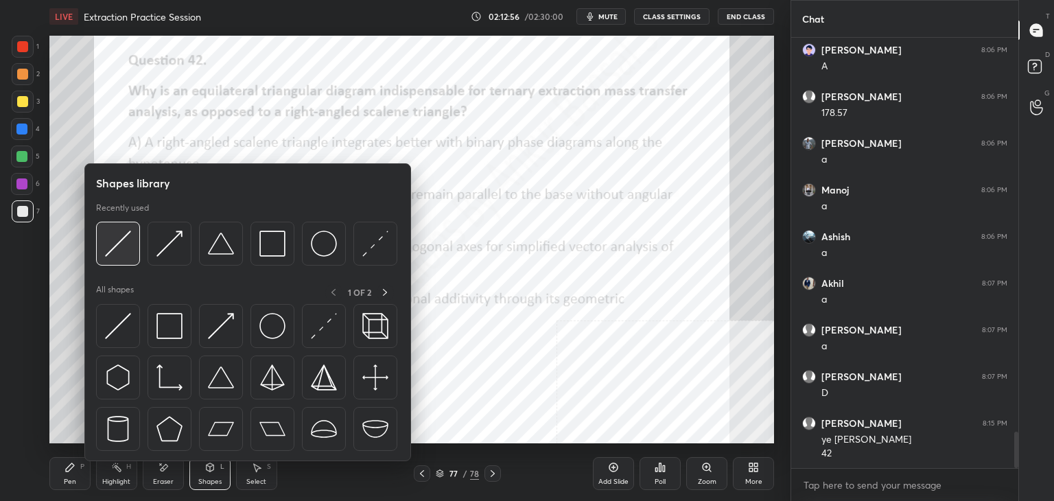
click at [123, 245] on img at bounding box center [118, 243] width 26 height 26
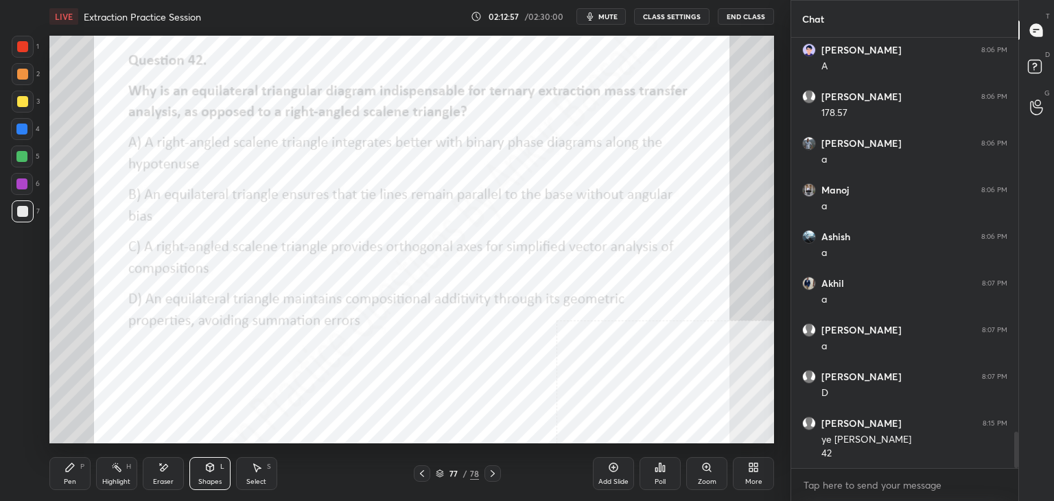
click at [19, 45] on div at bounding box center [22, 46] width 11 height 11
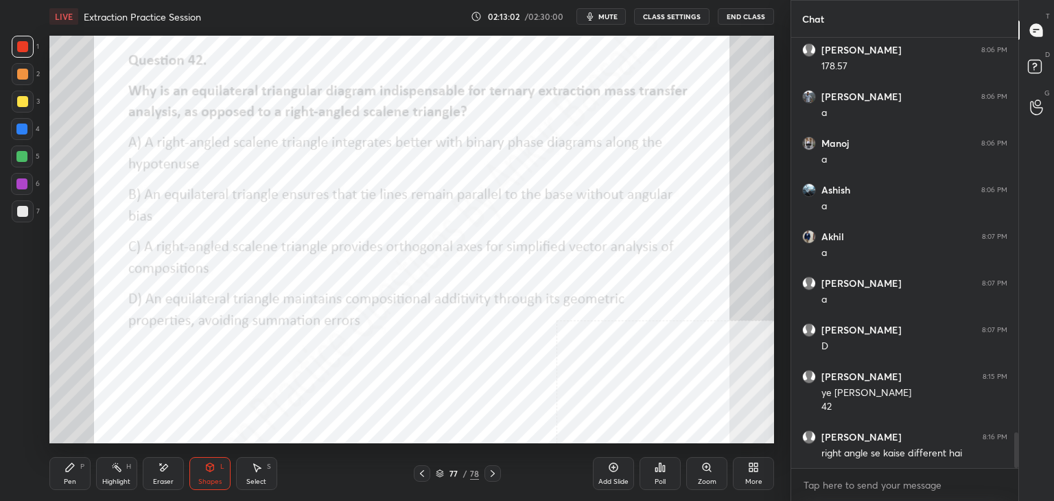
click at [77, 469] on div "Pen P" at bounding box center [69, 473] width 41 height 33
click at [493, 476] on icon at bounding box center [492, 473] width 11 height 11
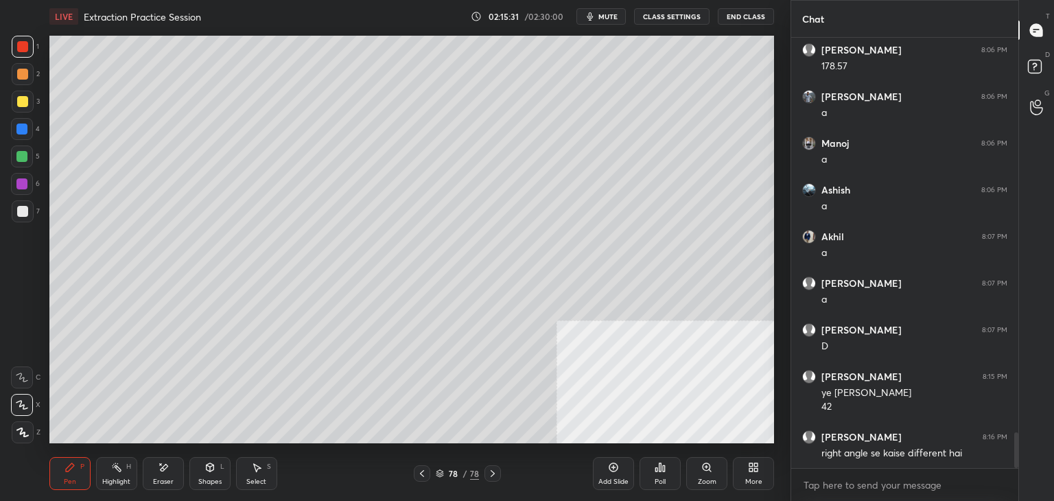
scroll to position [4776, 0]
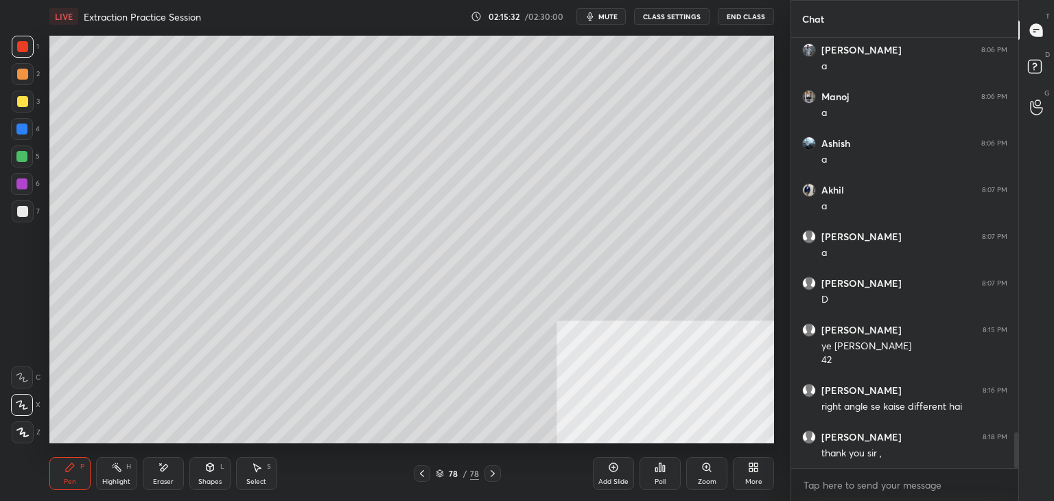
click at [758, 481] on div "More" at bounding box center [753, 481] width 17 height 7
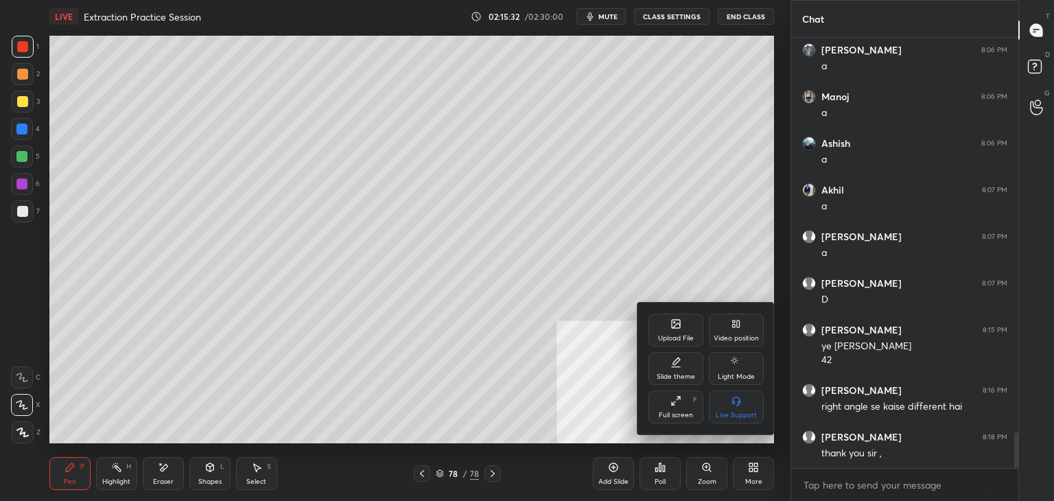
click at [678, 325] on icon at bounding box center [676, 325] width 8 height 5
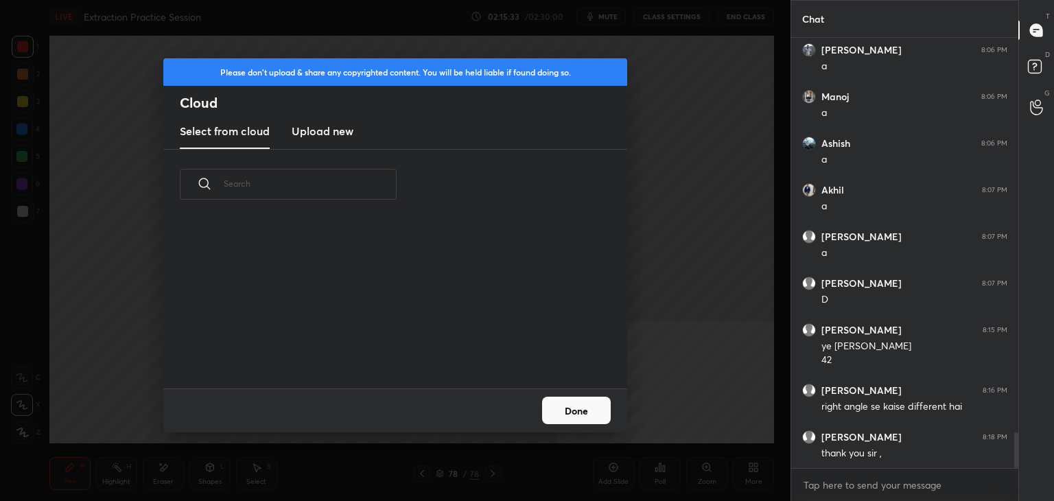
scroll to position [169, 440]
click at [327, 128] on h3 "Upload new" at bounding box center [323, 131] width 62 height 16
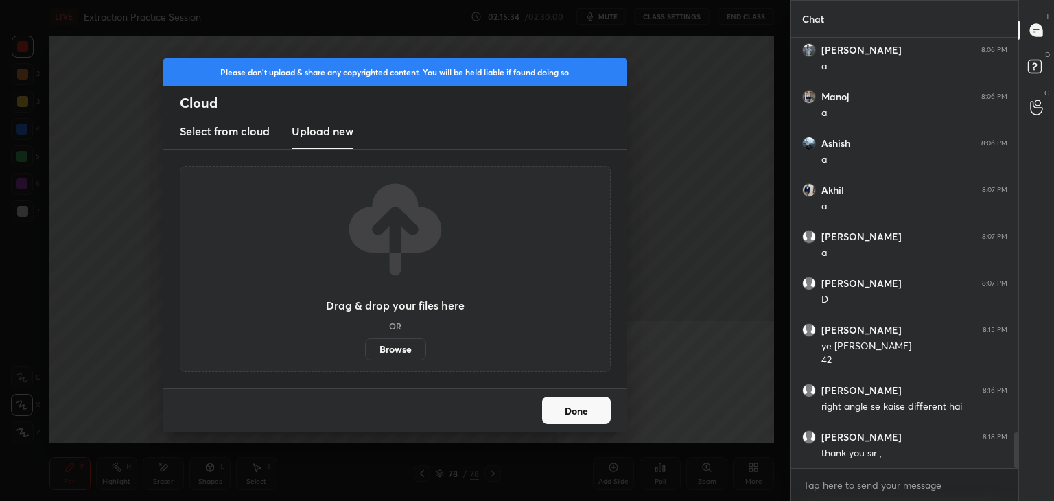
click at [396, 348] on label "Browse" at bounding box center [395, 349] width 61 height 22
click at [365, 348] on input "Browse" at bounding box center [365, 349] width 0 height 22
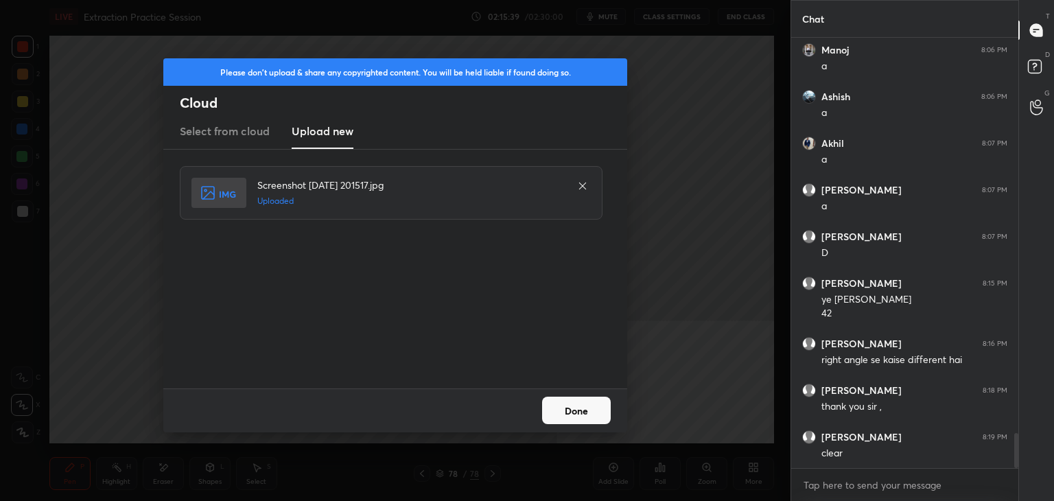
click at [595, 415] on button "Done" at bounding box center [576, 409] width 69 height 27
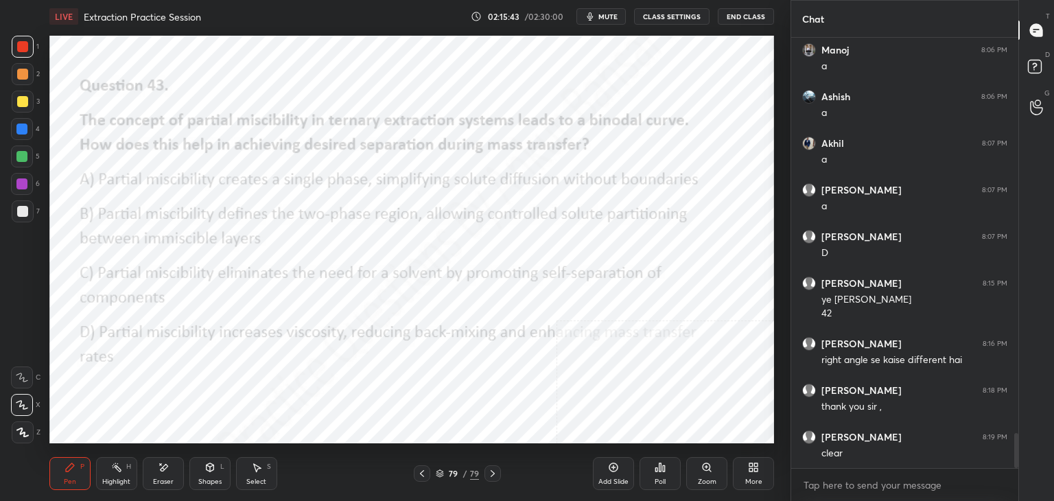
click at [664, 475] on div "Poll" at bounding box center [659, 473] width 41 height 33
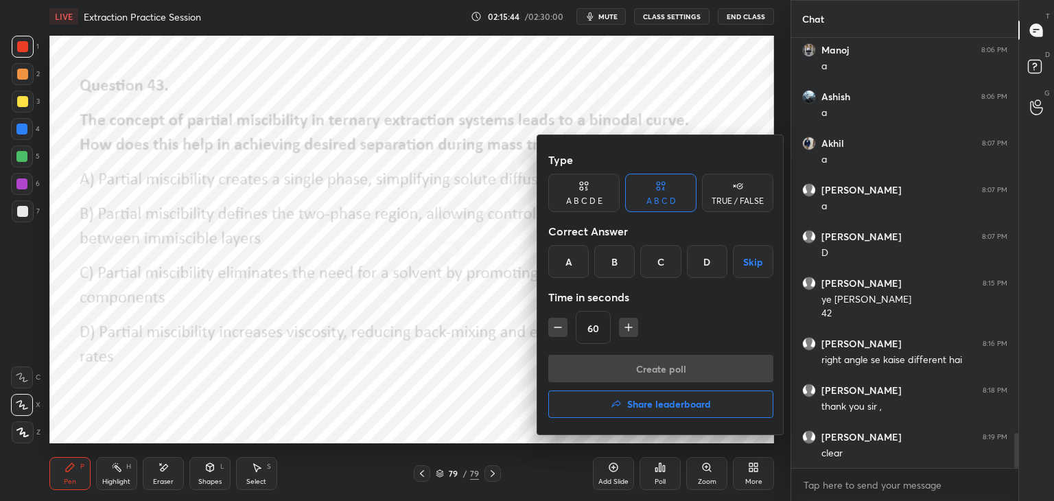
click at [615, 246] on div "B" at bounding box center [614, 261] width 40 height 33
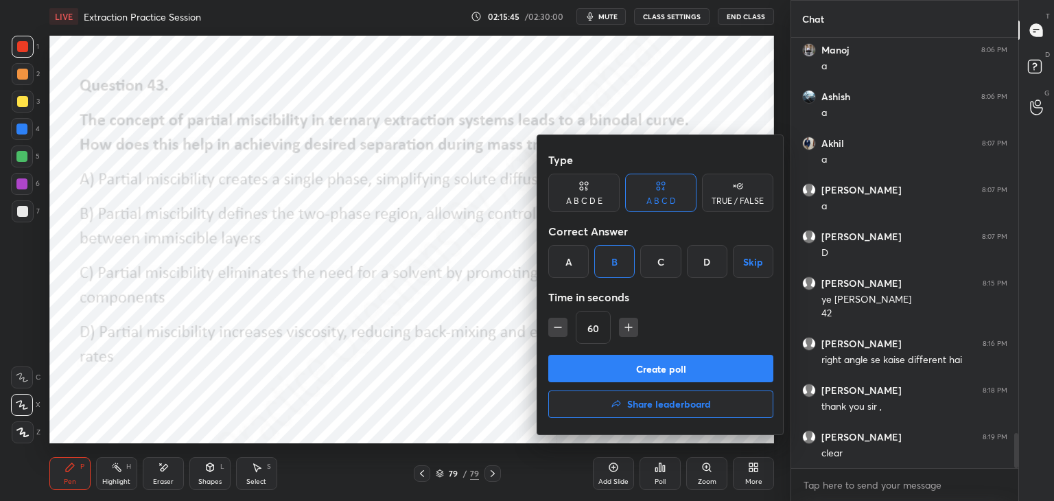
click at [628, 368] on button "Create poll" at bounding box center [660, 368] width 225 height 27
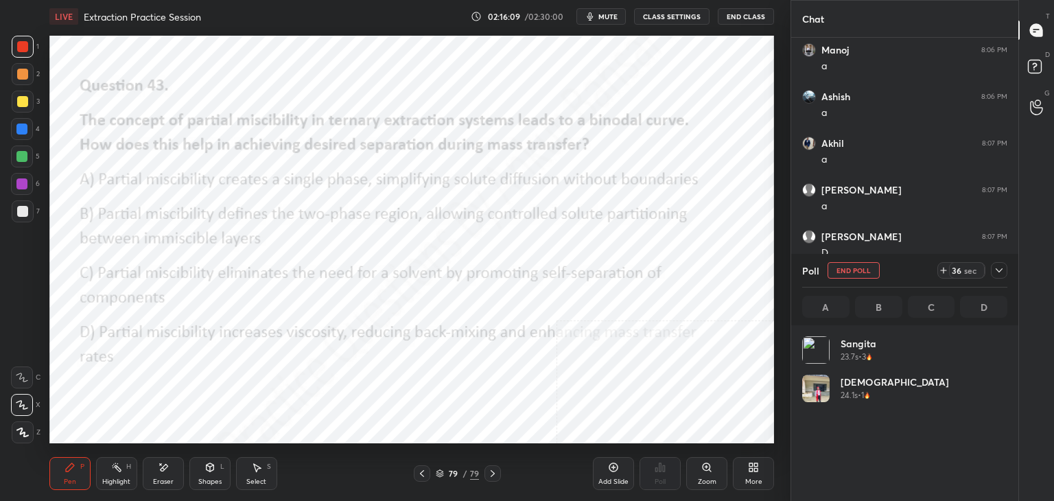
scroll to position [161, 201]
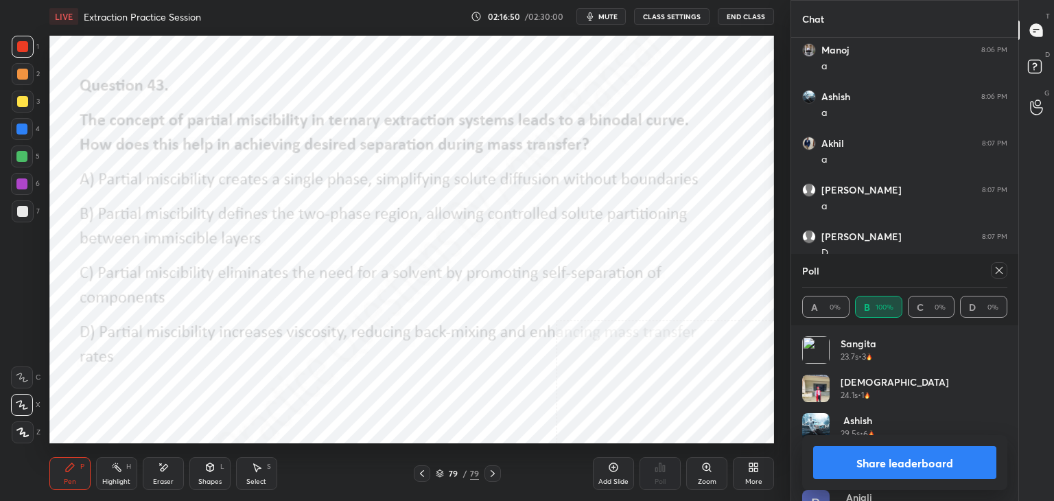
click at [1002, 268] on icon at bounding box center [998, 270] width 11 height 11
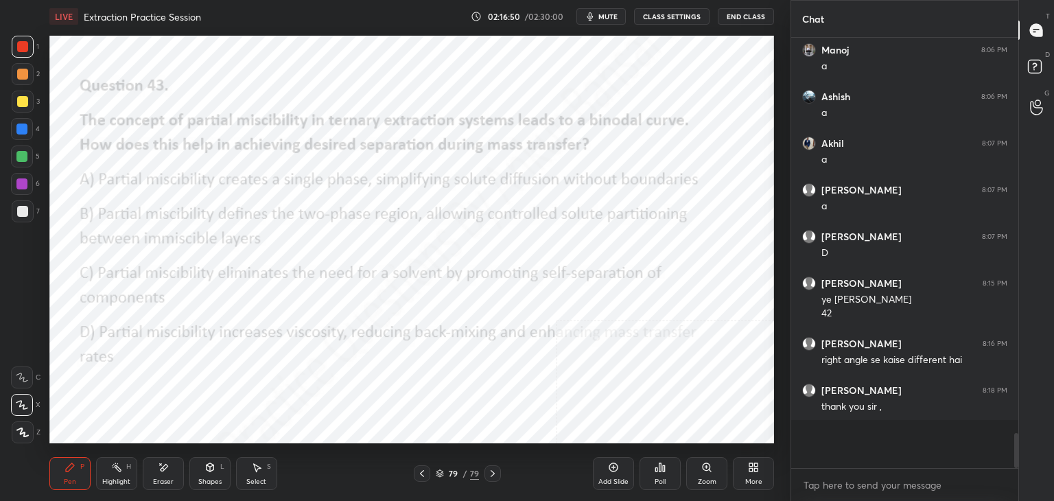
scroll to position [307, 223]
click at [623, 470] on div "Add Slide" at bounding box center [613, 473] width 41 height 33
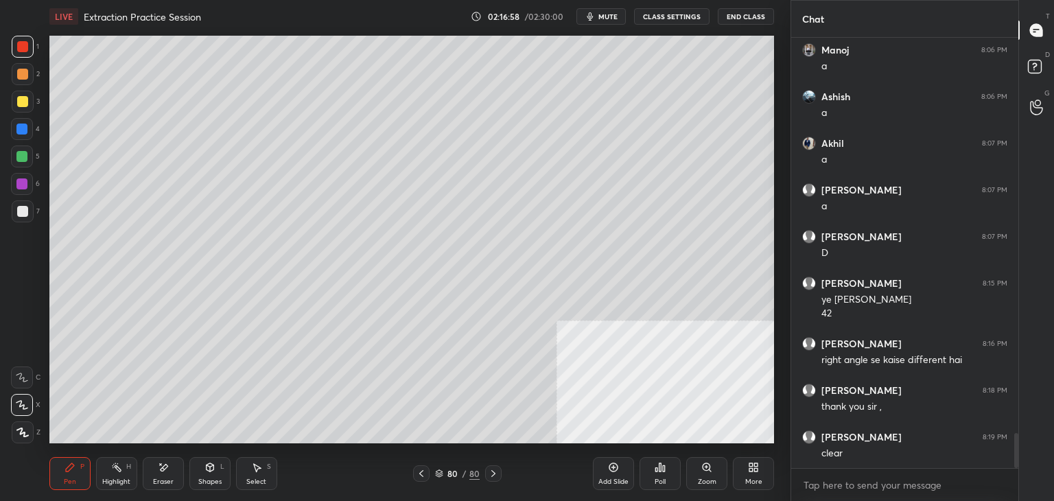
click at [744, 474] on div "More" at bounding box center [753, 473] width 41 height 33
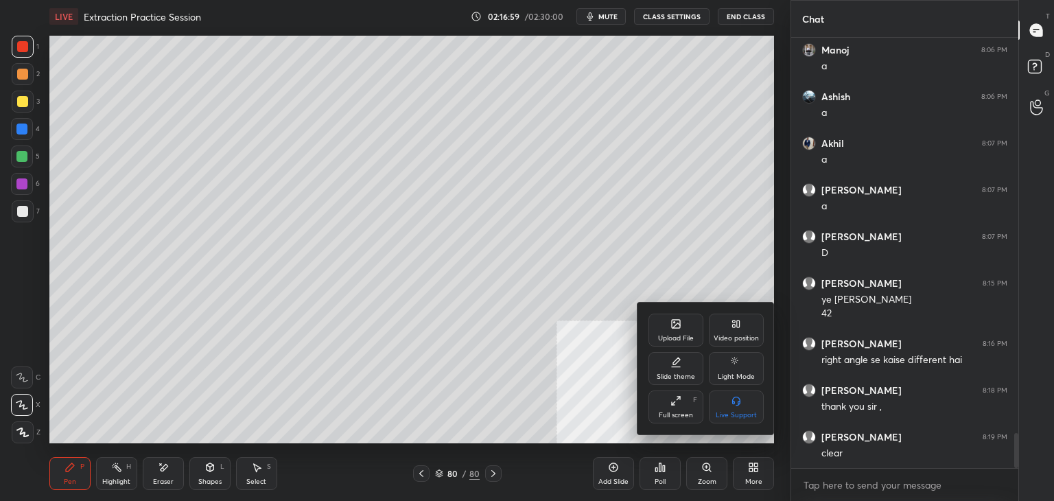
click at [663, 326] on div "Upload File" at bounding box center [675, 329] width 55 height 33
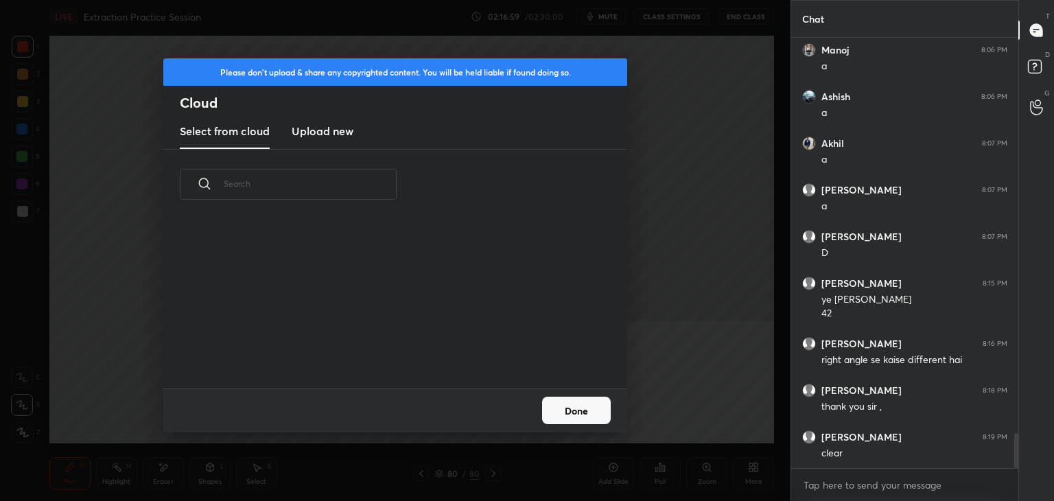
scroll to position [169, 440]
click at [340, 132] on h3 "Upload new" at bounding box center [323, 131] width 62 height 16
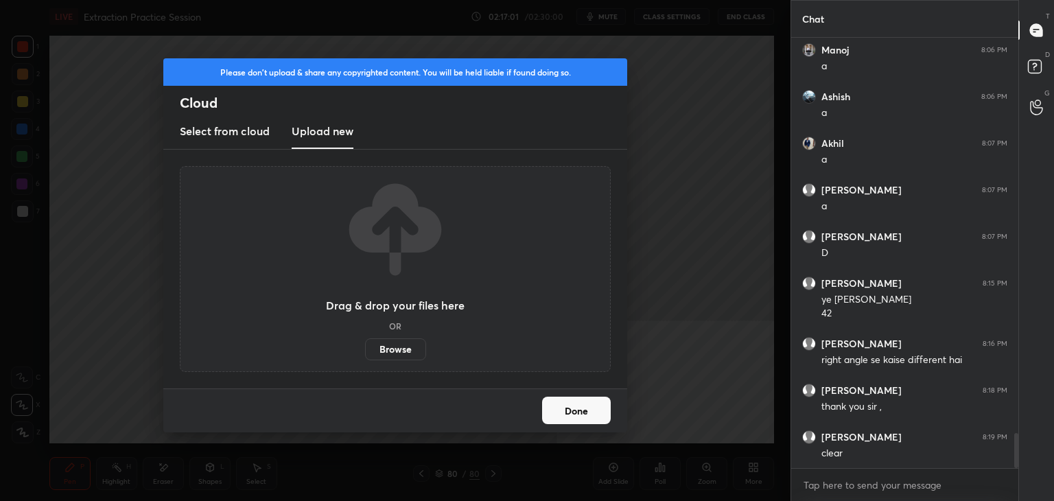
click at [386, 348] on label "Browse" at bounding box center [395, 349] width 61 height 22
click at [365, 348] on input "Browse" at bounding box center [365, 349] width 0 height 22
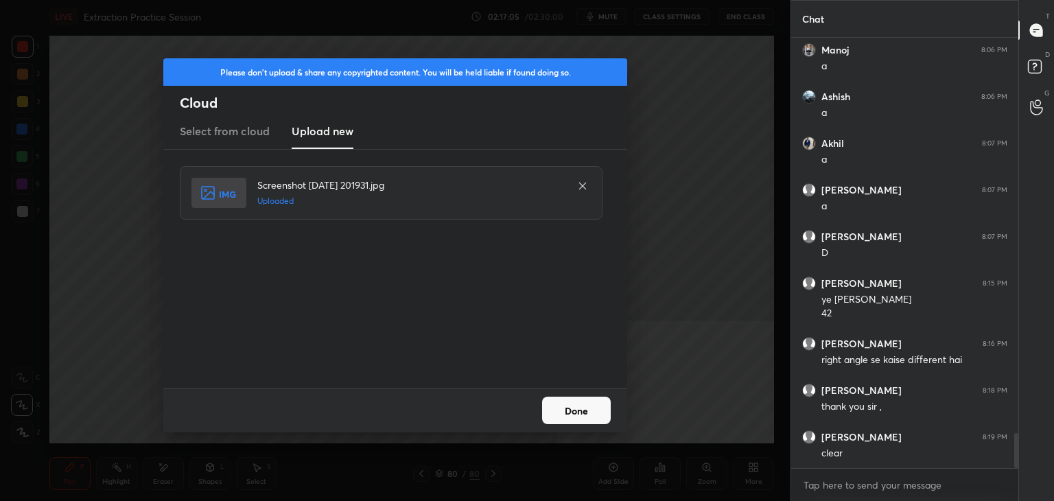
click at [576, 410] on button "Done" at bounding box center [576, 409] width 69 height 27
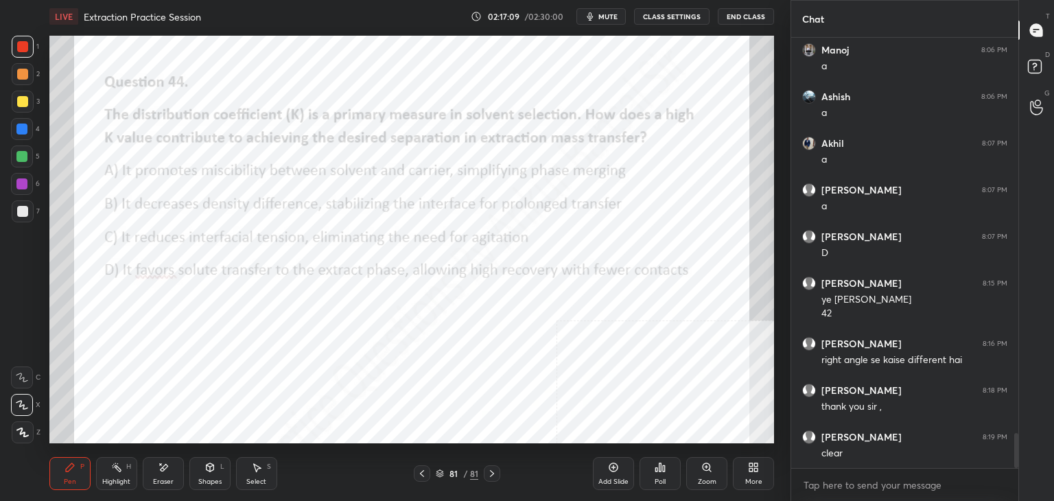
click at [668, 473] on div "Poll" at bounding box center [659, 473] width 41 height 33
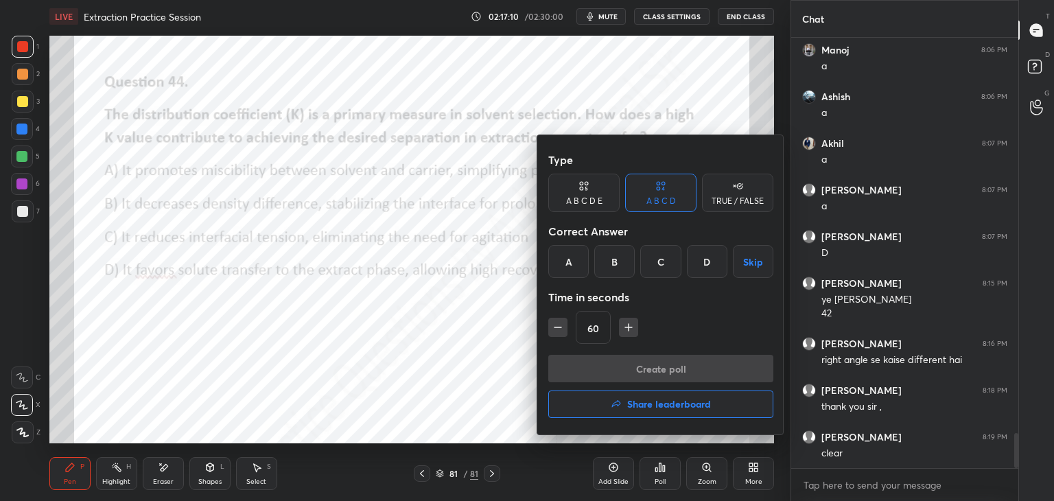
click at [700, 256] on div "D" at bounding box center [707, 261] width 40 height 33
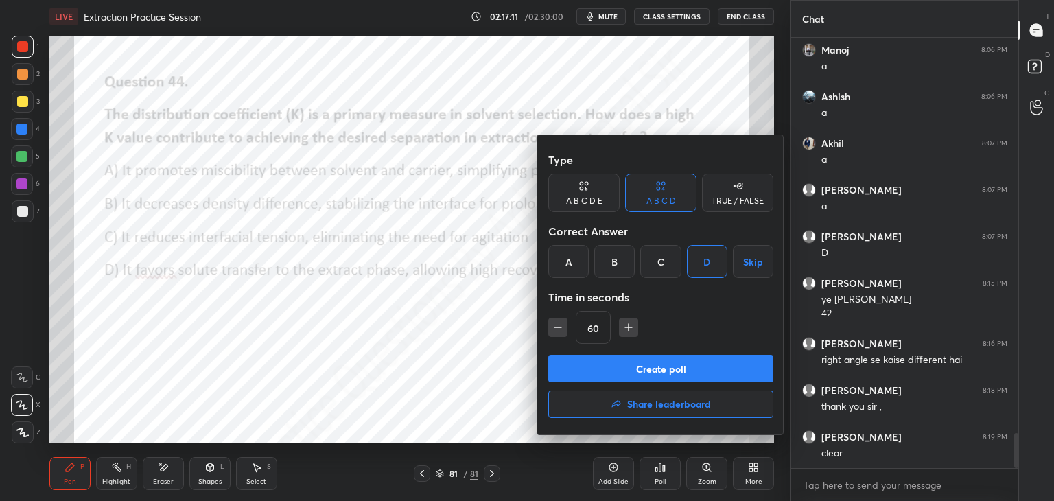
click at [650, 362] on button "Create poll" at bounding box center [660, 368] width 225 height 27
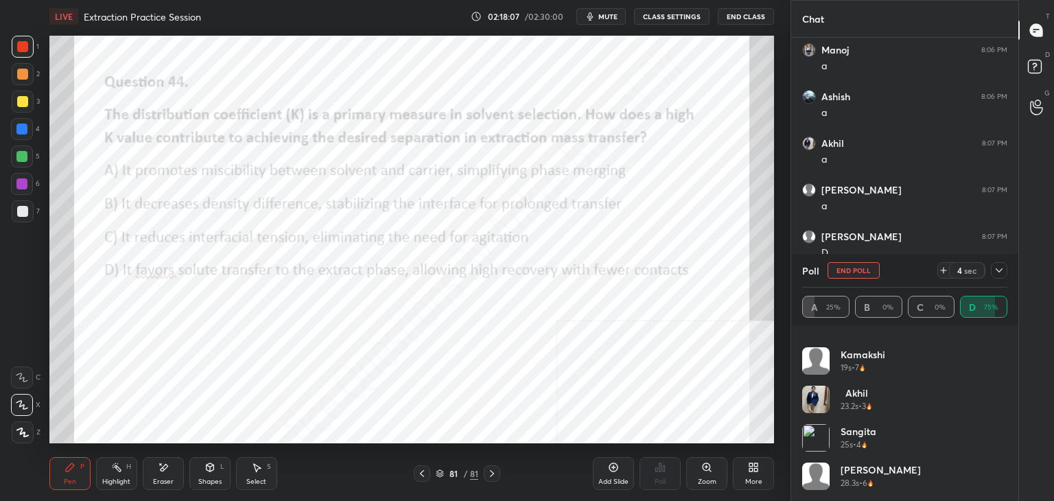
scroll to position [104, 0]
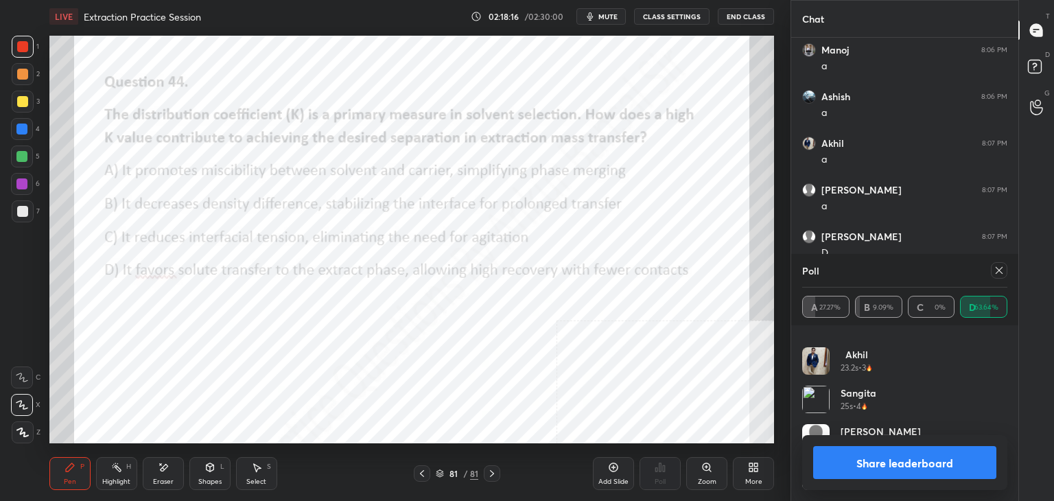
click at [997, 269] on icon at bounding box center [998, 270] width 11 height 11
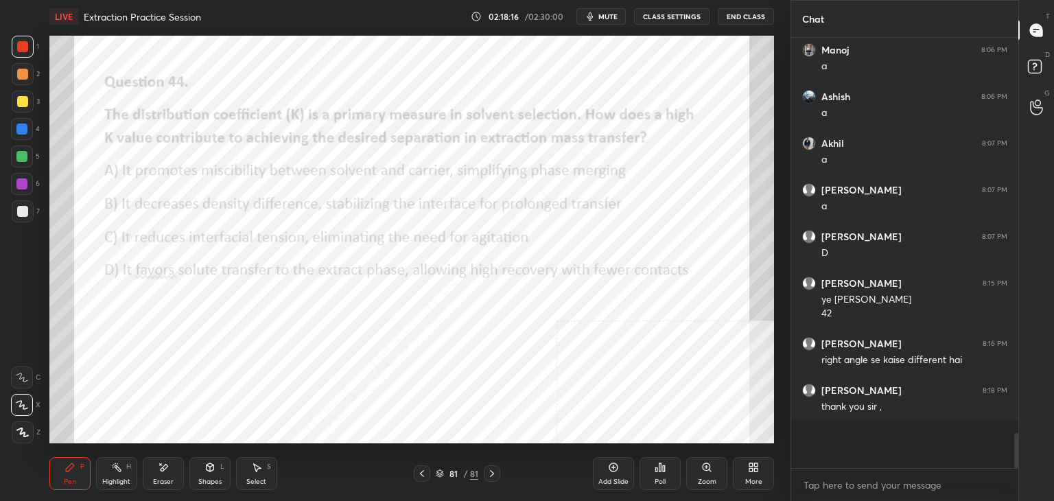
scroll to position [421, 223]
click at [608, 471] on icon at bounding box center [613, 467] width 11 height 11
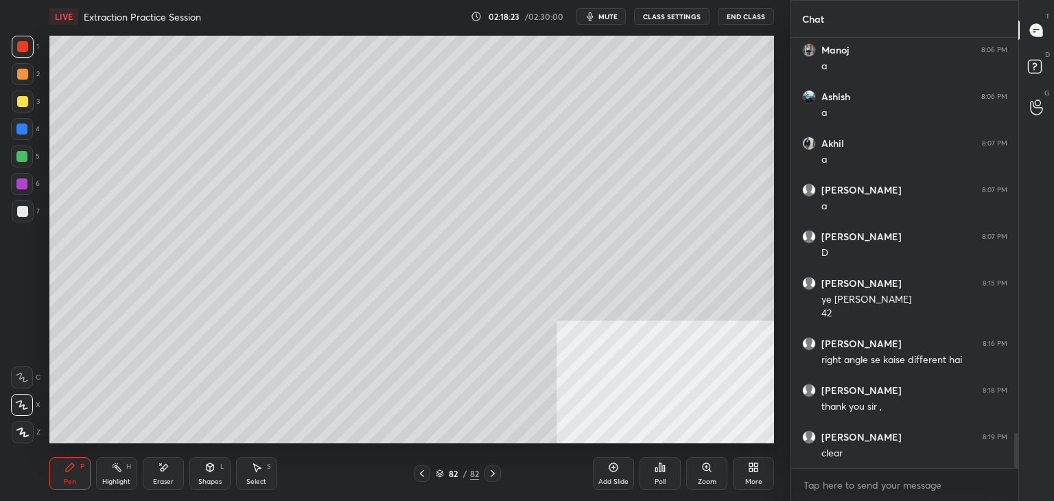
click at [759, 467] on div "More" at bounding box center [753, 473] width 41 height 33
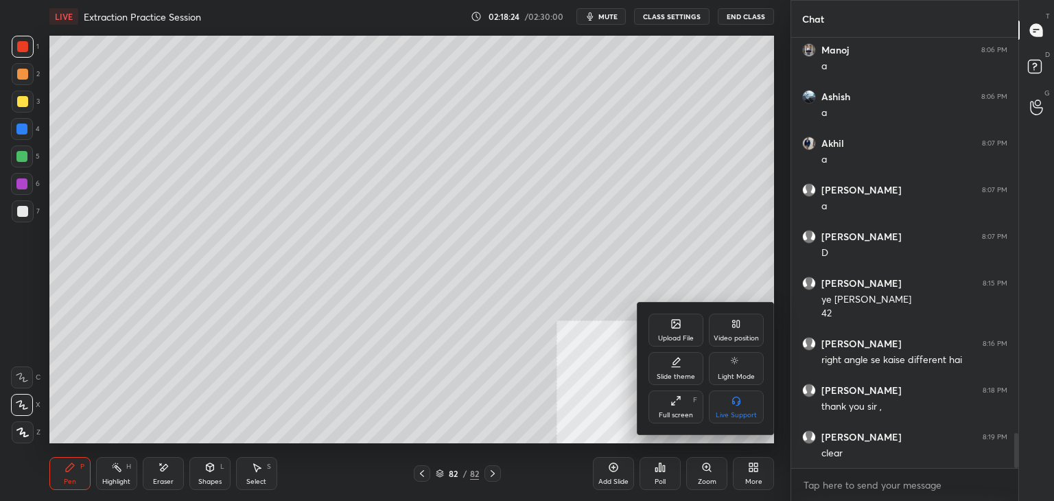
click at [683, 327] on div "Upload File" at bounding box center [675, 329] width 55 height 33
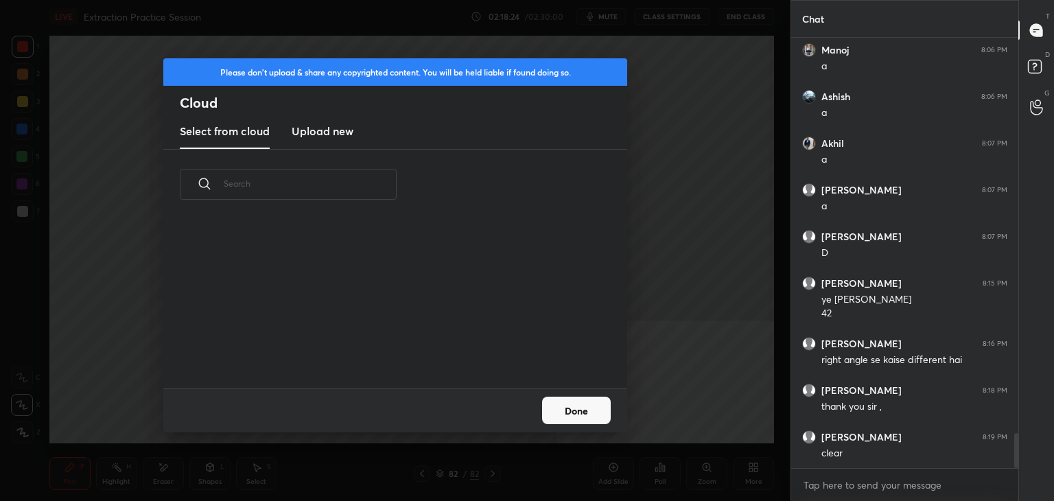
scroll to position [169, 440]
click at [330, 130] on h3 "Upload new" at bounding box center [323, 131] width 62 height 16
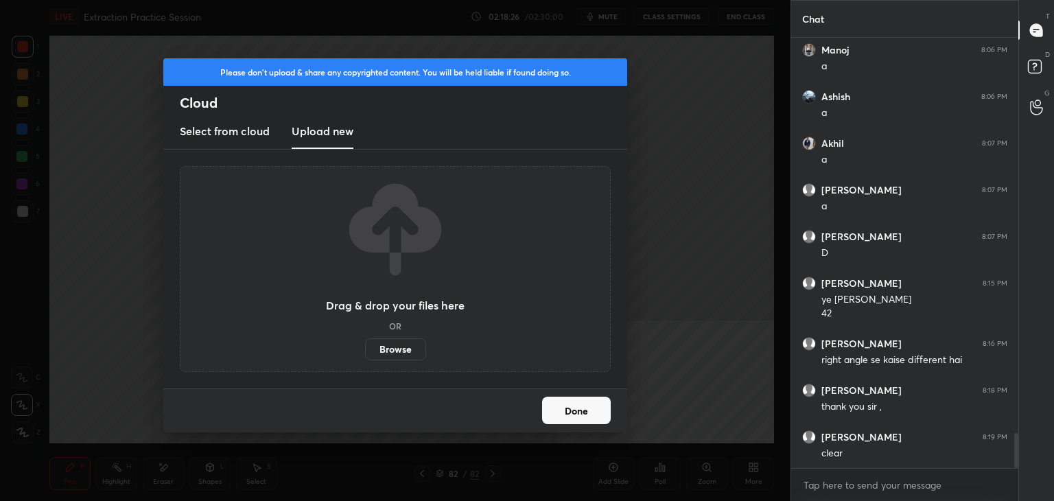
click at [399, 345] on label "Browse" at bounding box center [395, 349] width 61 height 22
click at [365, 345] on input "Browse" at bounding box center [365, 349] width 0 height 22
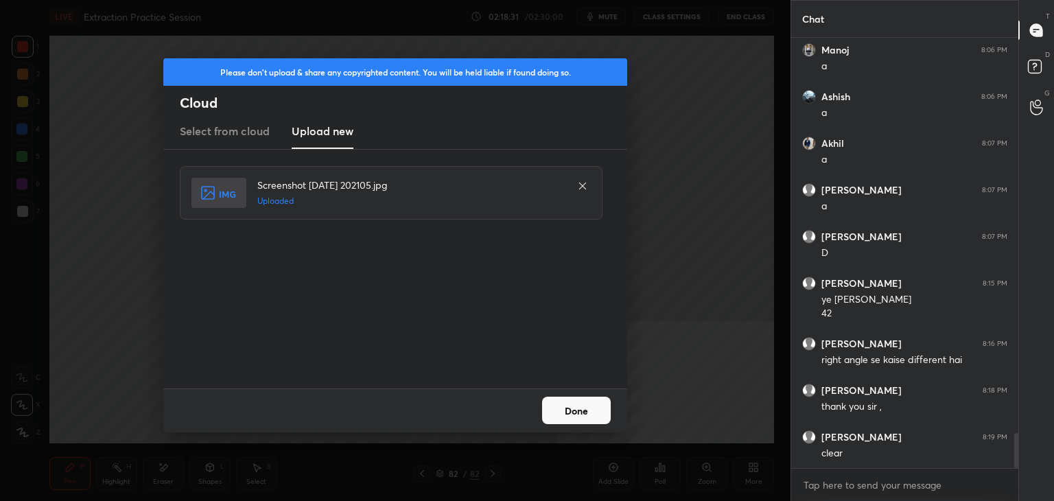
click at [573, 411] on button "Done" at bounding box center [576, 409] width 69 height 27
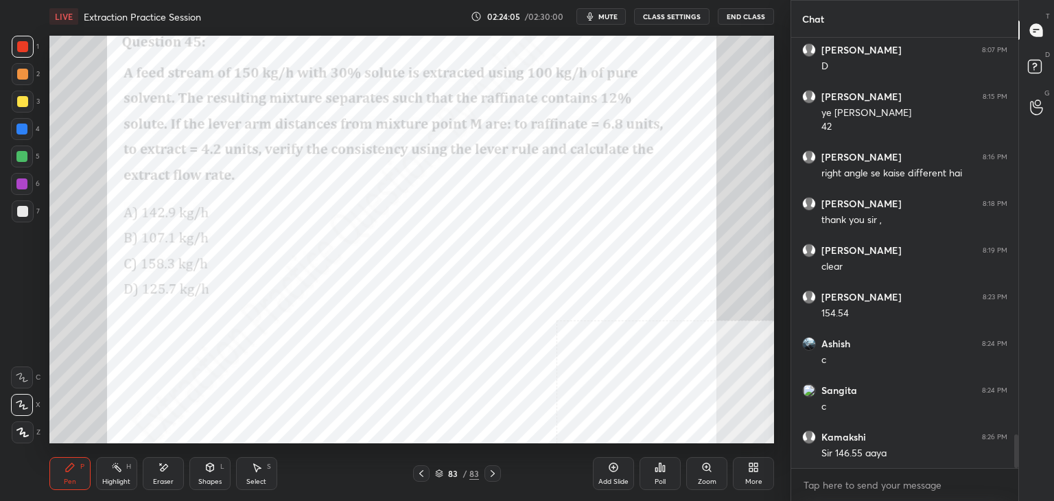
scroll to position [5056, 0]
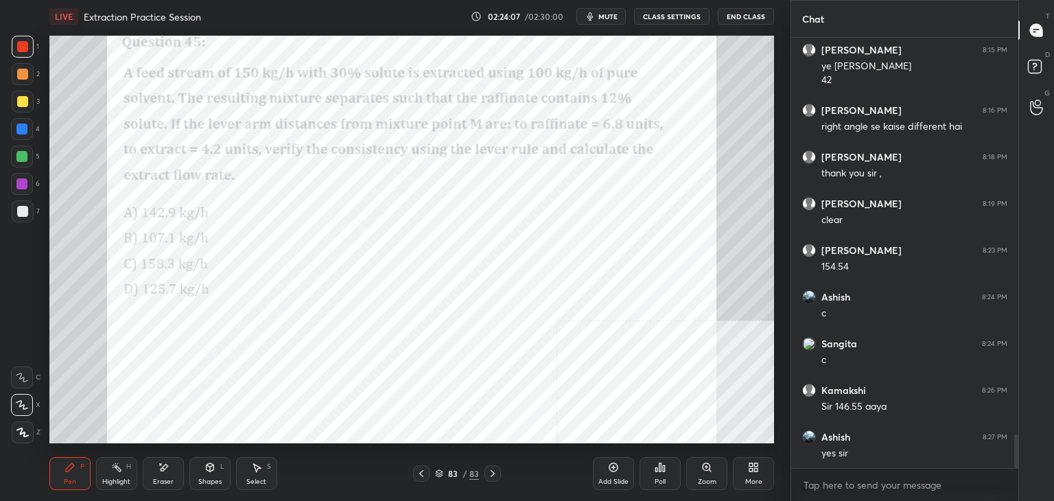
click at [613, 478] on div "Add Slide" at bounding box center [613, 481] width 30 height 7
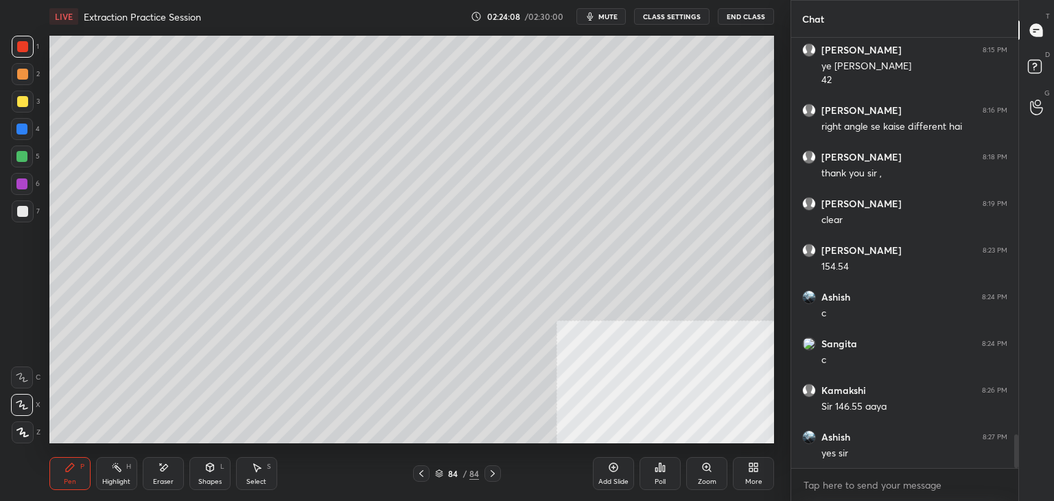
click at [22, 212] on div at bounding box center [22, 211] width 11 height 11
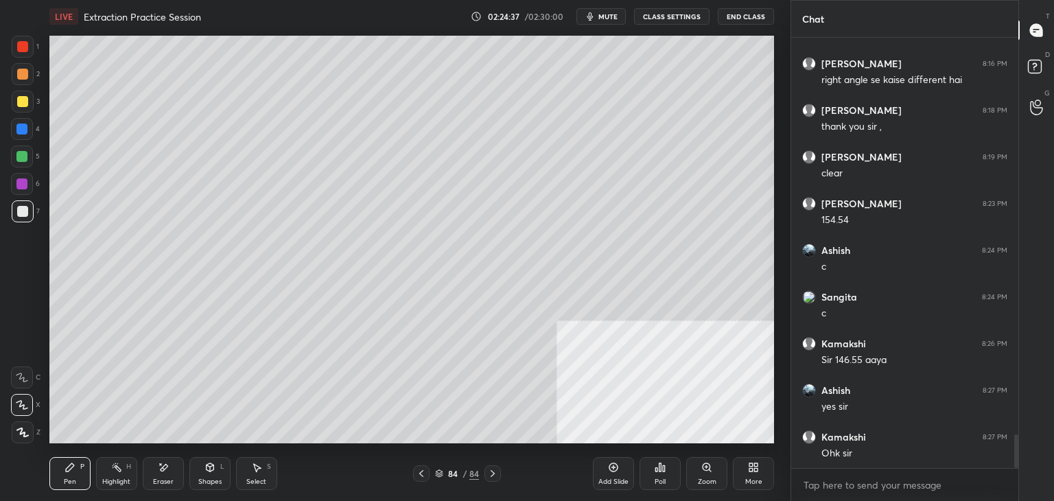
click at [741, 474] on div "More" at bounding box center [753, 473] width 41 height 33
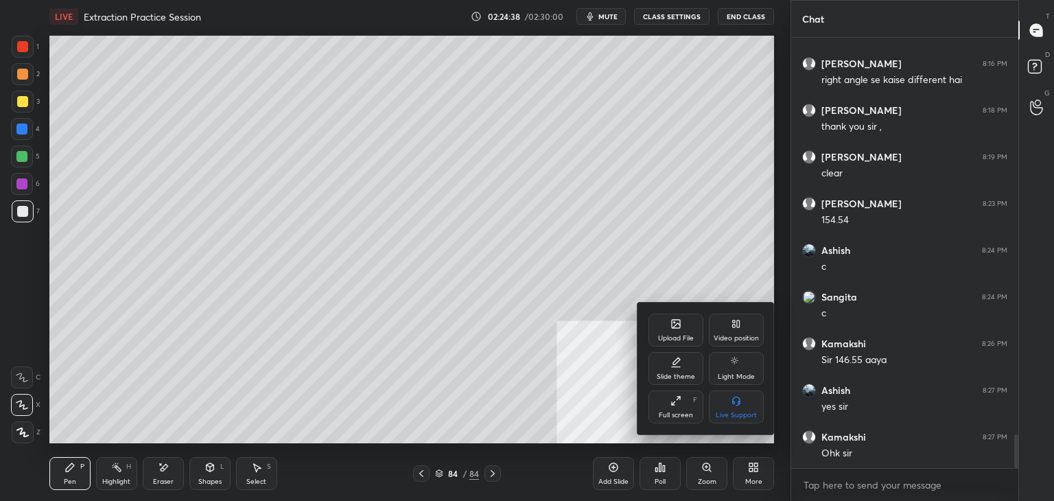
click at [663, 327] on div "Upload File" at bounding box center [675, 329] width 55 height 33
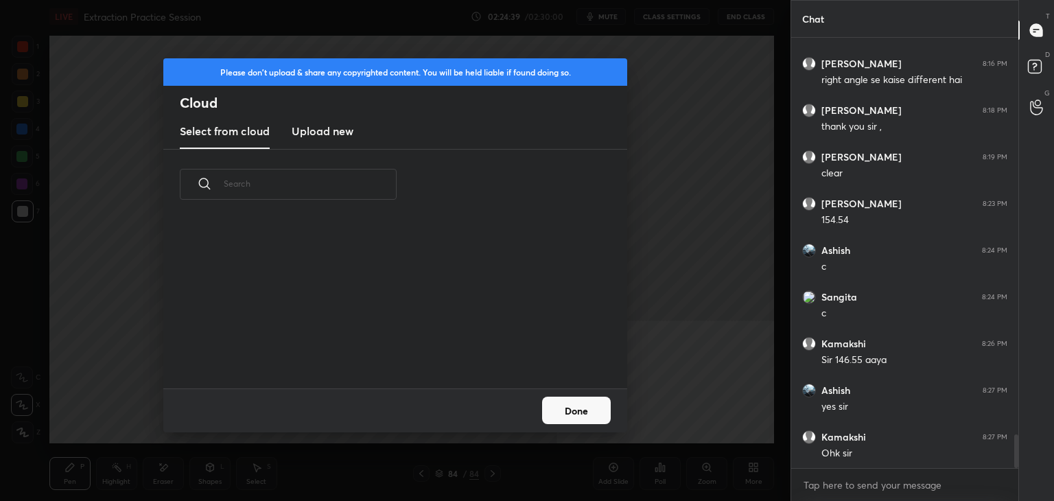
scroll to position [169, 440]
click at [337, 132] on h3 "Upload new" at bounding box center [323, 131] width 62 height 16
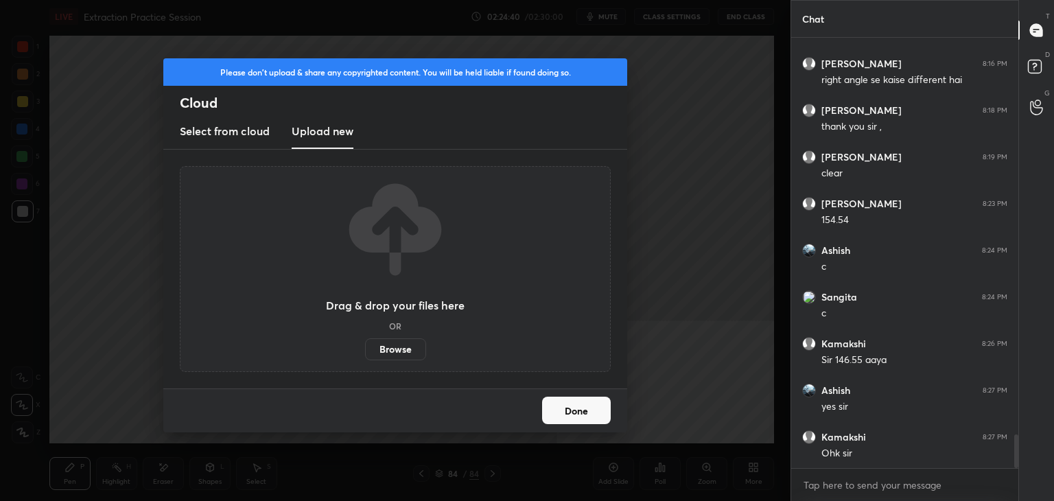
click at [406, 340] on label "Browse" at bounding box center [395, 349] width 61 height 22
click at [365, 340] on input "Browse" at bounding box center [365, 349] width 0 height 22
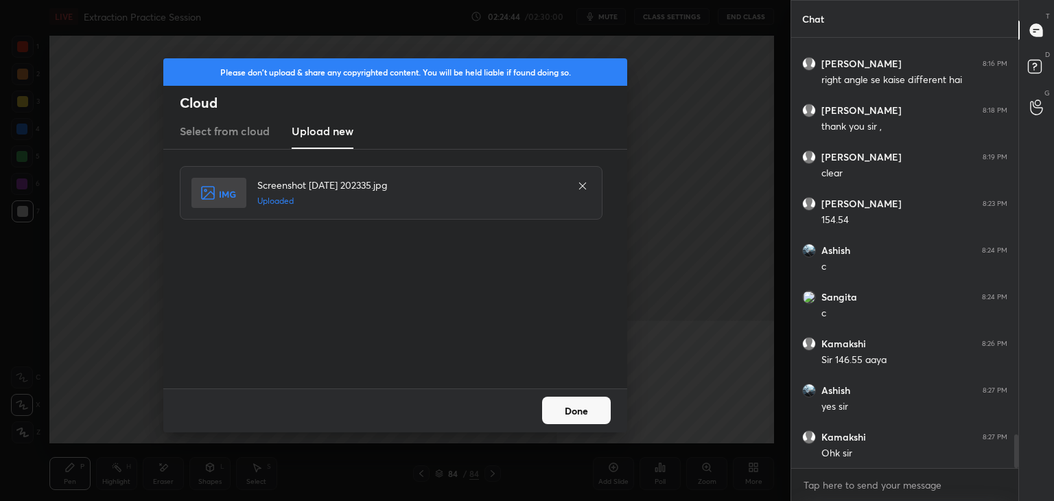
click at [589, 414] on button "Done" at bounding box center [576, 409] width 69 height 27
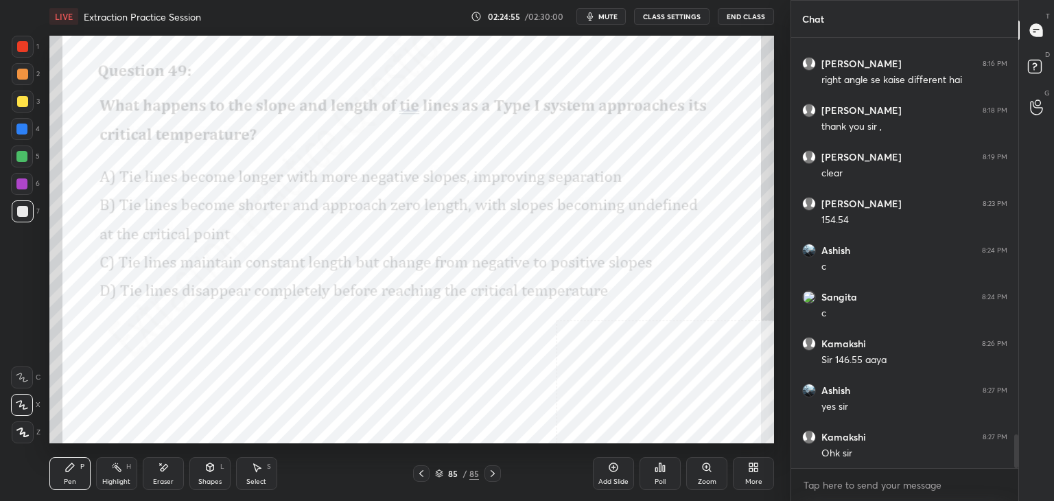
click at [661, 474] on div "Poll" at bounding box center [659, 473] width 41 height 33
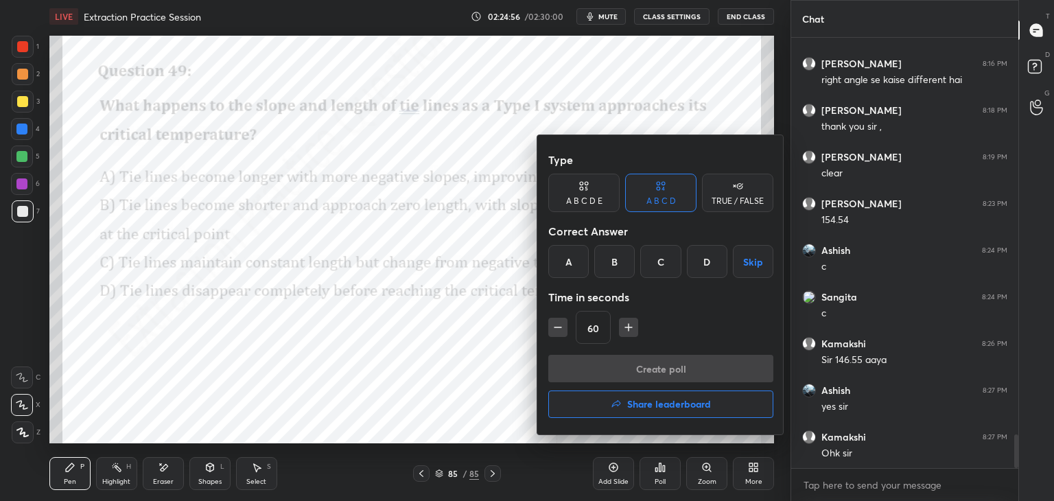
click at [612, 253] on div "B" at bounding box center [614, 261] width 40 height 33
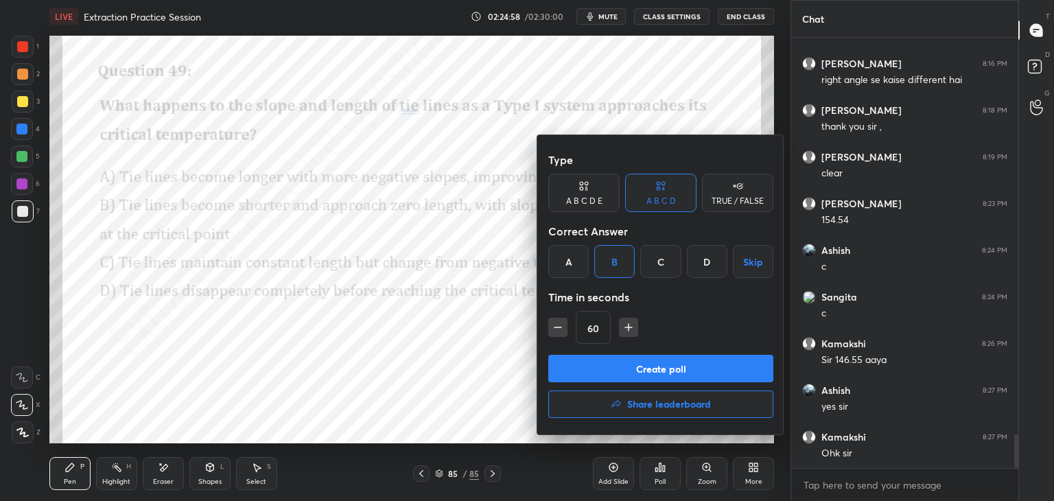
click at [641, 371] on button "Create poll" at bounding box center [660, 368] width 225 height 27
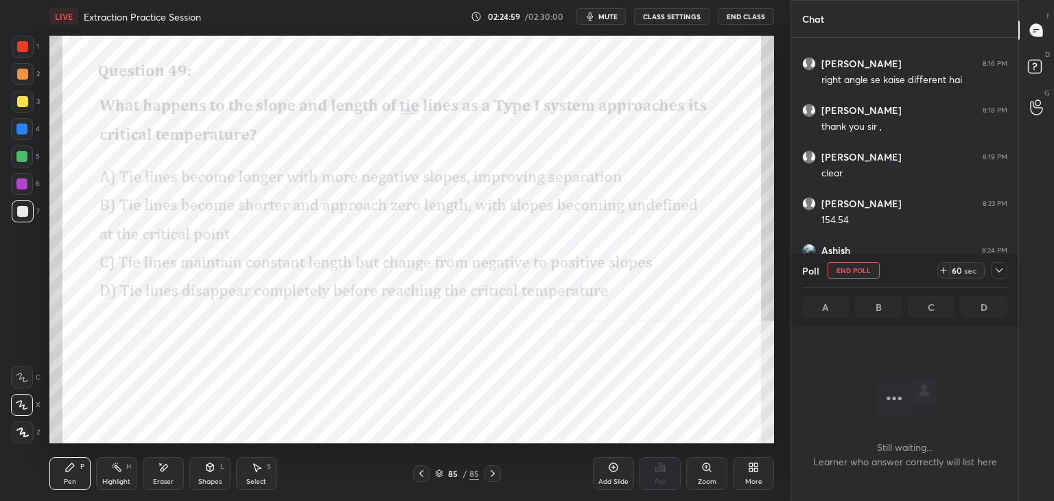
scroll to position [241, 223]
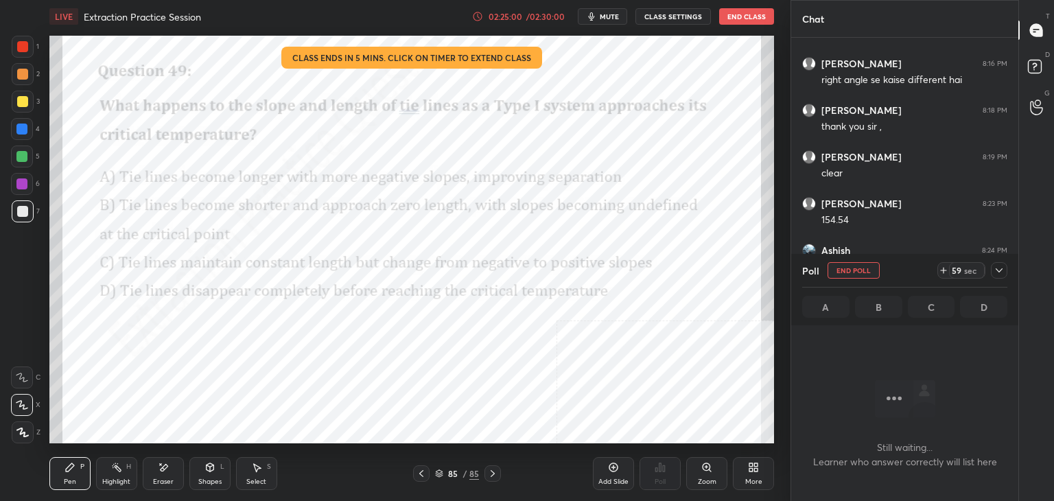
click at [1001, 271] on icon at bounding box center [998, 270] width 11 height 11
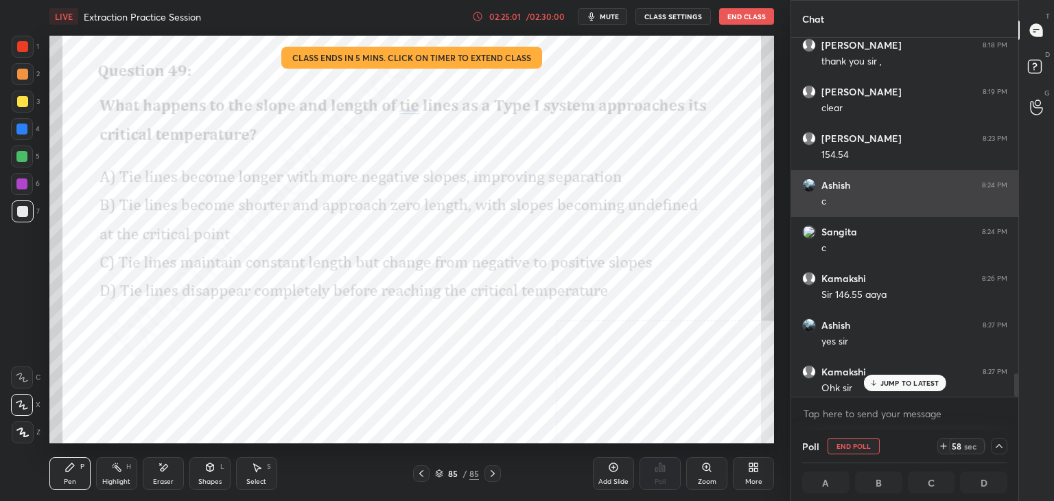
scroll to position [5174, 0]
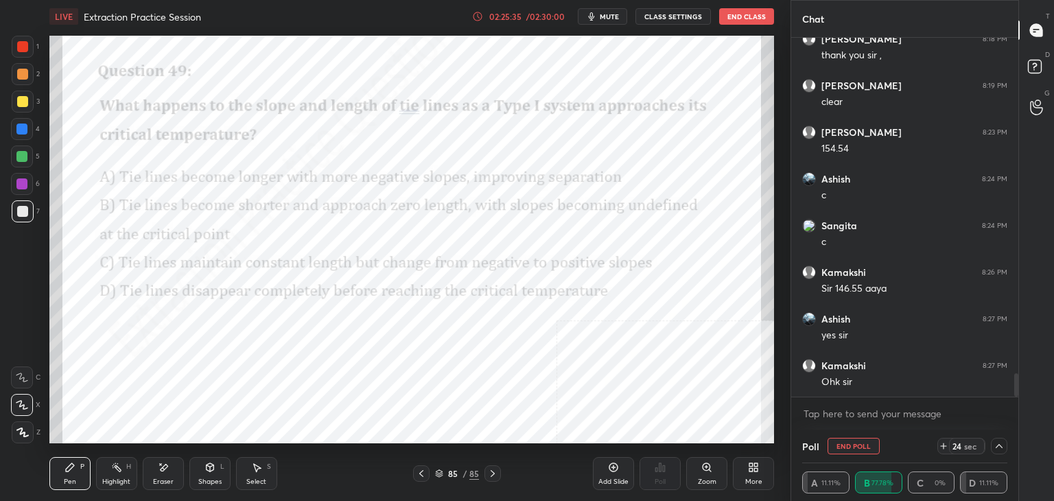
click at [999, 447] on icon at bounding box center [998, 445] width 11 height 11
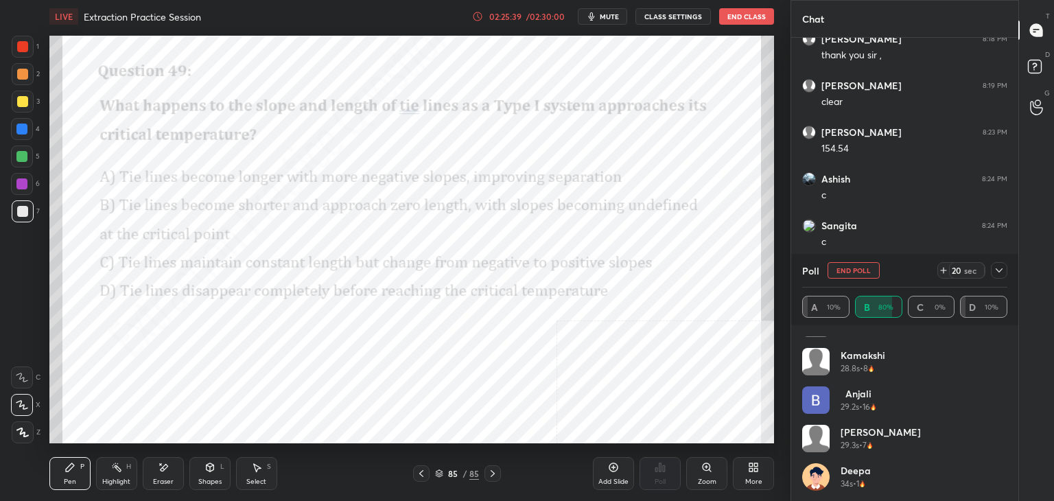
scroll to position [143, 0]
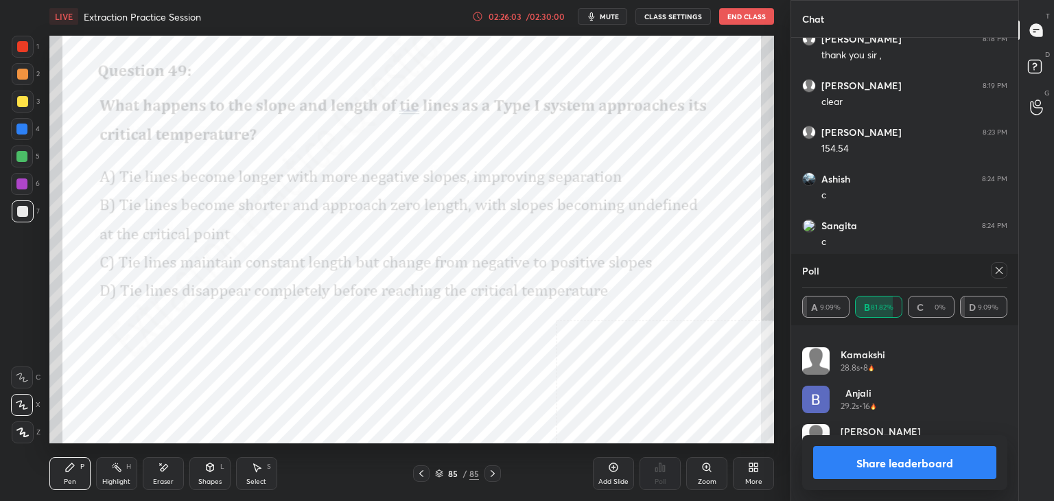
click at [998, 269] on icon at bounding box center [998, 270] width 11 height 11
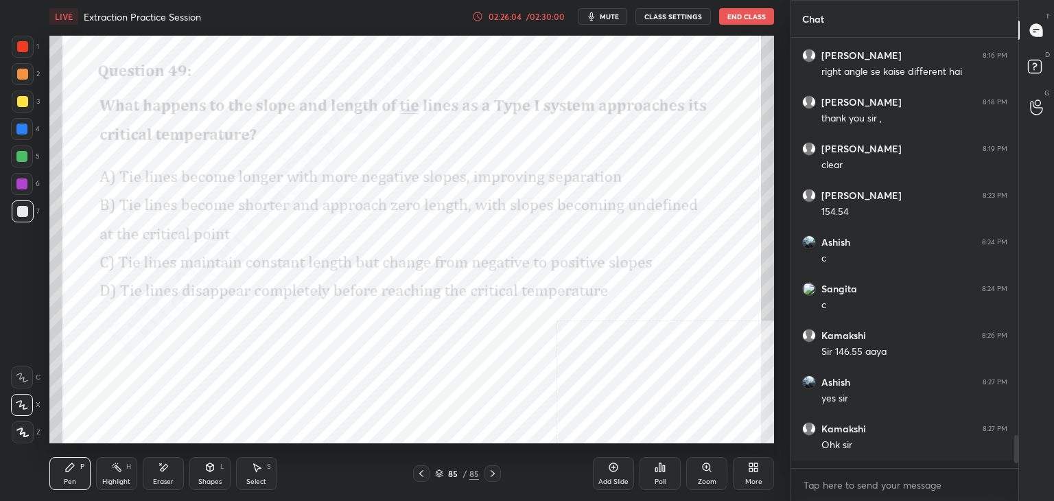
scroll to position [421, 223]
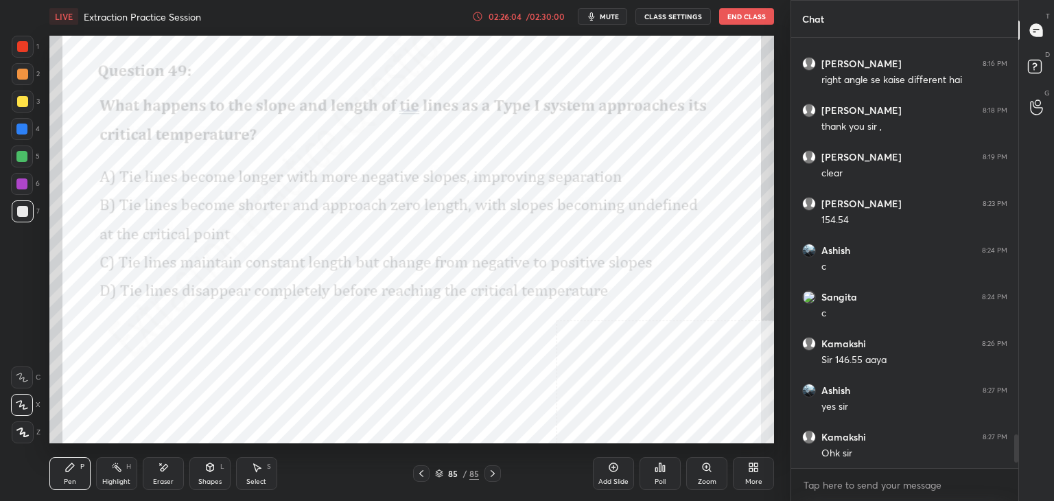
click at [606, 475] on div "Add Slide" at bounding box center [613, 473] width 41 height 33
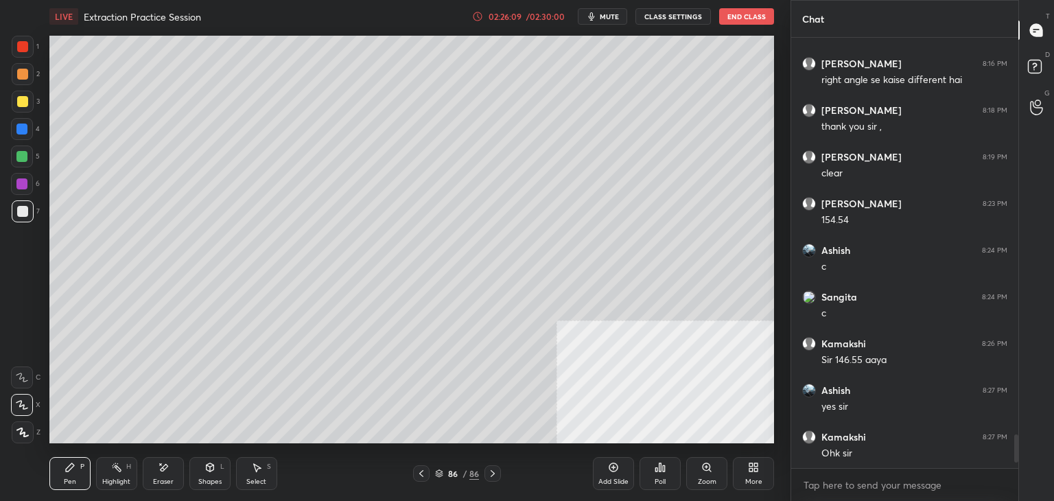
click at [752, 473] on icon at bounding box center [753, 467] width 11 height 11
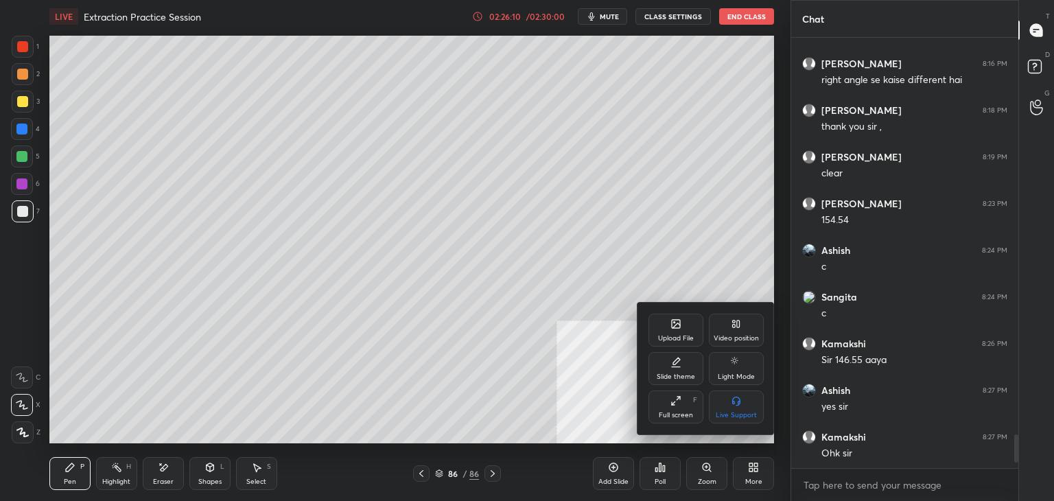
click at [678, 345] on div "Upload File" at bounding box center [675, 329] width 55 height 33
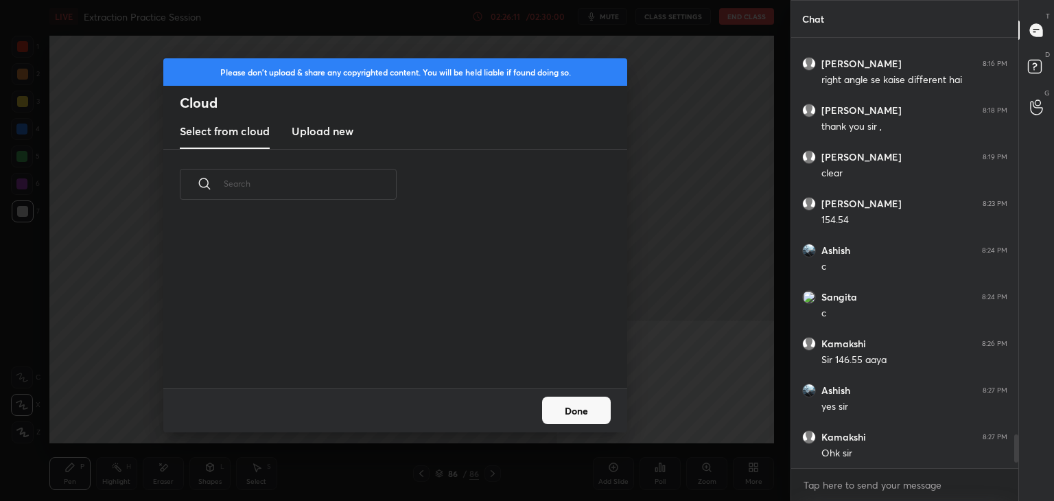
scroll to position [169, 440]
click at [316, 134] on h3 "Upload new" at bounding box center [323, 131] width 62 height 16
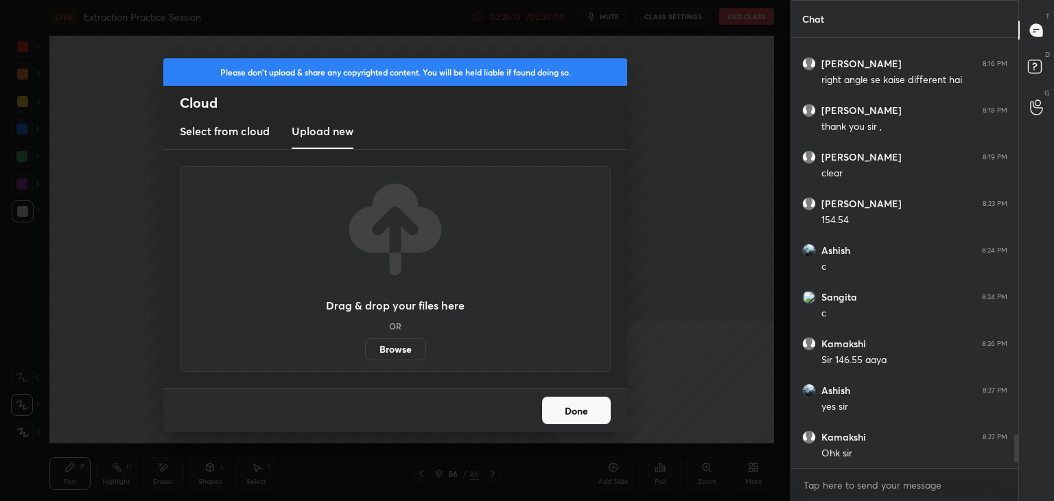
click at [399, 342] on label "Browse" at bounding box center [395, 349] width 61 height 22
click at [365, 342] on input "Browse" at bounding box center [365, 349] width 0 height 22
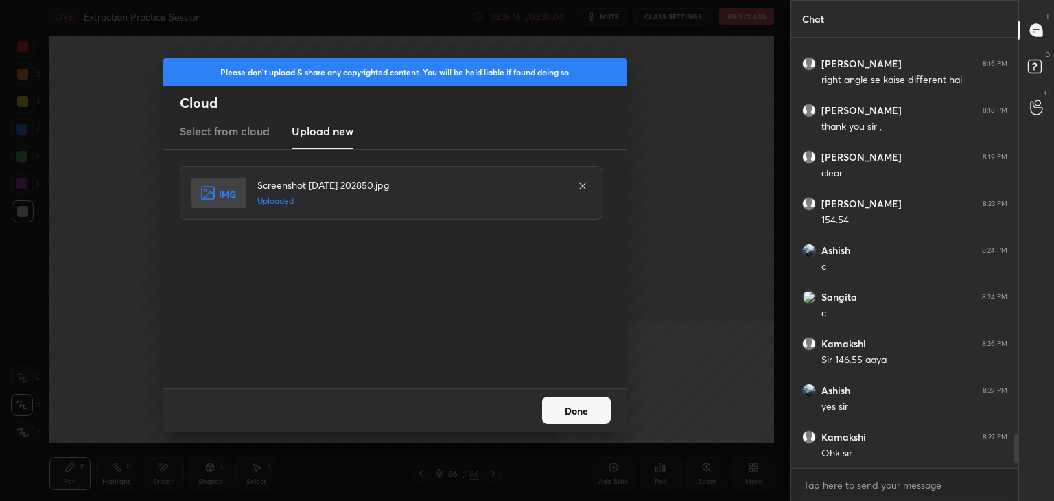
click at [584, 413] on button "Done" at bounding box center [576, 409] width 69 height 27
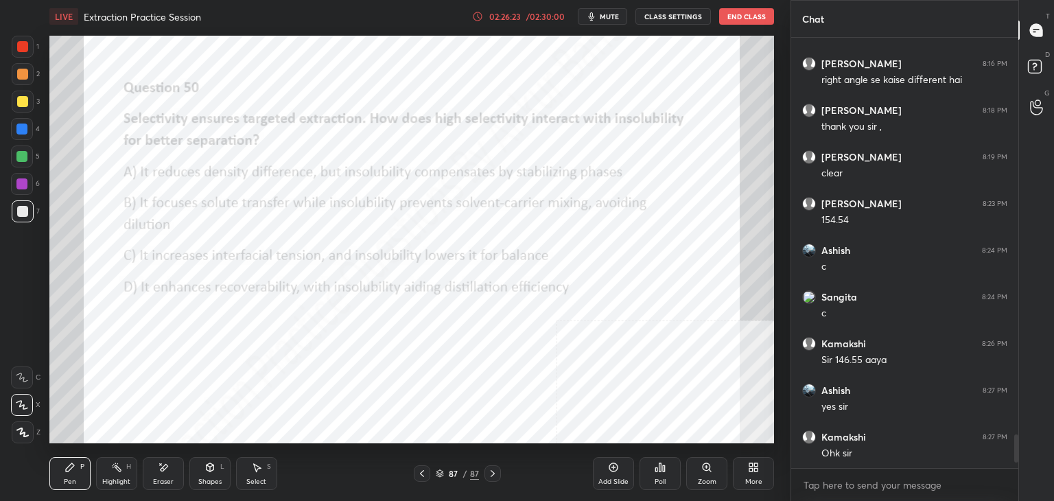
click at [658, 476] on div "Poll" at bounding box center [659, 473] width 41 height 33
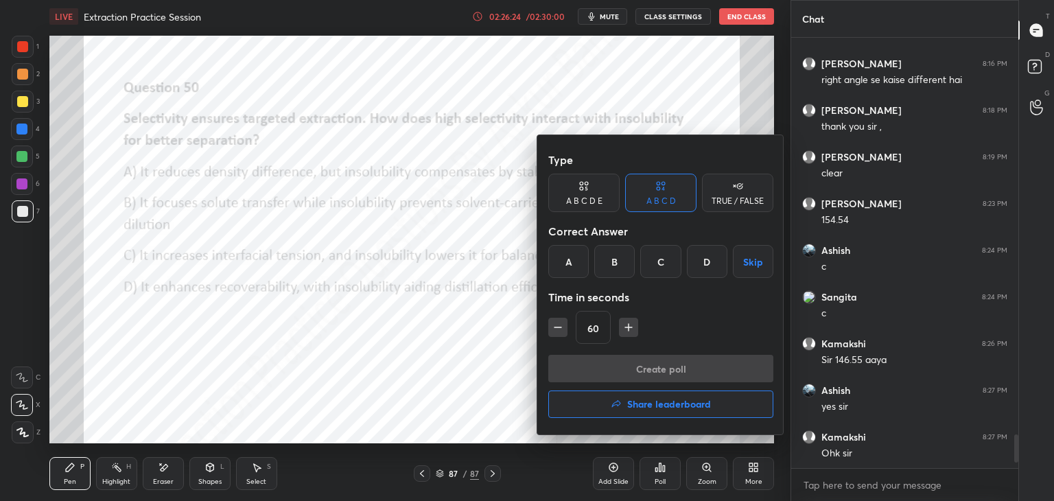
click at [614, 254] on div "B" at bounding box center [614, 261] width 40 height 33
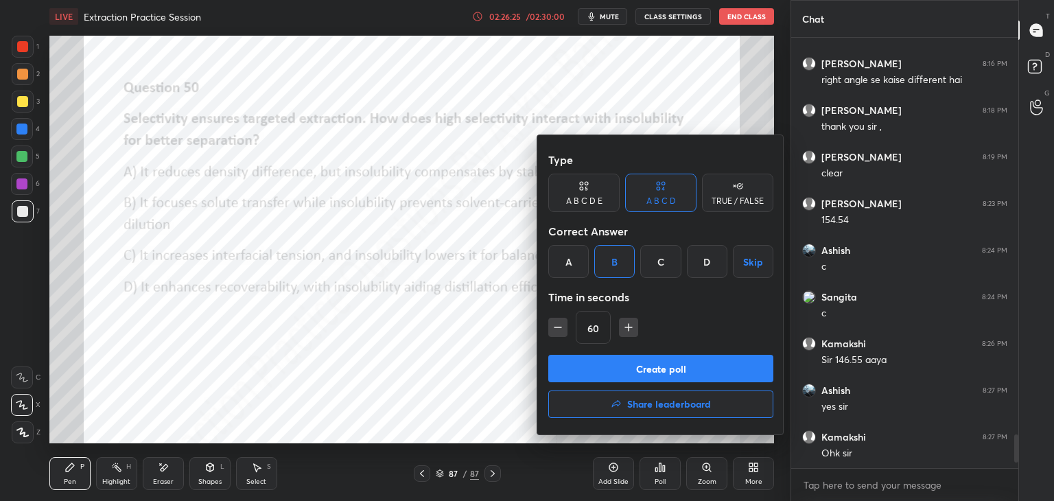
click at [669, 368] on button "Create poll" at bounding box center [660, 368] width 225 height 27
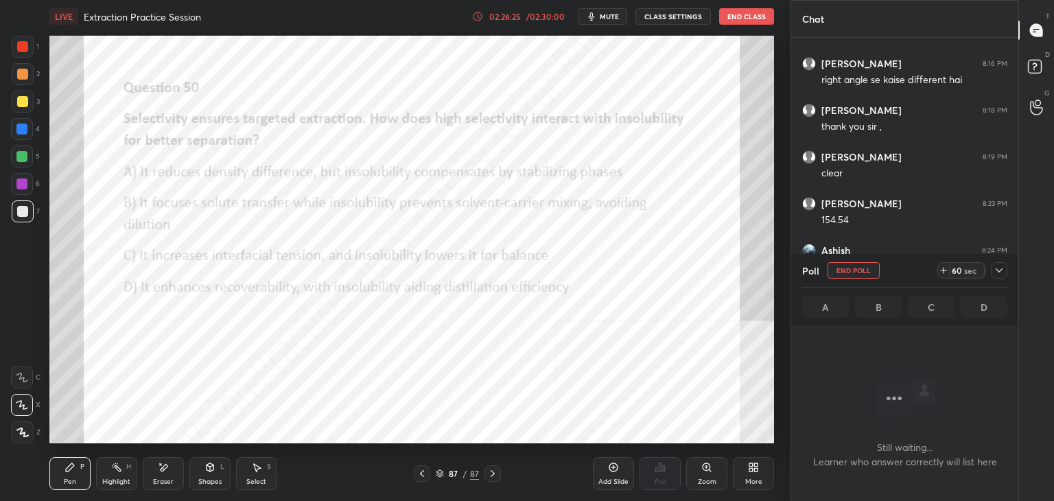
scroll to position [355, 223]
click at [997, 270] on icon at bounding box center [998, 270] width 7 height 4
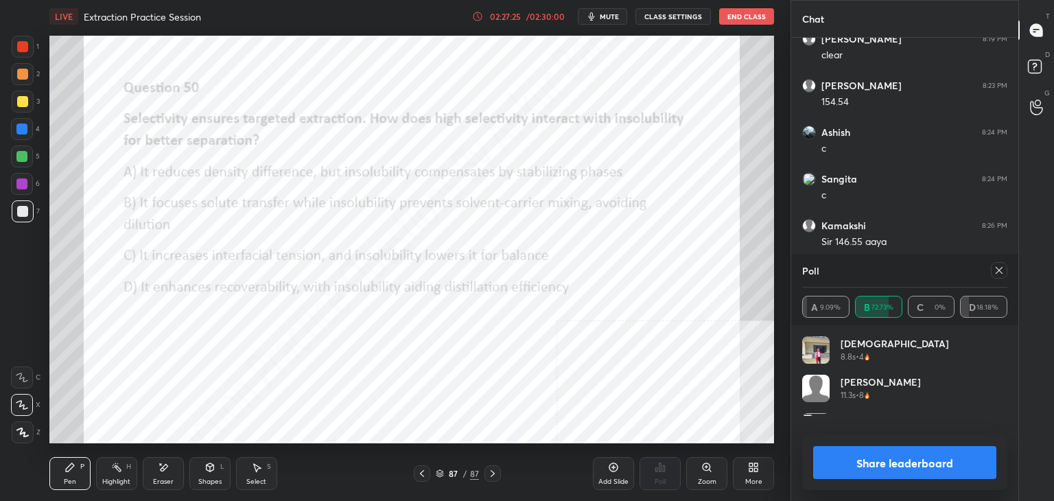
scroll to position [161, 201]
click at [1002, 265] on icon at bounding box center [998, 270] width 11 height 11
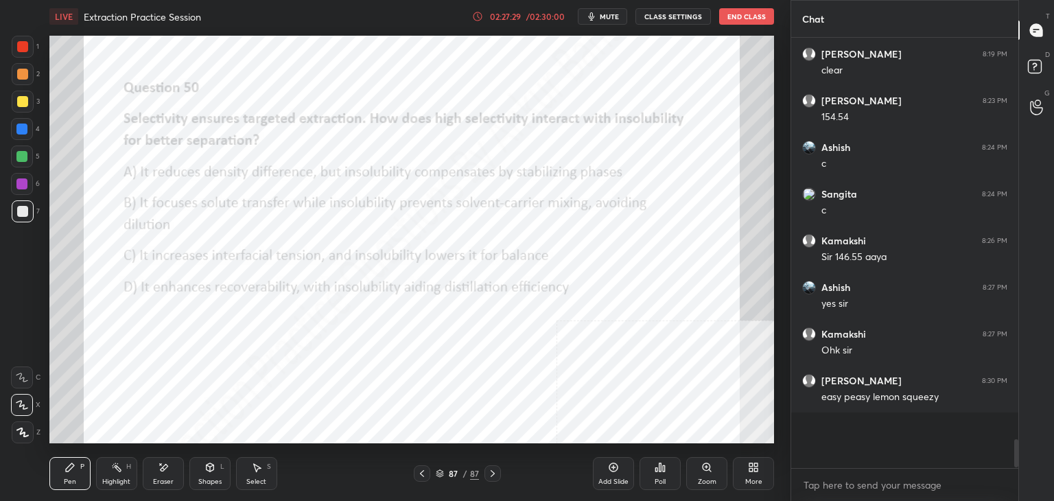
scroll to position [423, 223]
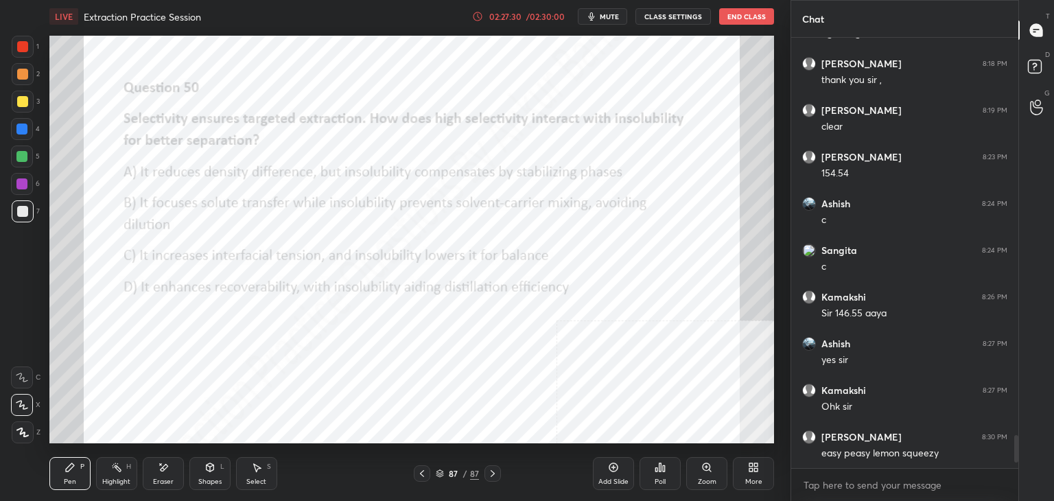
click at [613, 466] on icon at bounding box center [613, 467] width 4 height 4
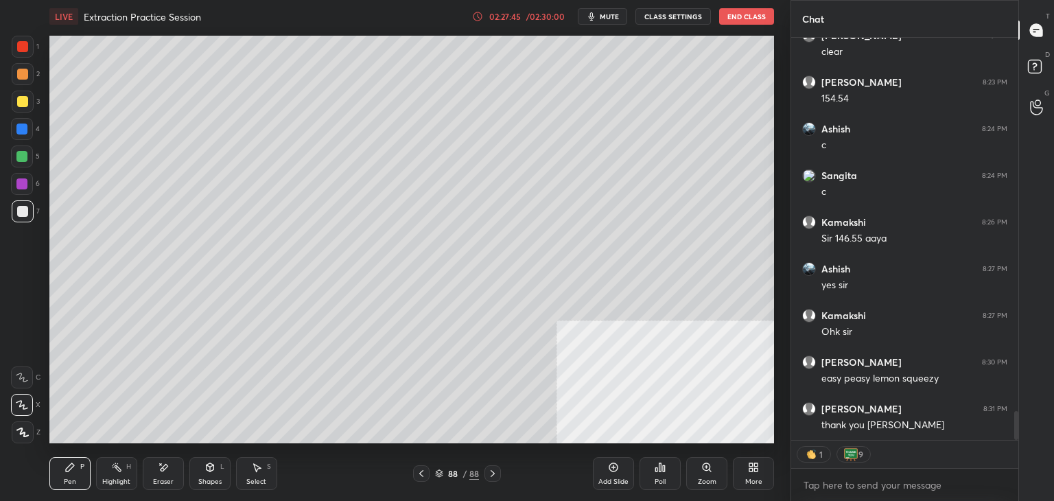
scroll to position [5270, 0]
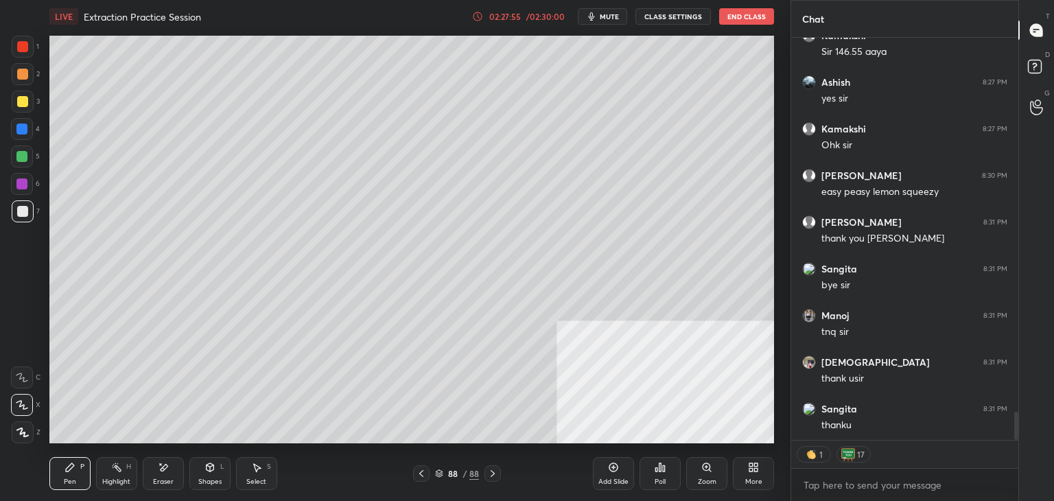
click at [619, 17] on span "mute" at bounding box center [609, 17] width 19 height 10
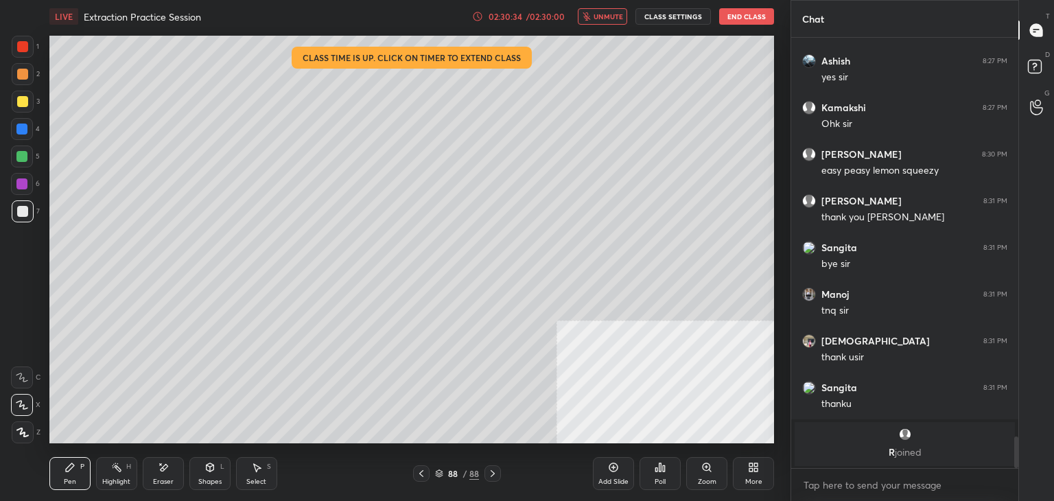
click at [736, 12] on button "End Class" at bounding box center [746, 16] width 55 height 16
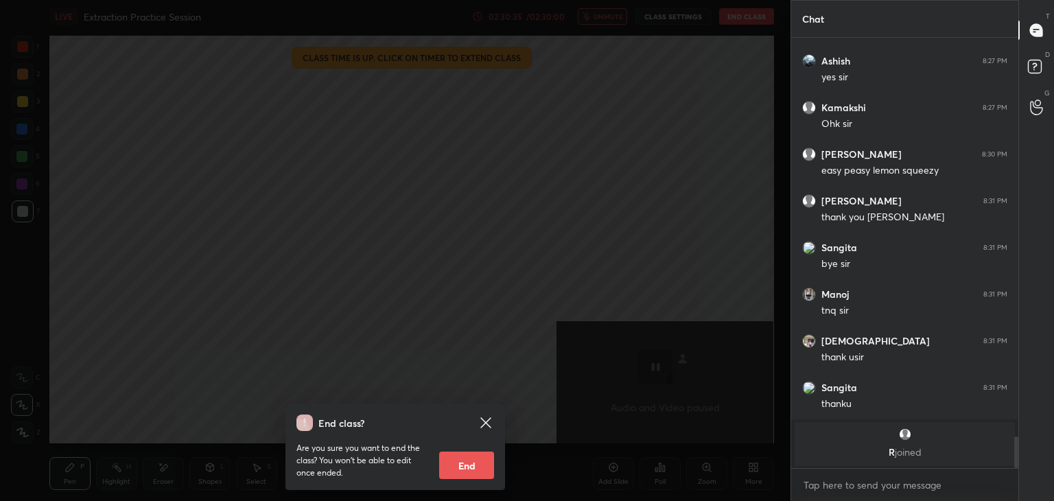
click at [466, 466] on button "End" at bounding box center [466, 464] width 55 height 27
type textarea "x"
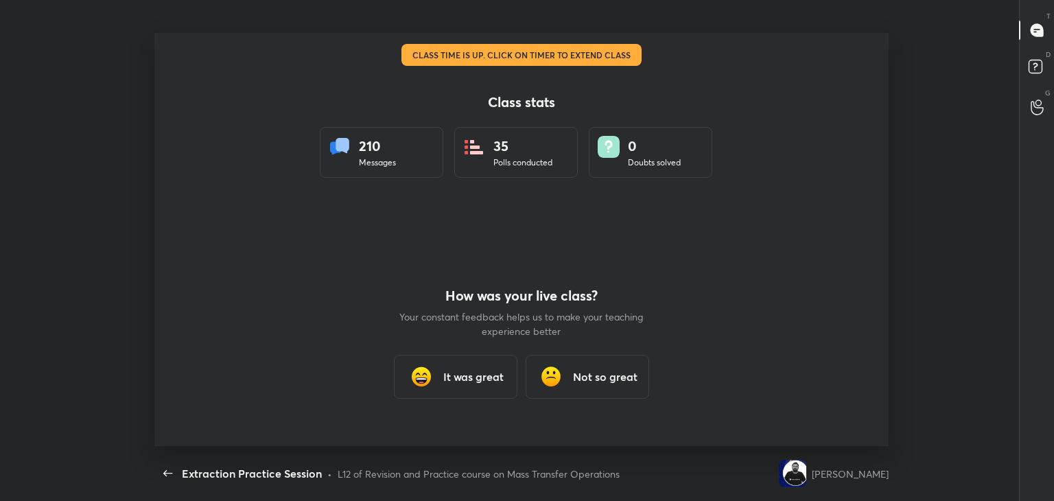
scroll to position [0, 0]
click at [482, 372] on h3 "It was great" at bounding box center [473, 376] width 60 height 16
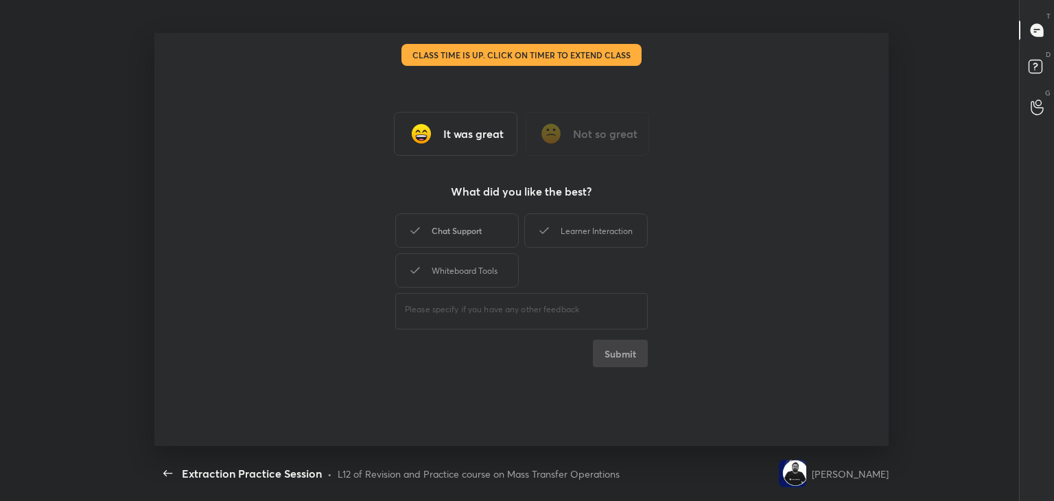
click at [469, 222] on div "Chat Support" at bounding box center [456, 230] width 123 height 34
drag, startPoint x: 634, startPoint y: 247, endPoint x: 571, endPoint y: 225, distance: 66.2
click at [633, 247] on div "Learner Interaction" at bounding box center [585, 230] width 123 height 34
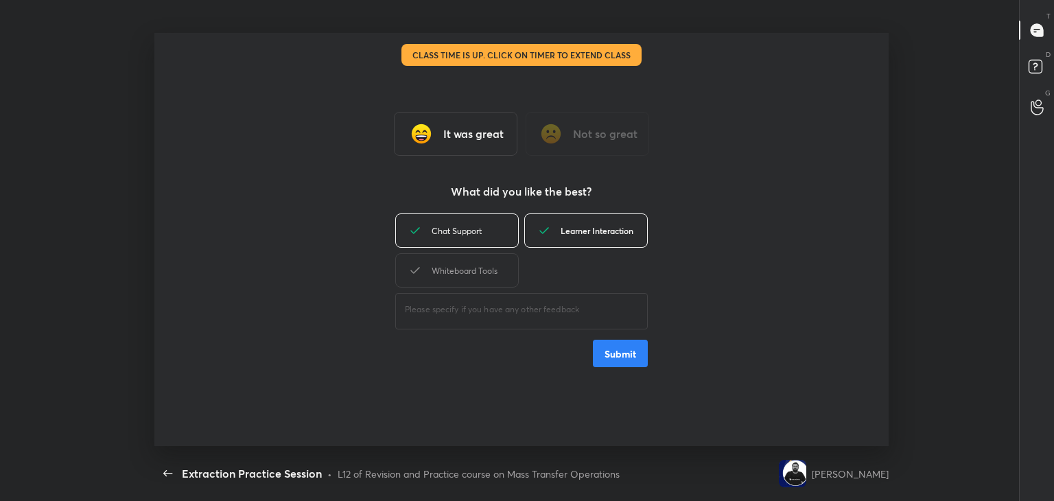
click at [571, 225] on div "Learner Interaction" at bounding box center [585, 230] width 123 height 34
click at [515, 242] on div "Chat Support" at bounding box center [456, 230] width 123 height 34
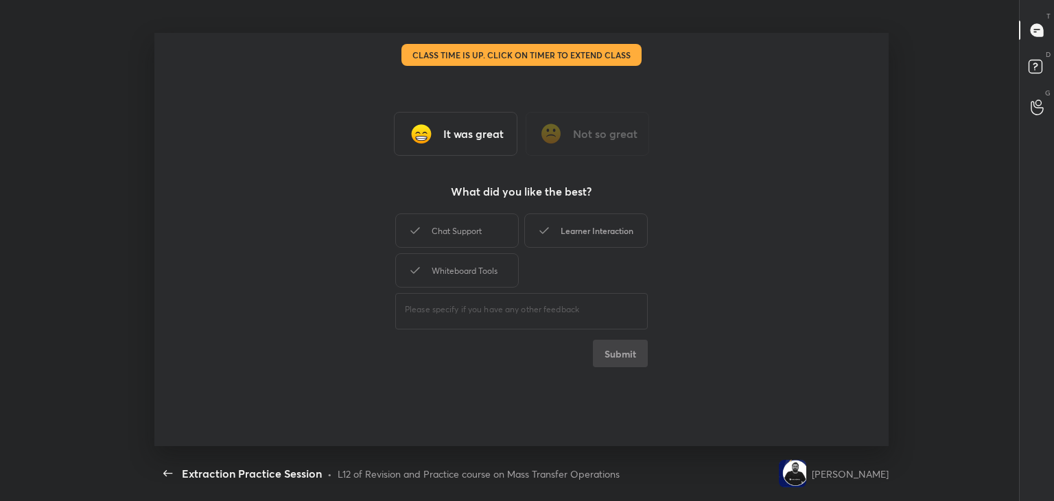
click at [628, 228] on div "Learner Interaction" at bounding box center [585, 230] width 123 height 34
click at [497, 236] on div "Chat Support" at bounding box center [456, 230] width 123 height 34
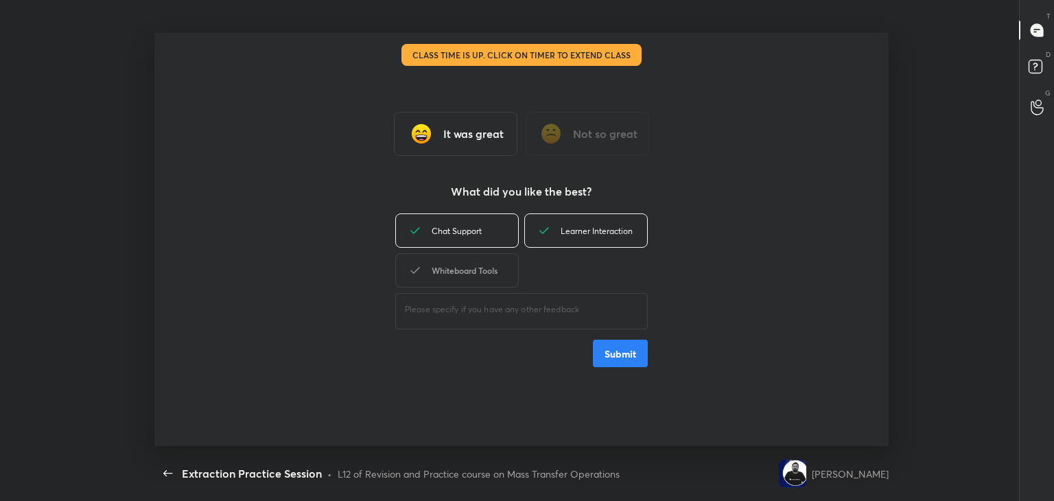
click at [482, 268] on div "Whiteboard Tools" at bounding box center [456, 270] width 123 height 34
click at [629, 353] on button "Submit" at bounding box center [620, 353] width 55 height 27
